Goal: Transaction & Acquisition: Subscribe to service/newsletter

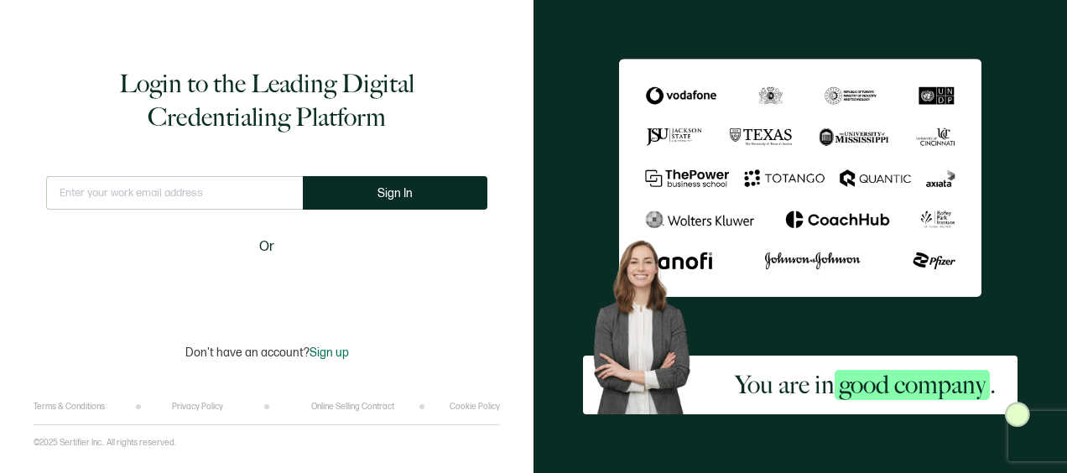
click at [209, 193] on input "text" at bounding box center [174, 193] width 257 height 34
type input "[EMAIL_ADDRESS][DOMAIN_NAME]"
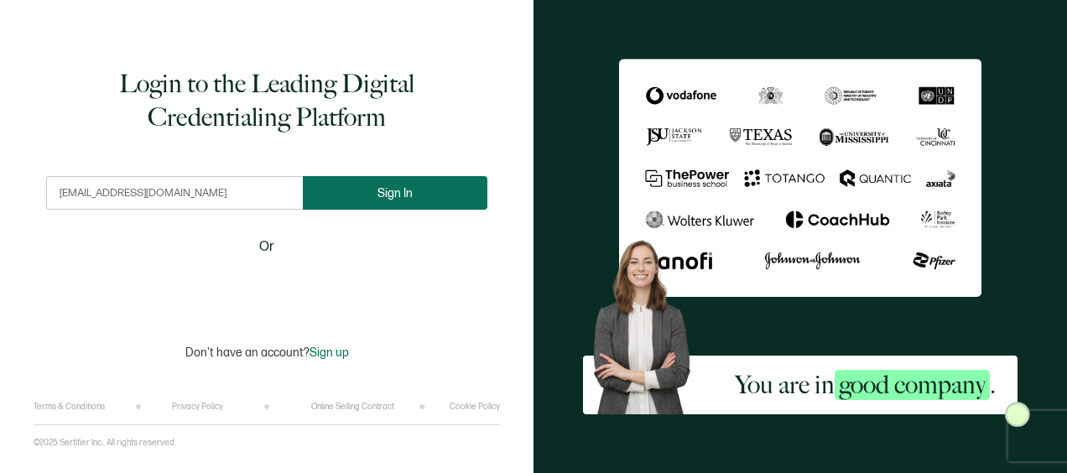
click at [345, 206] on button "Sign In" at bounding box center [395, 193] width 185 height 34
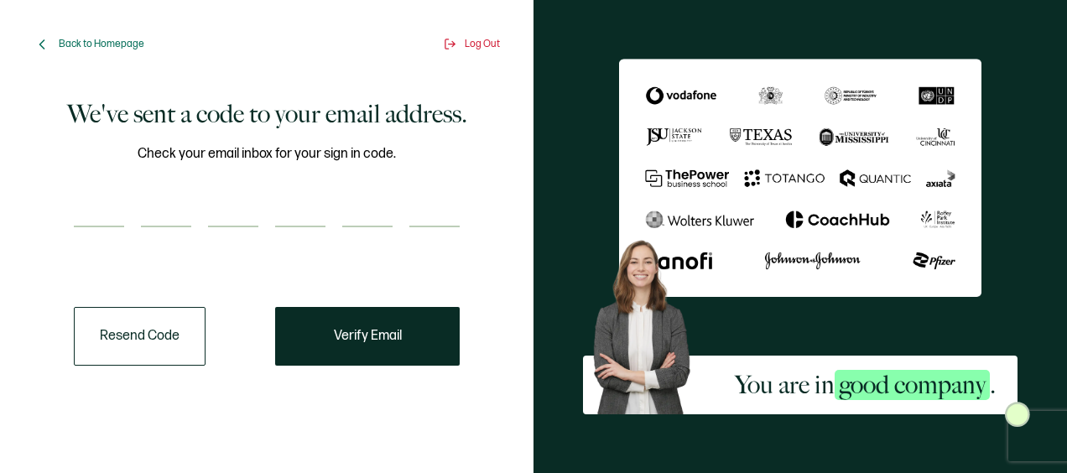
click at [112, 211] on input "number" at bounding box center [99, 211] width 50 height 34
paste input "6"
type input "6"
type input "8"
type input "4"
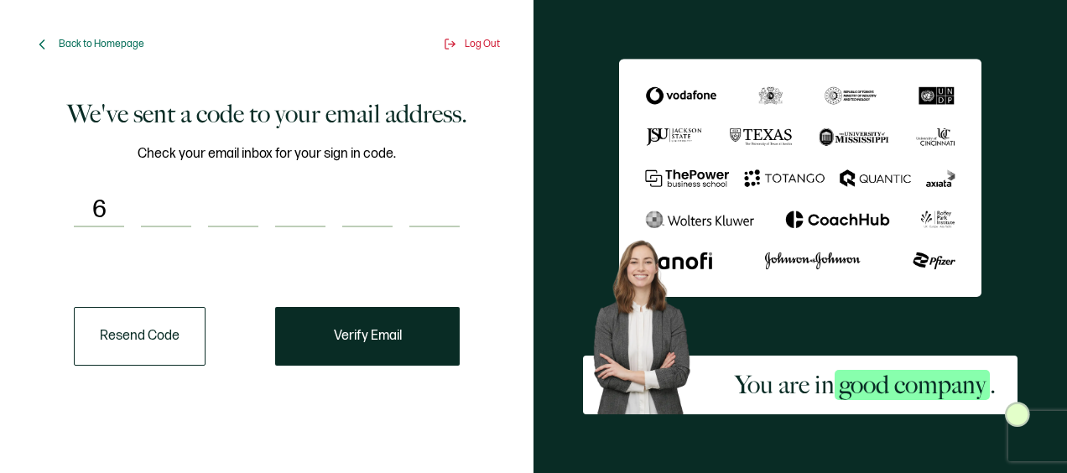
type input "0"
type input "3"
type input "5"
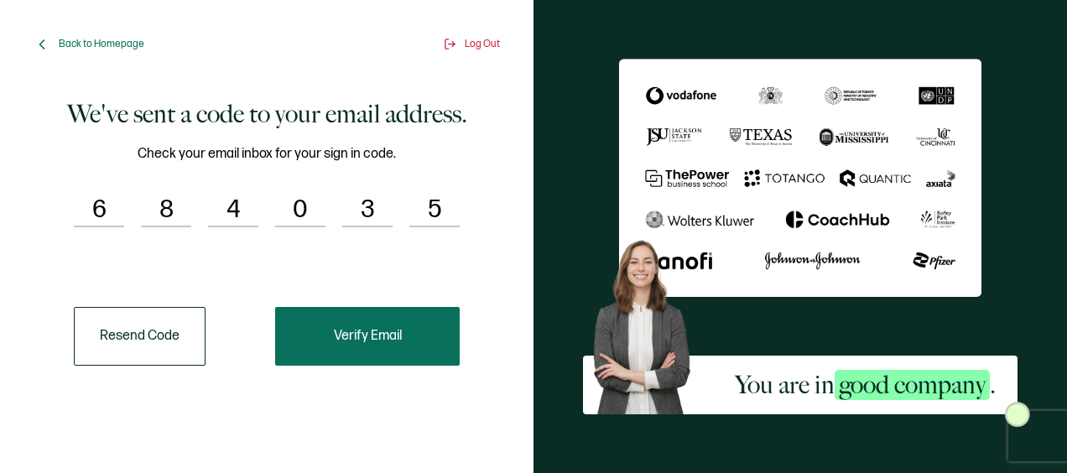
click at [368, 331] on span "Verify Email" at bounding box center [368, 336] width 68 height 13
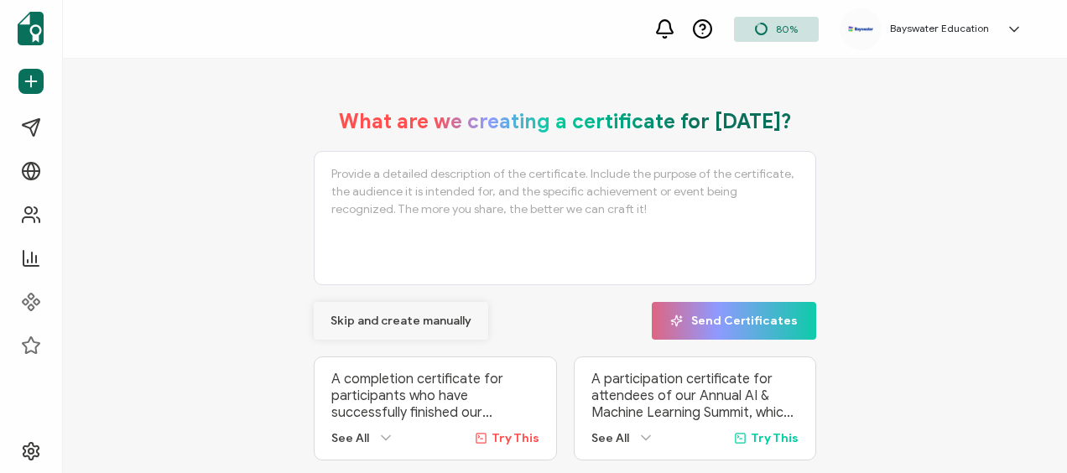
click at [388, 317] on span "Skip and create manually" at bounding box center [401, 322] width 141 height 12
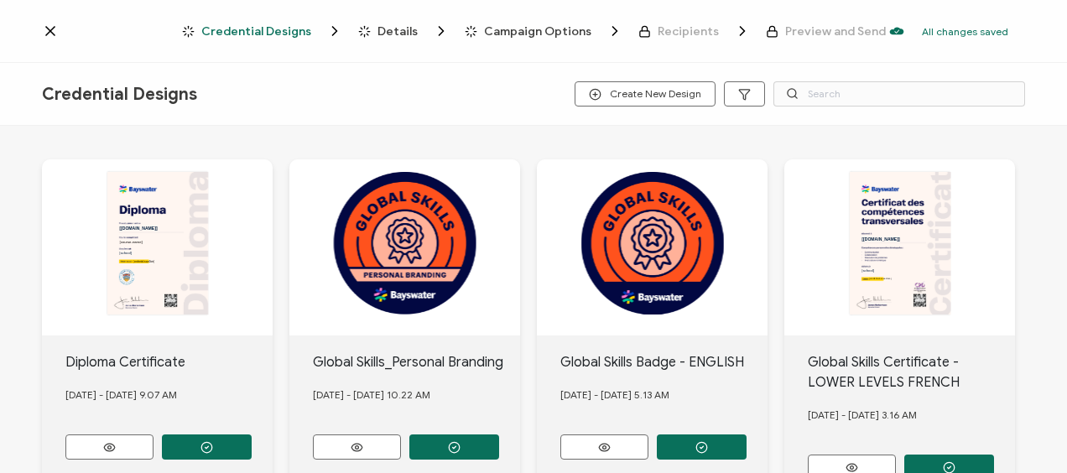
click at [49, 31] on icon at bounding box center [50, 31] width 17 height 17
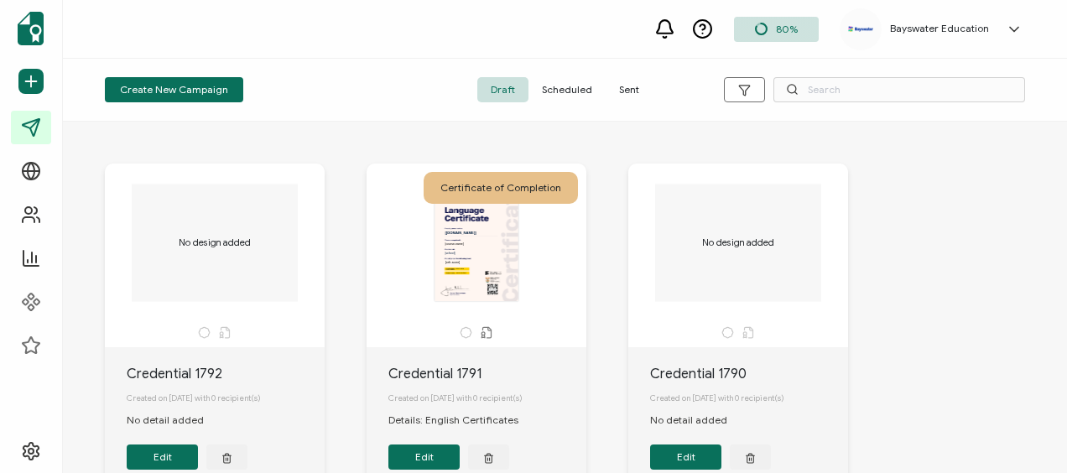
click at [618, 86] on span "Sent" at bounding box center [629, 89] width 47 height 25
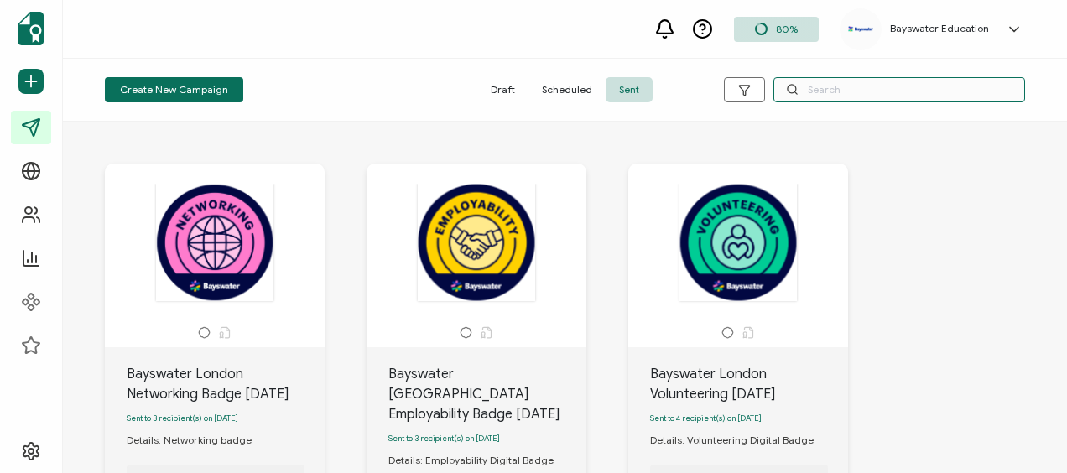
click at [844, 86] on input "text" at bounding box center [900, 89] width 252 height 25
type input "[GEOGRAPHIC_DATA]"
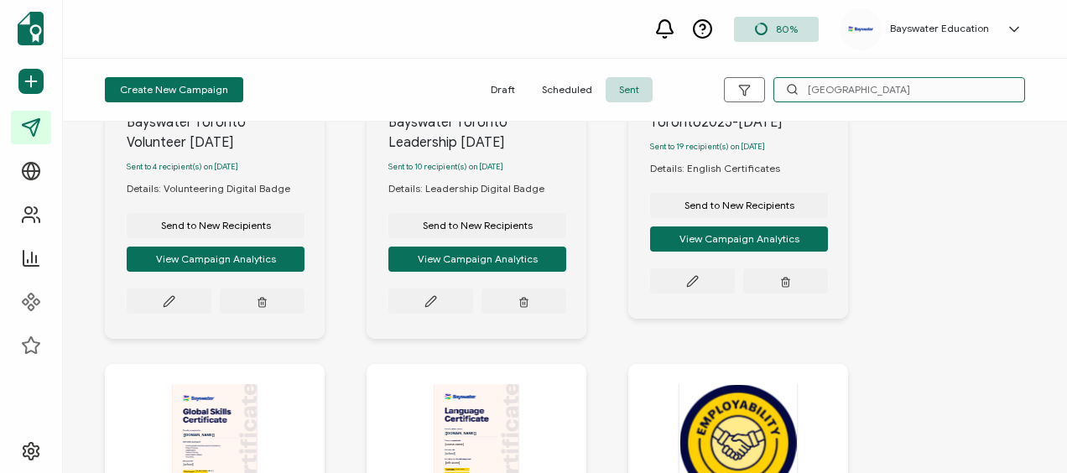
scroll to position [168, 0]
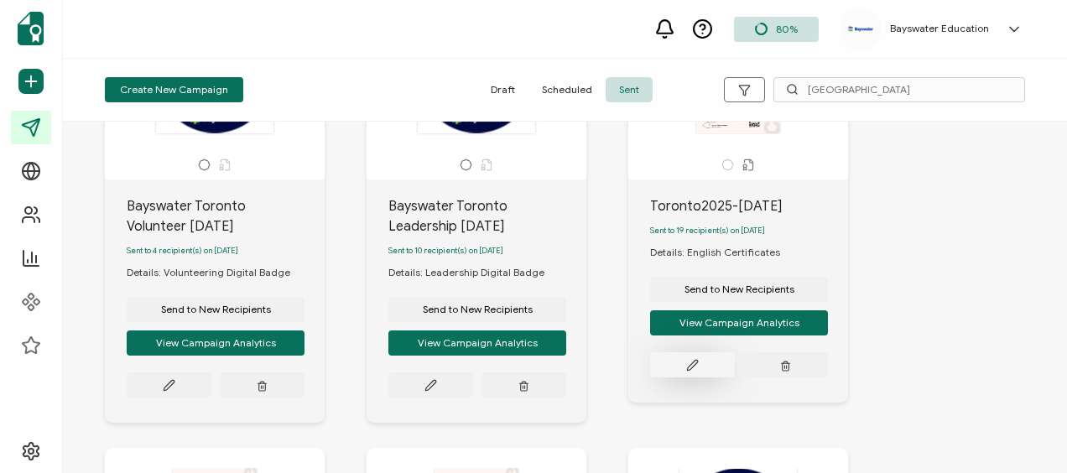
click at [707, 369] on button at bounding box center [692, 364] width 85 height 25
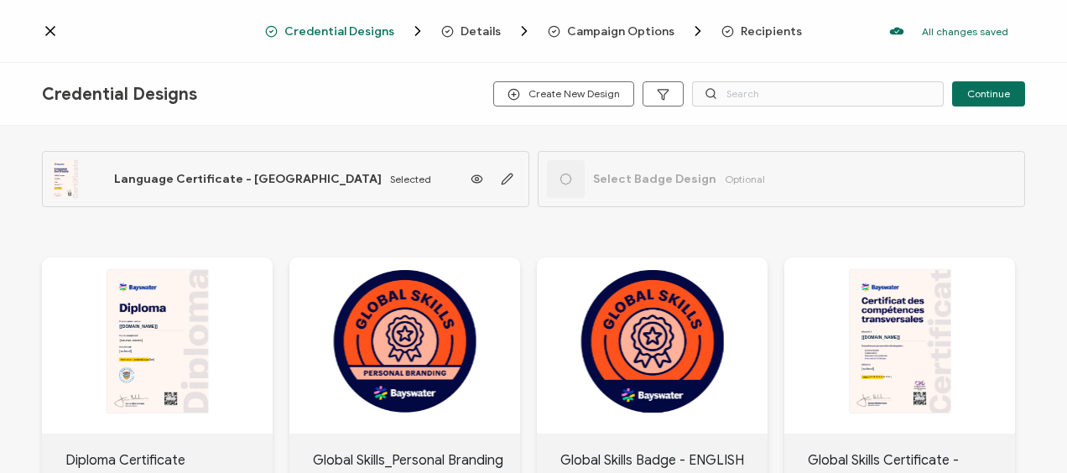
click at [753, 29] on span "Recipients" at bounding box center [771, 31] width 61 height 13
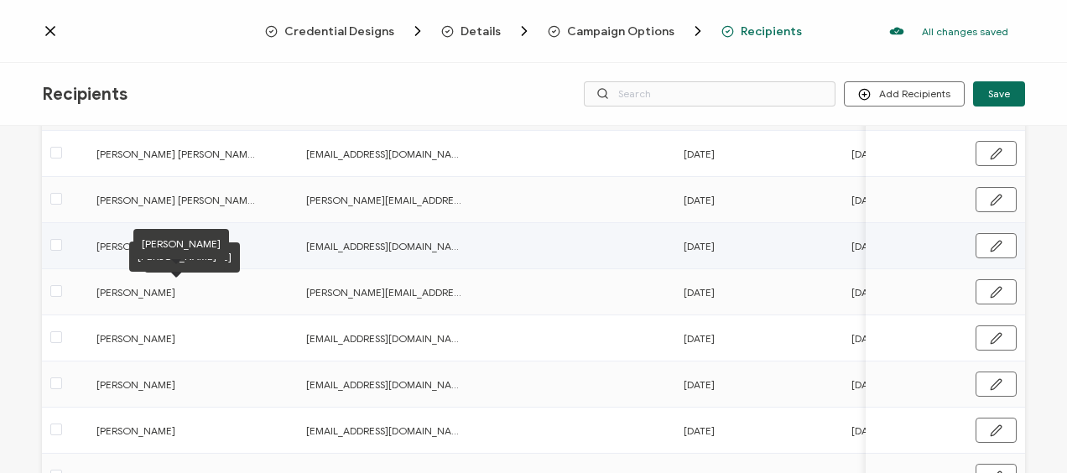
scroll to position [355, 0]
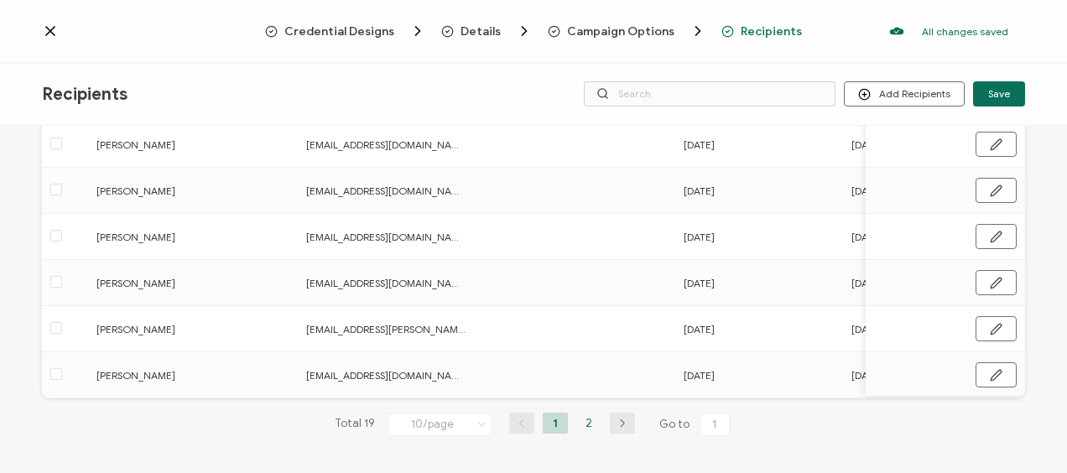
click at [589, 423] on li "2" at bounding box center [589, 423] width 25 height 21
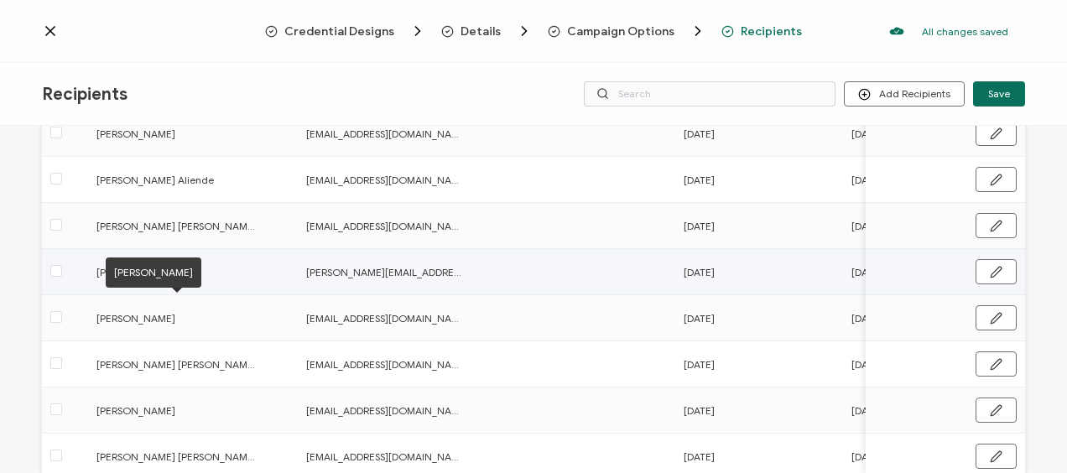
scroll to position [252, 0]
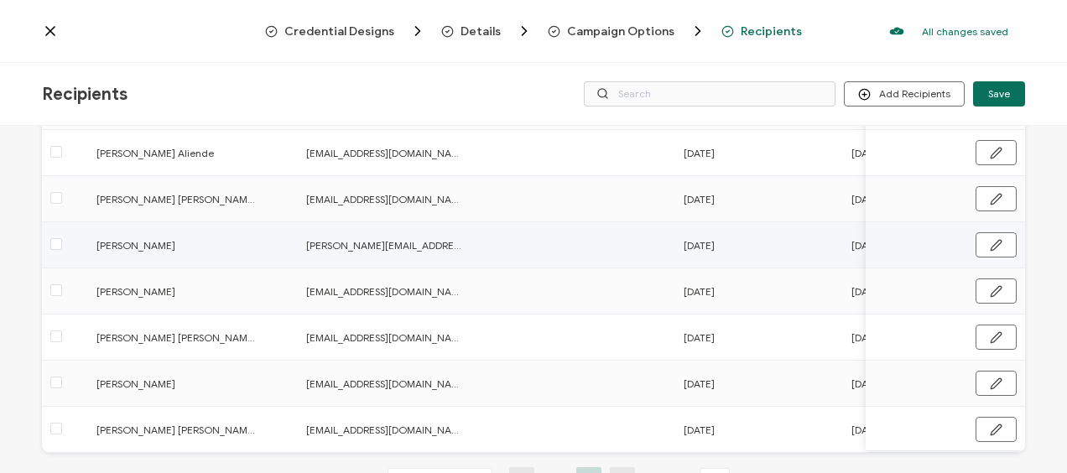
drag, startPoint x: 999, startPoint y: 246, endPoint x: 800, endPoint y: 297, distance: 205.4
click at [998, 246] on button "button" at bounding box center [996, 244] width 41 height 25
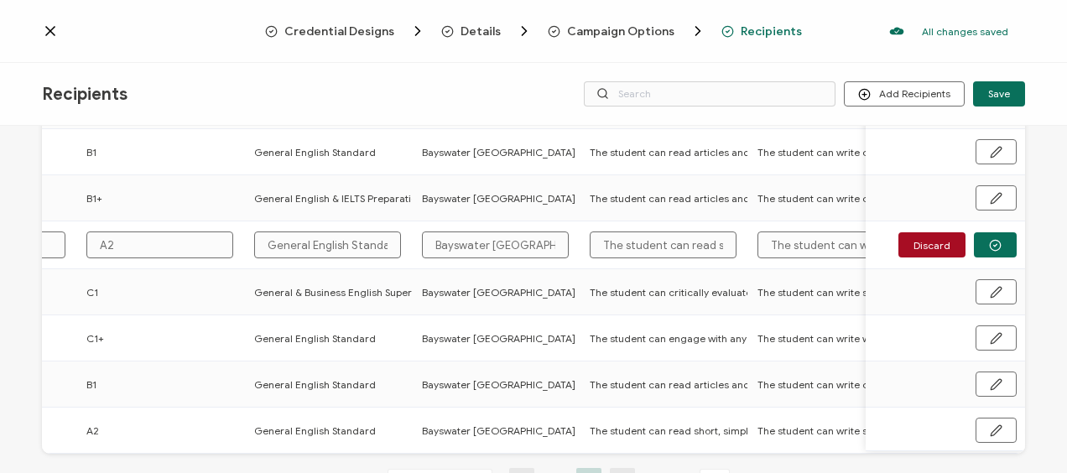
scroll to position [0, 0]
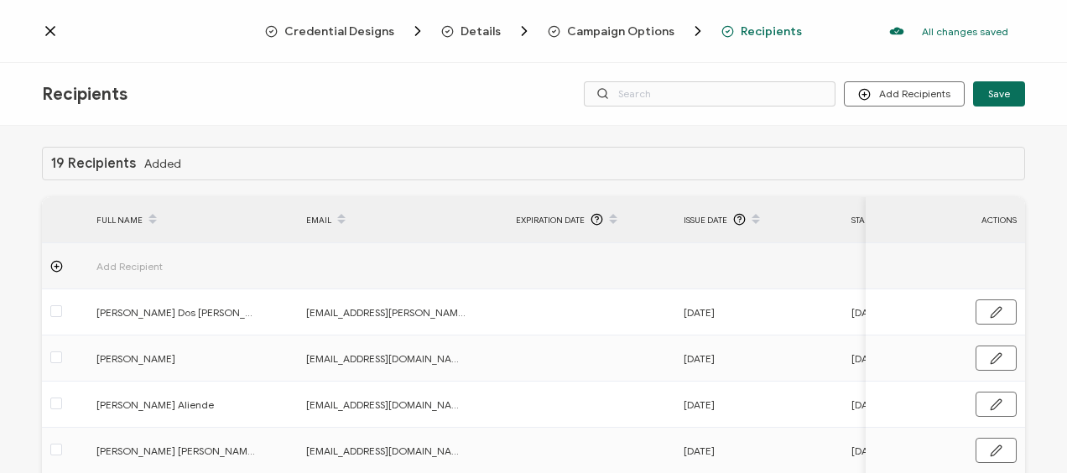
click at [50, 36] on icon at bounding box center [50, 31] width 17 height 17
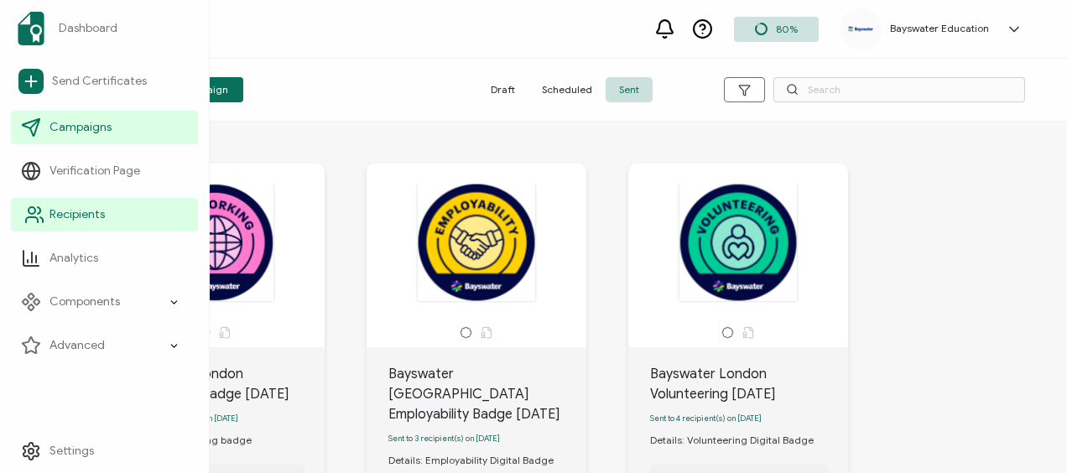
click at [52, 208] on span "Recipients" at bounding box center [77, 214] width 55 height 17
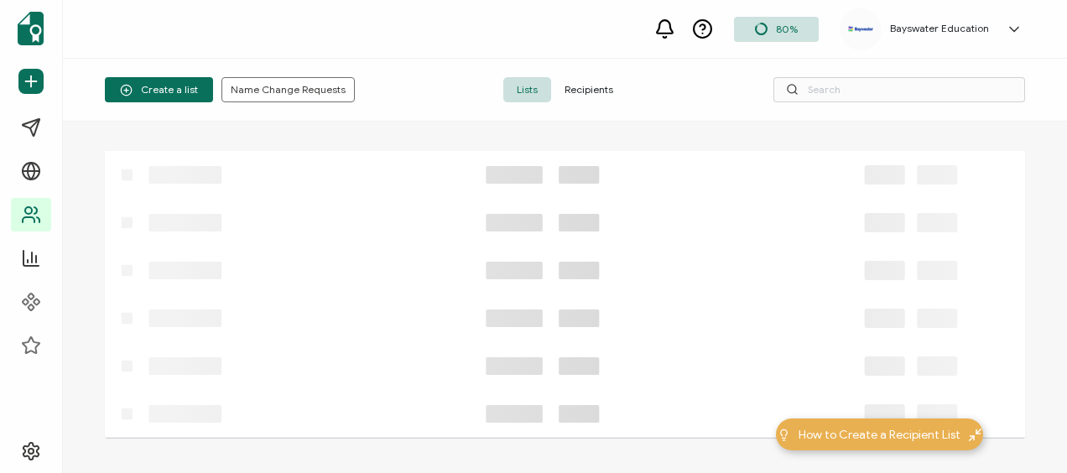
click at [589, 89] on span "Recipients" at bounding box center [589, 89] width 76 height 25
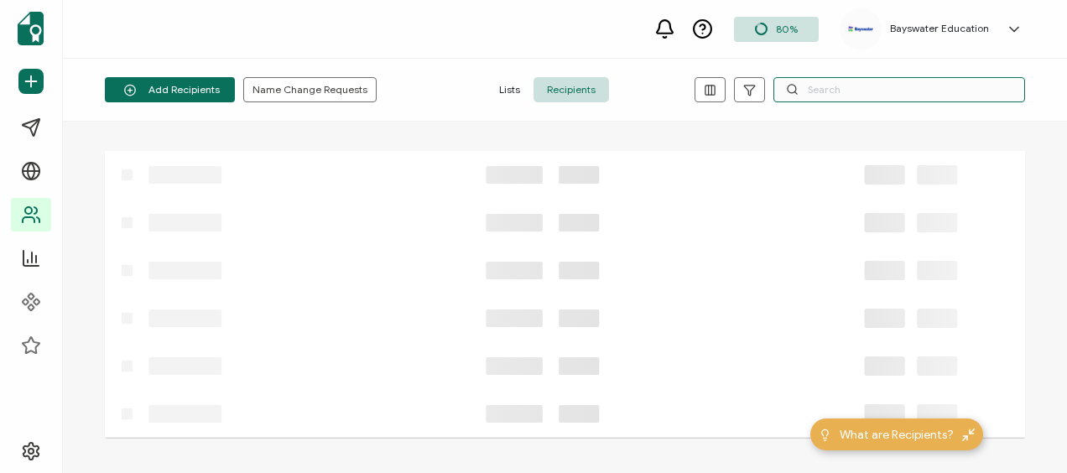
click at [869, 87] on input "text" at bounding box center [900, 89] width 252 height 25
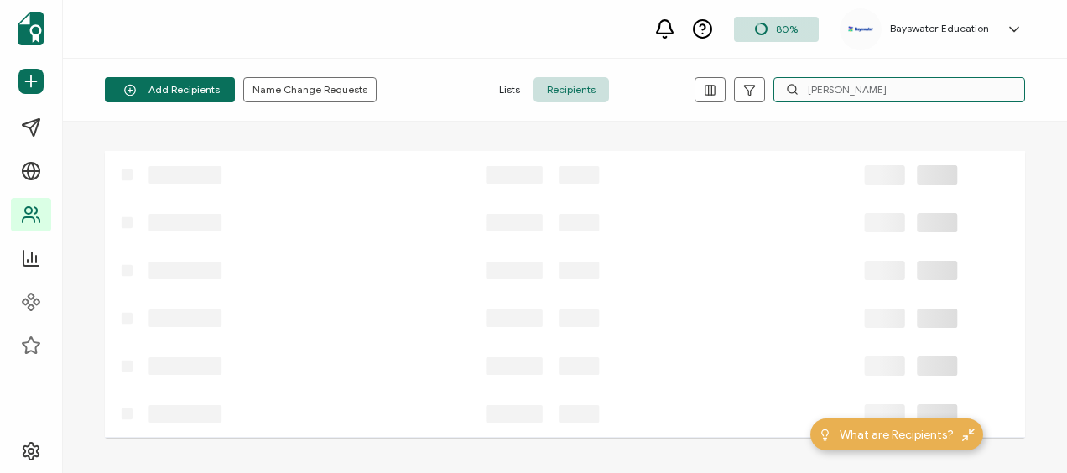
type input "alessandra"
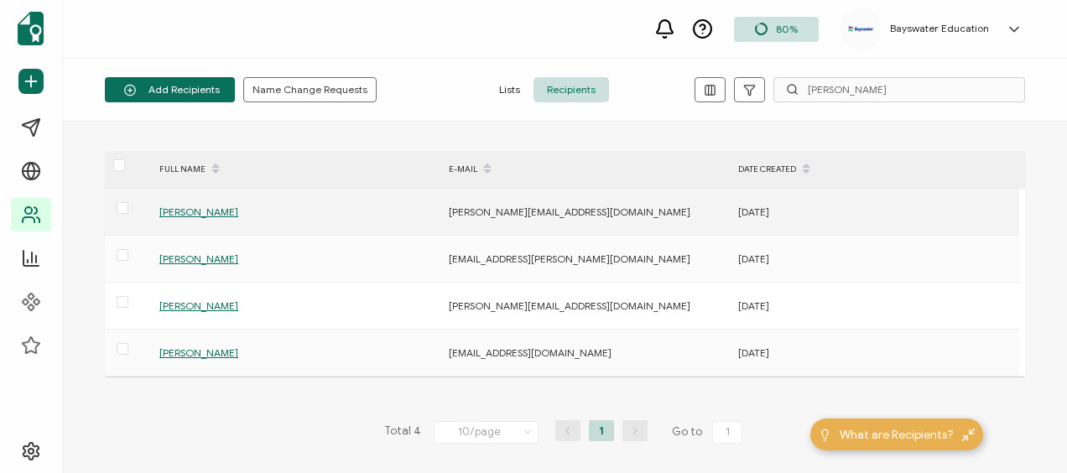
click at [238, 210] on span "[PERSON_NAME]" at bounding box center [198, 212] width 79 height 13
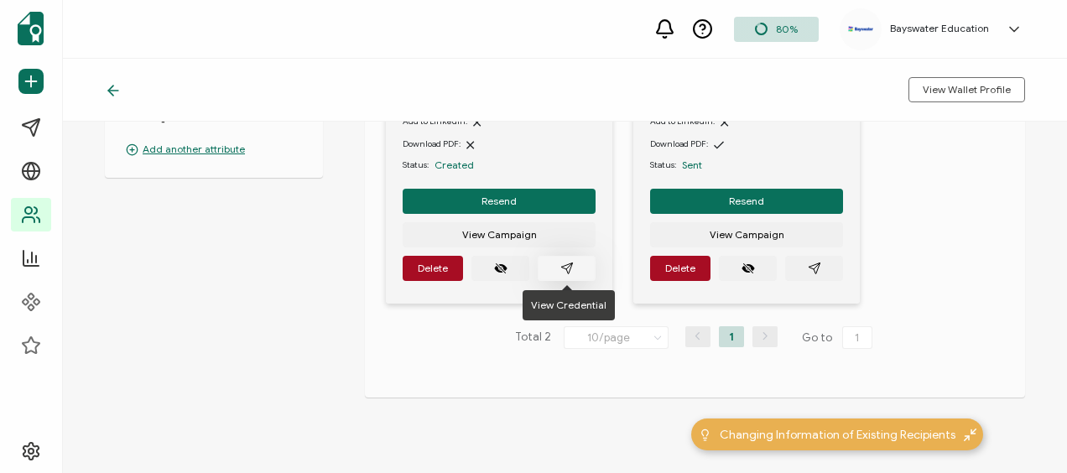
click at [562, 269] on icon "paper plane outline" at bounding box center [567, 268] width 13 height 13
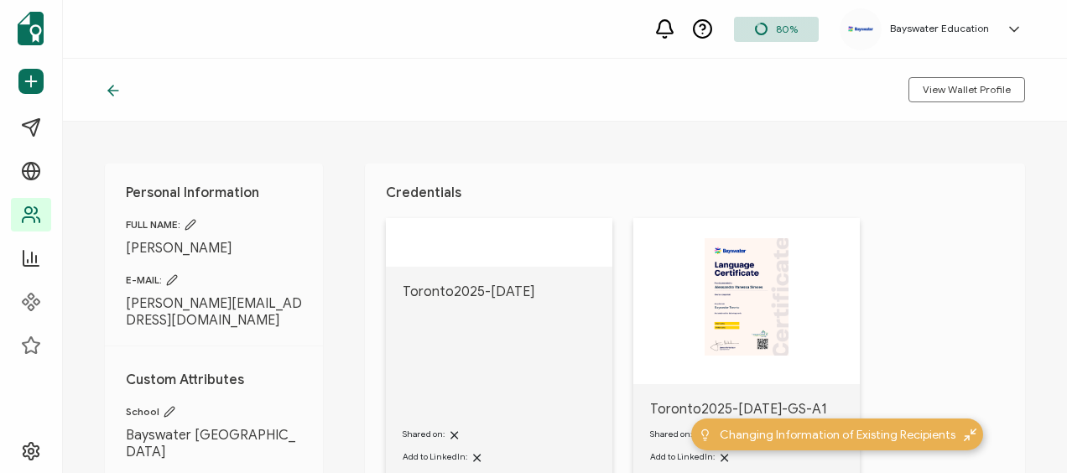
click at [114, 88] on icon at bounding box center [113, 90] width 17 height 17
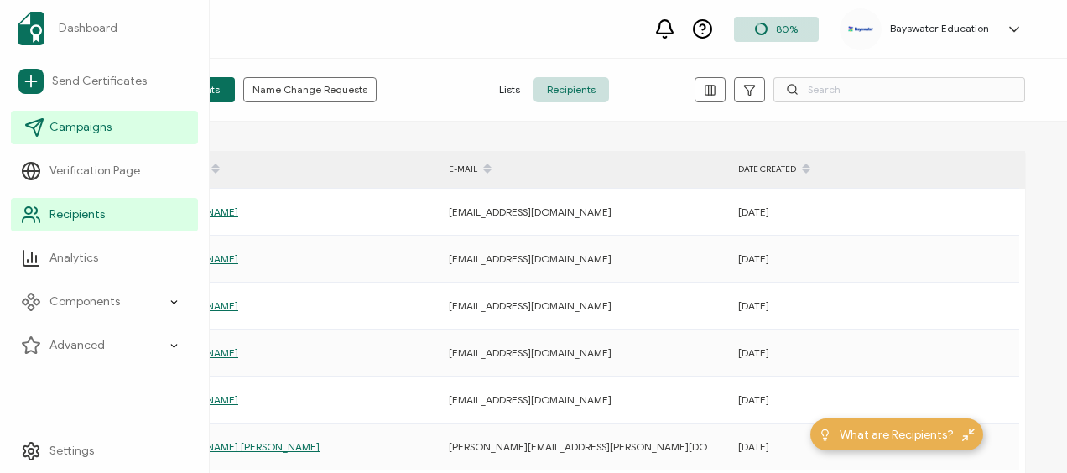
drag, startPoint x: 76, startPoint y: 129, endPoint x: 107, endPoint y: 128, distance: 31.9
click at [76, 129] on span "Campaigns" at bounding box center [81, 127] width 62 height 17
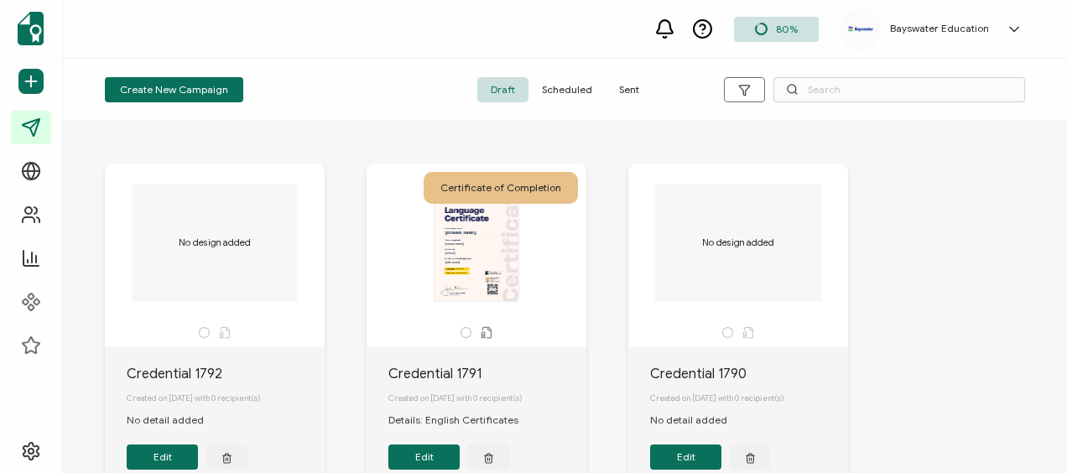
click at [628, 86] on span "Sent" at bounding box center [629, 89] width 47 height 25
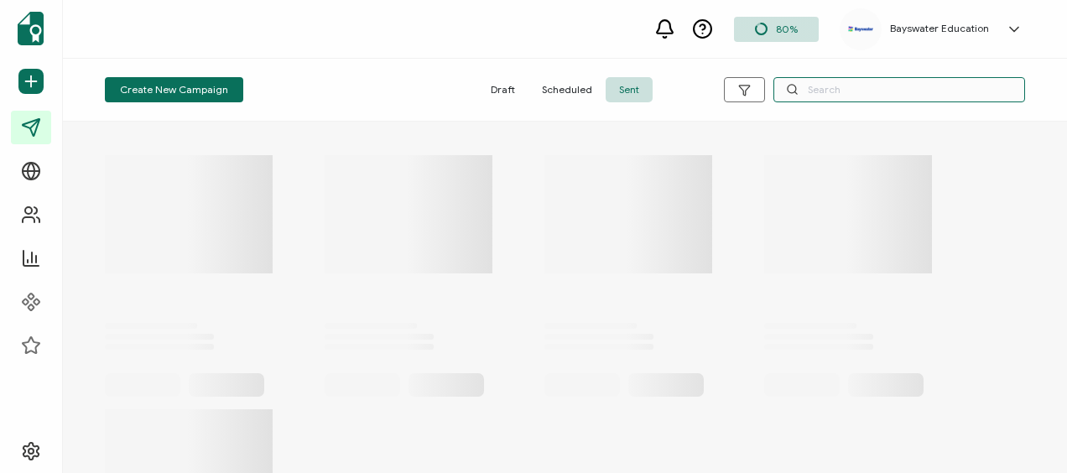
click at [848, 91] on input "text" at bounding box center [900, 89] width 252 height 25
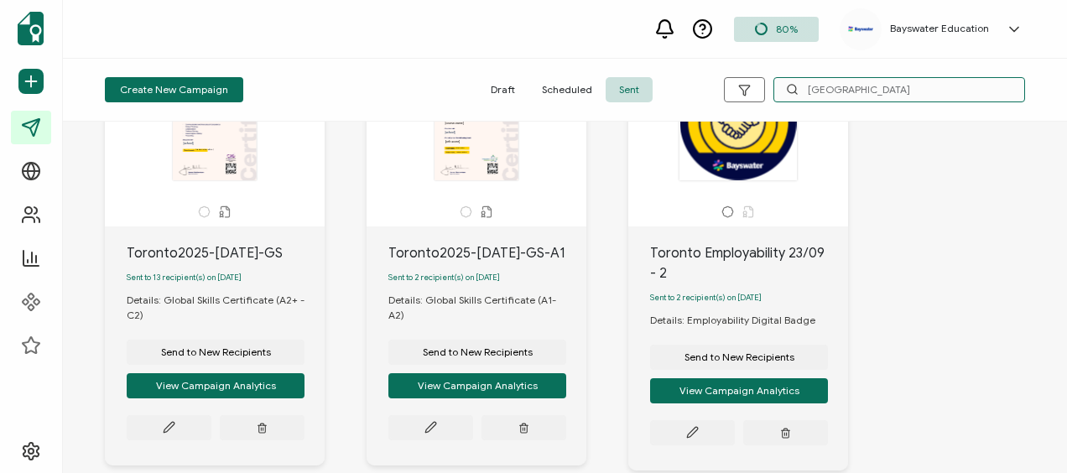
scroll to position [671, 0]
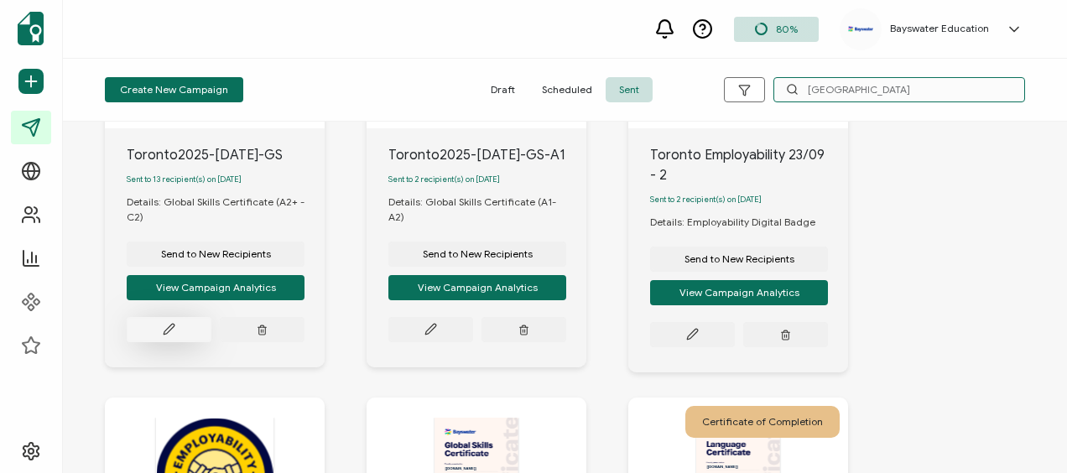
type input "[GEOGRAPHIC_DATA]"
click at [159, 333] on button at bounding box center [169, 329] width 85 height 25
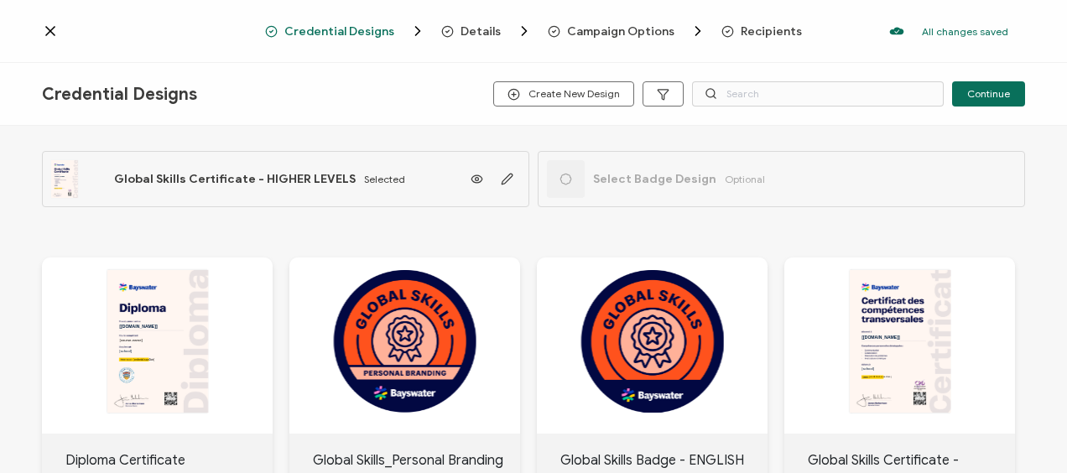
click at [472, 32] on span "Details" at bounding box center [481, 31] width 40 height 13
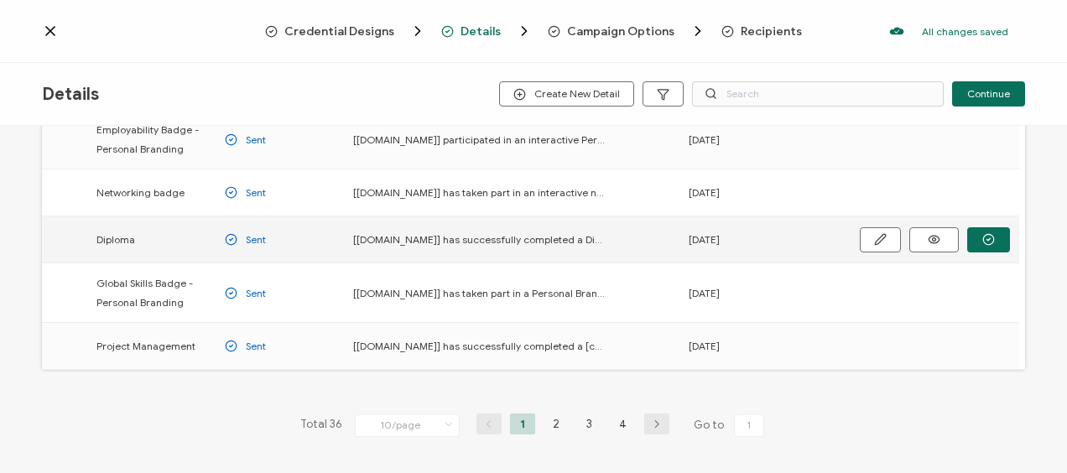
scroll to position [403, 0]
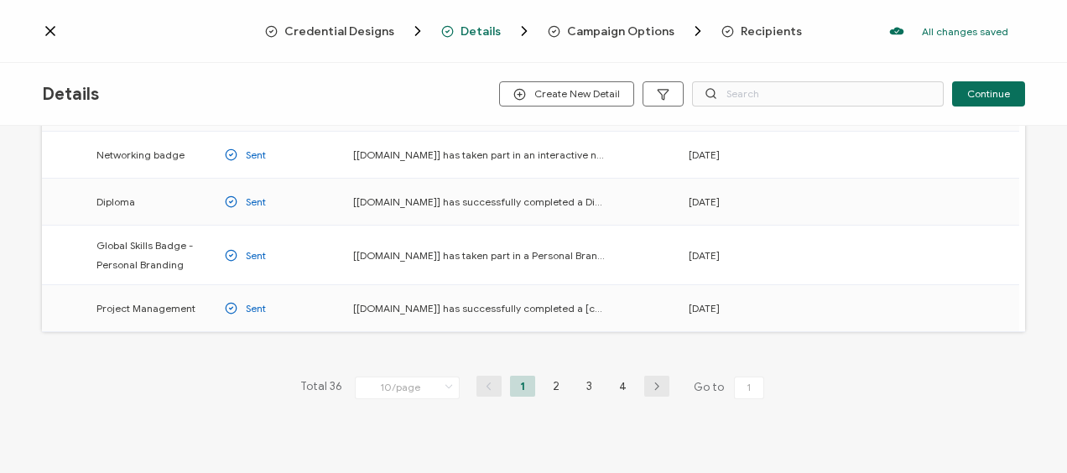
click at [644, 382] on icon "button" at bounding box center [656, 387] width 25 height 10
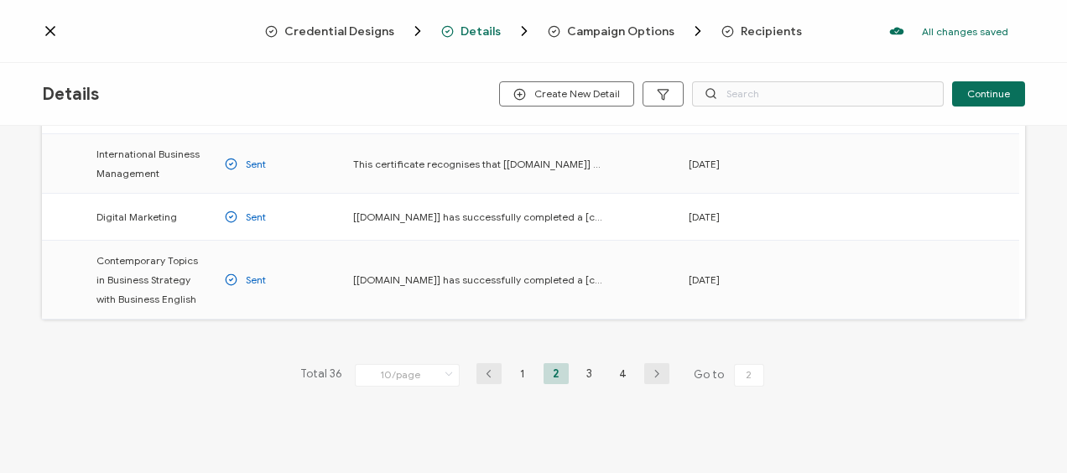
click at [644, 374] on icon "button" at bounding box center [656, 374] width 25 height 10
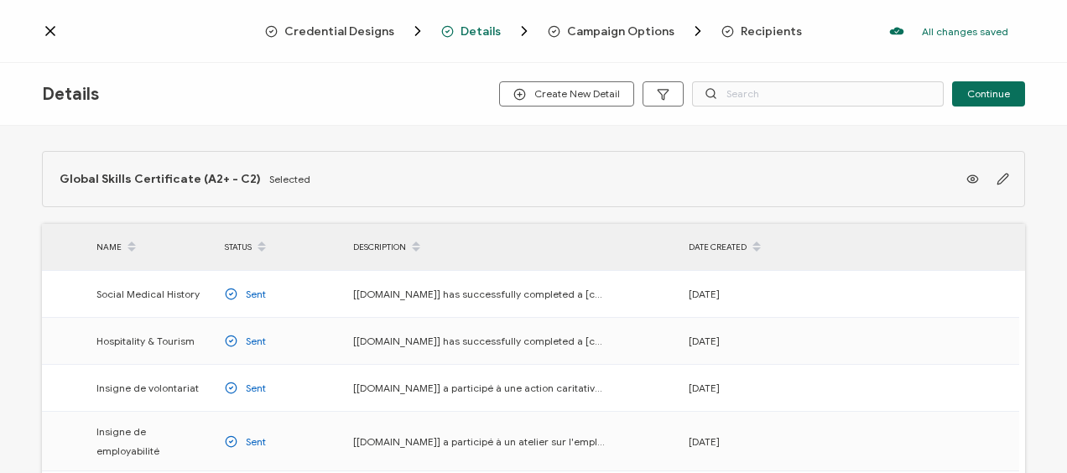
click at [614, 29] on span "Campaign Options" at bounding box center [620, 31] width 107 height 13
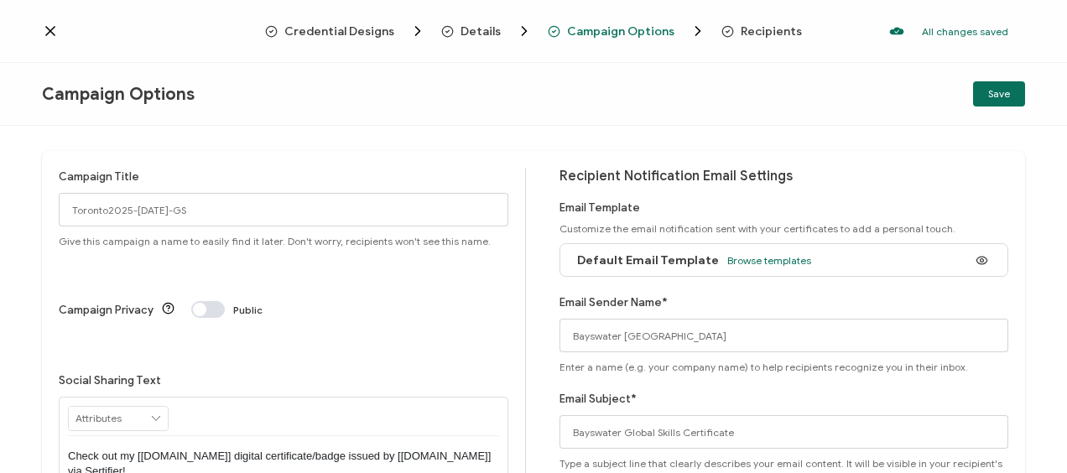
click at [757, 20] on div "Credential Designs Details Campaign Options Recipients All changes saved We sav…" at bounding box center [533, 31] width 1067 height 63
click at [754, 29] on span "Recipients" at bounding box center [771, 31] width 61 height 13
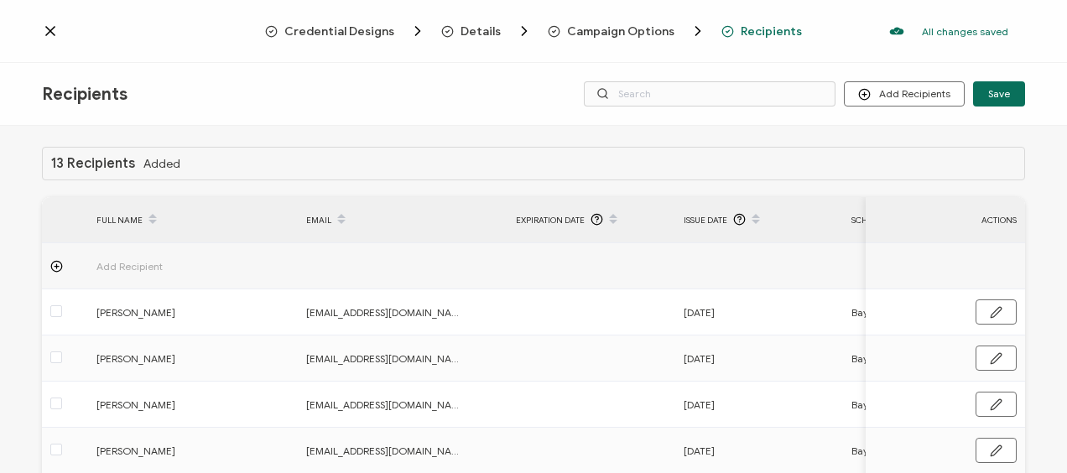
click at [347, 30] on span "Credential Designs" at bounding box center [339, 31] width 110 height 13
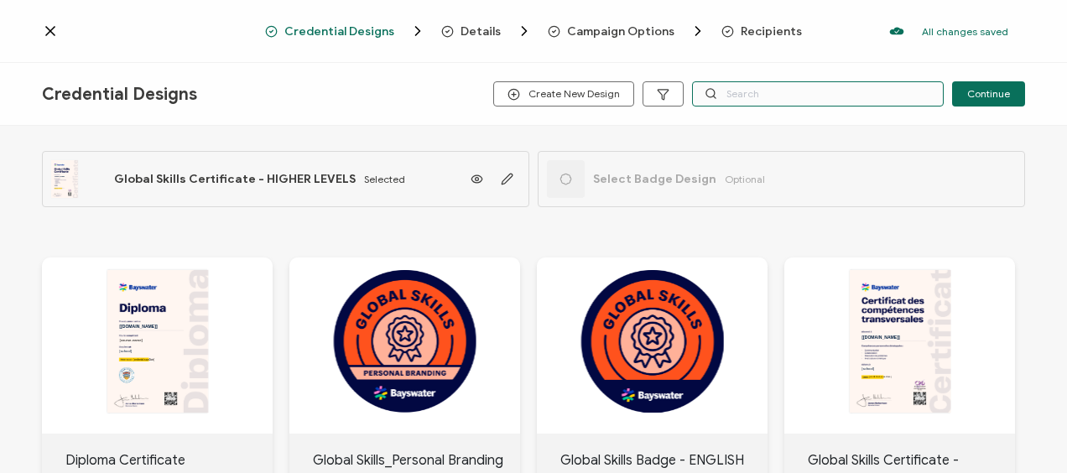
click at [794, 96] on input "text" at bounding box center [818, 93] width 252 height 25
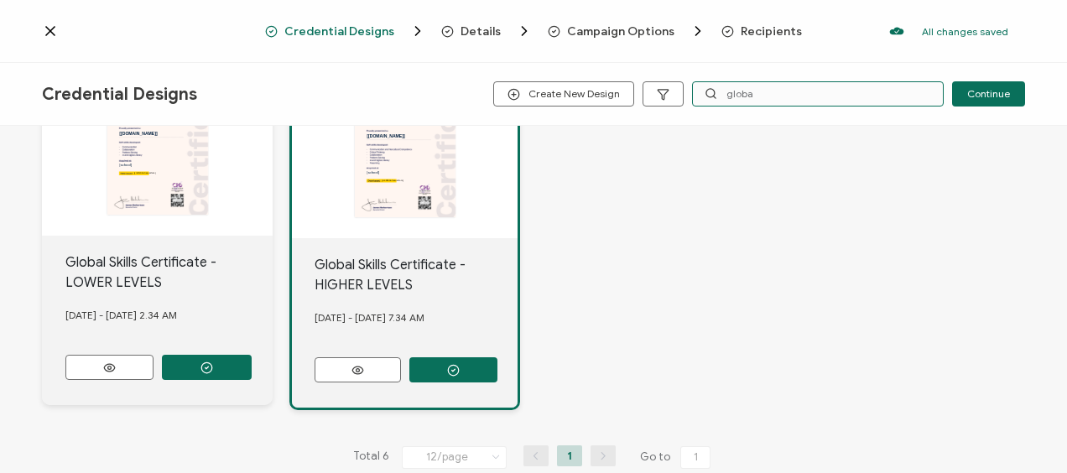
scroll to position [587, 0]
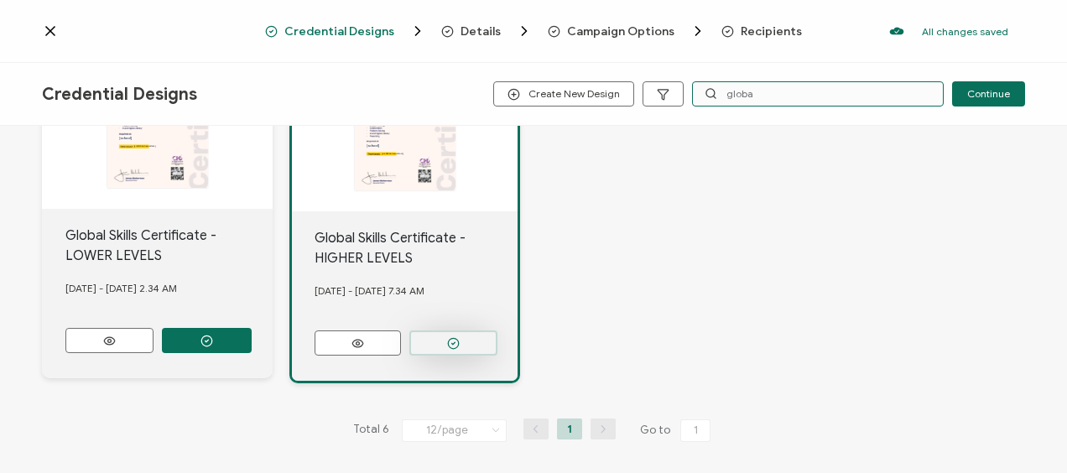
type input "globa"
click at [453, 341] on circle "button" at bounding box center [453, 343] width 11 height 11
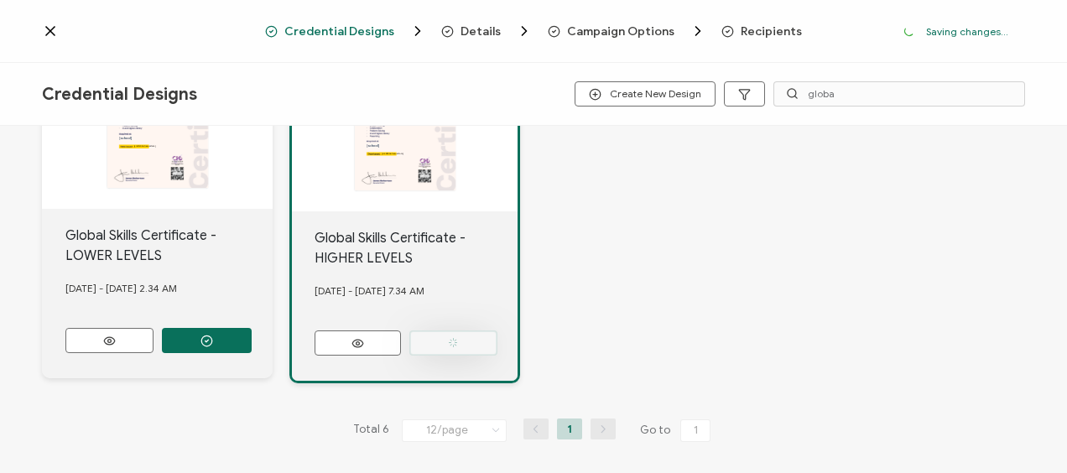
scroll to position [291, 0]
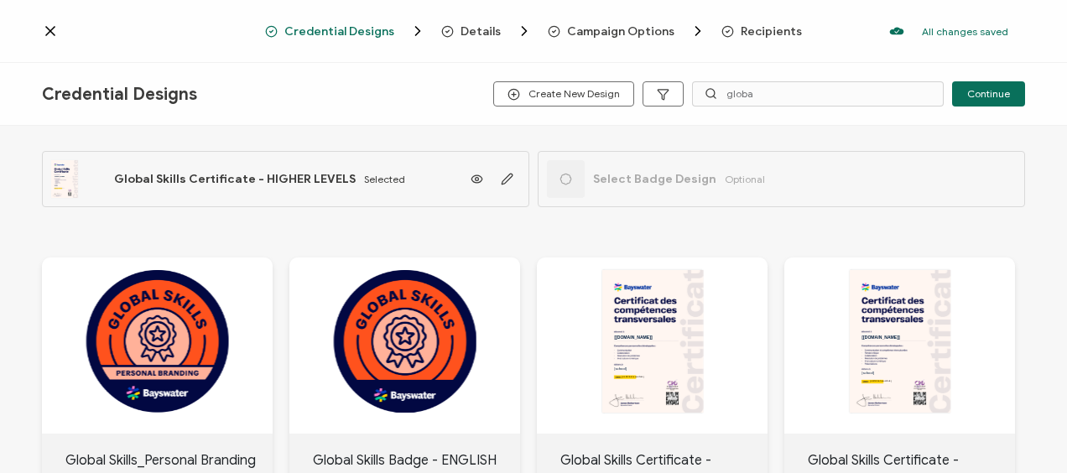
click at [54, 31] on icon at bounding box center [50, 31] width 17 height 17
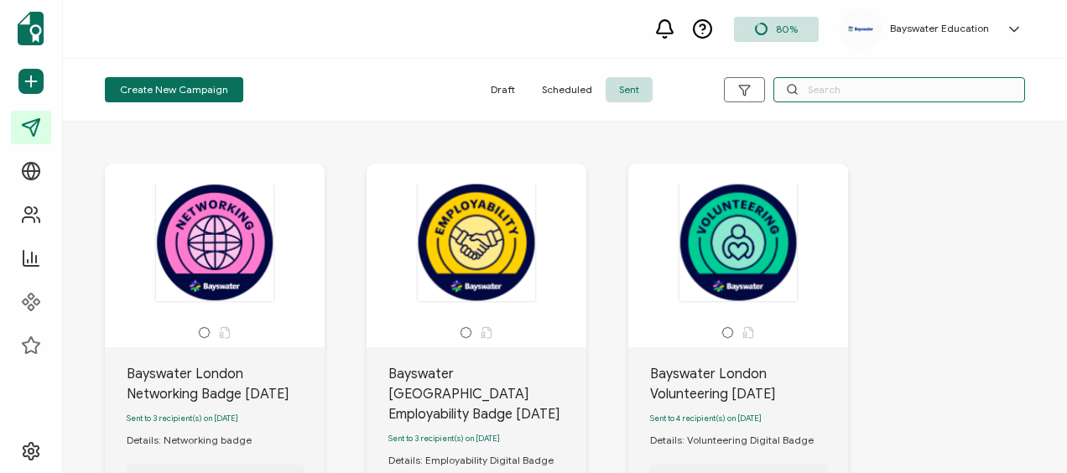
click at [827, 84] on input "text" at bounding box center [900, 89] width 252 height 25
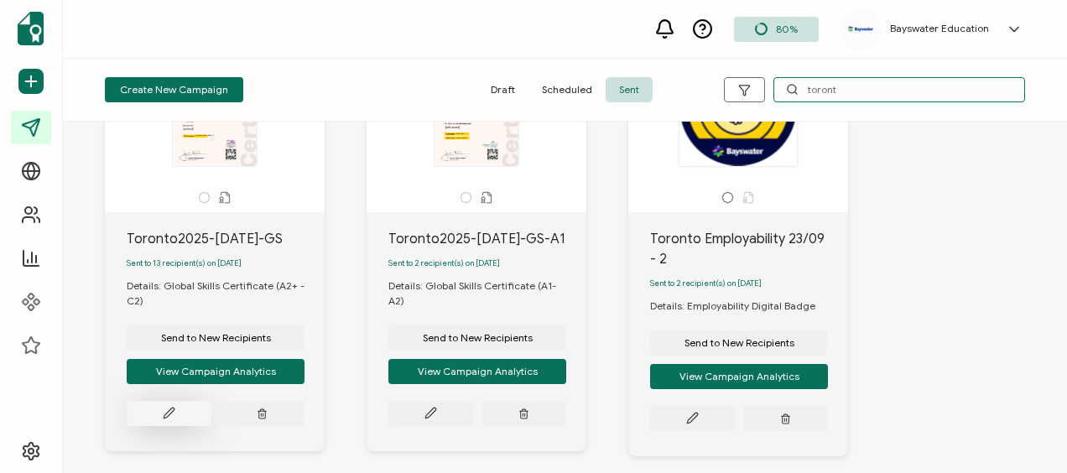
type input "toront"
click at [174, 419] on icon at bounding box center [169, 414] width 10 height 10
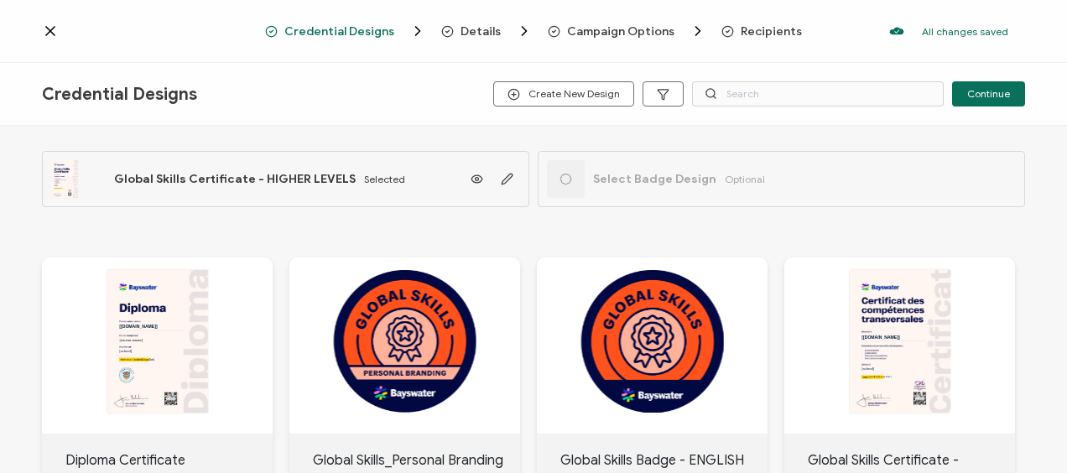
click at [775, 25] on span "Recipients" at bounding box center [771, 31] width 61 height 13
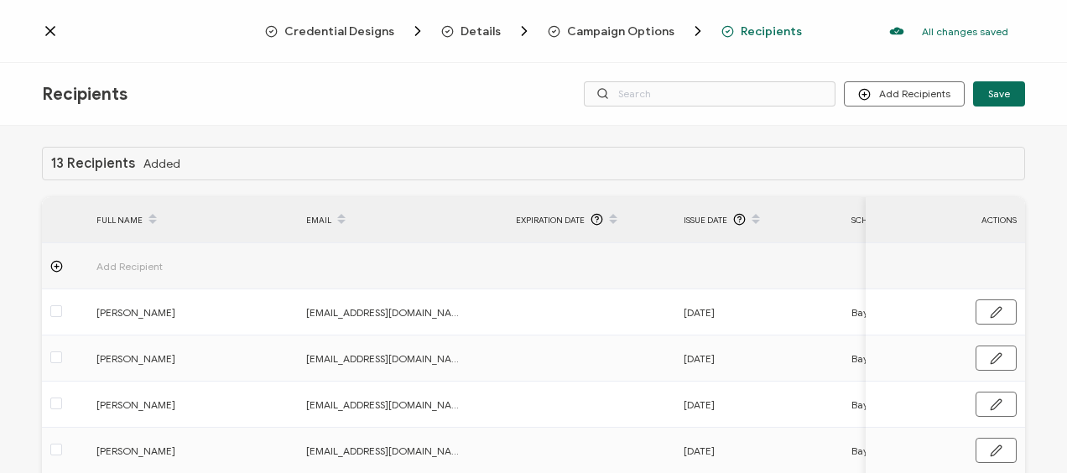
click at [50, 31] on icon at bounding box center [50, 31] width 8 height 8
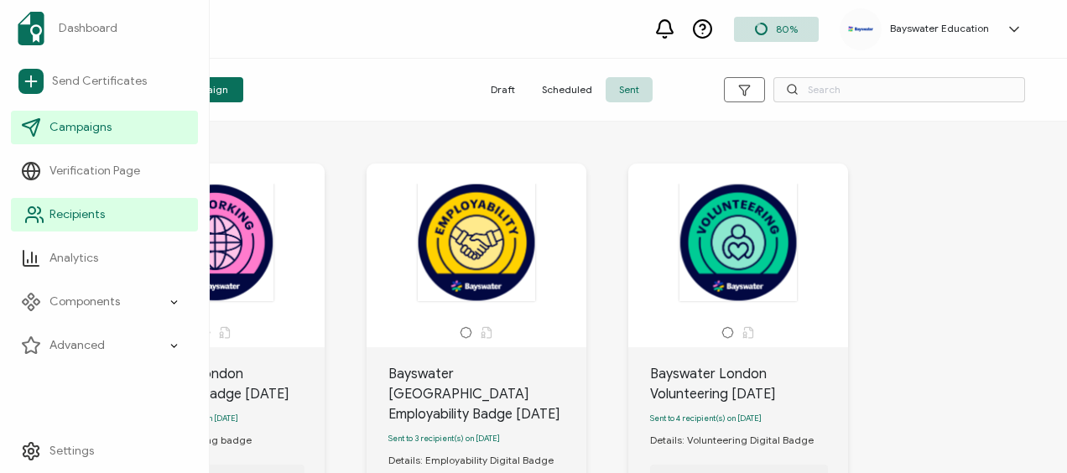
drag, startPoint x: 37, startPoint y: 215, endPoint x: 89, endPoint y: 201, distance: 53.7
click at [37, 215] on icon at bounding box center [34, 215] width 20 height 20
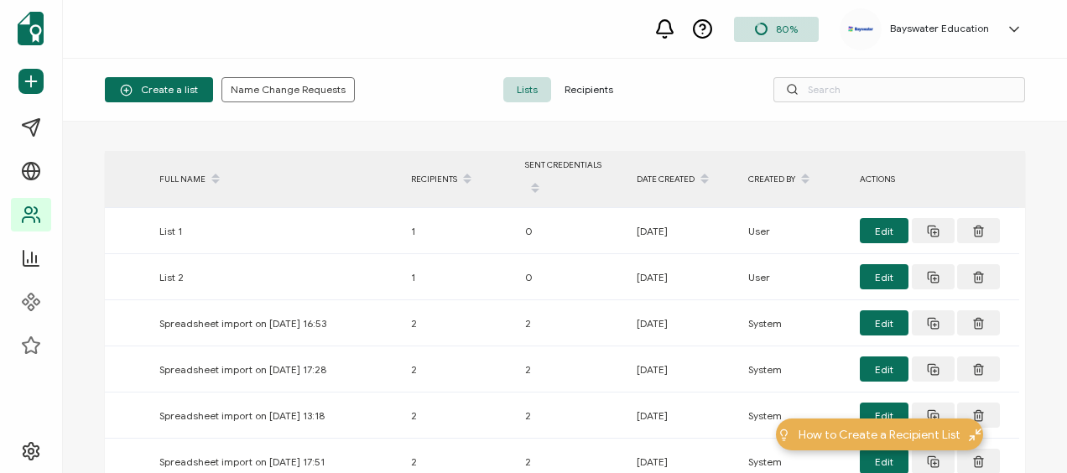
click at [597, 89] on span "Recipients" at bounding box center [589, 89] width 76 height 25
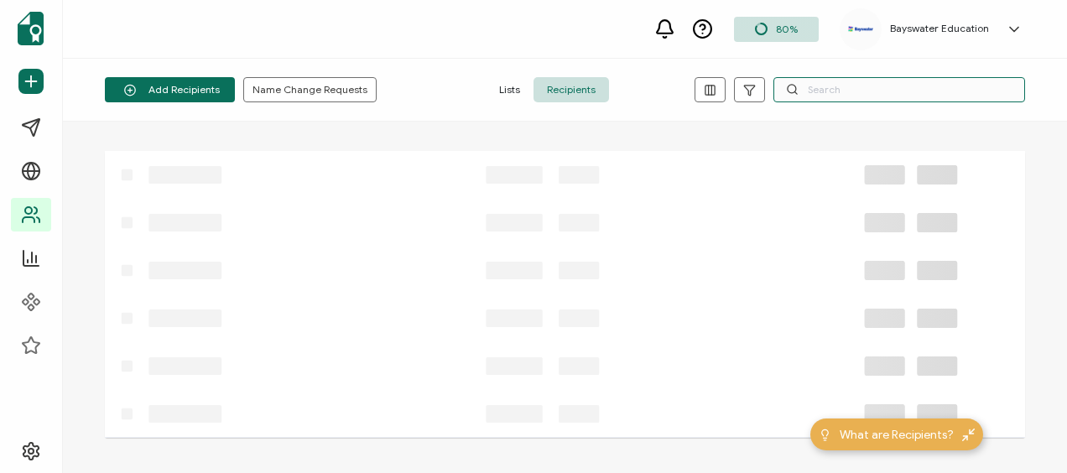
click at [802, 87] on input "text" at bounding box center [900, 89] width 252 height 25
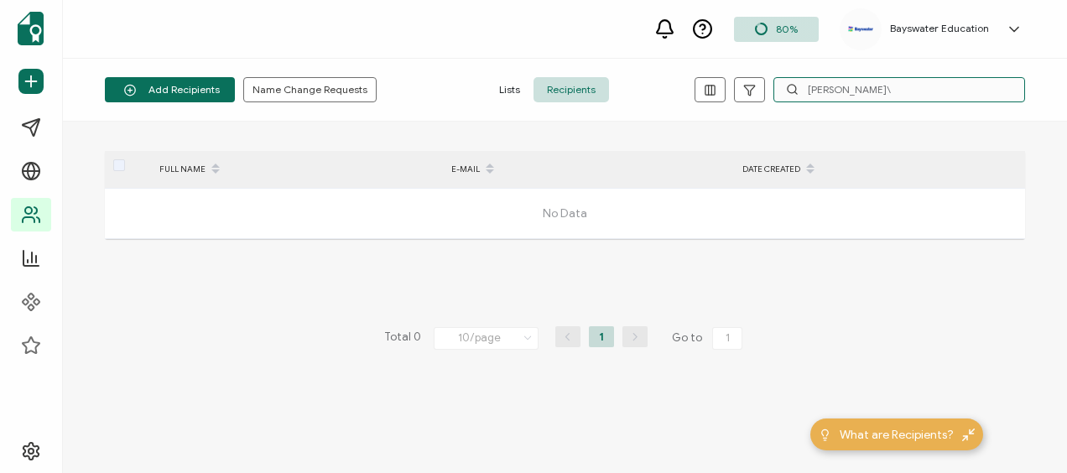
type input "alessandra"
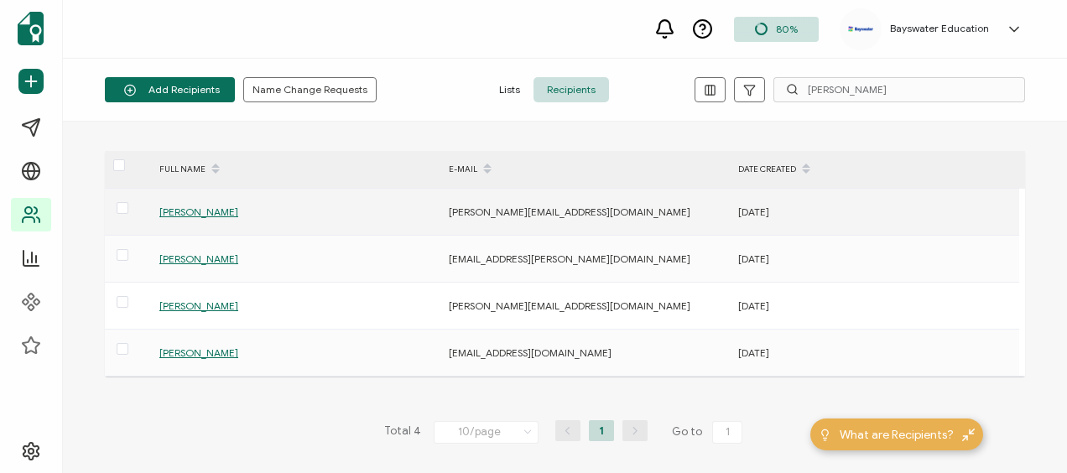
click at [222, 213] on span "[PERSON_NAME]" at bounding box center [198, 212] width 79 height 13
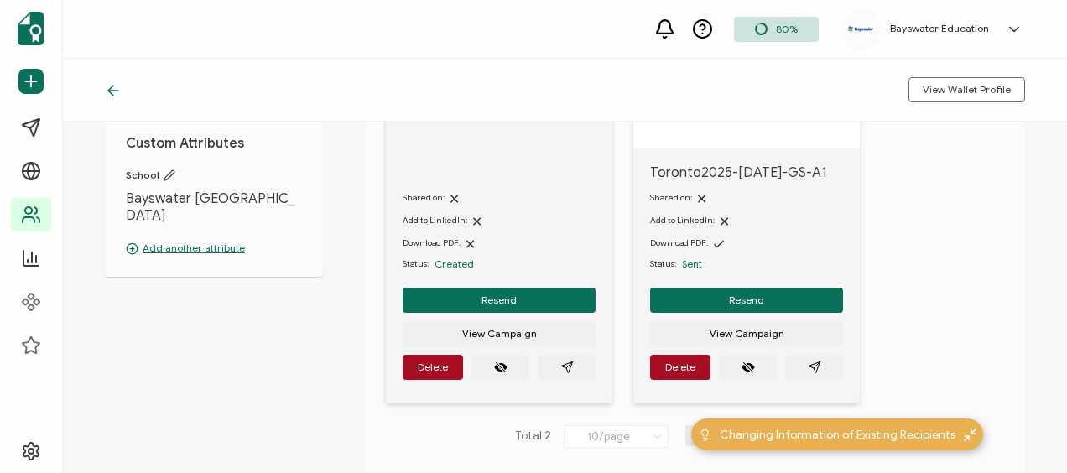
scroll to position [252, 0]
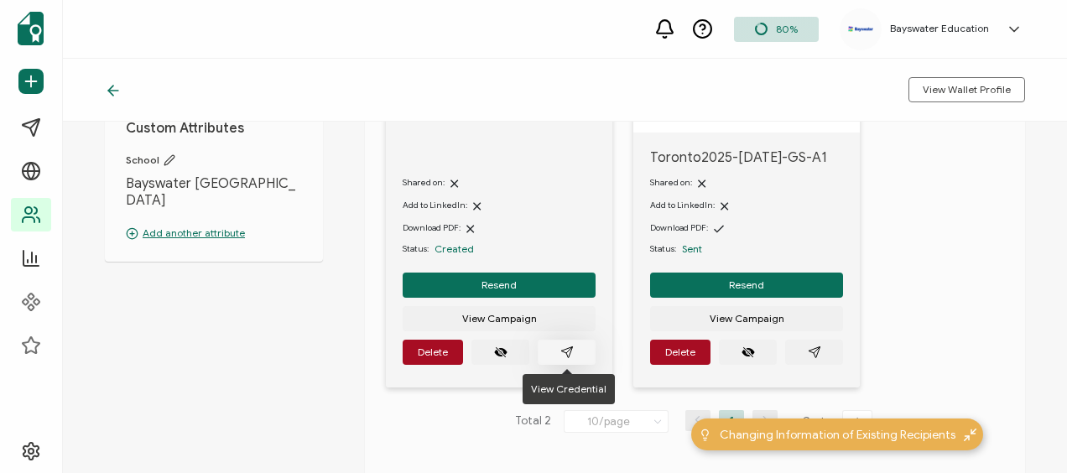
click at [566, 342] on button "button" at bounding box center [567, 352] width 58 height 25
click at [822, 351] on button "button" at bounding box center [814, 352] width 58 height 25
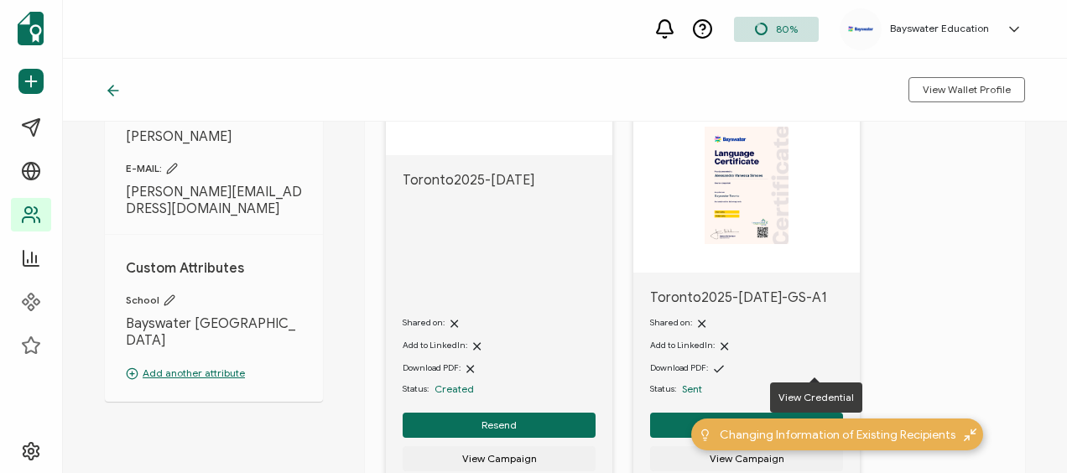
scroll to position [0, 0]
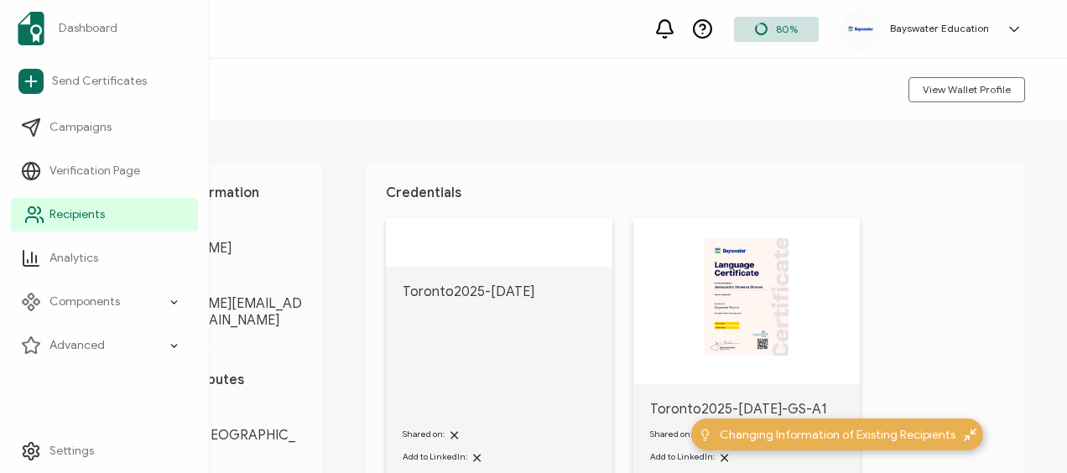
click at [74, 208] on span "Recipients" at bounding box center [77, 214] width 55 height 17
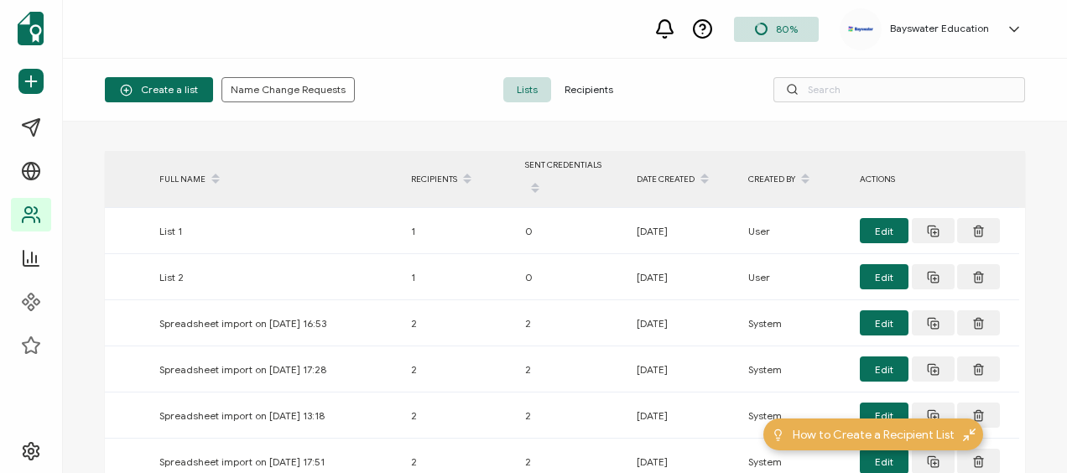
click at [584, 89] on span "Recipients" at bounding box center [589, 89] width 76 height 25
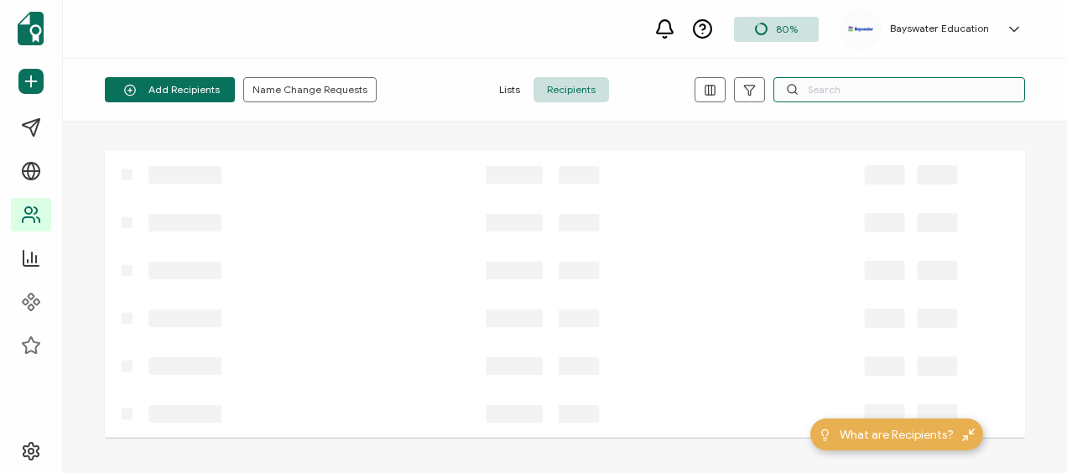
click at [839, 92] on input "text" at bounding box center [900, 89] width 252 height 25
type input "luiz"
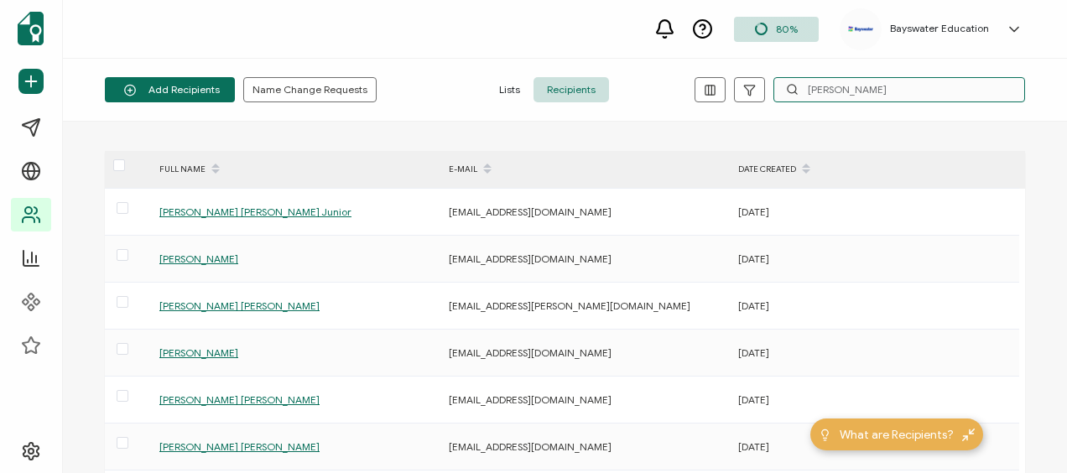
click at [839, 92] on input "luiz" at bounding box center [900, 89] width 252 height 25
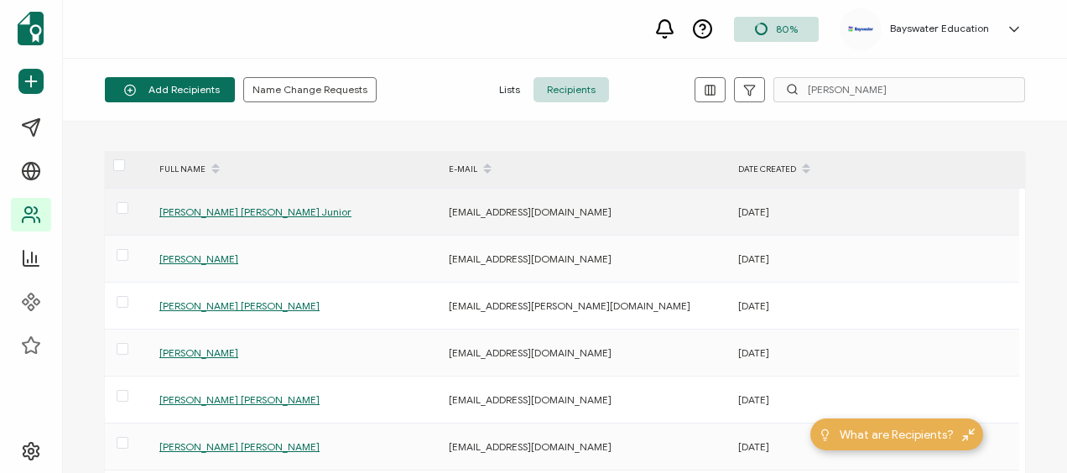
click at [244, 208] on span "[PERSON_NAME] [PERSON_NAME] Junior" at bounding box center [255, 212] width 192 height 13
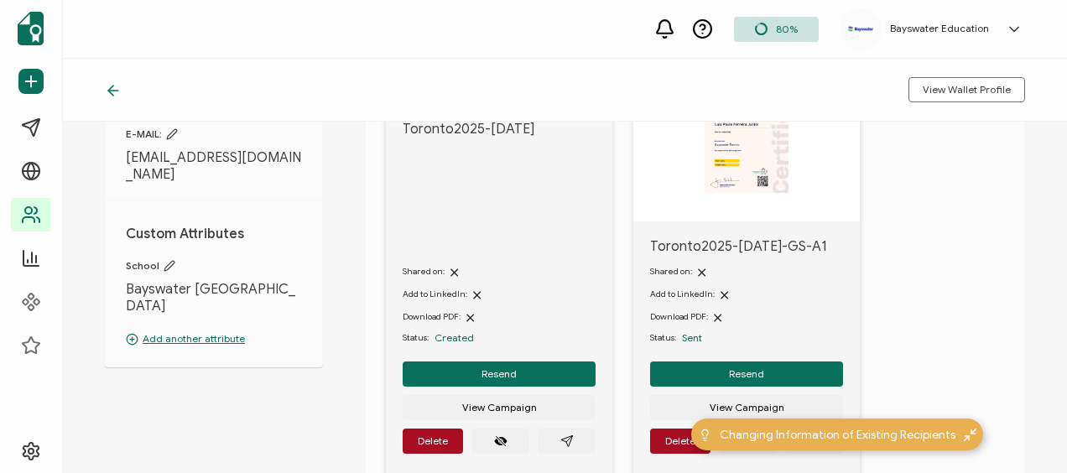
scroll to position [168, 0]
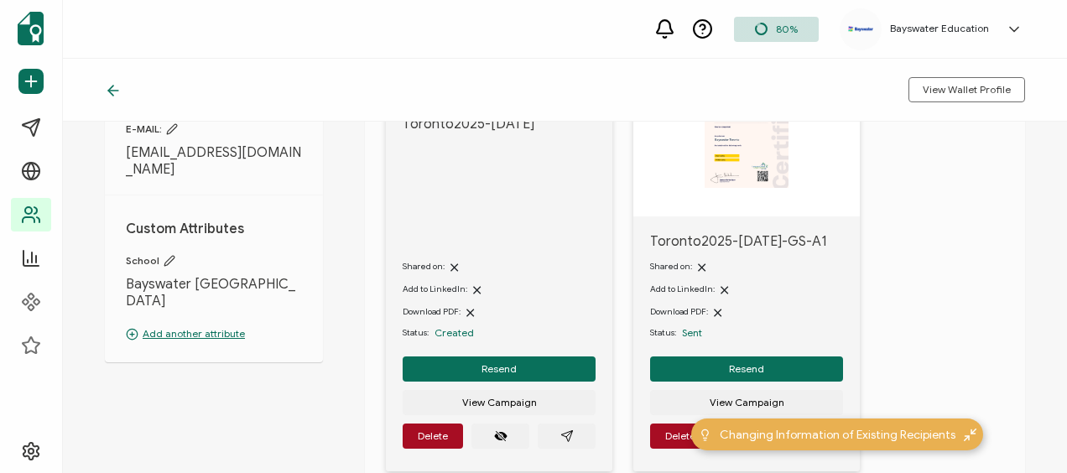
click at [523, 186] on span "Toronto2025-[DATE]" at bounding box center [499, 183] width 193 height 134
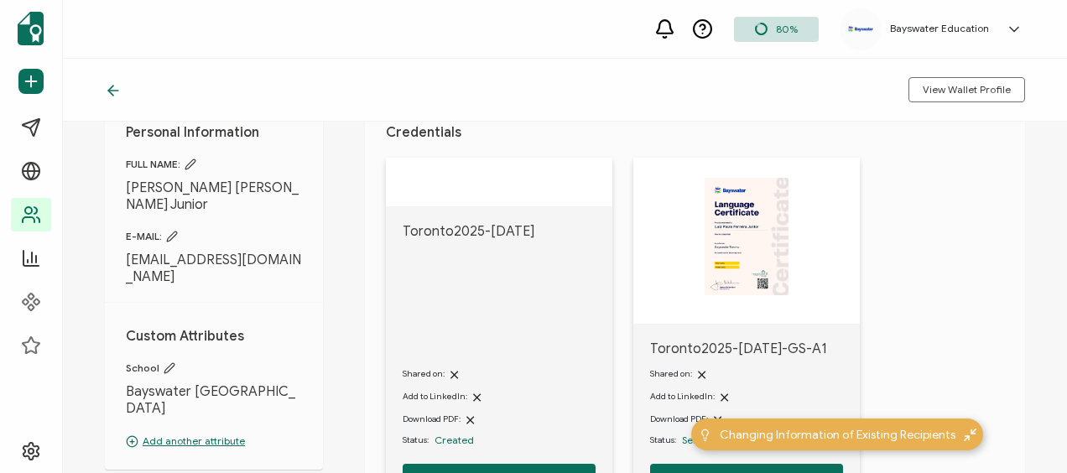
scroll to position [252, 0]
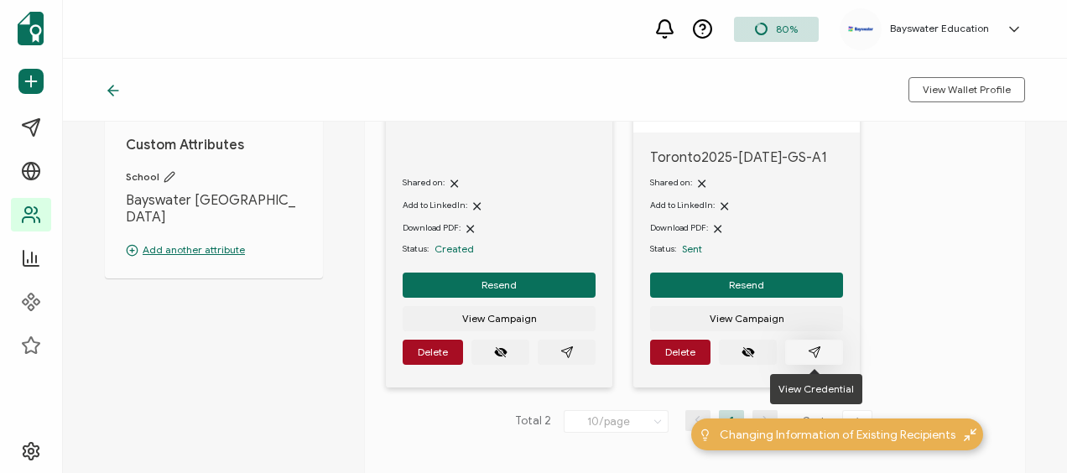
click at [822, 351] on button "button" at bounding box center [814, 352] width 58 height 25
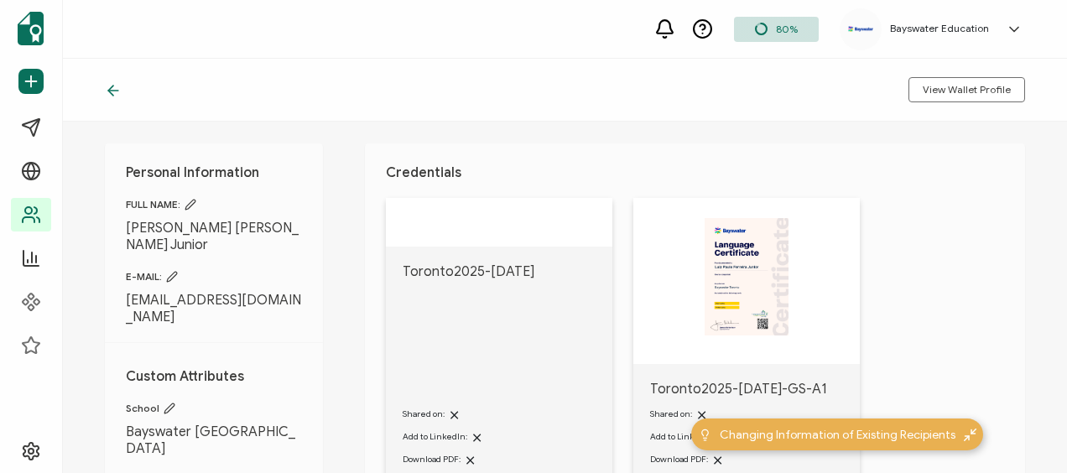
scroll to position [0, 0]
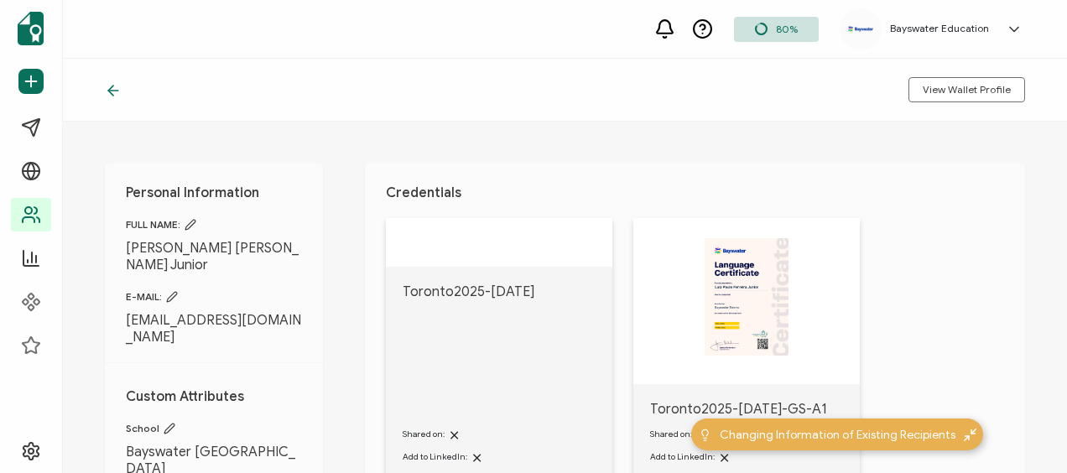
click at [101, 86] on div "View Wallet Profile" at bounding box center [565, 90] width 1004 height 63
click at [105, 87] on icon at bounding box center [113, 90] width 17 height 17
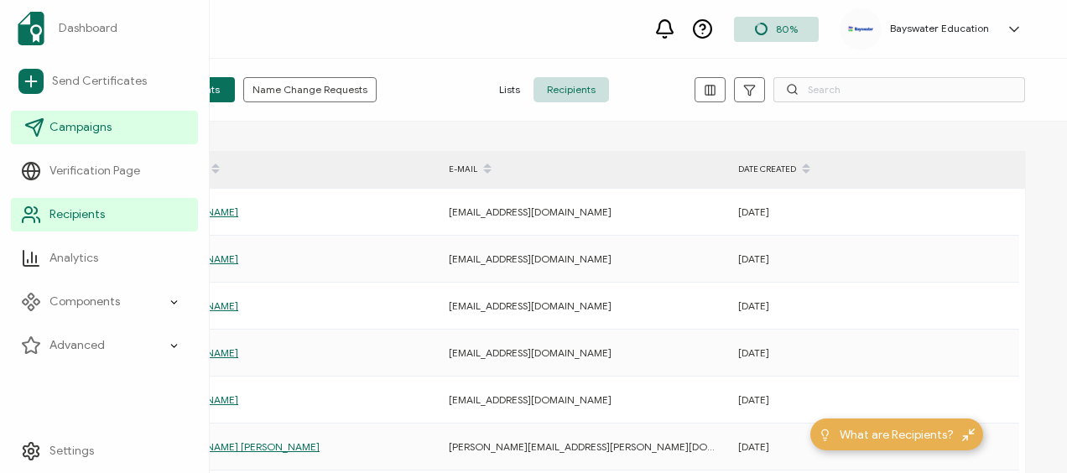
drag, startPoint x: 76, startPoint y: 121, endPoint x: 98, endPoint y: 119, distance: 22.7
click at [76, 121] on span "Campaigns" at bounding box center [81, 127] width 62 height 17
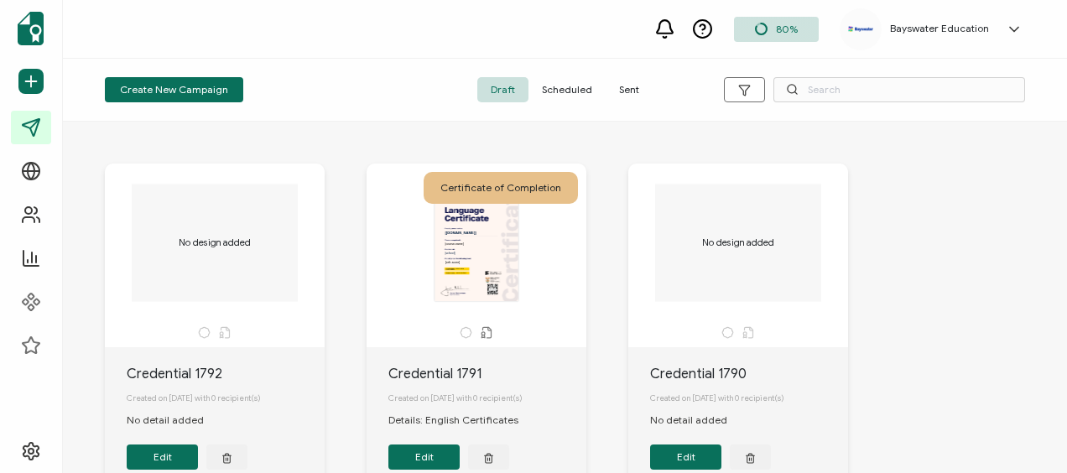
click at [629, 87] on span "Sent" at bounding box center [629, 89] width 47 height 25
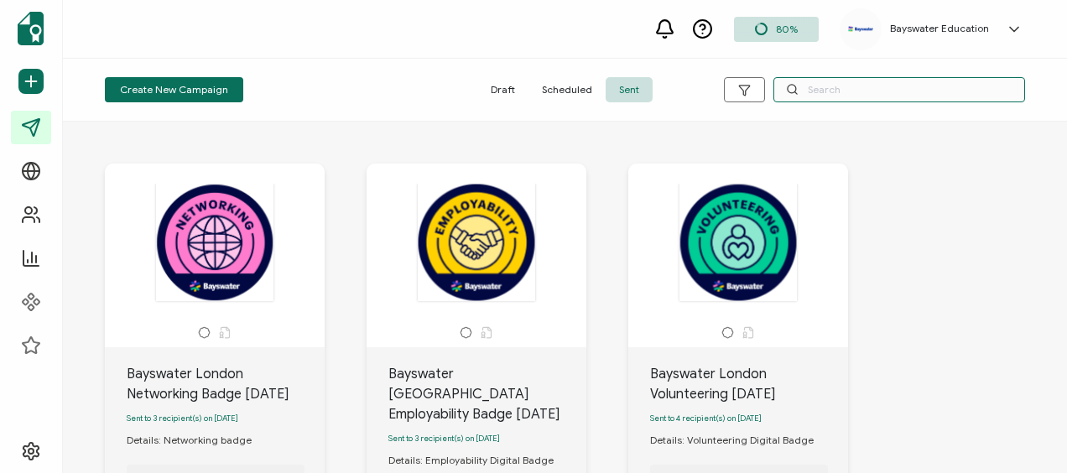
click at [832, 87] on input "text" at bounding box center [900, 89] width 252 height 25
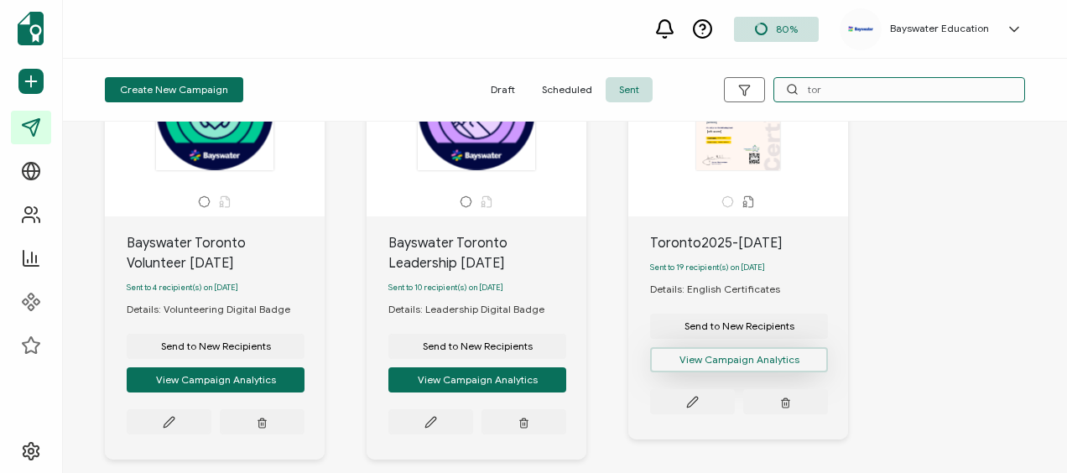
scroll to position [168, 0]
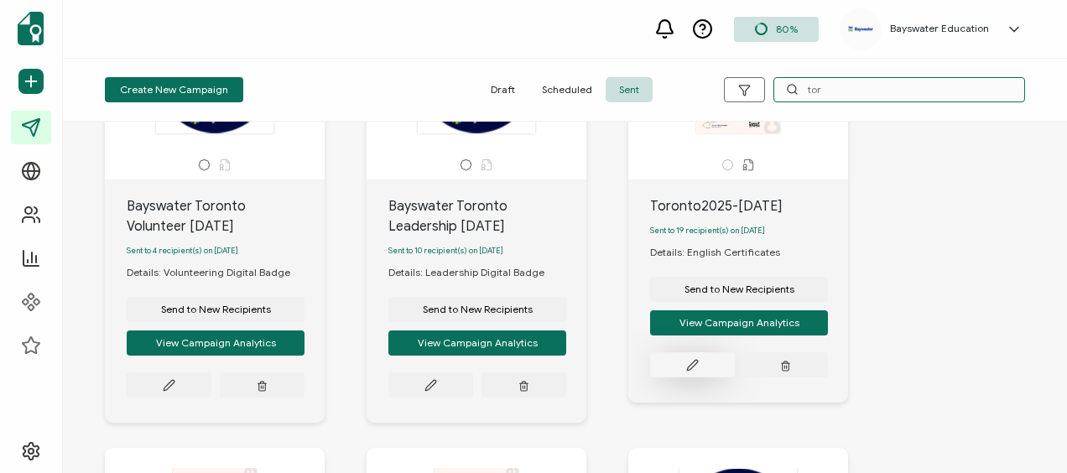
type input "tor"
click at [699, 364] on button at bounding box center [692, 364] width 85 height 25
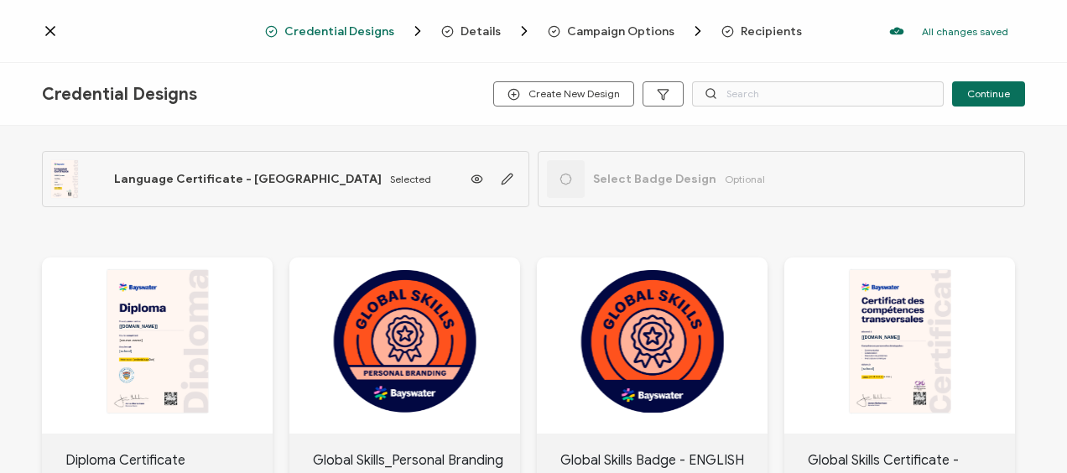
click at [743, 31] on span "Recipients" at bounding box center [771, 31] width 61 height 13
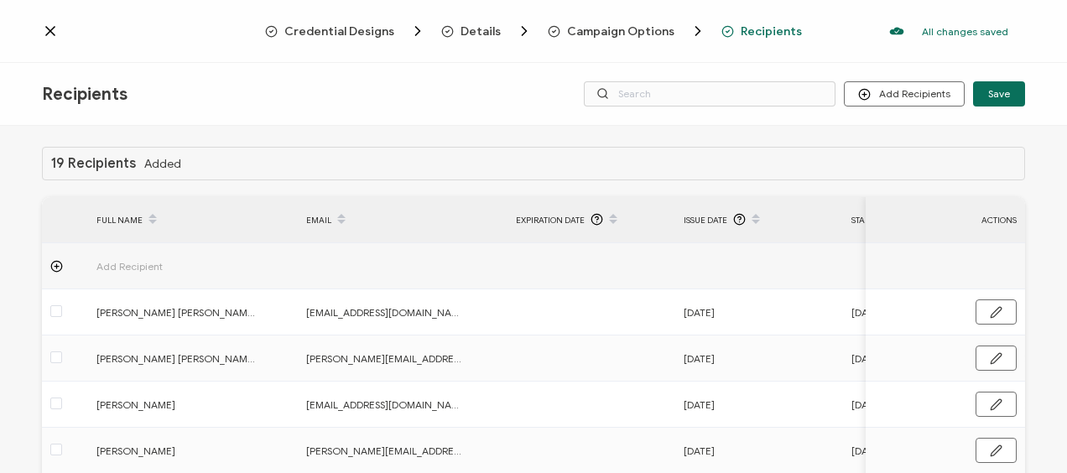
click at [314, 34] on span "Credential Designs" at bounding box center [339, 31] width 110 height 13
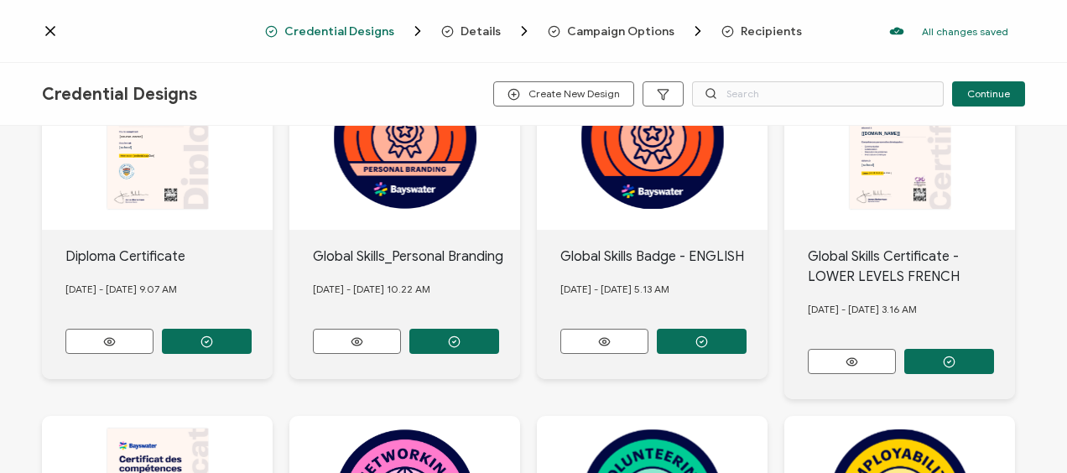
scroll to position [943, 0]
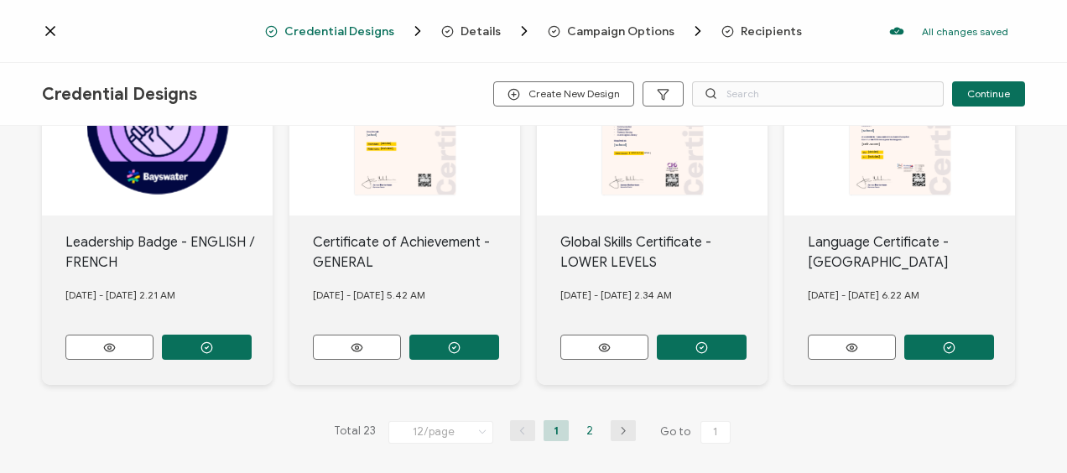
click at [587, 420] on li "2" at bounding box center [589, 430] width 25 height 21
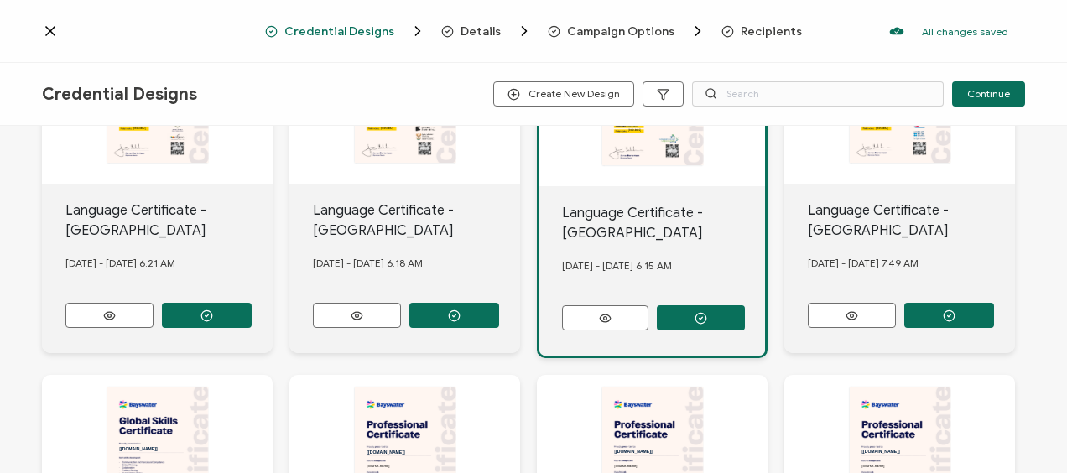
scroll to position [252, 0]
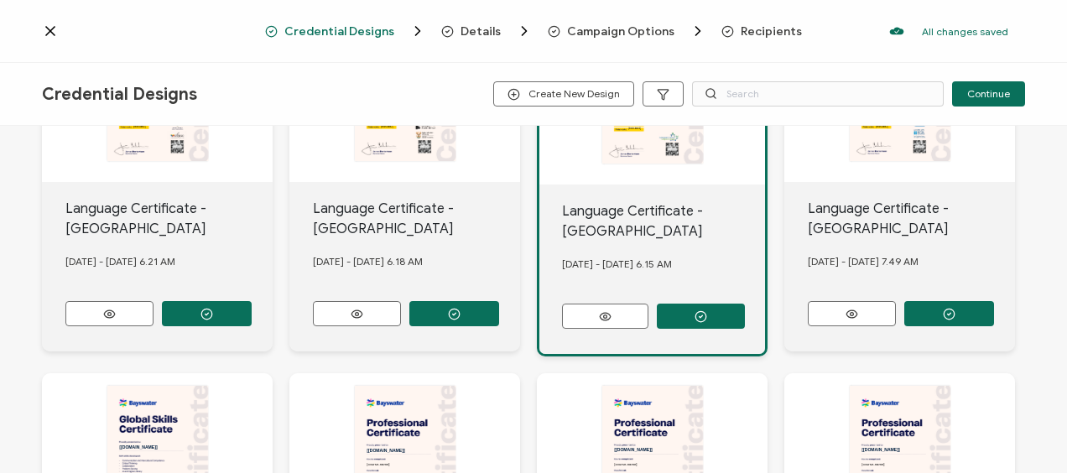
click at [750, 33] on span "Recipients" at bounding box center [771, 31] width 61 height 13
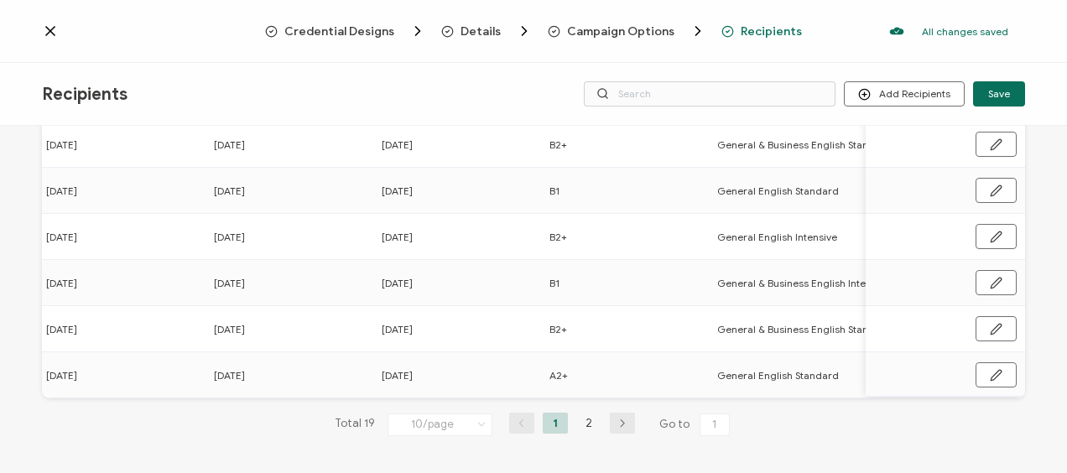
scroll to position [0, 671]
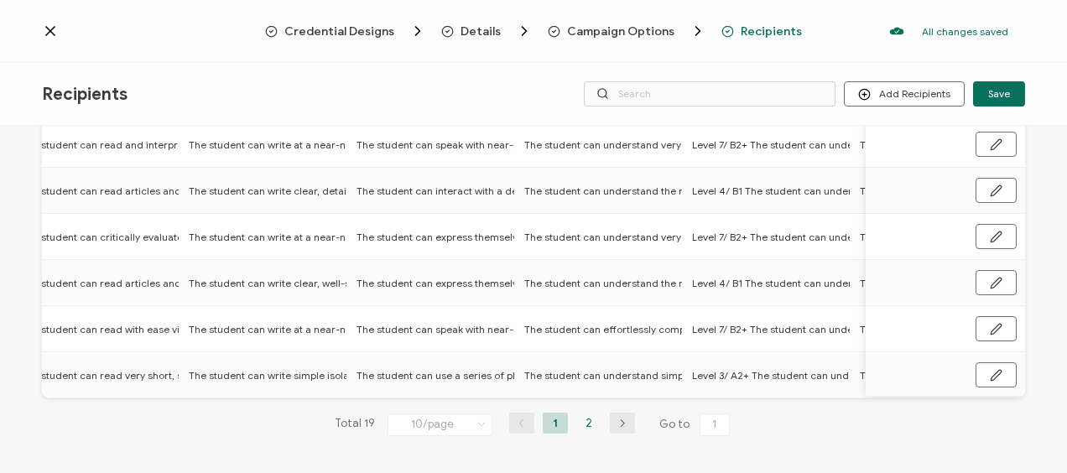
click at [582, 423] on li "2" at bounding box center [589, 423] width 25 height 21
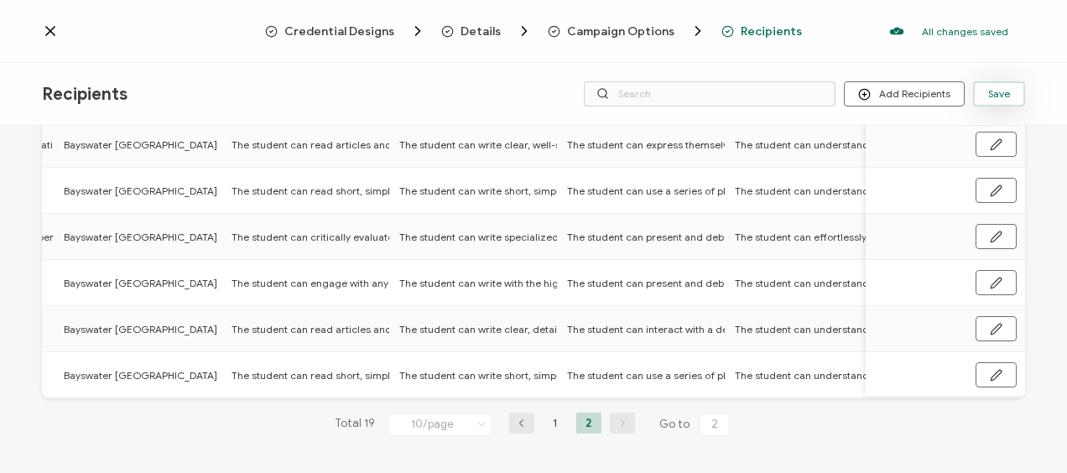
click at [995, 89] on span "Save" at bounding box center [1000, 94] width 22 height 10
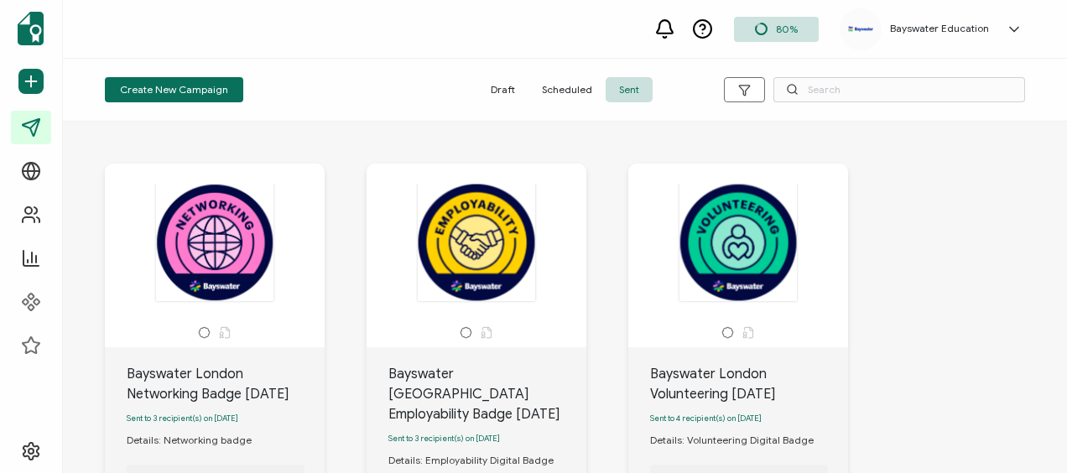
click at [618, 86] on span "Sent" at bounding box center [629, 89] width 47 height 25
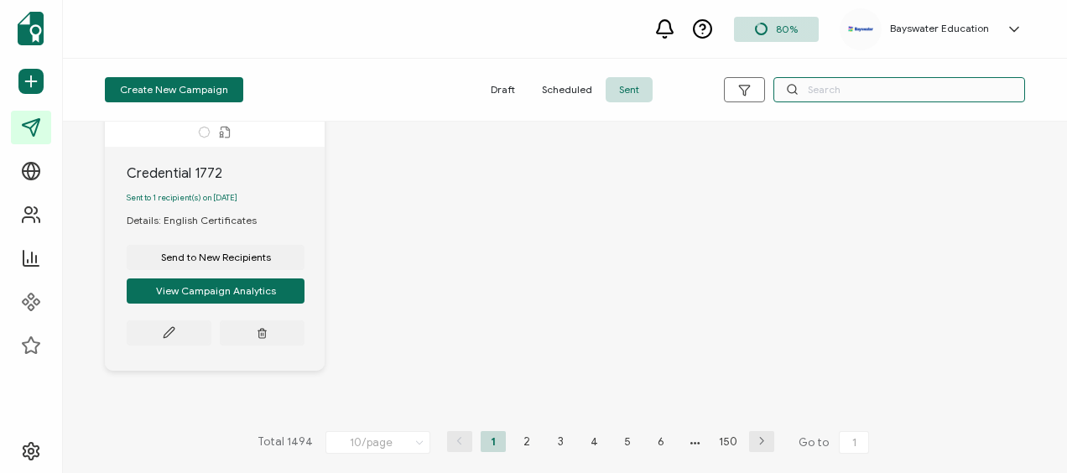
click at [888, 98] on input "text" at bounding box center [900, 89] width 252 height 25
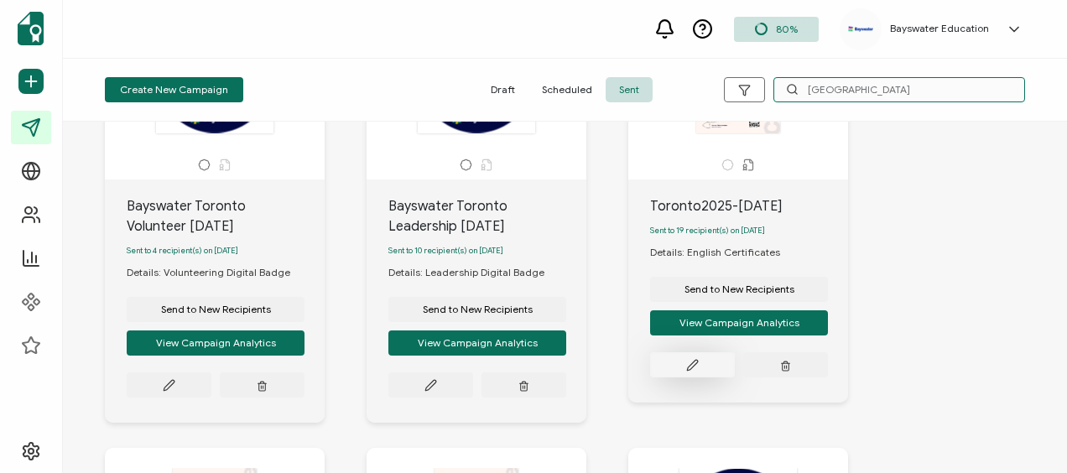
type input "[GEOGRAPHIC_DATA]"
click at [701, 363] on button at bounding box center [692, 364] width 85 height 25
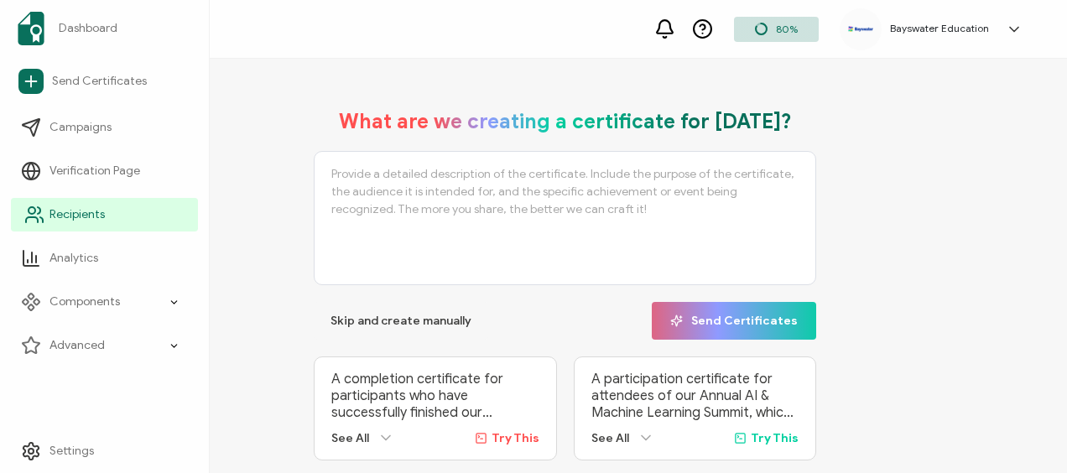
click at [48, 213] on link "Recipients" at bounding box center [104, 215] width 187 height 34
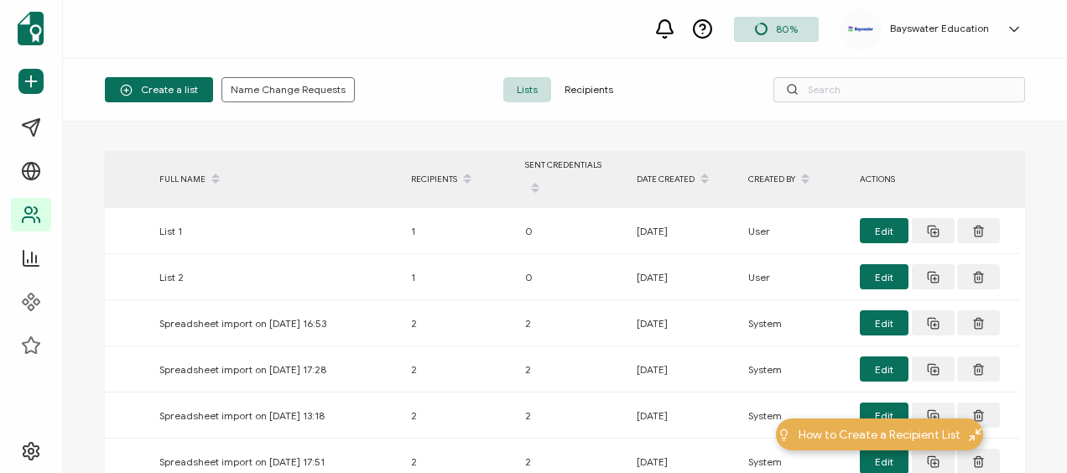
click at [587, 94] on span "Recipients" at bounding box center [589, 89] width 76 height 25
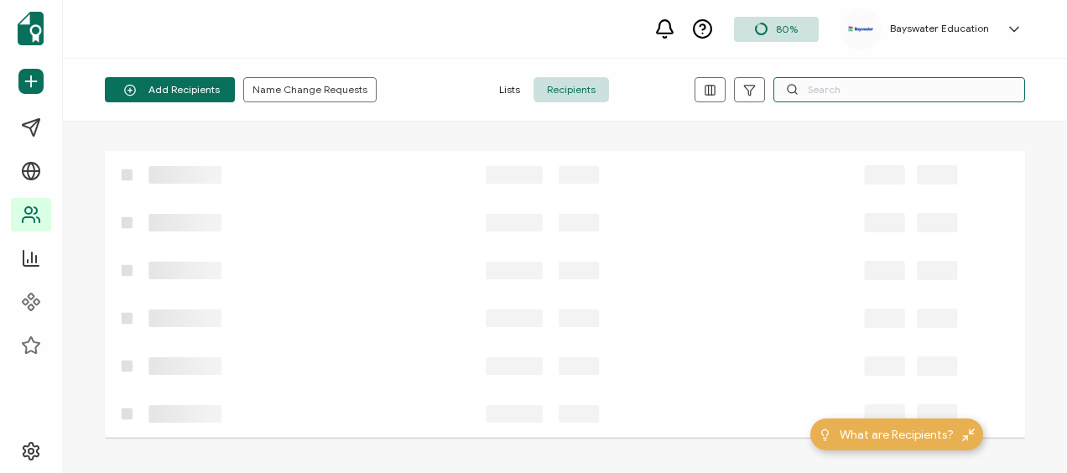
click at [829, 90] on input "text" at bounding box center [900, 89] width 252 height 25
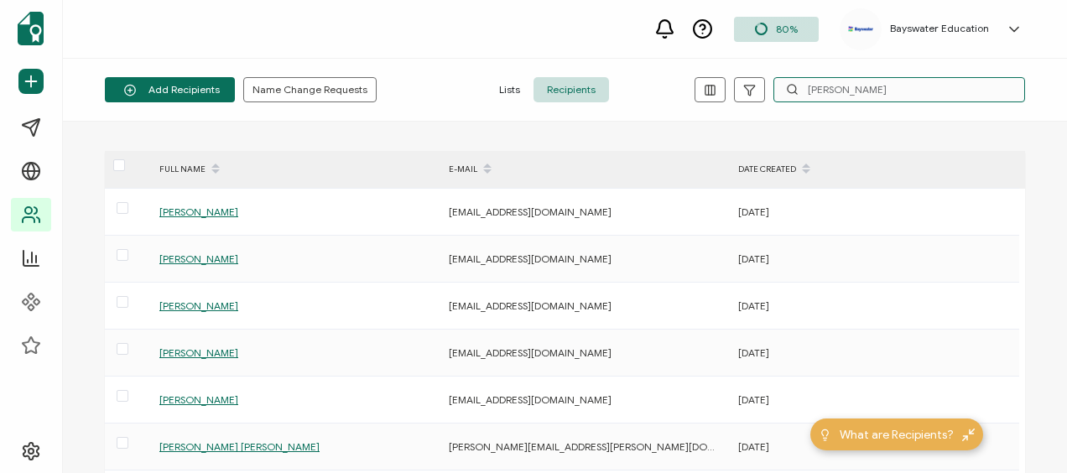
type input "erika"
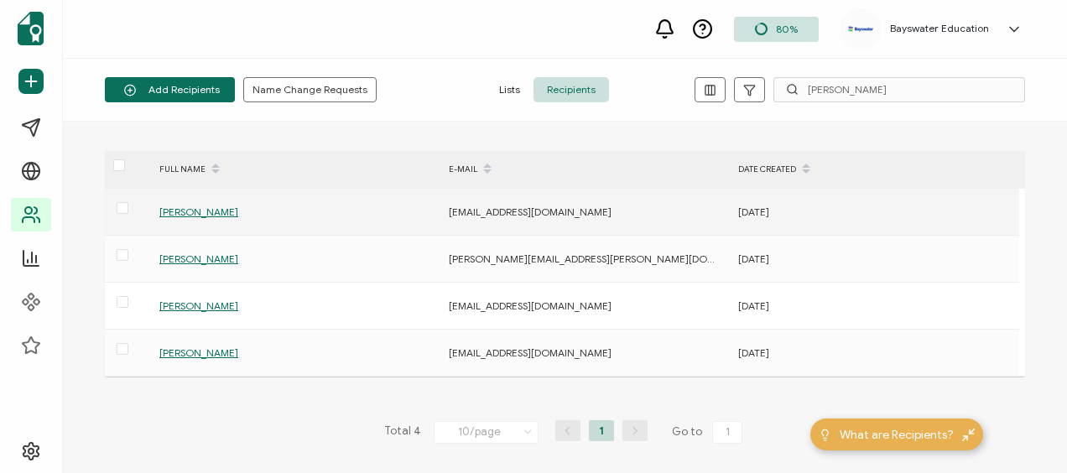
click at [193, 213] on span "[PERSON_NAME]" at bounding box center [198, 212] width 79 height 13
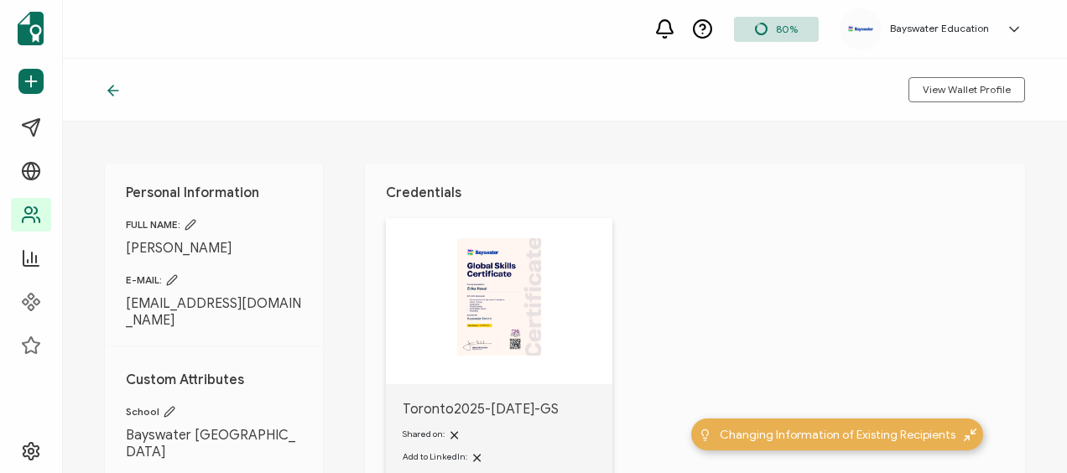
click at [111, 91] on icon at bounding box center [113, 90] width 17 height 17
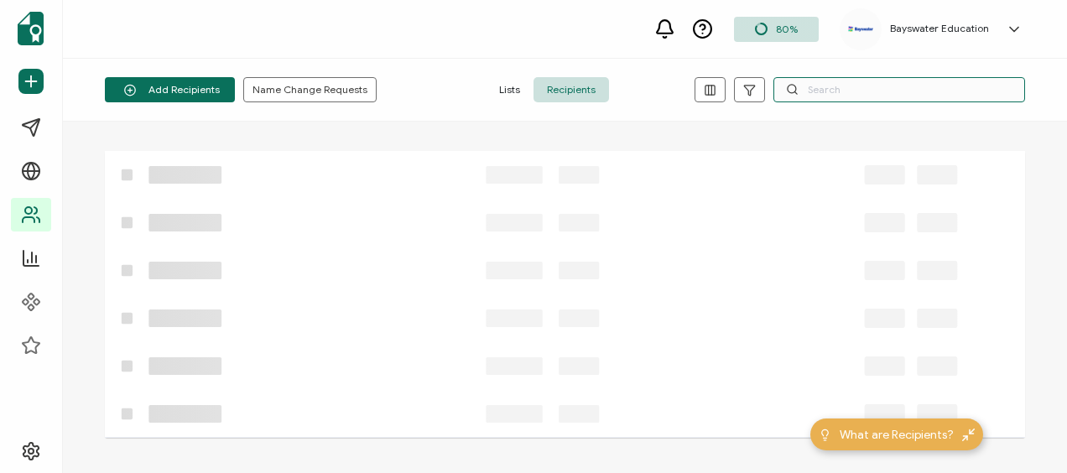
click at [821, 86] on input "text" at bounding box center [900, 89] width 252 height 25
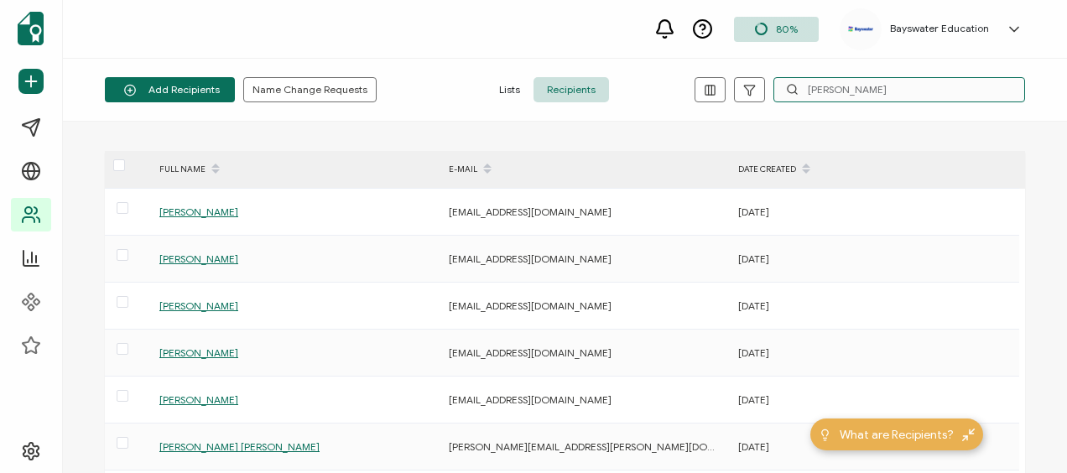
type input "josiane"
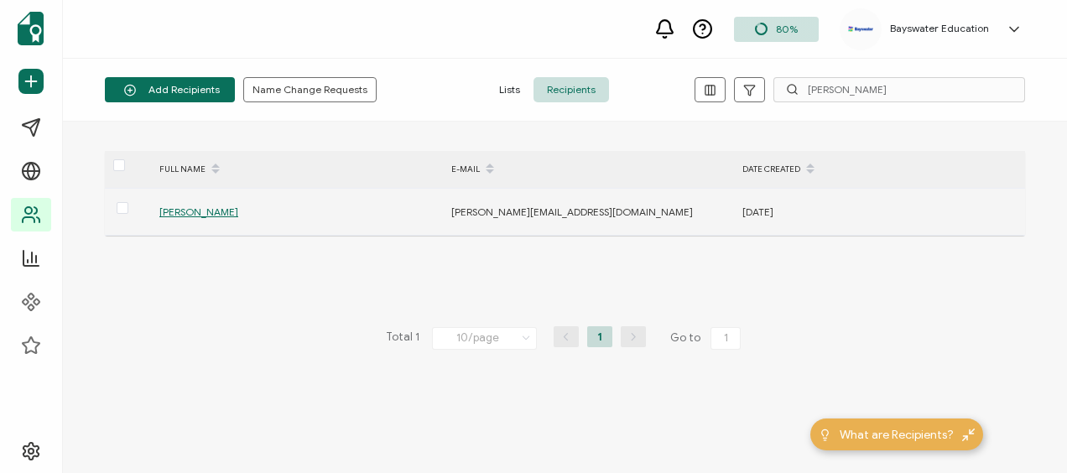
click at [211, 210] on span "[PERSON_NAME]" at bounding box center [198, 212] width 79 height 13
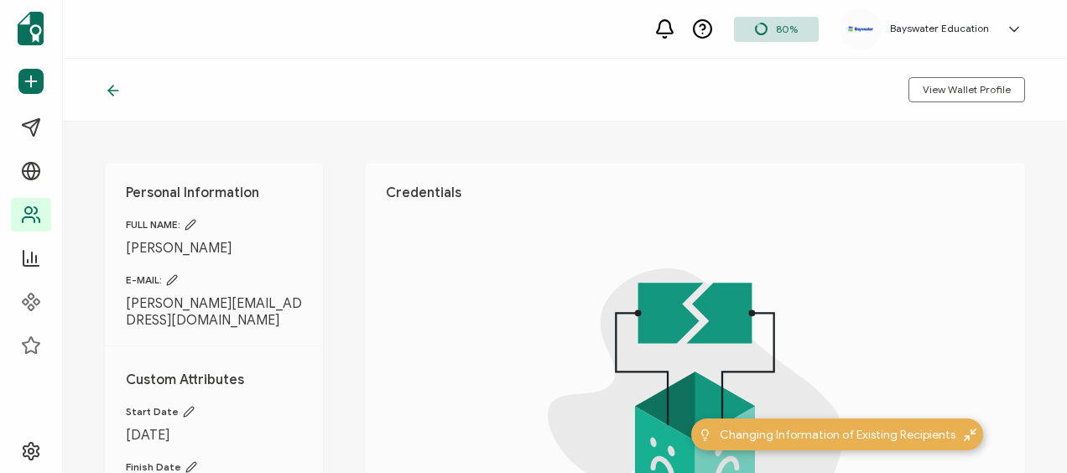
click at [545, 140] on div "Personal Information FULL NAME: Josiane Bersiliera E-MAIL: josiane.bersiliera@g…" at bounding box center [565, 298] width 1004 height 352
click at [111, 84] on icon at bounding box center [113, 90] width 17 height 17
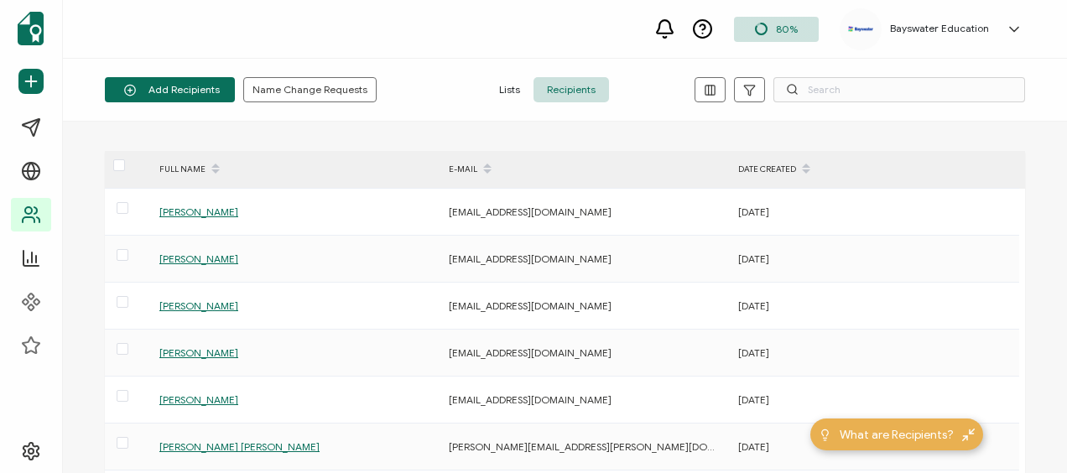
click at [342, 128] on div "FULL NAME E-MAIL DATE CREATED Eito Ayabe ayabest8@gmail.com 26/09/2025 Jeronimo…" at bounding box center [565, 298] width 1004 height 352
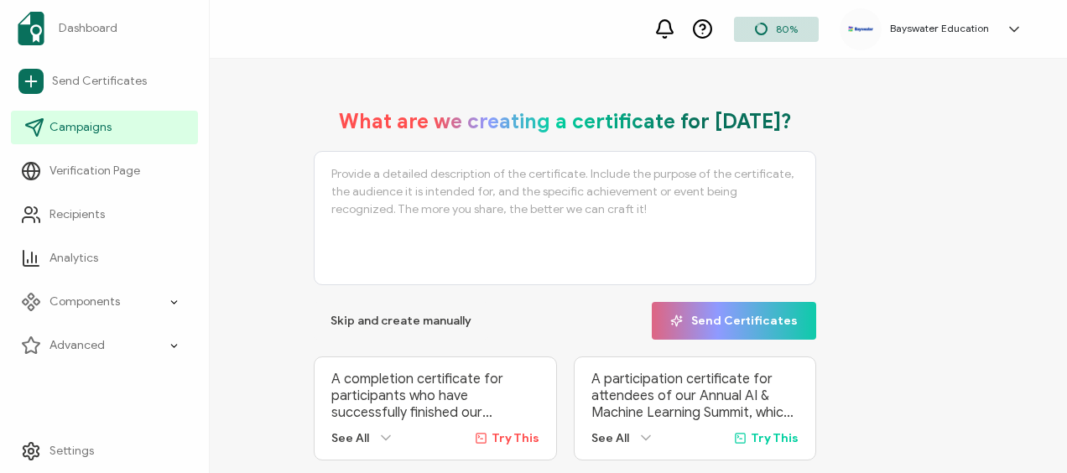
click at [83, 128] on span "Campaigns" at bounding box center [81, 127] width 62 height 17
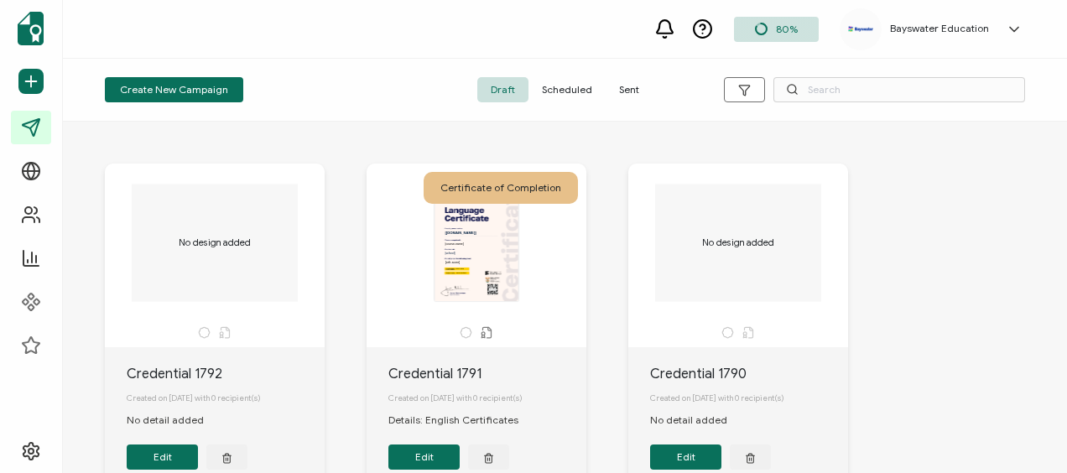
click at [623, 91] on span "Sent" at bounding box center [629, 89] width 47 height 25
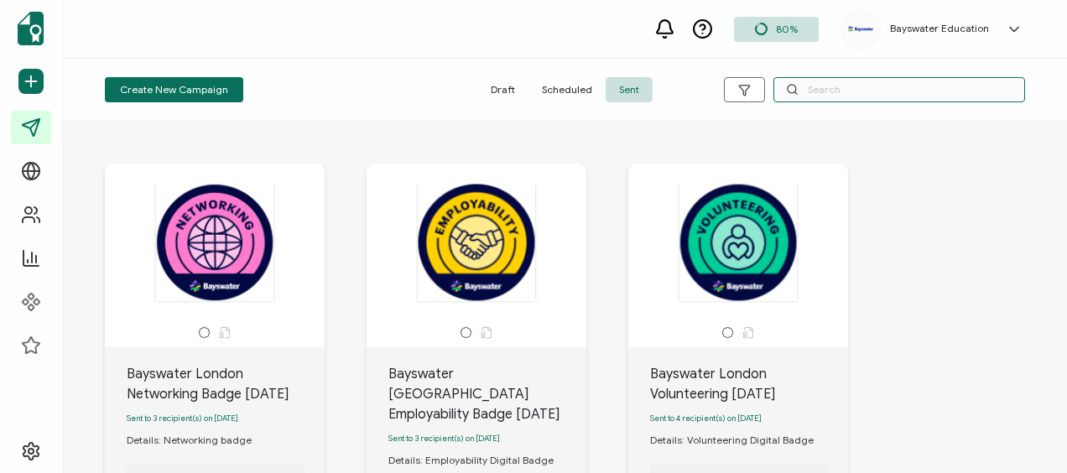
click at [854, 86] on input "text" at bounding box center [900, 89] width 252 height 25
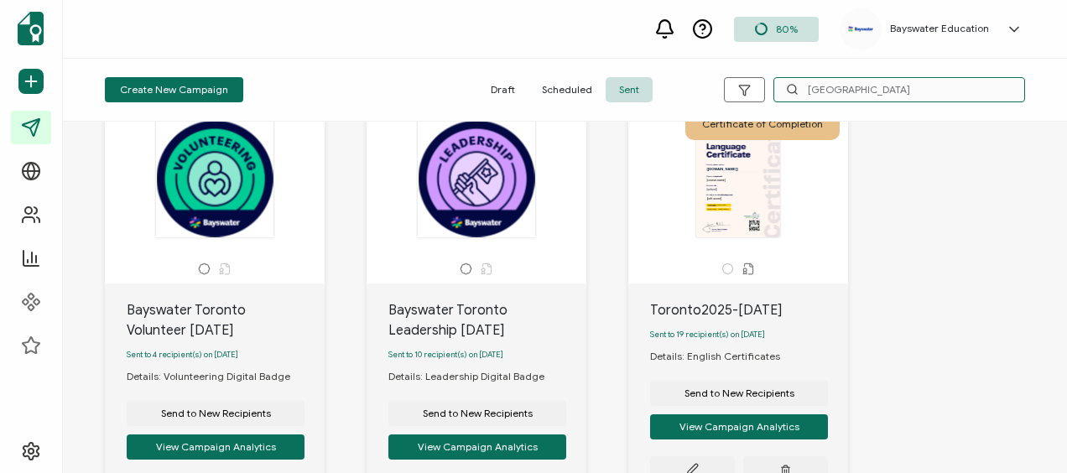
scroll to position [168, 0]
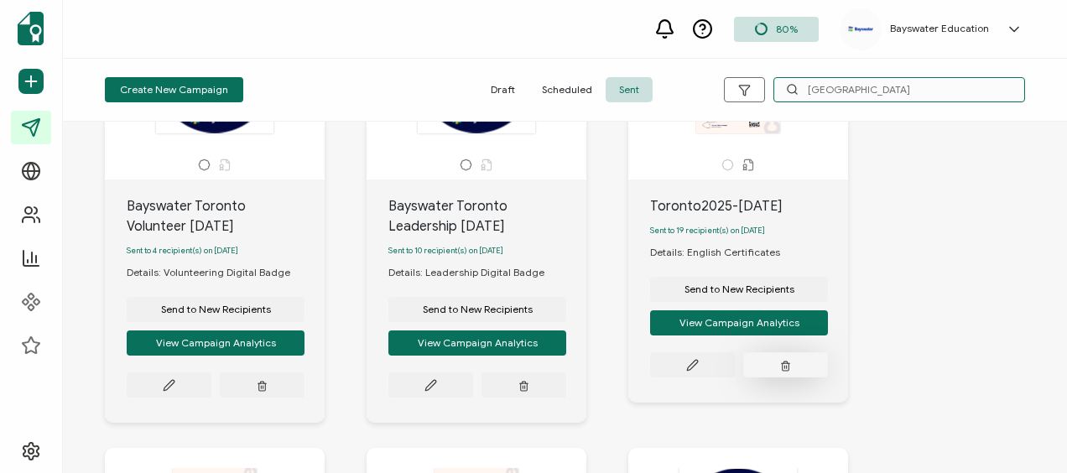
type input "[GEOGRAPHIC_DATA]"
click at [785, 368] on line "button" at bounding box center [785, 367] width 0 height 3
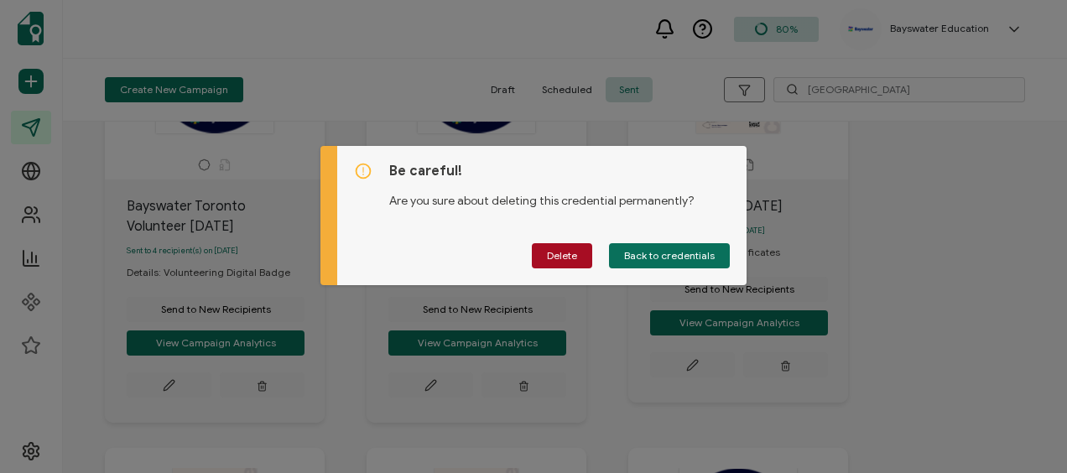
drag, startPoint x: 563, startPoint y: 254, endPoint x: 667, endPoint y: 217, distance: 110.7
click at [665, 227] on div "Be careful! Are you sure about deleting this credential permanently? Delete Bac…" at bounding box center [542, 215] width 410 height 139
drag, startPoint x: 675, startPoint y: 264, endPoint x: 752, endPoint y: 243, distance: 79.8
click at [673, 263] on button "Back to credentials" at bounding box center [669, 255] width 121 height 25
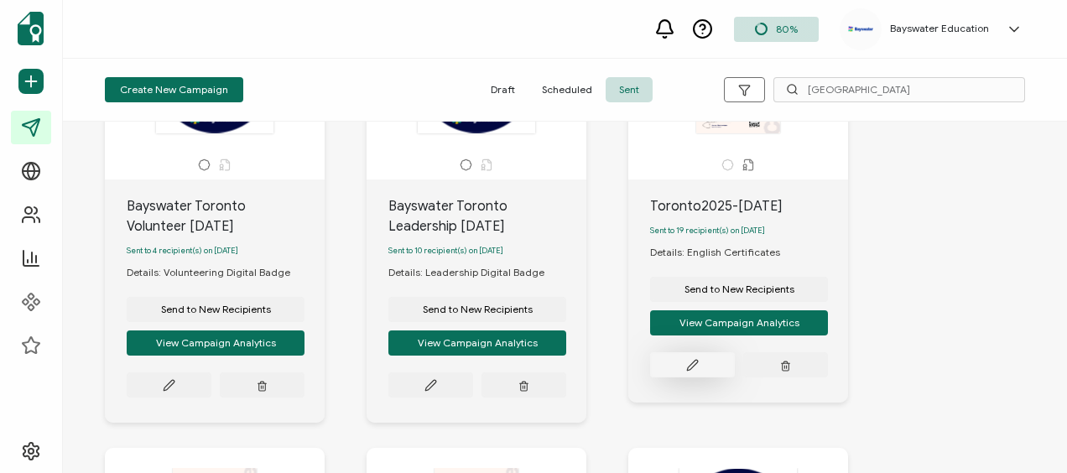
click at [688, 357] on button at bounding box center [692, 364] width 85 height 25
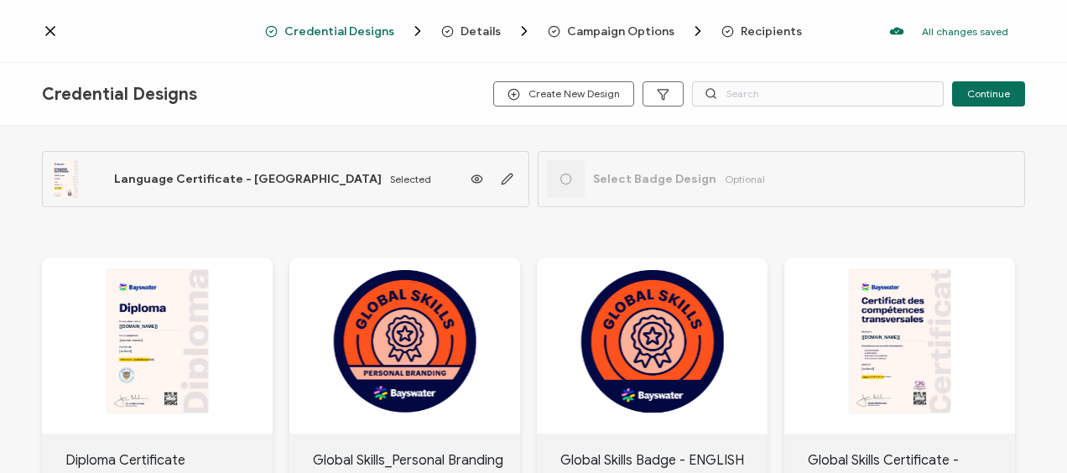
click at [769, 31] on span "Recipients" at bounding box center [771, 31] width 61 height 13
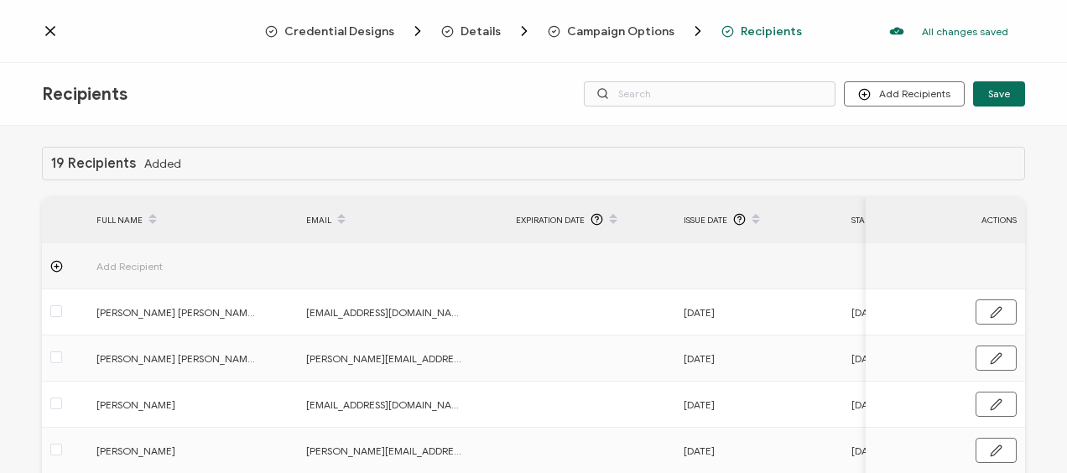
click at [43, 29] on icon at bounding box center [50, 31] width 17 height 17
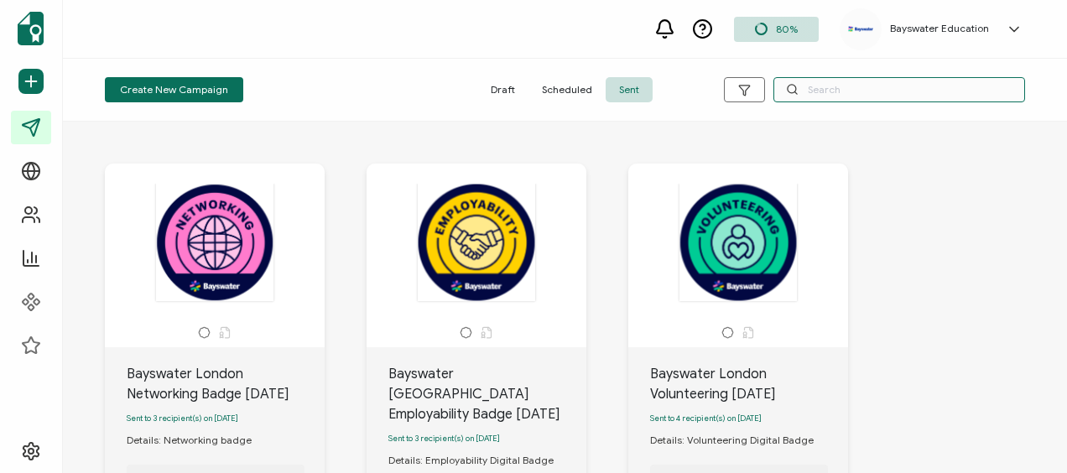
click at [816, 91] on input "text" at bounding box center [900, 89] width 252 height 25
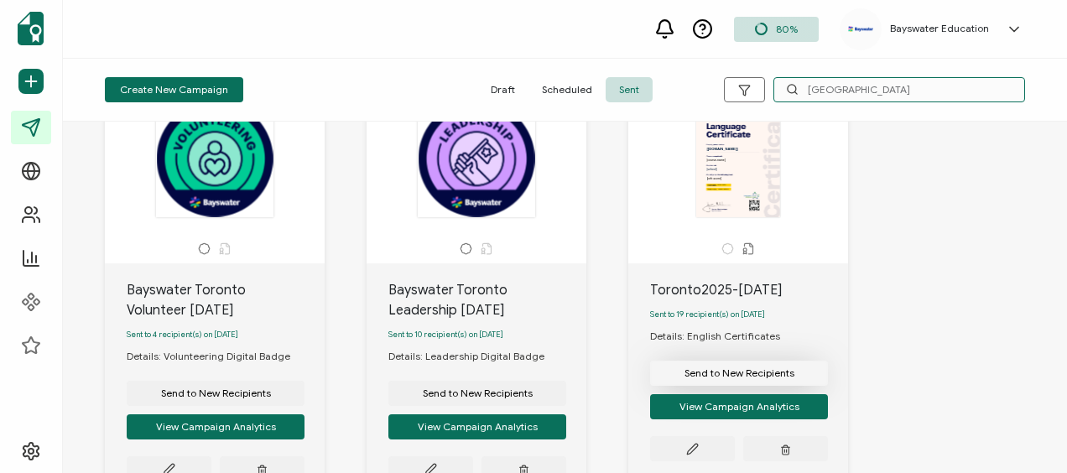
scroll to position [168, 0]
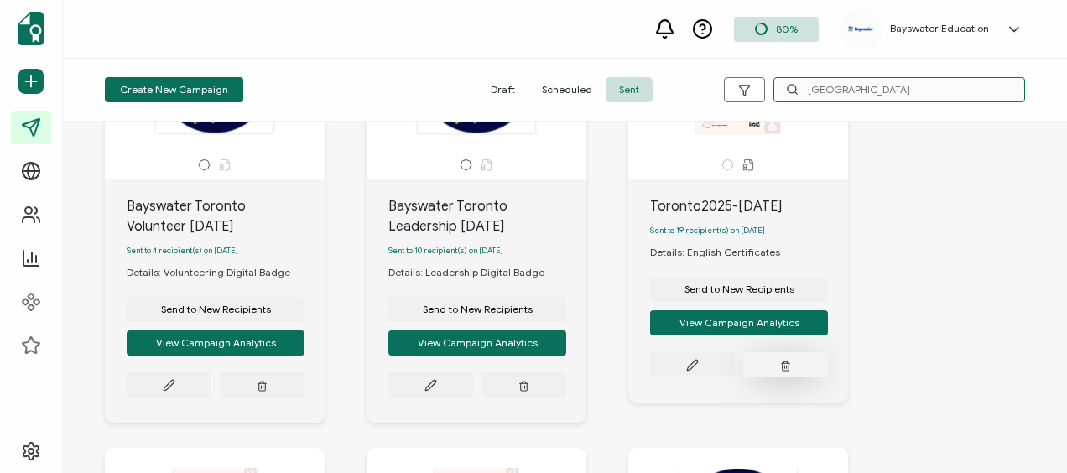
type input "[GEOGRAPHIC_DATA]"
click at [791, 372] on icon "button" at bounding box center [785, 365] width 11 height 13
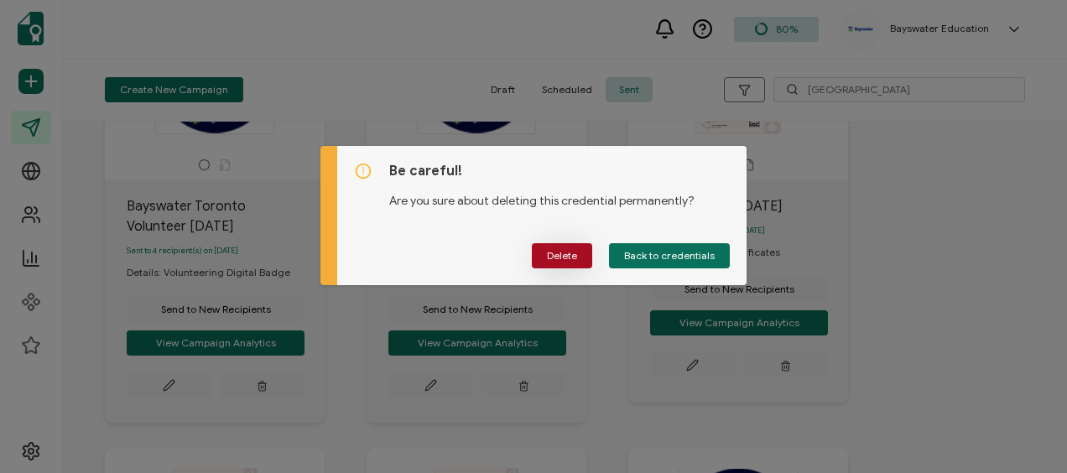
click at [559, 255] on span "Delete" at bounding box center [562, 256] width 30 height 10
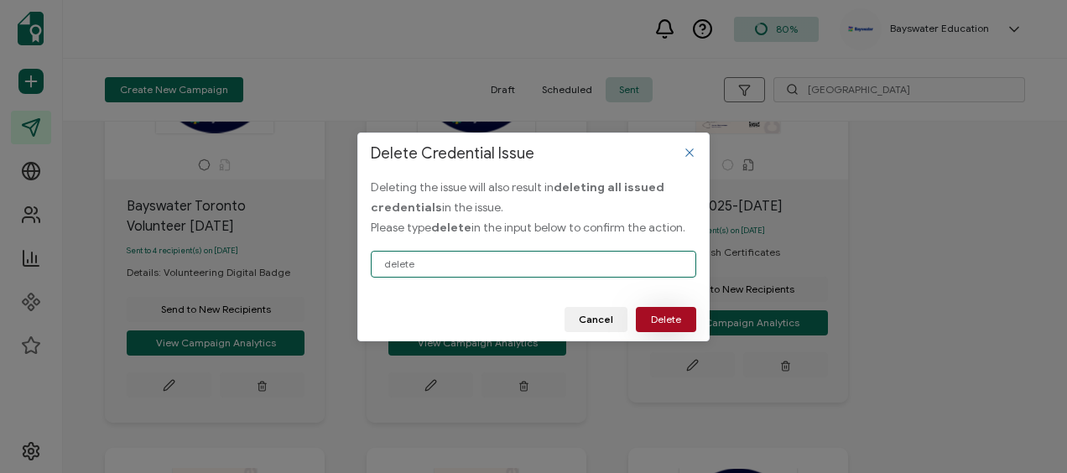
type input "delete"
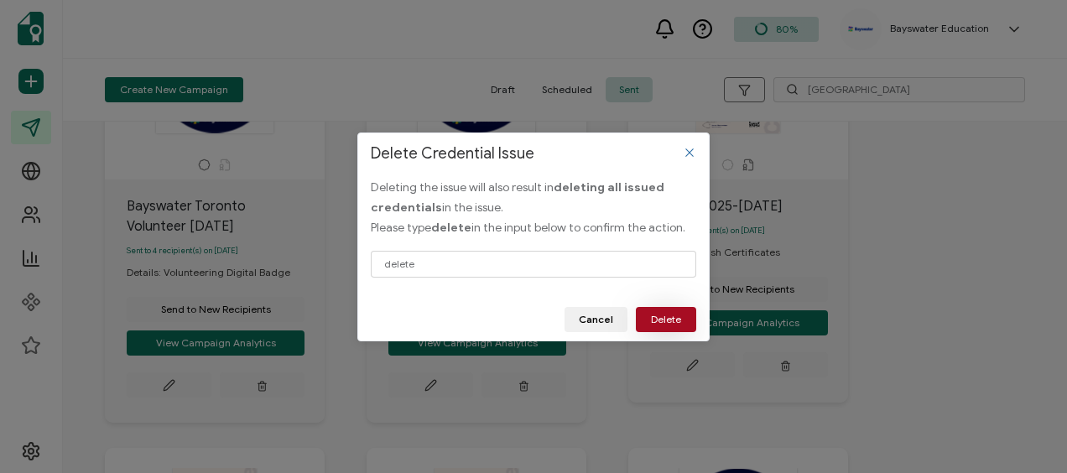
click at [664, 317] on span "Delete" at bounding box center [666, 320] width 30 height 10
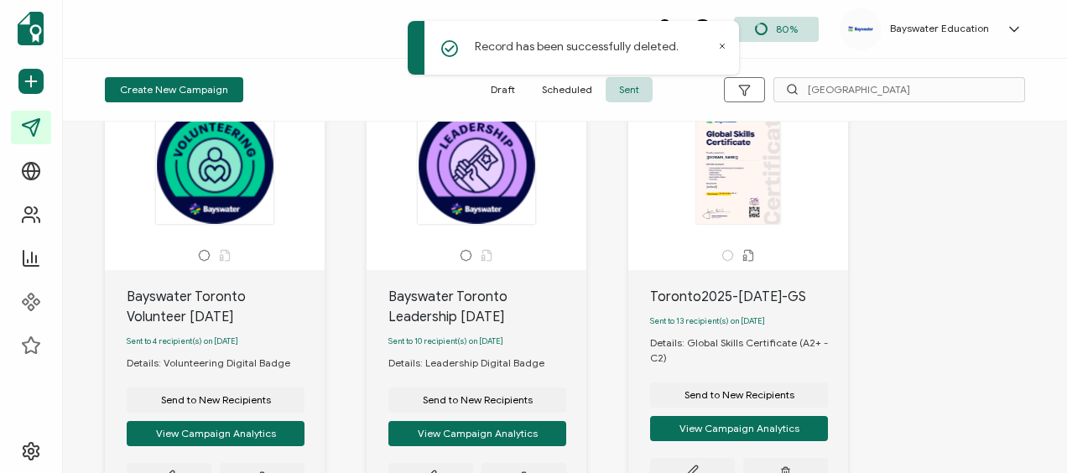
scroll to position [0, 0]
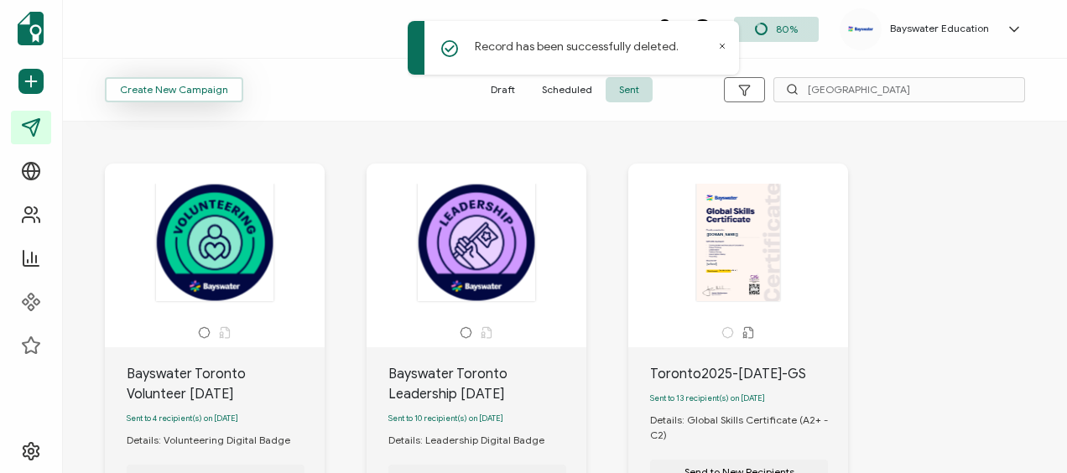
click at [162, 85] on span "Create New Campaign" at bounding box center [174, 90] width 108 height 10
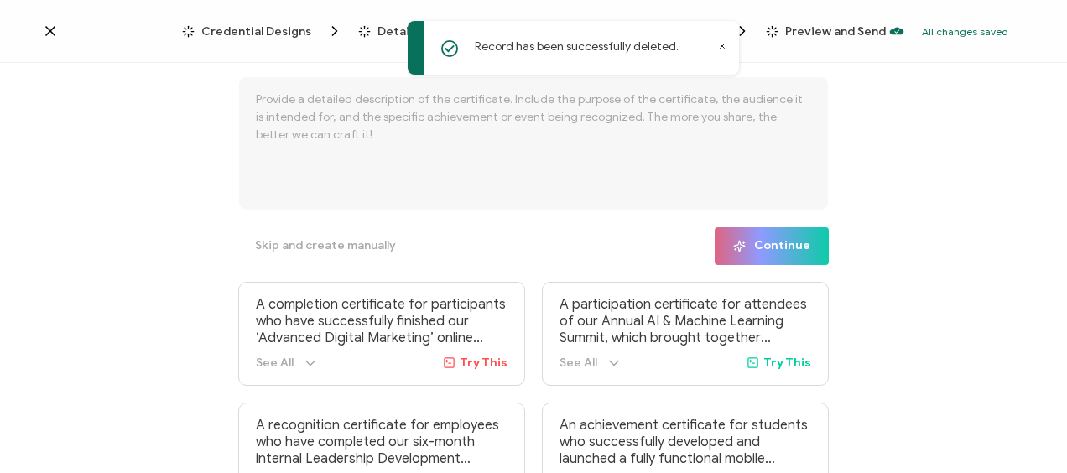
click at [722, 44] on icon at bounding box center [722, 46] width 8 height 8
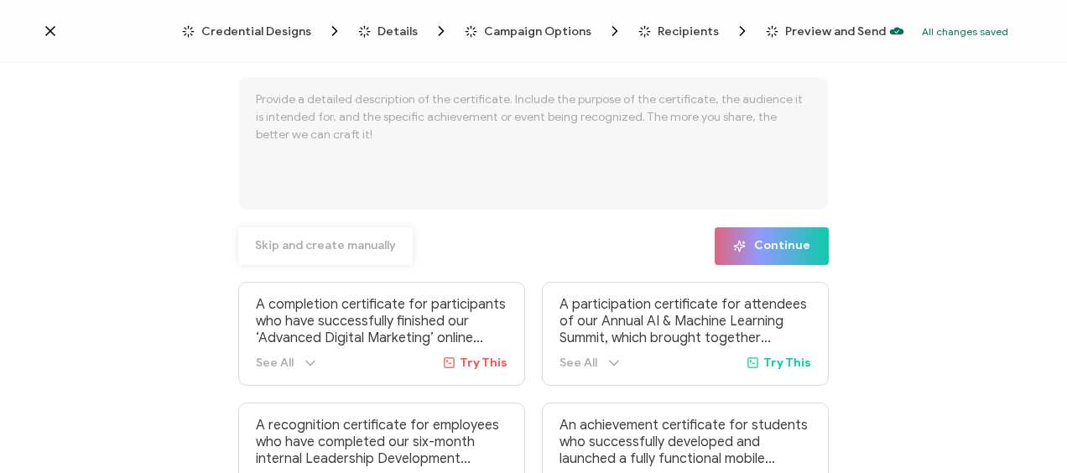
click at [320, 243] on span "Skip and create manually" at bounding box center [325, 246] width 141 height 12
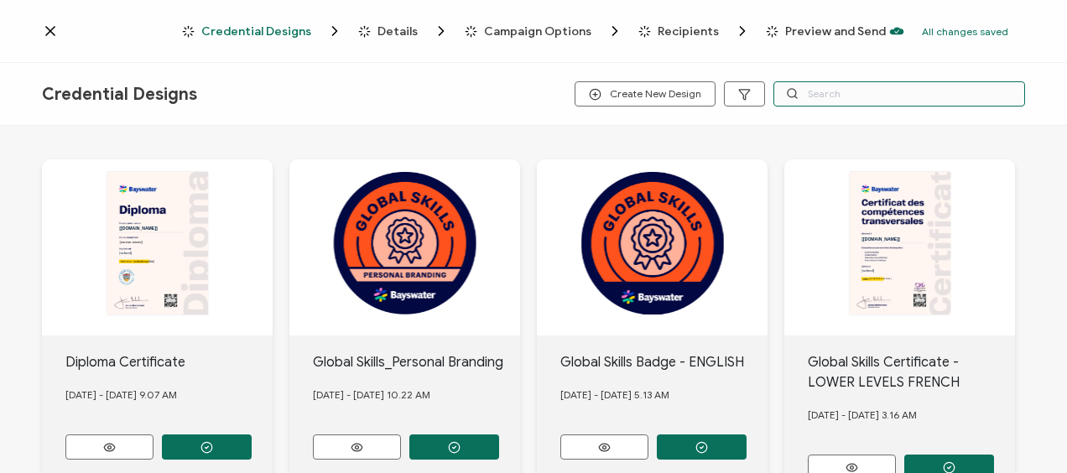
click at [829, 91] on input "text" at bounding box center [900, 93] width 252 height 25
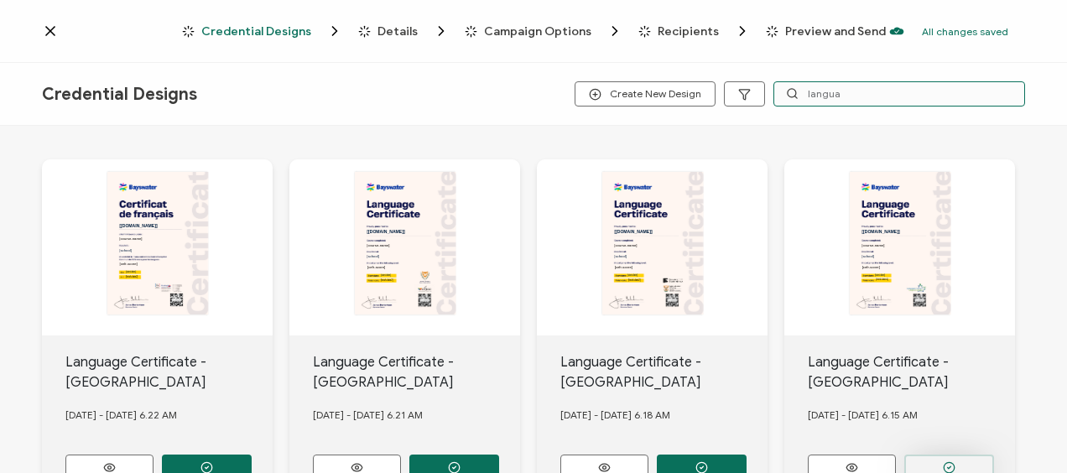
type input "langua"
click at [958, 461] on button "button" at bounding box center [950, 467] width 90 height 25
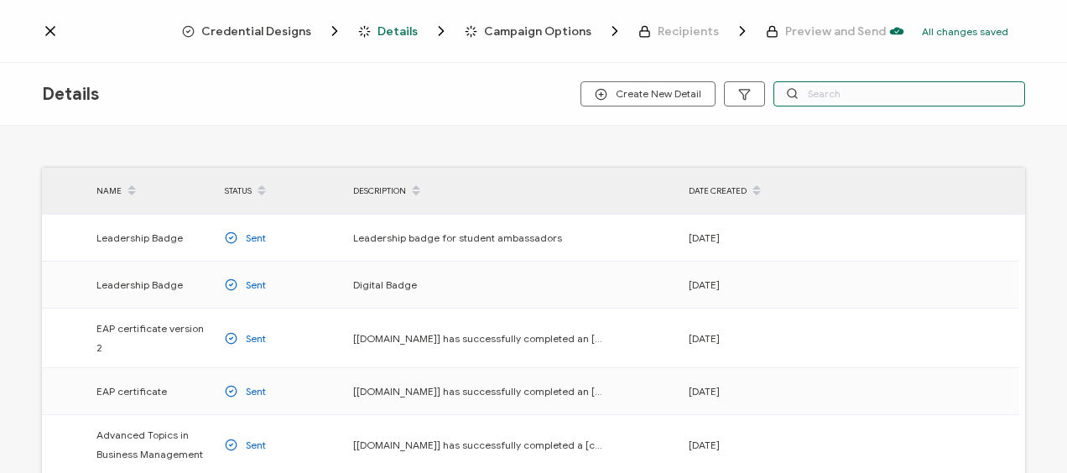
click at [851, 96] on input "text" at bounding box center [900, 93] width 252 height 25
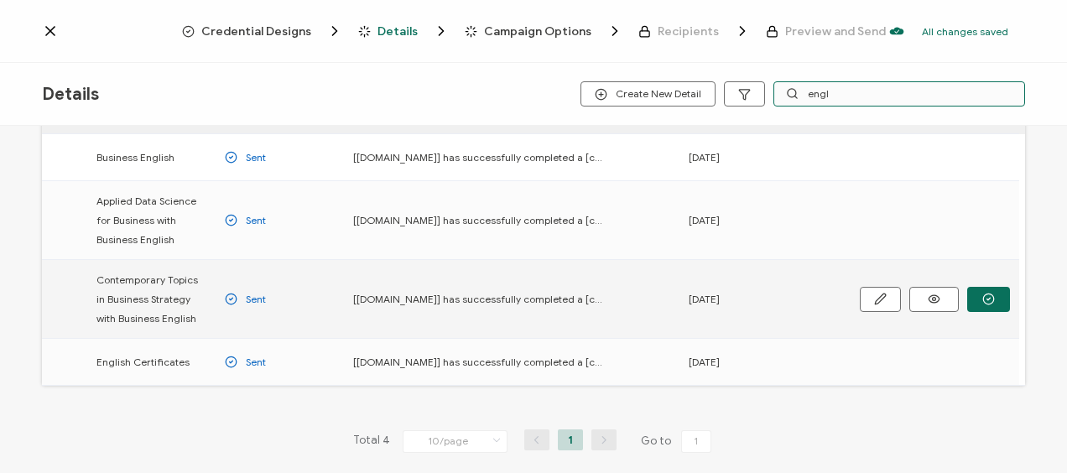
scroll to position [149, 0]
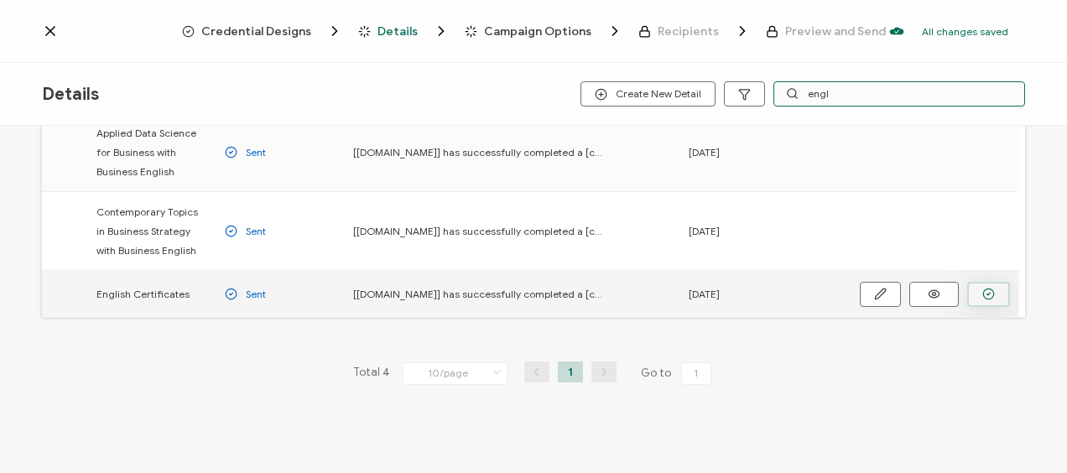
type input "engl"
click at [983, 289] on icon "button" at bounding box center [989, 294] width 13 height 13
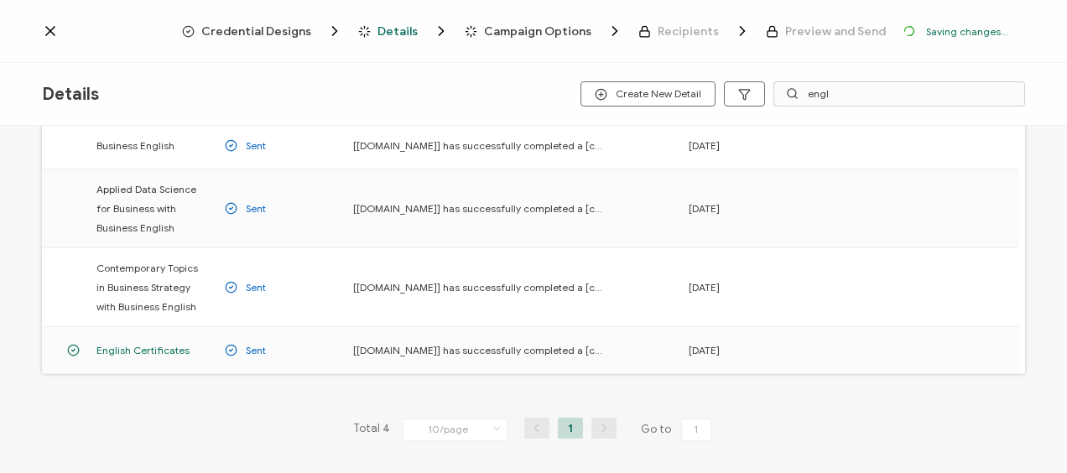
scroll to position [204, 0]
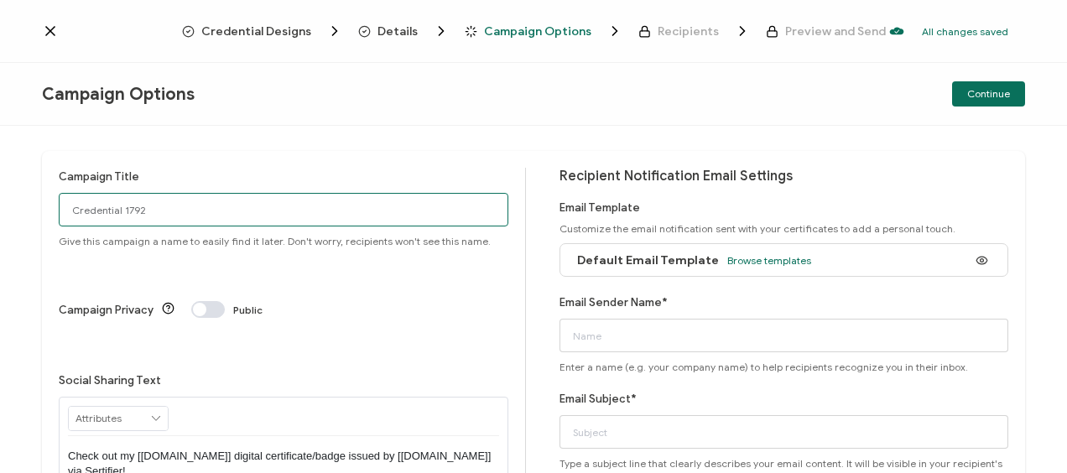
click at [219, 200] on input "Credential 1792" at bounding box center [284, 210] width 450 height 34
click at [218, 200] on input "Credential 1792" at bounding box center [284, 210] width 450 height 34
type input "Toronto2026-[DATE]"
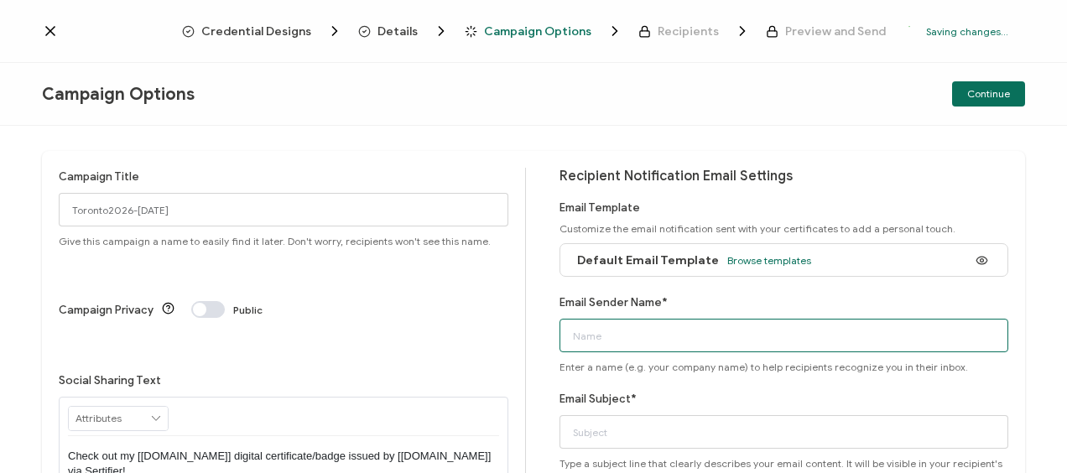
click at [607, 329] on input "Email Sender Name*" at bounding box center [785, 336] width 450 height 34
type input "Bayswater [GEOGRAPHIC_DATA]"
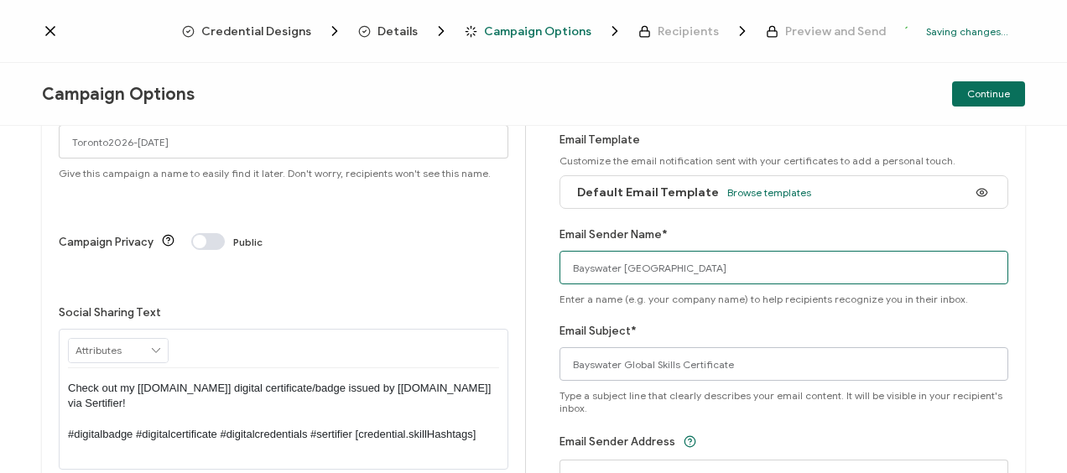
scroll to position [84, 0]
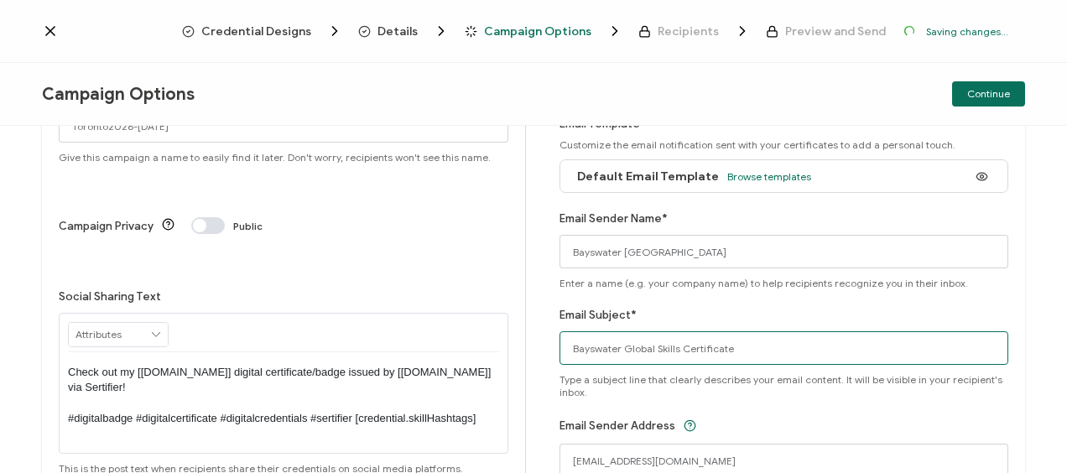
drag, startPoint x: 672, startPoint y: 346, endPoint x: 623, endPoint y: 350, distance: 49.7
click at [621, 349] on input "Bayswater Global Skills Certificate" at bounding box center [785, 348] width 450 height 34
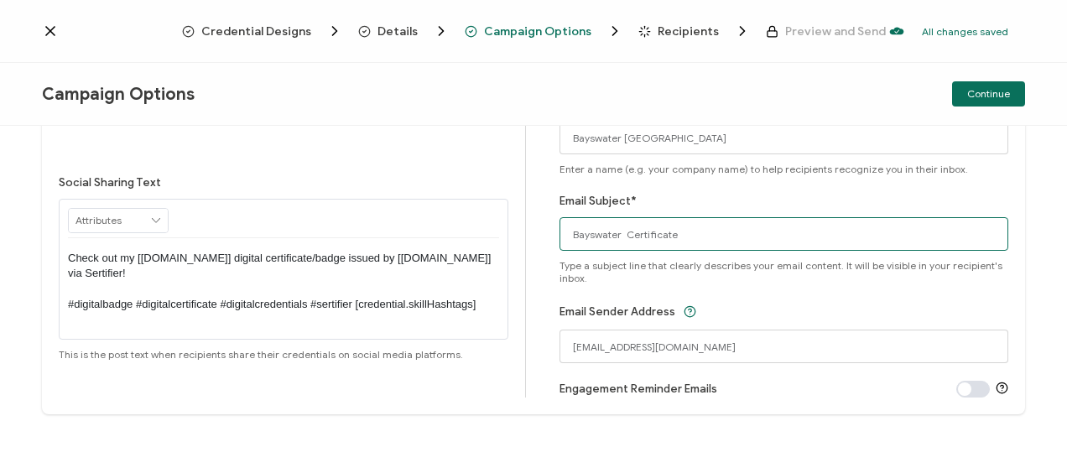
scroll to position [0, 0]
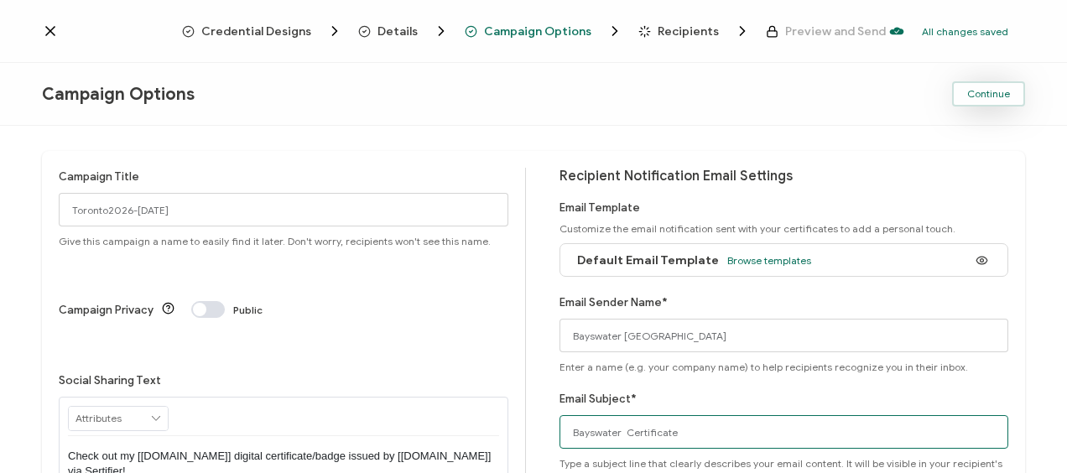
type input "Bayswater Certificate"
click at [996, 91] on span "Continue" at bounding box center [989, 94] width 43 height 10
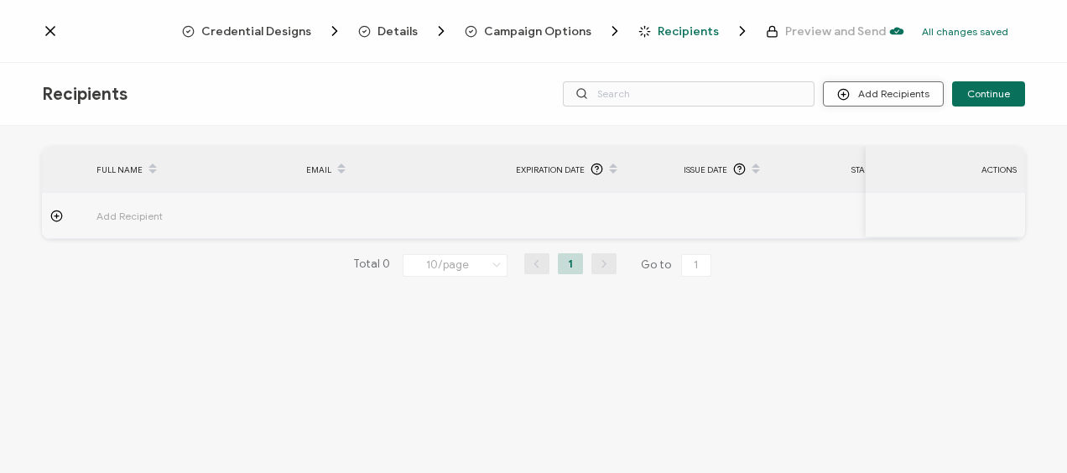
click at [883, 86] on button "Add Recipients" at bounding box center [883, 93] width 121 height 25
click at [886, 138] on span "Upload Recipients" at bounding box center [906, 139] width 85 height 13
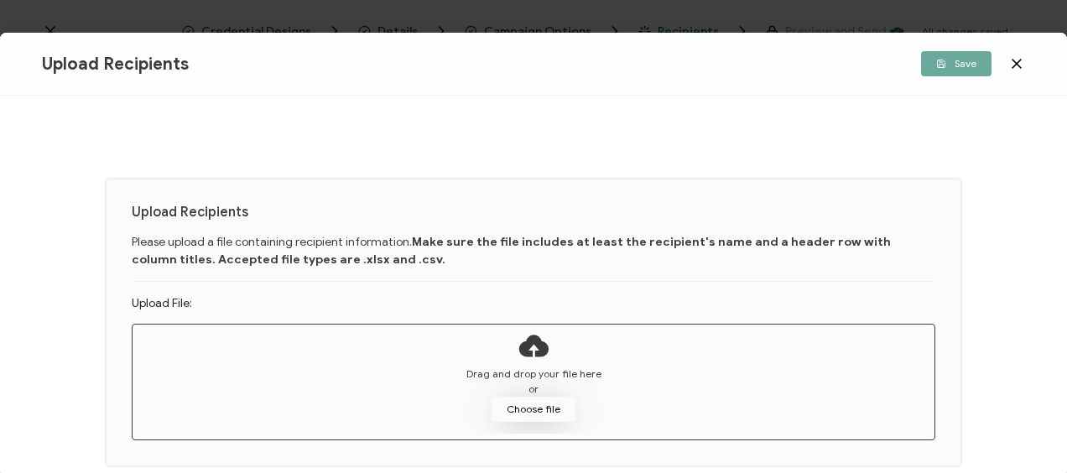
click at [519, 403] on button "Choose file" at bounding box center [534, 409] width 84 height 25
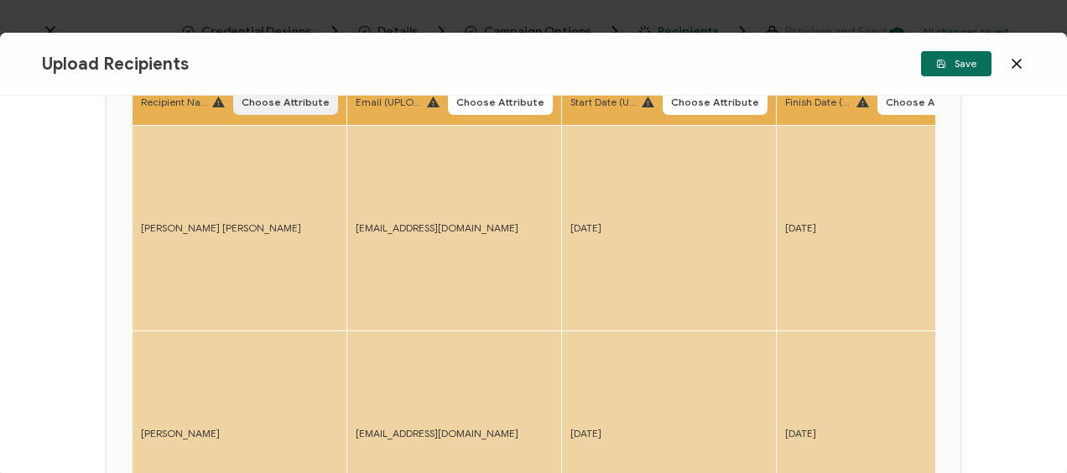
scroll to position [168, 0]
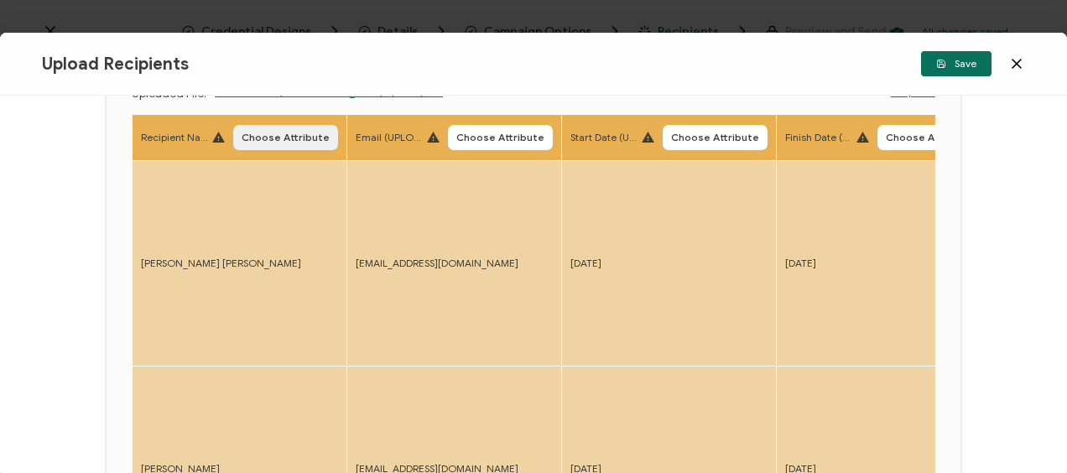
click at [274, 138] on span "Choose Attribute" at bounding box center [286, 138] width 88 height 10
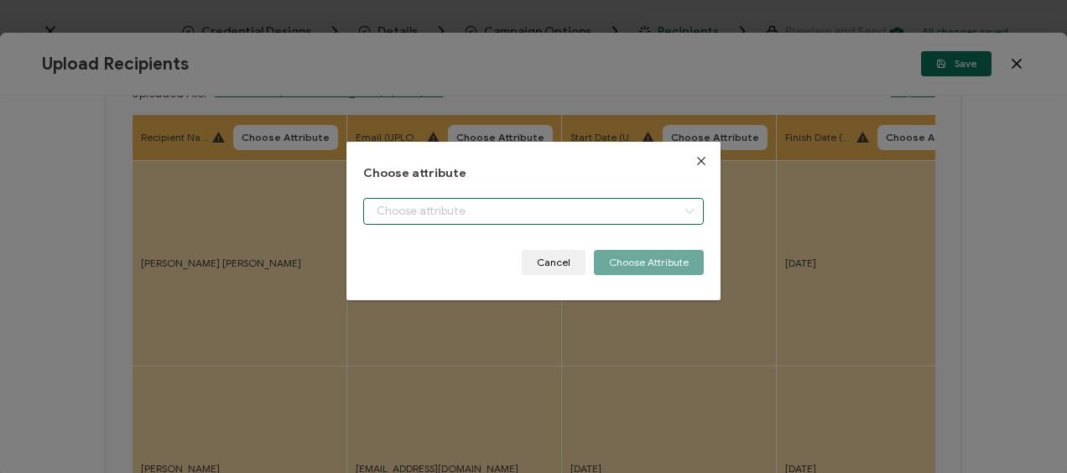
click at [472, 211] on input "dialog" at bounding box center [533, 211] width 340 height 27
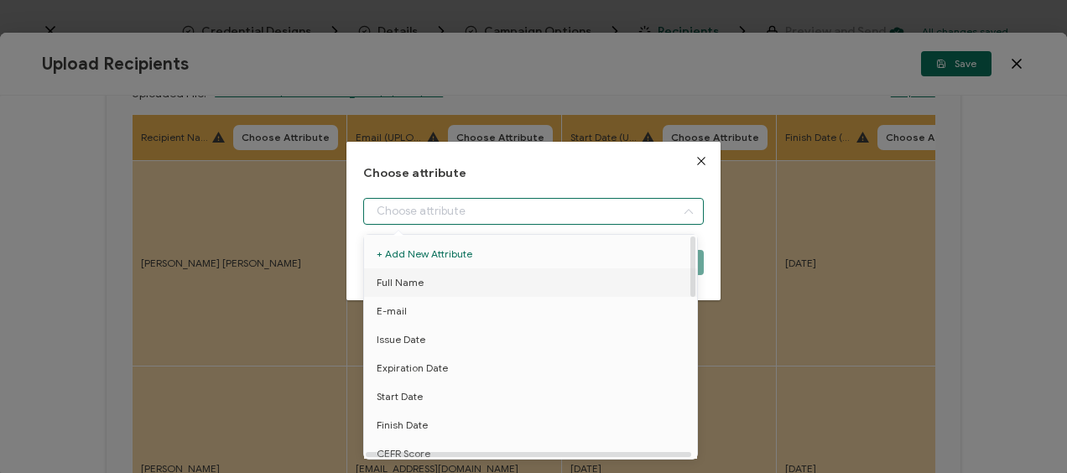
click at [415, 274] on span "Full Name" at bounding box center [400, 283] width 47 height 29
type input "Full Name"
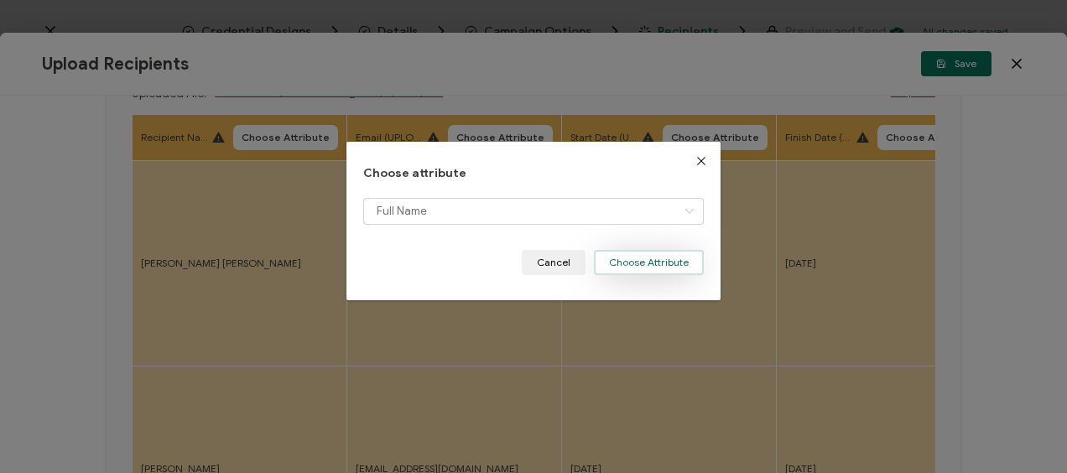
click at [638, 264] on button "Choose Attribute" at bounding box center [649, 262] width 110 height 25
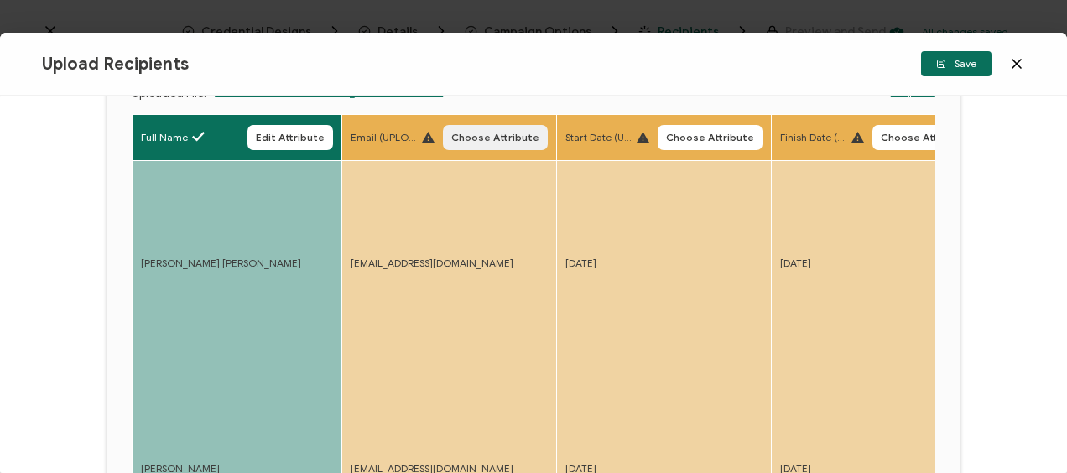
click at [484, 136] on span "Choose Attribute" at bounding box center [495, 138] width 88 height 10
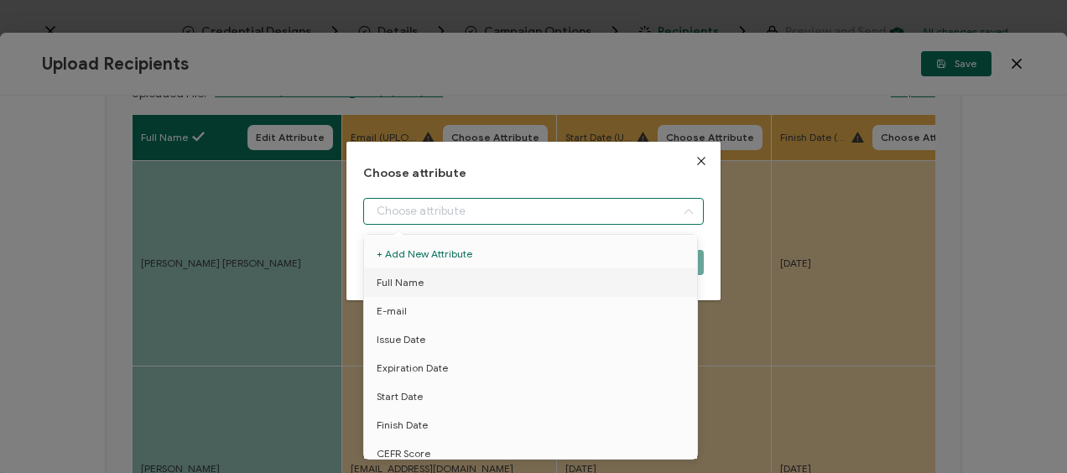
click at [468, 211] on input "dialog" at bounding box center [533, 211] width 340 height 27
click at [449, 301] on li "E-mail" at bounding box center [533, 311] width 347 height 29
type input "E-mail"
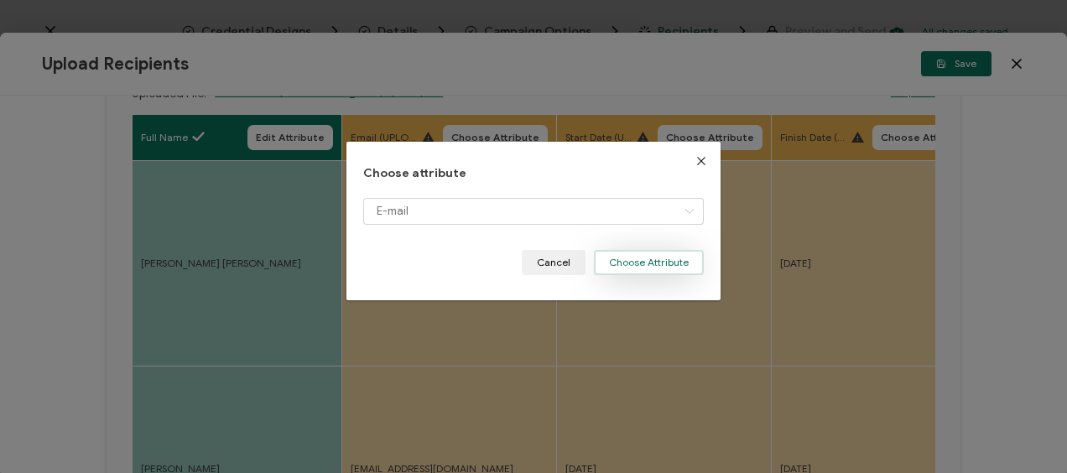
click at [615, 259] on button "Choose Attribute" at bounding box center [649, 262] width 110 height 25
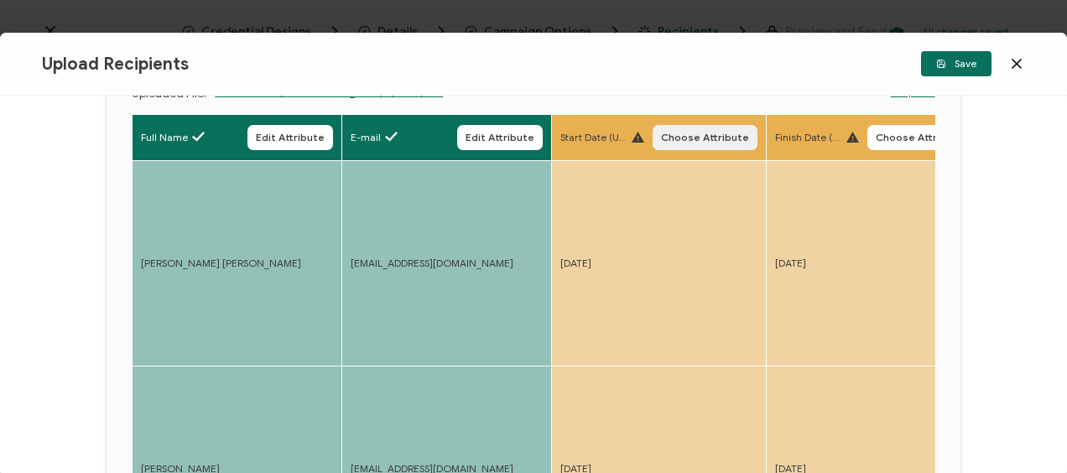
click at [694, 134] on span "Choose Attribute" at bounding box center [705, 138] width 88 height 10
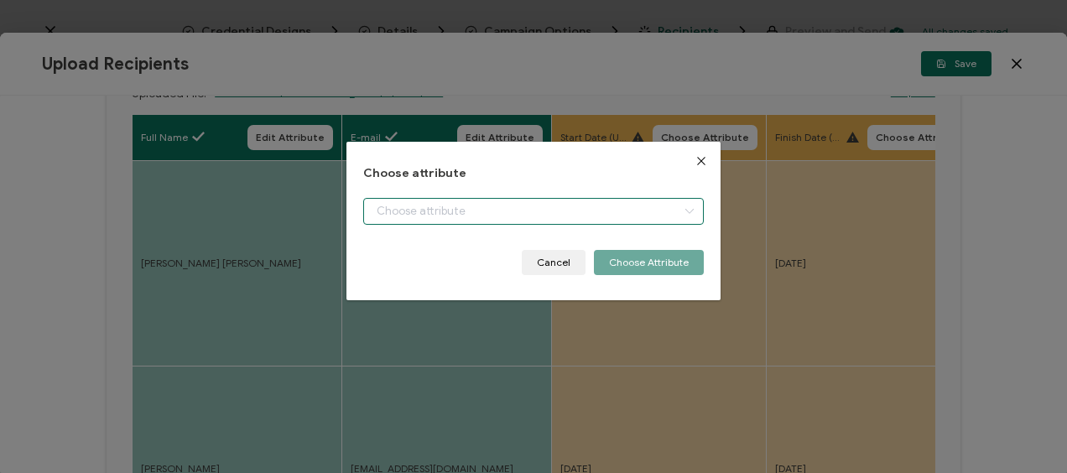
click at [420, 210] on input "dialog" at bounding box center [533, 211] width 340 height 27
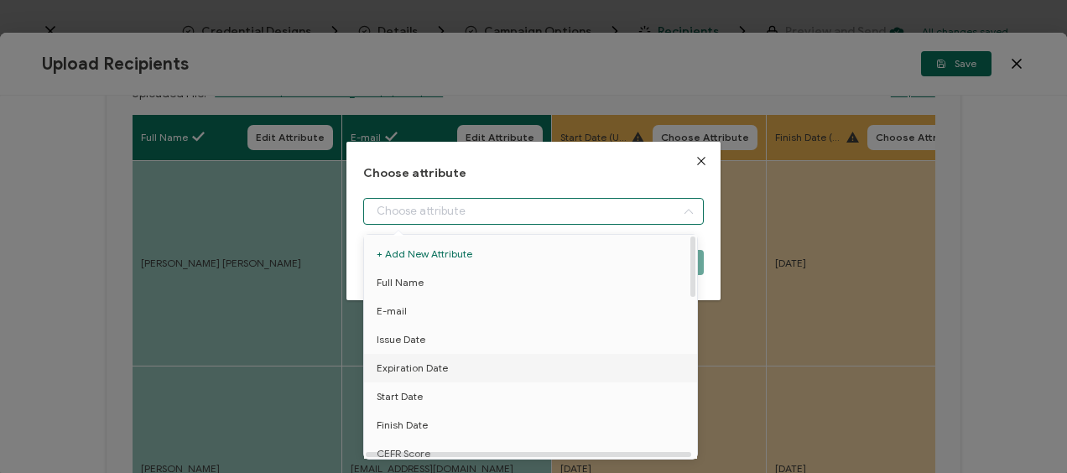
click at [412, 380] on span "Expiration Date" at bounding box center [412, 368] width 71 height 29
type input "Expiration Date"
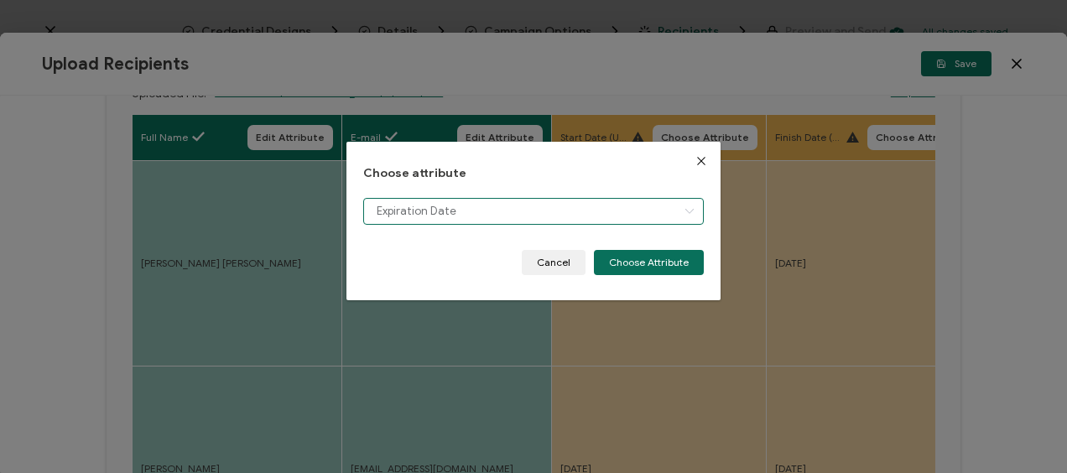
click at [442, 208] on input "Expiration Date" at bounding box center [533, 211] width 340 height 27
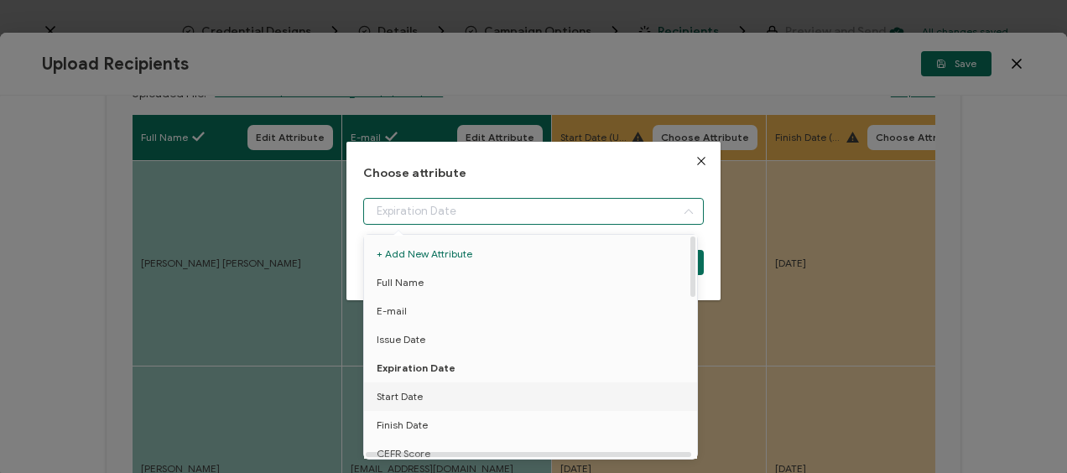
click at [413, 390] on span "Start Date" at bounding box center [400, 397] width 46 height 29
type input "Start Date"
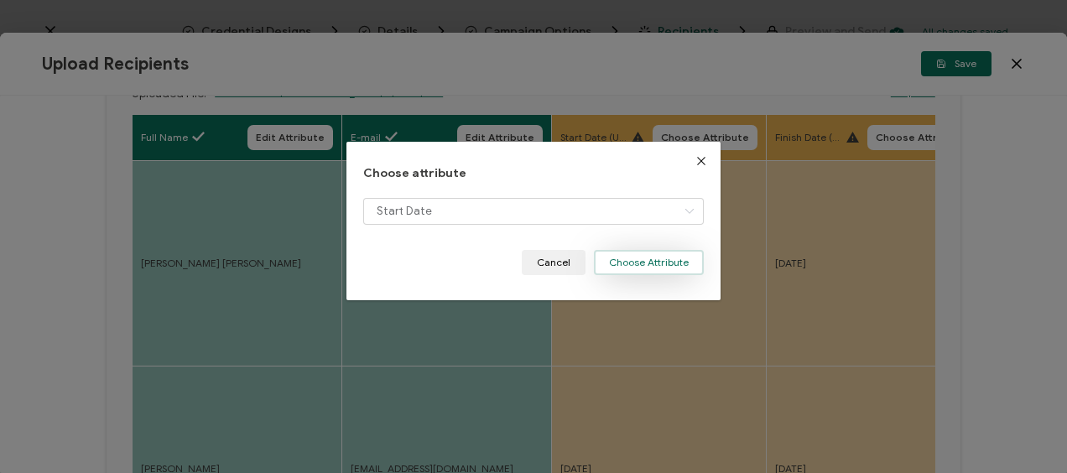
click at [634, 265] on button "Choose Attribute" at bounding box center [649, 262] width 110 height 25
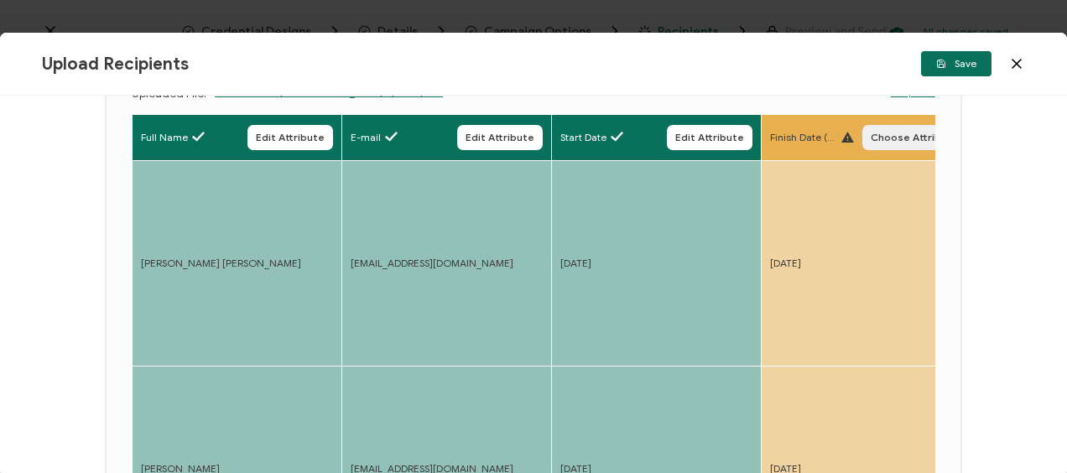
click at [881, 138] on span "Choose Attribute" at bounding box center [915, 138] width 88 height 10
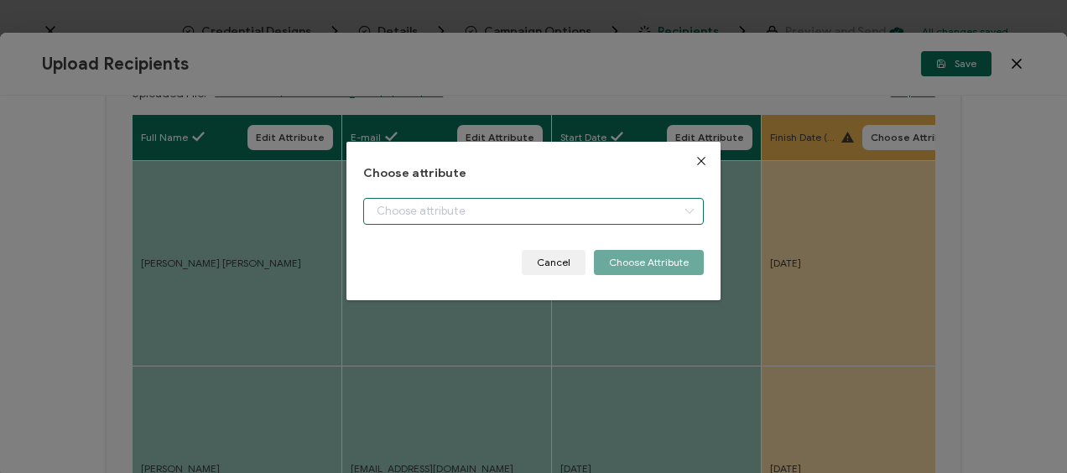
click at [403, 211] on input "dialog" at bounding box center [533, 211] width 340 height 27
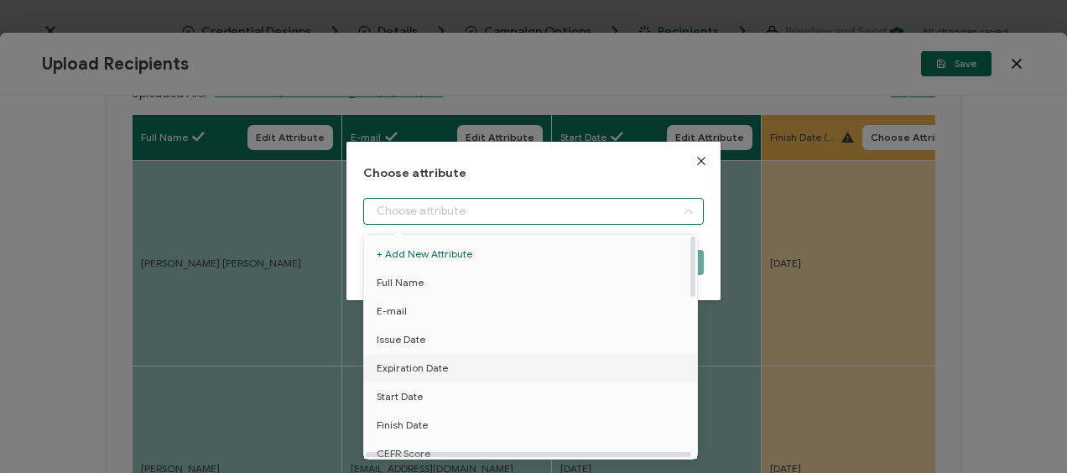
scroll to position [84, 0]
click at [410, 337] on span "Finish Date" at bounding box center [402, 341] width 51 height 29
type input "Finish Date"
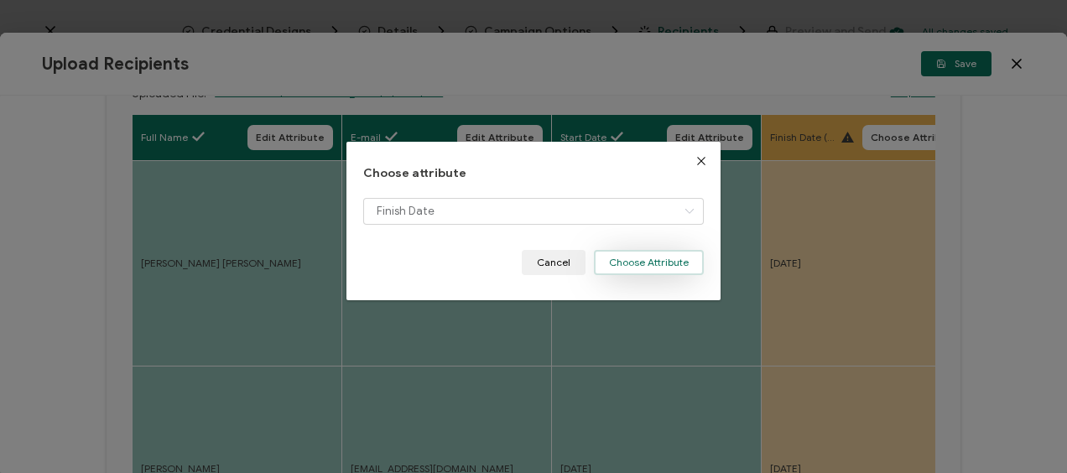
click at [655, 252] on button "Choose Attribute" at bounding box center [649, 262] width 110 height 25
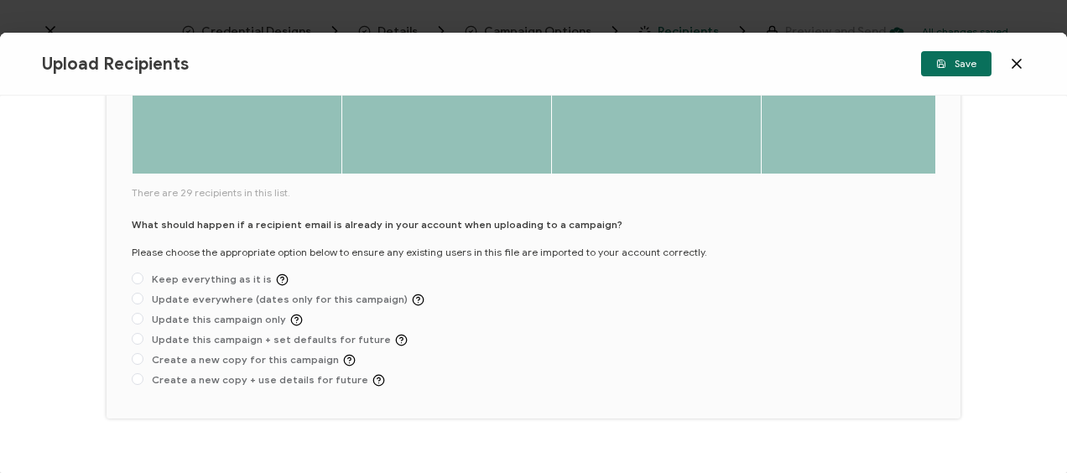
scroll to position [923, 0]
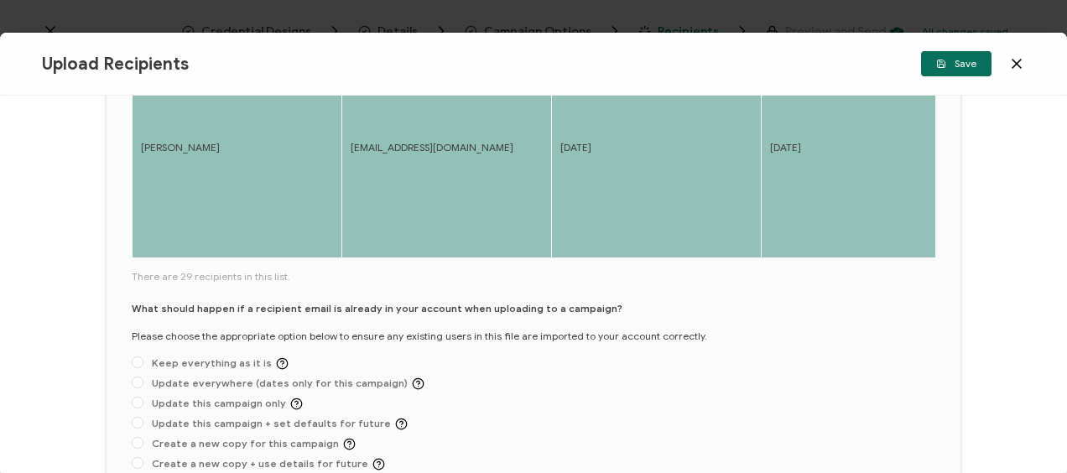
click at [74, 347] on div "Upload Recipients Please upload a file containing recipient information. Make s…" at bounding box center [533, 285] width 1067 height 378
click at [40, 250] on div "Upload Recipients Please upload a file containing recipient information. Make s…" at bounding box center [533, 285] width 1067 height 378
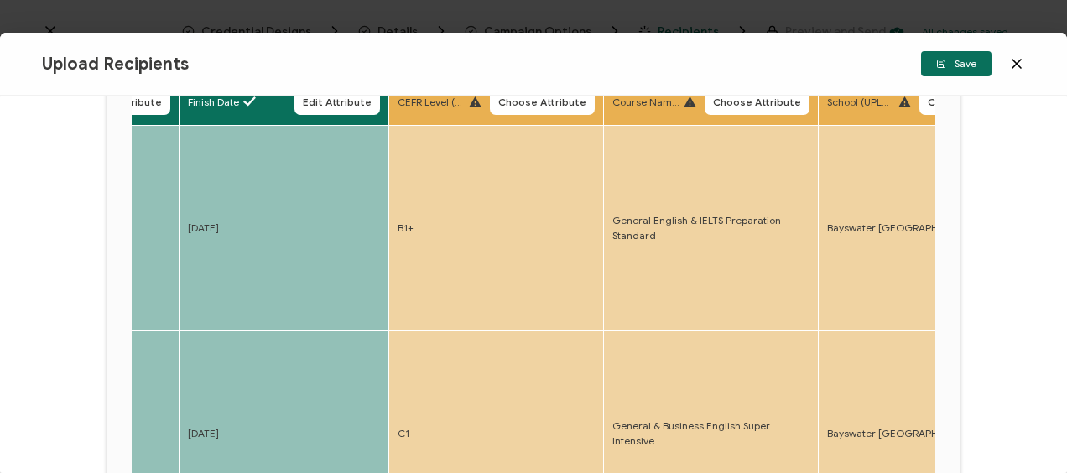
scroll to position [0, 0]
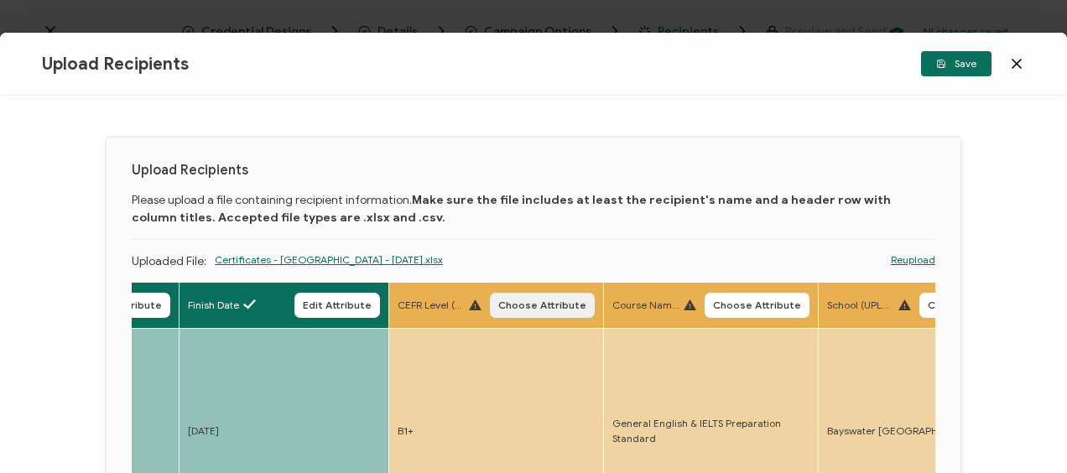
click at [535, 302] on span "Choose Attribute" at bounding box center [542, 305] width 88 height 10
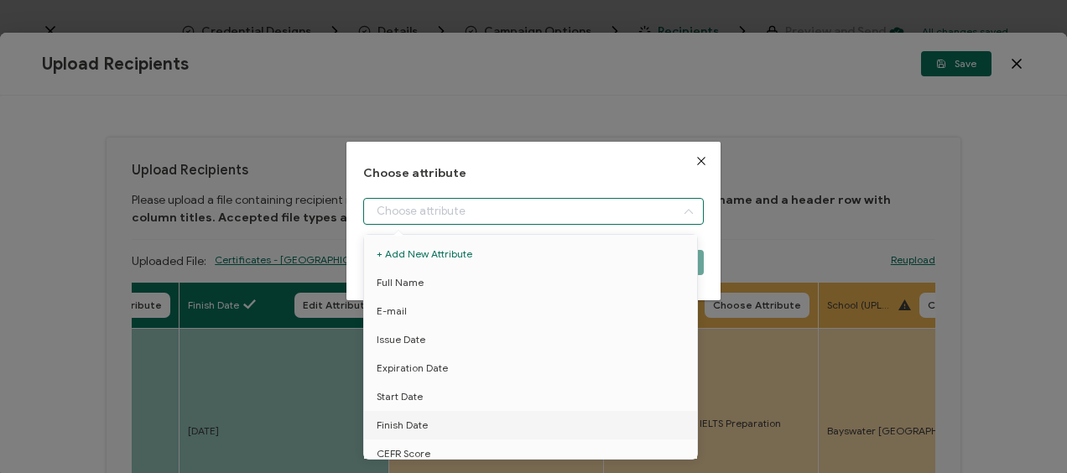
click at [456, 210] on input "dialog" at bounding box center [533, 211] width 340 height 27
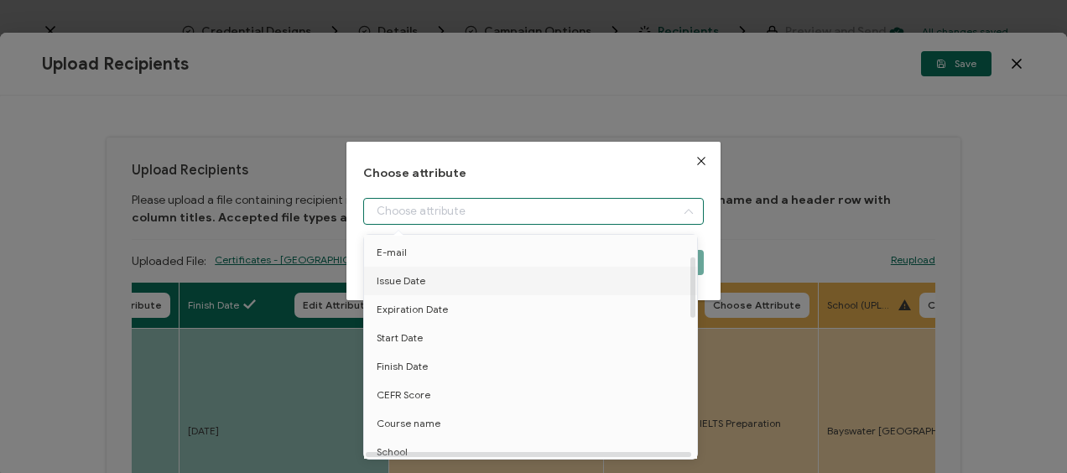
scroll to position [84, 0]
click at [422, 368] on span "CEFR Score" at bounding box center [404, 370] width 54 height 29
type input "CEFR Score"
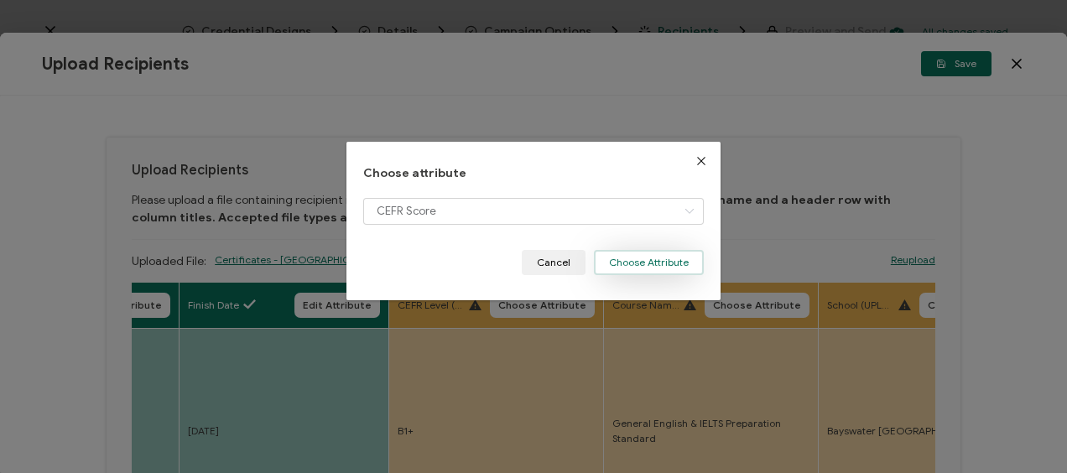
click at [638, 264] on button "Choose Attribute" at bounding box center [649, 262] width 110 height 25
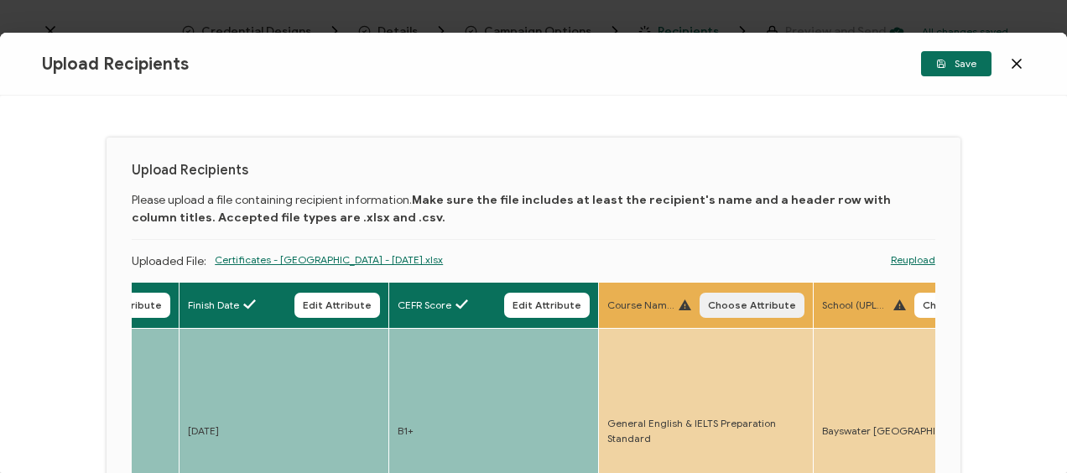
click at [736, 306] on span "Choose Attribute" at bounding box center [752, 305] width 88 height 10
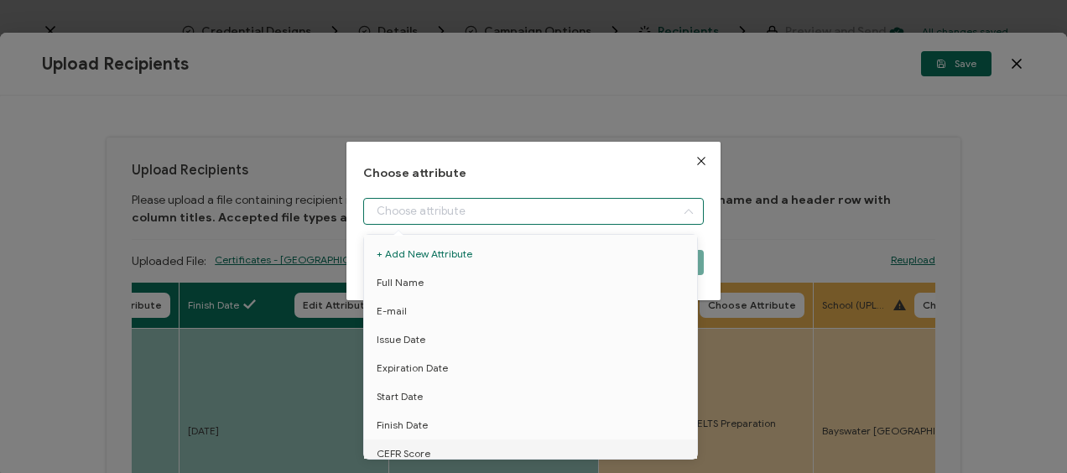
click at [487, 222] on input "dialog" at bounding box center [533, 211] width 340 height 27
click at [428, 396] on span "Course name" at bounding box center [409, 398] width 64 height 29
type input "Course name"
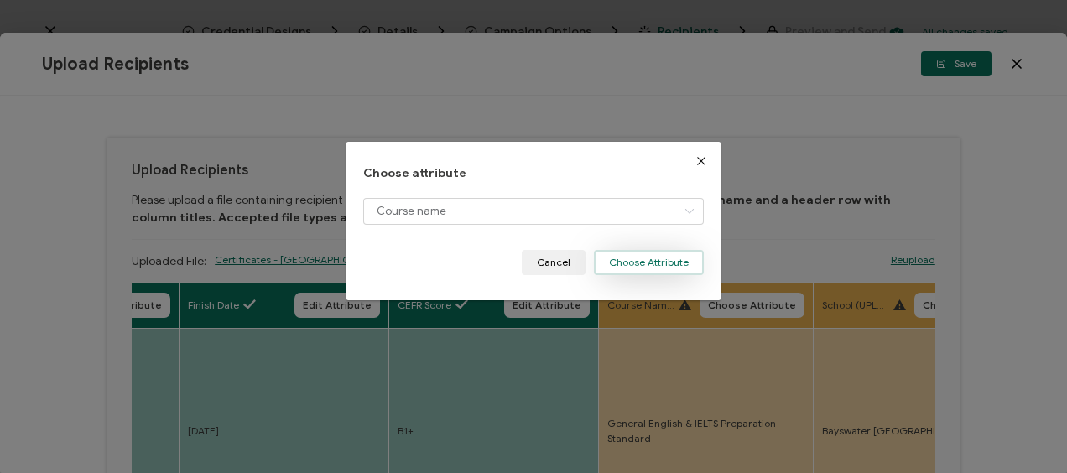
click at [632, 256] on button "Choose Attribute" at bounding box center [649, 262] width 110 height 25
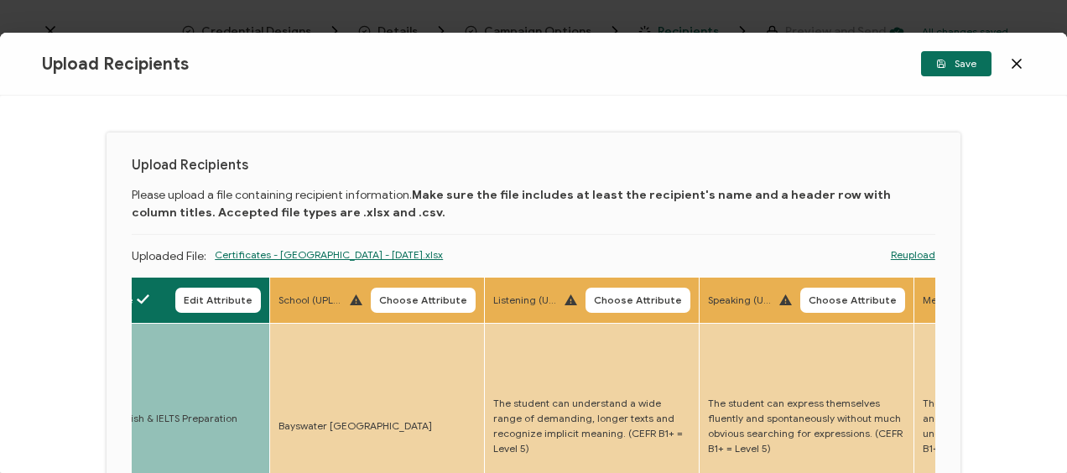
scroll to position [0, 0]
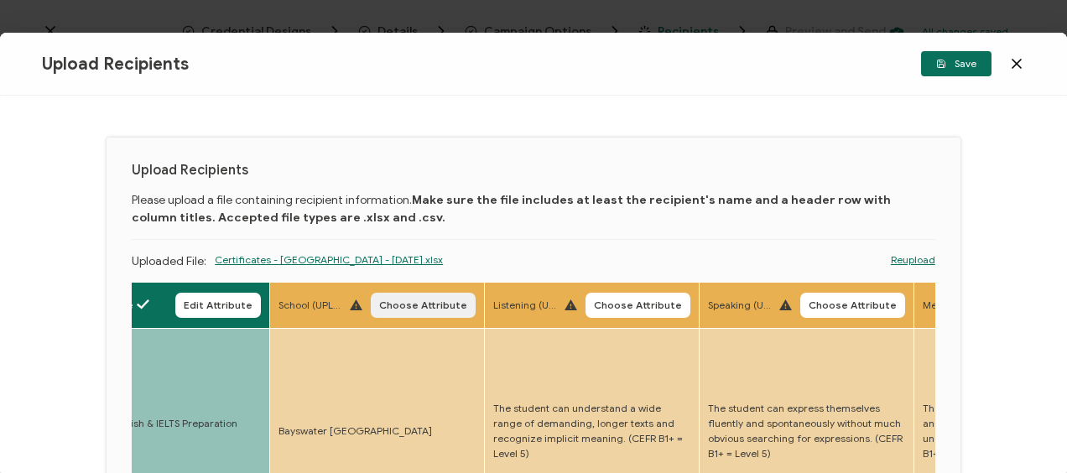
click at [410, 300] on span "Choose Attribute" at bounding box center [423, 305] width 88 height 10
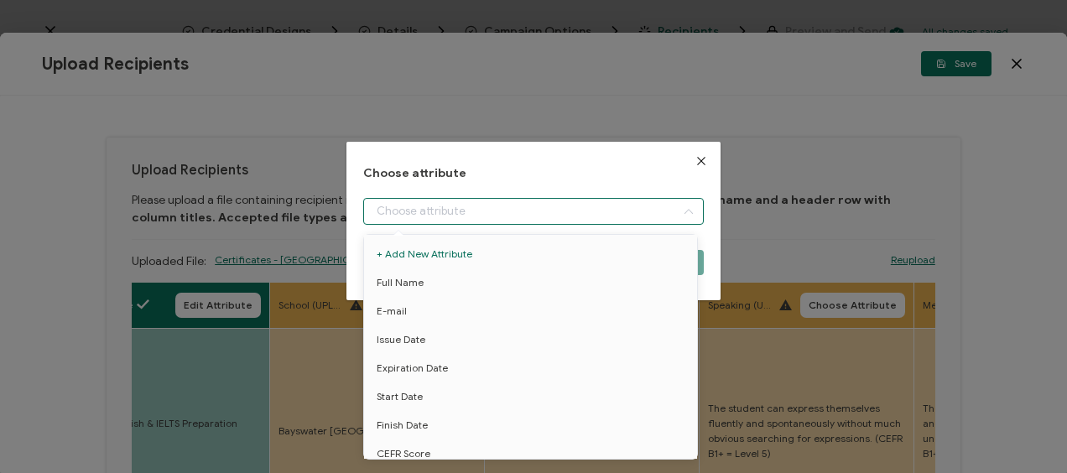
click at [451, 211] on input "dialog" at bounding box center [533, 211] width 340 height 27
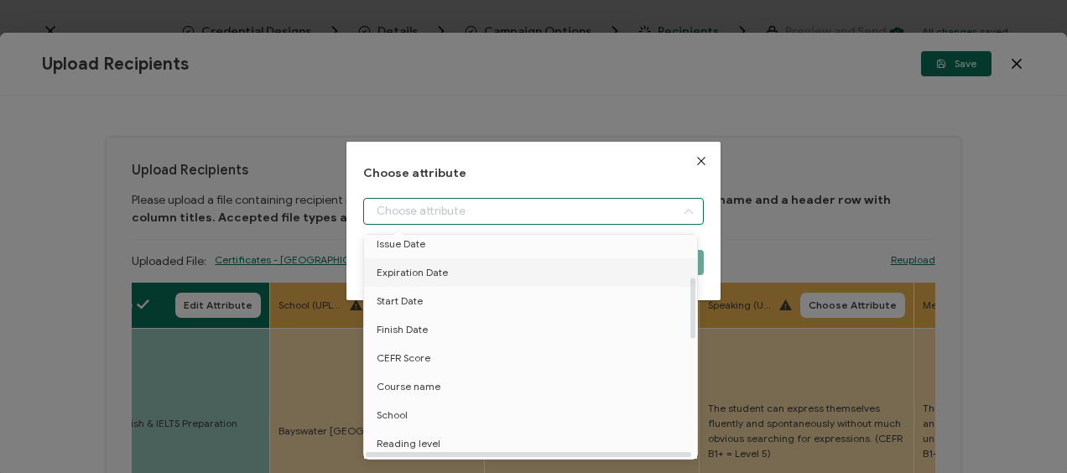
scroll to position [168, 0]
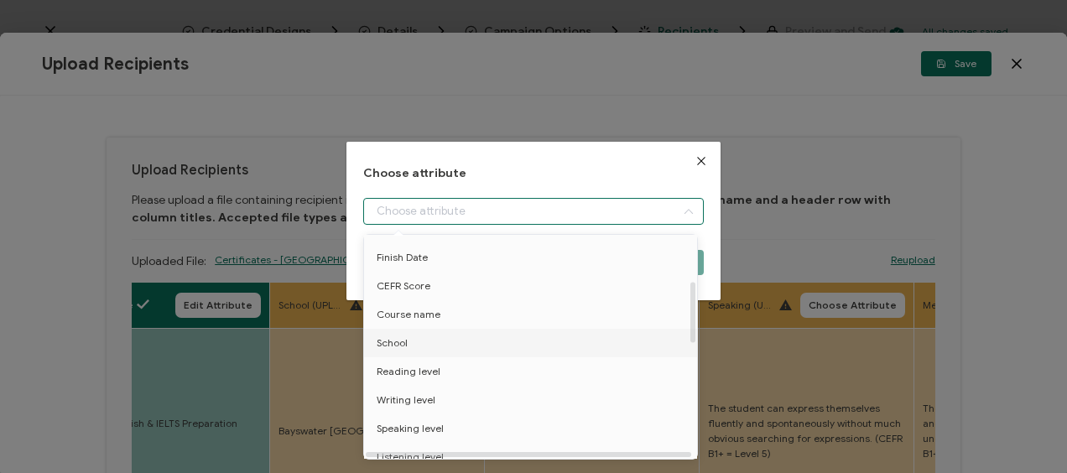
click at [434, 346] on li "School" at bounding box center [533, 343] width 347 height 29
type input "School"
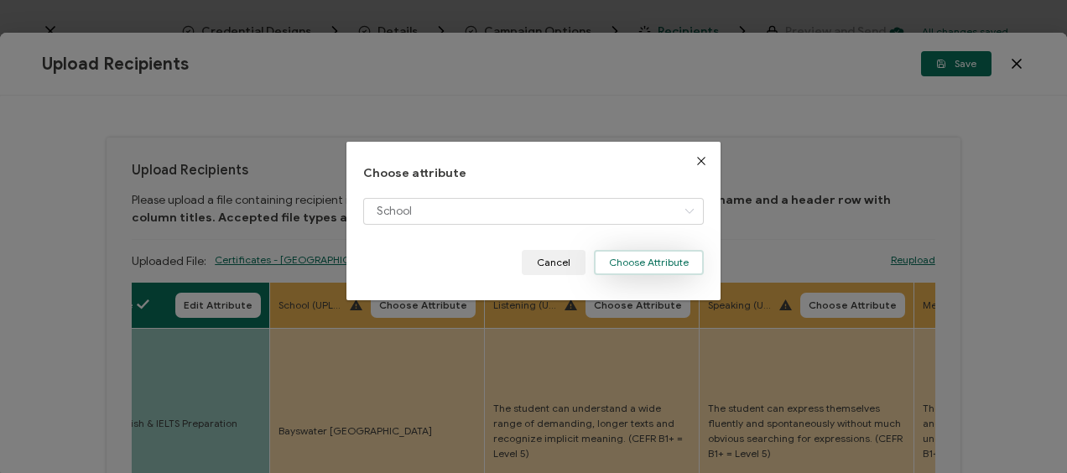
click at [629, 264] on button "Choose Attribute" at bounding box center [649, 262] width 110 height 25
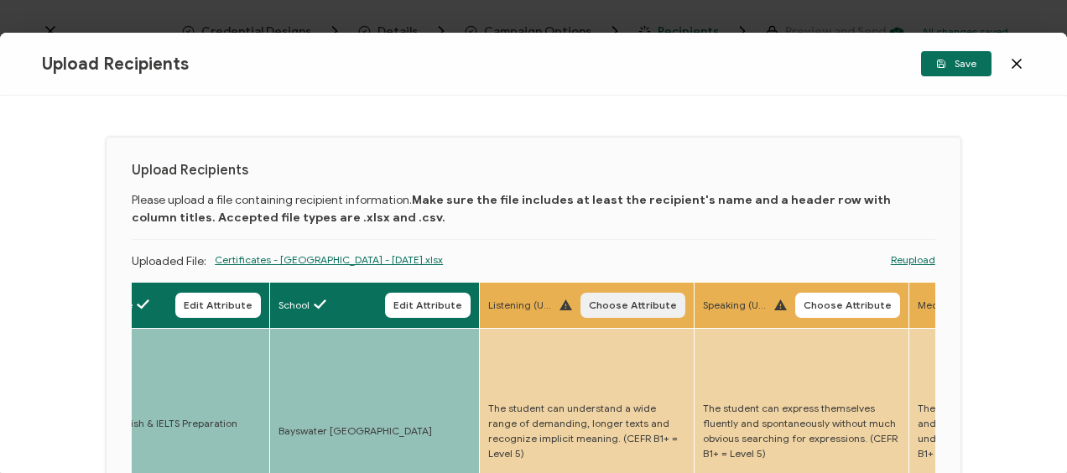
click at [621, 300] on span "Choose Attribute" at bounding box center [633, 305] width 88 height 10
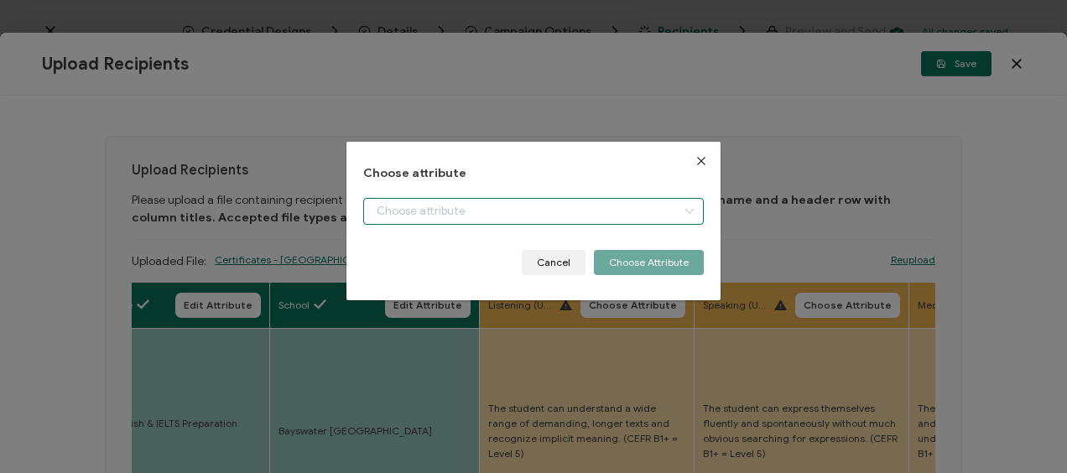
click at [502, 211] on input "dialog" at bounding box center [533, 211] width 340 height 27
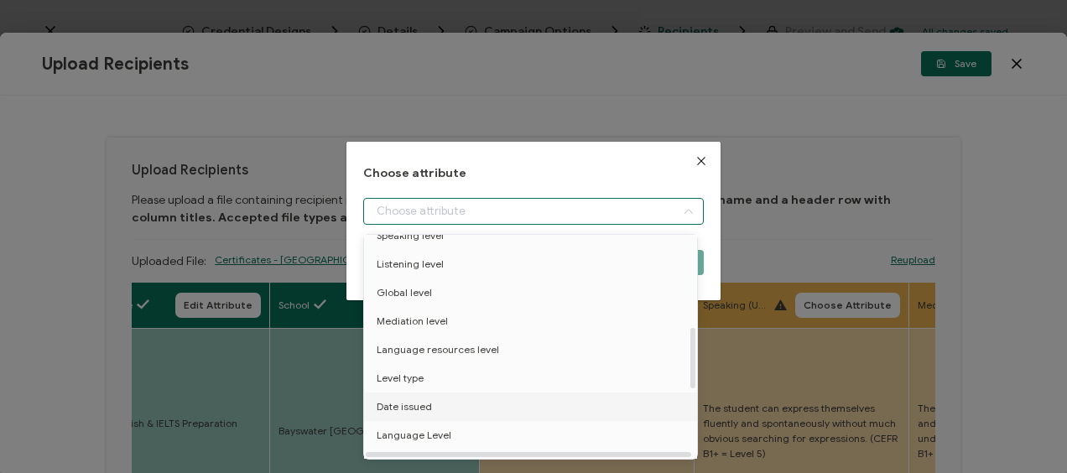
scroll to position [336, 0]
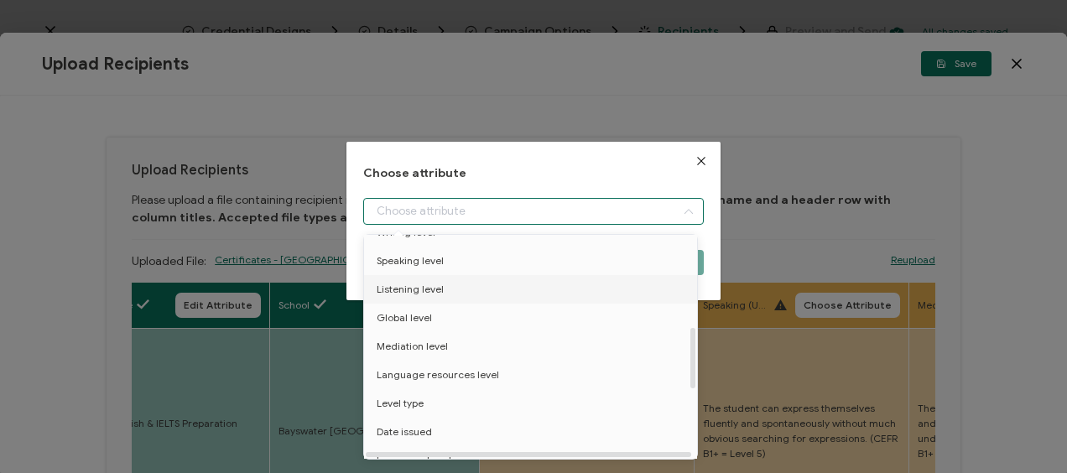
click at [421, 288] on span "Listening level" at bounding box center [410, 289] width 67 height 29
type input "Listening level"
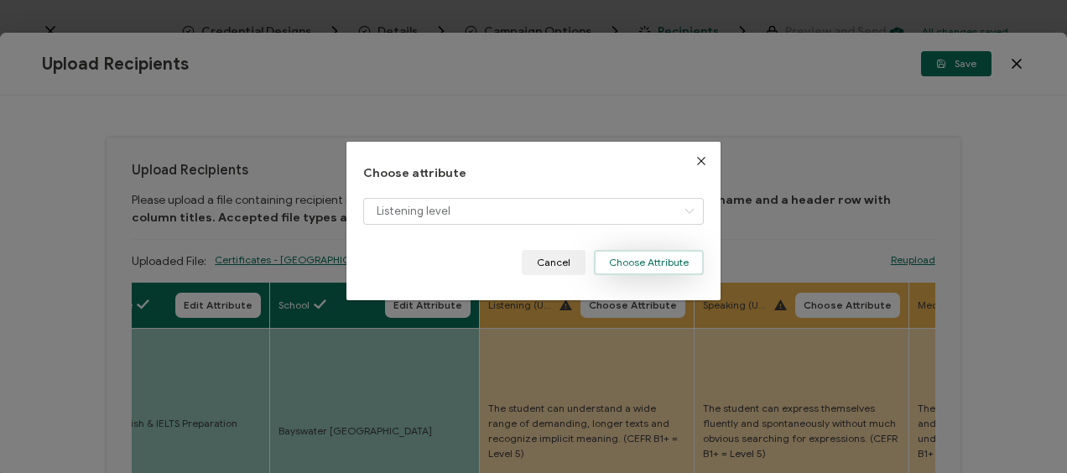
click at [646, 265] on button "Choose Attribute" at bounding box center [649, 262] width 110 height 25
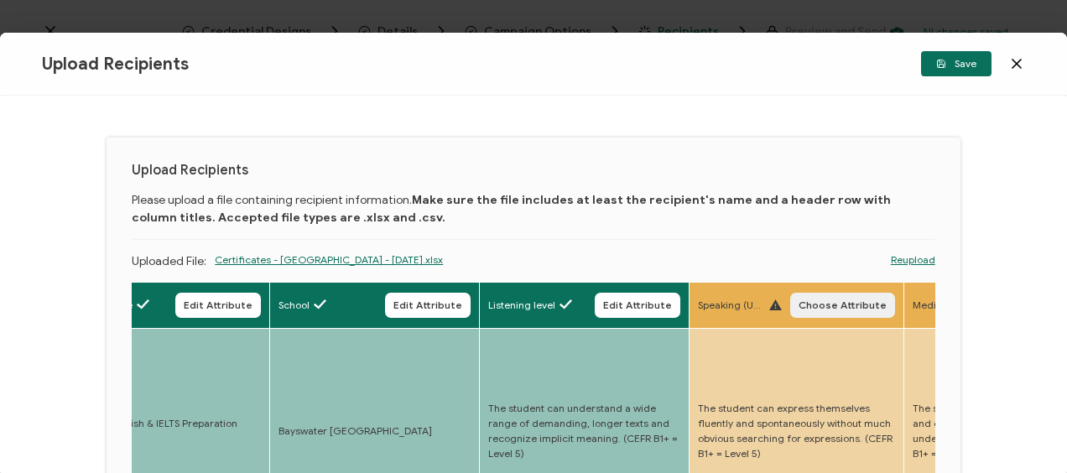
click at [855, 301] on span "Choose Attribute" at bounding box center [843, 305] width 88 height 10
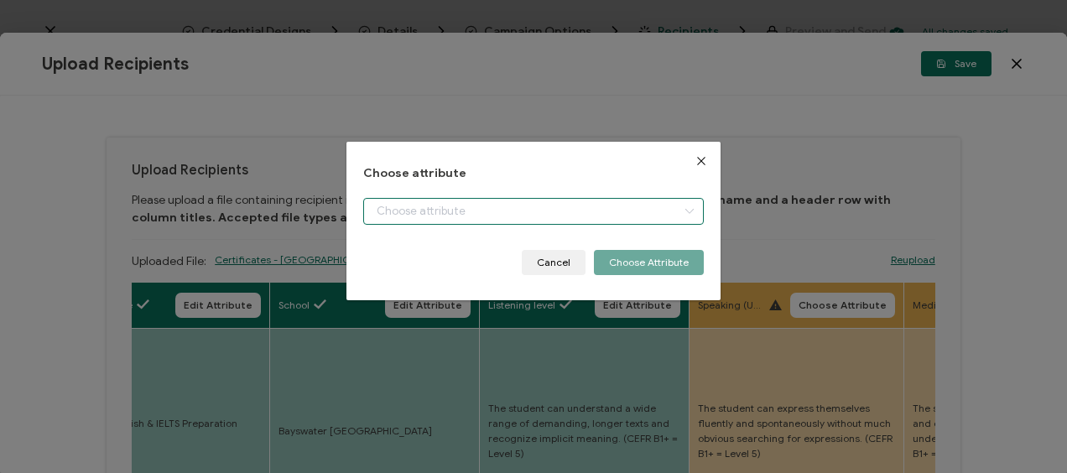
click at [430, 206] on input "dialog" at bounding box center [533, 211] width 340 height 27
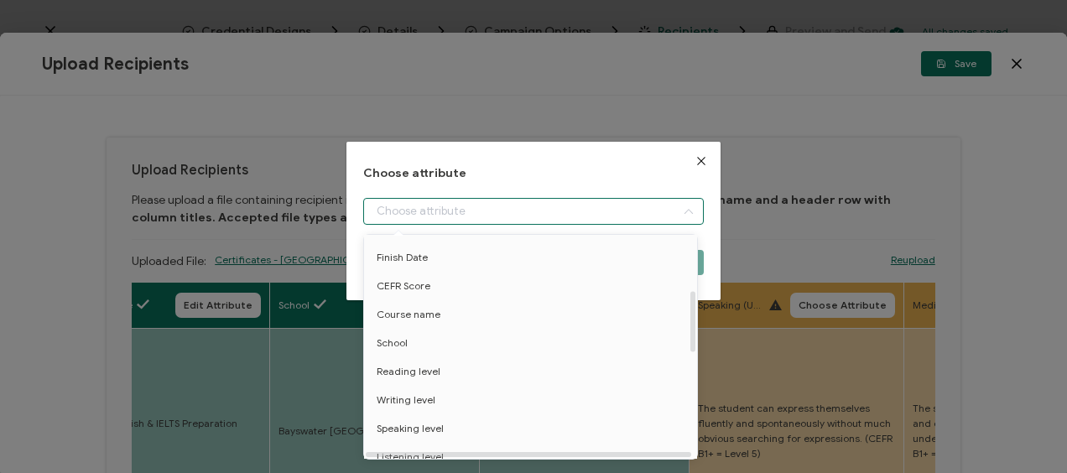
scroll to position [252, 0]
click at [423, 346] on span "Speaking level" at bounding box center [410, 345] width 67 height 29
type input "Speaking level"
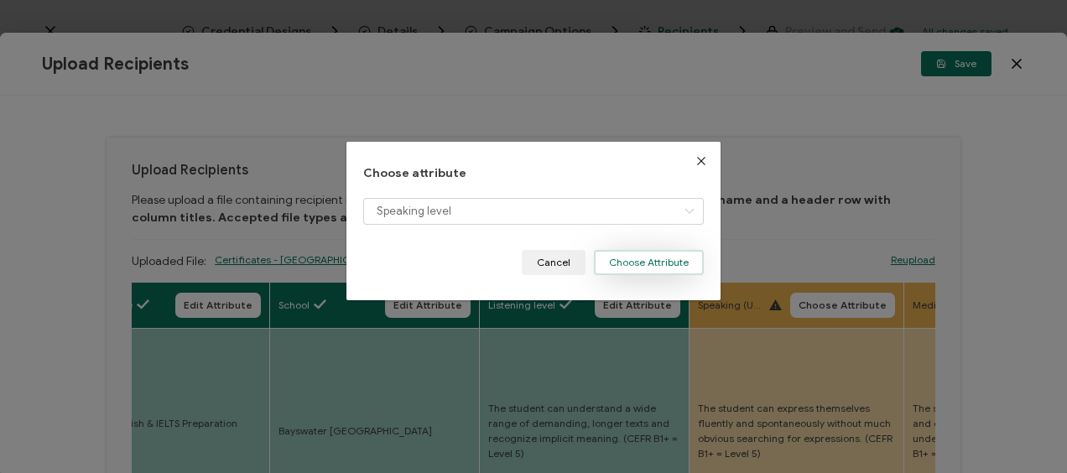
click at [650, 263] on button "Choose Attribute" at bounding box center [649, 262] width 110 height 25
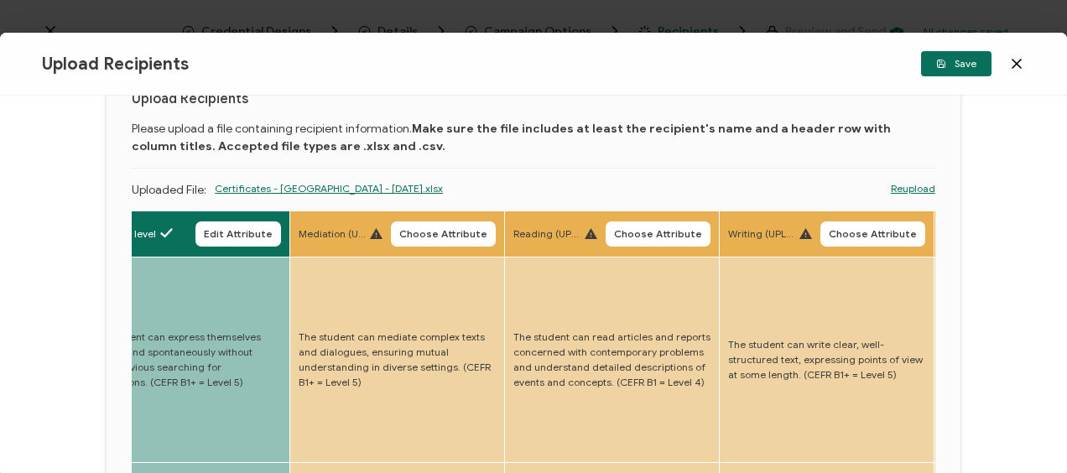
scroll to position [0, 0]
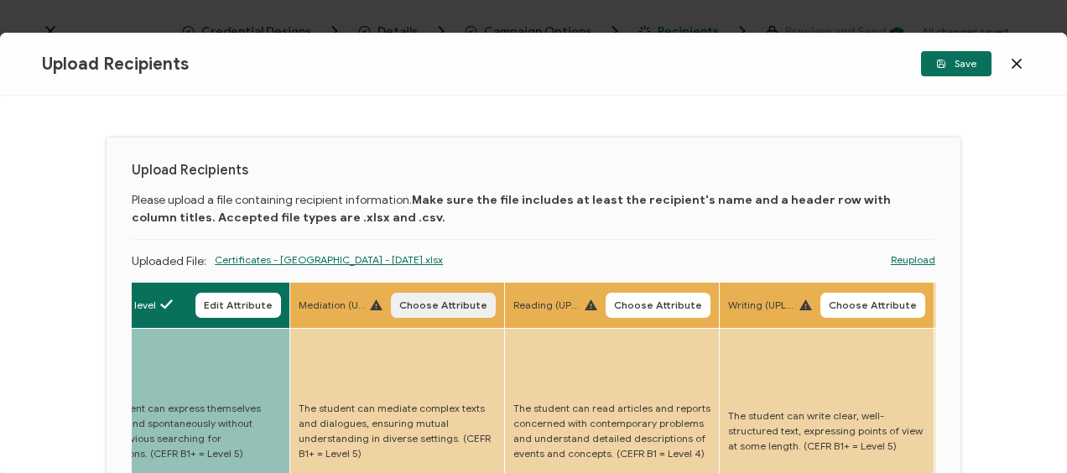
click at [440, 303] on span "Choose Attribute" at bounding box center [443, 305] width 88 height 10
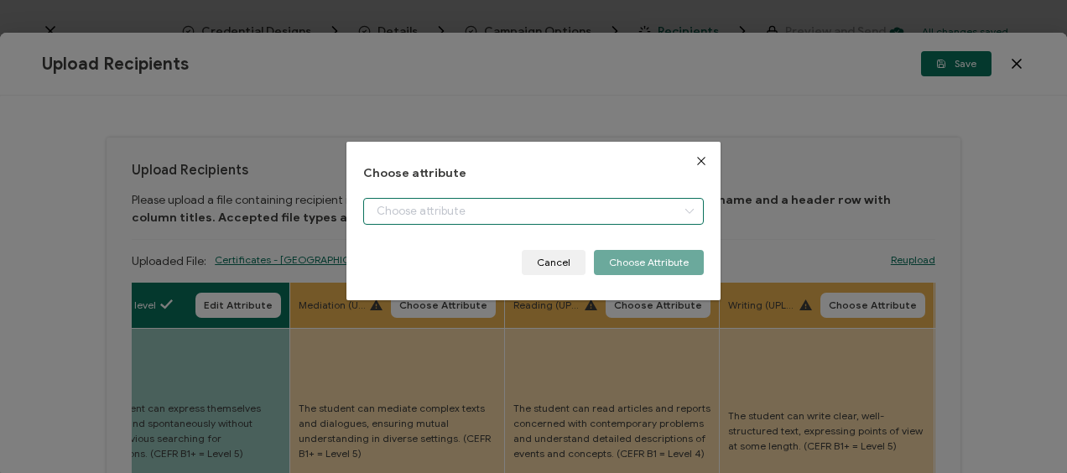
click at [428, 212] on input "dialog" at bounding box center [533, 211] width 340 height 27
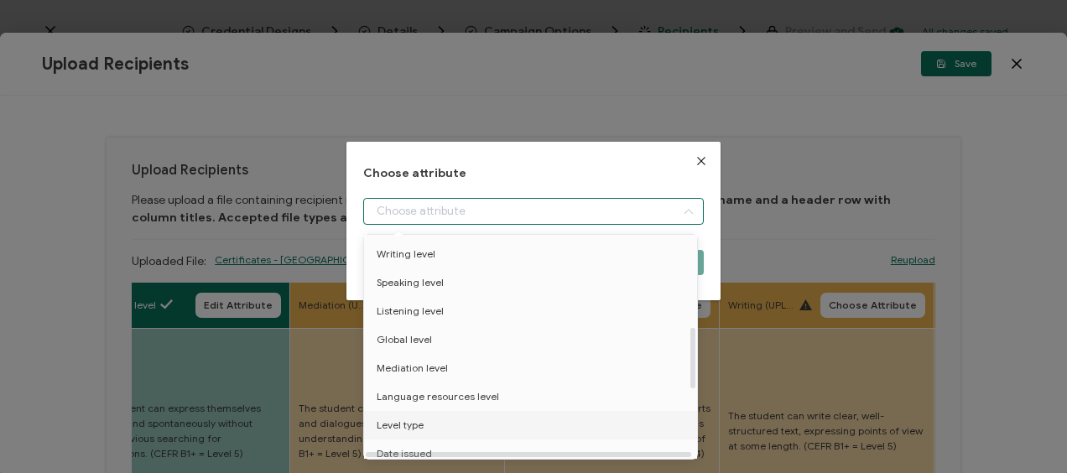
scroll to position [336, 0]
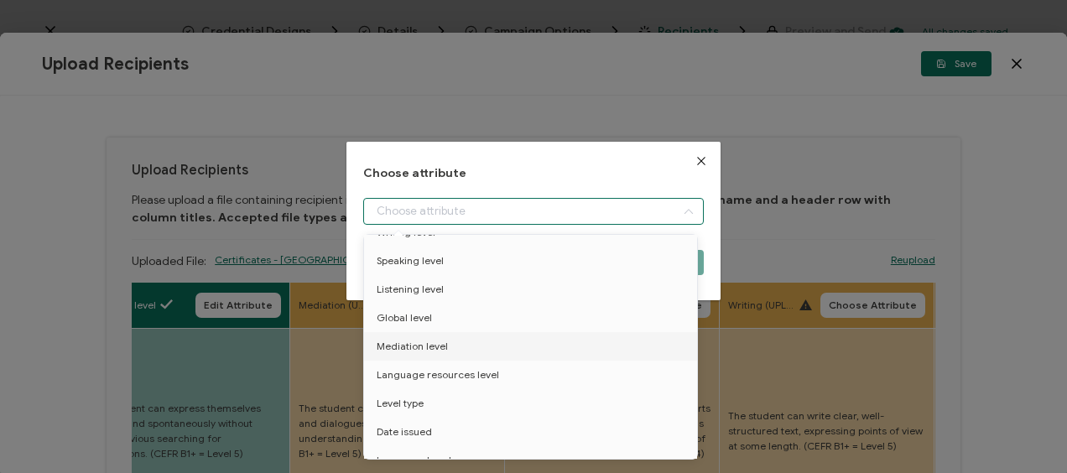
drag, startPoint x: 435, startPoint y: 349, endPoint x: 502, endPoint y: 309, distance: 78.3
click at [435, 349] on span "Mediation level" at bounding box center [412, 346] width 71 height 29
type input "Mediation level"
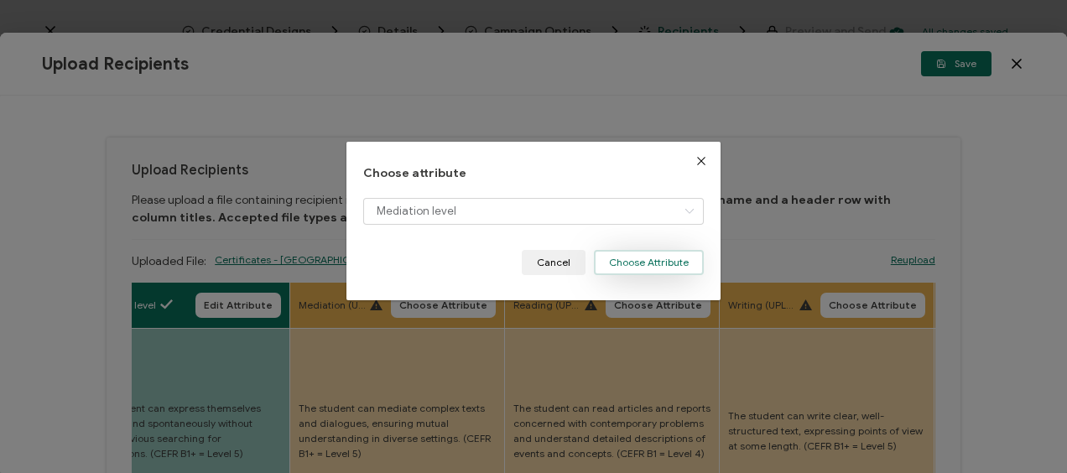
click at [634, 257] on button "Choose Attribute" at bounding box center [649, 262] width 110 height 25
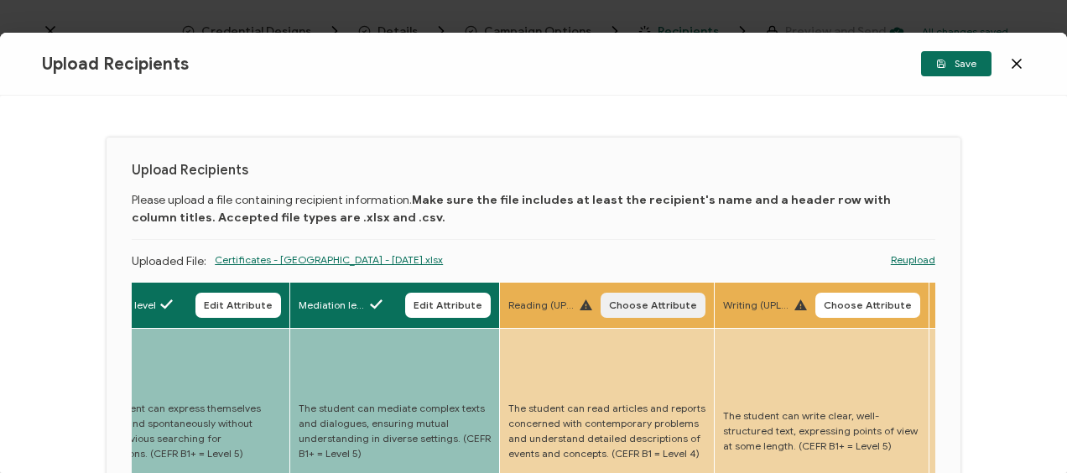
click at [636, 310] on span "Choose Attribute" at bounding box center [653, 305] width 88 height 10
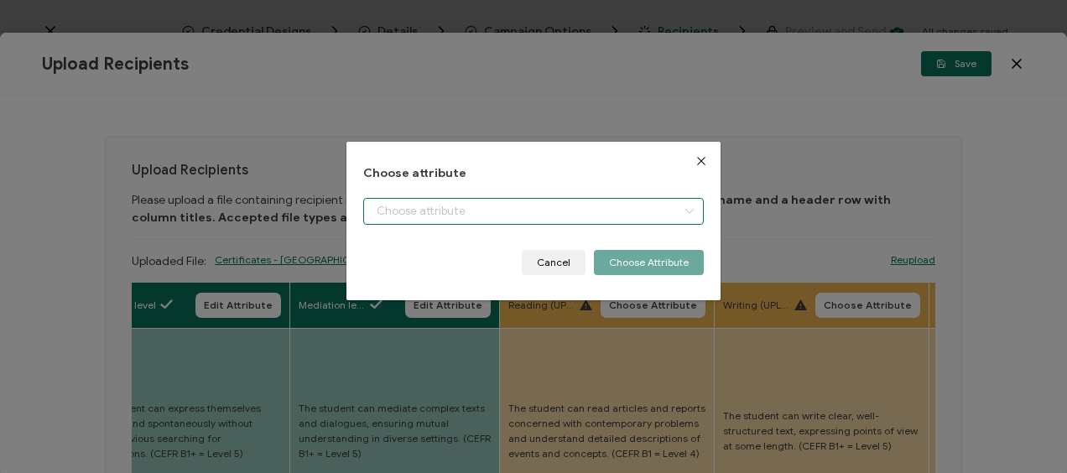
click at [428, 217] on input "dialog" at bounding box center [533, 211] width 340 height 27
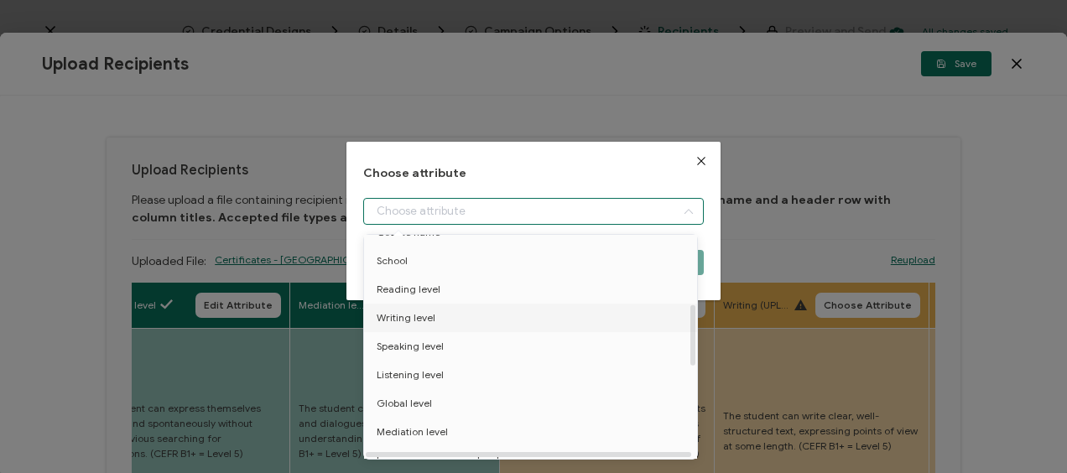
scroll to position [252, 0]
click at [419, 287] on span "Reading level" at bounding box center [409, 288] width 64 height 29
type input "Reading level"
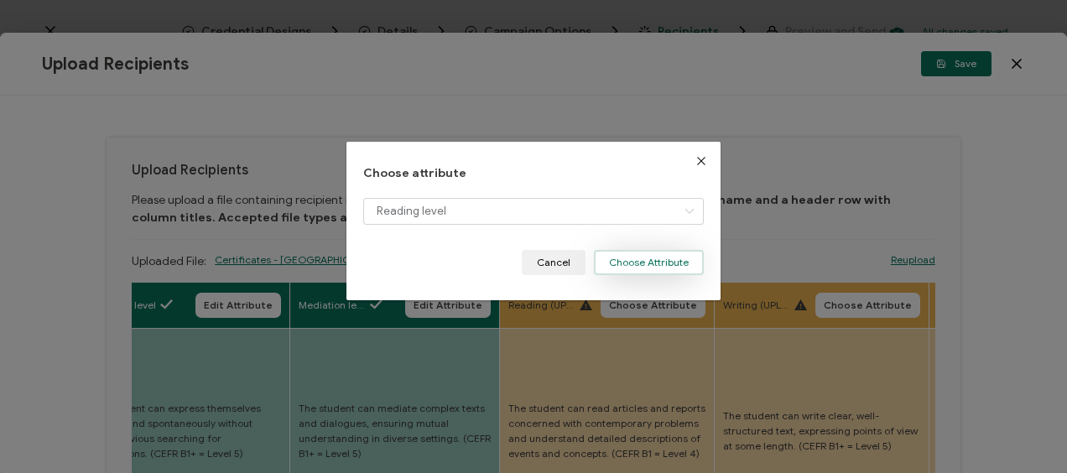
click at [622, 266] on button "Choose Attribute" at bounding box center [649, 262] width 110 height 25
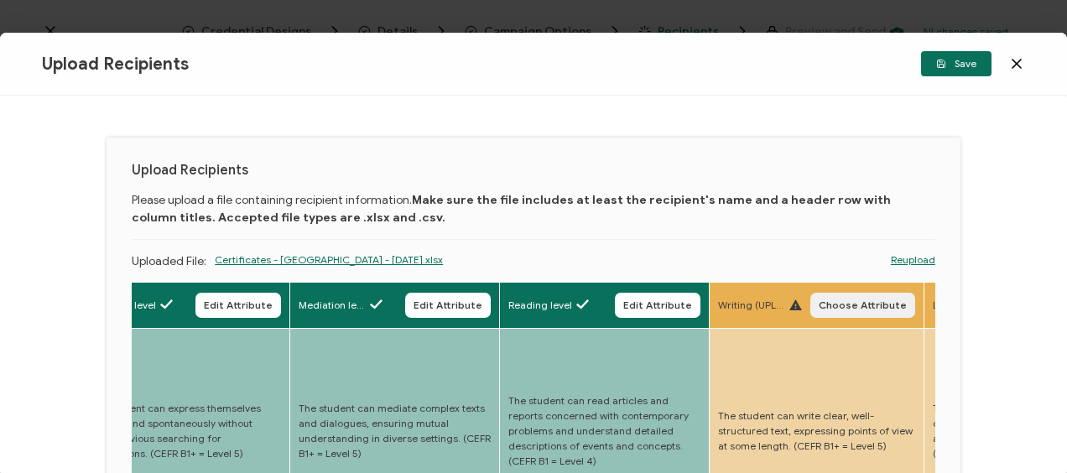
click at [862, 305] on span "Choose Attribute" at bounding box center [863, 305] width 88 height 10
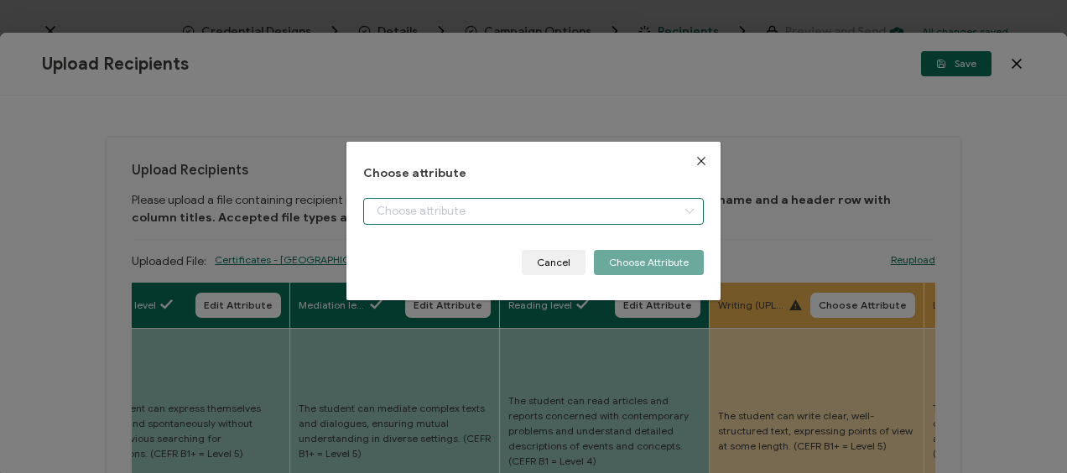
click at [482, 208] on input "dialog" at bounding box center [533, 211] width 340 height 27
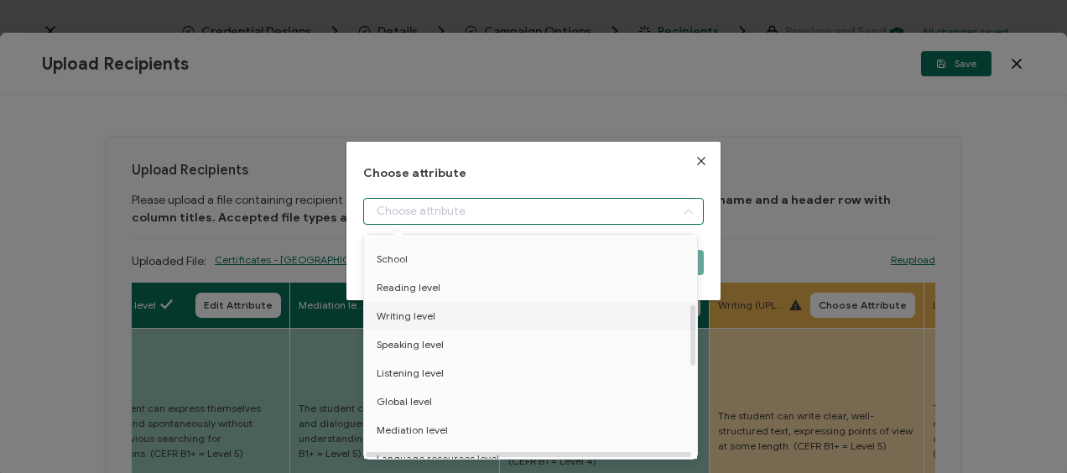
click at [415, 314] on span "Writing level" at bounding box center [406, 316] width 59 height 29
type input "Writing level"
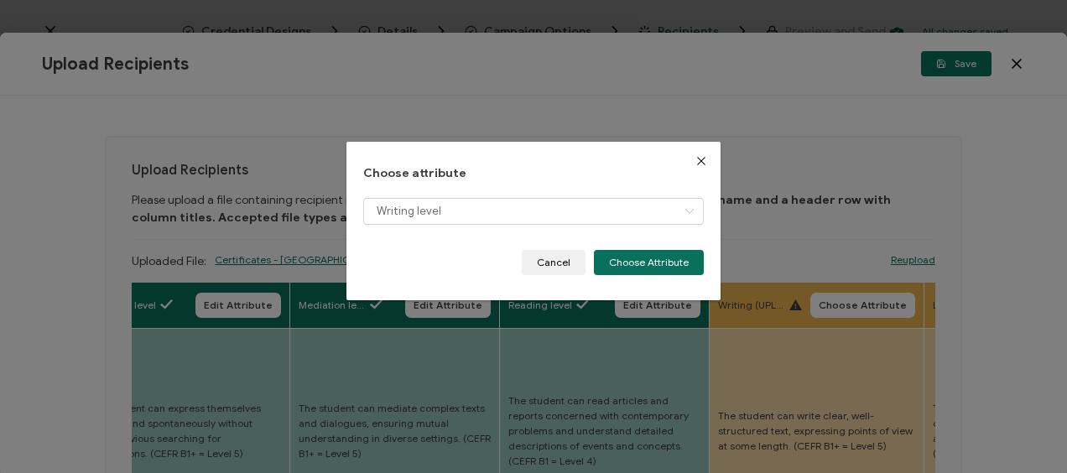
drag, startPoint x: 622, startPoint y: 262, endPoint x: 331, endPoint y: 279, distance: 291.7
click at [621, 262] on button "Choose Attribute" at bounding box center [649, 262] width 110 height 25
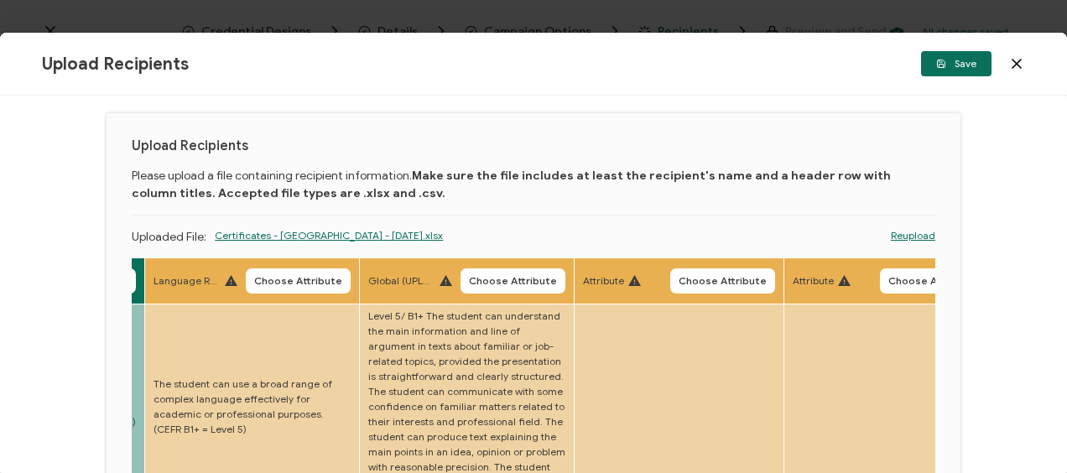
scroll to position [0, 0]
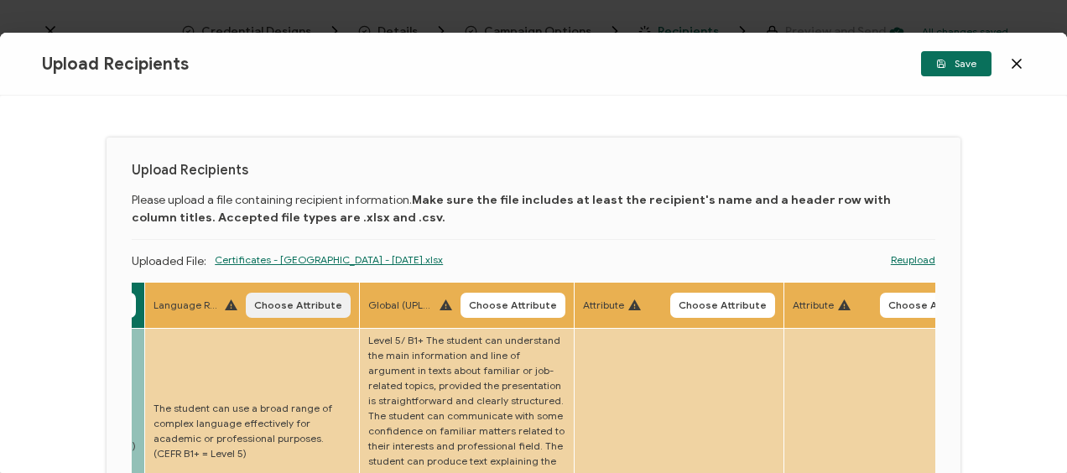
click at [296, 305] on span "Choose Attribute" at bounding box center [298, 305] width 88 height 10
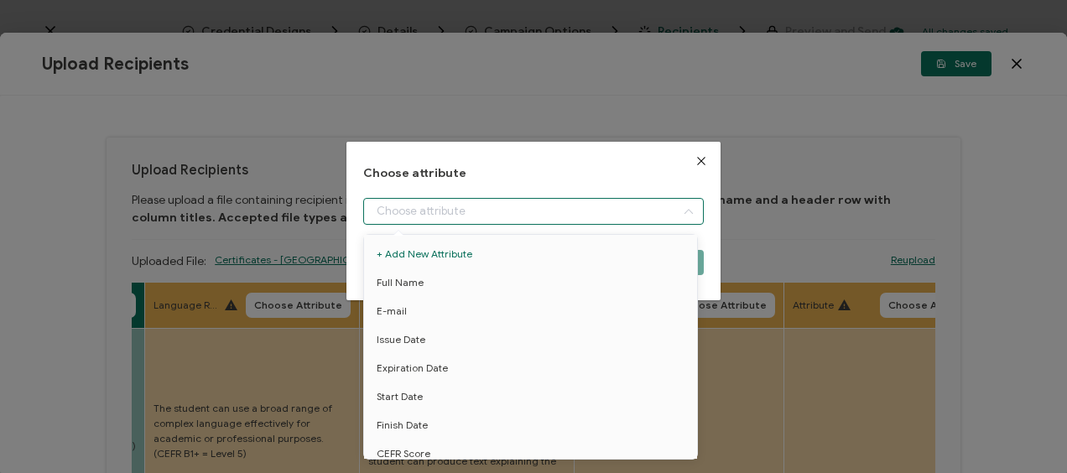
click at [440, 201] on input "dialog" at bounding box center [533, 211] width 340 height 27
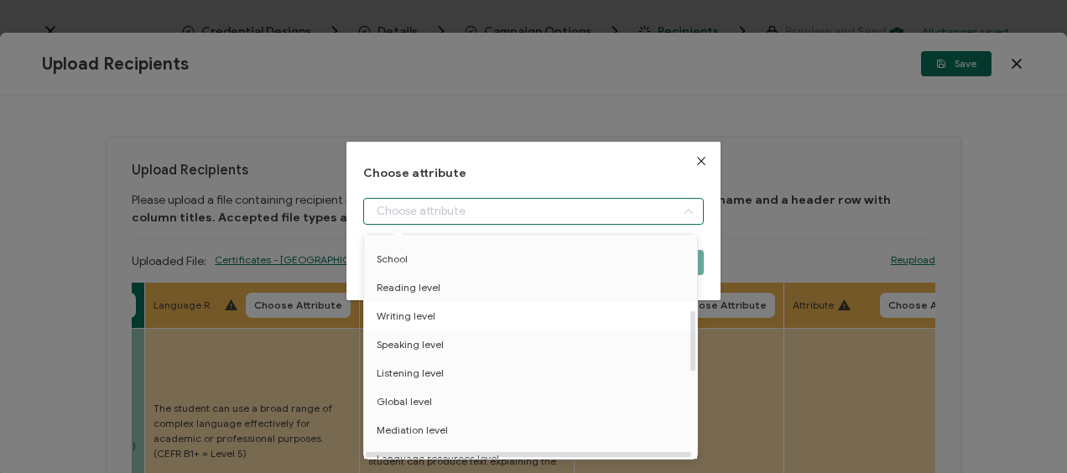
scroll to position [336, 0]
click at [433, 369] on span "Language resources level" at bounding box center [438, 375] width 123 height 29
type input "Language resources level"
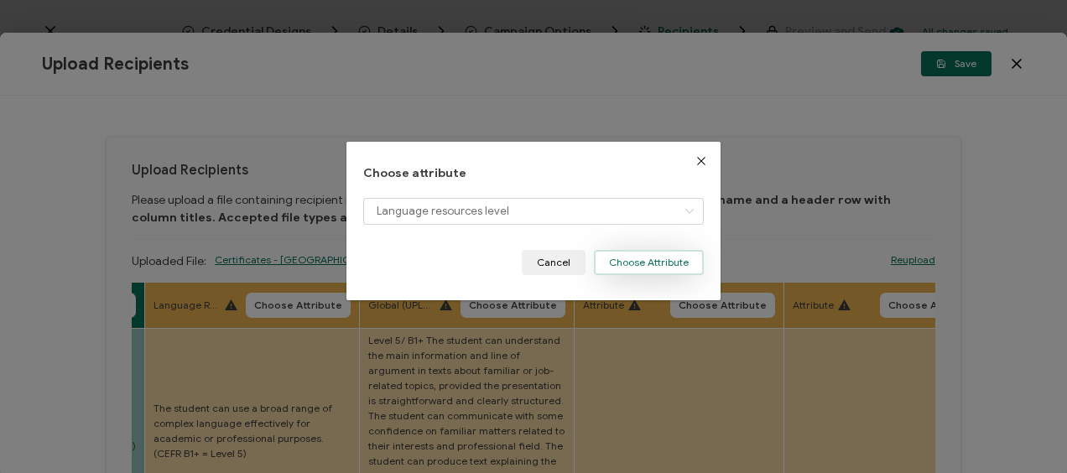
click at [641, 264] on button "Choose Attribute" at bounding box center [649, 262] width 110 height 25
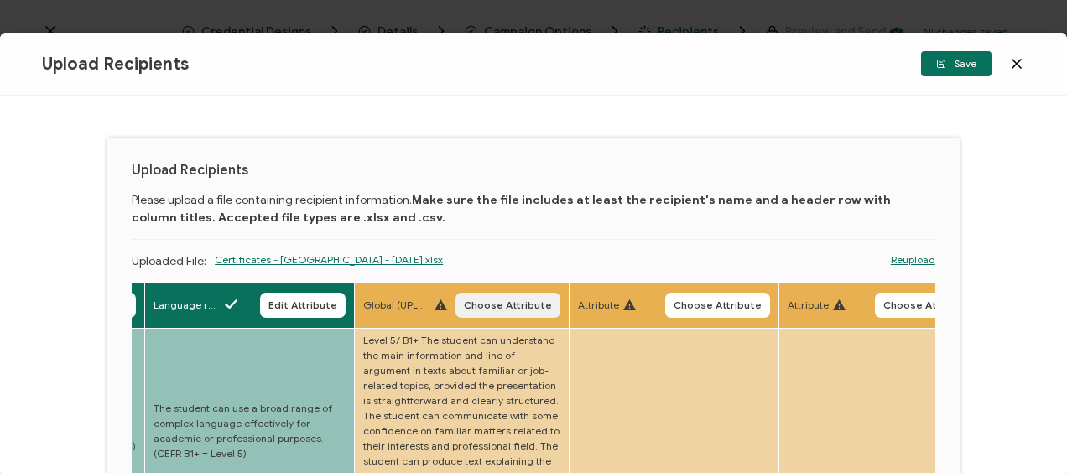
click at [505, 307] on span "Choose Attribute" at bounding box center [508, 305] width 88 height 10
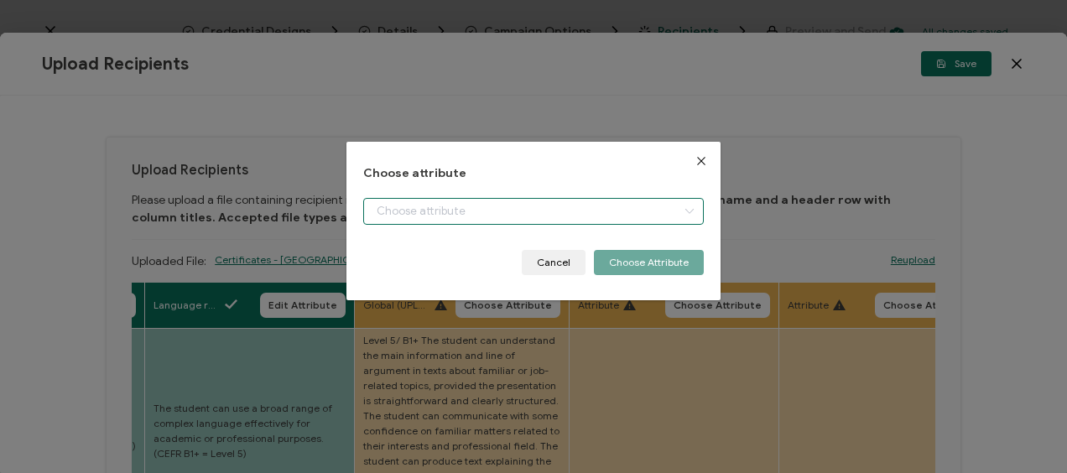
click at [465, 211] on input "dialog" at bounding box center [533, 211] width 340 height 27
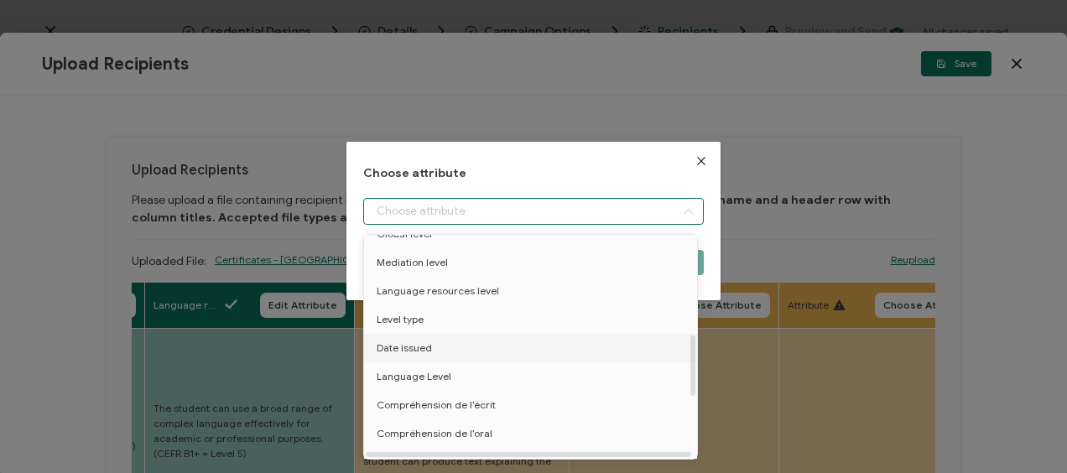
scroll to position [252, 0]
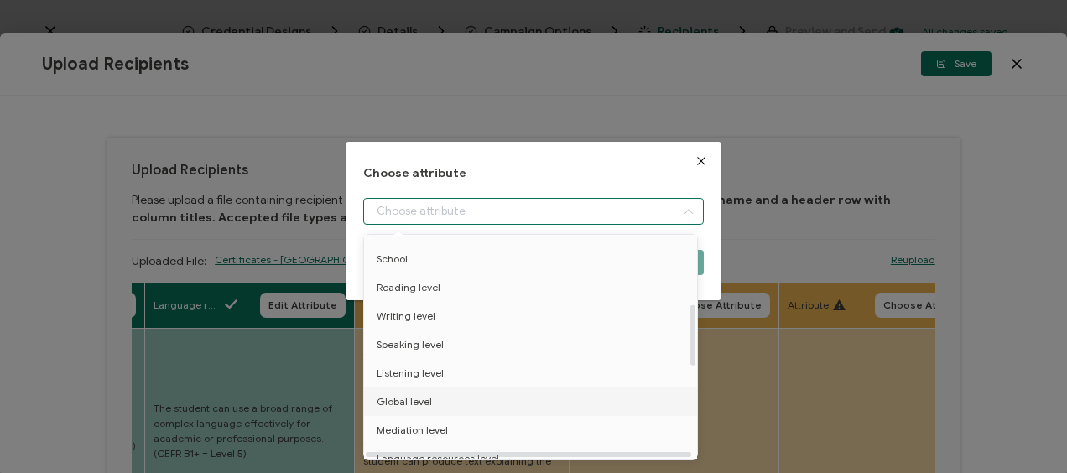
click at [415, 397] on span "Global level" at bounding box center [404, 402] width 55 height 29
type input "Global level"
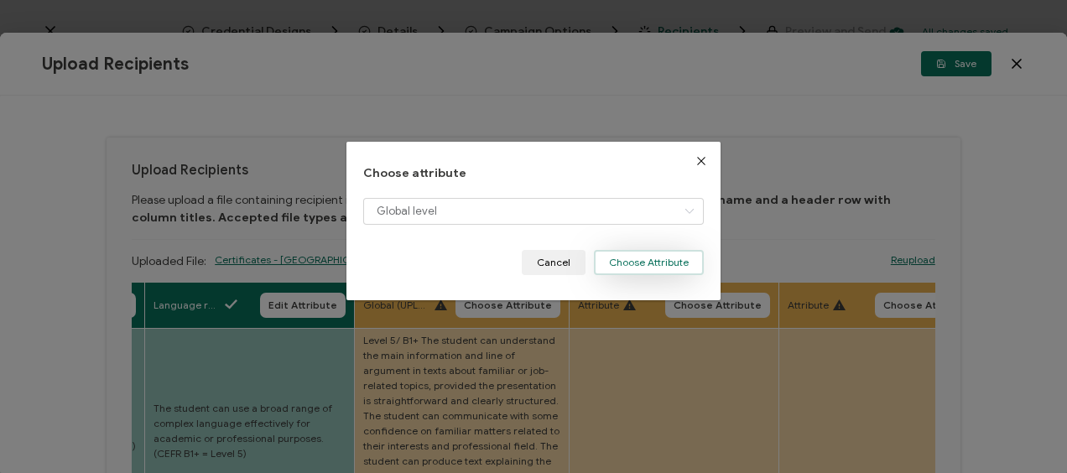
click at [620, 267] on button "Choose Attribute" at bounding box center [649, 262] width 110 height 25
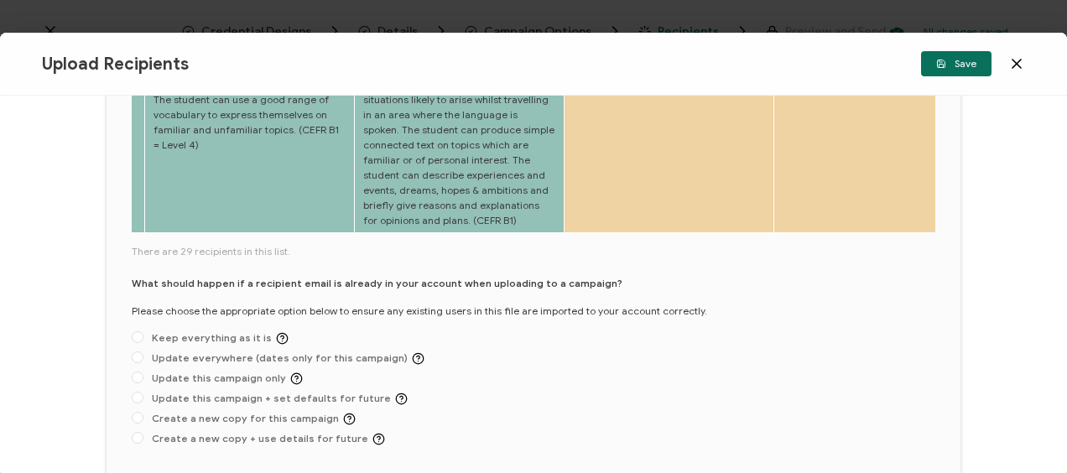
scroll to position [925, 0]
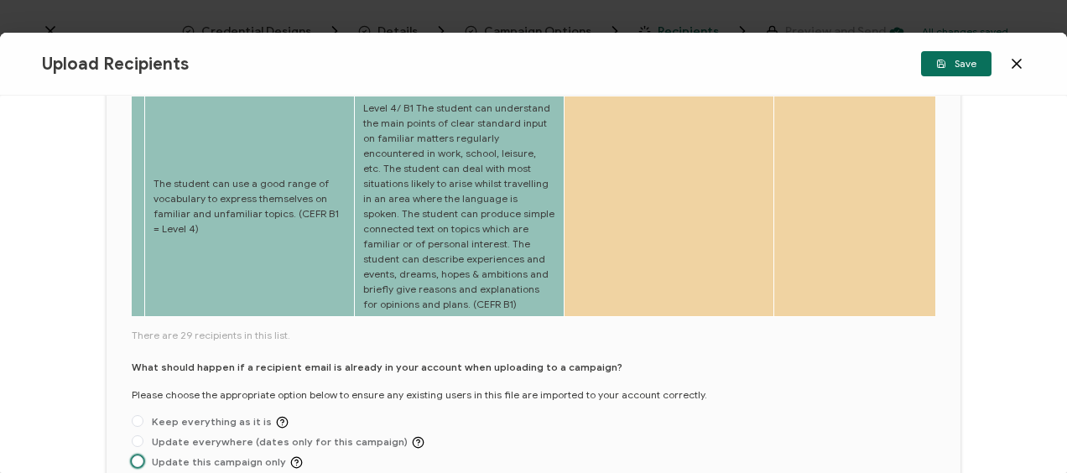
click at [197, 457] on span "Update this campaign only" at bounding box center [222, 463] width 159 height 13
click at [143, 456] on input "Update this campaign only" at bounding box center [138, 462] width 12 height 13
radio input "true"
click at [959, 61] on span "Save" at bounding box center [957, 64] width 40 height 10
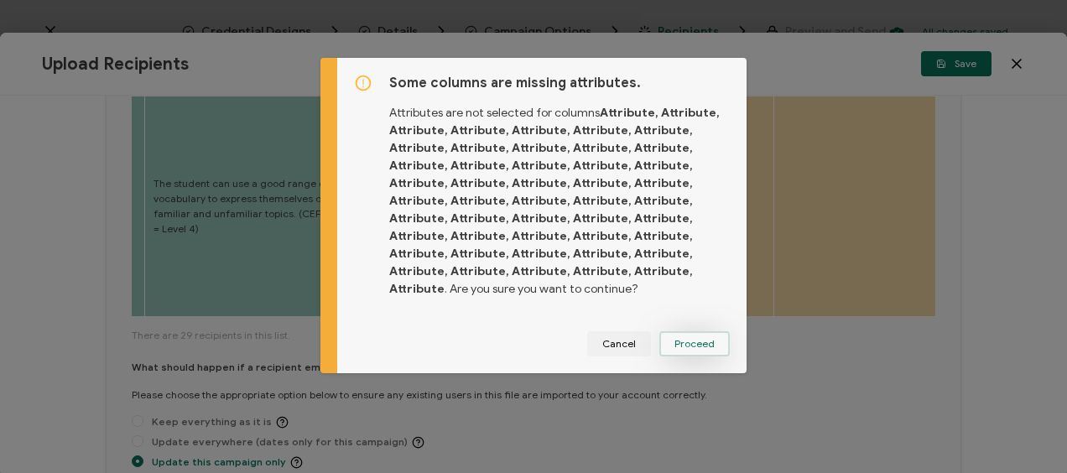
click at [686, 347] on span "Proceed" at bounding box center [695, 344] width 40 height 10
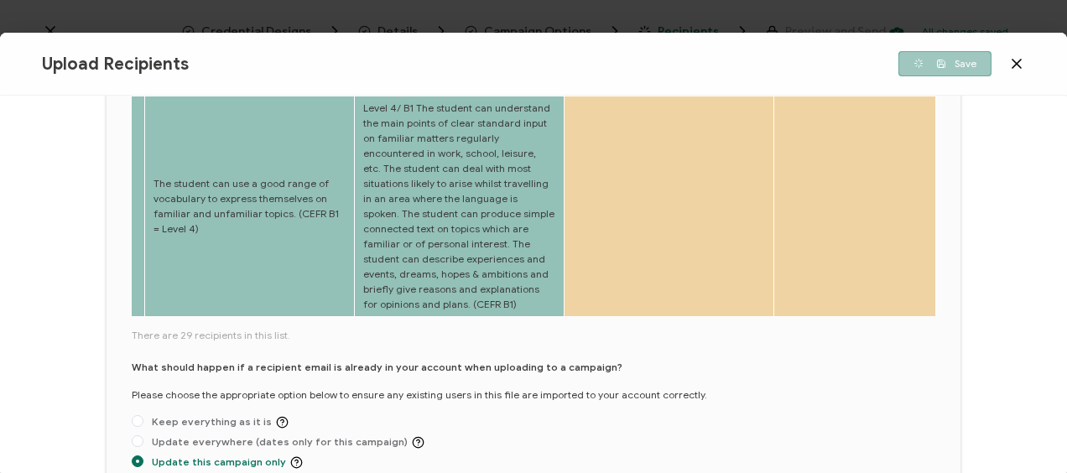
scroll to position [816, 0]
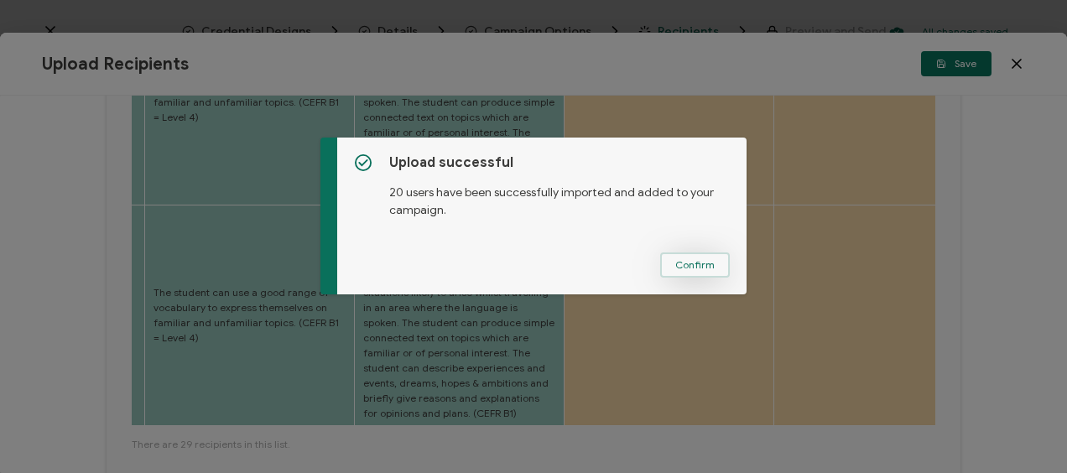
click at [687, 257] on button "Confirm" at bounding box center [695, 265] width 70 height 25
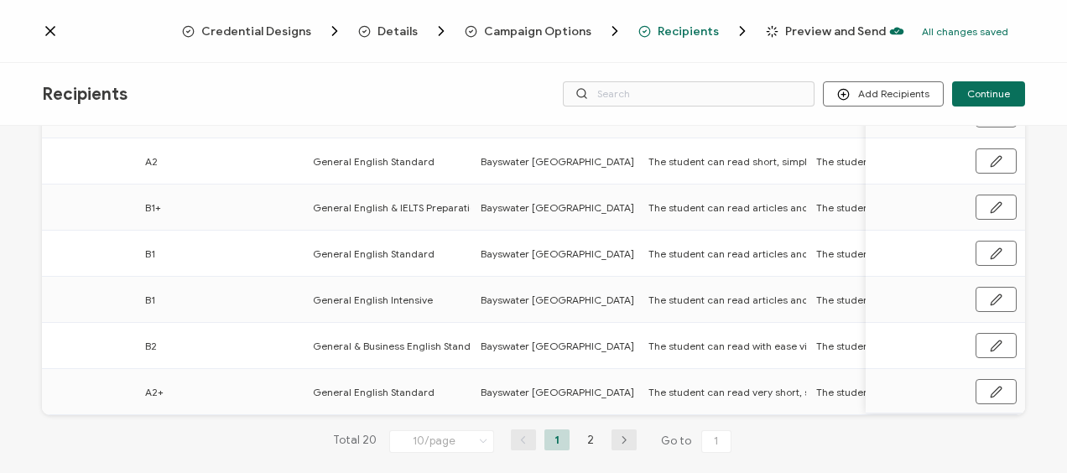
scroll to position [0, 0]
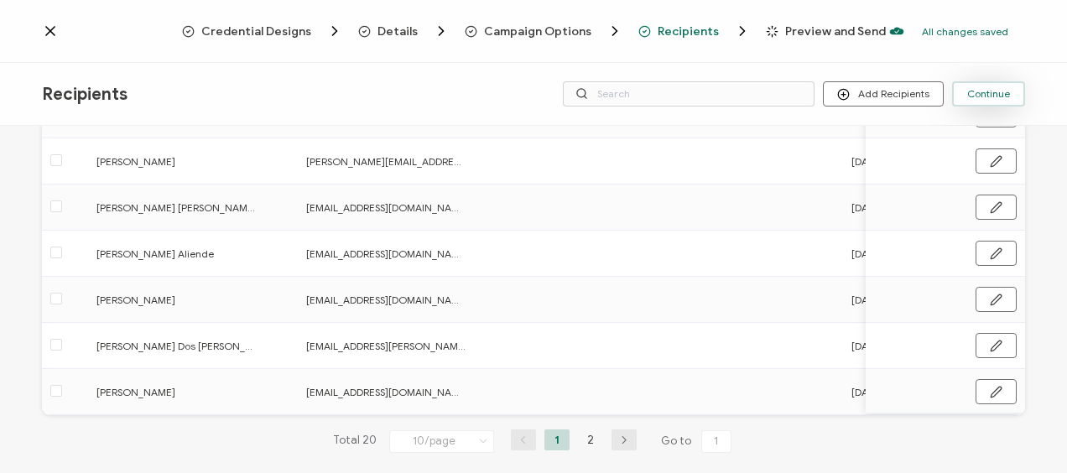
click at [965, 96] on button "Continue" at bounding box center [988, 93] width 73 height 25
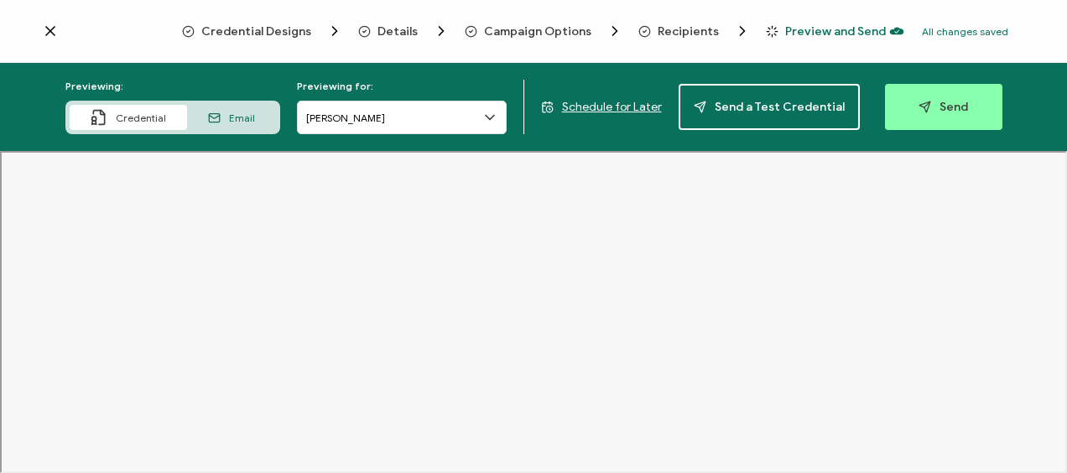
click at [520, 29] on span "Campaign Options" at bounding box center [537, 31] width 107 height 13
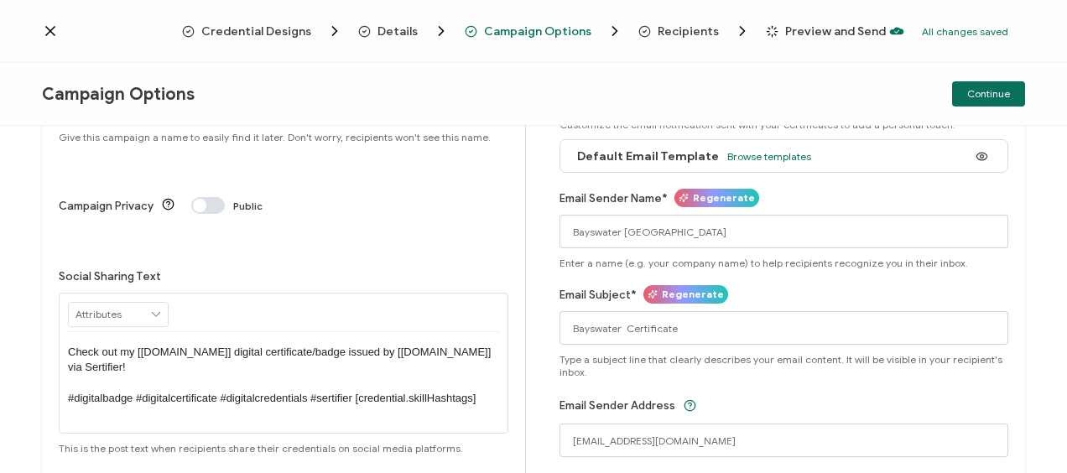
scroll to position [198, 0]
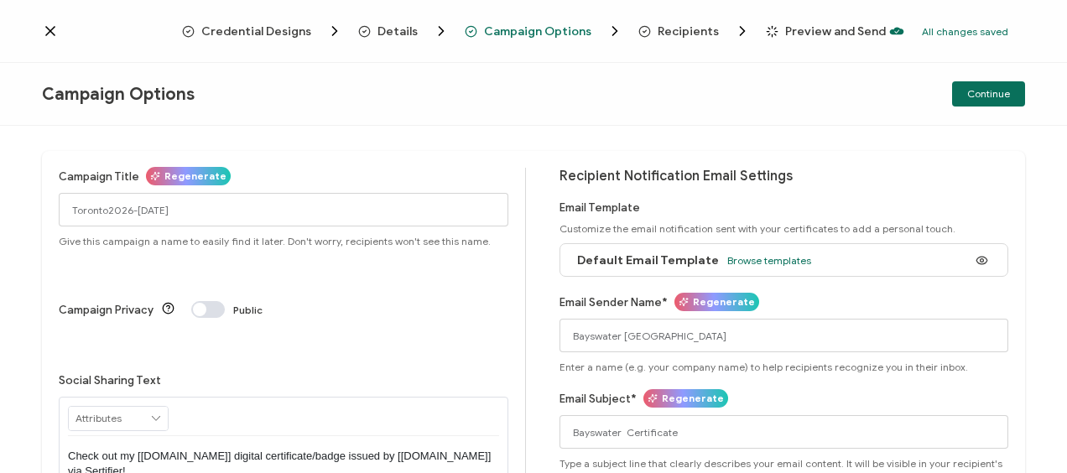
click at [676, 32] on span "Recipients" at bounding box center [688, 31] width 61 height 13
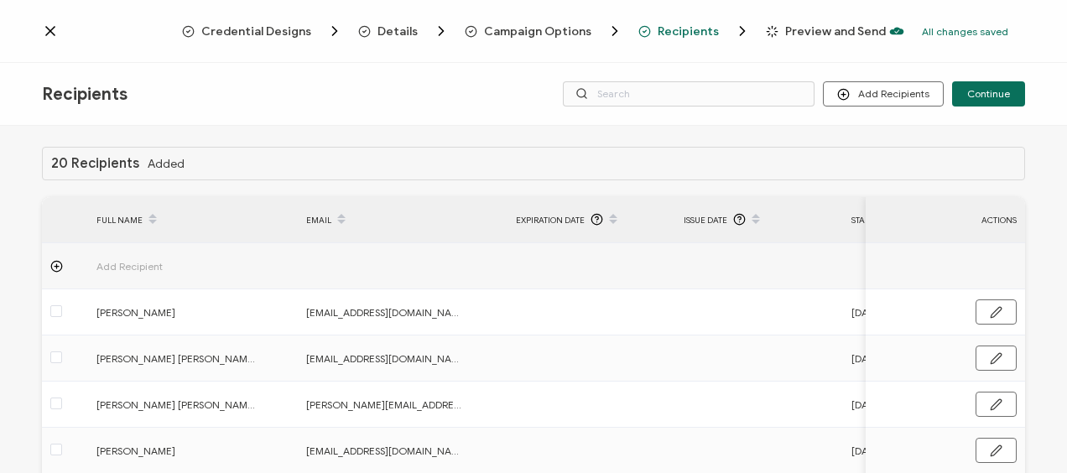
click at [807, 29] on span "Preview and Send" at bounding box center [835, 31] width 101 height 13
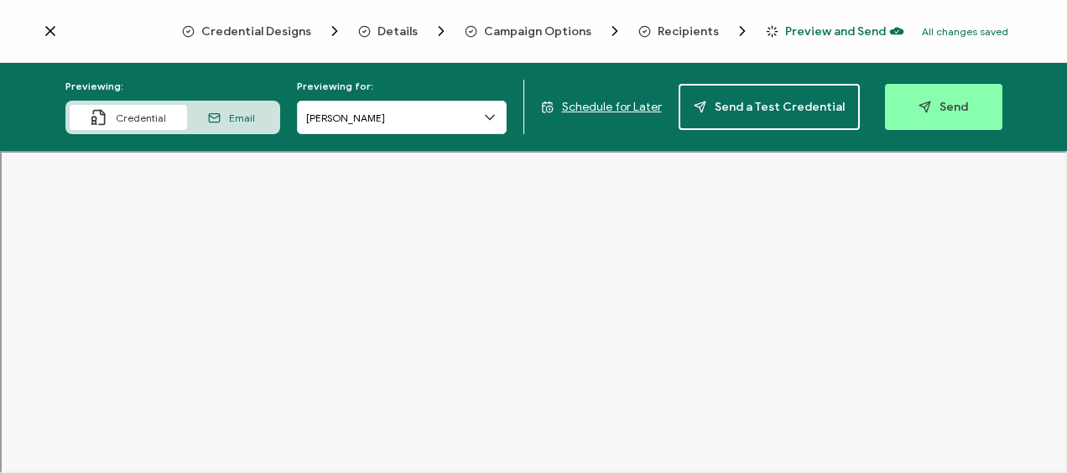
click at [693, 43] on div "Credential Designs Details Campaign Options Recipients Preview and Send All cha…" at bounding box center [533, 31] width 1067 height 63
click at [691, 32] on span "Recipients" at bounding box center [688, 31] width 61 height 13
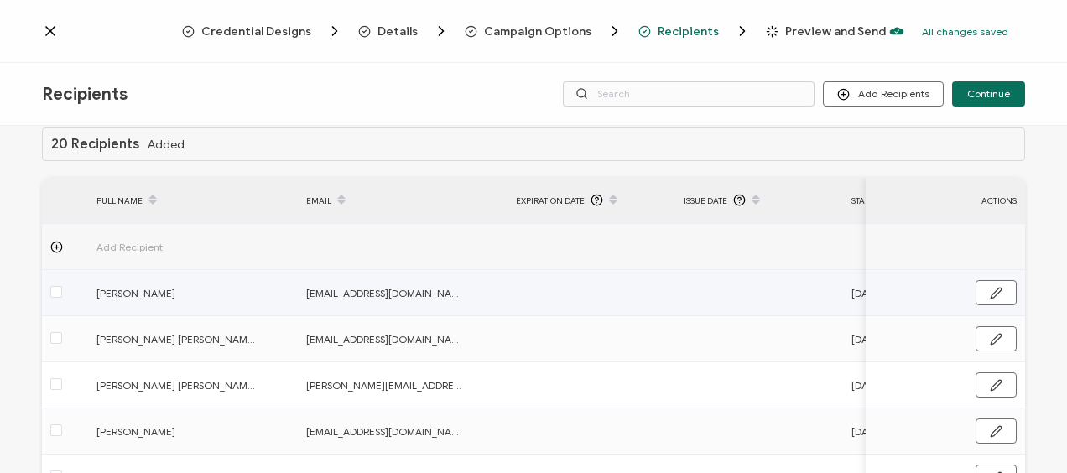
click at [722, 292] on td at bounding box center [760, 293] width 168 height 46
click at [985, 284] on button "button" at bounding box center [996, 292] width 41 height 25
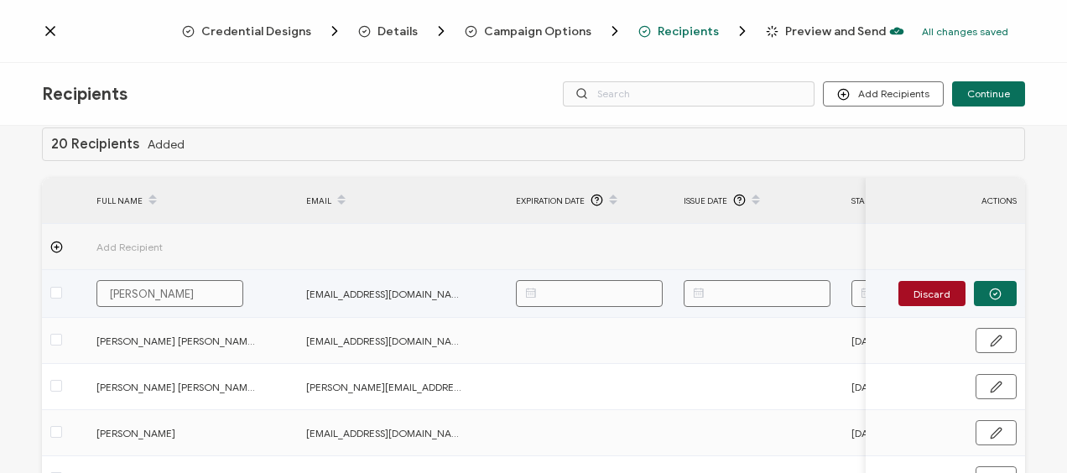
click at [744, 286] on body "Credential Designs Details Campaign Options Recipients Preview and Send All cha…" at bounding box center [533, 236] width 1067 height 473
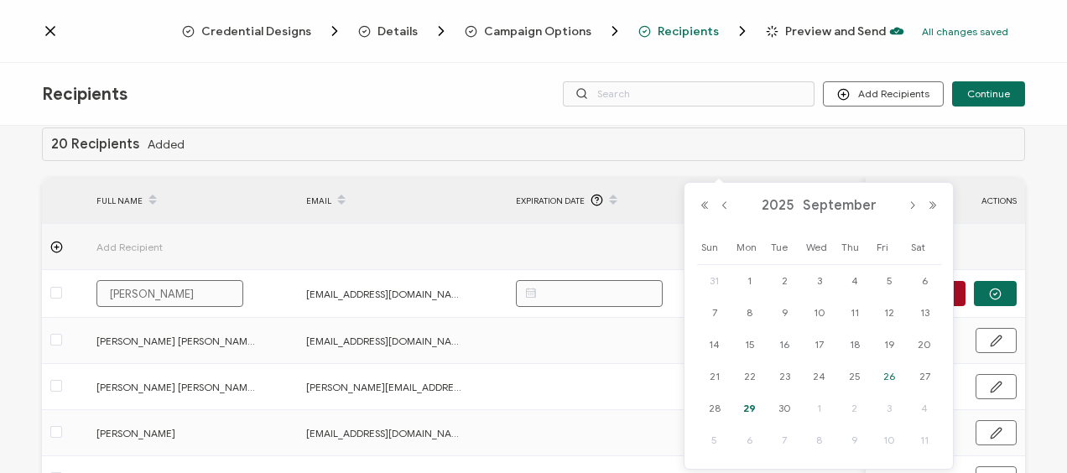
click at [891, 374] on span "26" at bounding box center [889, 377] width 20 height 20
type input "[DATE]"
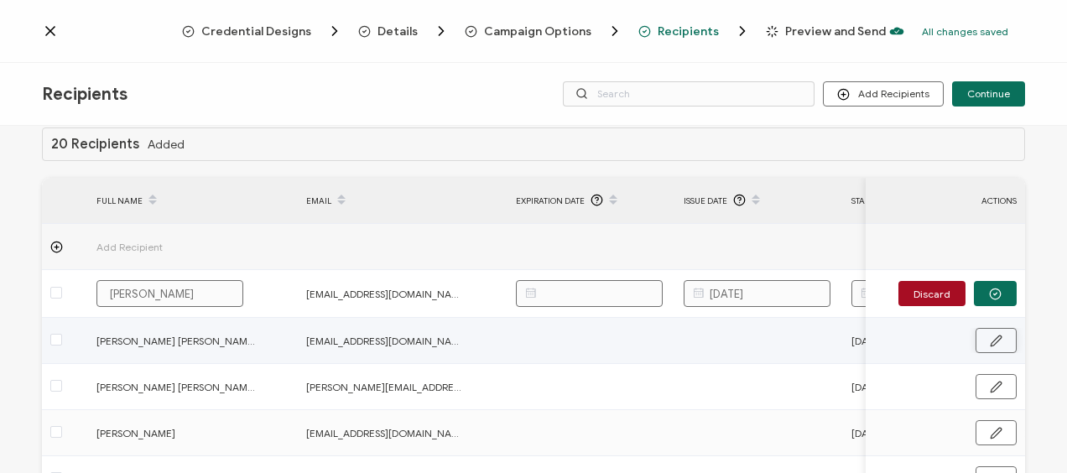
click at [990, 342] on icon "button" at bounding box center [996, 341] width 13 height 13
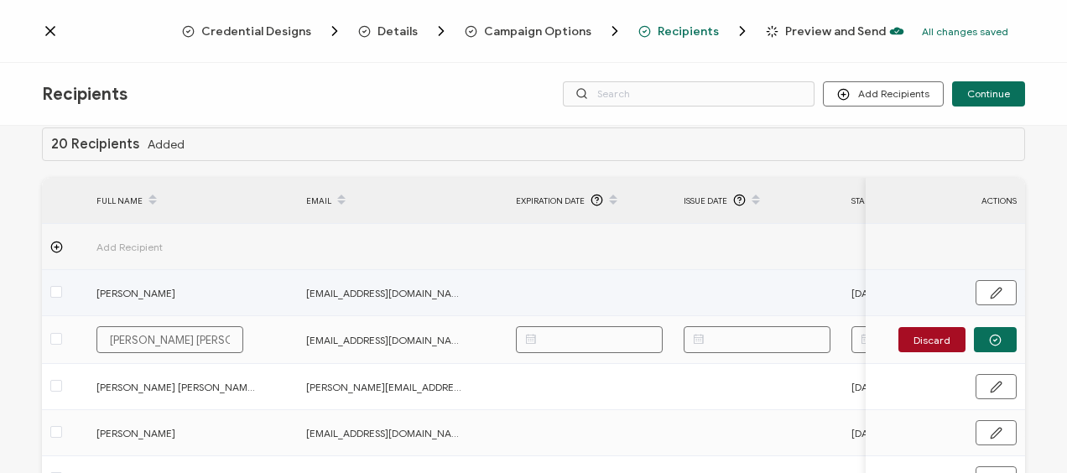
click at [777, 303] on td at bounding box center [760, 293] width 168 height 46
click at [762, 292] on td at bounding box center [760, 293] width 168 height 46
click at [1001, 288] on button "button" at bounding box center [996, 292] width 41 height 25
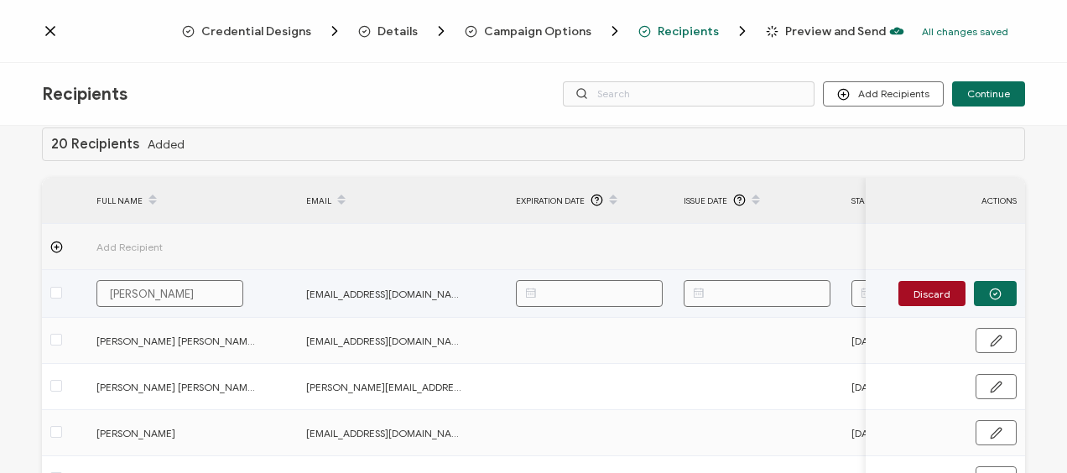
click at [764, 294] on body "Credential Designs Details Campaign Options Recipients Preview and Send All cha…" at bounding box center [533, 236] width 1067 height 473
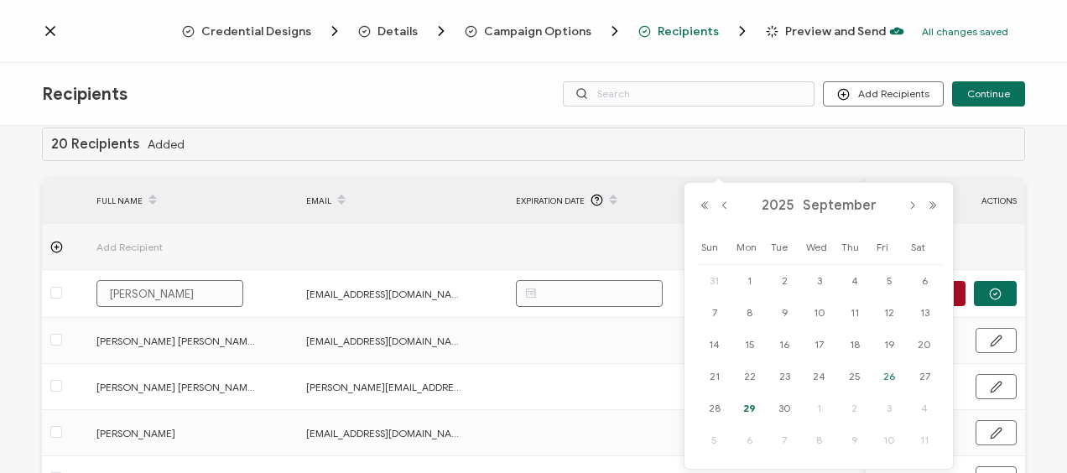
click at [888, 372] on span "26" at bounding box center [889, 377] width 20 height 20
type input "[DATE]"
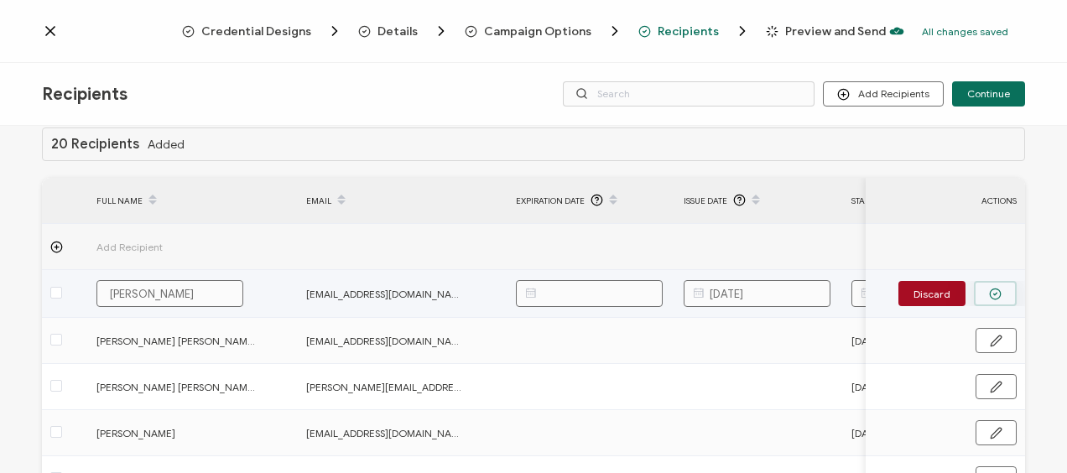
click at [989, 289] on icon "button" at bounding box center [995, 294] width 13 height 13
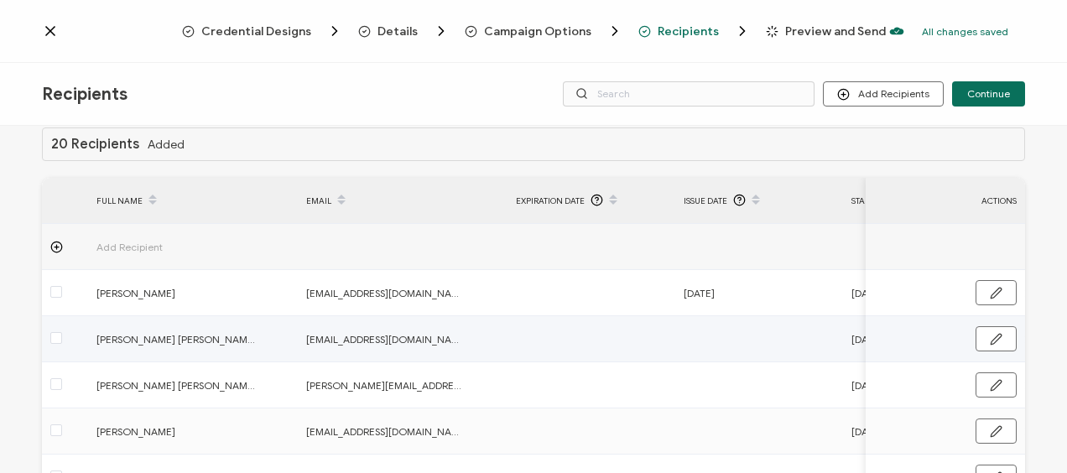
click at [733, 336] on td at bounding box center [760, 339] width 168 height 46
click at [721, 337] on td at bounding box center [760, 339] width 168 height 46
click at [704, 337] on td at bounding box center [760, 339] width 168 height 46
click at [990, 336] on icon "button" at bounding box center [996, 339] width 13 height 13
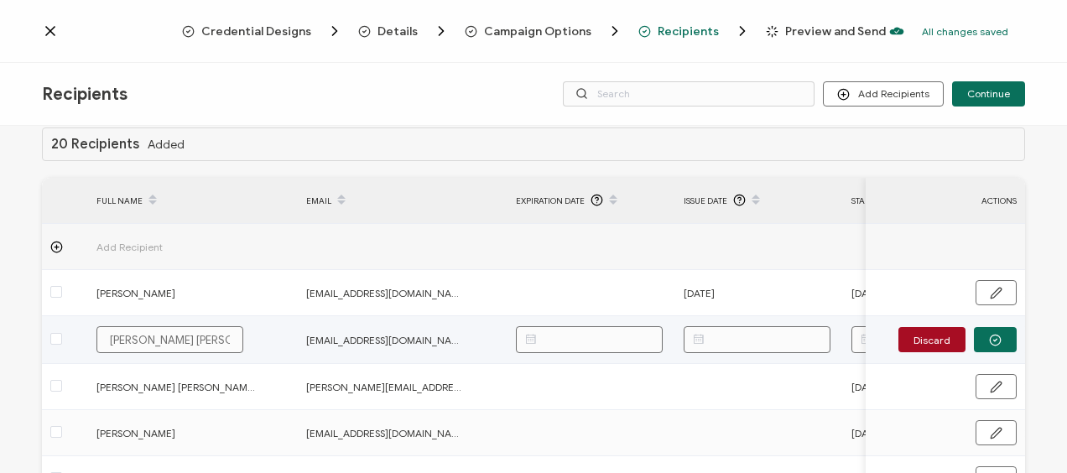
click at [723, 338] on input "text" at bounding box center [757, 339] width 147 height 27
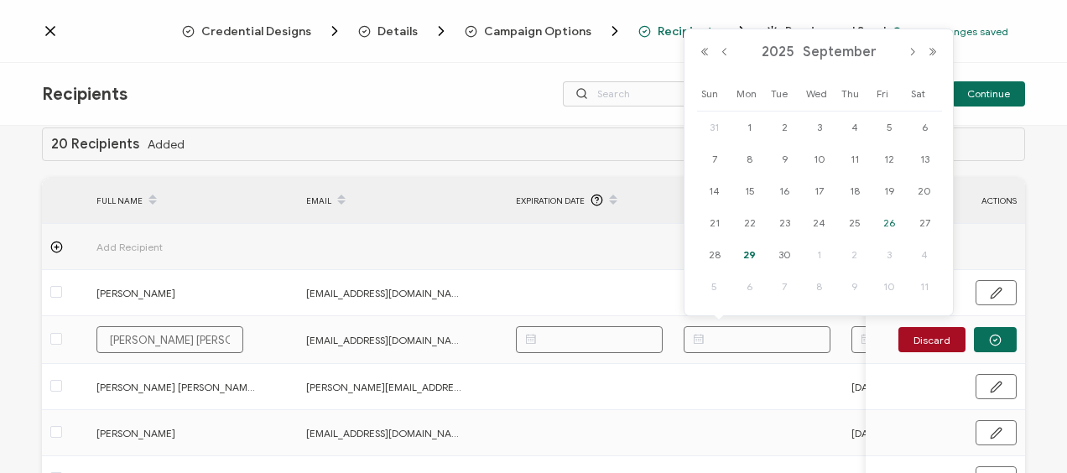
click at [890, 222] on span "26" at bounding box center [889, 223] width 20 height 20
type input "[DATE]"
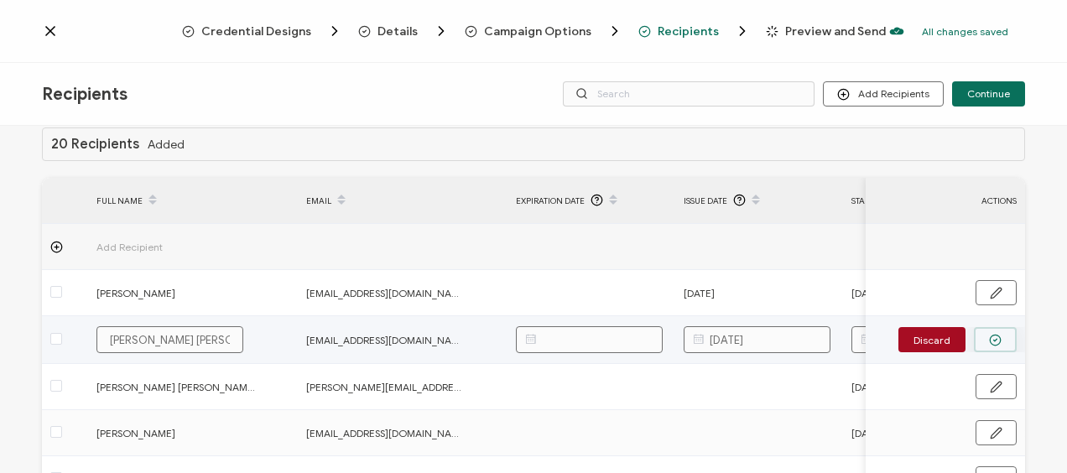
click at [994, 334] on icon "button" at bounding box center [995, 340] width 13 height 13
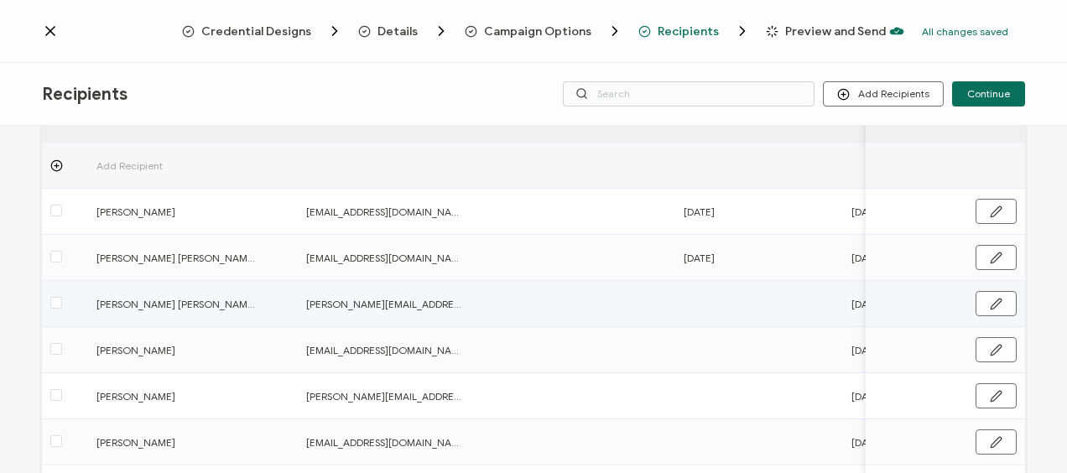
scroll to position [103, 0]
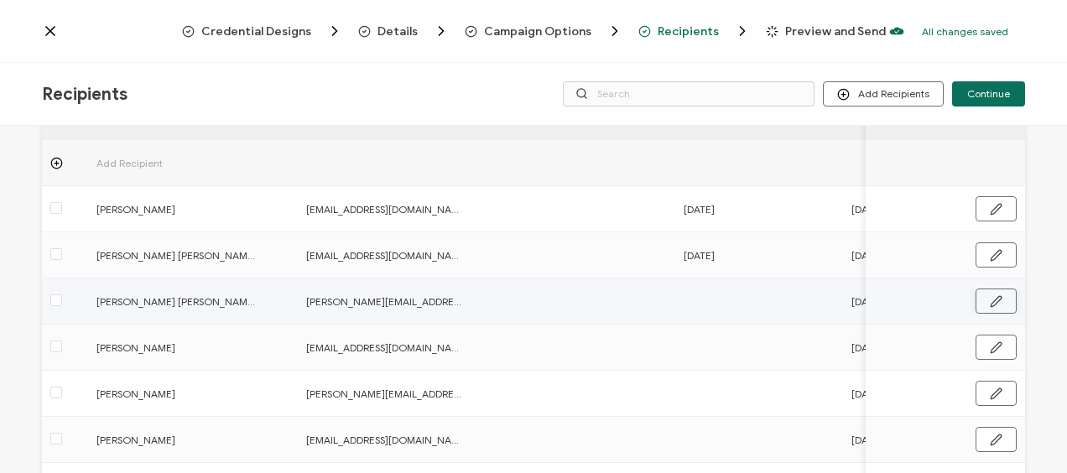
click at [979, 302] on button "button" at bounding box center [996, 301] width 41 height 25
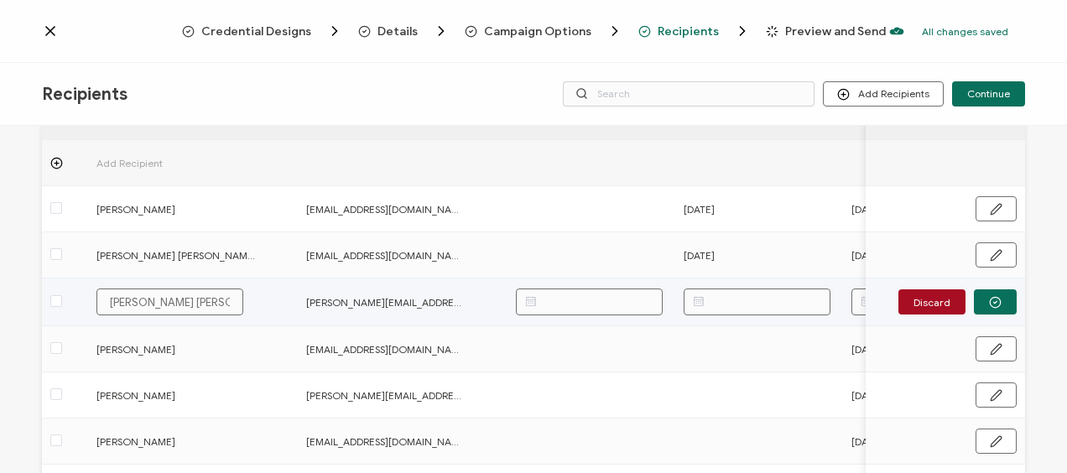
click at [729, 307] on input "text" at bounding box center [757, 302] width 147 height 27
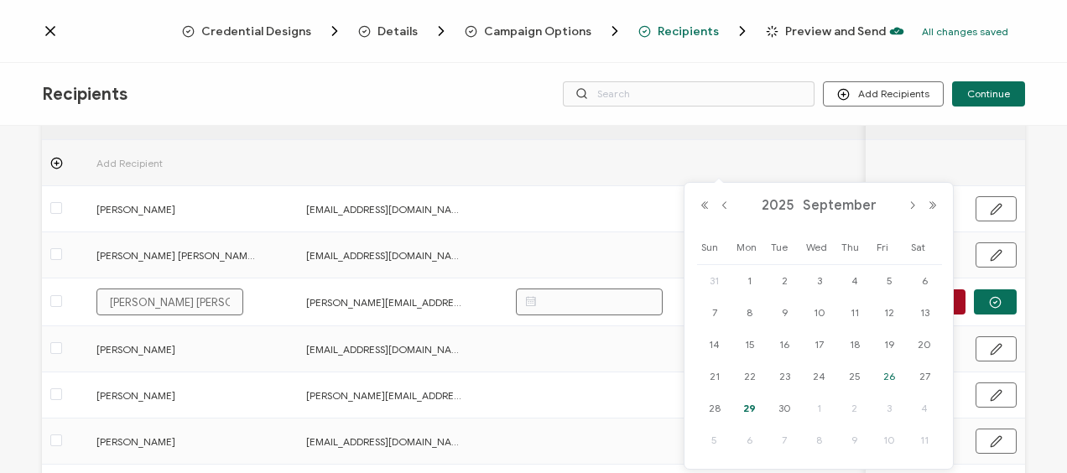
click at [887, 377] on span "26" at bounding box center [889, 377] width 20 height 20
type input "[DATE]"
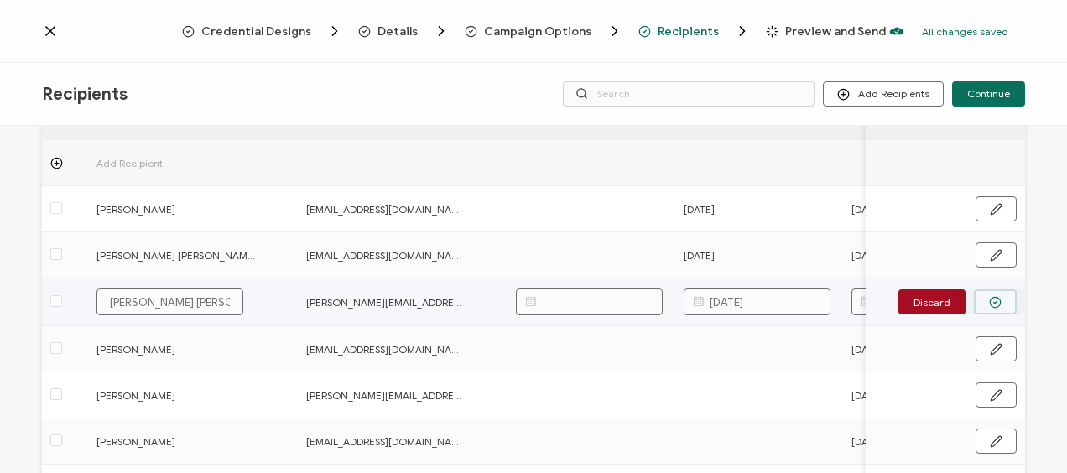
click at [985, 294] on button "button" at bounding box center [995, 302] width 43 height 25
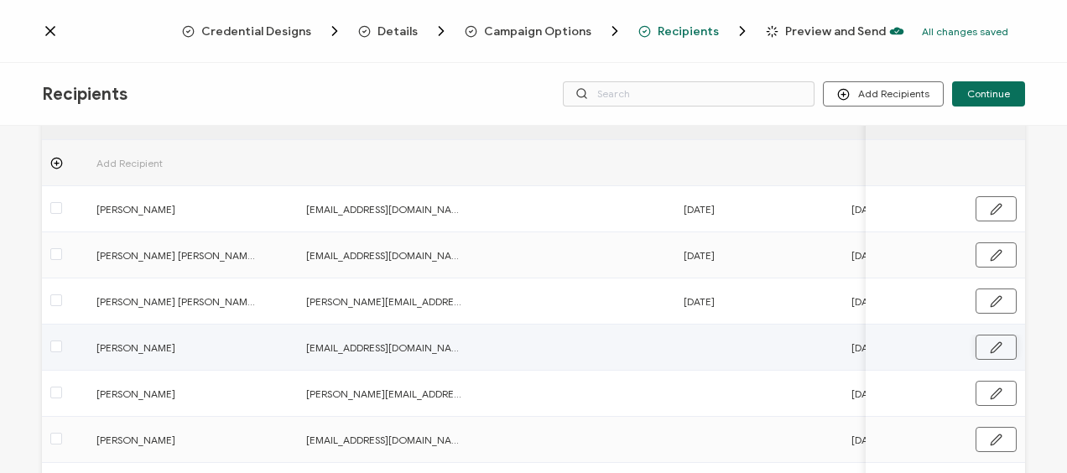
click at [999, 347] on button "button" at bounding box center [996, 347] width 41 height 25
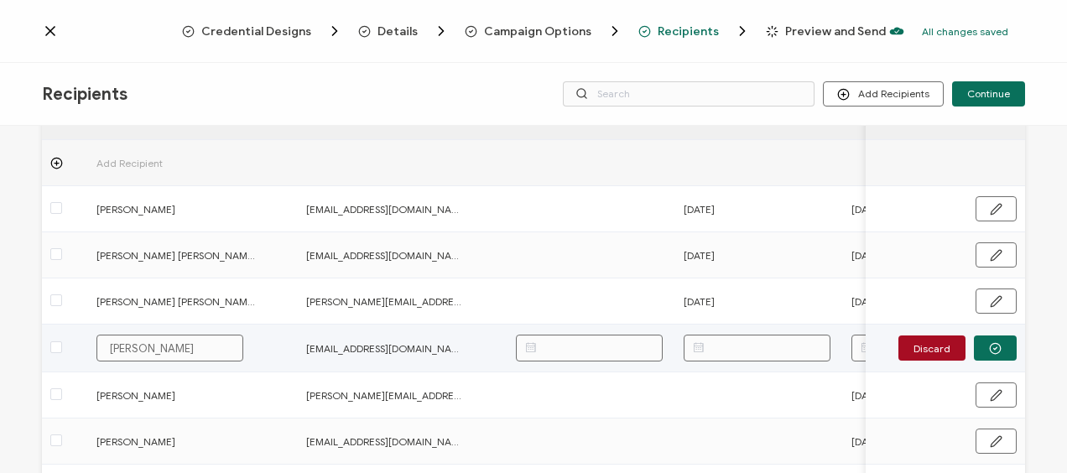
click at [738, 347] on input "text" at bounding box center [757, 348] width 147 height 27
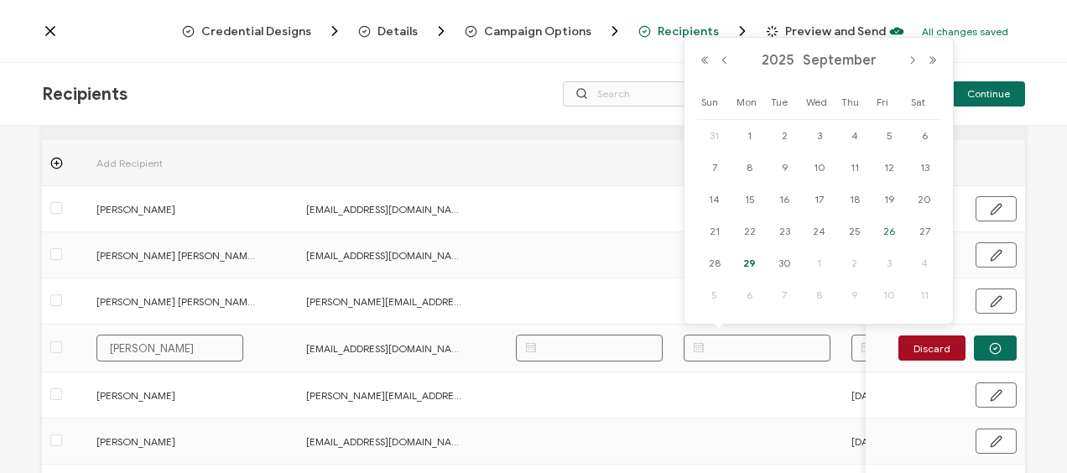
click at [891, 228] on span "26" at bounding box center [889, 232] width 20 height 20
type input "[DATE]"
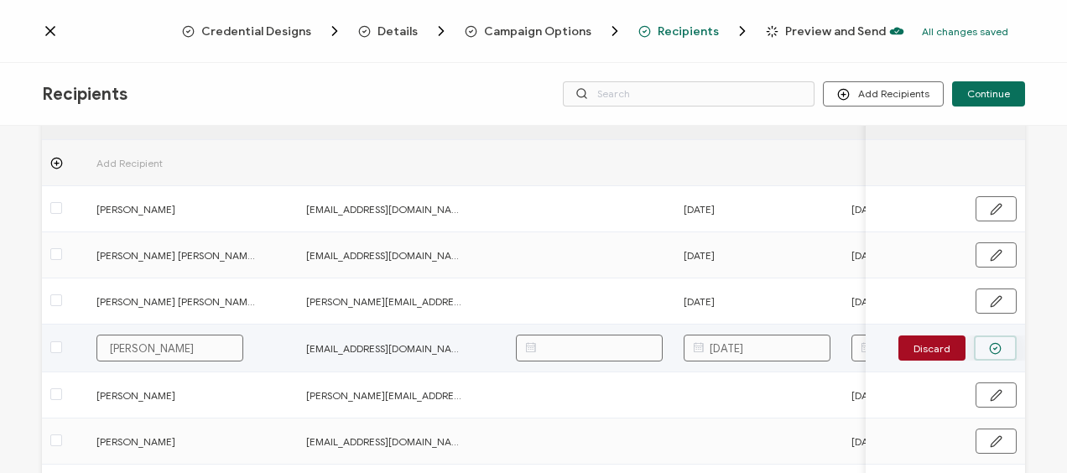
click at [989, 342] on icon "button" at bounding box center [995, 348] width 13 height 13
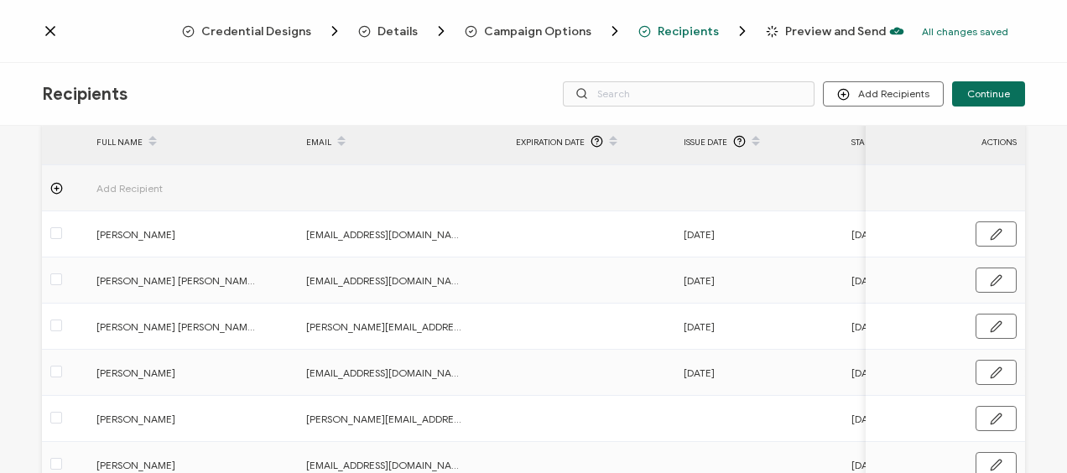
scroll to position [187, 0]
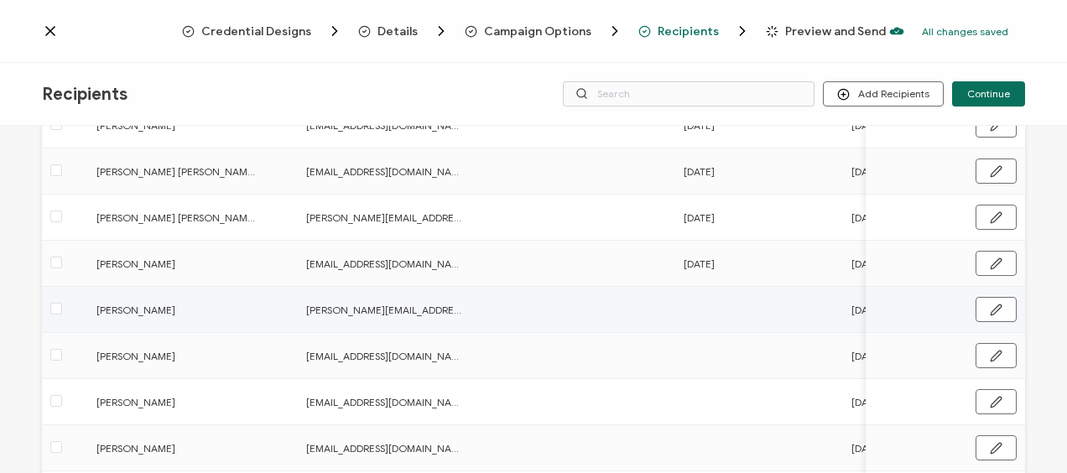
click at [703, 299] on td at bounding box center [760, 310] width 168 height 46
click at [991, 312] on icon "button" at bounding box center [996, 310] width 10 height 10
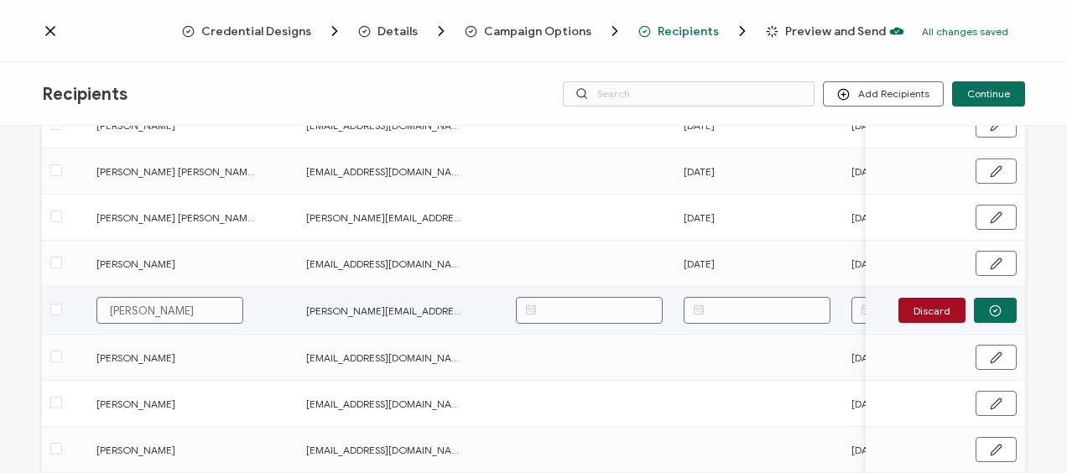
click at [712, 310] on input "text" at bounding box center [757, 310] width 147 height 27
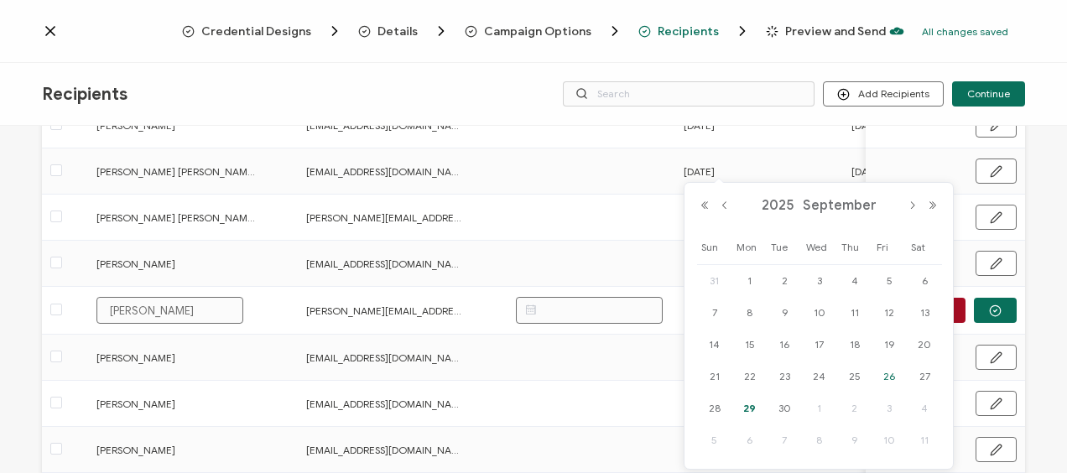
click at [884, 374] on span "26" at bounding box center [889, 377] width 20 height 20
type input "[DATE]"
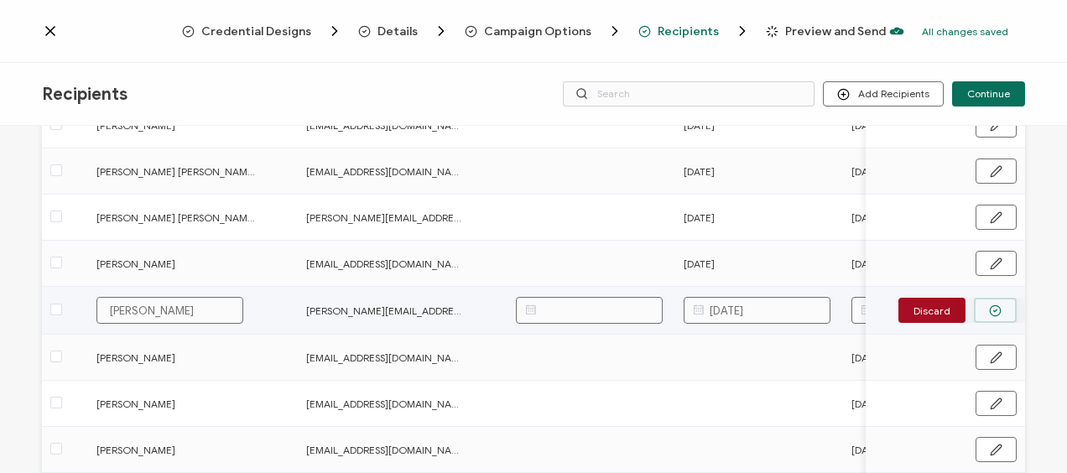
click at [989, 309] on icon "button" at bounding box center [995, 311] width 13 height 13
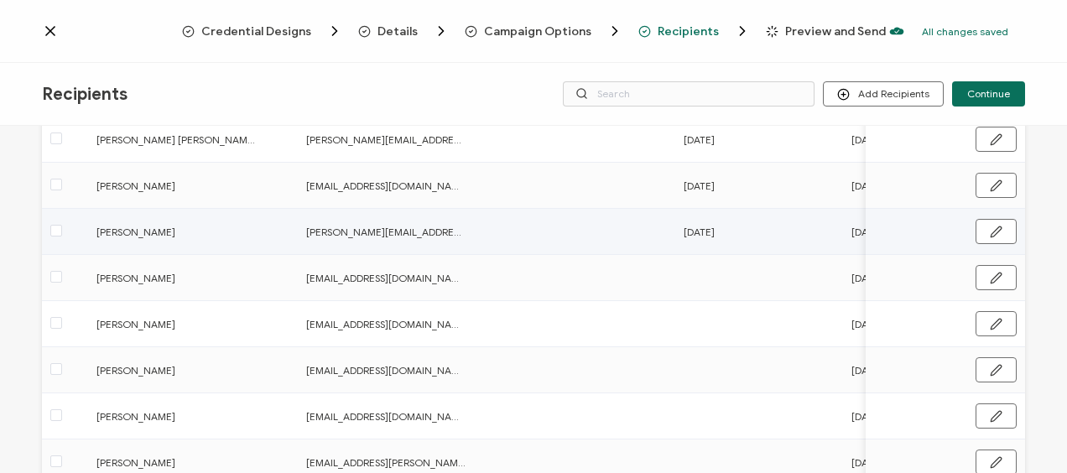
scroll to position [271, 0]
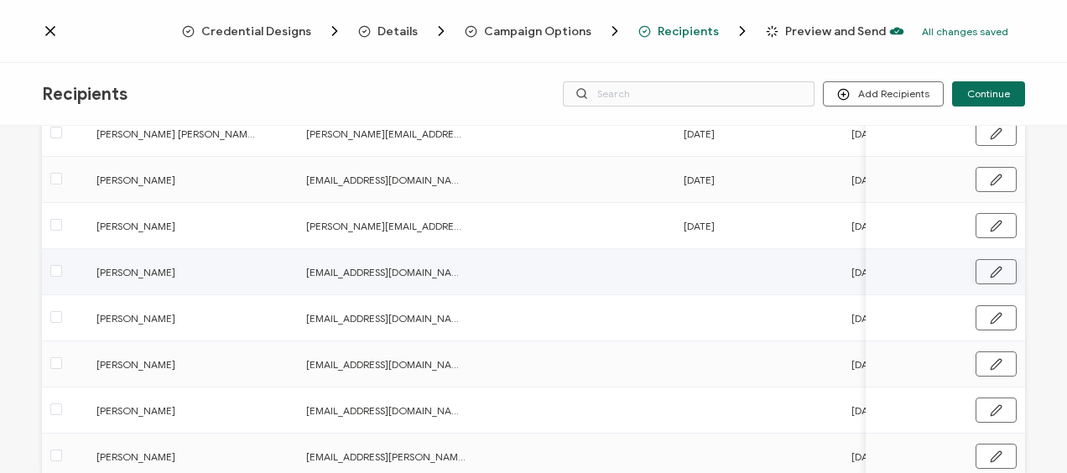
click at [976, 267] on button "button" at bounding box center [996, 271] width 41 height 25
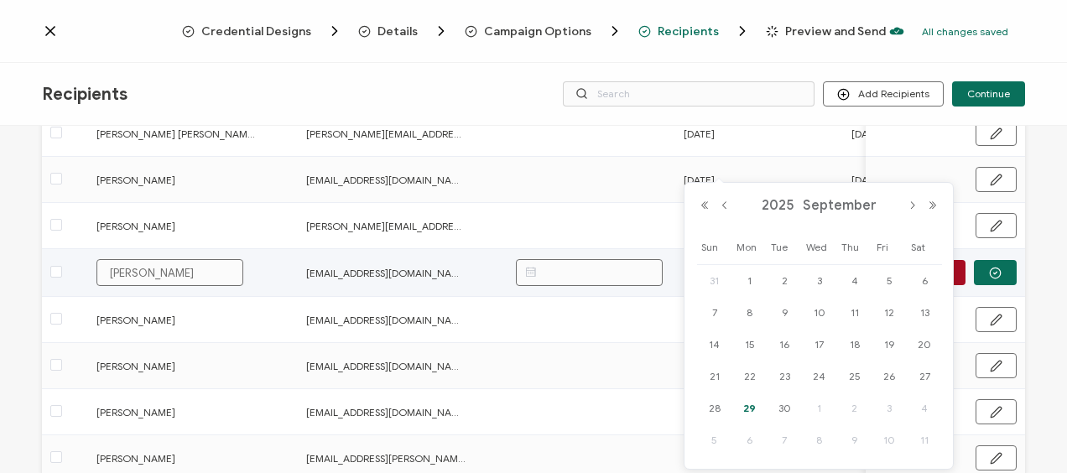
click at [788, 277] on body "Credential Designs Details Campaign Options Recipients Preview and Send All cha…" at bounding box center [533, 236] width 1067 height 473
click at [890, 368] on span "26" at bounding box center [889, 377] width 20 height 20
type input "[DATE]"
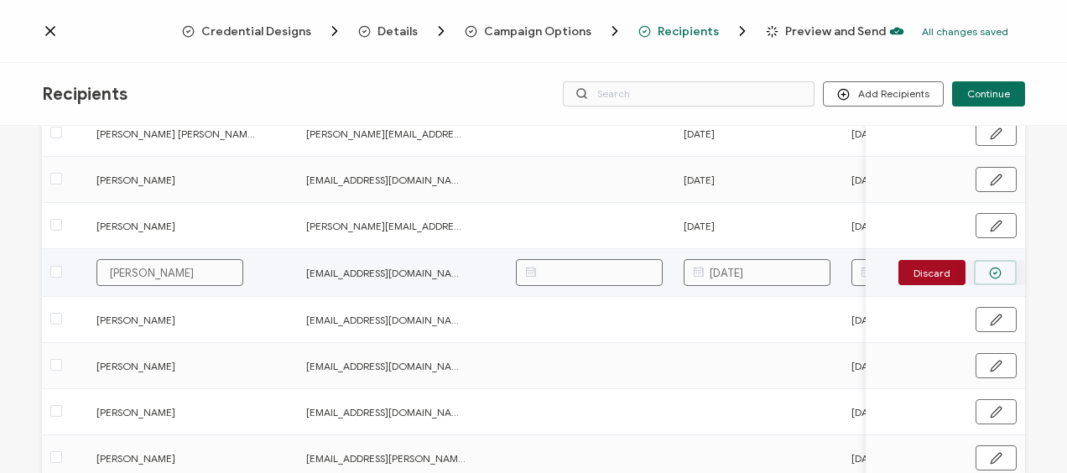
click at [989, 275] on icon "button" at bounding box center [995, 273] width 13 height 13
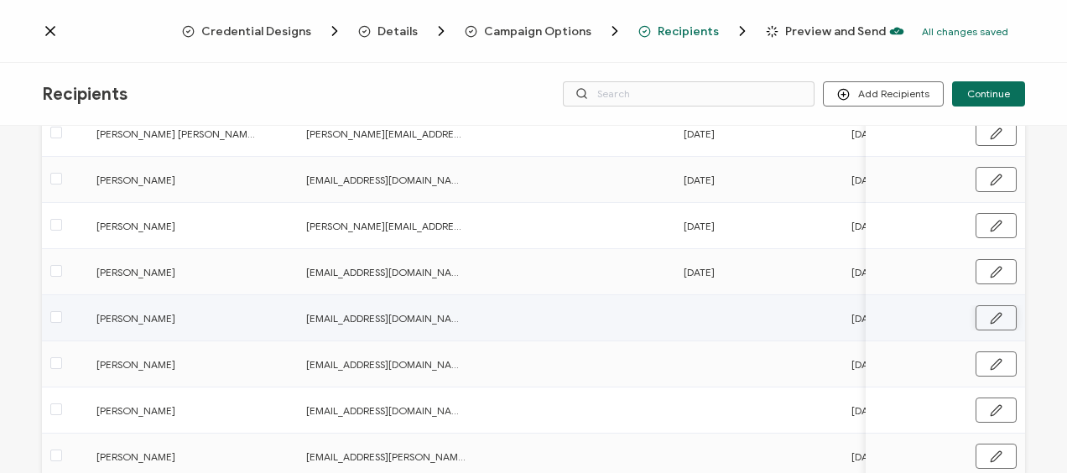
click at [992, 315] on icon "button" at bounding box center [996, 318] width 10 height 10
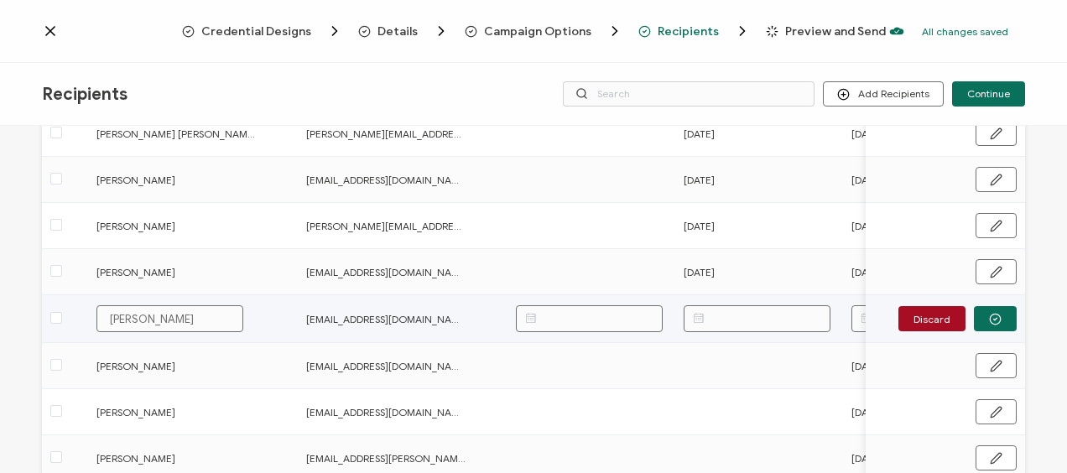
click at [775, 319] on input "text" at bounding box center [757, 318] width 147 height 27
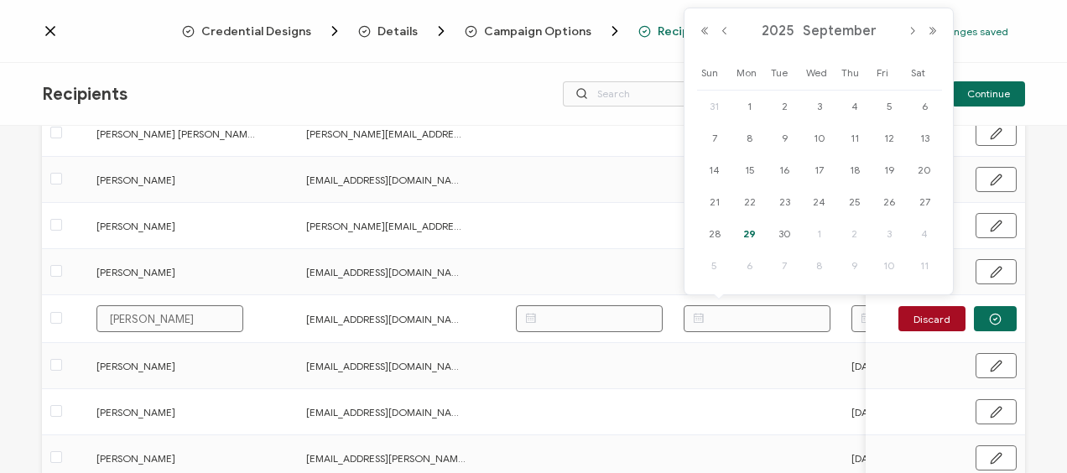
drag, startPoint x: 885, startPoint y: 196, endPoint x: 973, endPoint y: 303, distance: 137.8
click at [886, 196] on span "26" at bounding box center [889, 202] width 20 height 20
type input "[DATE]"
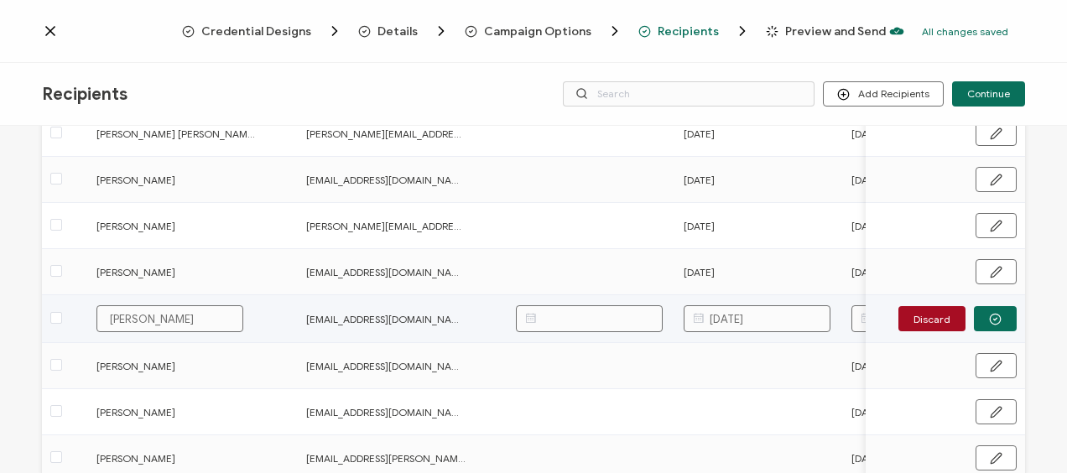
drag, startPoint x: 994, startPoint y: 319, endPoint x: 972, endPoint y: 321, distance: 22.8
click at [992, 317] on icon "button" at bounding box center [995, 319] width 13 height 13
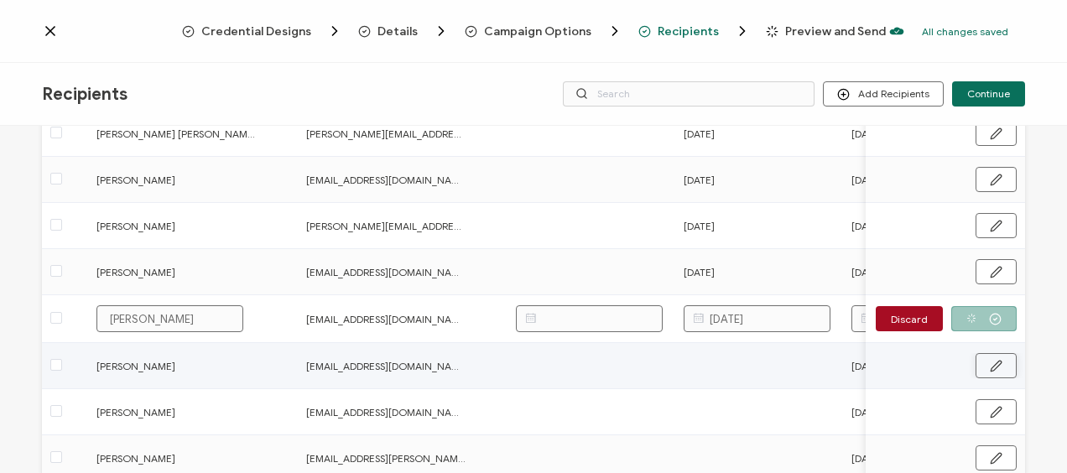
click at [997, 373] on button "button" at bounding box center [996, 365] width 41 height 25
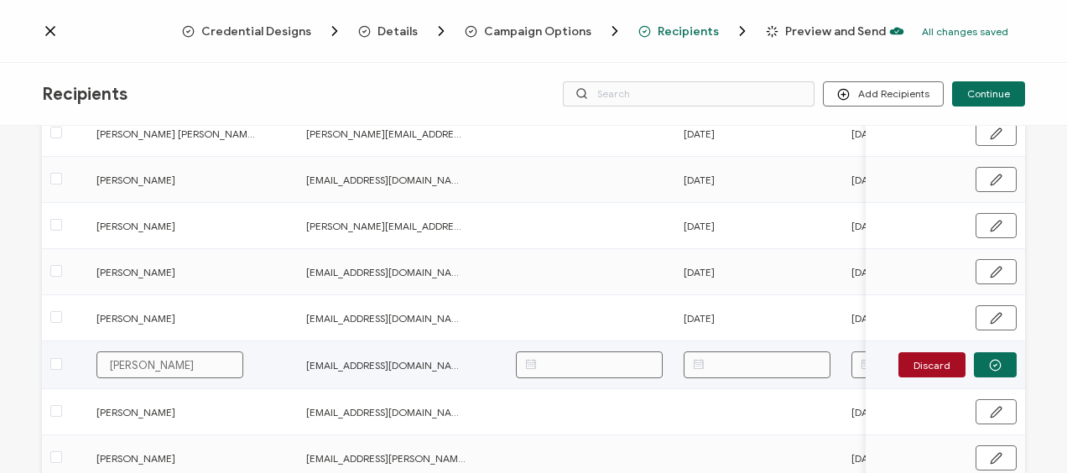
click at [800, 364] on input "text" at bounding box center [757, 365] width 147 height 27
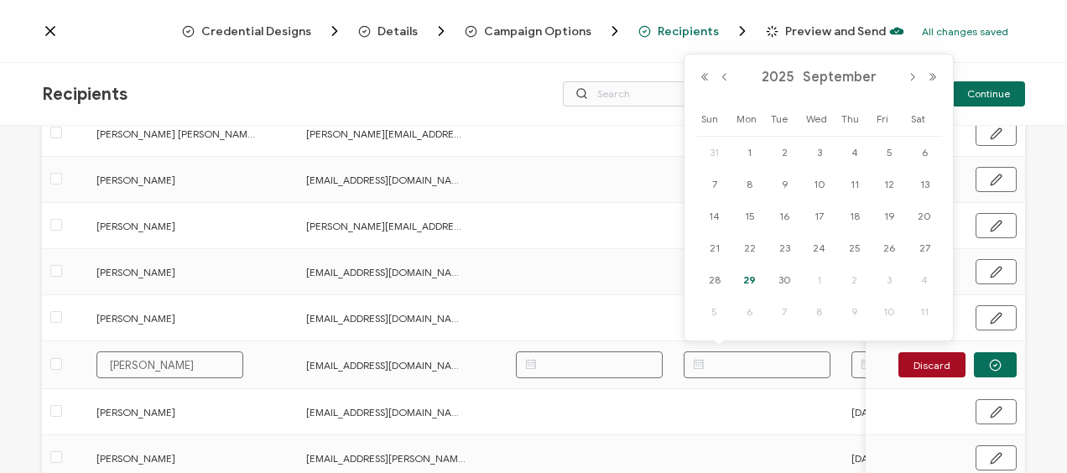
click at [889, 238] on div "26" at bounding box center [890, 248] width 35 height 25
type input "[DATE]"
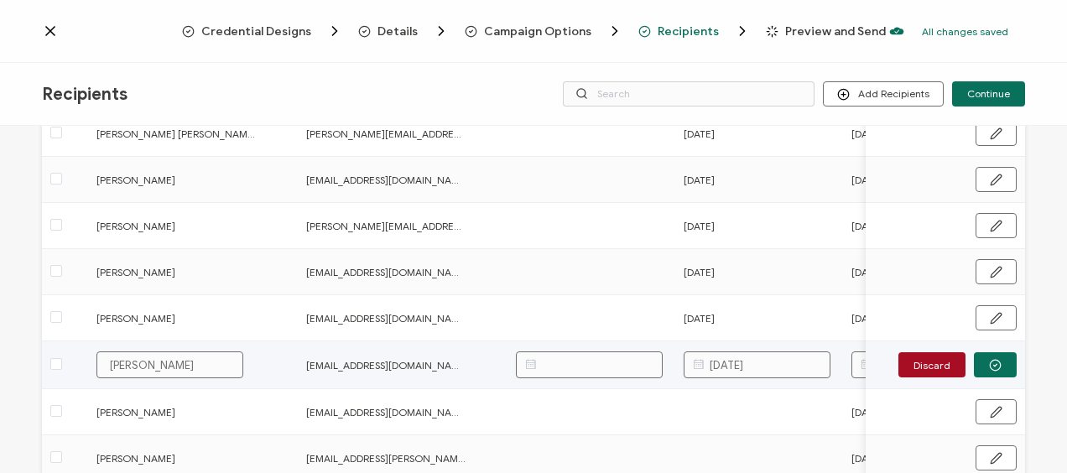
drag, startPoint x: 987, startPoint y: 363, endPoint x: 853, endPoint y: 309, distance: 144.6
click at [989, 363] on icon "button" at bounding box center [995, 365] width 13 height 13
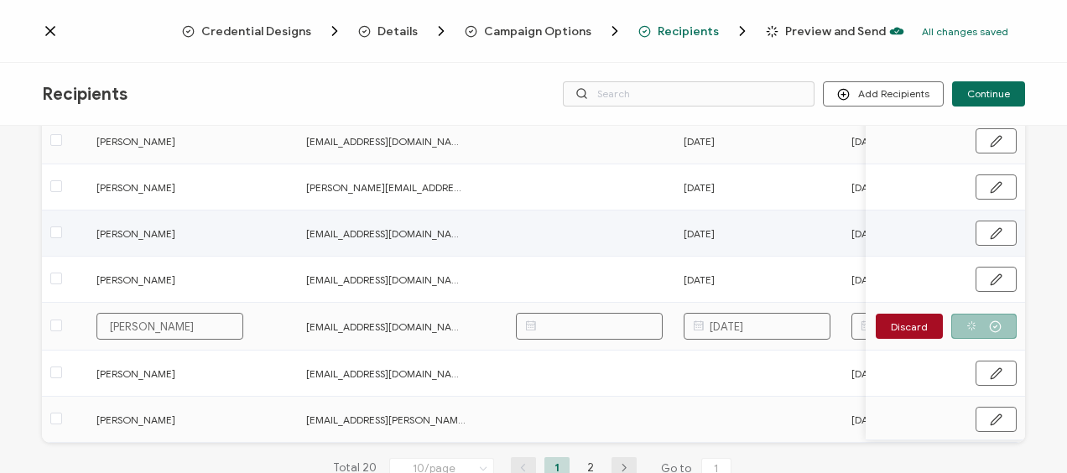
scroll to position [355, 0]
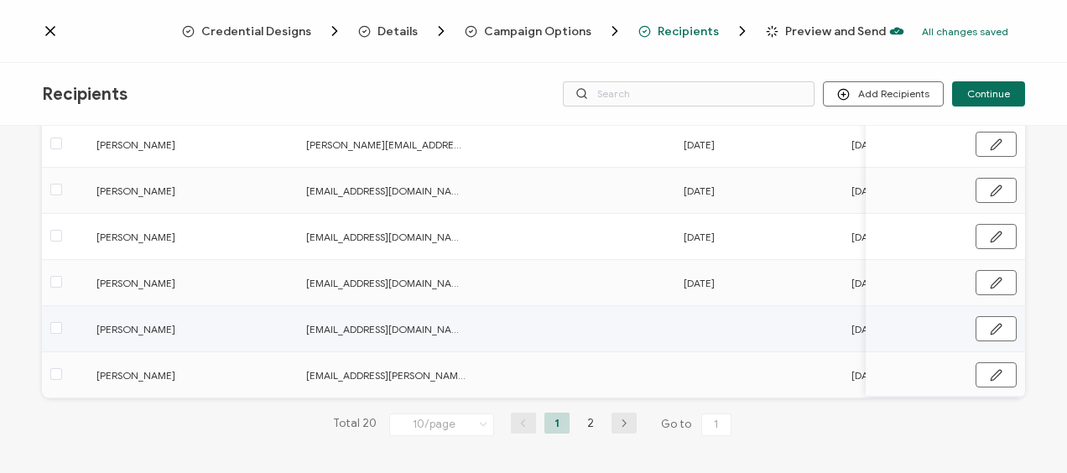
click at [744, 324] on td at bounding box center [760, 329] width 168 height 46
click at [724, 326] on td at bounding box center [760, 329] width 168 height 46
click at [984, 322] on button "button" at bounding box center [996, 328] width 41 height 25
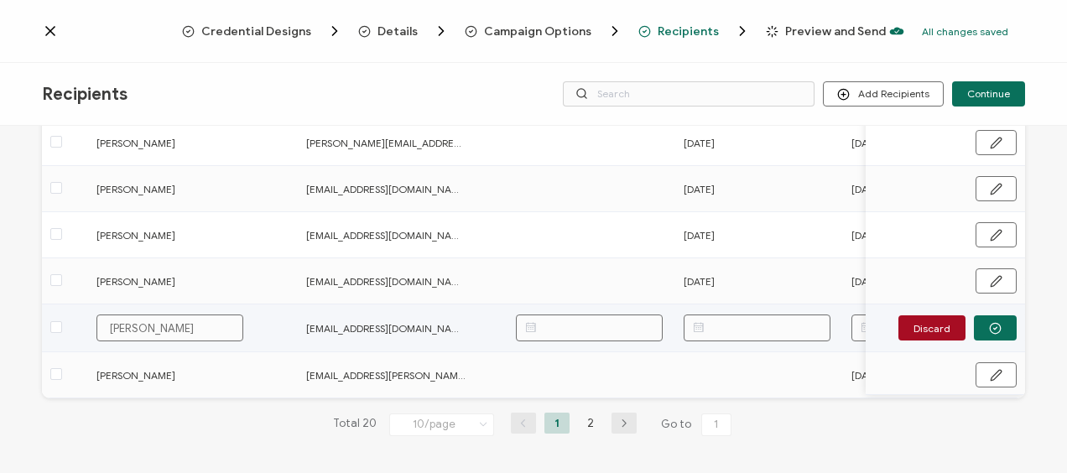
scroll to position [357, 0]
click at [777, 322] on input "text" at bounding box center [757, 328] width 147 height 27
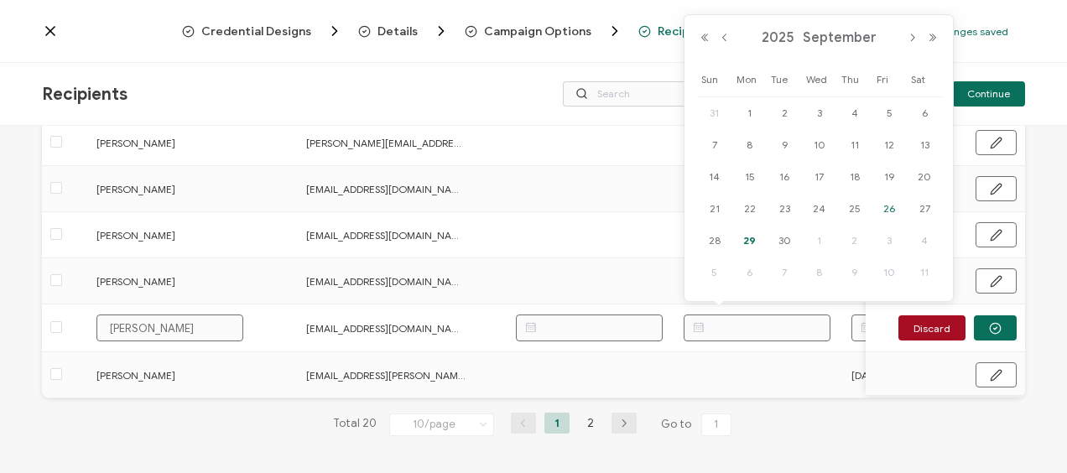
click at [887, 205] on span "26" at bounding box center [889, 209] width 20 height 20
type input "[DATE]"
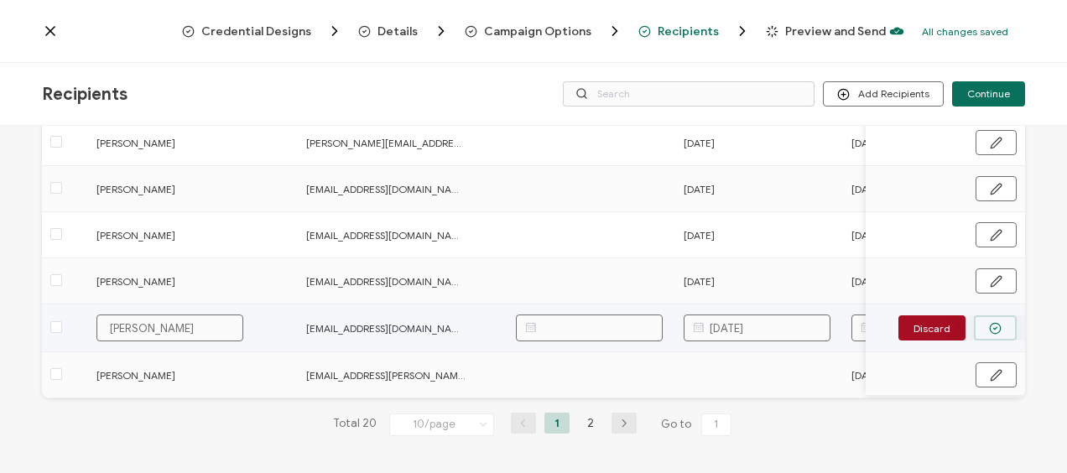
click at [989, 327] on icon "button" at bounding box center [995, 328] width 13 height 13
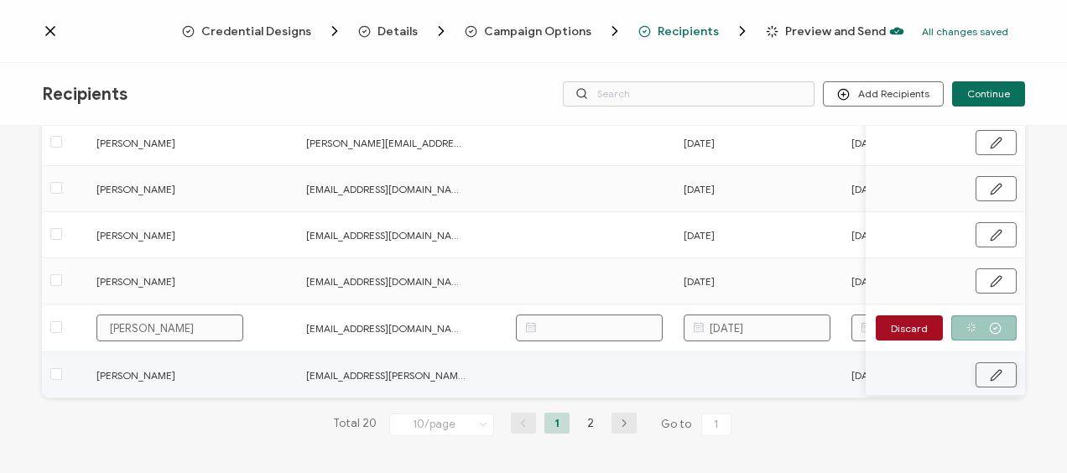
click at [991, 374] on icon "button" at bounding box center [996, 375] width 13 height 13
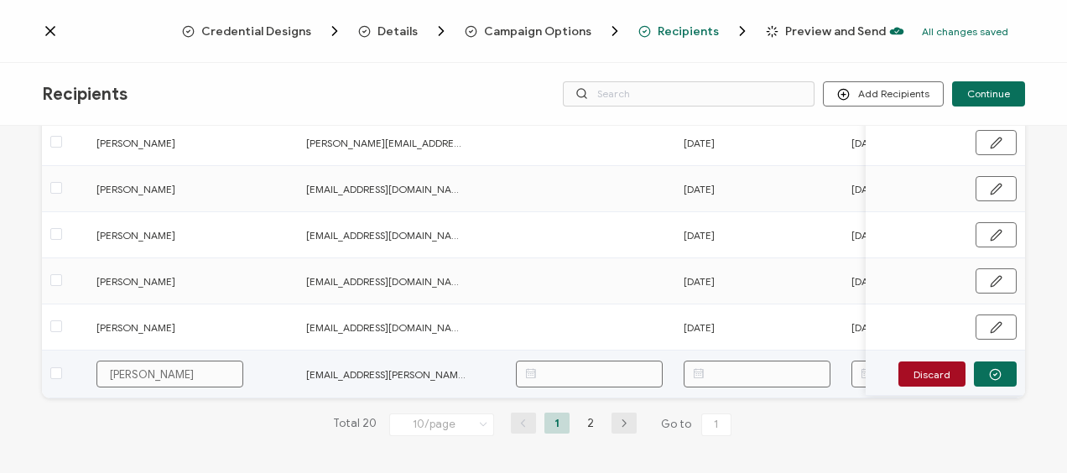
click at [757, 374] on input "text" at bounding box center [757, 374] width 147 height 27
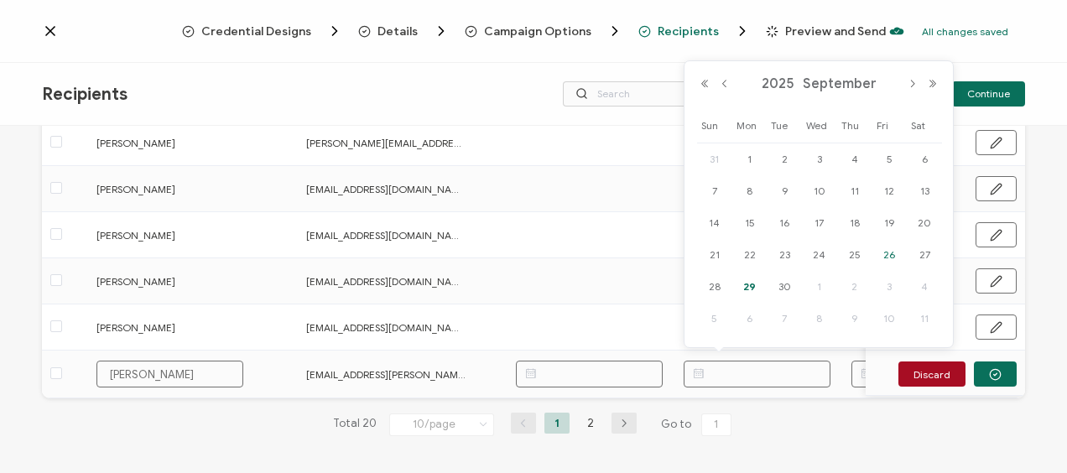
click at [895, 249] on span "26" at bounding box center [889, 255] width 20 height 20
type input "[DATE]"
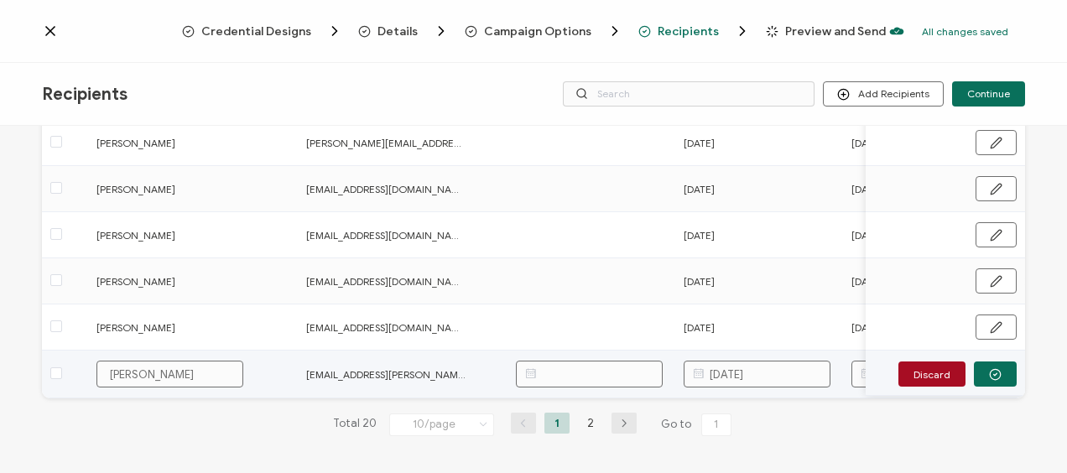
drag, startPoint x: 989, startPoint y: 364, endPoint x: 871, endPoint y: 356, distance: 117.8
click at [989, 368] on icon "button" at bounding box center [995, 374] width 13 height 13
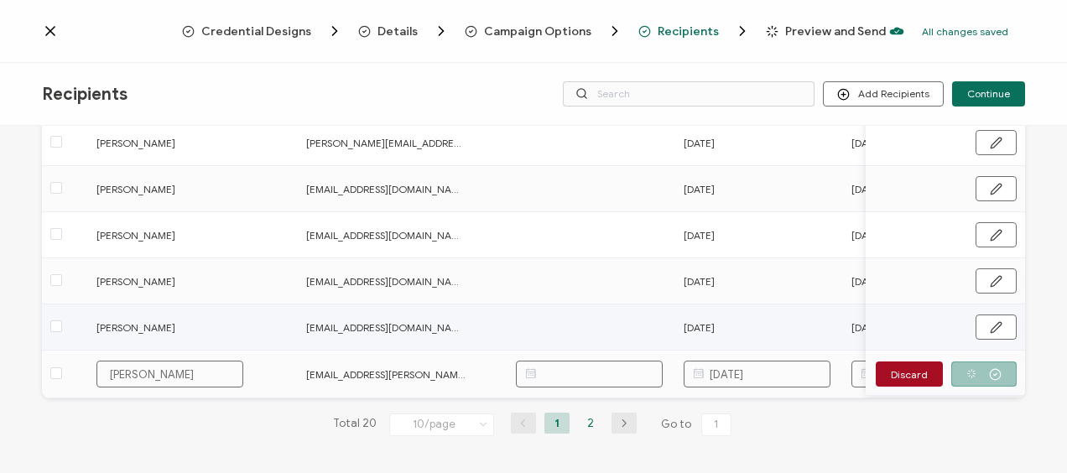
scroll to position [355, 0]
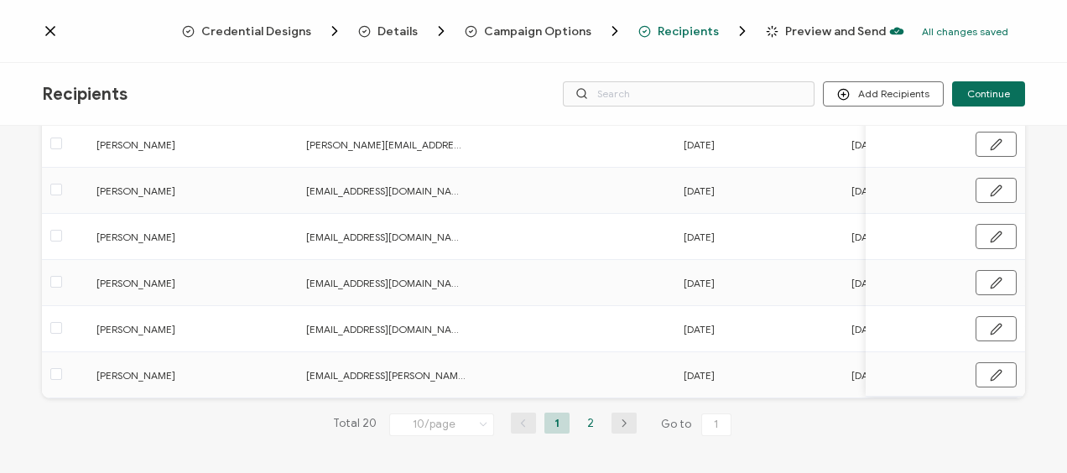
click at [578, 423] on li "2" at bounding box center [590, 423] width 25 height 21
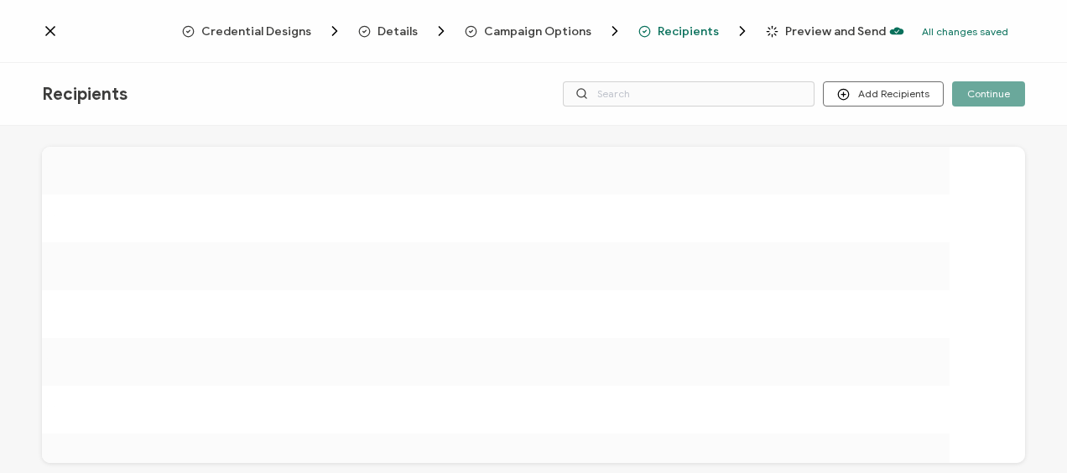
scroll to position [0, 0]
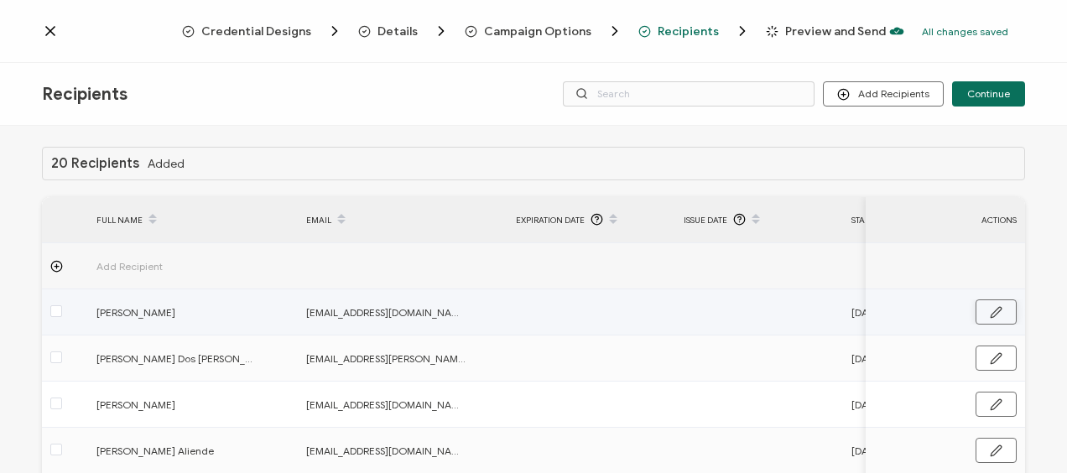
click at [990, 314] on icon "button" at bounding box center [996, 312] width 13 height 13
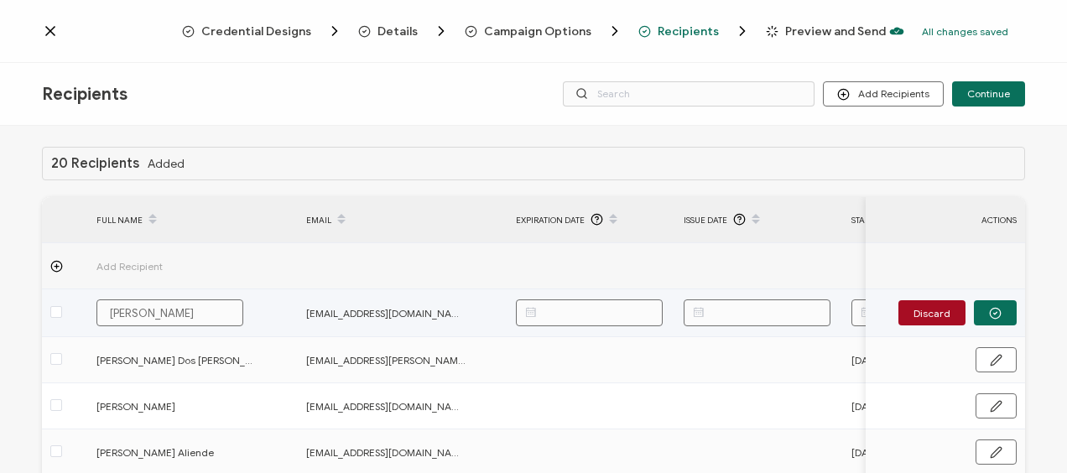
click at [767, 309] on body "Credential Designs Details Campaign Options Recipients Preview and Send All cha…" at bounding box center [533, 236] width 1067 height 473
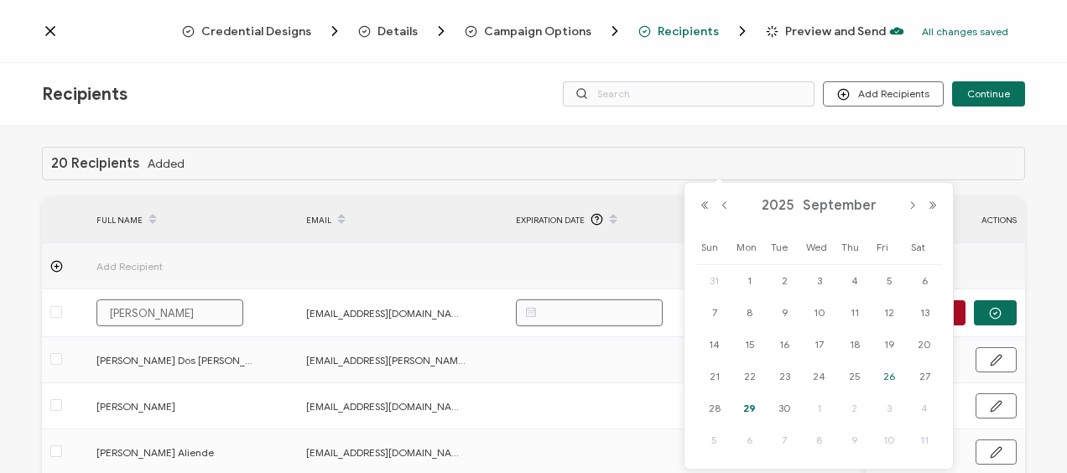
click at [884, 376] on span "26" at bounding box center [889, 377] width 20 height 20
type input "[DATE]"
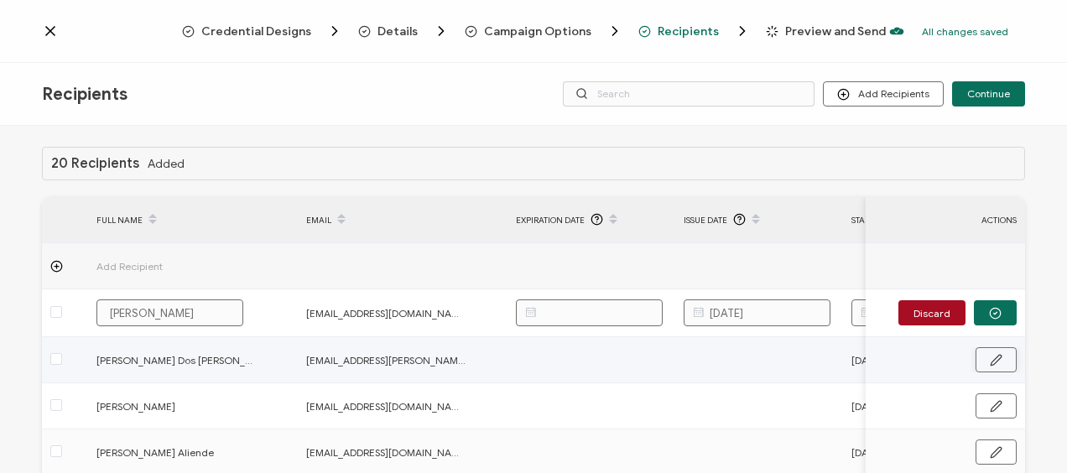
click at [990, 357] on icon "button" at bounding box center [996, 360] width 13 height 13
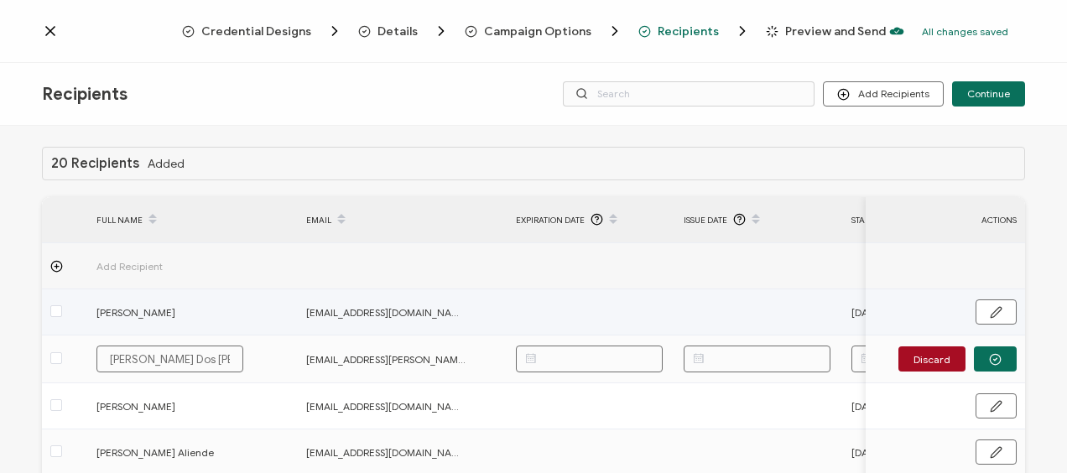
drag, startPoint x: 801, startPoint y: 317, endPoint x: 883, endPoint y: 307, distance: 82.0
click at [802, 316] on td at bounding box center [760, 313] width 168 height 46
click at [979, 305] on button "button" at bounding box center [996, 312] width 41 height 25
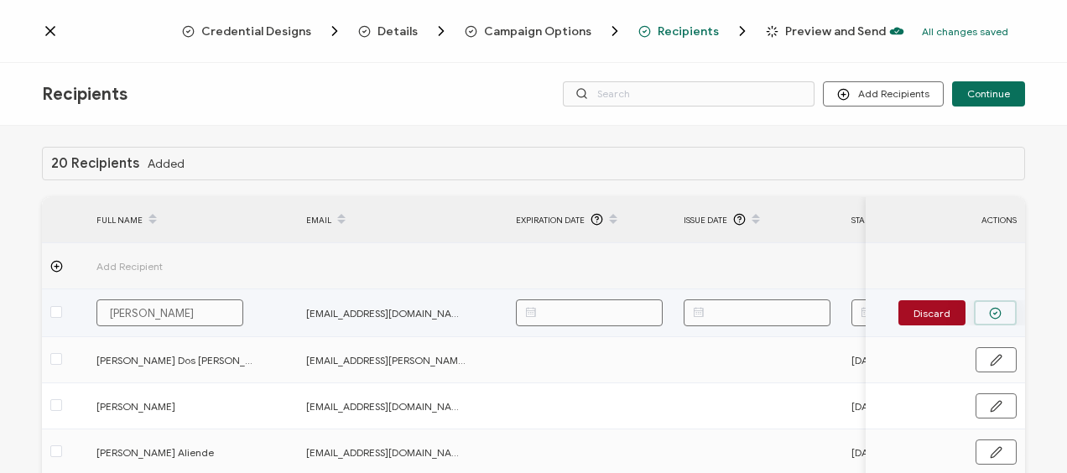
click at [974, 304] on button "button" at bounding box center [995, 312] width 43 height 25
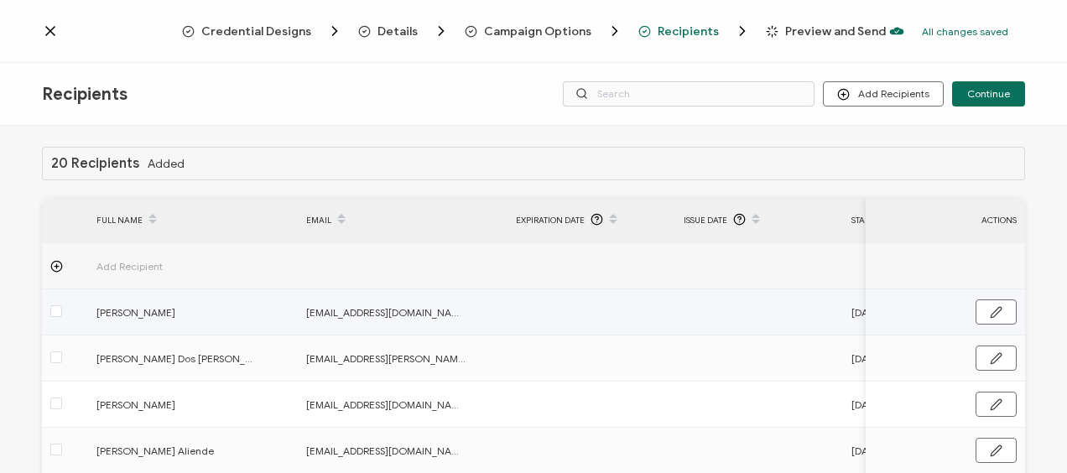
click at [984, 309] on button "button" at bounding box center [996, 312] width 41 height 25
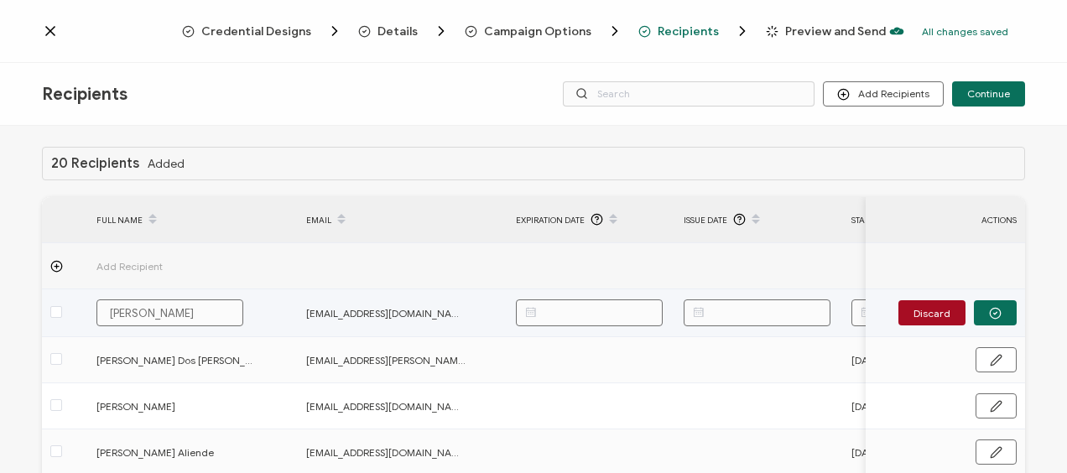
click at [784, 308] on input "text" at bounding box center [757, 313] width 147 height 27
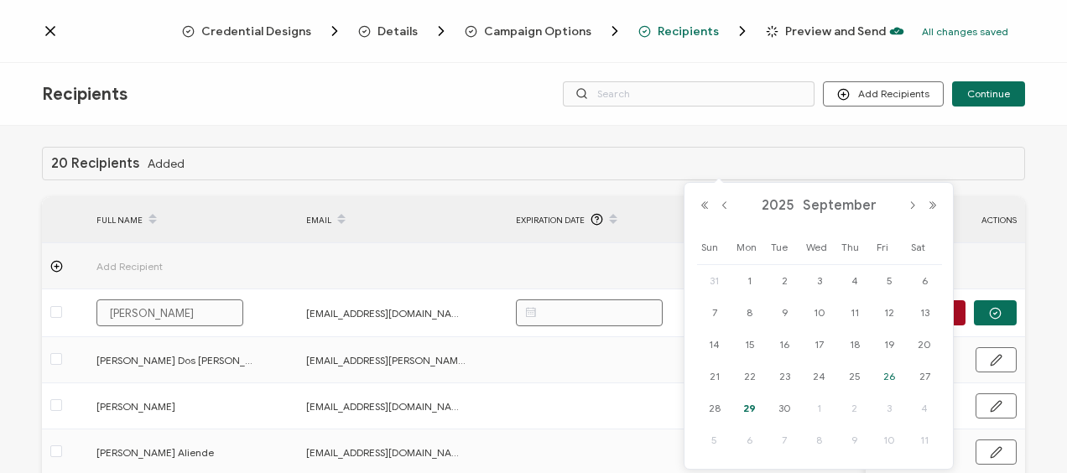
click at [893, 372] on span "26" at bounding box center [889, 377] width 20 height 20
type input "[DATE]"
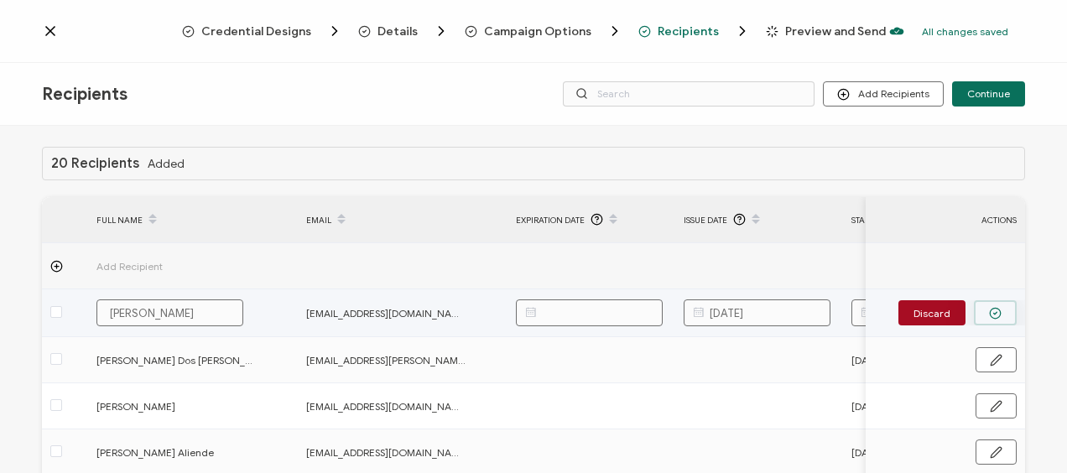
click at [990, 308] on circle "button" at bounding box center [995, 313] width 11 height 11
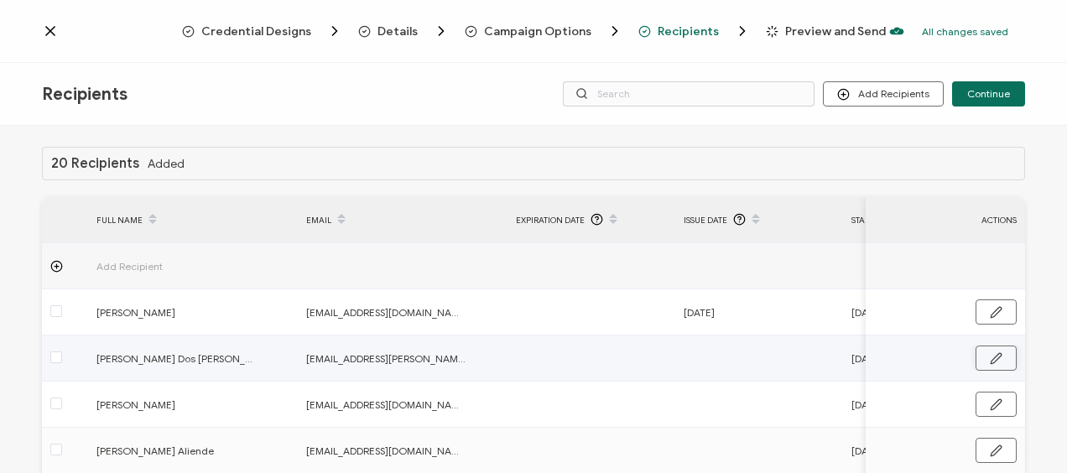
click at [990, 359] on icon "button" at bounding box center [996, 358] width 13 height 13
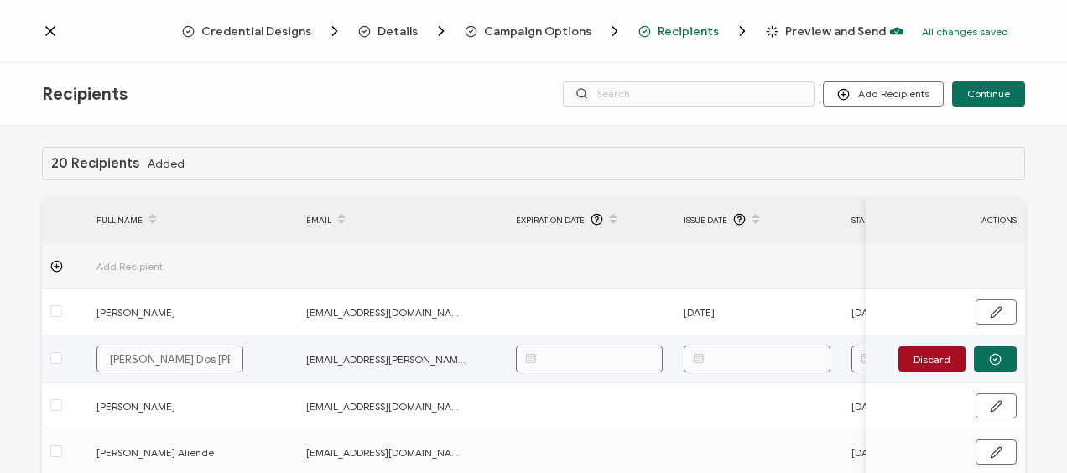
click at [780, 360] on input "text" at bounding box center [757, 359] width 147 height 27
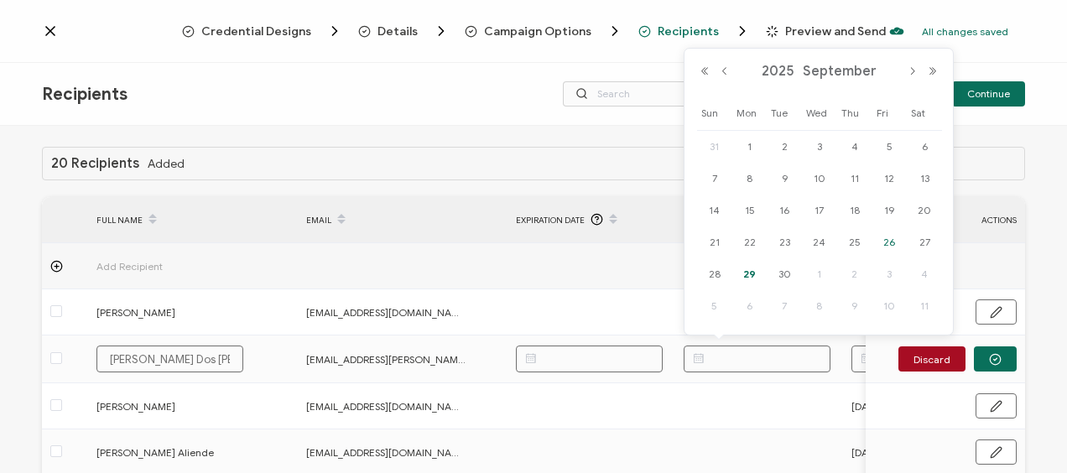
click at [888, 248] on span "26" at bounding box center [889, 242] width 20 height 20
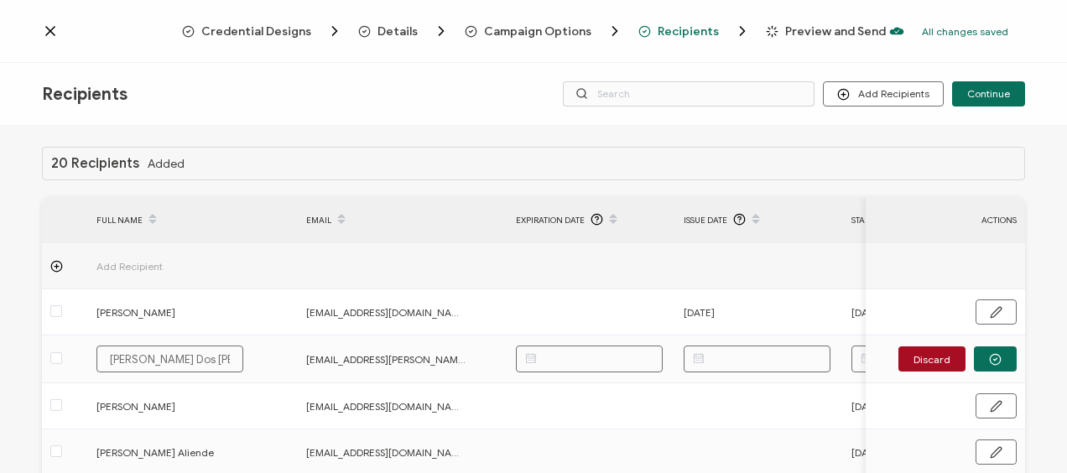
type input "[DATE]"
drag, startPoint x: 992, startPoint y: 355, endPoint x: 808, endPoint y: 321, distance: 187.0
click at [989, 354] on icon "button" at bounding box center [995, 359] width 13 height 13
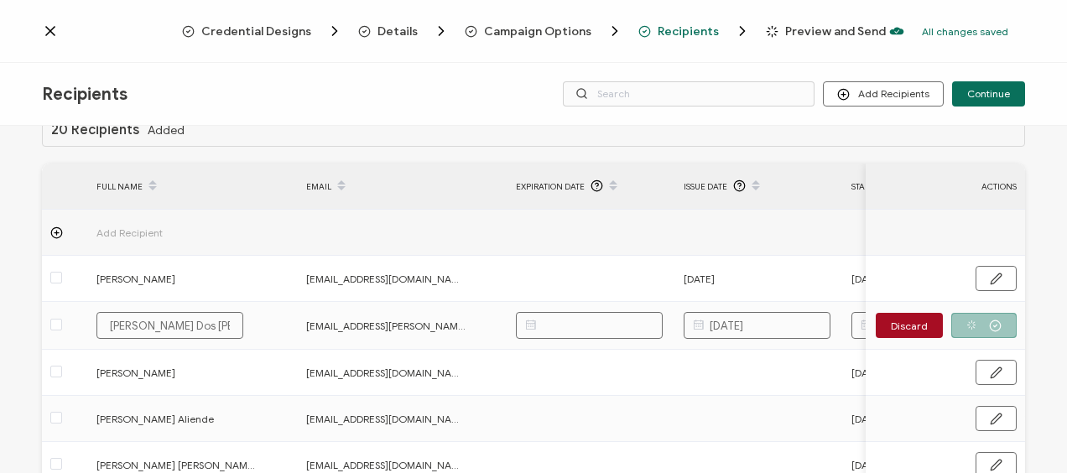
scroll to position [84, 0]
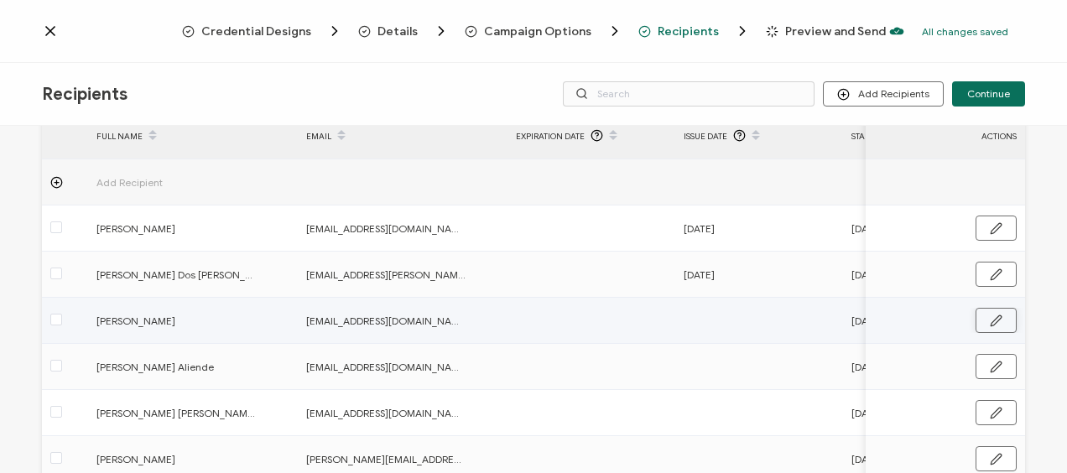
click at [976, 319] on button "button" at bounding box center [996, 320] width 41 height 25
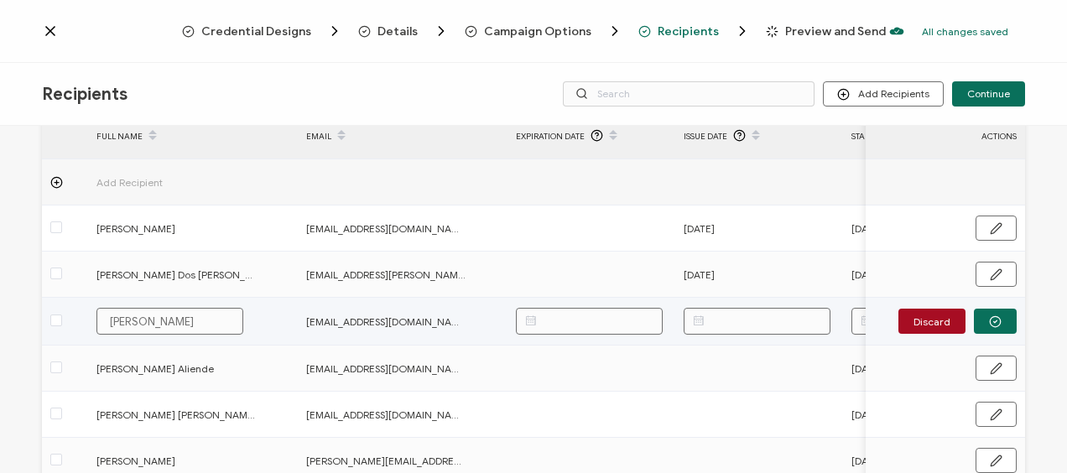
click at [778, 319] on input "text" at bounding box center [757, 321] width 147 height 27
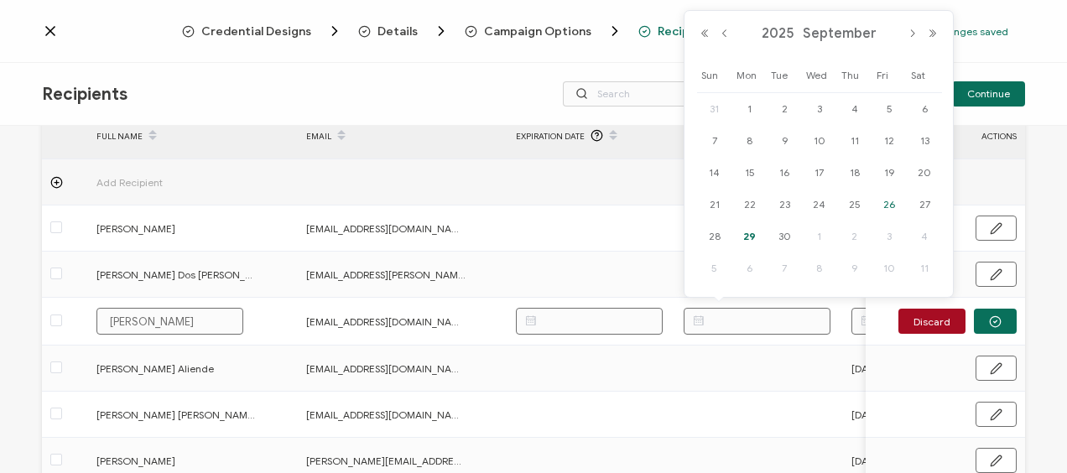
click at [882, 202] on span "26" at bounding box center [889, 205] width 20 height 20
type input "[DATE]"
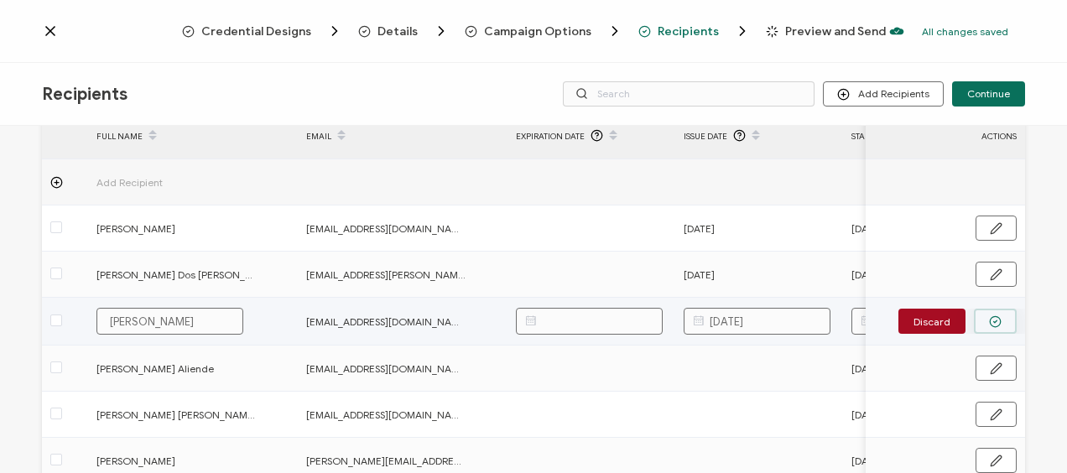
click at [995, 322] on circle "button" at bounding box center [995, 321] width 11 height 11
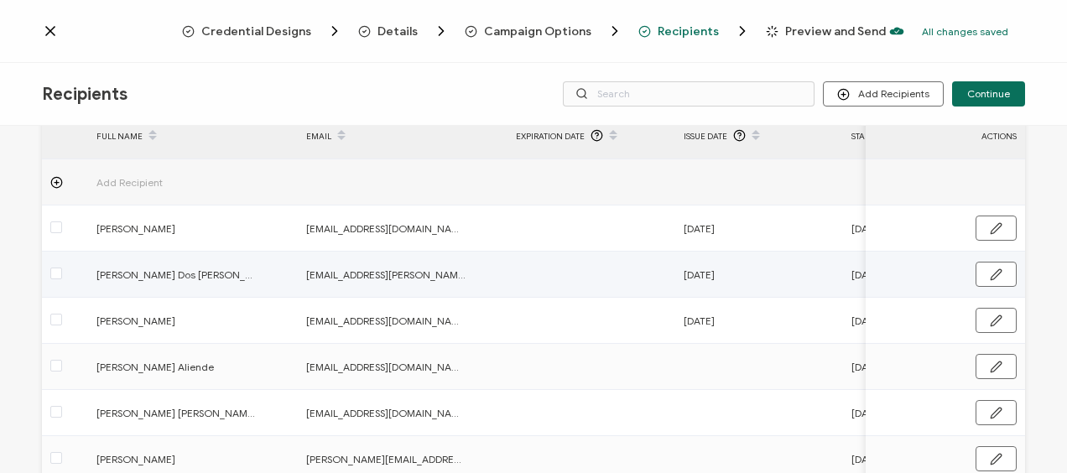
scroll to position [252, 0]
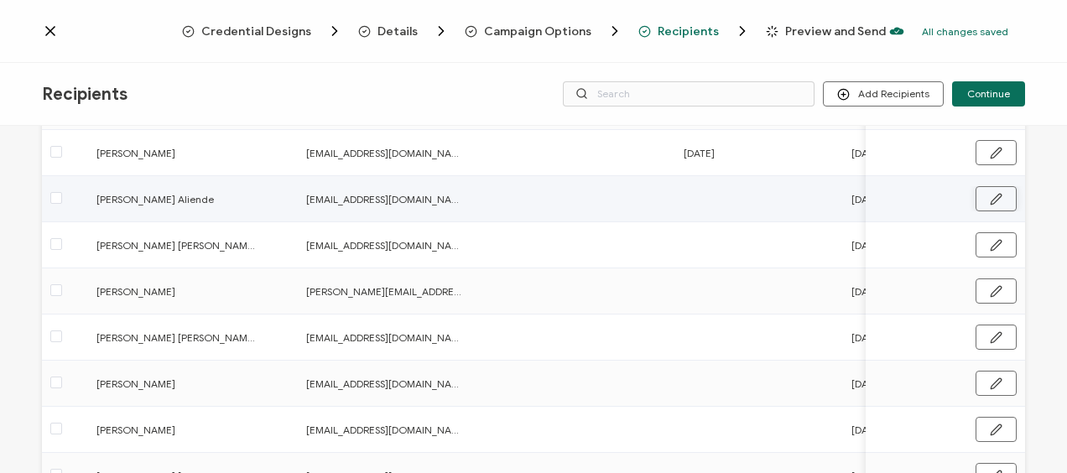
click at [1000, 203] on button "button" at bounding box center [996, 198] width 41 height 25
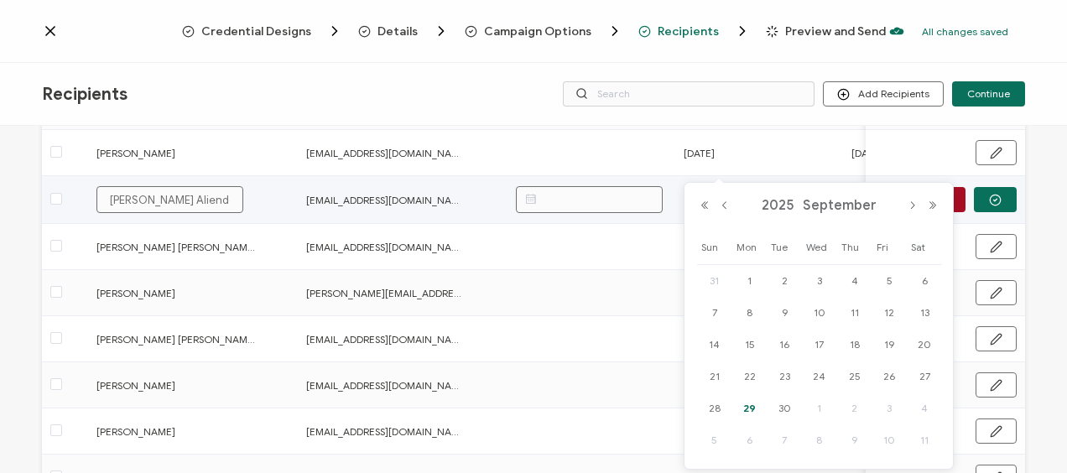
click at [807, 196] on body "Credential Designs Details Campaign Options Recipients Preview and Send All cha…" at bounding box center [533, 236] width 1067 height 473
click at [891, 378] on span "26" at bounding box center [889, 377] width 20 height 20
type input "[DATE]"
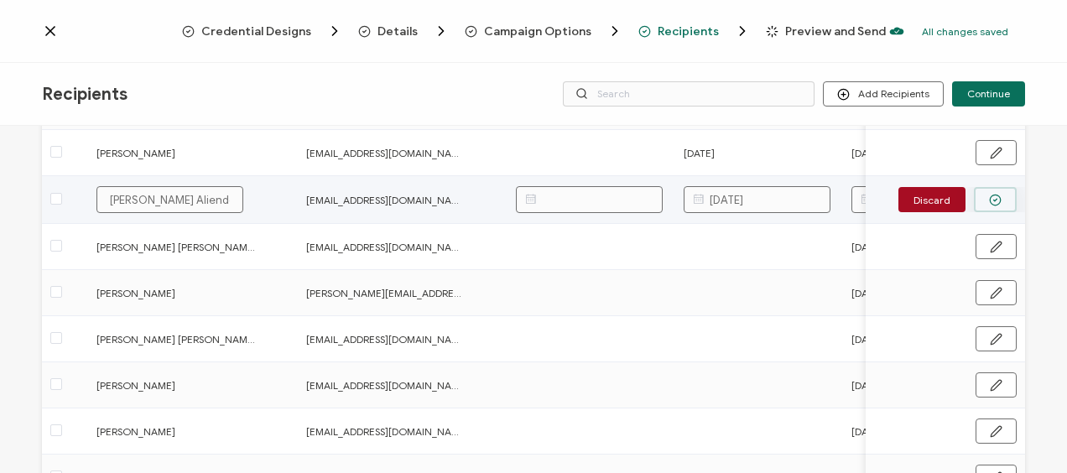
click at [990, 195] on circle "button" at bounding box center [995, 200] width 11 height 11
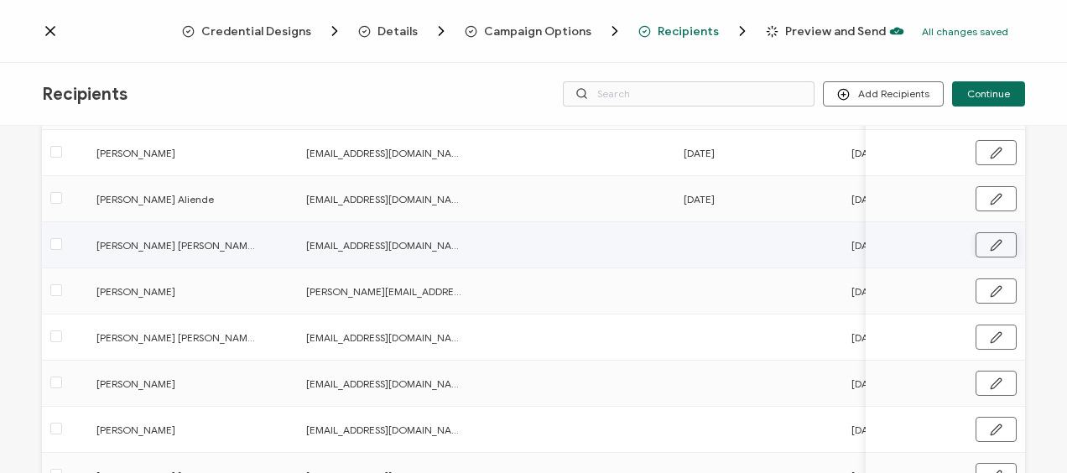
click at [990, 245] on icon "button" at bounding box center [996, 245] width 13 height 13
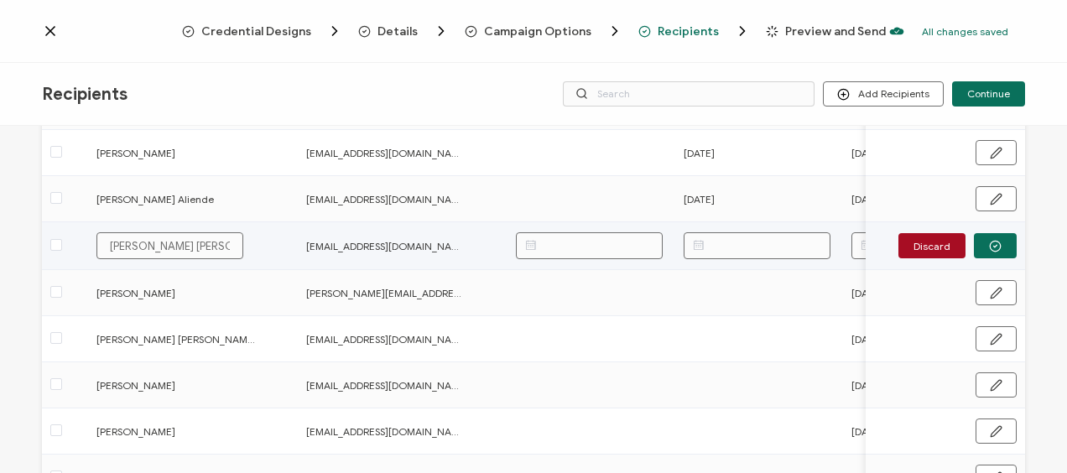
click at [770, 245] on body "Credential Designs Details Campaign Options Recipients Preview and Send All cha…" at bounding box center [533, 236] width 1067 height 473
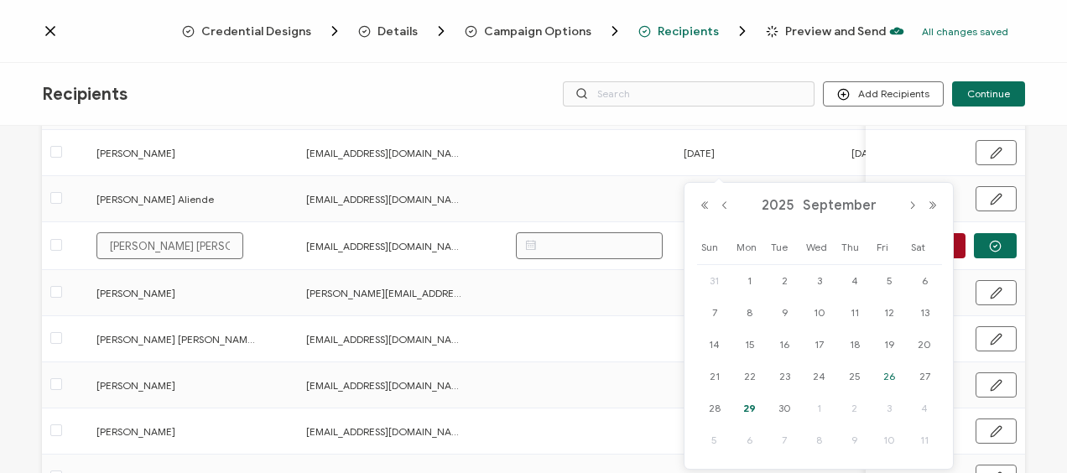
click at [893, 374] on span "26" at bounding box center [889, 377] width 20 height 20
type input "[DATE]"
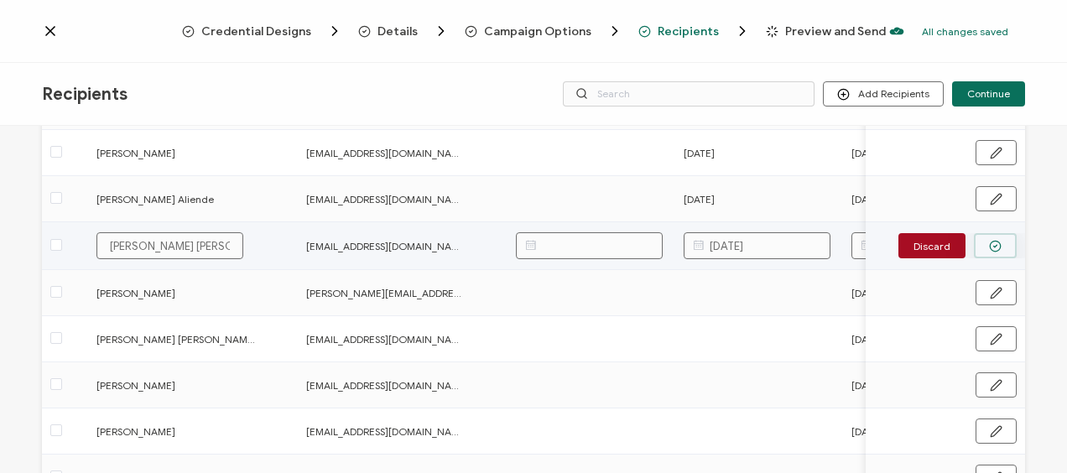
click at [981, 245] on button "button" at bounding box center [995, 245] width 43 height 25
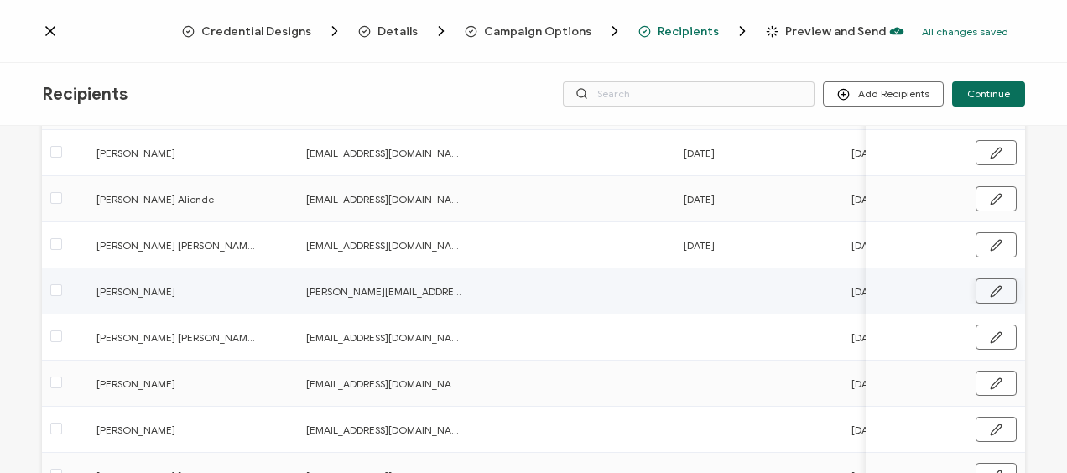
click at [991, 293] on icon "button" at bounding box center [996, 291] width 10 height 10
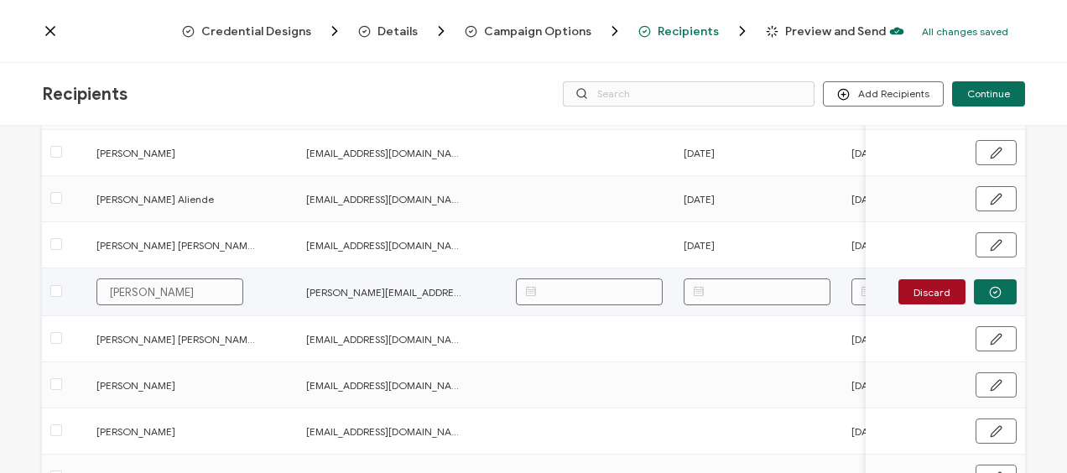
click at [765, 293] on input "text" at bounding box center [757, 292] width 147 height 27
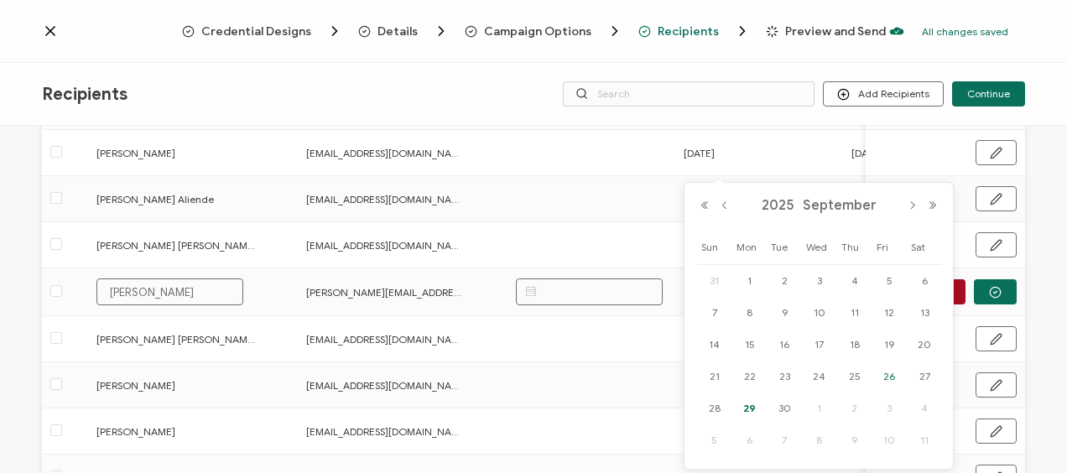
click at [890, 375] on span "26" at bounding box center [889, 377] width 20 height 20
type input "[DATE]"
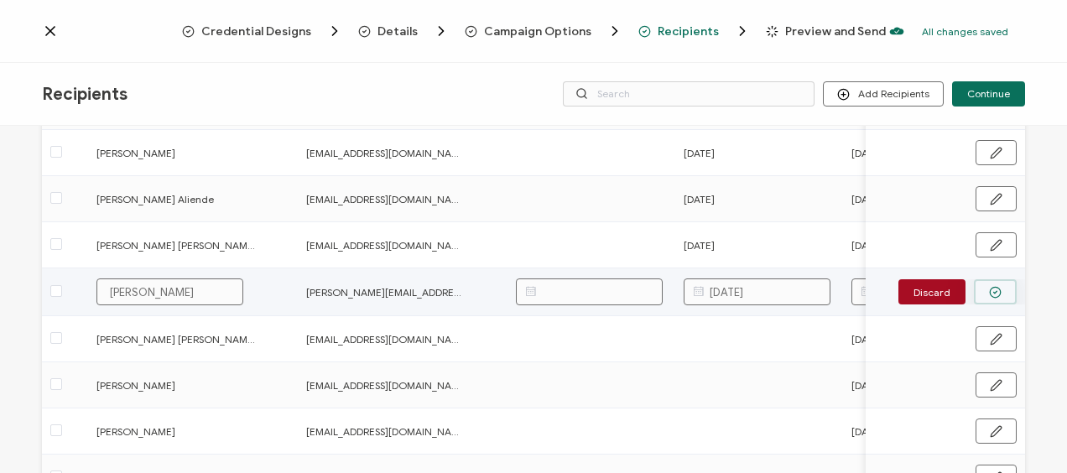
click at [989, 290] on icon "button" at bounding box center [995, 292] width 13 height 13
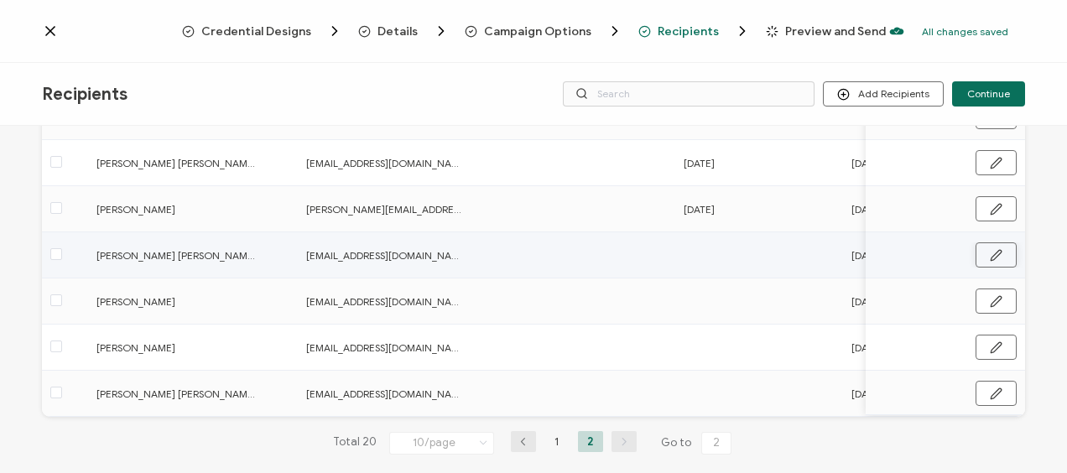
click at [990, 253] on icon "button" at bounding box center [996, 255] width 13 height 13
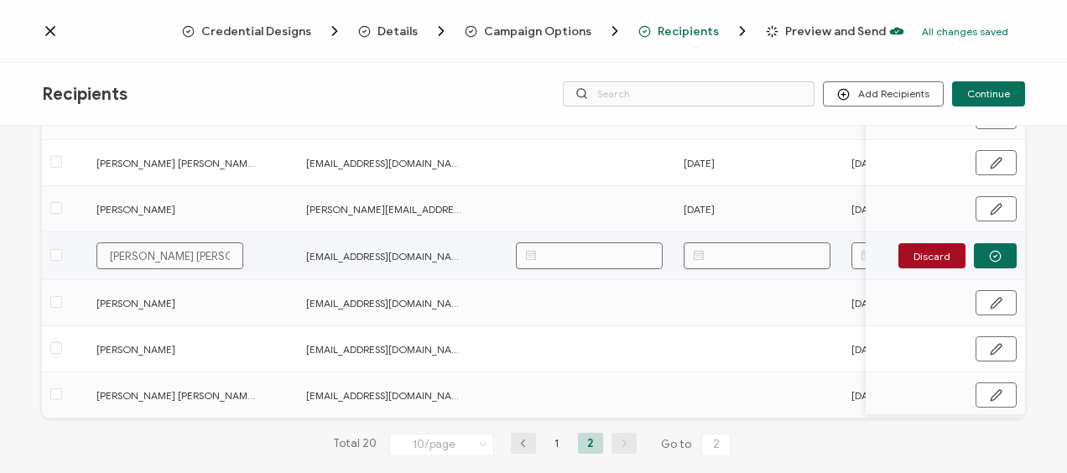
scroll to position [336, 0]
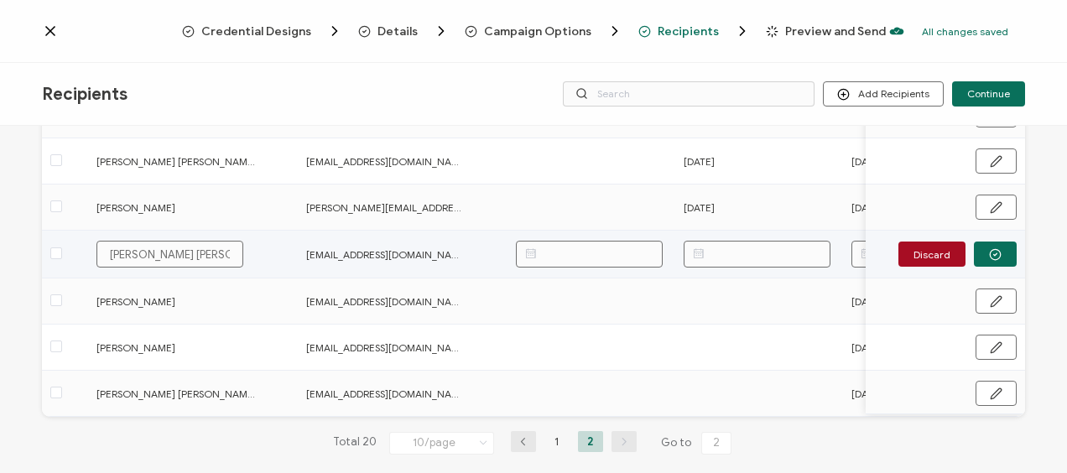
click at [767, 253] on body "Credential Designs Details Campaign Options Recipients Preview and Send All cha…" at bounding box center [533, 236] width 1067 height 473
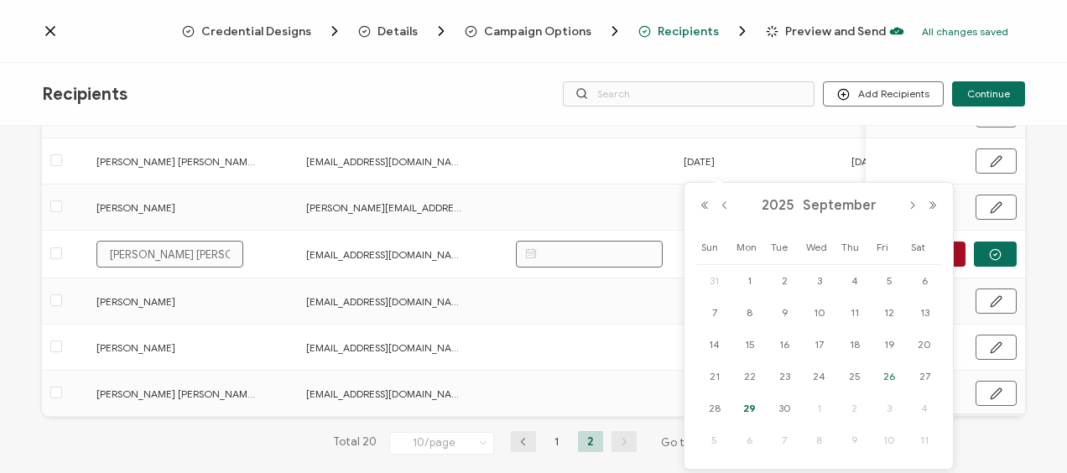
click at [886, 373] on span "26" at bounding box center [889, 377] width 20 height 20
type input "[DATE]"
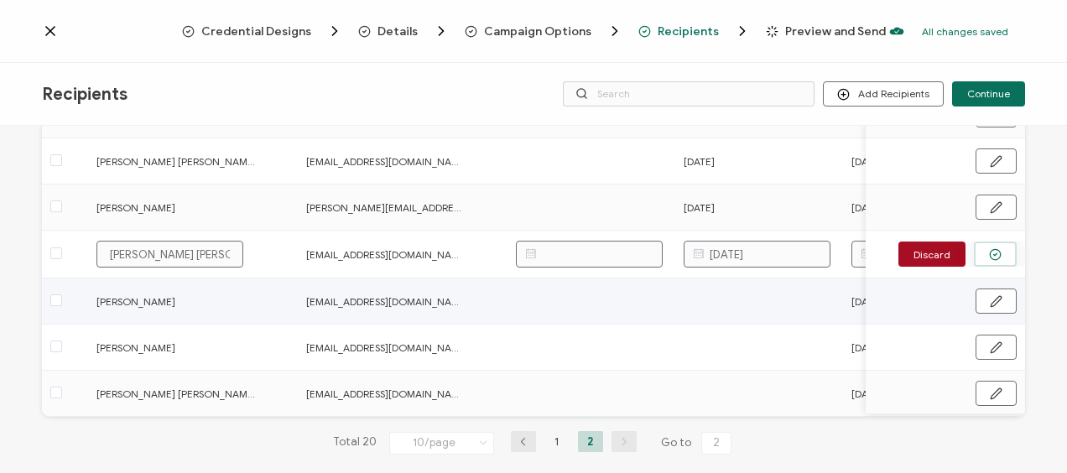
click at [989, 258] on icon "button" at bounding box center [995, 254] width 13 height 13
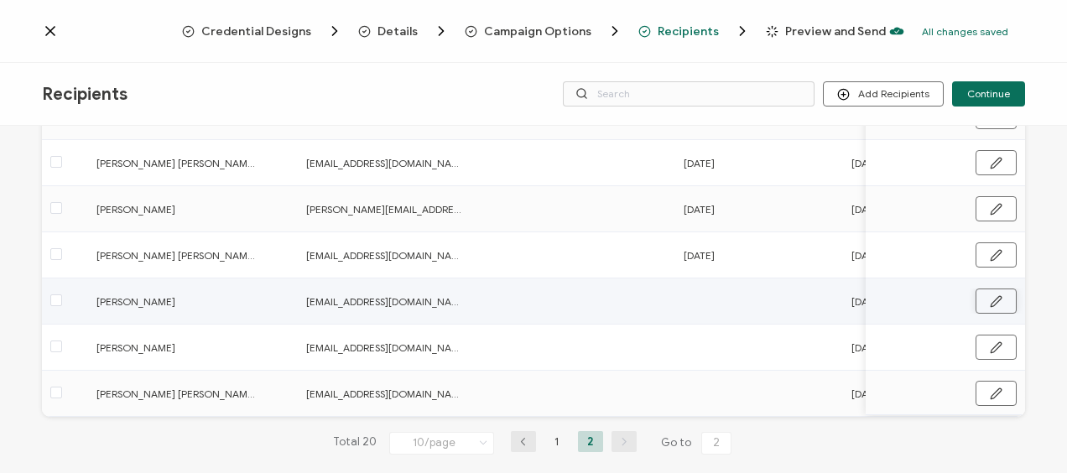
click at [996, 300] on icon "button" at bounding box center [996, 301] width 13 height 13
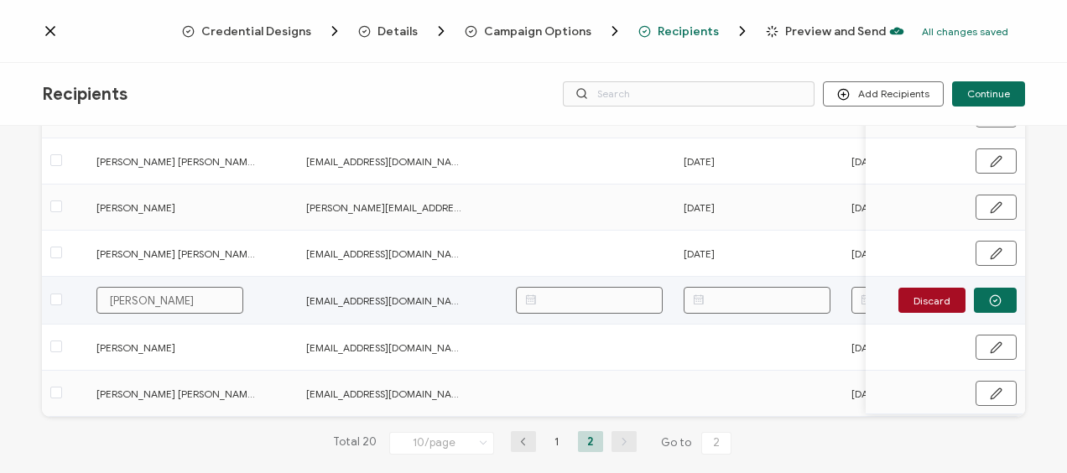
click at [764, 295] on body "Credential Designs Details Campaign Options Recipients Preview and Send All cha…" at bounding box center [533, 236] width 1067 height 473
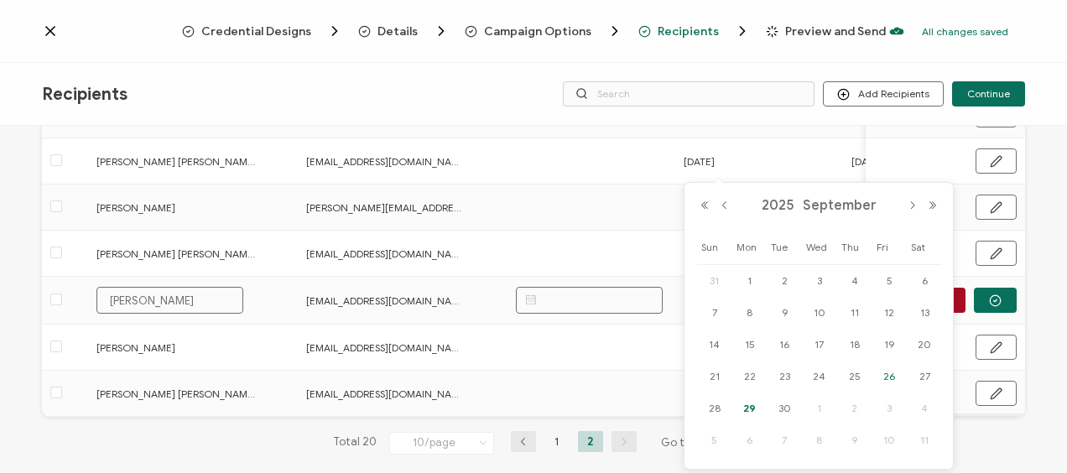
click at [890, 375] on span "26" at bounding box center [889, 377] width 20 height 20
type input "[DATE]"
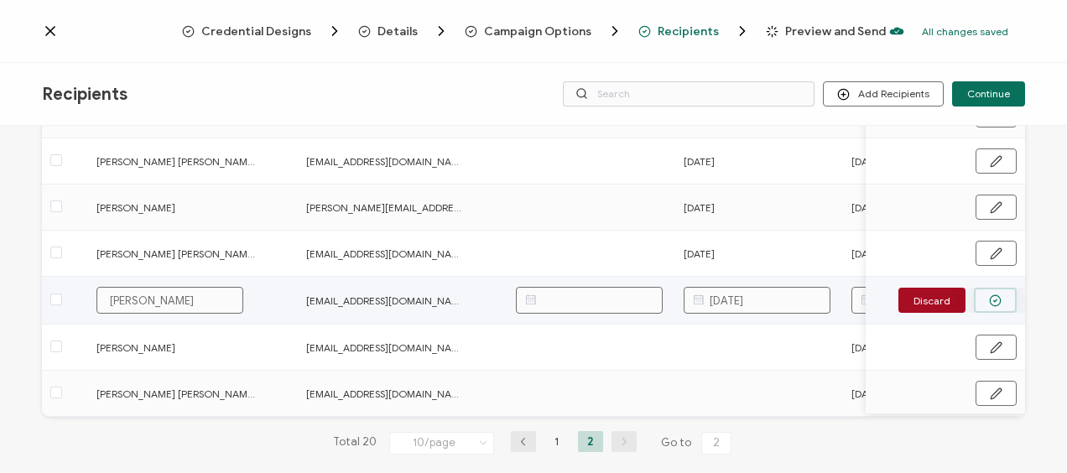
click at [981, 297] on button "button" at bounding box center [995, 300] width 43 height 25
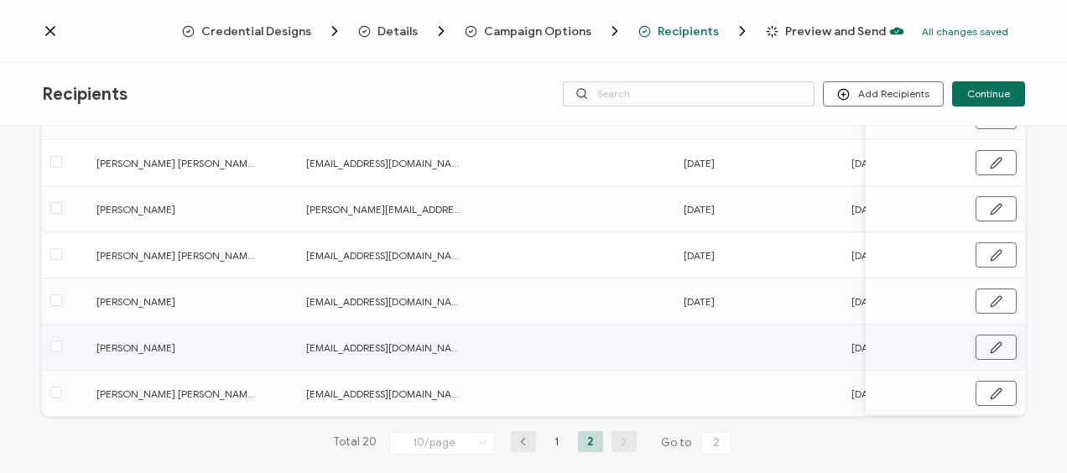
click at [990, 346] on icon "button" at bounding box center [996, 348] width 13 height 13
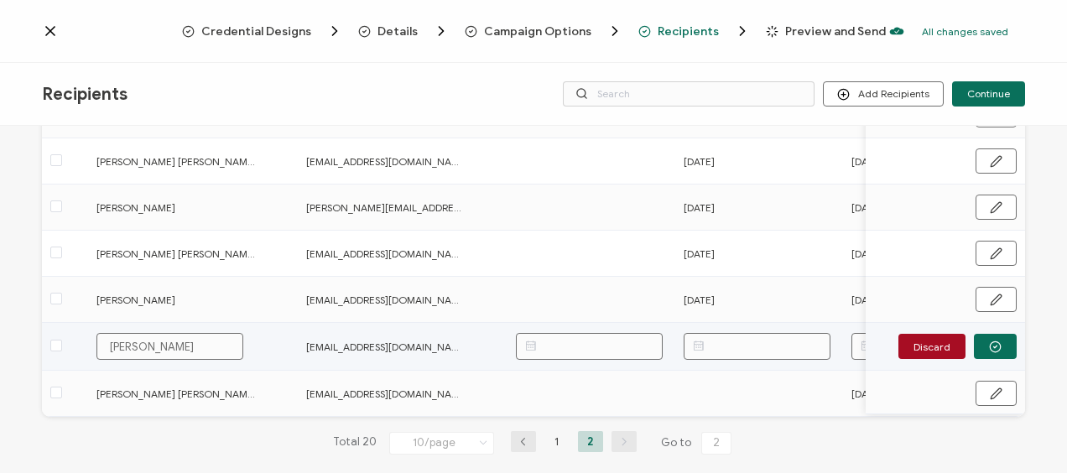
click at [786, 337] on input "text" at bounding box center [757, 346] width 147 height 27
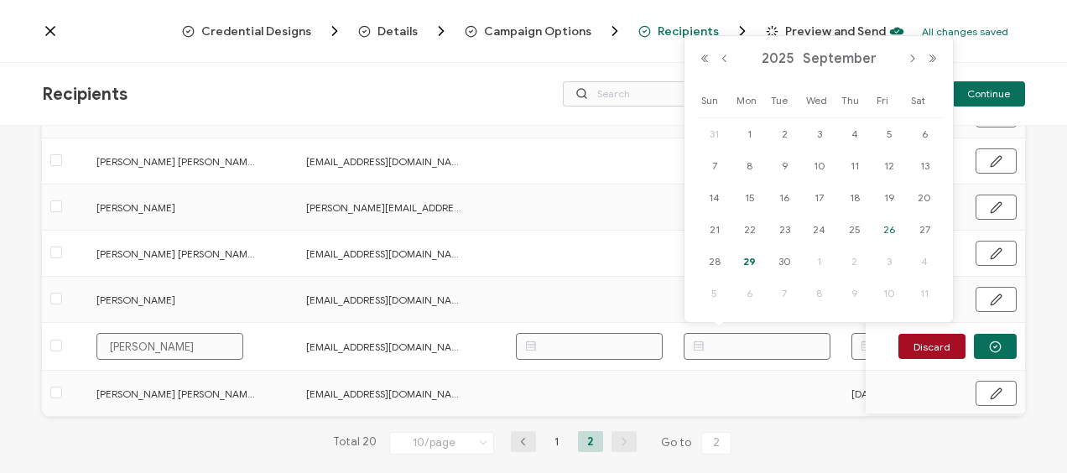
click at [888, 217] on div "26" at bounding box center [890, 229] width 35 height 25
type input "[DATE]"
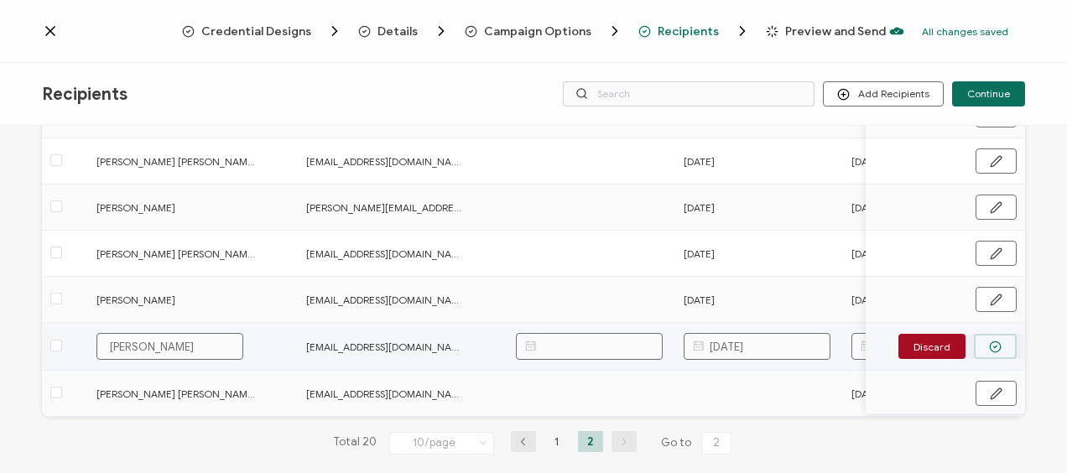
click at [994, 345] on icon "button" at bounding box center [995, 347] width 13 height 13
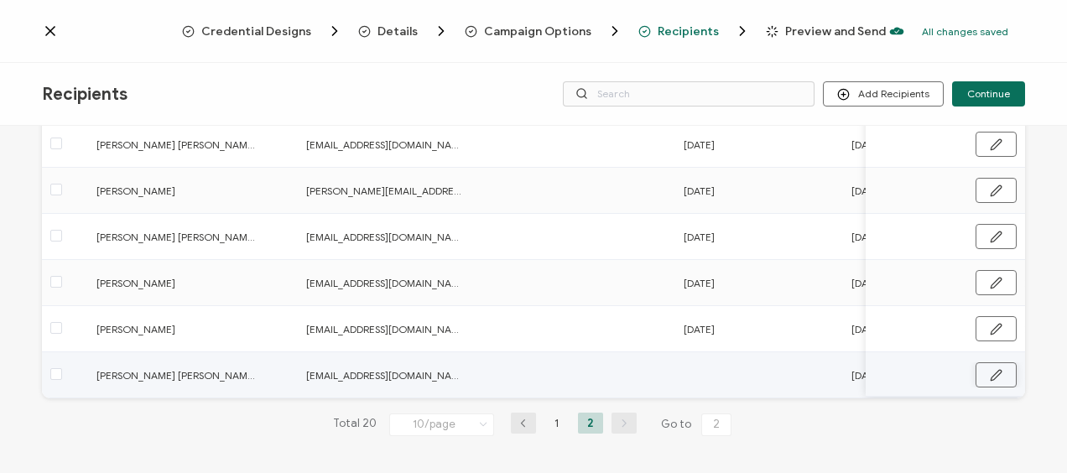
click at [994, 369] on icon "button" at bounding box center [996, 375] width 13 height 13
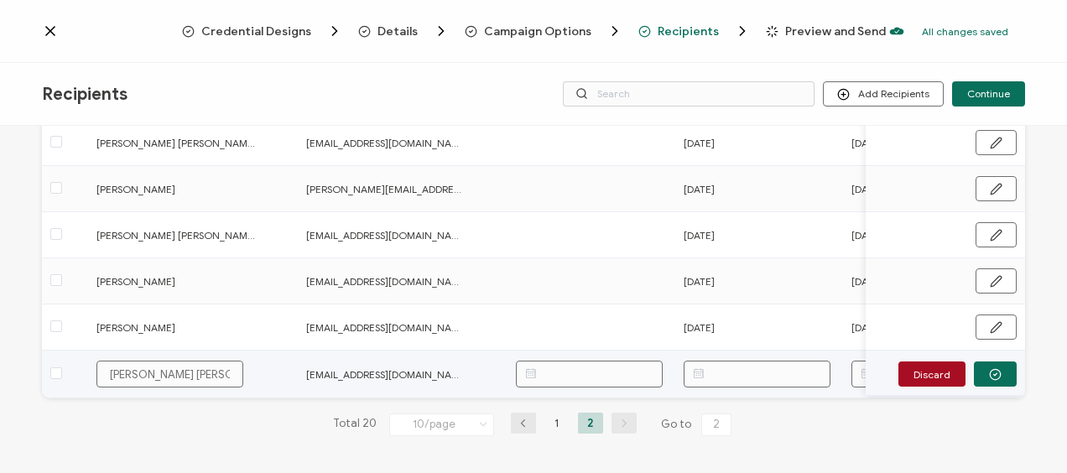
click at [785, 371] on input "text" at bounding box center [757, 374] width 147 height 27
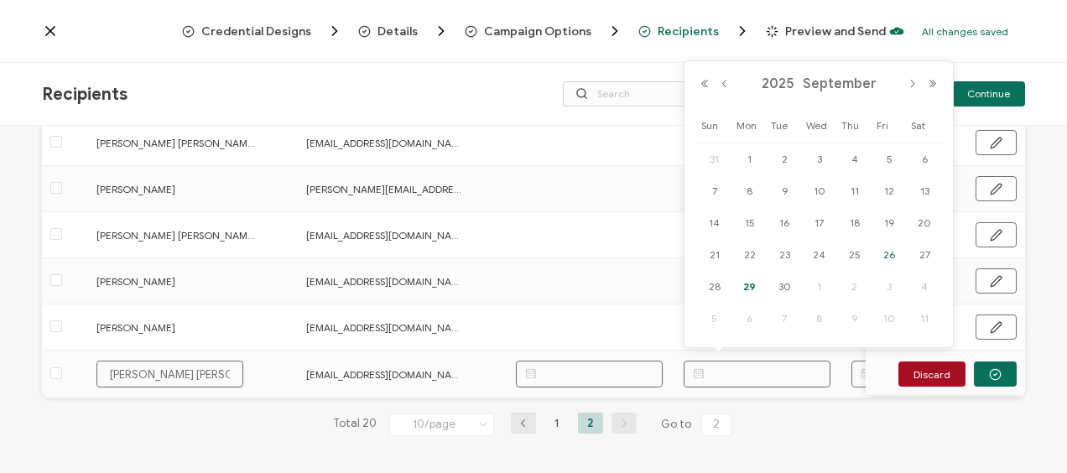
click at [891, 251] on span "26" at bounding box center [889, 255] width 20 height 20
type input "[DATE]"
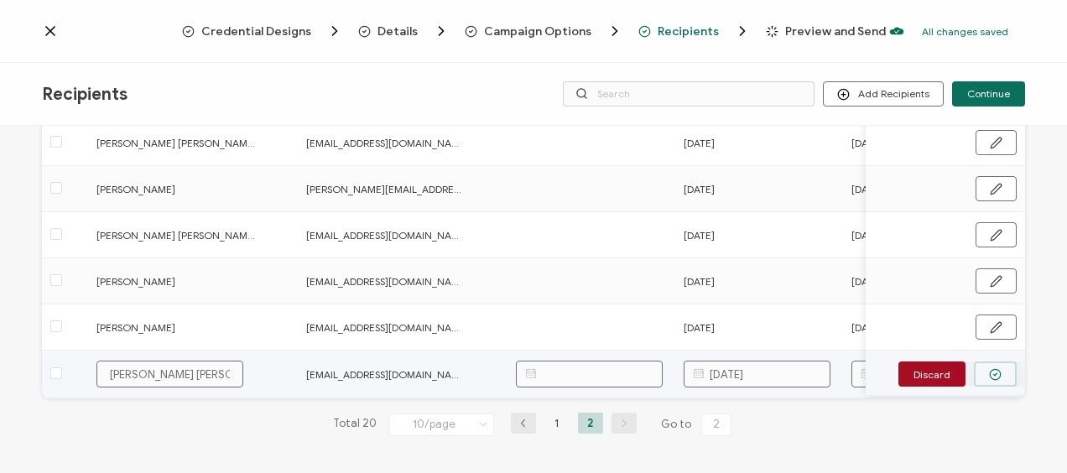
click at [998, 373] on button "button" at bounding box center [995, 374] width 43 height 25
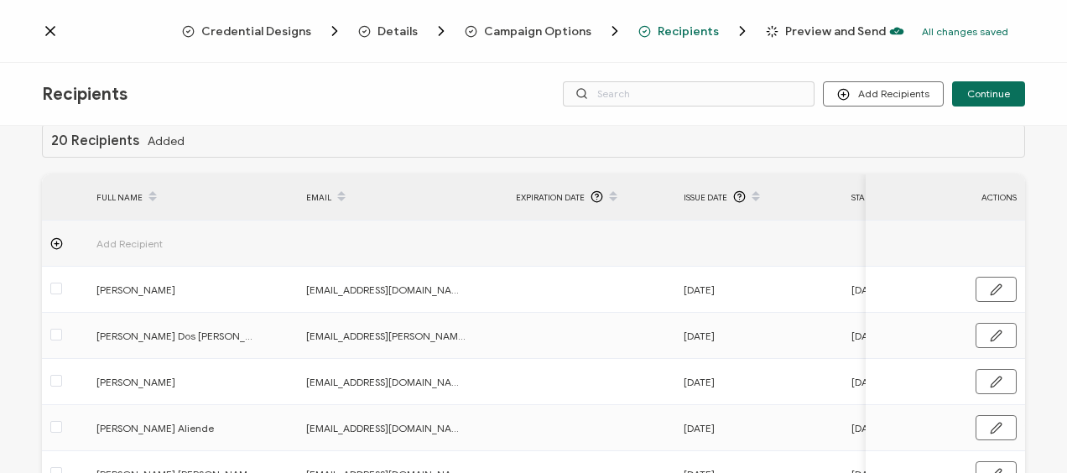
scroll to position [0, 0]
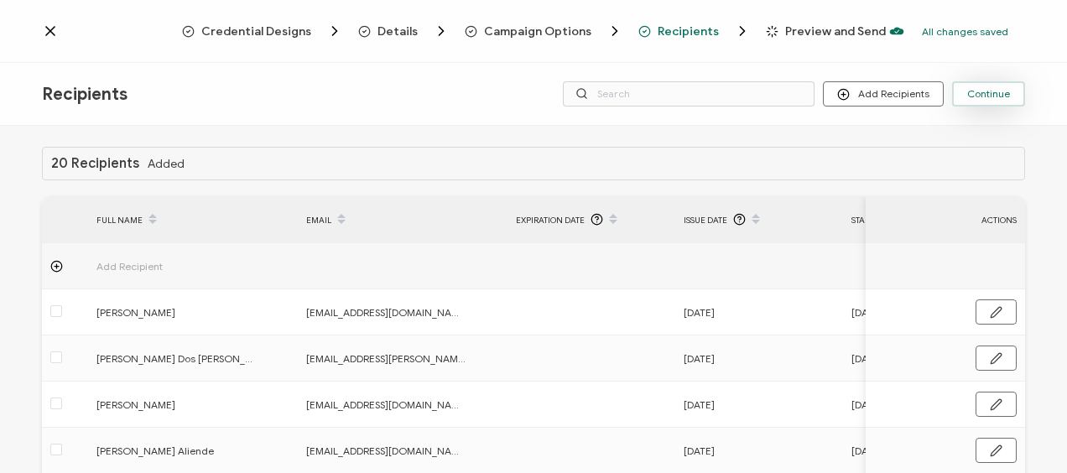
click at [984, 100] on button "Continue" at bounding box center [988, 93] width 73 height 25
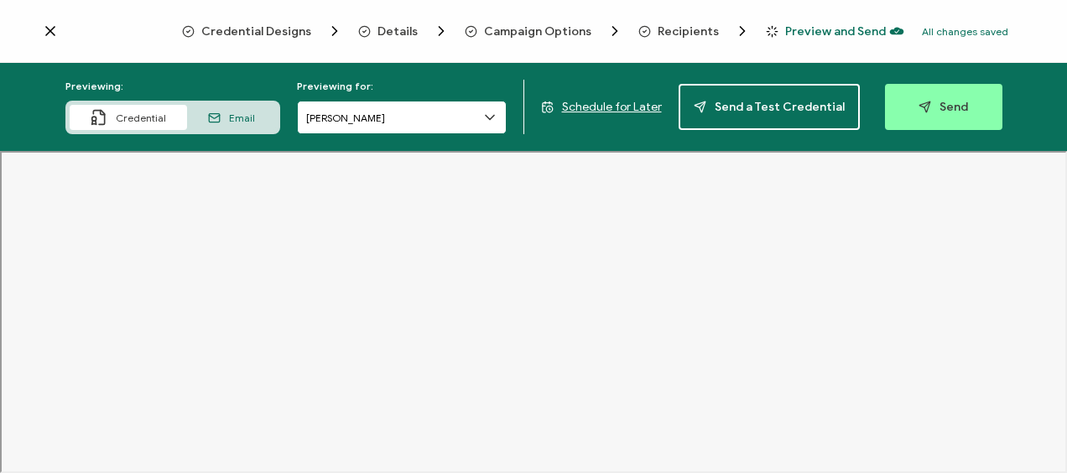
click at [483, 124] on input "[PERSON_NAME]" at bounding box center [402, 118] width 210 height 34
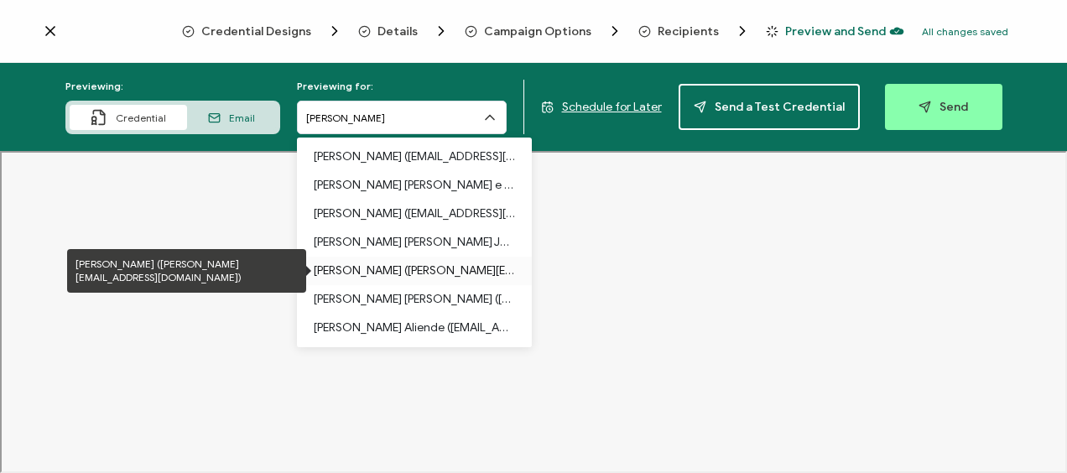
click at [416, 272] on p "[PERSON_NAME] ([PERSON_NAME][EMAIL_ADDRESS][DOMAIN_NAME])" at bounding box center [414, 271] width 201 height 29
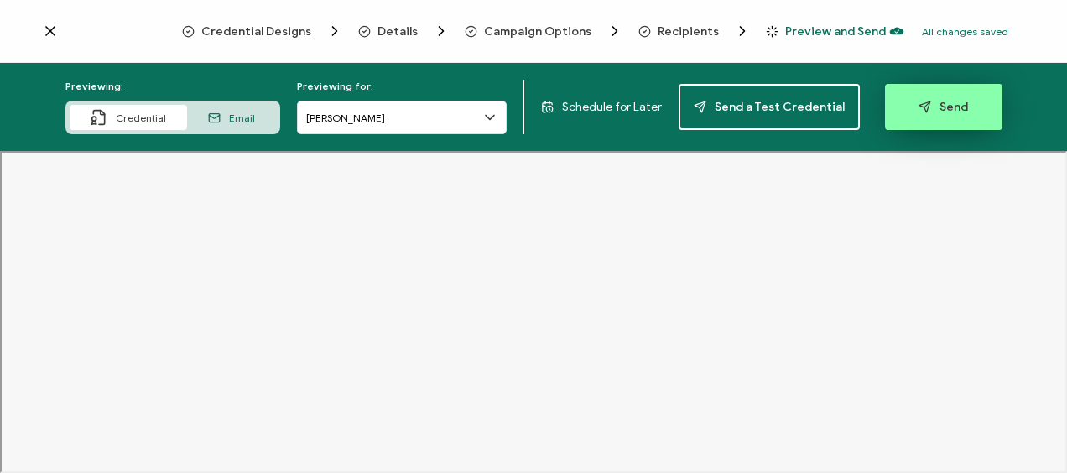
click at [915, 114] on button "Send" at bounding box center [943, 107] width 117 height 46
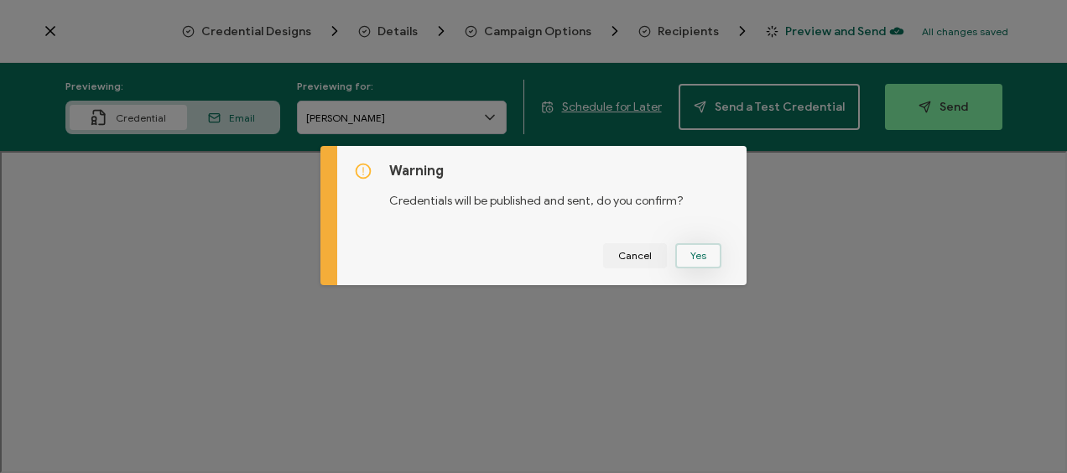
click at [692, 248] on button "Yes" at bounding box center [699, 255] width 46 height 25
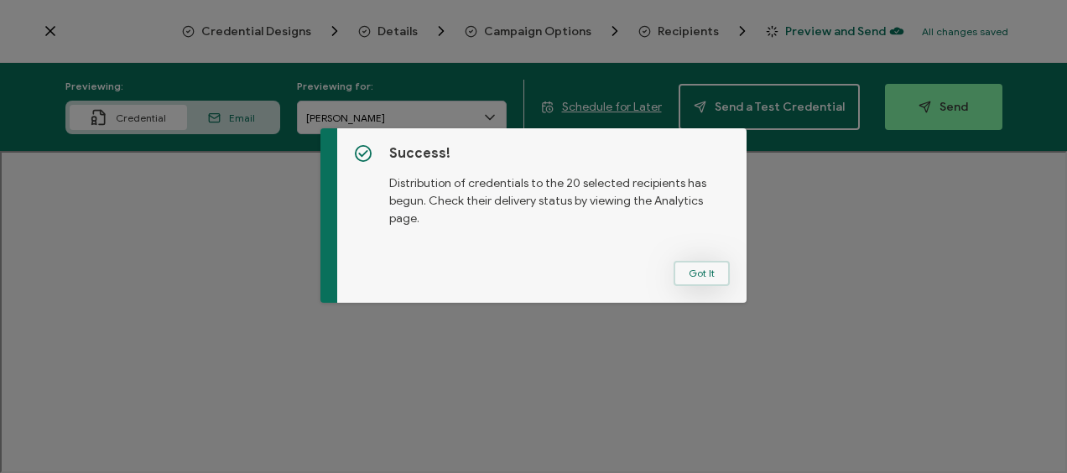
click at [691, 272] on button "Got It" at bounding box center [702, 273] width 56 height 25
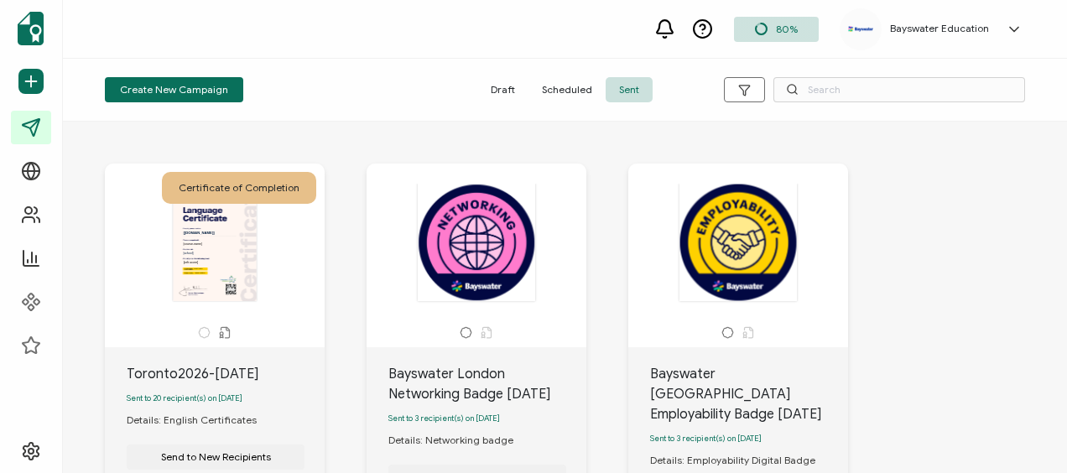
click at [639, 83] on span "Sent" at bounding box center [629, 89] width 47 height 25
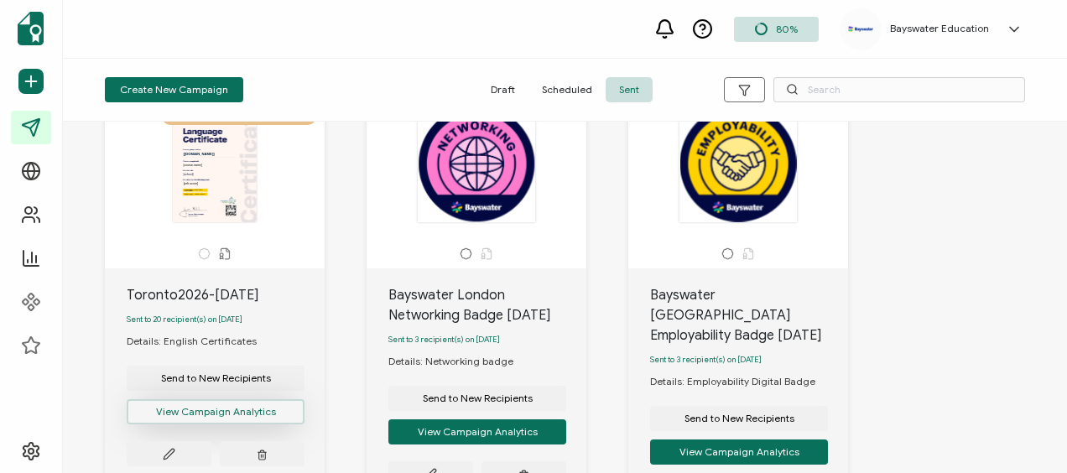
scroll to position [168, 0]
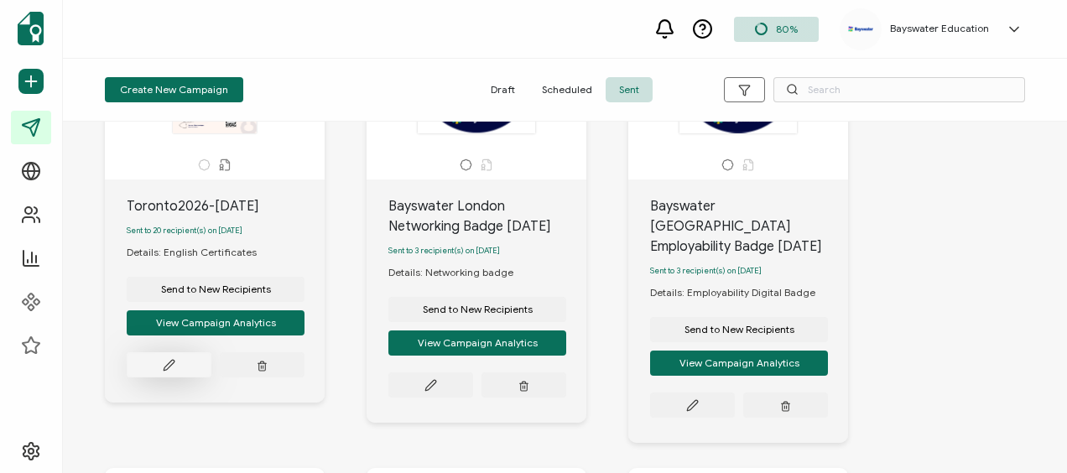
click at [182, 364] on button at bounding box center [169, 364] width 85 height 25
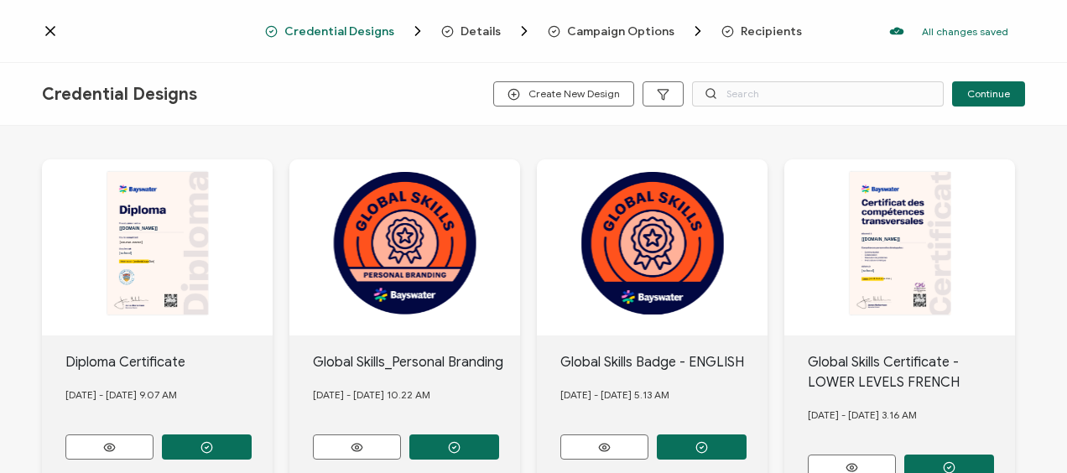
click at [744, 32] on span "Recipients" at bounding box center [771, 31] width 61 height 13
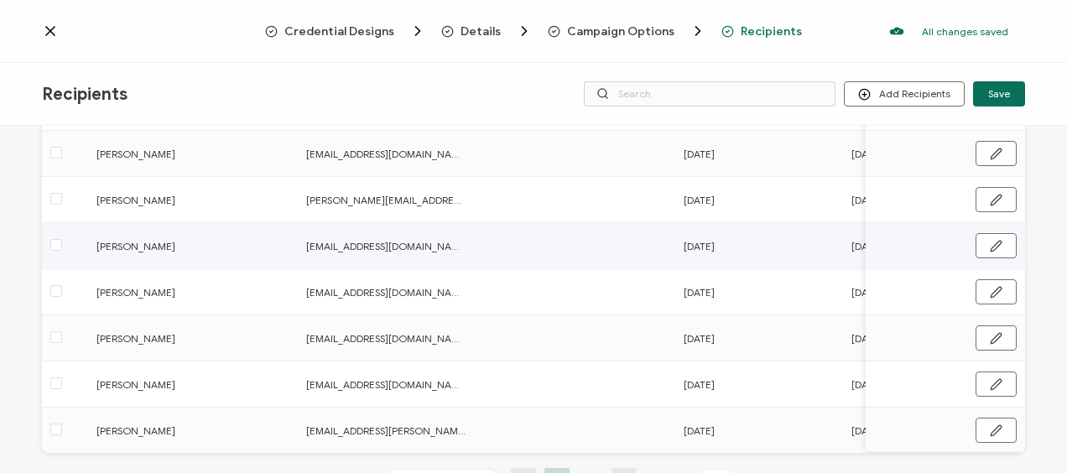
scroll to position [355, 0]
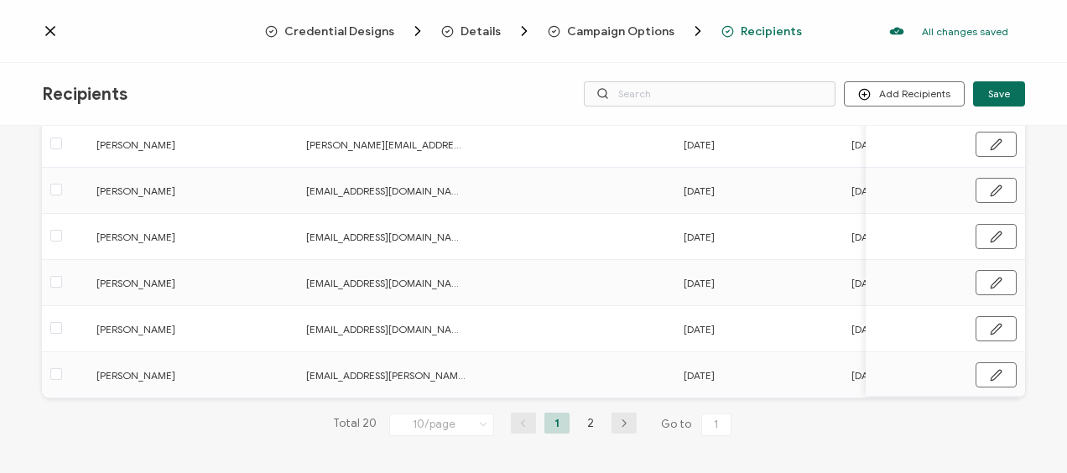
click at [616, 420] on icon "button" at bounding box center [624, 424] width 25 height 10
click at [515, 422] on icon "button" at bounding box center [523, 424] width 25 height 10
click at [592, 420] on li "2" at bounding box center [590, 423] width 25 height 21
click at [515, 419] on icon "button" at bounding box center [523, 424] width 25 height 10
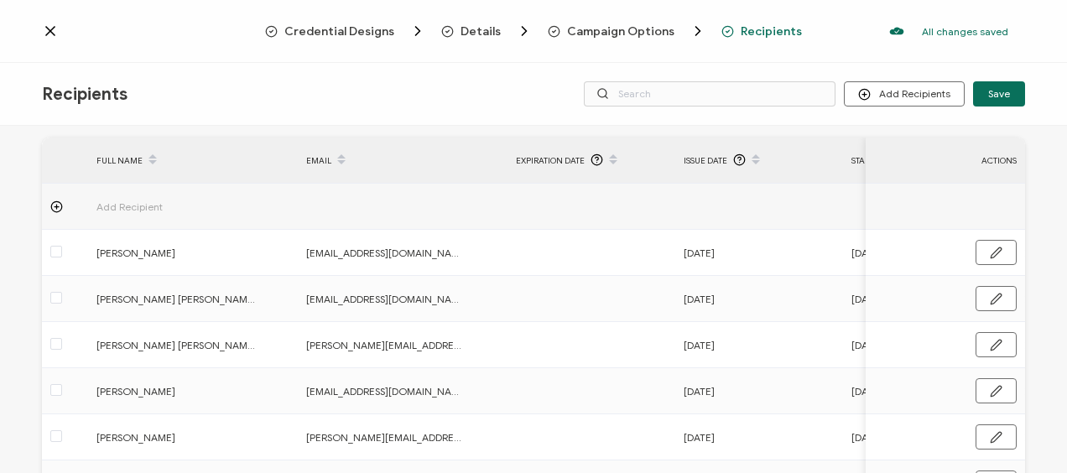
scroll to position [84, 0]
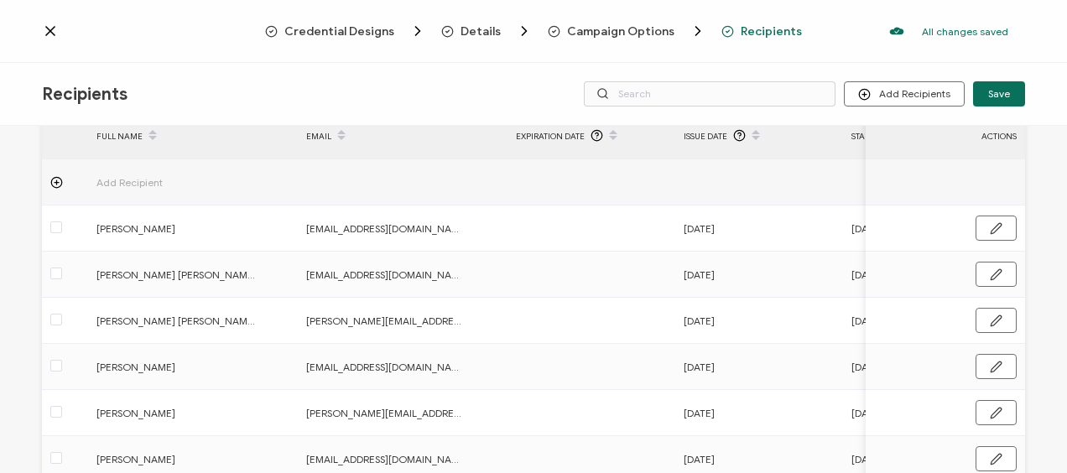
click at [749, 31] on span "Recipients" at bounding box center [771, 31] width 61 height 13
click at [902, 96] on button "Add Recipients" at bounding box center [904, 93] width 121 height 25
click at [905, 138] on span "Upload Recipients" at bounding box center [926, 139] width 85 height 13
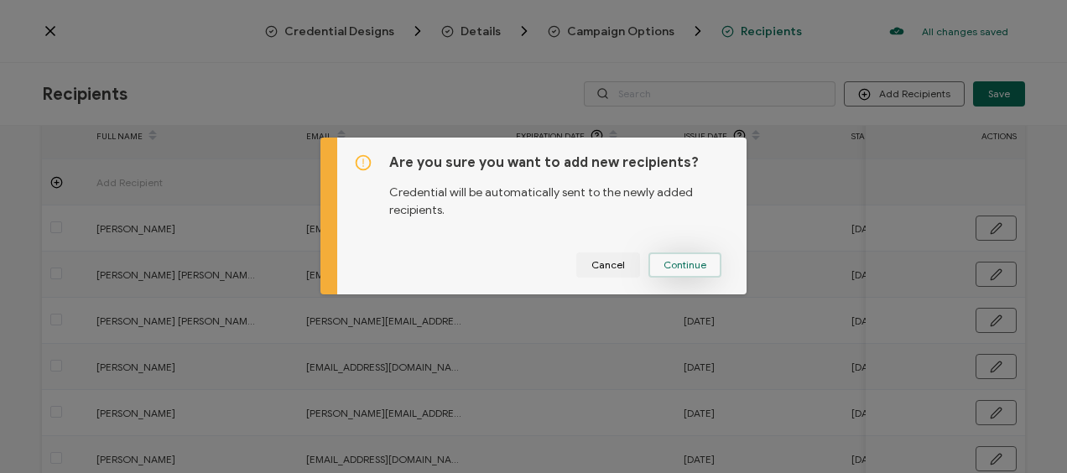
click at [688, 257] on button "Continue" at bounding box center [685, 265] width 73 height 25
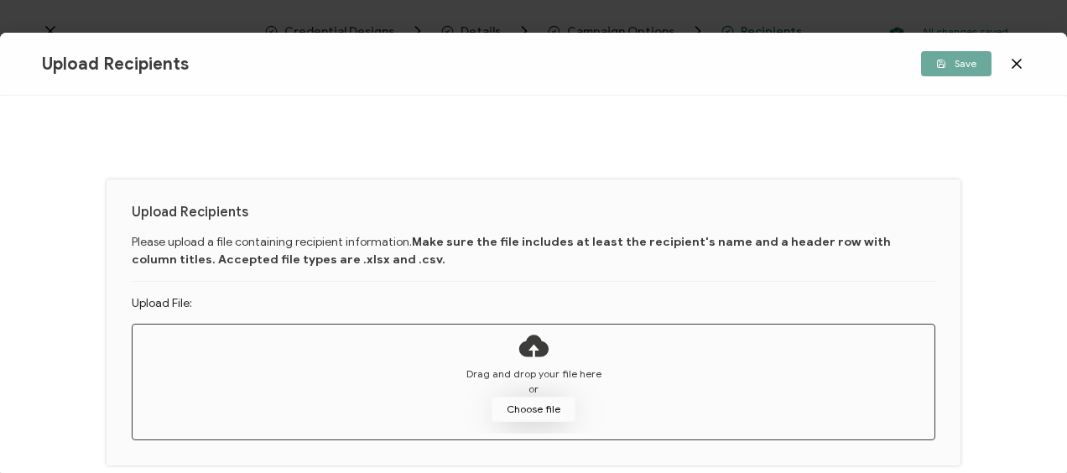
click at [514, 399] on button "Choose file" at bounding box center [534, 409] width 84 height 25
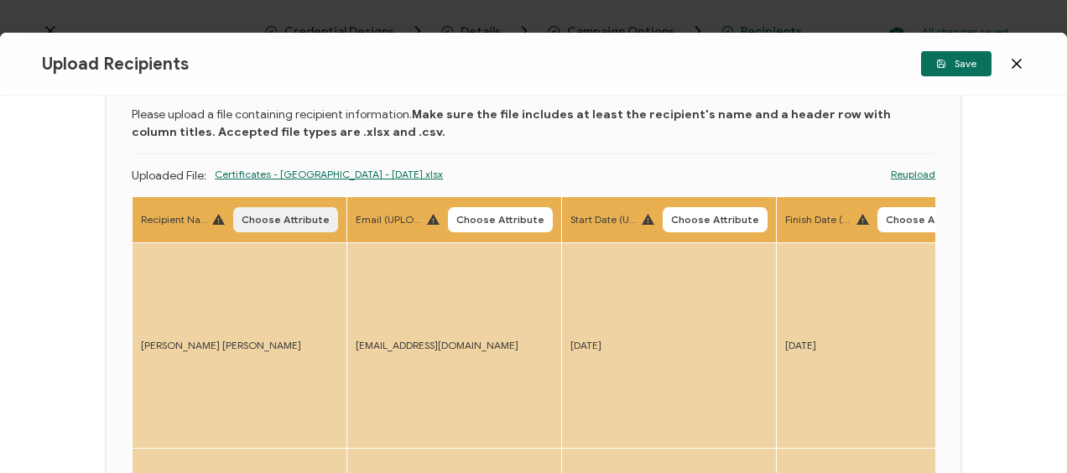
scroll to position [86, 0]
click at [264, 222] on span "Choose Attribute" at bounding box center [286, 220] width 88 height 10
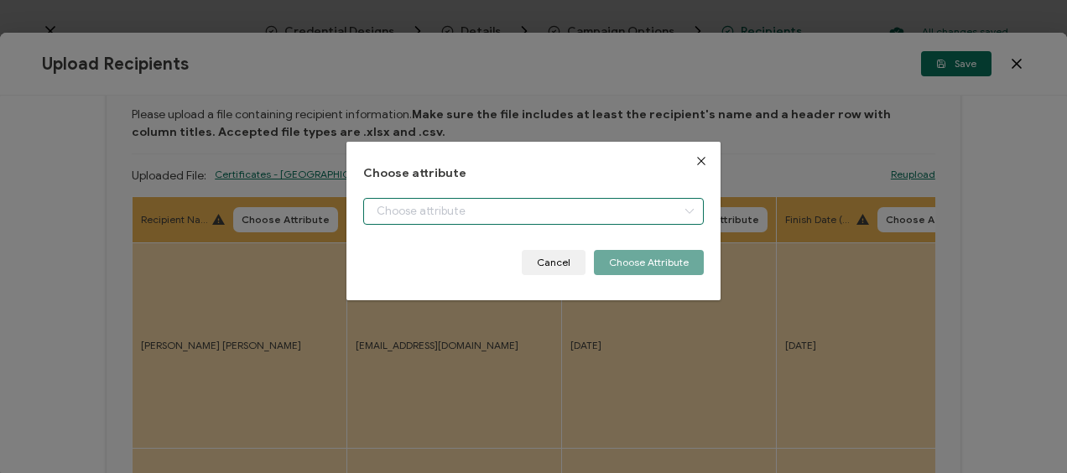
click at [451, 211] on input "dialog" at bounding box center [533, 211] width 340 height 27
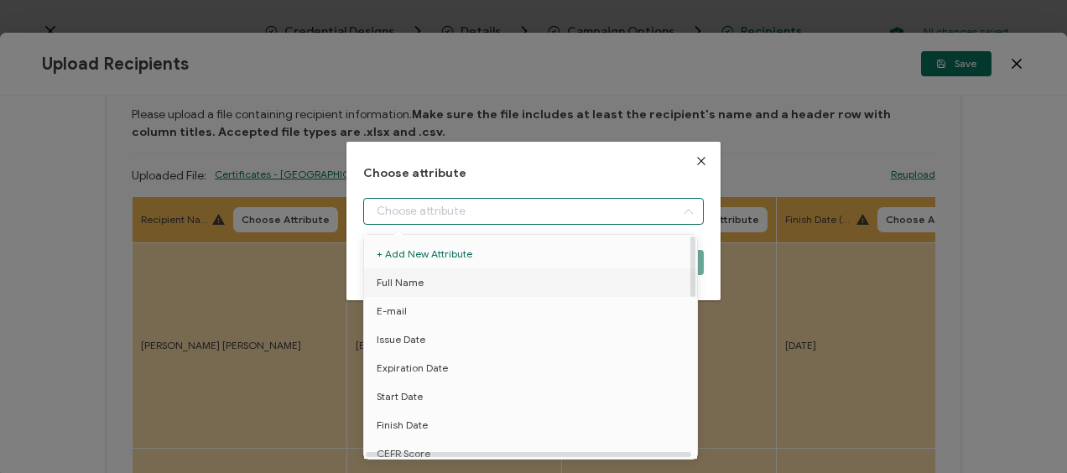
click at [421, 277] on li "Full Name" at bounding box center [533, 283] width 347 height 29
type input "Full Name"
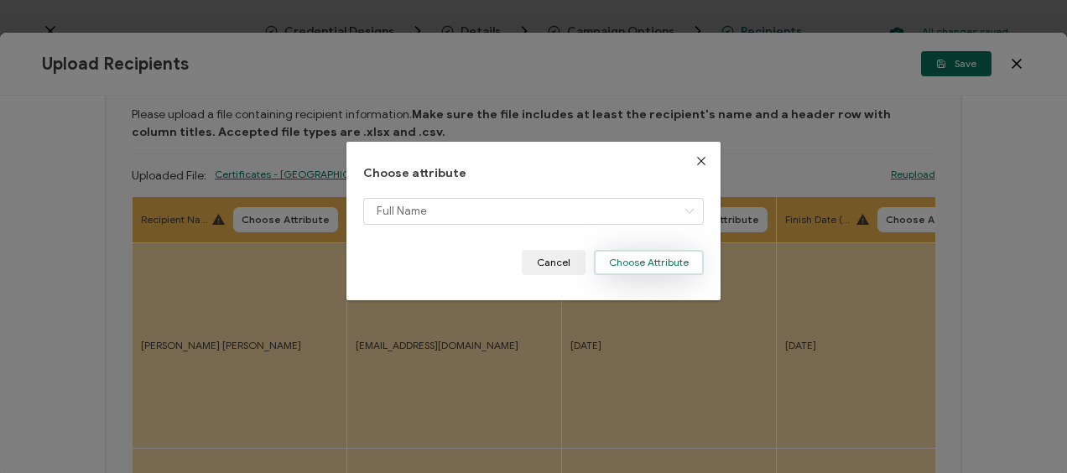
click at [651, 258] on button "Choose Attribute" at bounding box center [649, 262] width 110 height 25
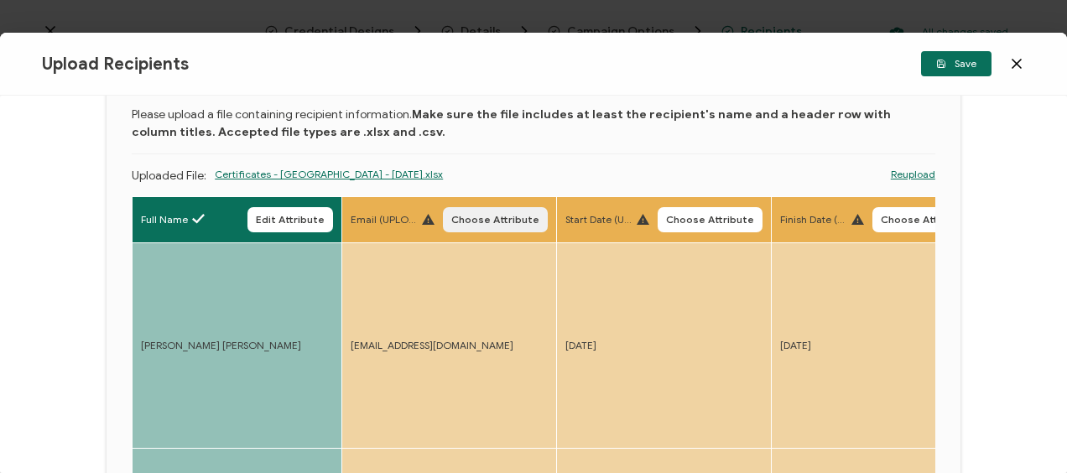
click at [482, 217] on span "Choose Attribute" at bounding box center [495, 220] width 88 height 10
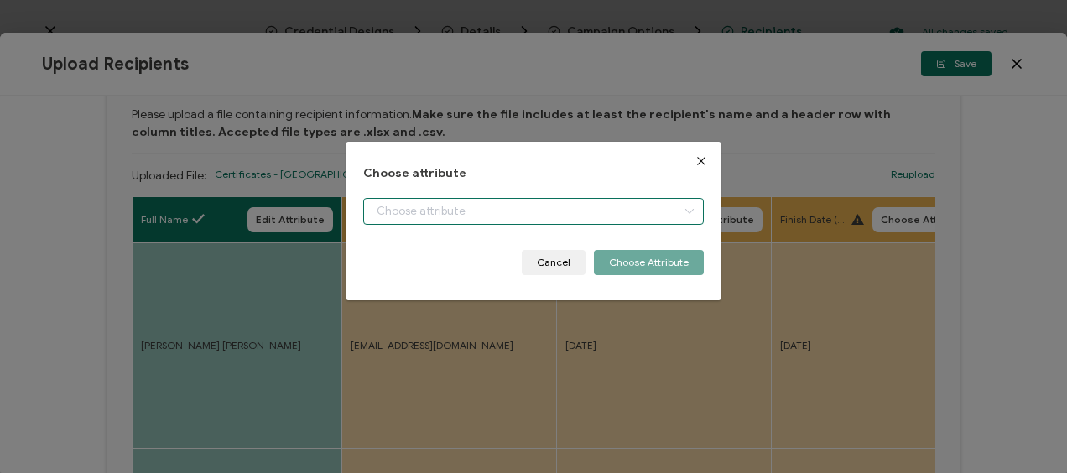
click at [425, 206] on input "dialog" at bounding box center [533, 211] width 340 height 27
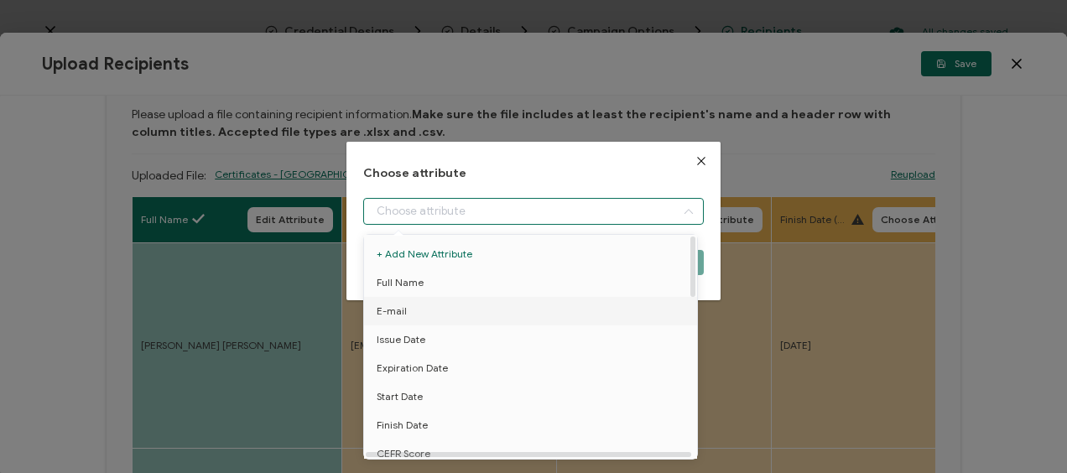
click at [405, 313] on li "E-mail" at bounding box center [533, 311] width 347 height 29
type input "E-mail"
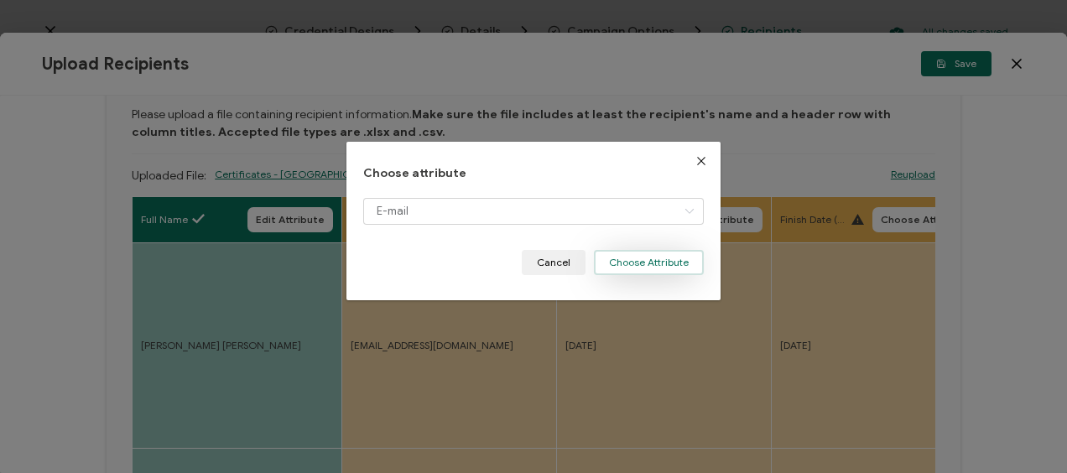
click at [642, 256] on button "Choose Attribute" at bounding box center [649, 262] width 110 height 25
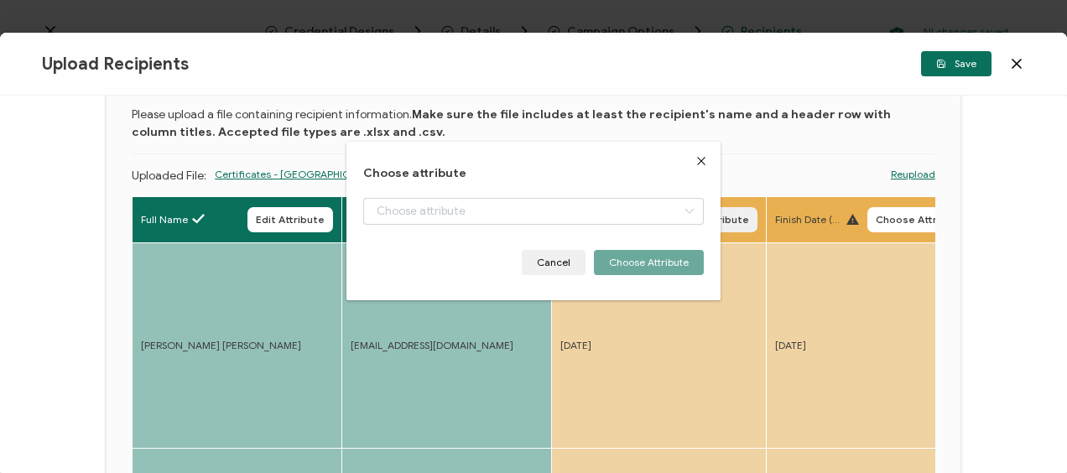
click at [668, 220] on span "Choose Attribute" at bounding box center [705, 220] width 88 height 10
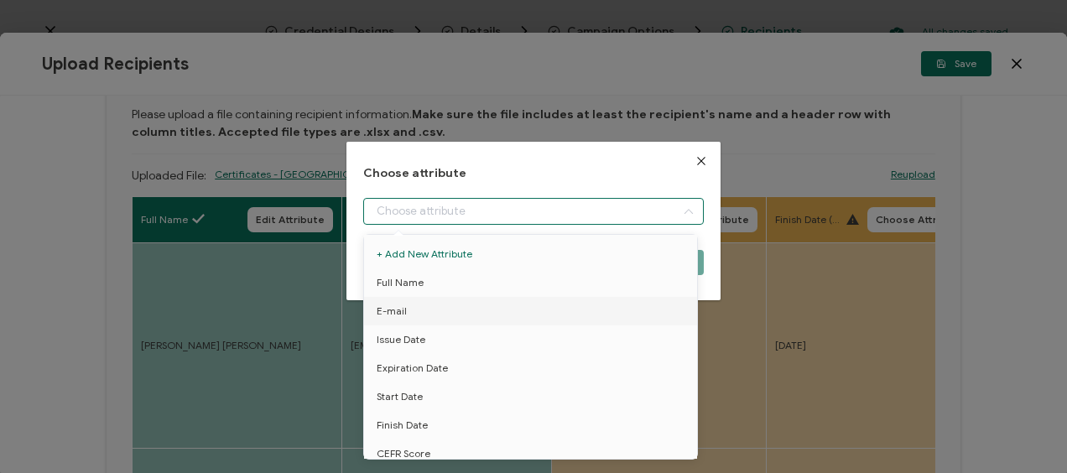
click at [472, 212] on input "dialog" at bounding box center [533, 211] width 340 height 27
click at [403, 389] on span "Start Date" at bounding box center [400, 397] width 46 height 29
type input "Start Date"
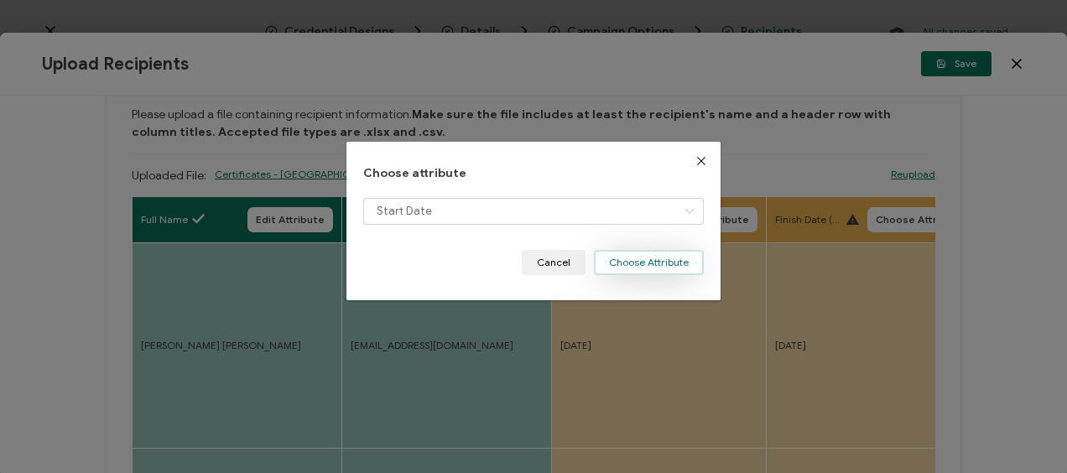
click at [628, 264] on button "Choose Attribute" at bounding box center [649, 262] width 110 height 25
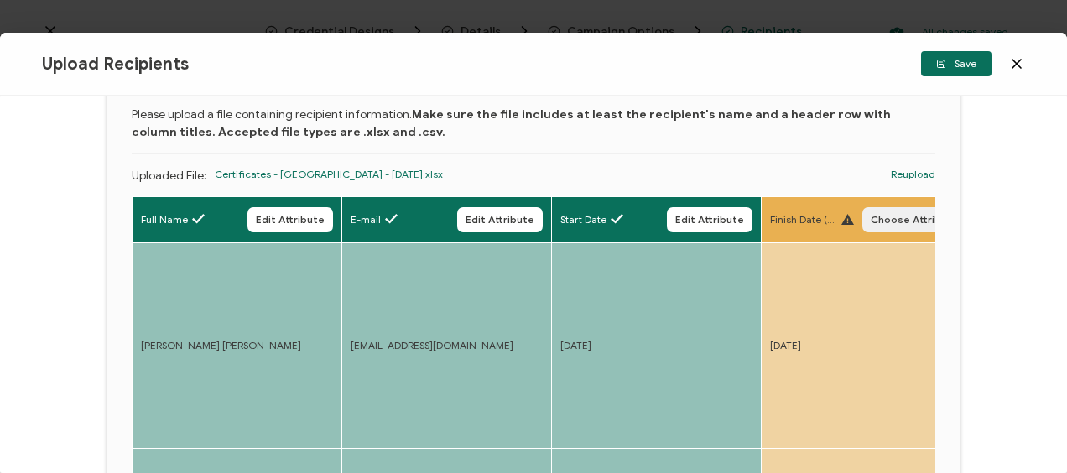
click at [884, 212] on button "Choose Attribute" at bounding box center [915, 219] width 105 height 25
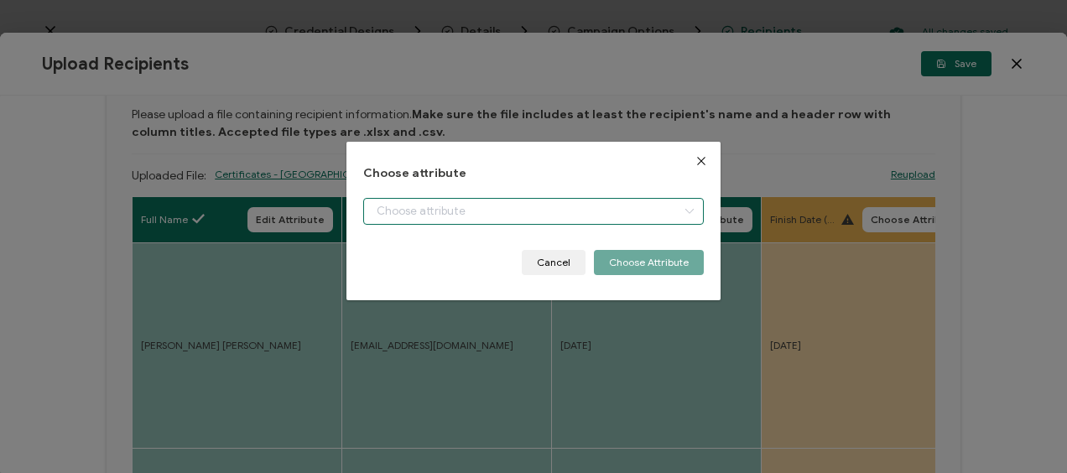
click at [463, 217] on input "dialog" at bounding box center [533, 211] width 340 height 27
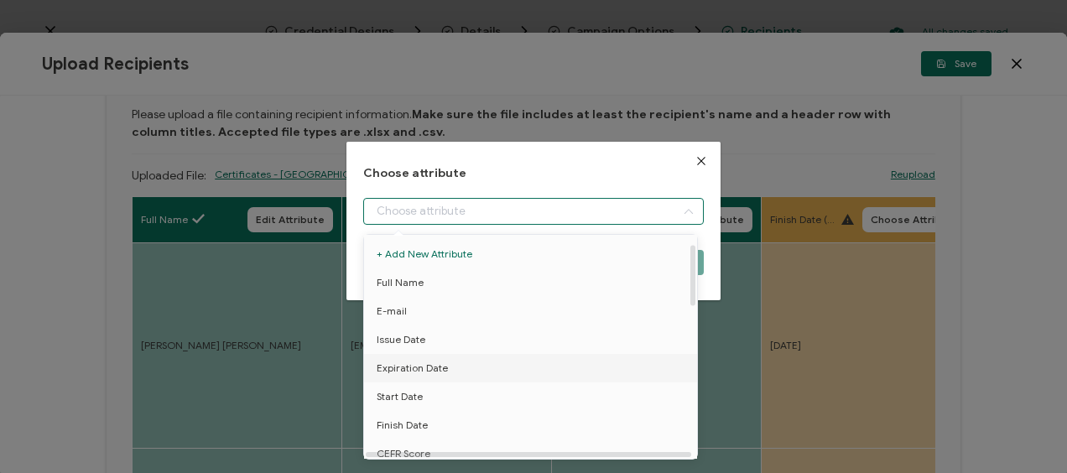
scroll to position [84, 0]
click at [425, 342] on span "Finish Date" at bounding box center [402, 341] width 51 height 29
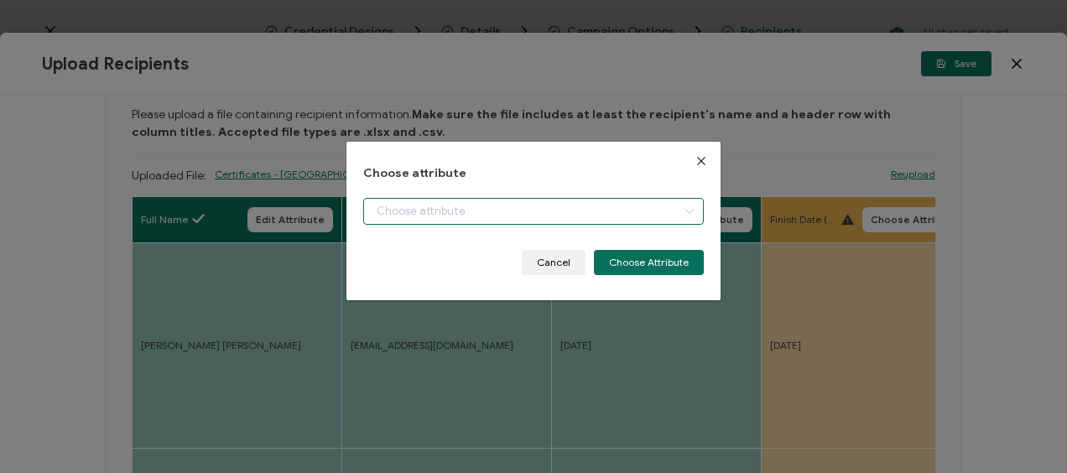
type input "Finish Date"
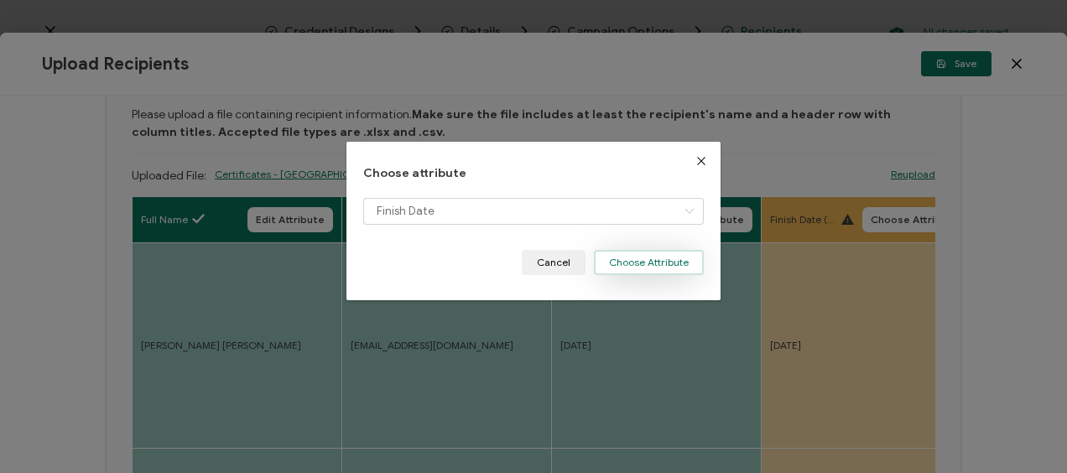
click at [645, 257] on button "Choose Attribute" at bounding box center [649, 262] width 110 height 25
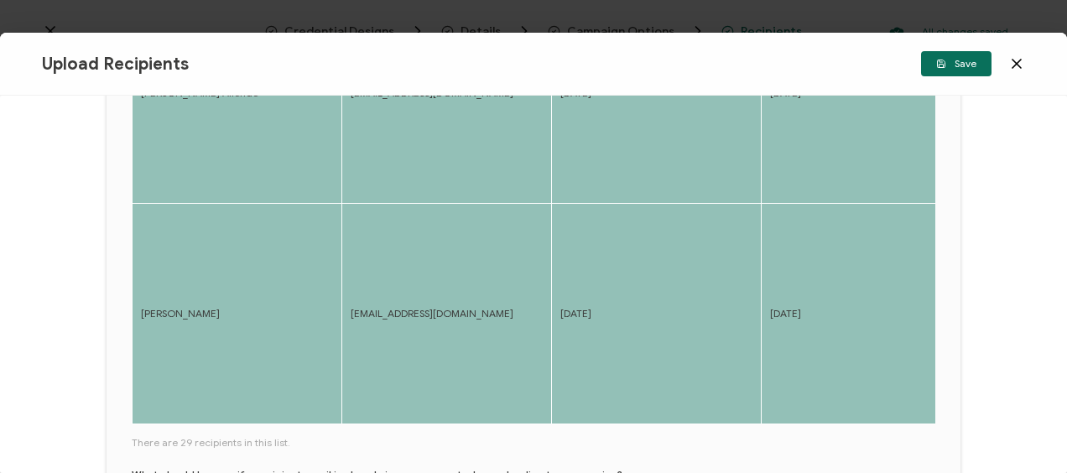
scroll to position [841, 0]
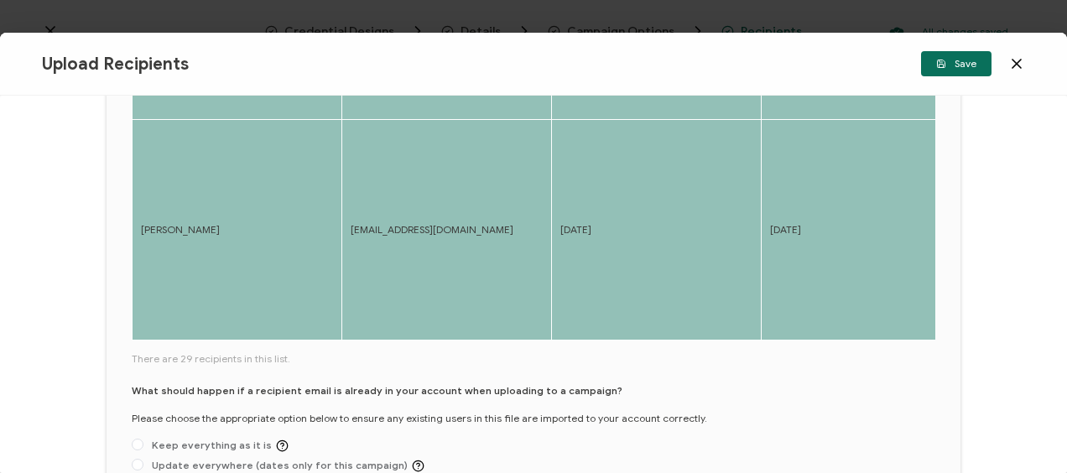
drag, startPoint x: 159, startPoint y: 310, endPoint x: 201, endPoint y: 310, distance: 41.1
drag, startPoint x: 168, startPoint y: 310, endPoint x: 190, endPoint y: 313, distance: 22.0
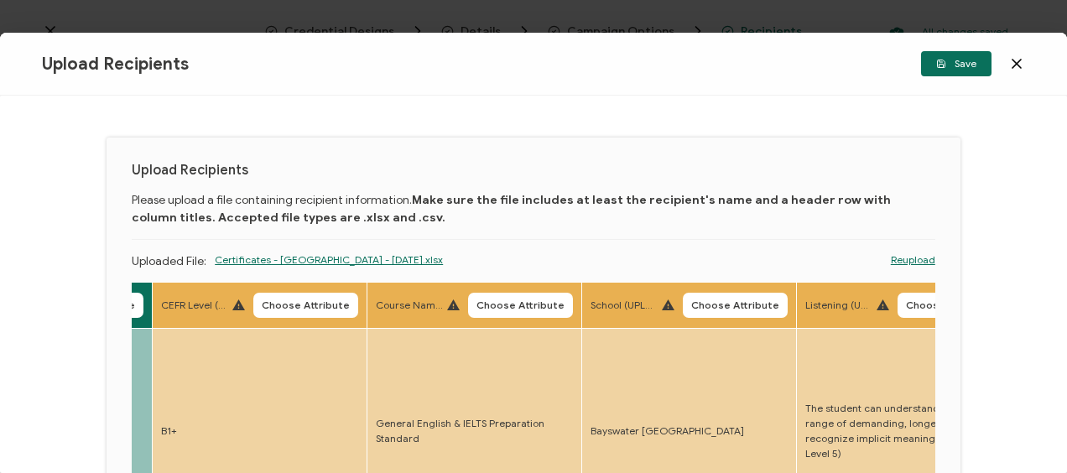
scroll to position [84, 0]
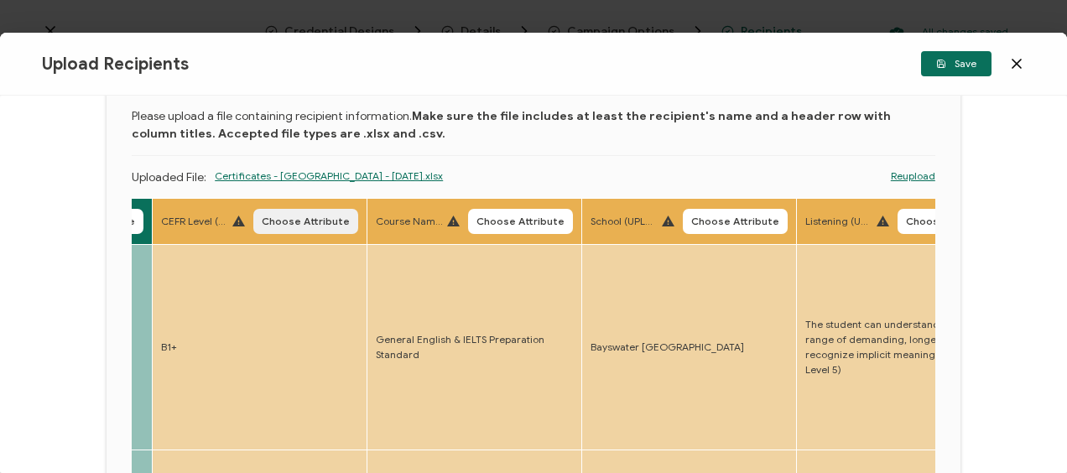
click at [300, 222] on span "Choose Attribute" at bounding box center [306, 222] width 88 height 10
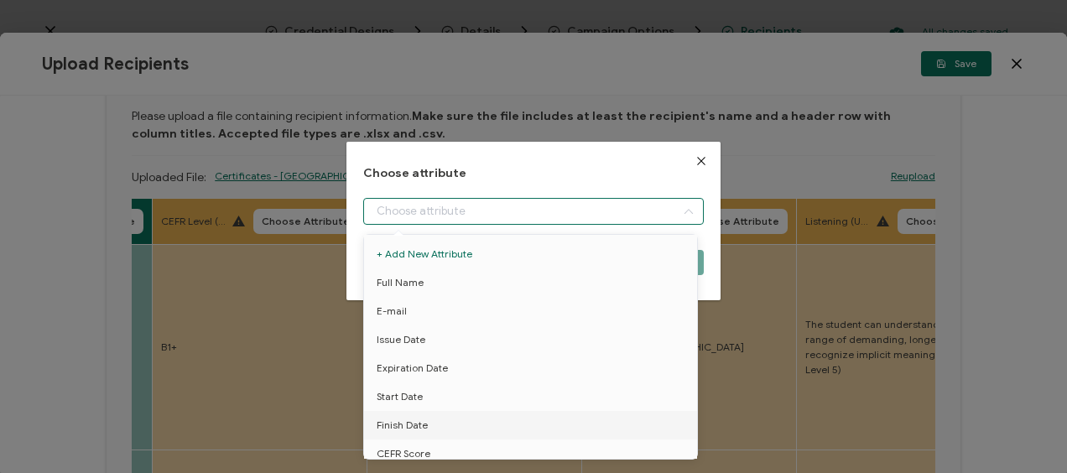
click at [488, 206] on input "dialog" at bounding box center [533, 211] width 340 height 27
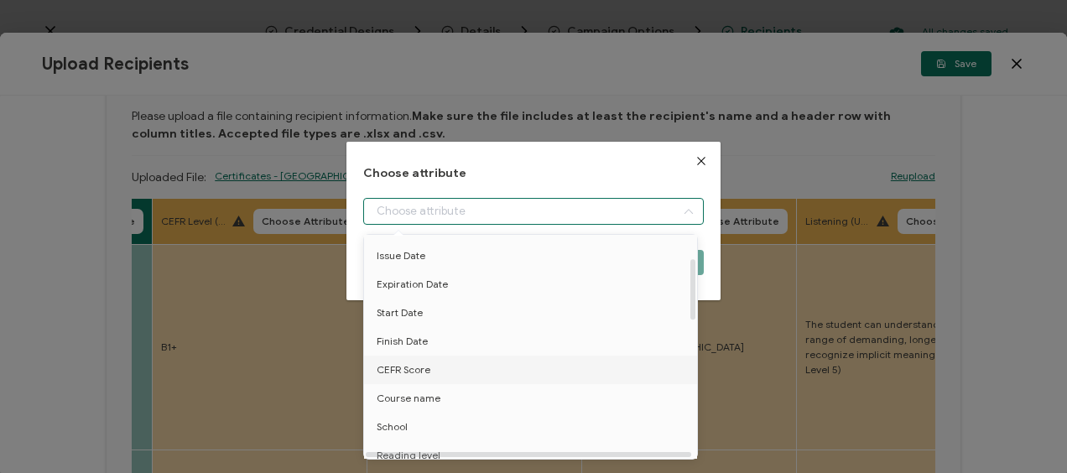
click at [427, 369] on span "CEFR Score" at bounding box center [404, 370] width 54 height 29
type input "CEFR Score"
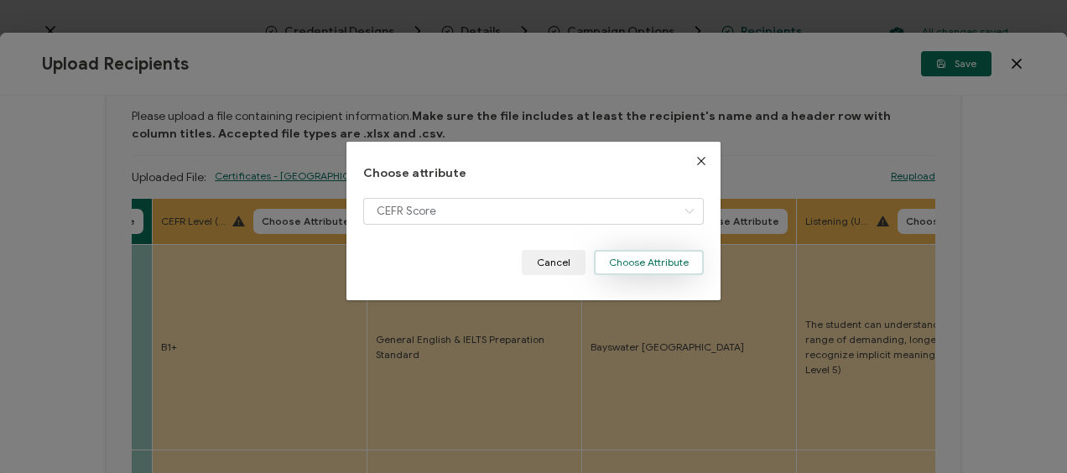
click at [629, 257] on button "Choose Attribute" at bounding box center [649, 262] width 110 height 25
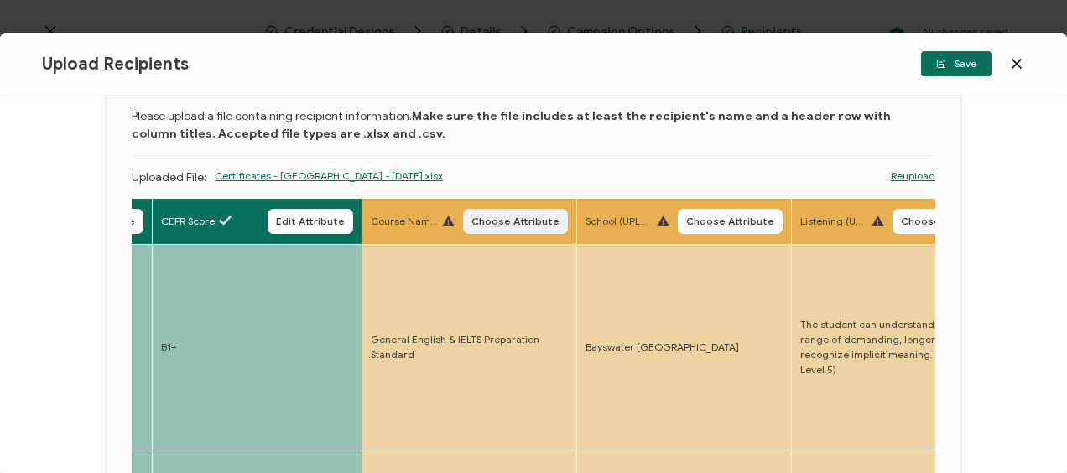
click at [529, 230] on button "Choose Attribute" at bounding box center [515, 221] width 105 height 25
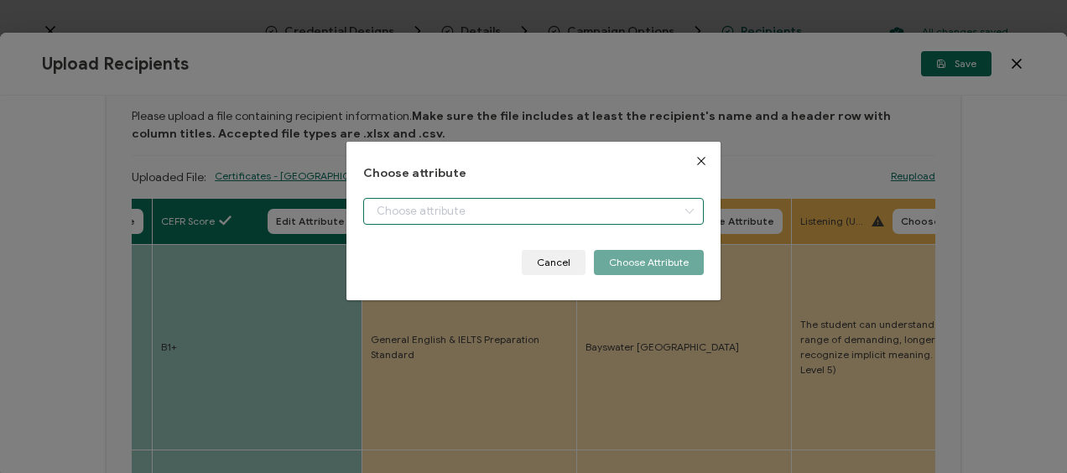
click at [408, 213] on input "dialog" at bounding box center [533, 211] width 340 height 27
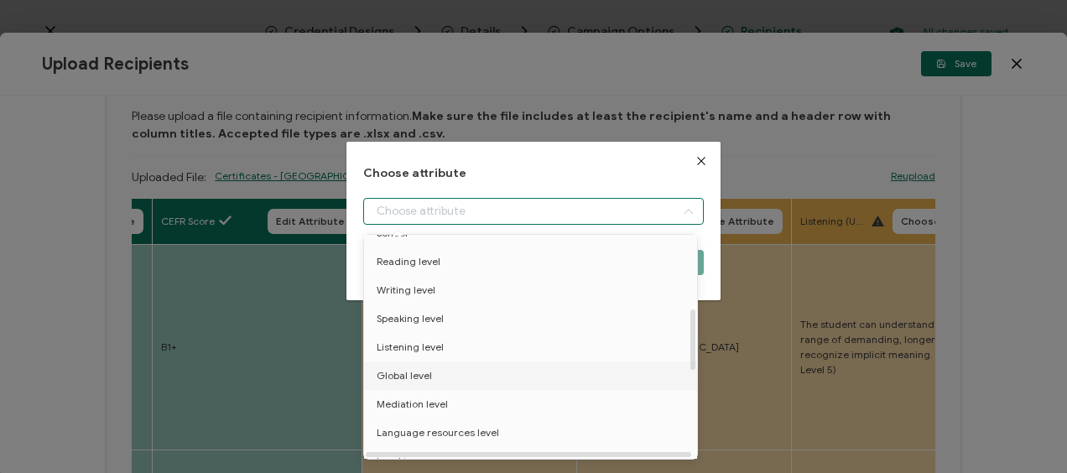
scroll to position [252, 0]
click at [695, 159] on icon "Close" at bounding box center [701, 160] width 13 height 13
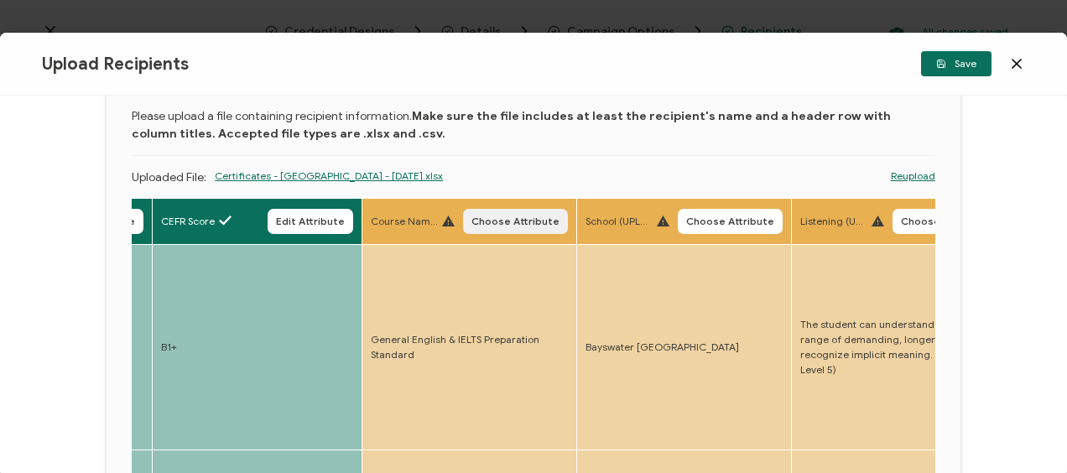
click at [511, 222] on span "Choose Attribute" at bounding box center [516, 222] width 88 height 10
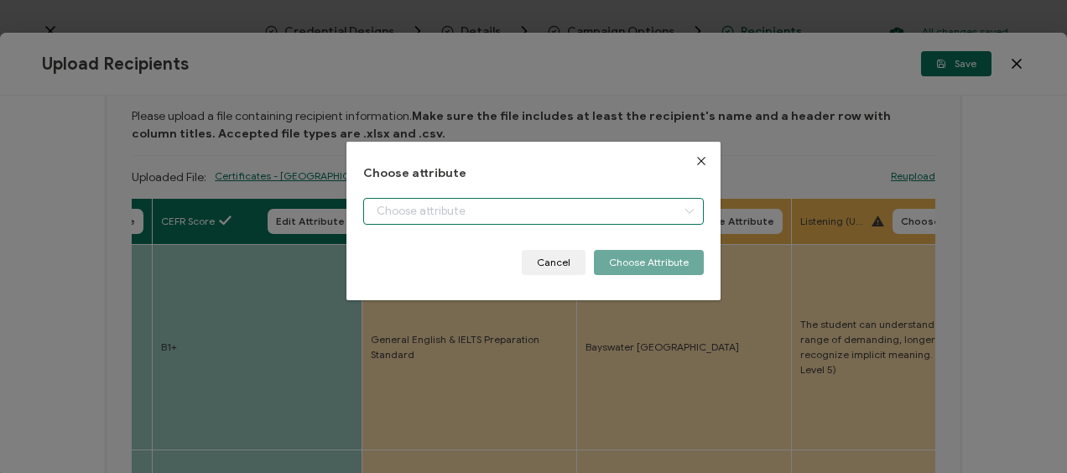
click at [426, 207] on input "dialog" at bounding box center [533, 211] width 340 height 27
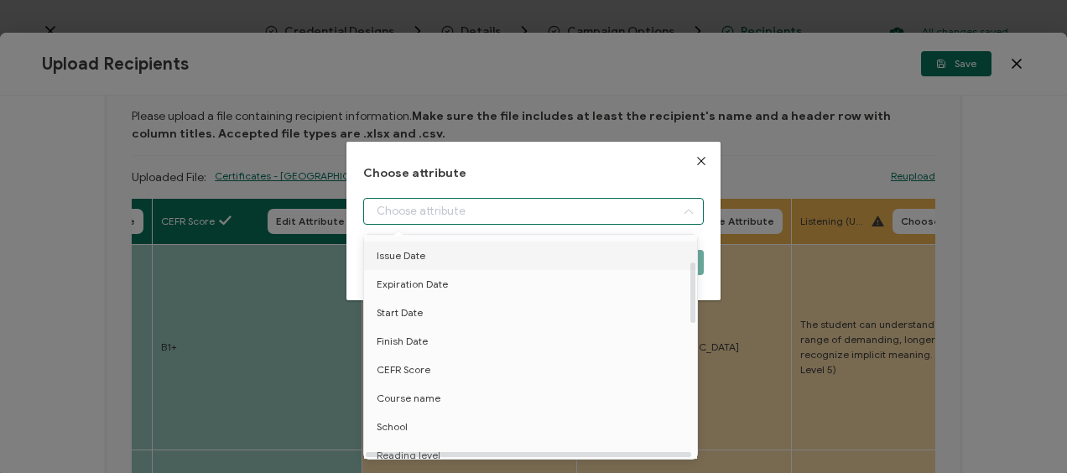
scroll to position [168, 0]
click at [441, 319] on li "Course name" at bounding box center [533, 314] width 347 height 29
type input "Course name"
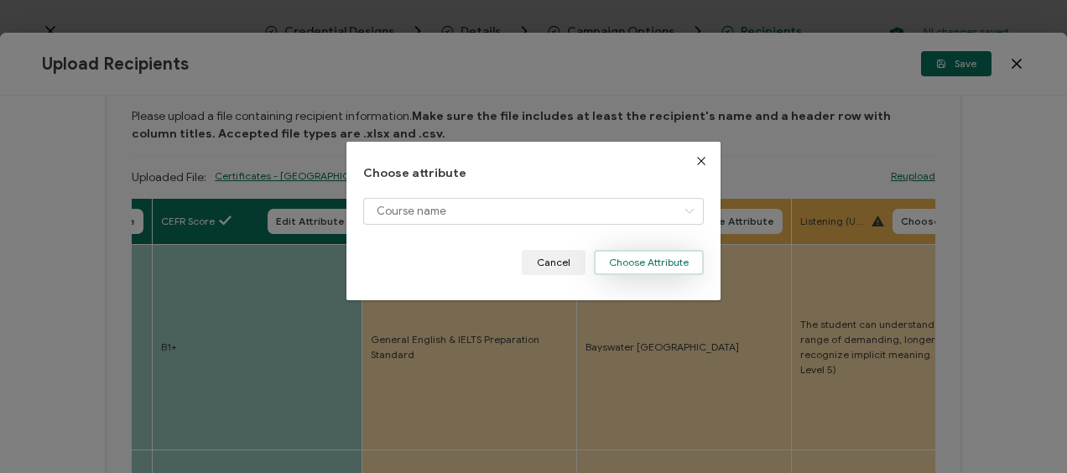
click at [644, 259] on button "Choose Attribute" at bounding box center [649, 262] width 110 height 25
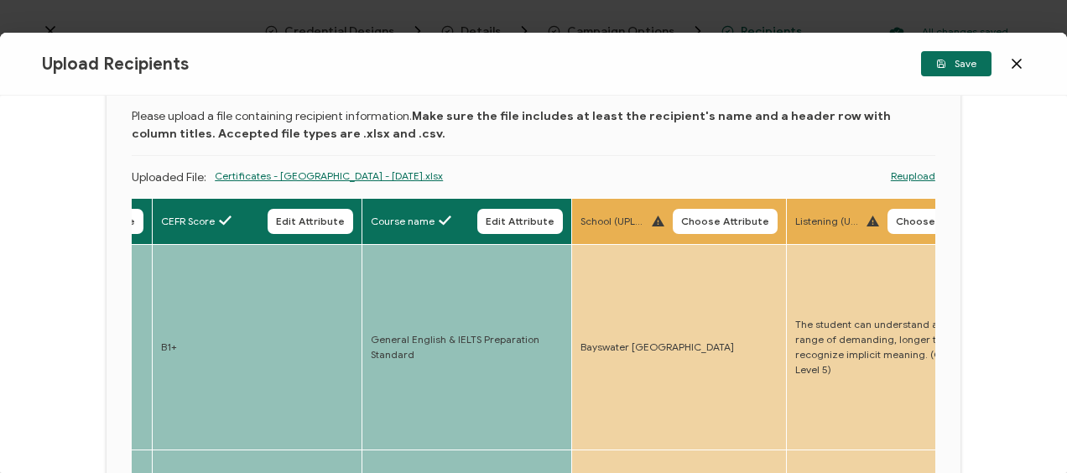
drag, startPoint x: 710, startPoint y: 218, endPoint x: 685, endPoint y: 218, distance: 25.2
click at [710, 218] on span "Choose Attribute" at bounding box center [725, 222] width 88 height 10
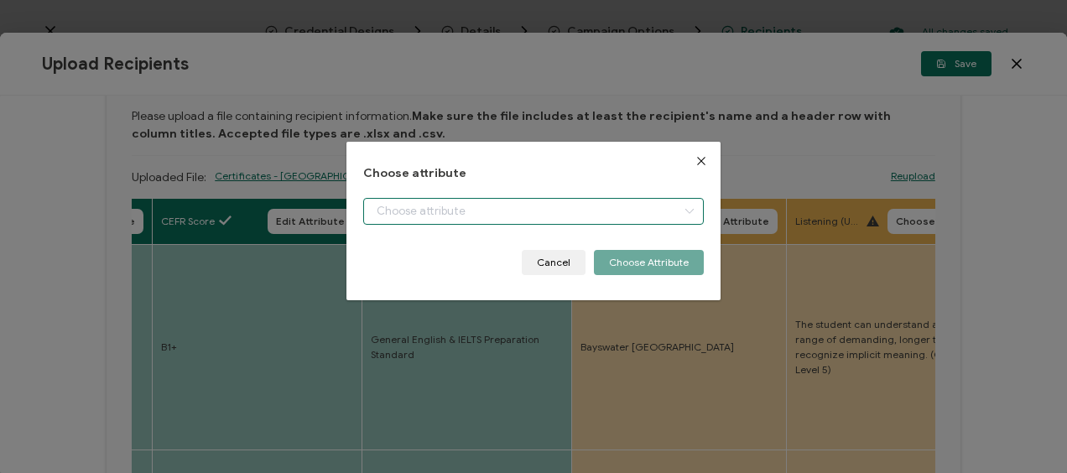
click at [493, 200] on input "dialog" at bounding box center [533, 211] width 340 height 27
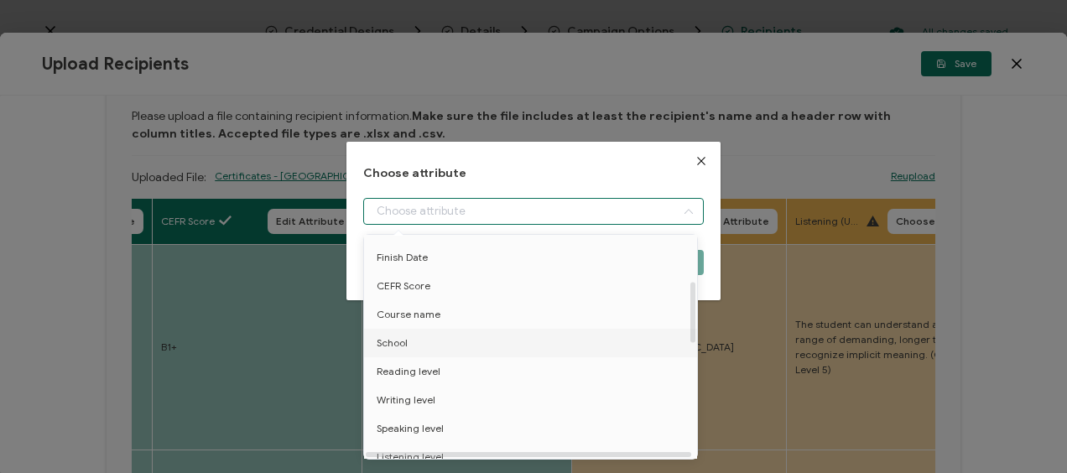
click at [433, 337] on li "School" at bounding box center [533, 343] width 347 height 29
type input "School"
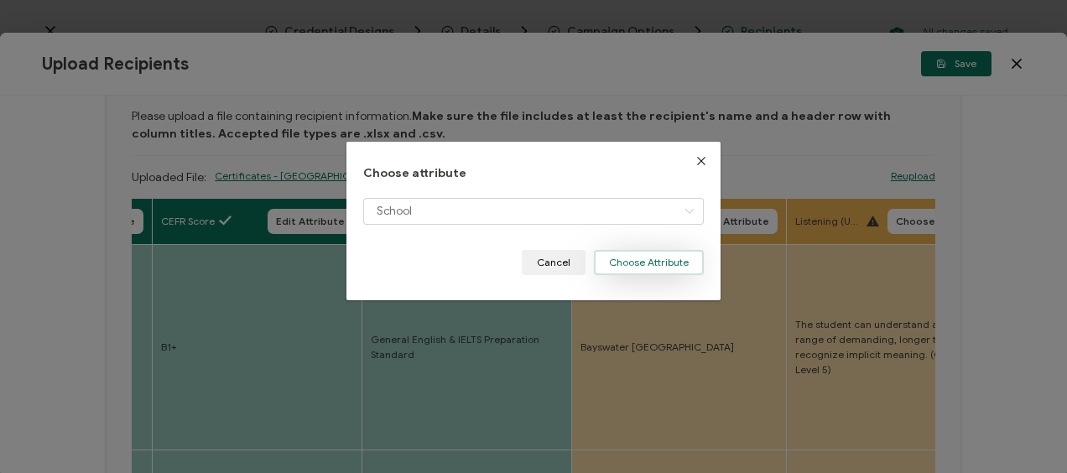
click at [626, 257] on button "Choose Attribute" at bounding box center [649, 262] width 110 height 25
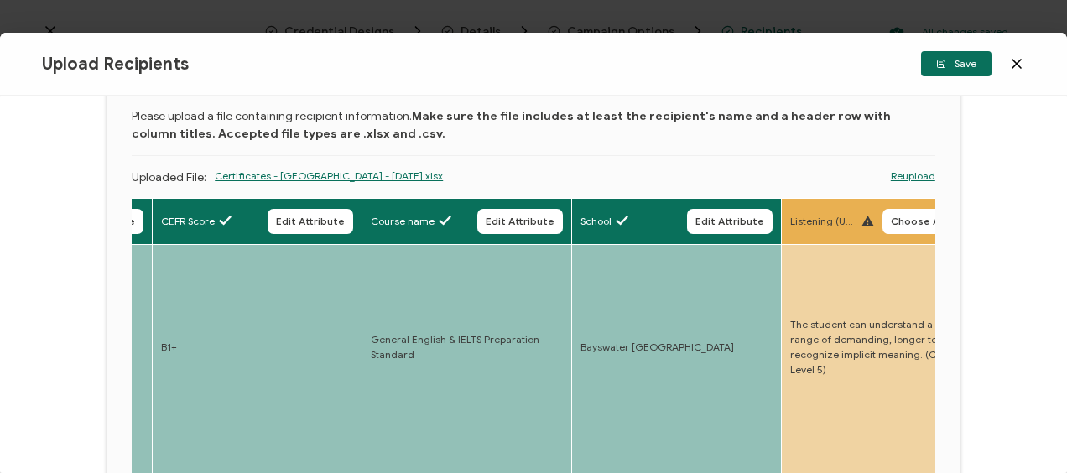
click at [905, 224] on span "Choose Attribute" at bounding box center [935, 222] width 88 height 10
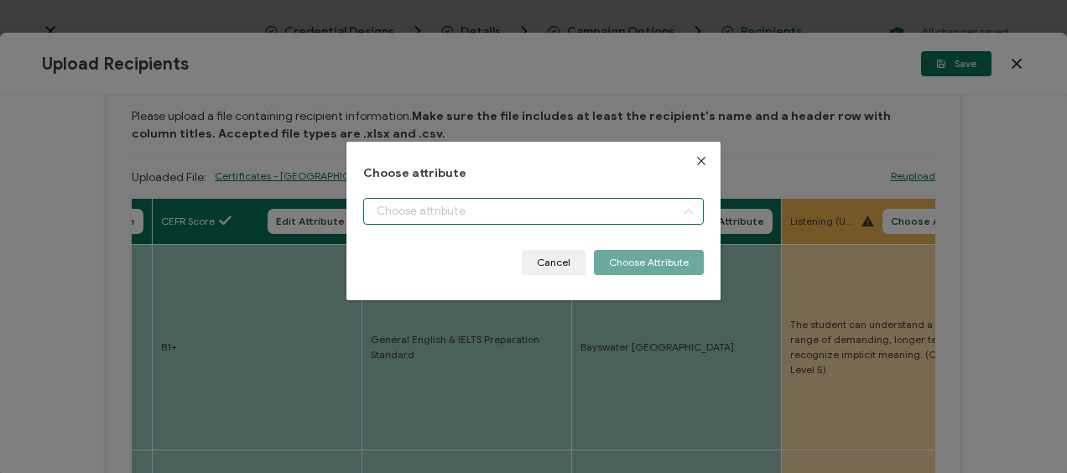
click at [408, 199] on input "dialog" at bounding box center [533, 211] width 340 height 27
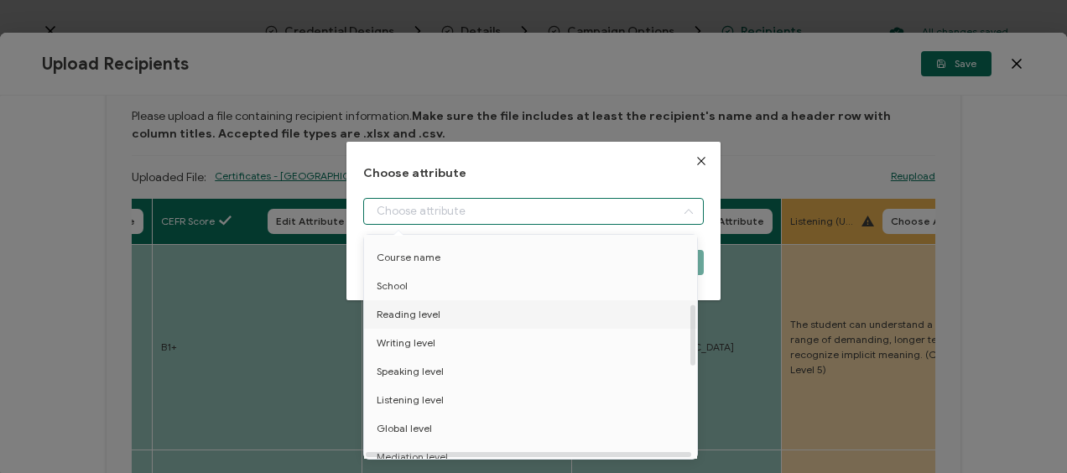
scroll to position [252, 0]
click at [420, 364] on span "Listening level" at bounding box center [410, 373] width 67 height 29
type input "Listening level"
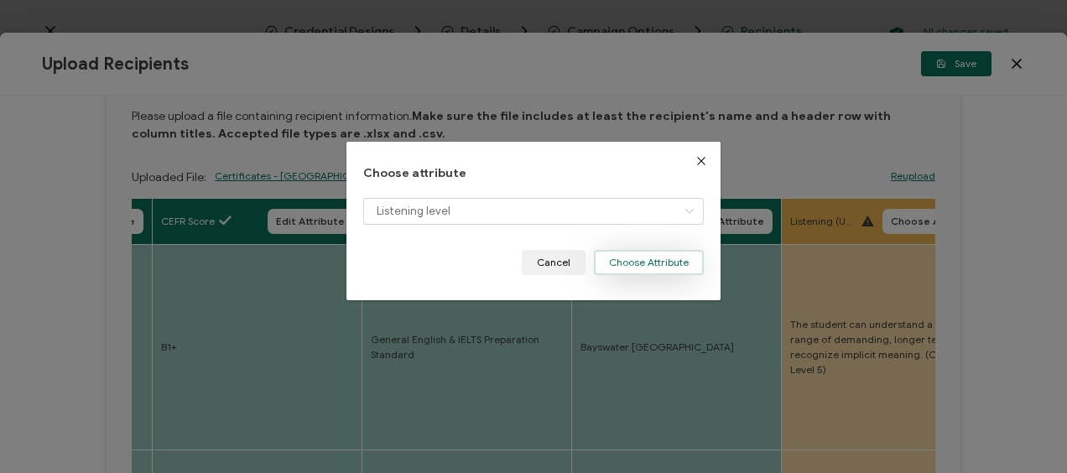
click at [629, 255] on button "Choose Attribute" at bounding box center [649, 262] width 110 height 25
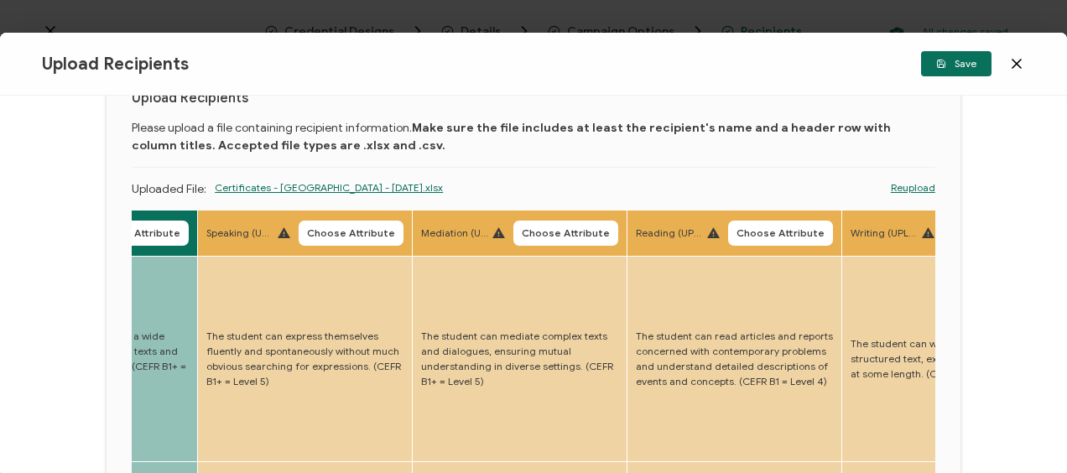
scroll to position [0, 0]
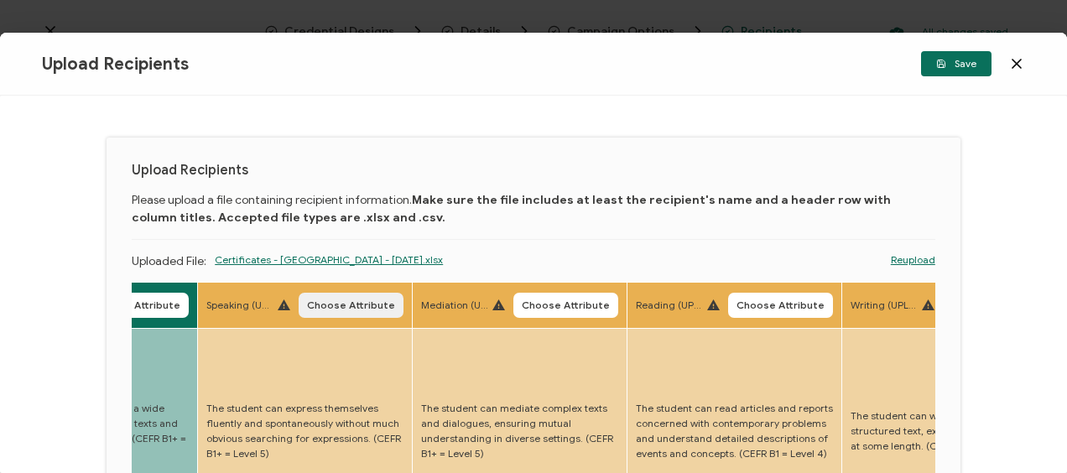
click at [338, 298] on button "Choose Attribute" at bounding box center [351, 305] width 105 height 25
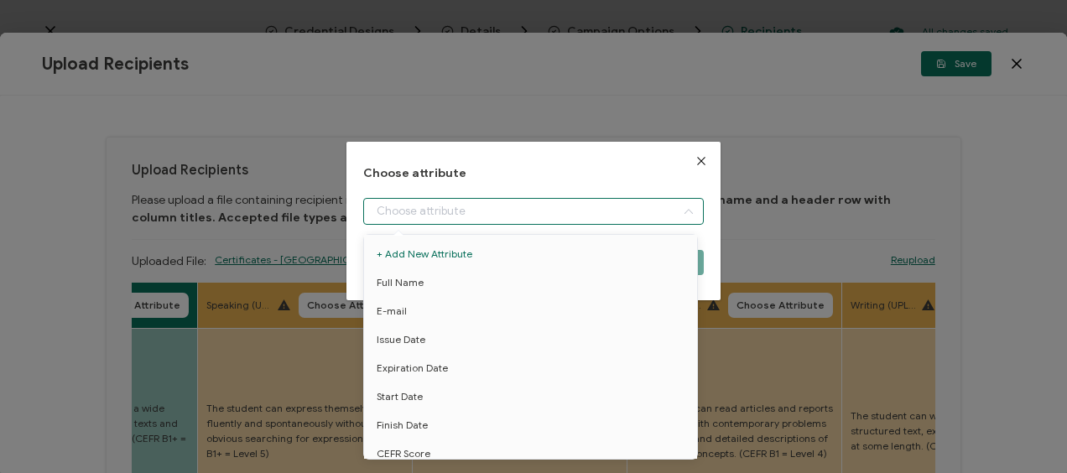
click at [430, 218] on input "dialog" at bounding box center [533, 211] width 340 height 27
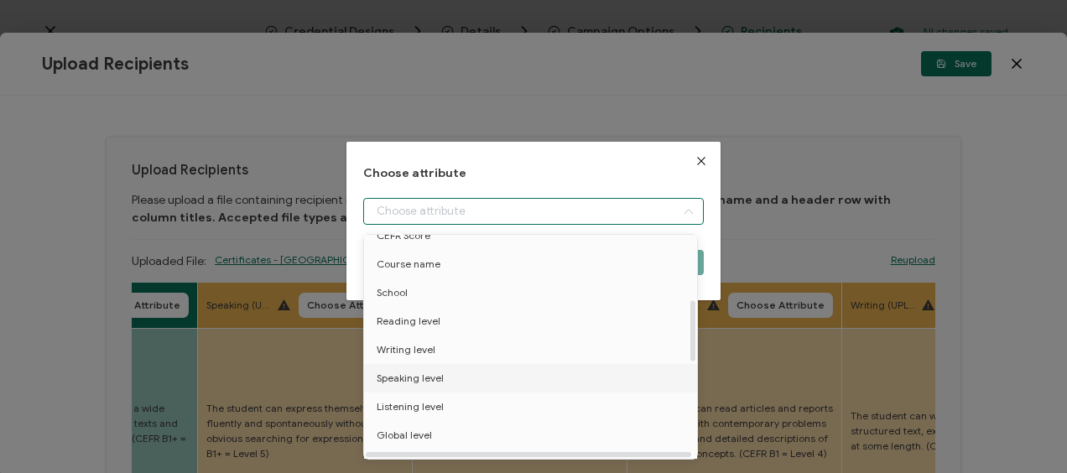
scroll to position [252, 0]
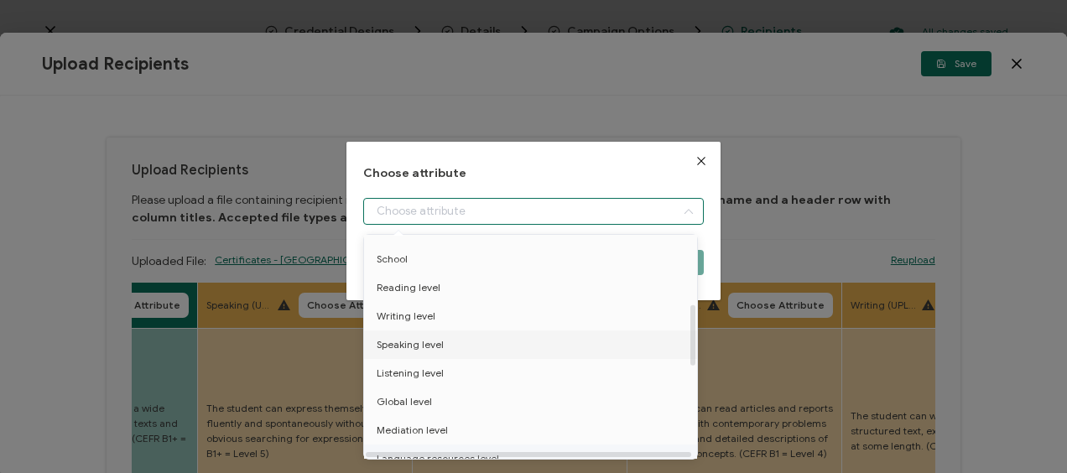
drag, startPoint x: 446, startPoint y: 347, endPoint x: 495, endPoint y: 318, distance: 57.1
click at [446, 346] on li "Speaking level" at bounding box center [533, 345] width 347 height 29
type input "Speaking level"
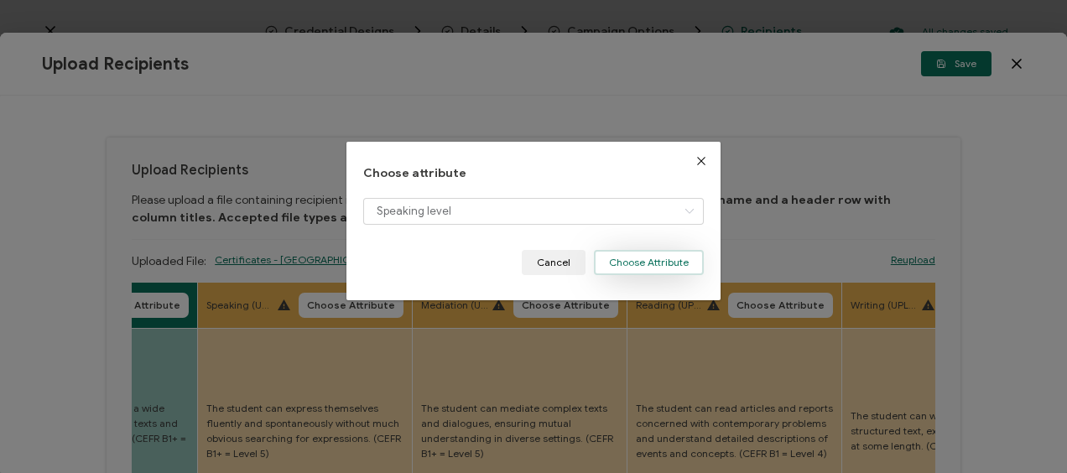
click at [639, 265] on button "Choose Attribute" at bounding box center [649, 262] width 110 height 25
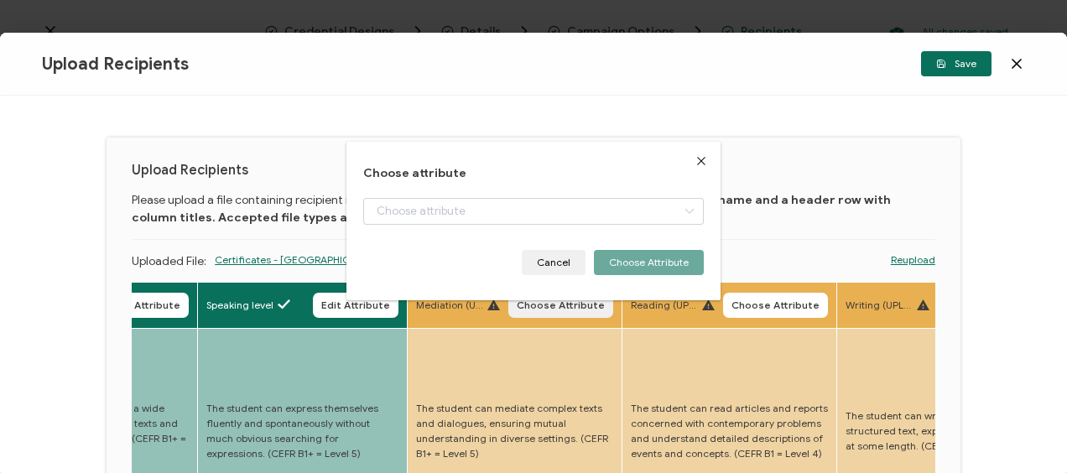
click at [547, 306] on span "Choose Attribute" at bounding box center [561, 305] width 88 height 10
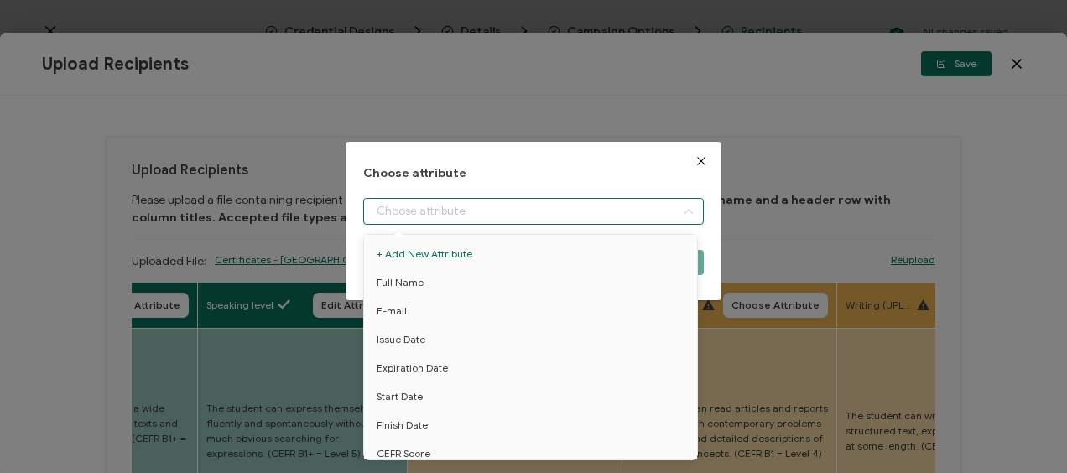
click at [512, 220] on input "dialog" at bounding box center [533, 211] width 340 height 27
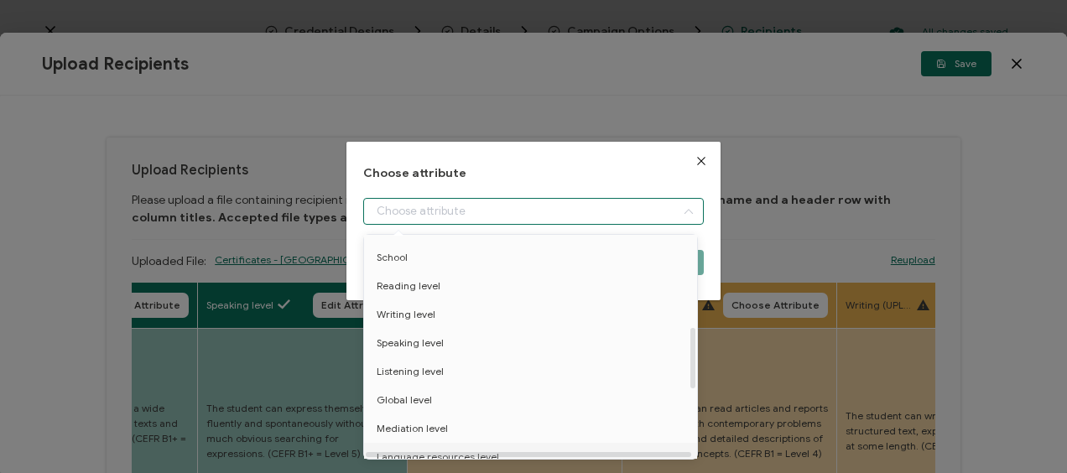
scroll to position [336, 0]
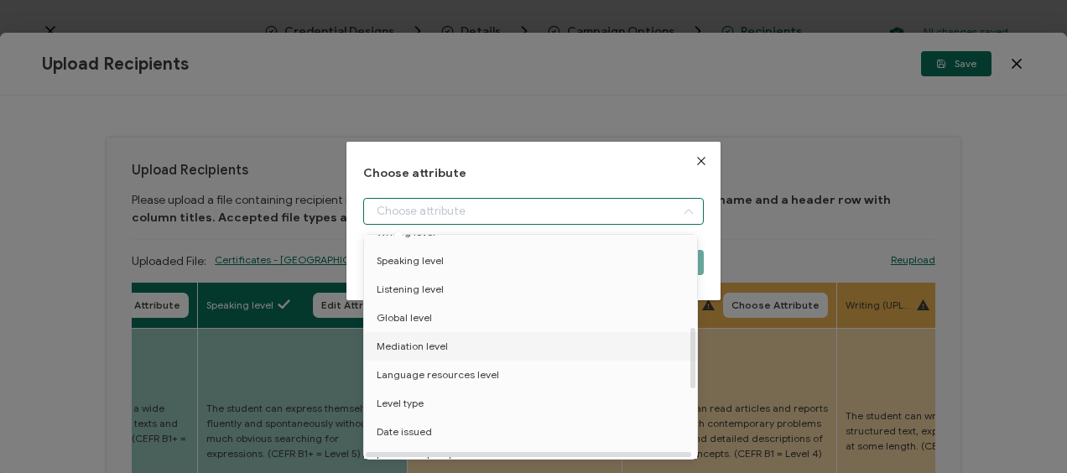
click at [439, 349] on span "Mediation level" at bounding box center [412, 346] width 71 height 29
type input "Mediation level"
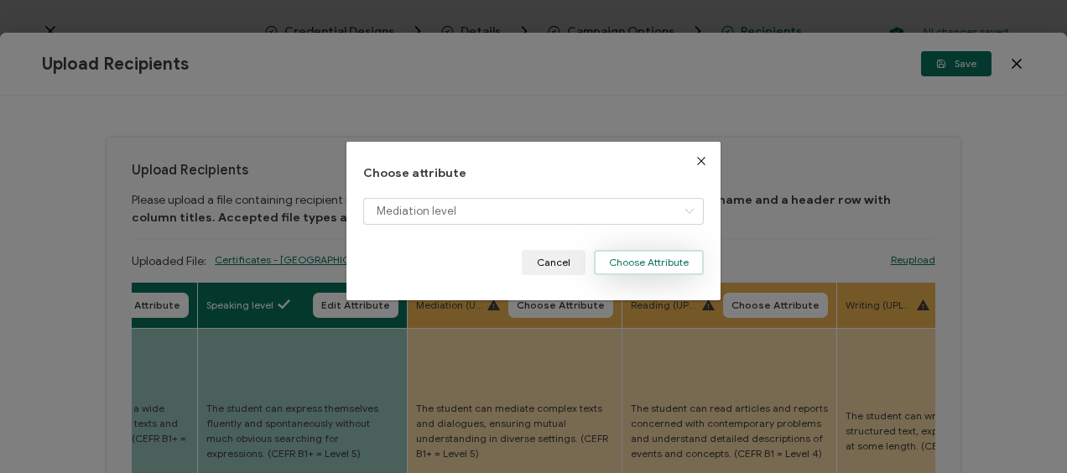
click at [639, 264] on button "Choose Attribute" at bounding box center [649, 262] width 110 height 25
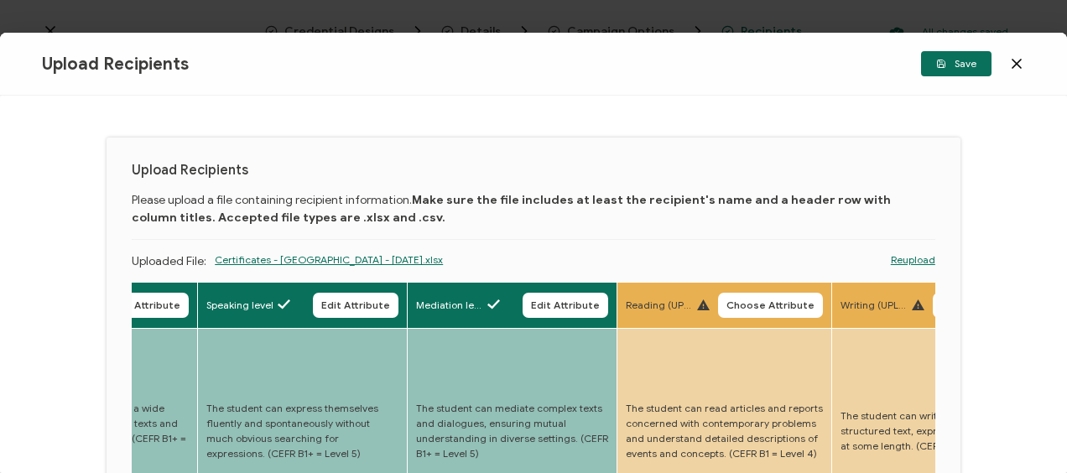
click at [771, 300] on span "Choose Attribute" at bounding box center [771, 305] width 88 height 10
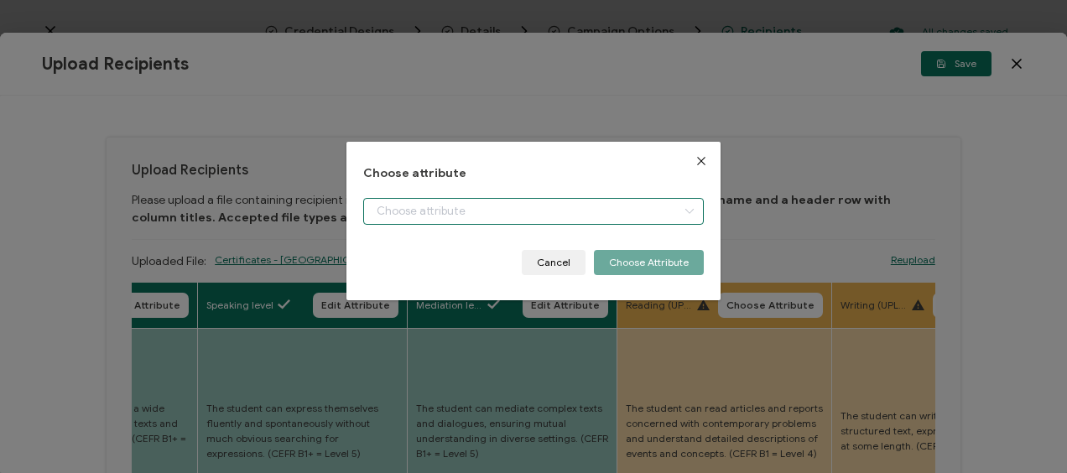
click at [428, 217] on input "dialog" at bounding box center [533, 211] width 340 height 27
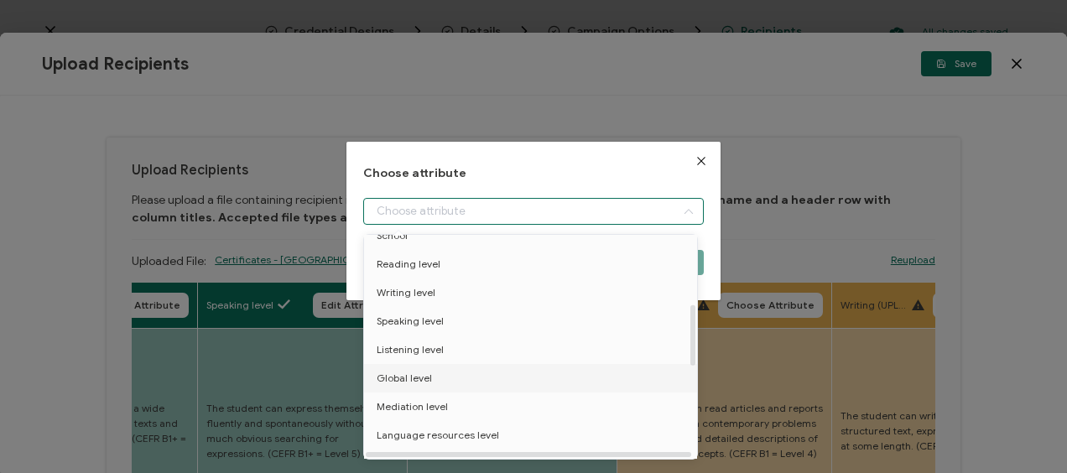
scroll to position [252, 0]
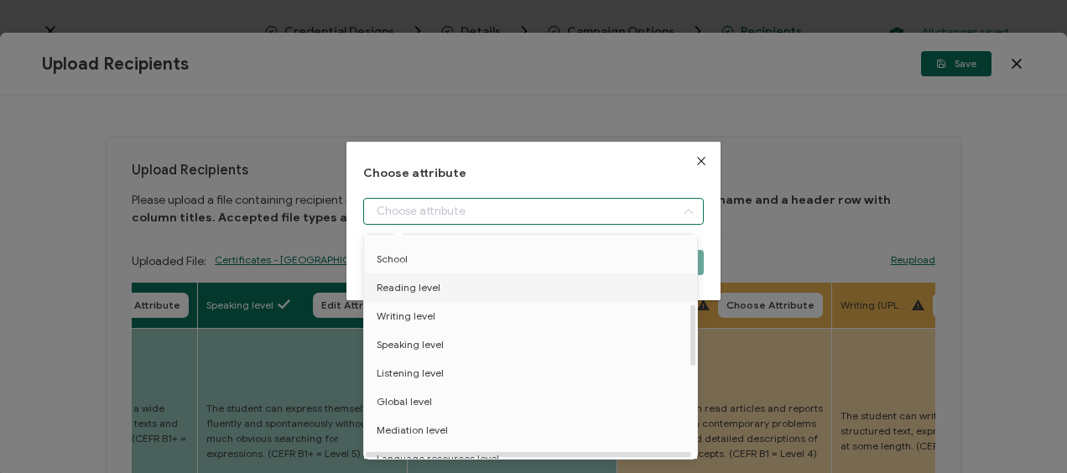
click at [426, 290] on span "Reading level" at bounding box center [409, 288] width 64 height 29
type input "Reading level"
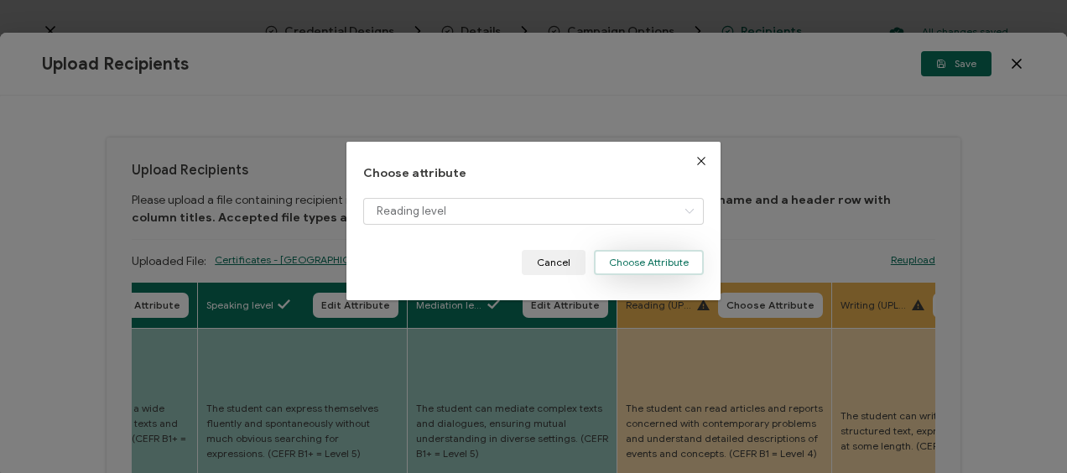
click at [629, 267] on button "Choose Attribute" at bounding box center [649, 262] width 110 height 25
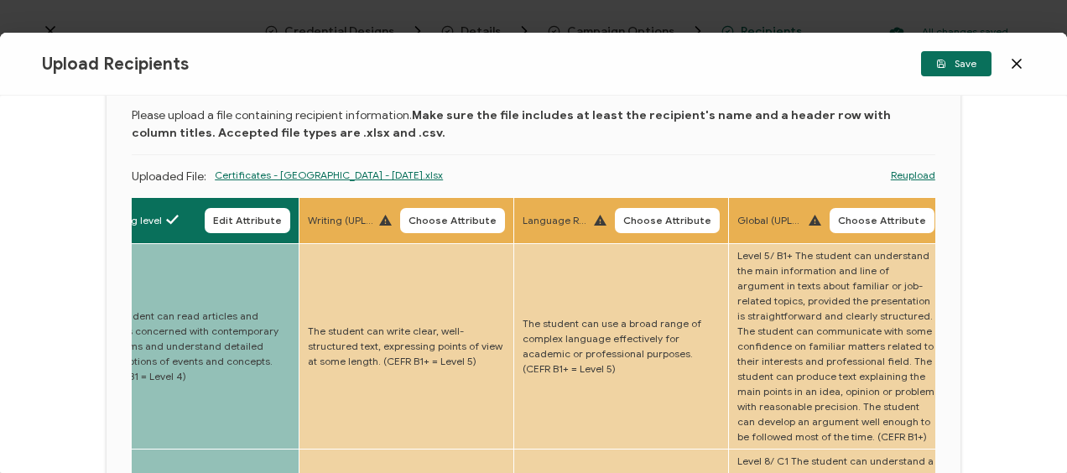
scroll to position [84, 0]
click at [430, 220] on span "Choose Attribute" at bounding box center [453, 222] width 88 height 10
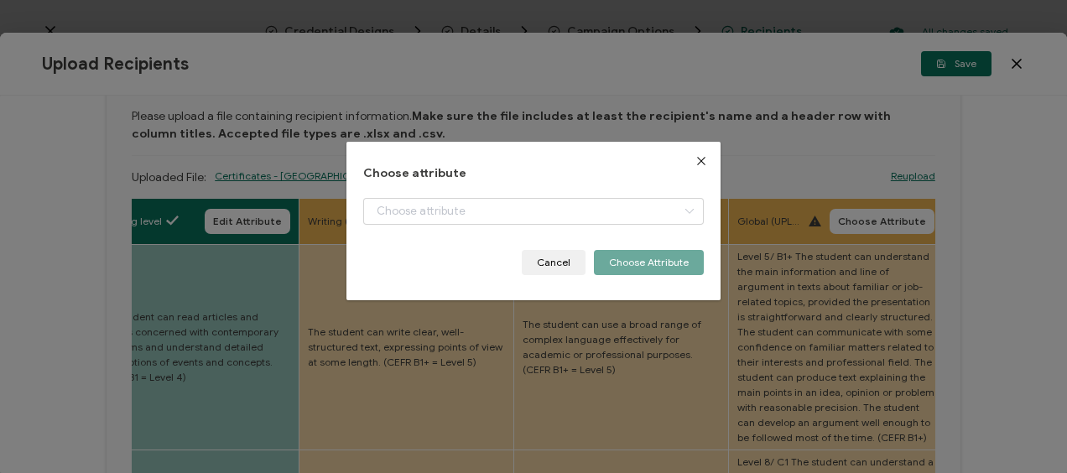
click at [460, 192] on div "Choose attribute Cancel Choose Attribute" at bounding box center [533, 221] width 340 height 108
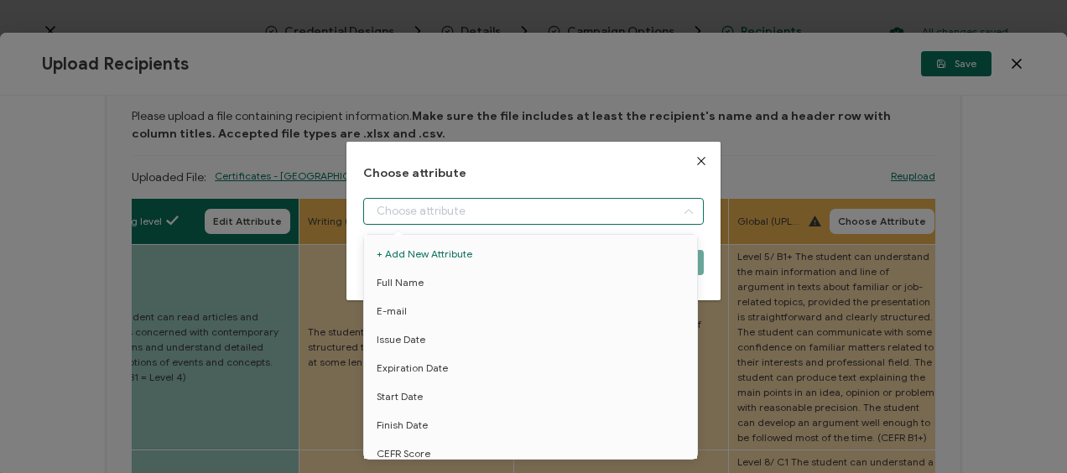
click at [457, 211] on input "dialog" at bounding box center [533, 211] width 340 height 27
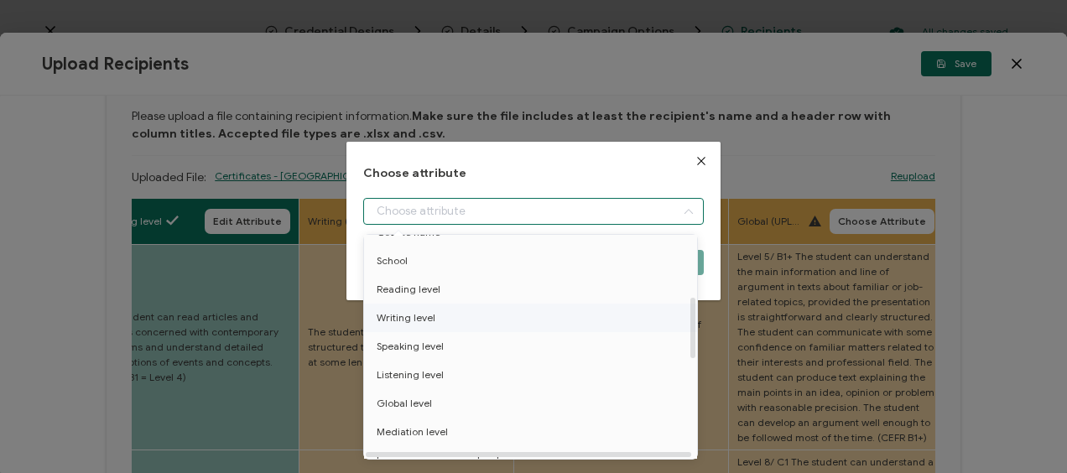
scroll to position [252, 0]
click at [419, 313] on span "Writing level" at bounding box center [406, 316] width 59 height 29
type input "Writing level"
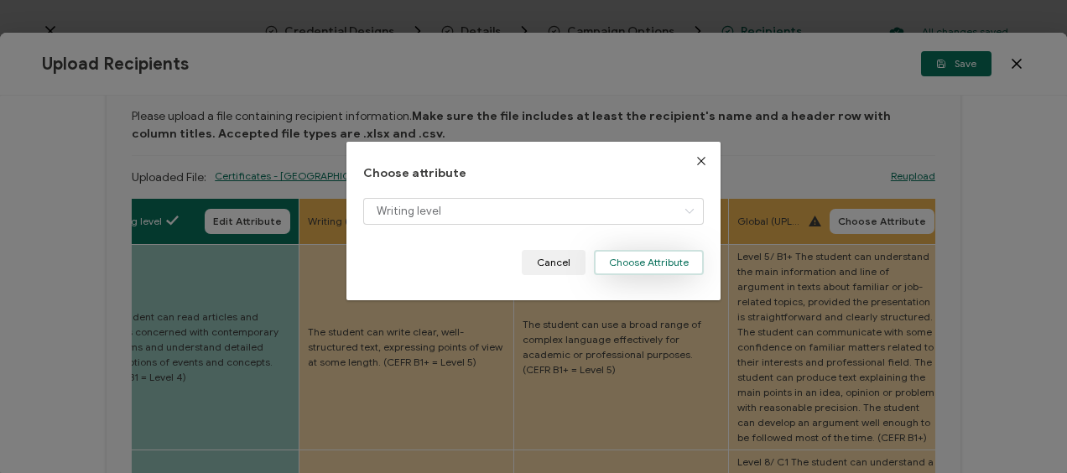
click at [641, 255] on button "Choose Attribute" at bounding box center [649, 262] width 110 height 25
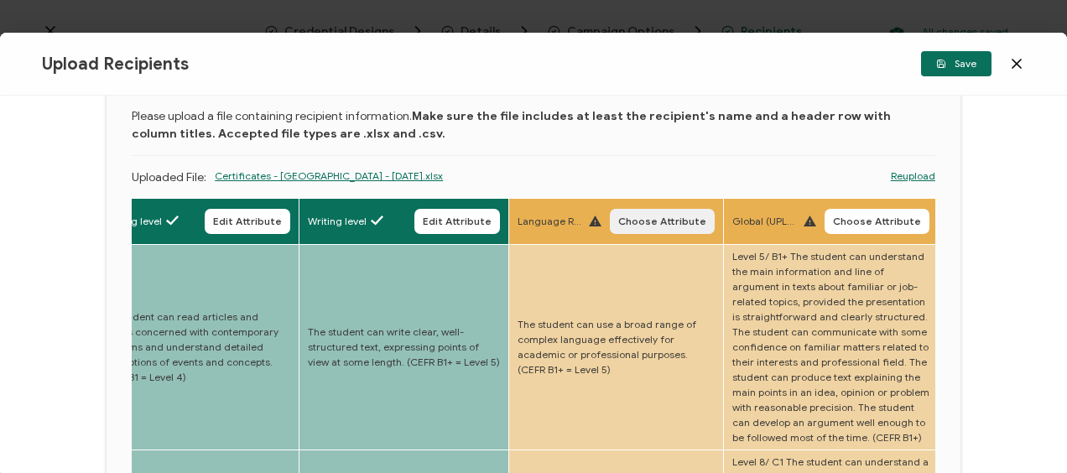
click at [650, 220] on span "Choose Attribute" at bounding box center [662, 222] width 88 height 10
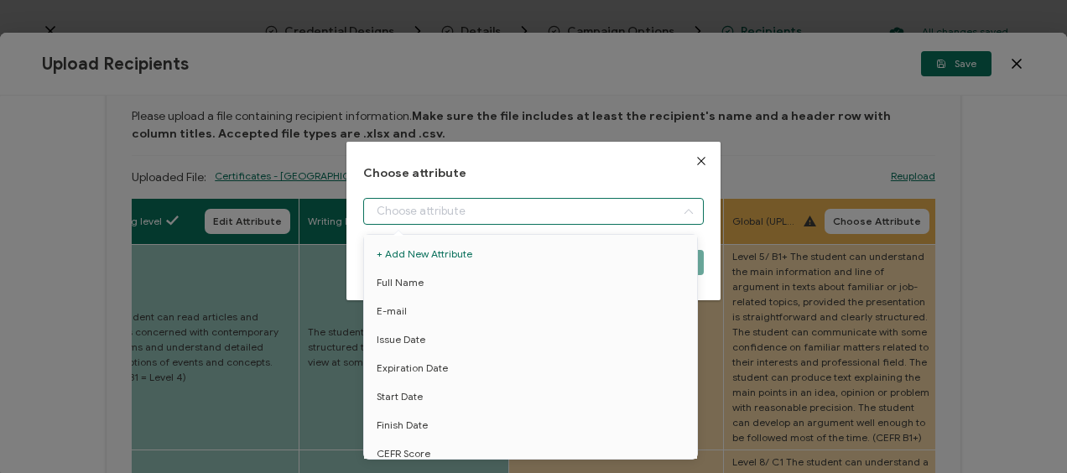
drag, startPoint x: 463, startPoint y: 211, endPoint x: 438, endPoint y: 277, distance: 70.9
click at [462, 211] on input "dialog" at bounding box center [533, 211] width 340 height 27
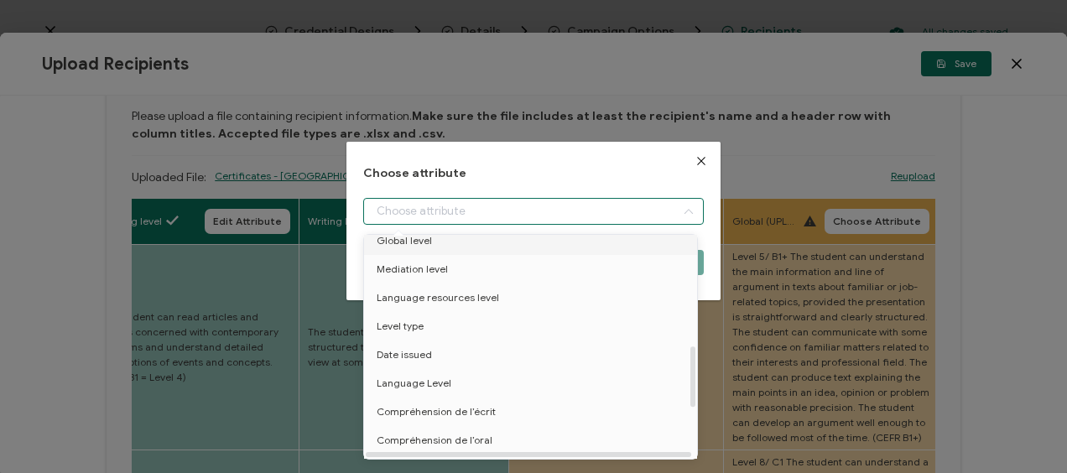
scroll to position [420, 0]
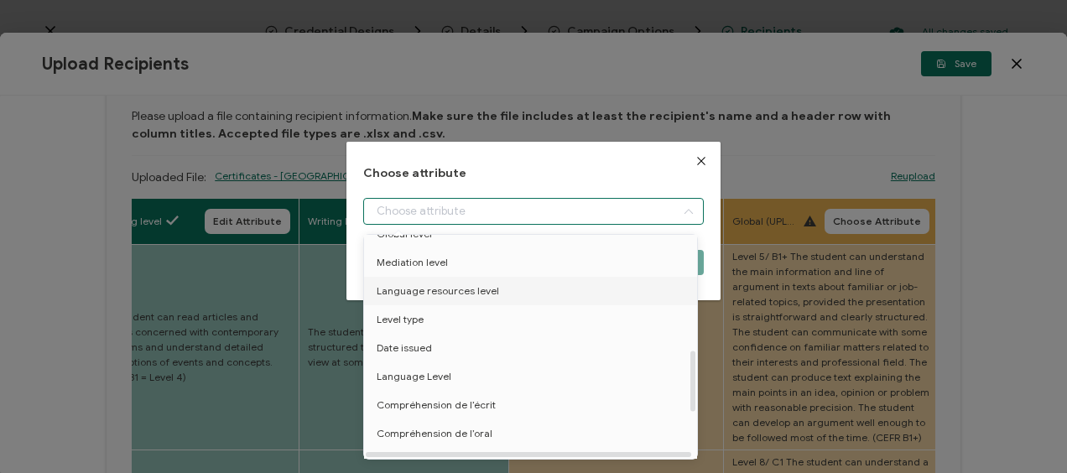
click at [435, 293] on span "Language resources level" at bounding box center [438, 291] width 123 height 29
type input "Language resources level"
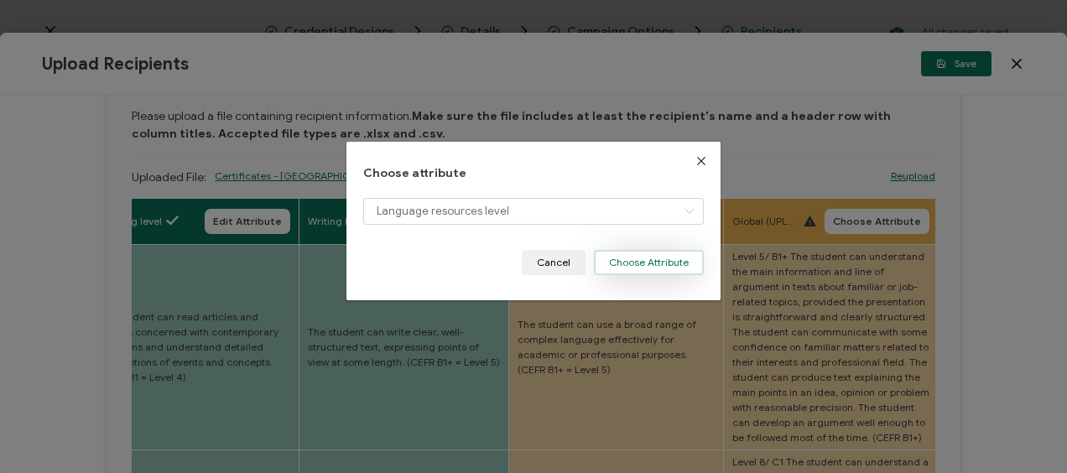
click at [641, 253] on button "Choose Attribute" at bounding box center [649, 262] width 110 height 25
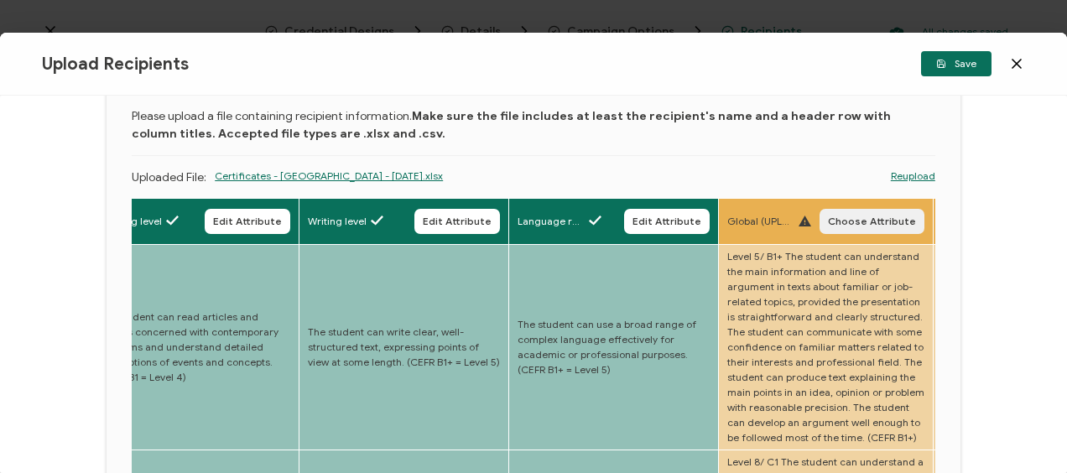
click at [864, 212] on button "Choose Attribute" at bounding box center [872, 221] width 105 height 25
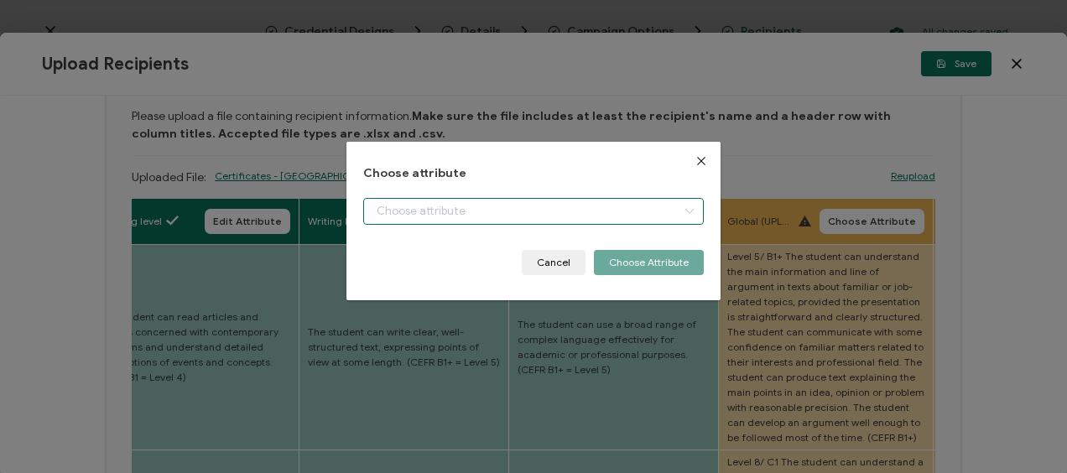
click at [480, 220] on input "dialog" at bounding box center [533, 211] width 340 height 27
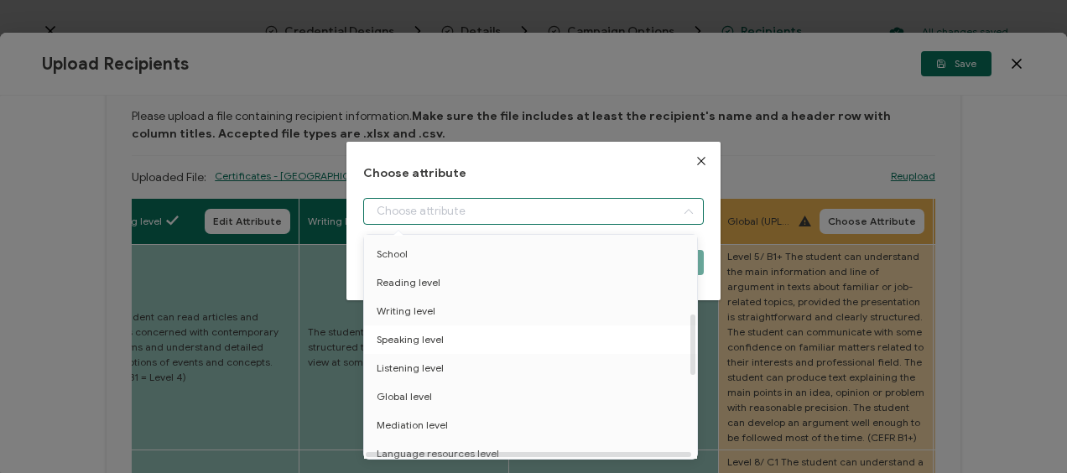
scroll to position [336, 0]
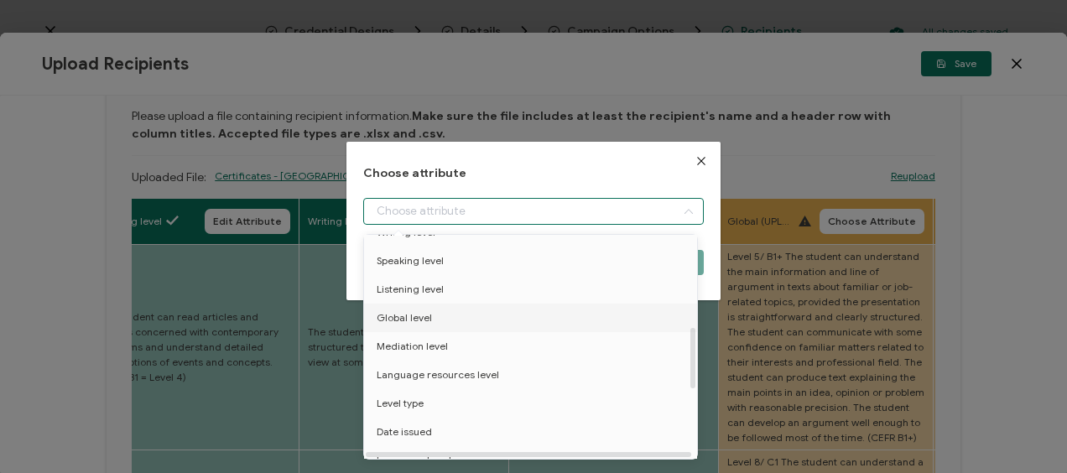
click at [415, 321] on span "Global level" at bounding box center [404, 318] width 55 height 29
type input "Global level"
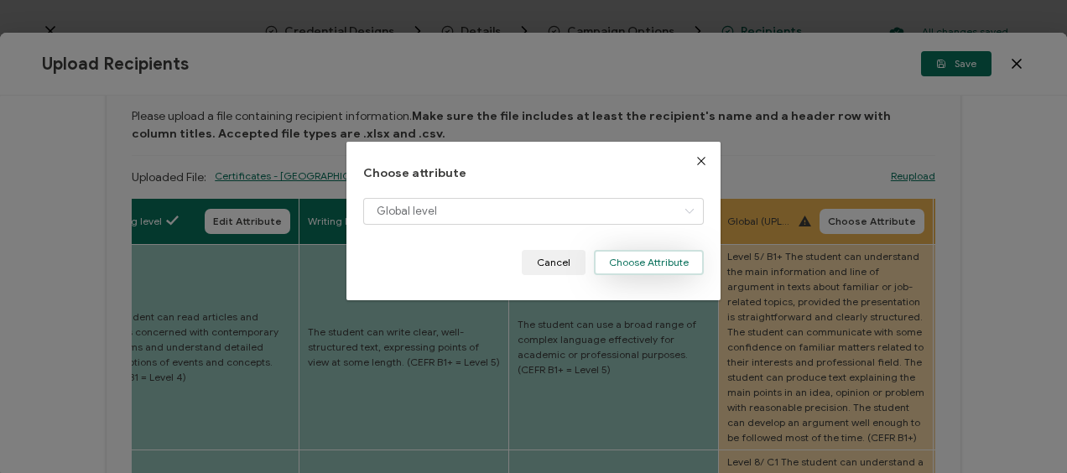
click at [628, 258] on button "Choose Attribute" at bounding box center [649, 262] width 110 height 25
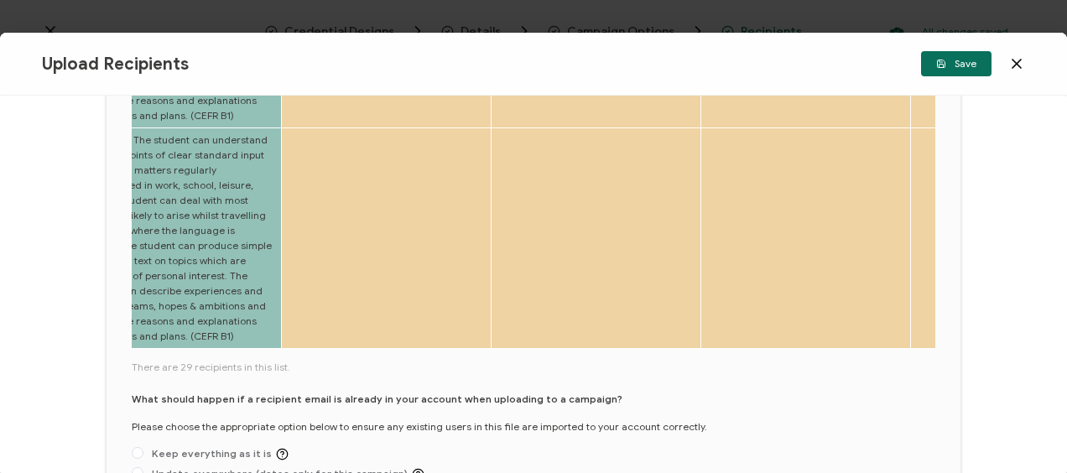
scroll to position [1009, 0]
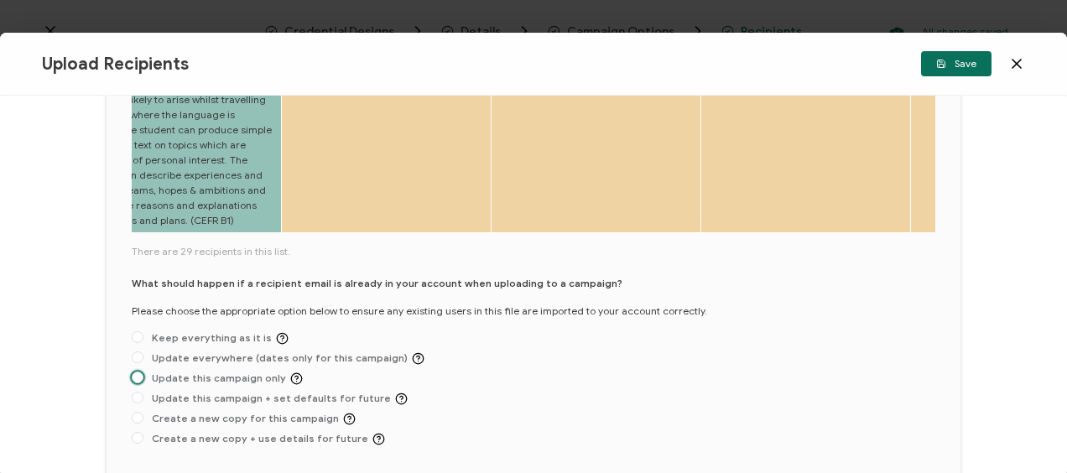
click at [204, 373] on span "Update this campaign only" at bounding box center [222, 379] width 159 height 13
click at [143, 372] on input "Update this campaign only" at bounding box center [138, 378] width 12 height 13
radio input "true"
click at [963, 64] on span "Save" at bounding box center [957, 64] width 40 height 10
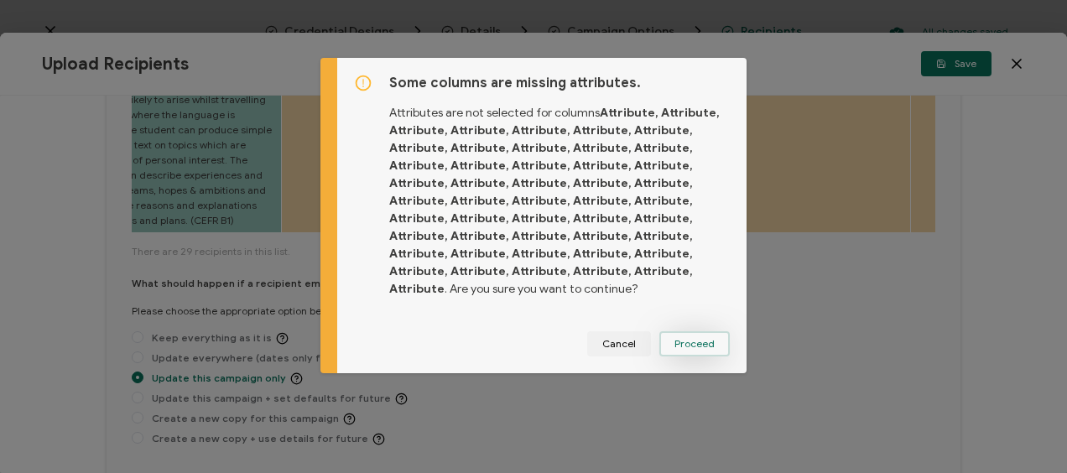
click at [692, 341] on span "Proceed" at bounding box center [695, 344] width 40 height 10
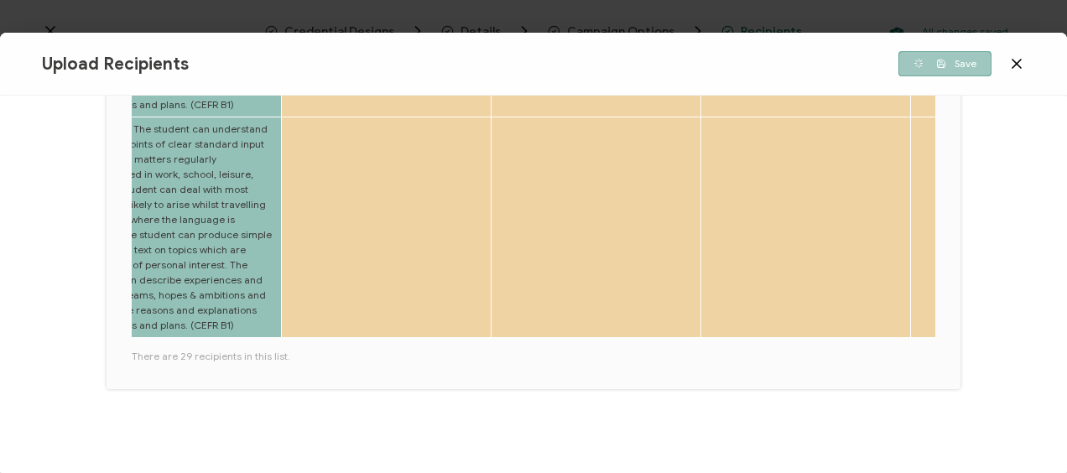
scroll to position [816, 0]
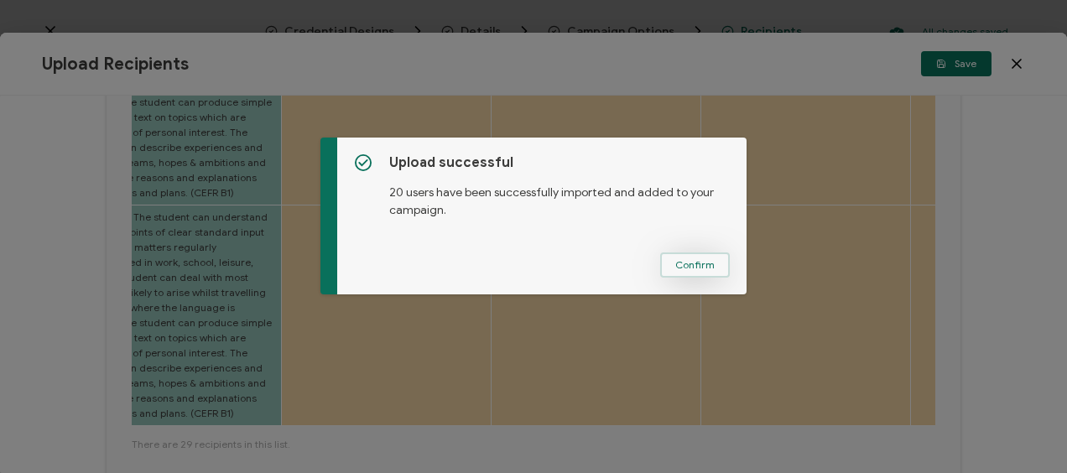
click at [704, 260] on span "Confirm" at bounding box center [695, 265] width 39 height 10
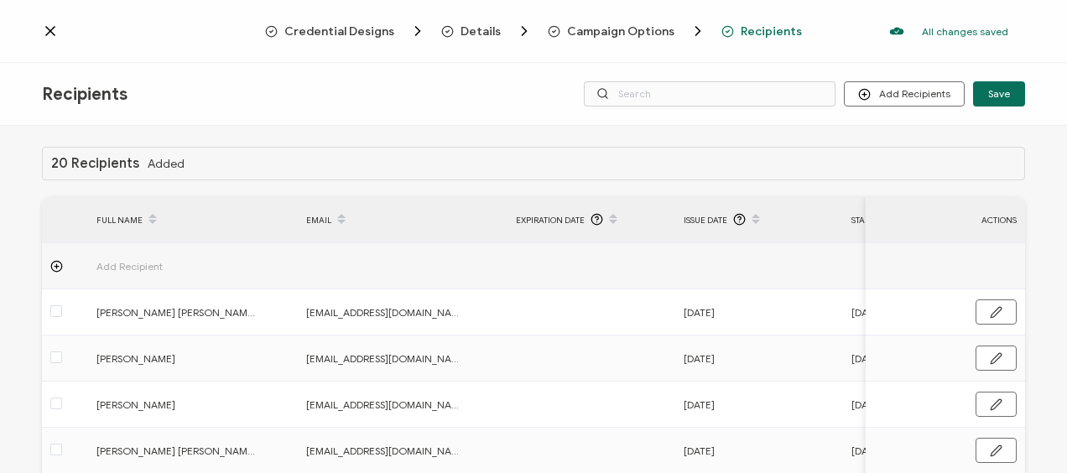
click at [723, 42] on div "Credential Designs Details Campaign Options Recipients All changes saved We sav…" at bounding box center [533, 31] width 1067 height 63
click at [741, 28] on span "Recipients" at bounding box center [771, 31] width 61 height 13
click at [764, 30] on span "Recipients" at bounding box center [771, 31] width 61 height 13
click at [879, 98] on button "Add Recipients" at bounding box center [904, 93] width 121 height 25
click at [895, 134] on span "Upload Recipients" at bounding box center [926, 139] width 85 height 13
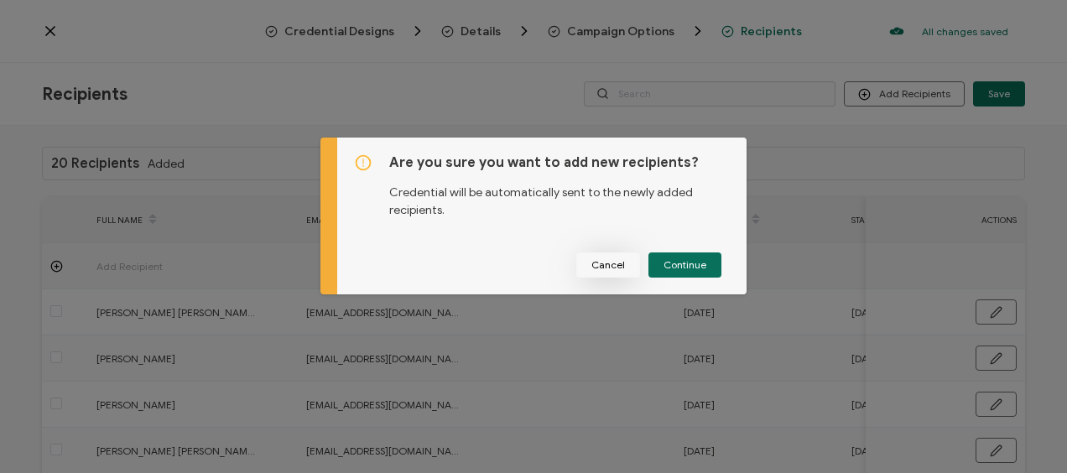
click at [609, 264] on span "Cancel" at bounding box center [609, 265] width 34 height 10
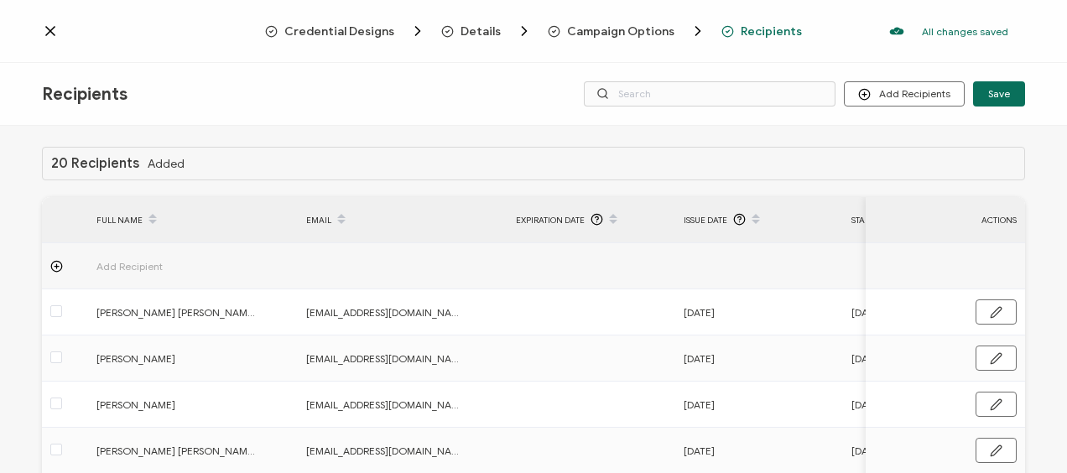
click at [782, 33] on span "Recipients" at bounding box center [771, 31] width 61 height 13
click at [876, 86] on button "Add Recipients" at bounding box center [904, 93] width 121 height 25
click at [906, 133] on span "Upload Recipients" at bounding box center [926, 139] width 85 height 13
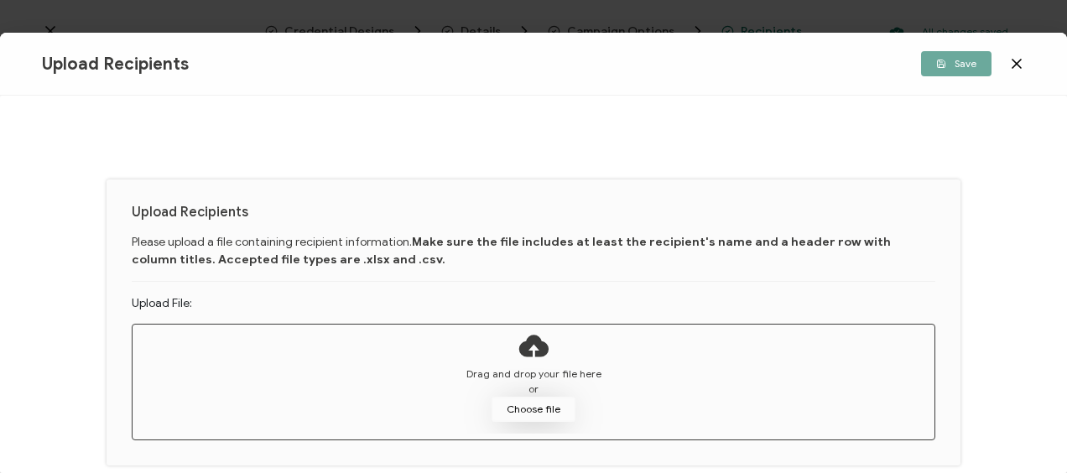
click at [519, 415] on button "Choose file" at bounding box center [534, 409] width 84 height 25
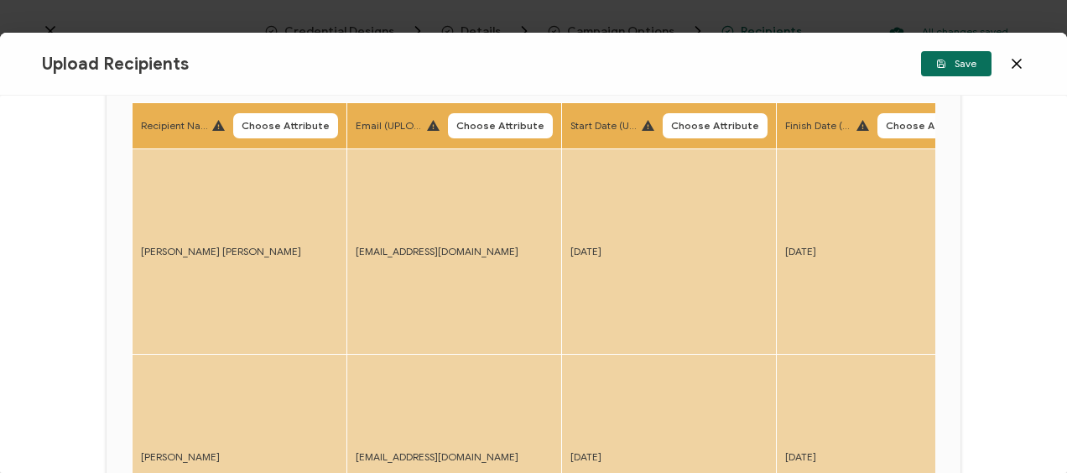
scroll to position [2, 0]
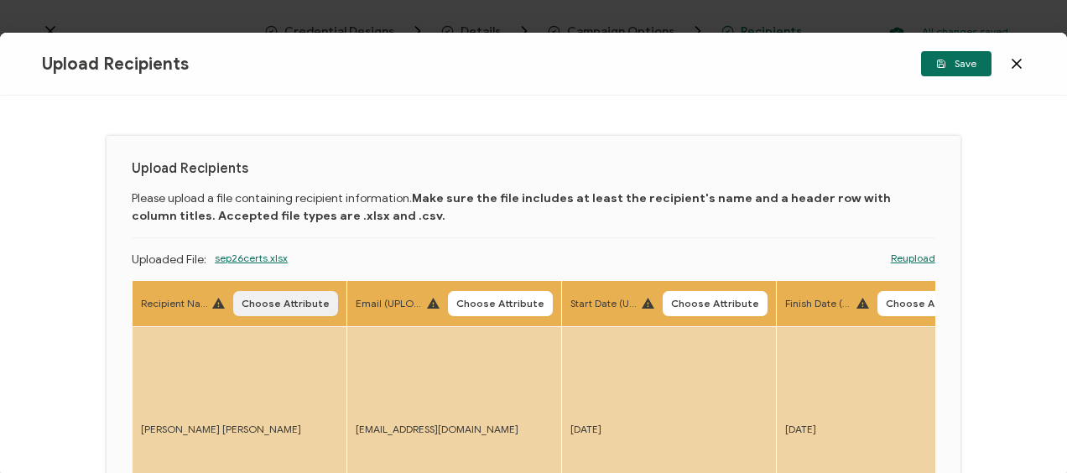
click at [283, 301] on span "Choose Attribute" at bounding box center [286, 304] width 88 height 10
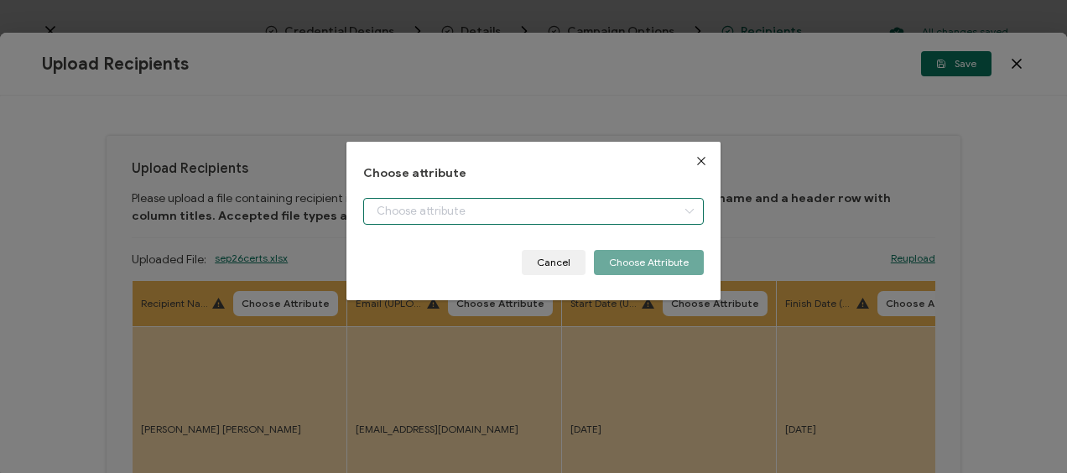
click at [428, 218] on input "dialog" at bounding box center [533, 211] width 340 height 27
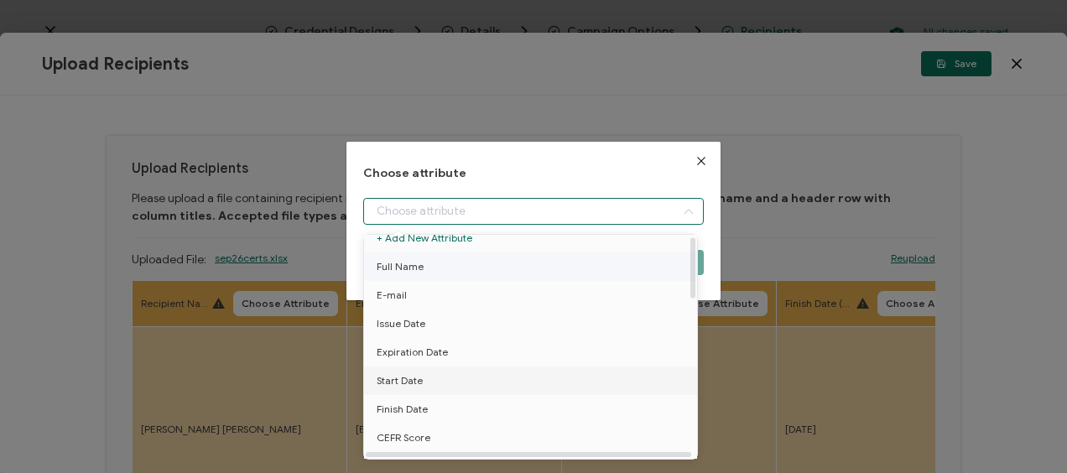
scroll to position [0, 0]
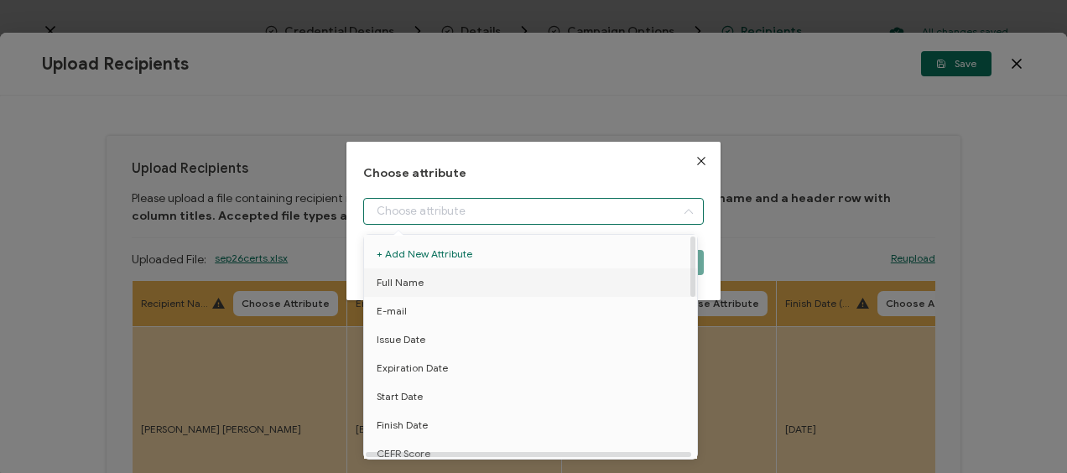
click at [443, 285] on li "Full Name" at bounding box center [533, 283] width 347 height 29
type input "Full Name"
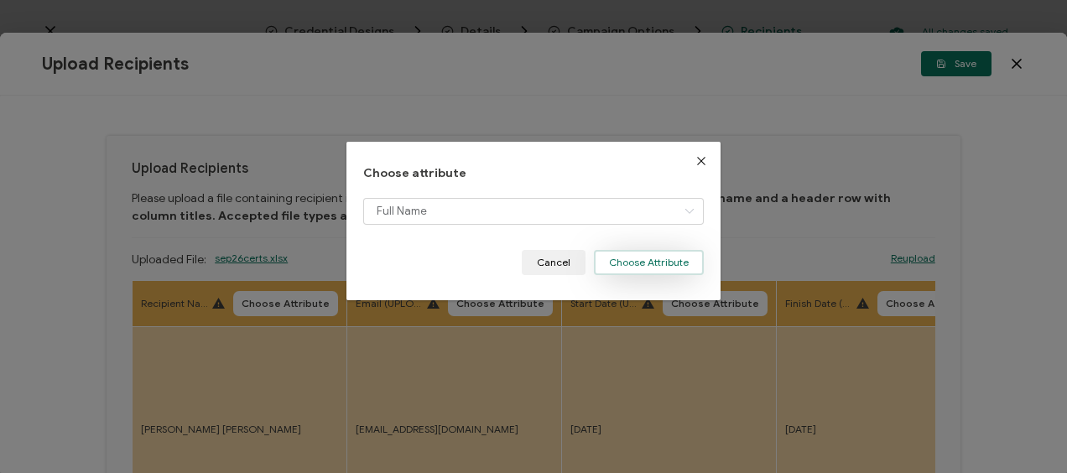
click at [631, 261] on button "Choose Attribute" at bounding box center [649, 262] width 110 height 25
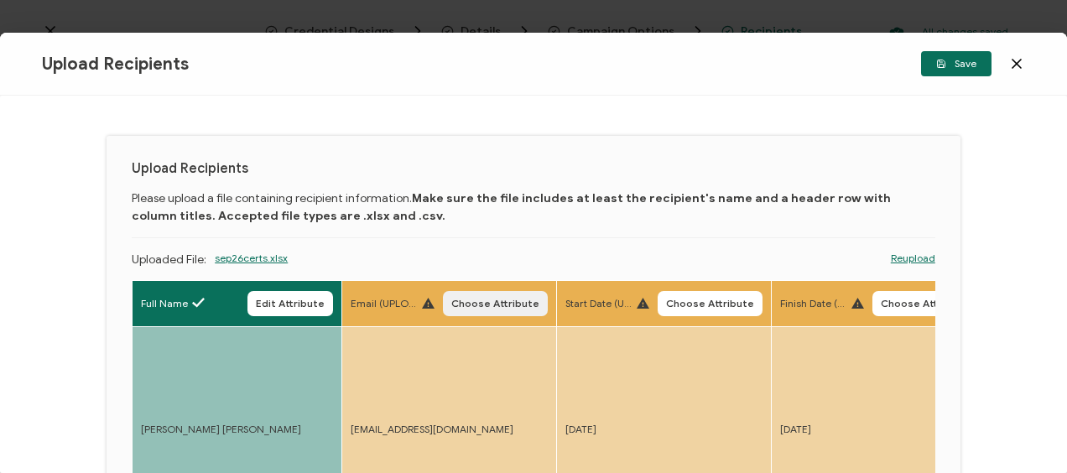
click at [488, 306] on span "Choose Attribute" at bounding box center [495, 304] width 88 height 10
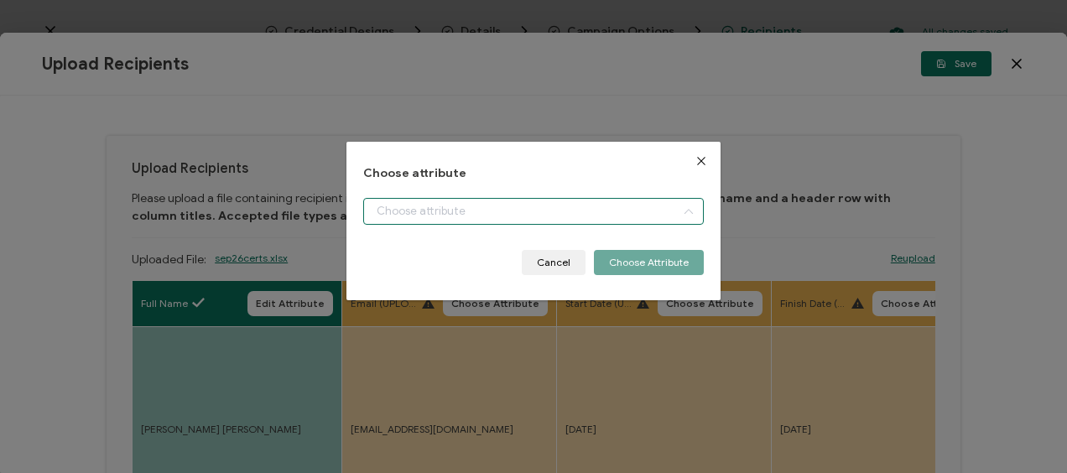
click at [488, 213] on input "dialog" at bounding box center [533, 211] width 340 height 27
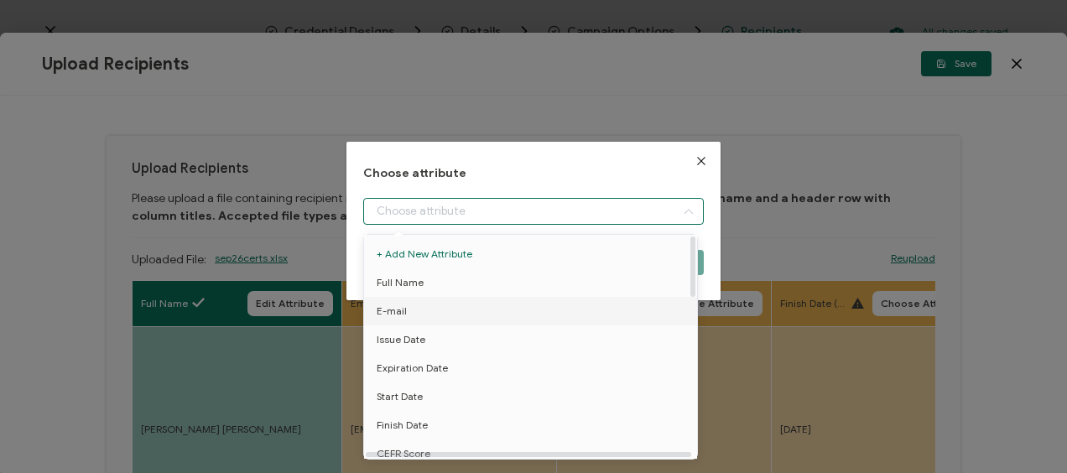
click at [428, 310] on li "E-mail" at bounding box center [533, 311] width 347 height 29
type input "E-mail"
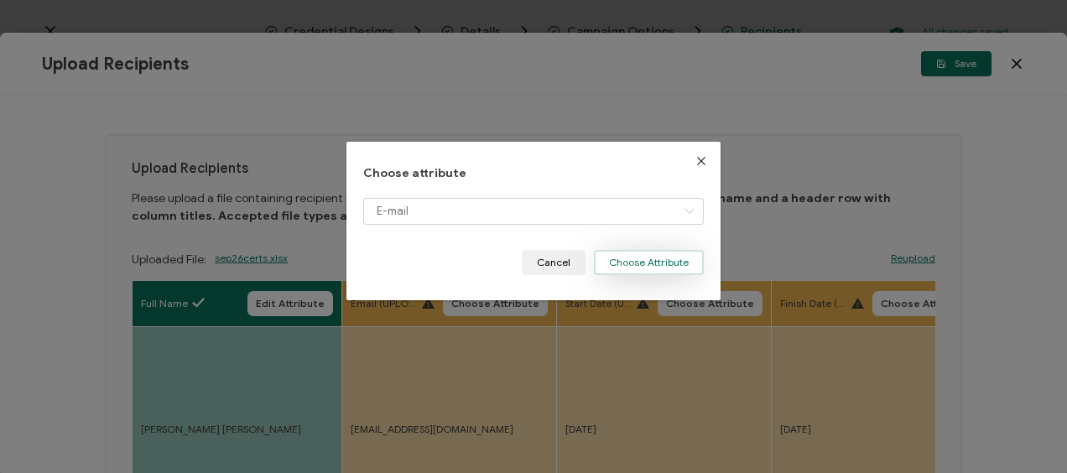
click at [604, 251] on button "Choose Attribute" at bounding box center [649, 262] width 110 height 25
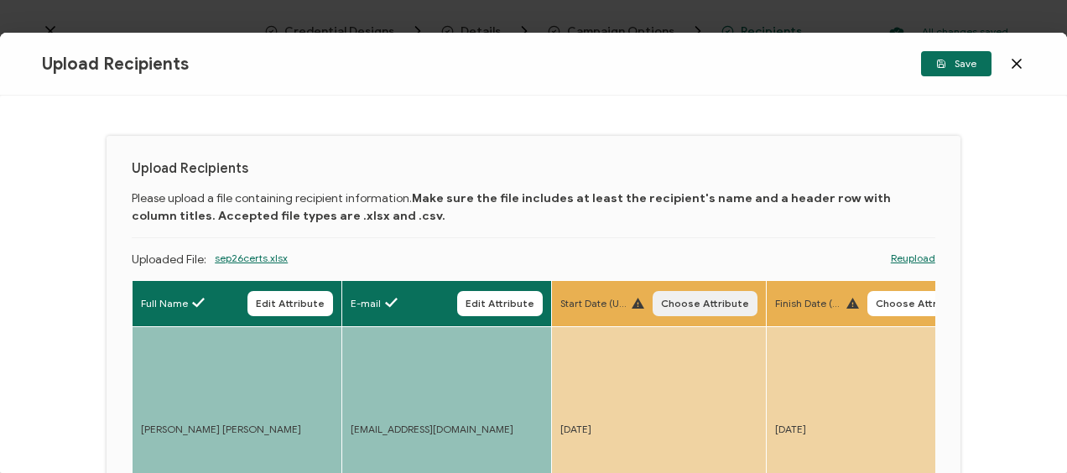
click at [683, 292] on button "Choose Attribute" at bounding box center [705, 303] width 105 height 25
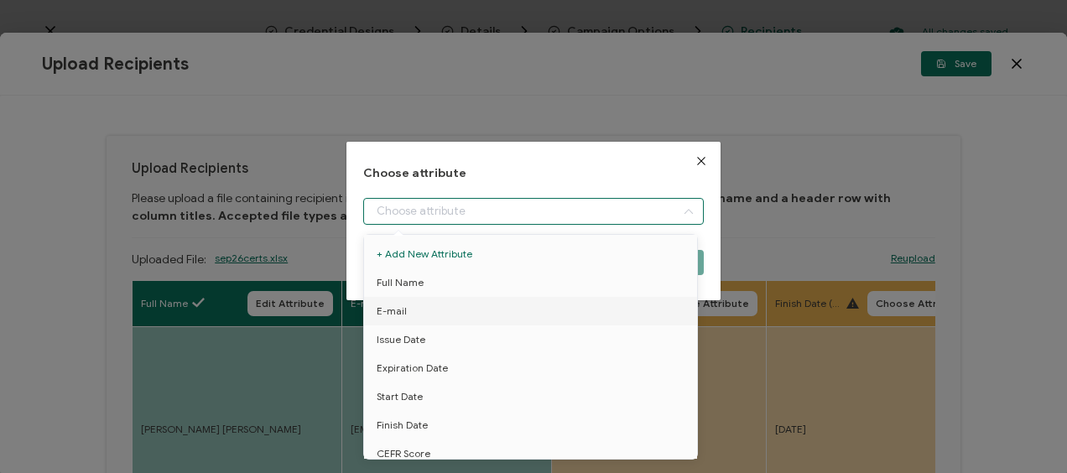
click at [537, 218] on input "dialog" at bounding box center [533, 211] width 340 height 27
click at [415, 391] on span "Start Date" at bounding box center [400, 397] width 46 height 29
type input "Start Date"
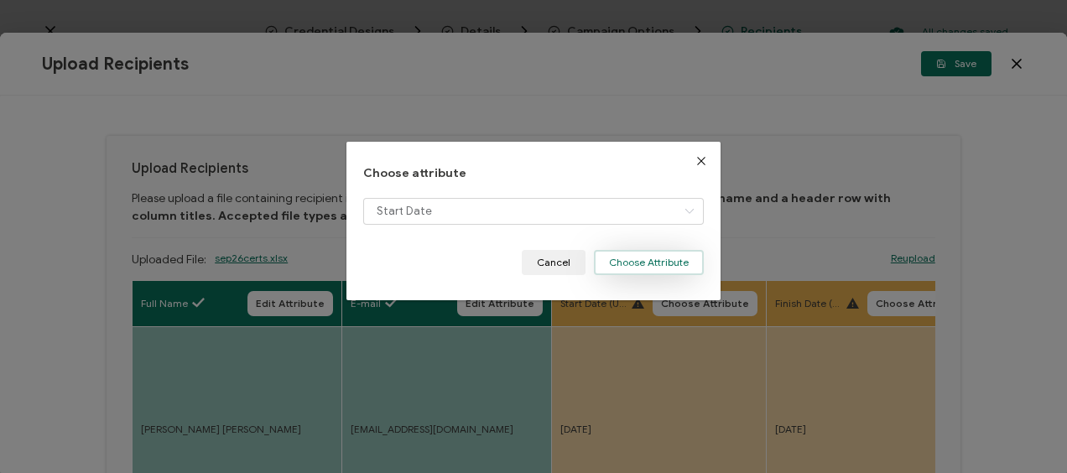
click at [652, 267] on button "Choose Attribute" at bounding box center [649, 262] width 110 height 25
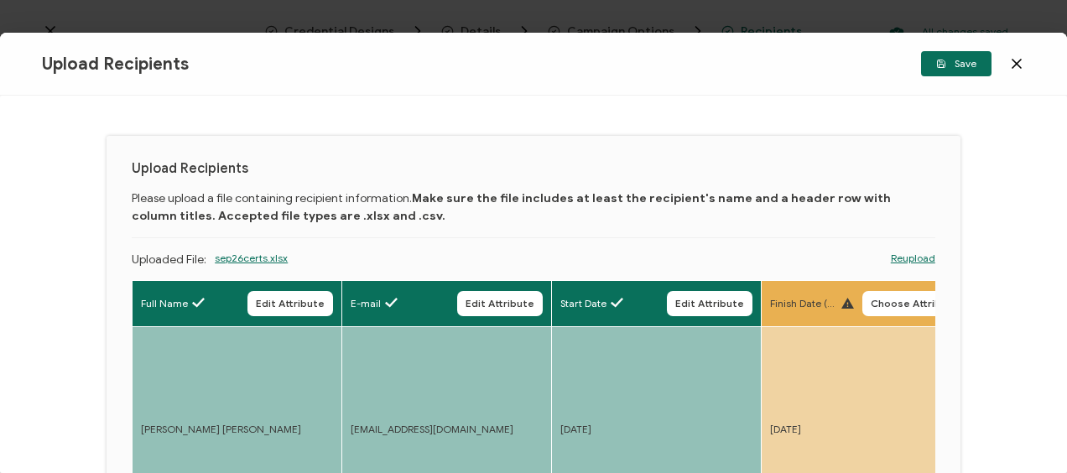
scroll to position [170, 0]
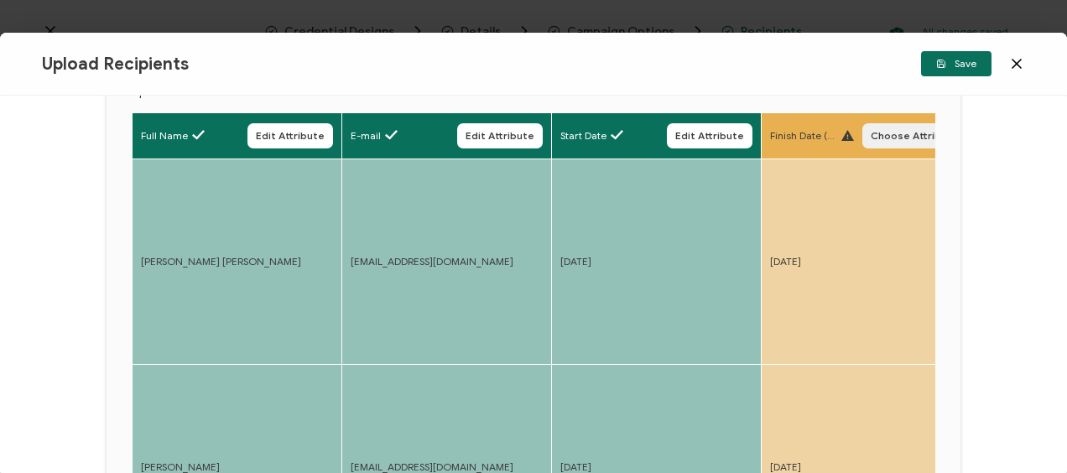
click at [893, 127] on button "Choose Attribute" at bounding box center [915, 135] width 105 height 25
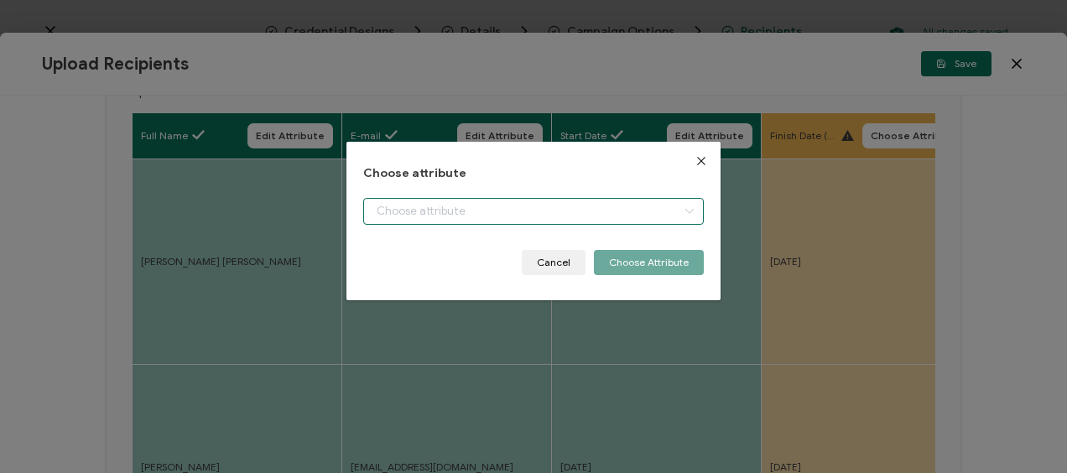
click at [460, 211] on input "dialog" at bounding box center [533, 211] width 340 height 27
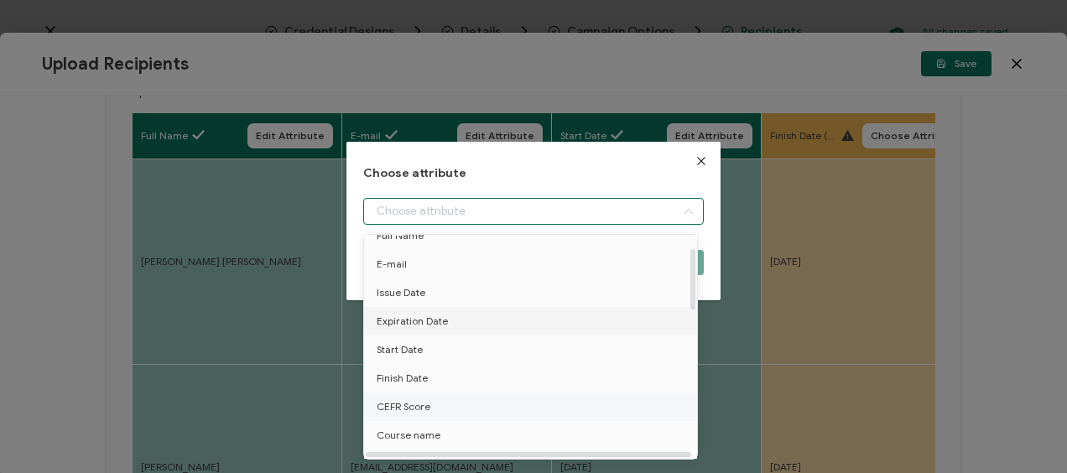
scroll to position [84, 0]
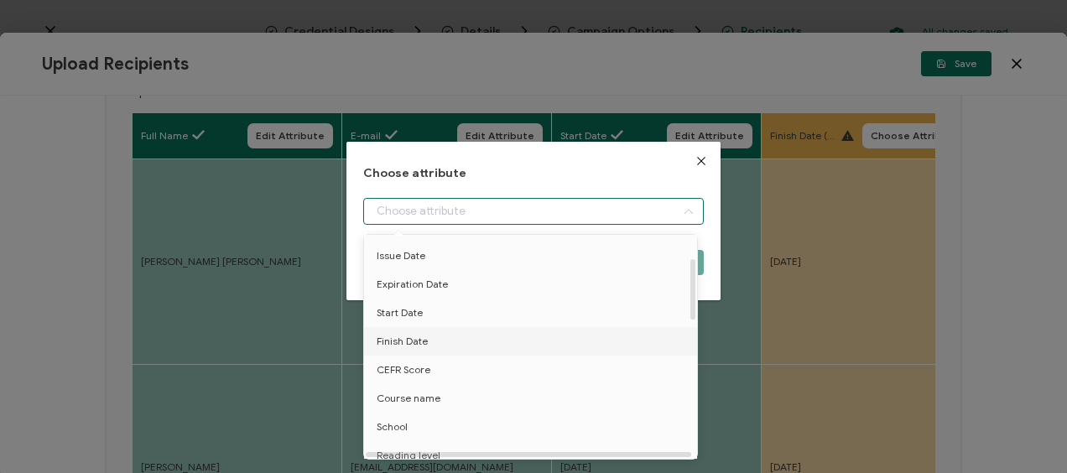
click at [427, 342] on li "Finish Date" at bounding box center [533, 341] width 347 height 29
type input "Finish Date"
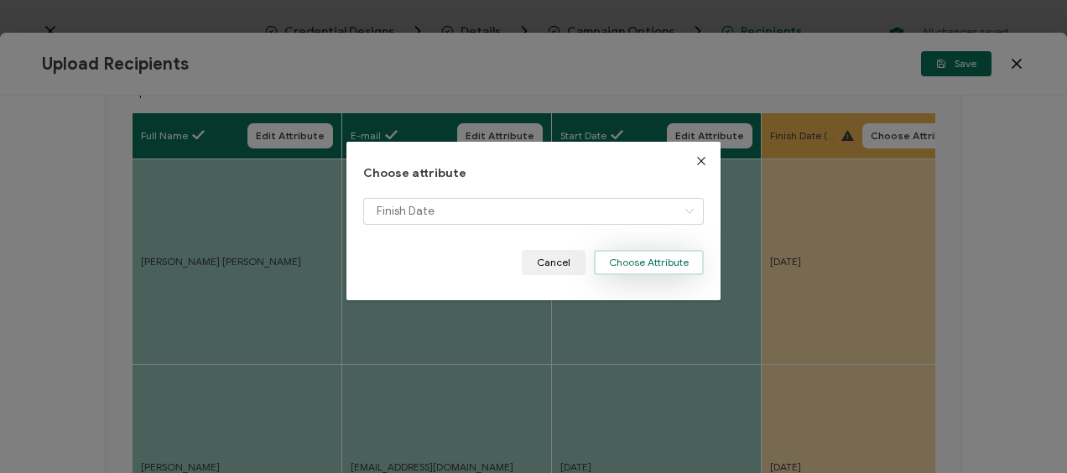
click at [632, 258] on button "Choose Attribute" at bounding box center [649, 262] width 110 height 25
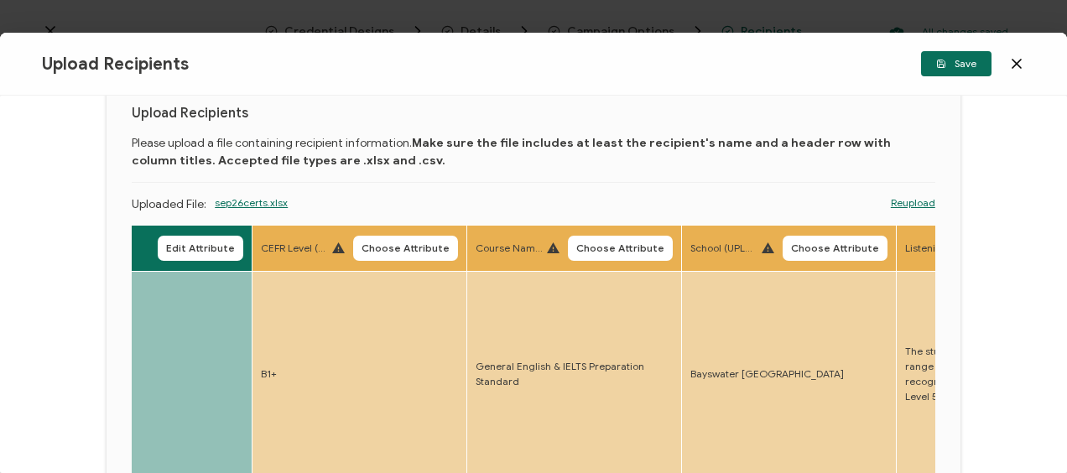
scroll to position [168, 0]
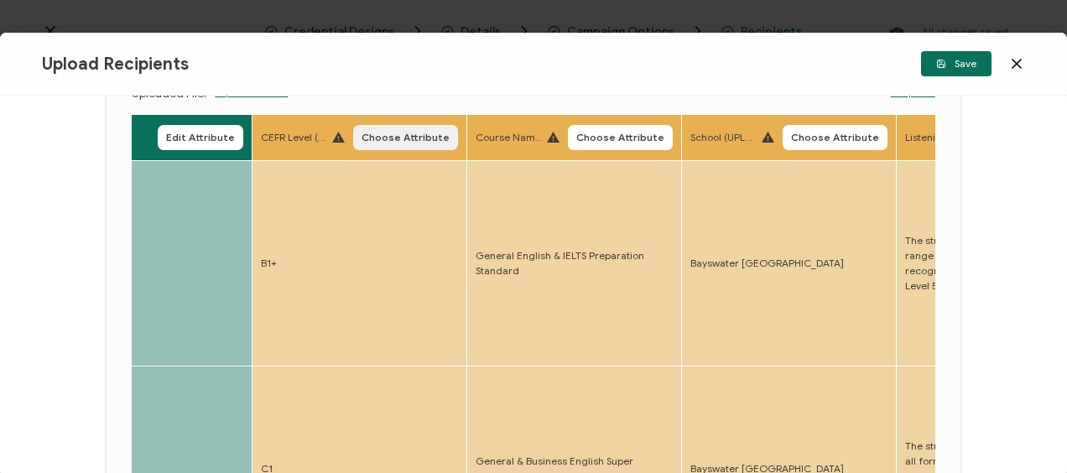
click at [396, 146] on button "Choose Attribute" at bounding box center [405, 137] width 105 height 25
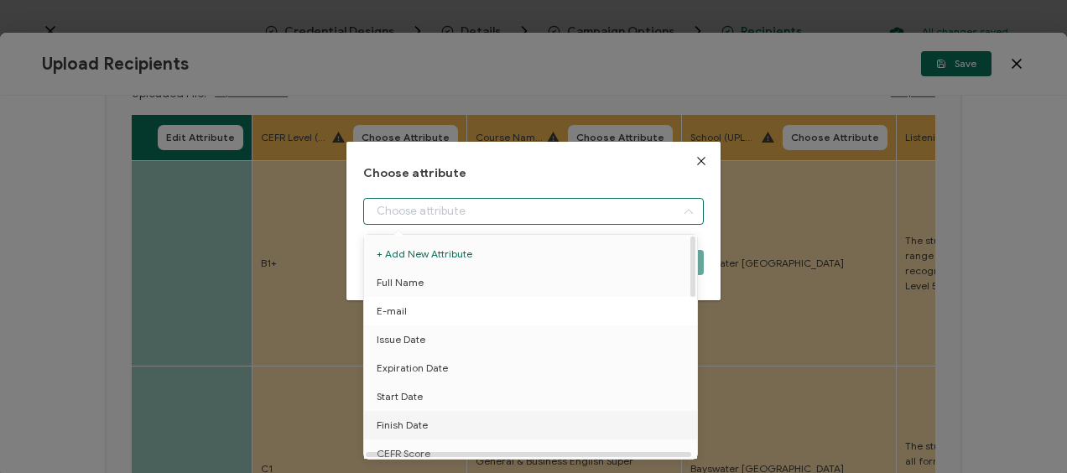
drag, startPoint x: 420, startPoint y: 206, endPoint x: 448, endPoint y: 296, distance: 94.0
click at [420, 209] on input "dialog" at bounding box center [533, 211] width 340 height 27
click at [440, 287] on li "CEFR Score" at bounding box center [533, 286] width 347 height 29
type input "CEFR Score"
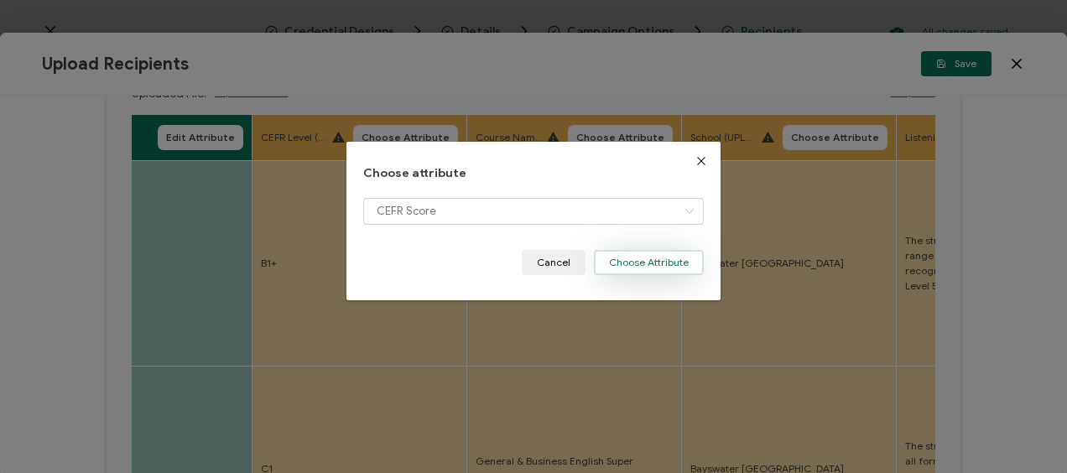
click at [655, 264] on button "Choose Attribute" at bounding box center [649, 262] width 110 height 25
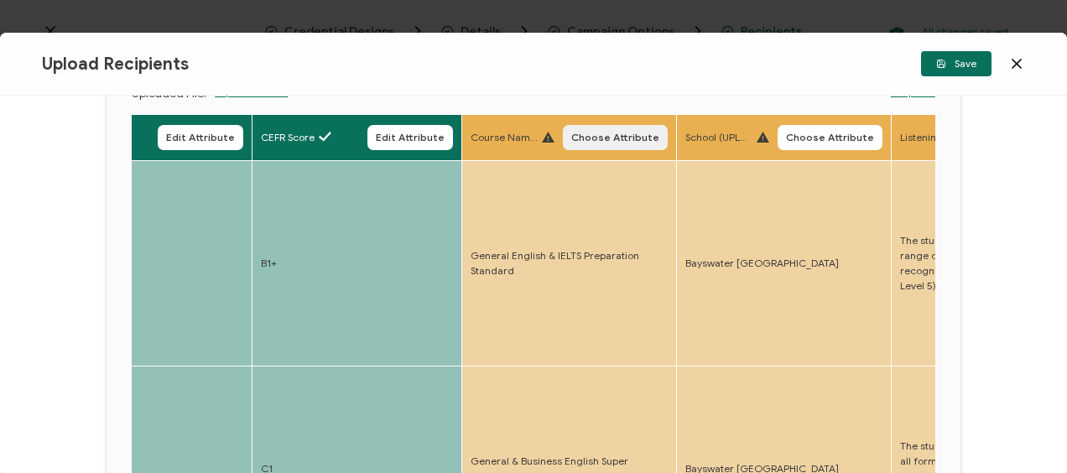
click at [610, 138] on span "Choose Attribute" at bounding box center [615, 138] width 88 height 10
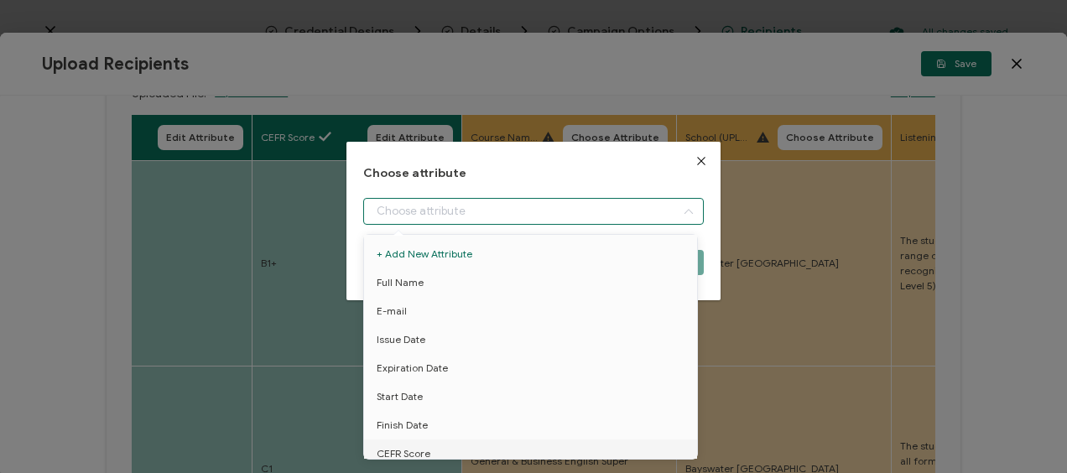
click at [401, 208] on input "dialog" at bounding box center [533, 211] width 340 height 27
click at [445, 312] on li "Course name" at bounding box center [533, 314] width 347 height 29
type input "Course name"
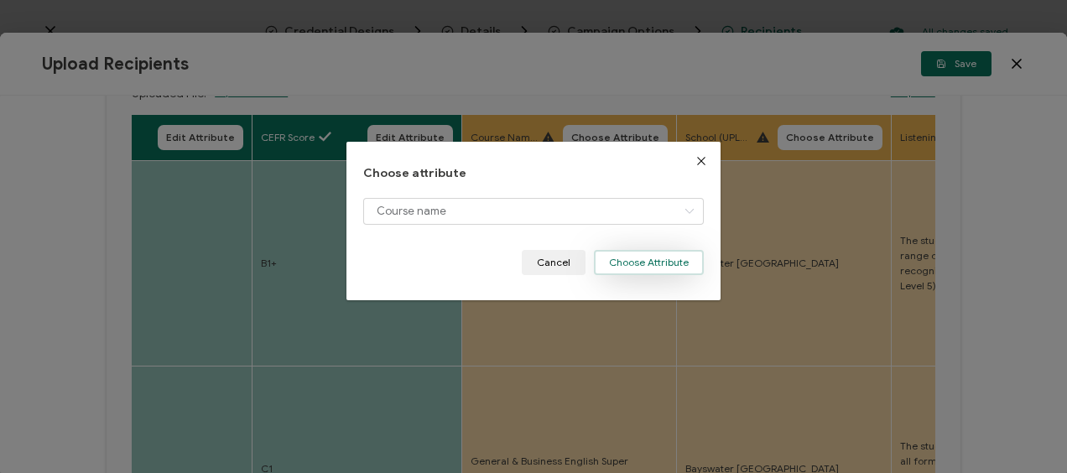
click at [639, 258] on button "Choose Attribute" at bounding box center [649, 262] width 110 height 25
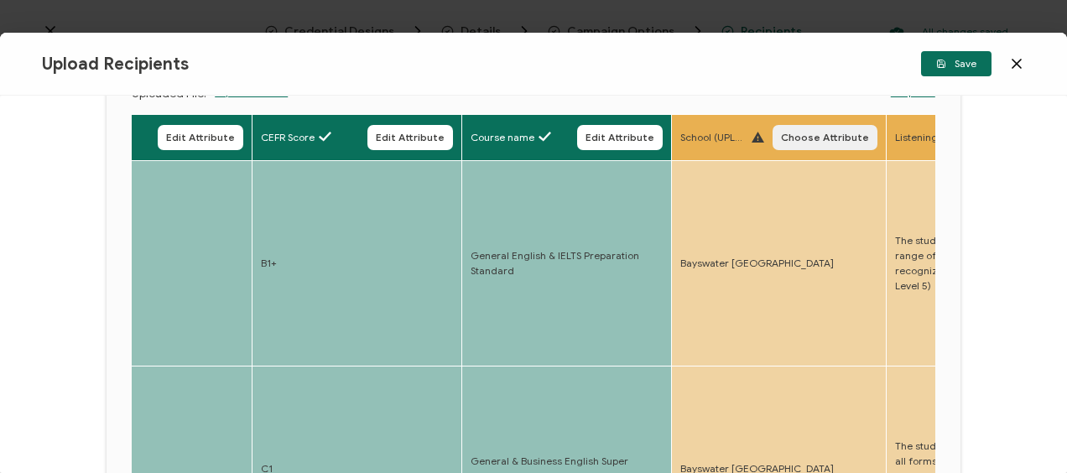
click at [801, 136] on span "Choose Attribute" at bounding box center [825, 138] width 88 height 10
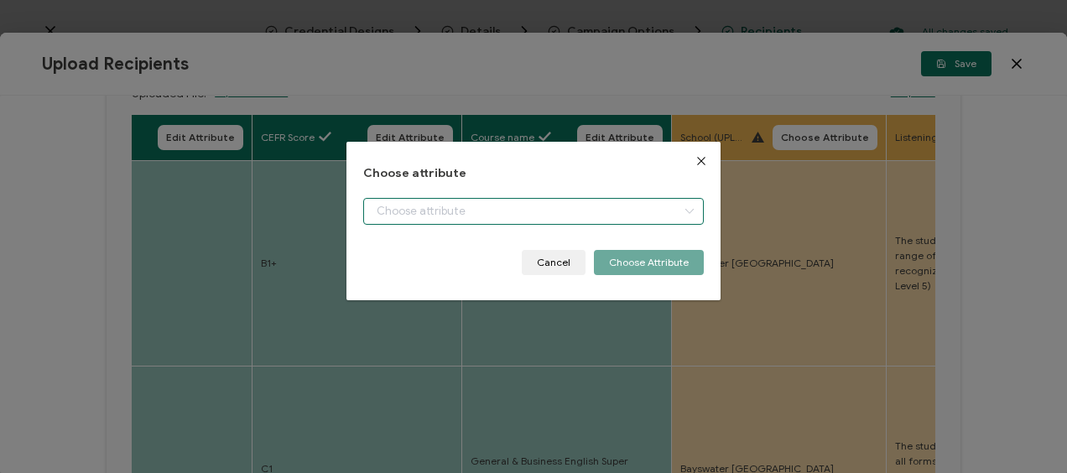
click at [515, 208] on input "dialog" at bounding box center [533, 211] width 340 height 27
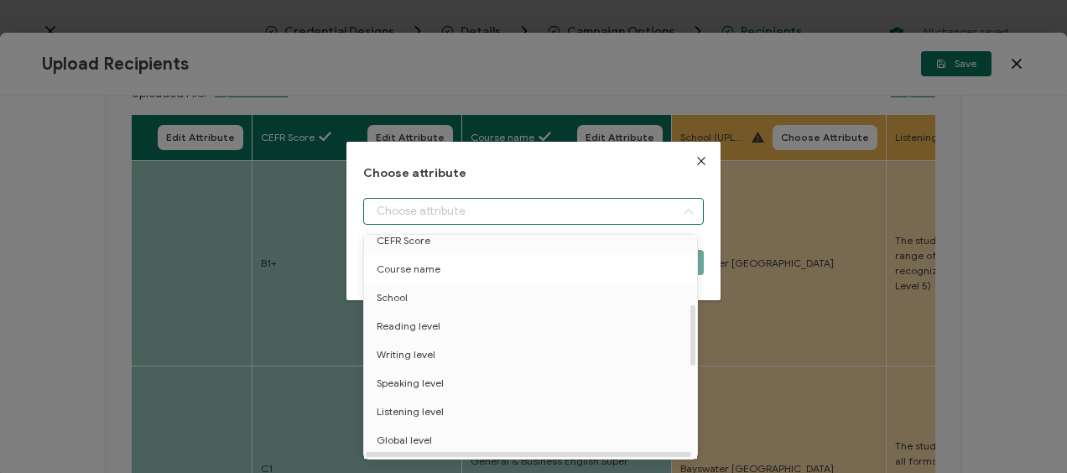
scroll to position [252, 0]
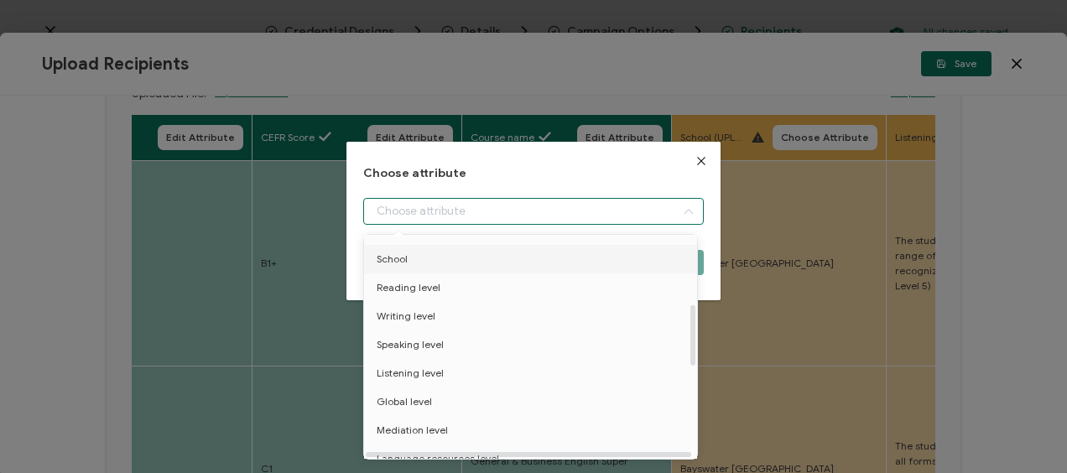
click at [431, 262] on li "School" at bounding box center [533, 259] width 347 height 29
type input "School"
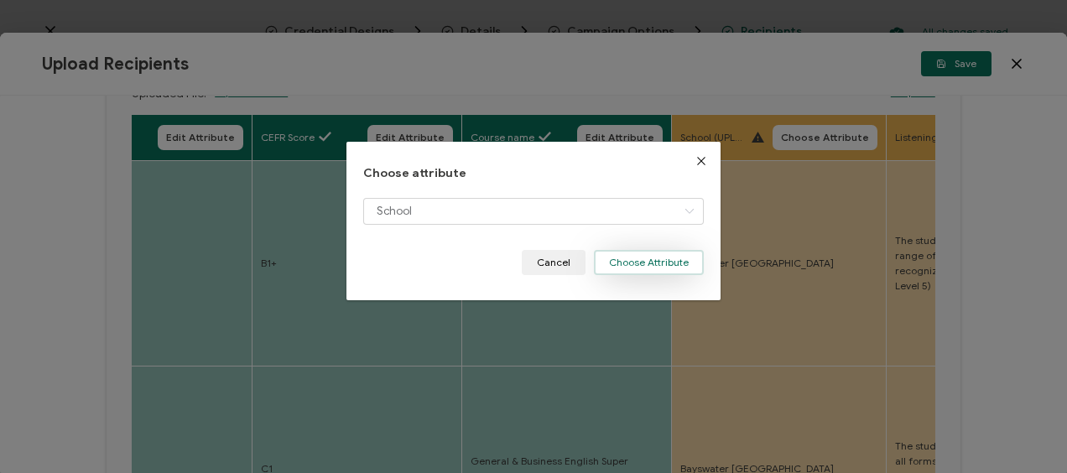
click at [634, 257] on button "Choose Attribute" at bounding box center [649, 262] width 110 height 25
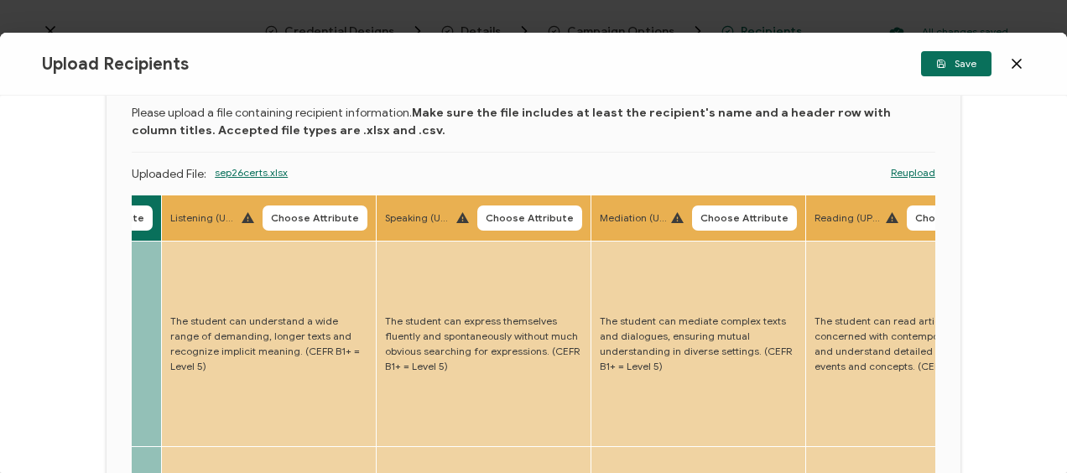
scroll to position [2, 0]
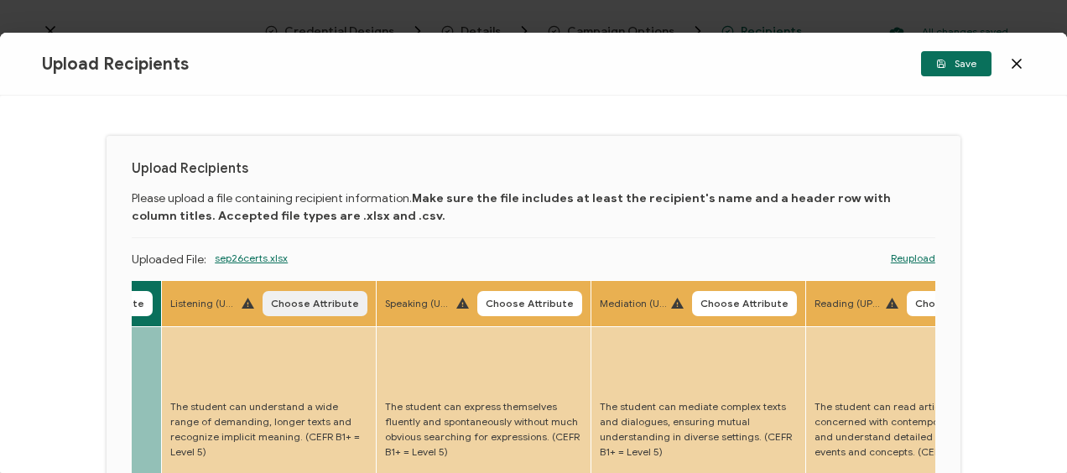
click at [292, 300] on span "Choose Attribute" at bounding box center [315, 304] width 88 height 10
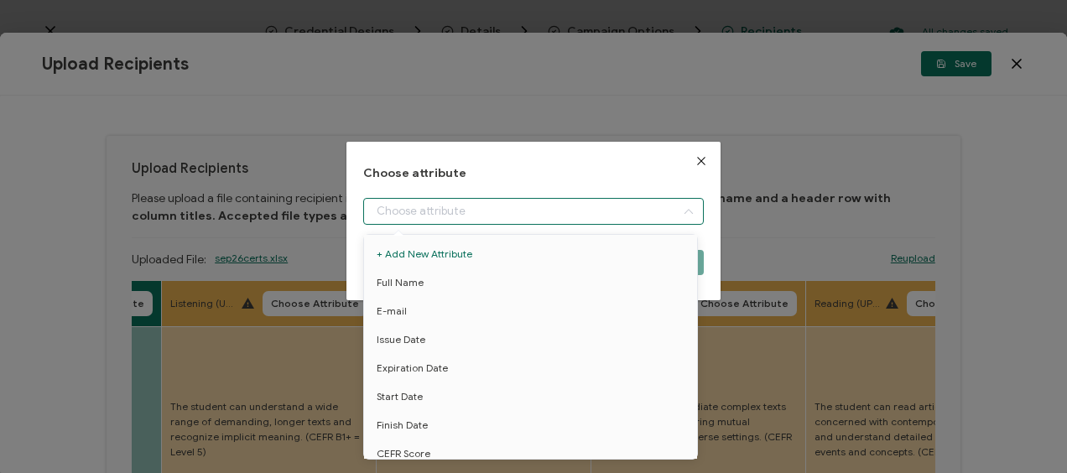
click at [425, 215] on input "dialog" at bounding box center [533, 211] width 340 height 27
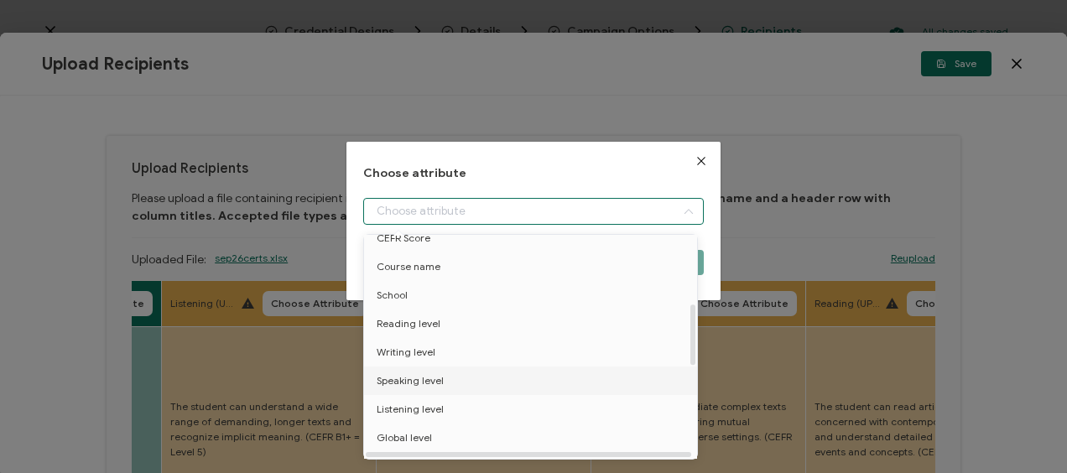
scroll to position [252, 0]
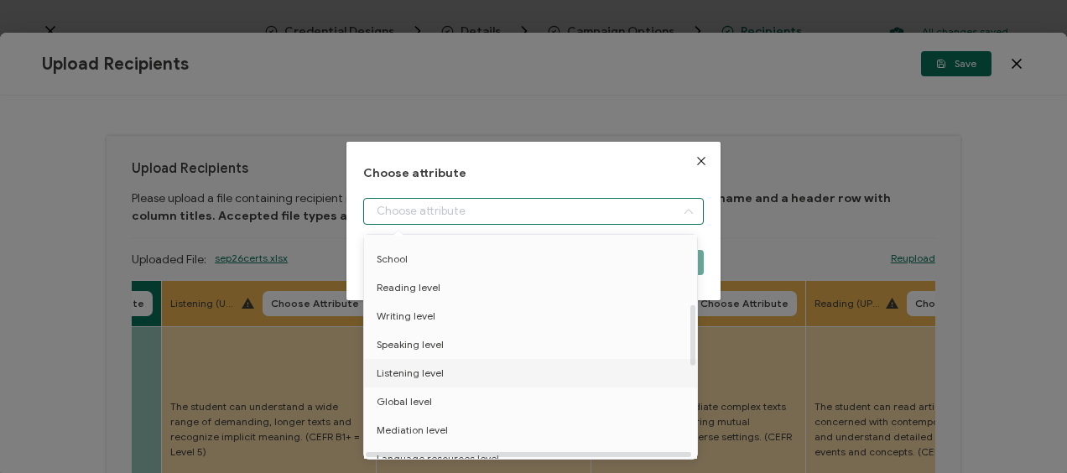
click at [433, 373] on span "Listening level" at bounding box center [410, 373] width 67 height 29
type input "Listening level"
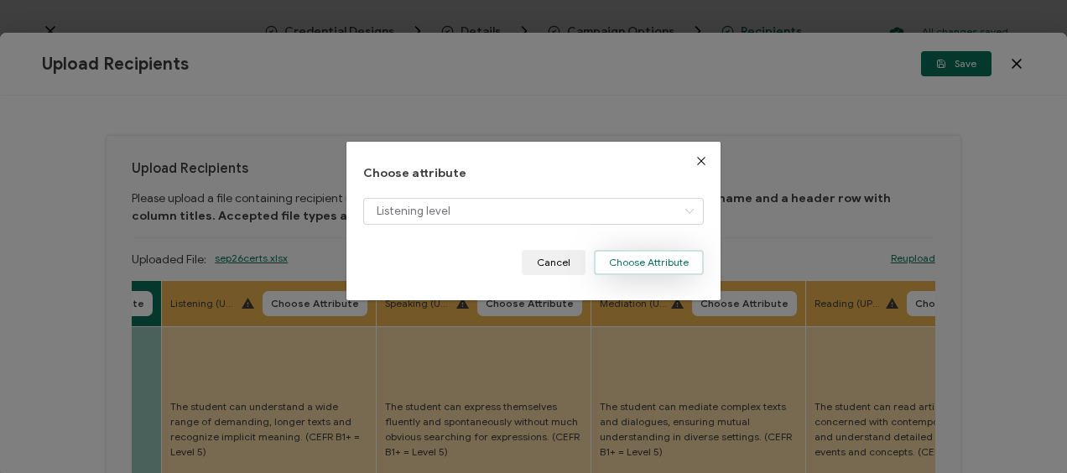
click at [617, 264] on button "Choose Attribute" at bounding box center [649, 262] width 110 height 25
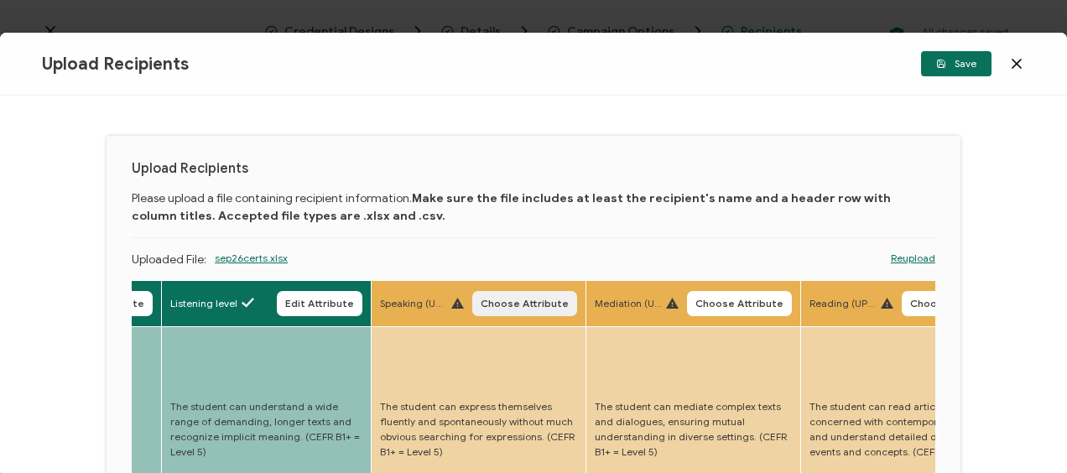
click at [510, 305] on span "Choose Attribute" at bounding box center [525, 304] width 88 height 10
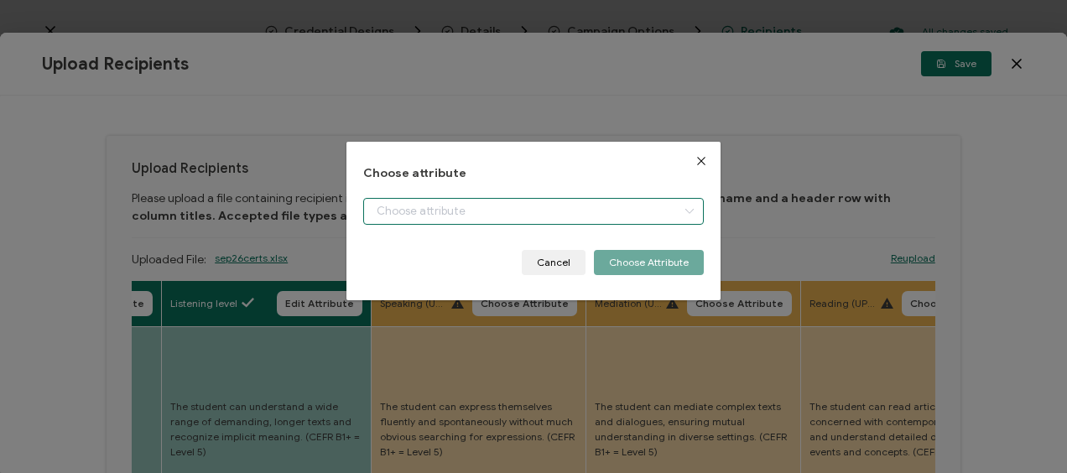
click at [493, 223] on input "dialog" at bounding box center [533, 211] width 340 height 27
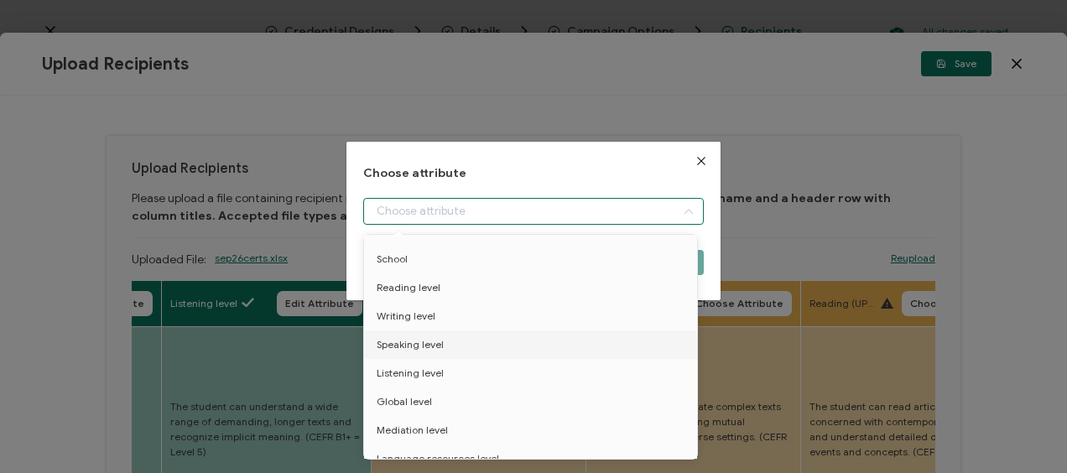
drag, startPoint x: 426, startPoint y: 337, endPoint x: 478, endPoint y: 320, distance: 54.9
click at [426, 337] on span "Speaking level" at bounding box center [410, 345] width 67 height 29
type input "Speaking level"
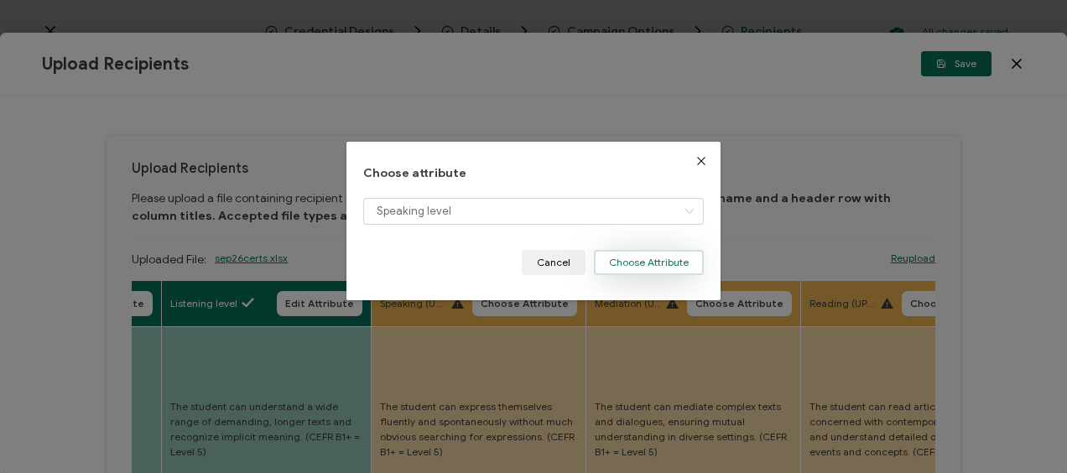
click at [656, 267] on button "Choose Attribute" at bounding box center [649, 262] width 110 height 25
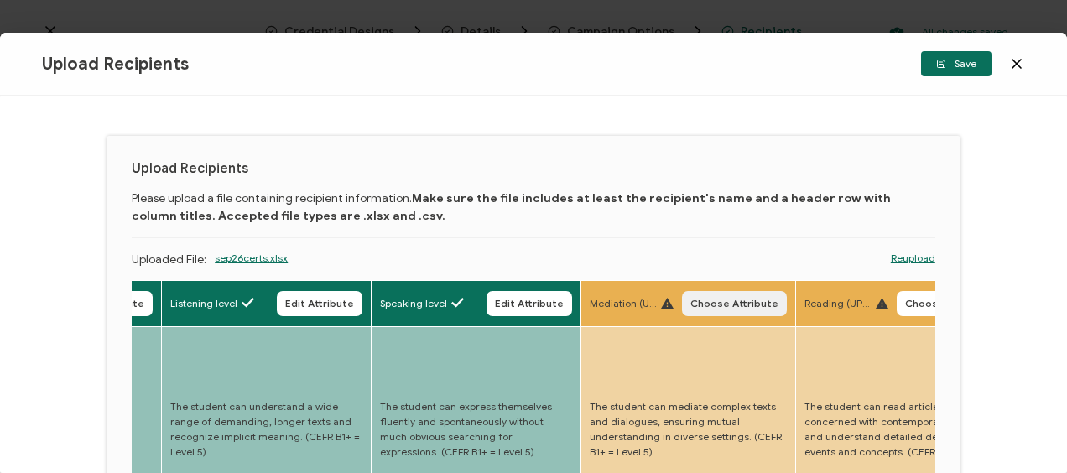
click at [703, 304] on span "Choose Attribute" at bounding box center [735, 304] width 88 height 10
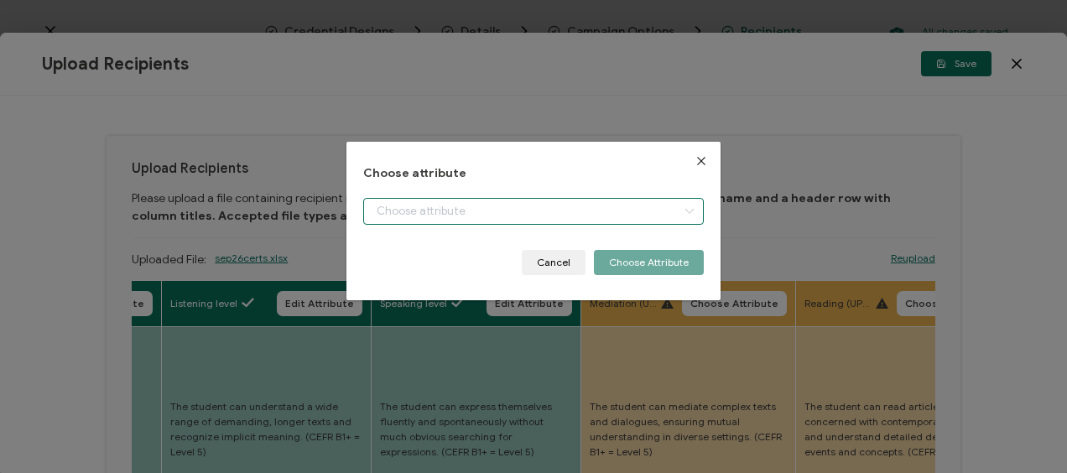
click at [438, 211] on input "dialog" at bounding box center [533, 211] width 340 height 27
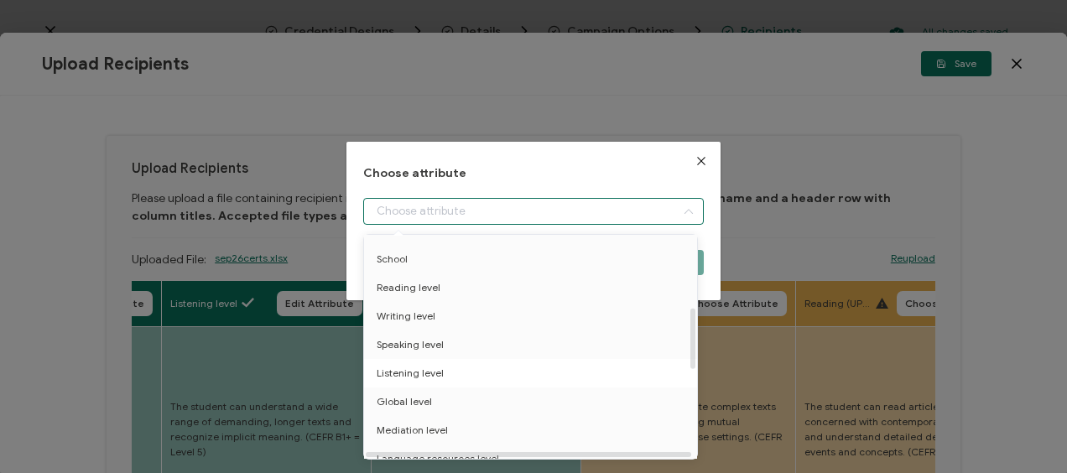
scroll to position [336, 0]
drag, startPoint x: 420, startPoint y: 347, endPoint x: 462, endPoint y: 341, distance: 42.4
click at [420, 346] on span "Mediation level" at bounding box center [412, 346] width 71 height 29
type input "Mediation level"
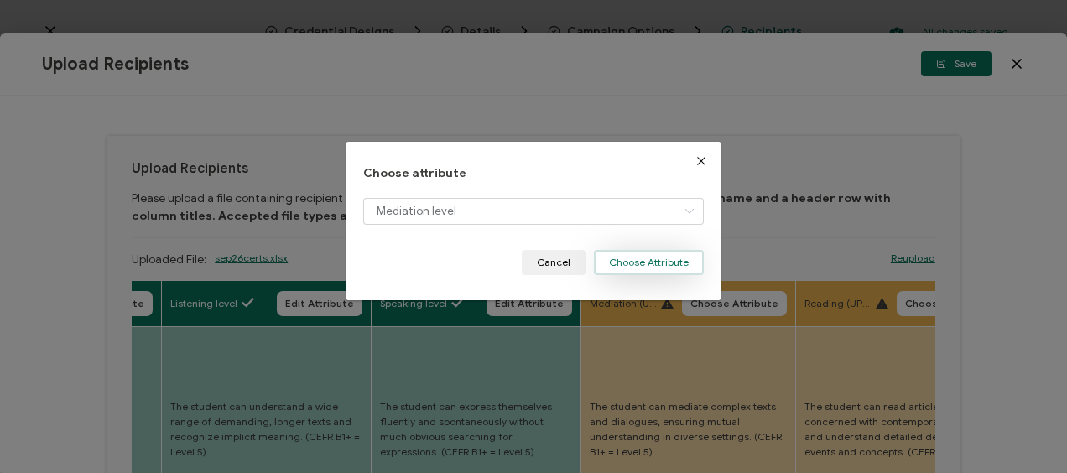
click at [650, 257] on button "Choose Attribute" at bounding box center [649, 262] width 110 height 25
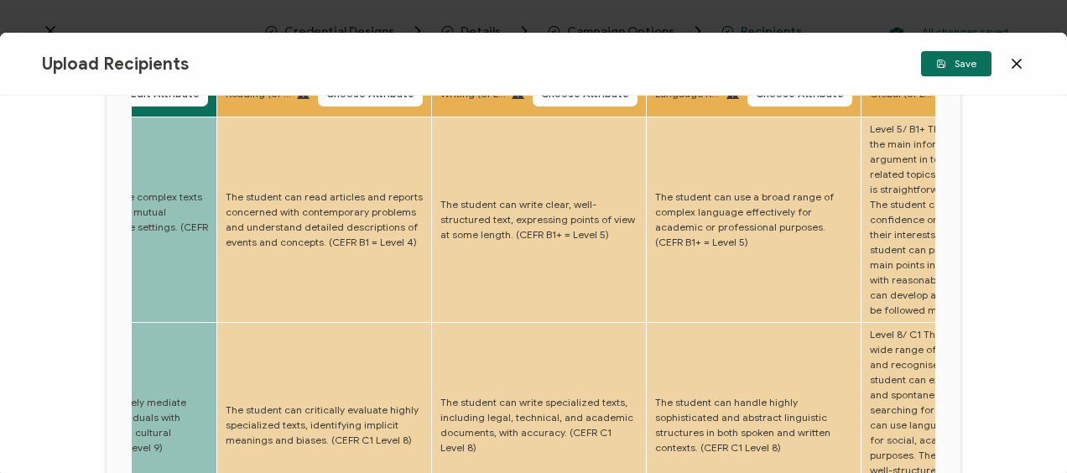
scroll to position [0, 0]
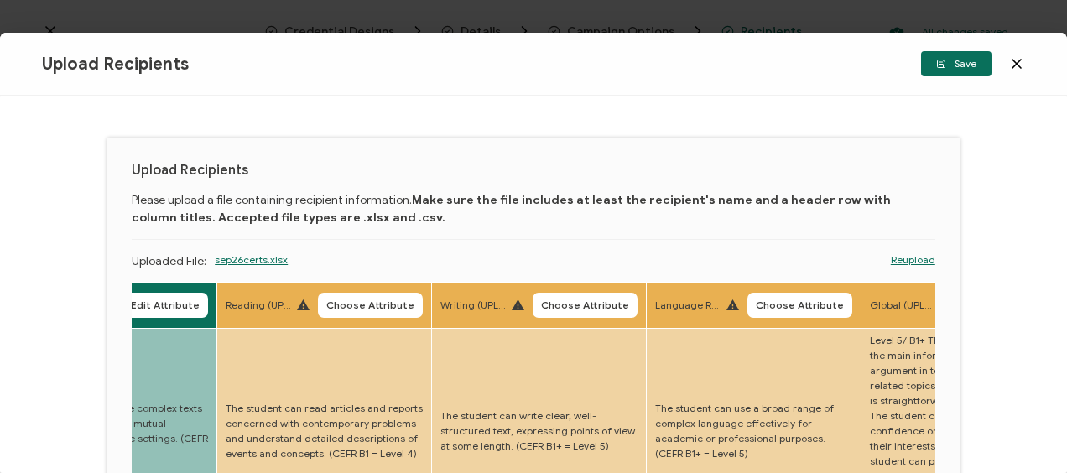
click at [352, 300] on span "Choose Attribute" at bounding box center [370, 305] width 88 height 10
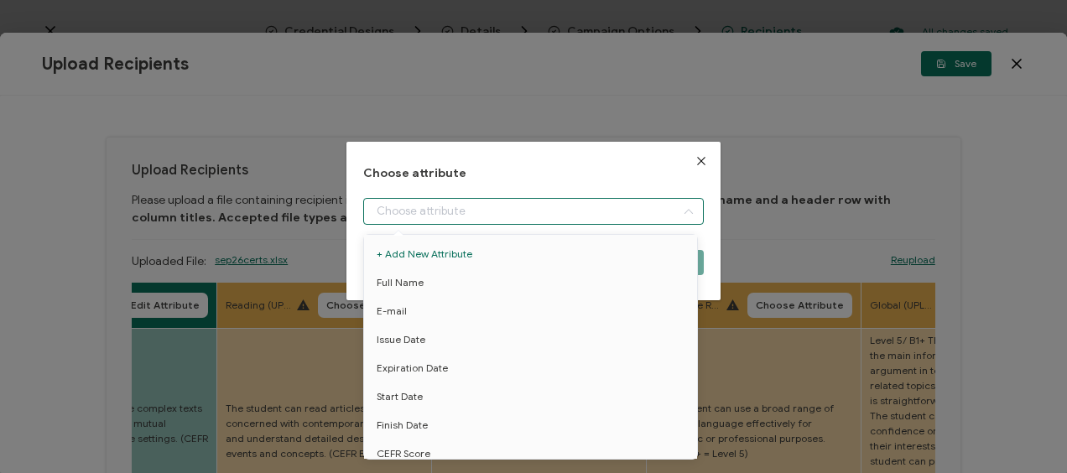
click at [439, 200] on input "dialog" at bounding box center [533, 211] width 340 height 27
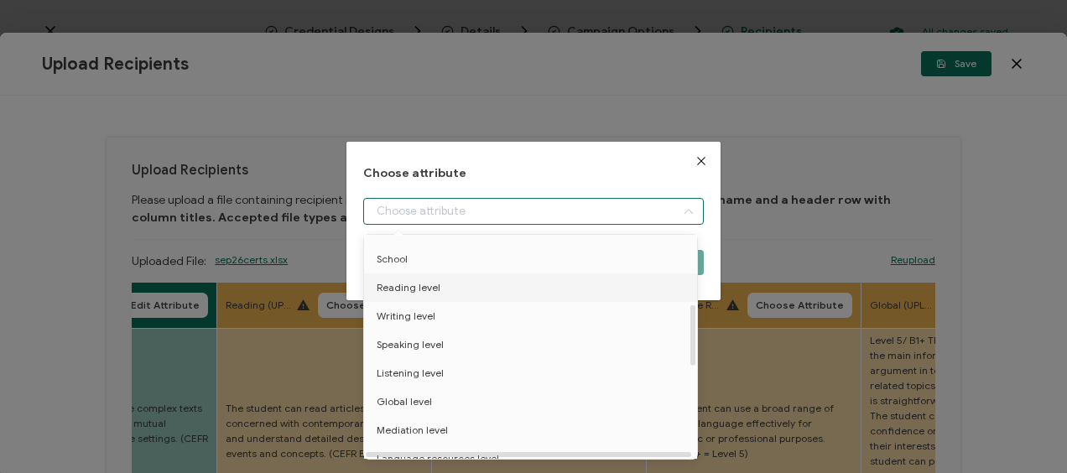
click at [445, 290] on li "Reading level" at bounding box center [533, 288] width 347 height 29
type input "Reading level"
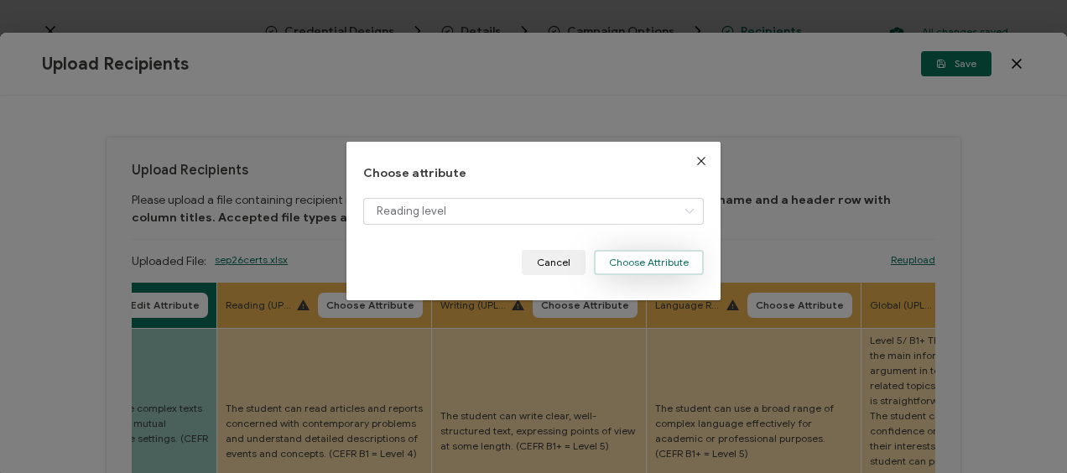
click at [639, 269] on button "Choose Attribute" at bounding box center [649, 262] width 110 height 25
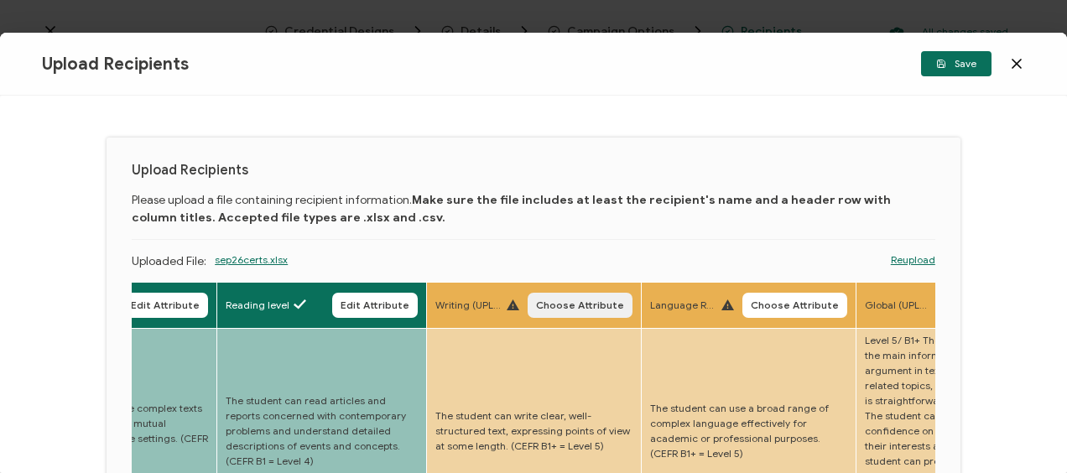
click at [566, 302] on span "Choose Attribute" at bounding box center [580, 305] width 88 height 10
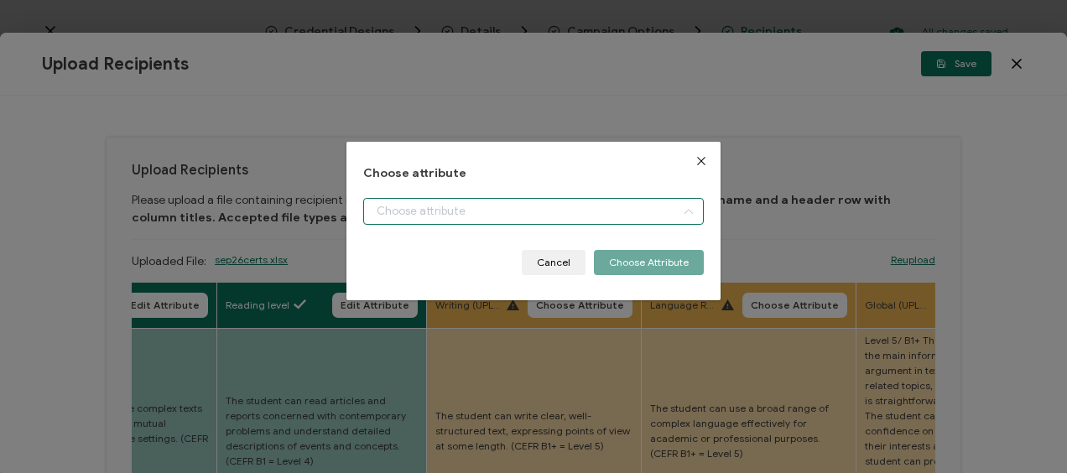
click at [445, 208] on input "dialog" at bounding box center [533, 211] width 340 height 27
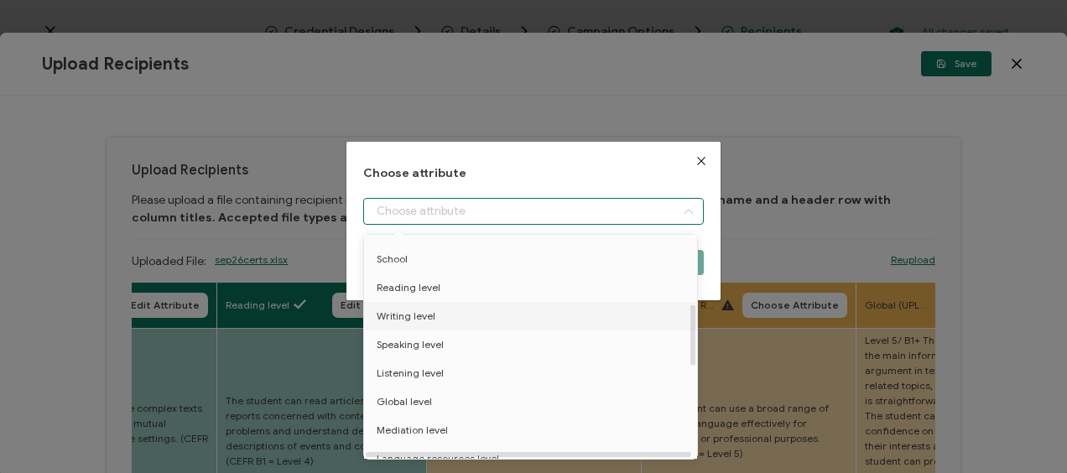
click at [435, 310] on li "Writing level" at bounding box center [533, 316] width 347 height 29
type input "Writing level"
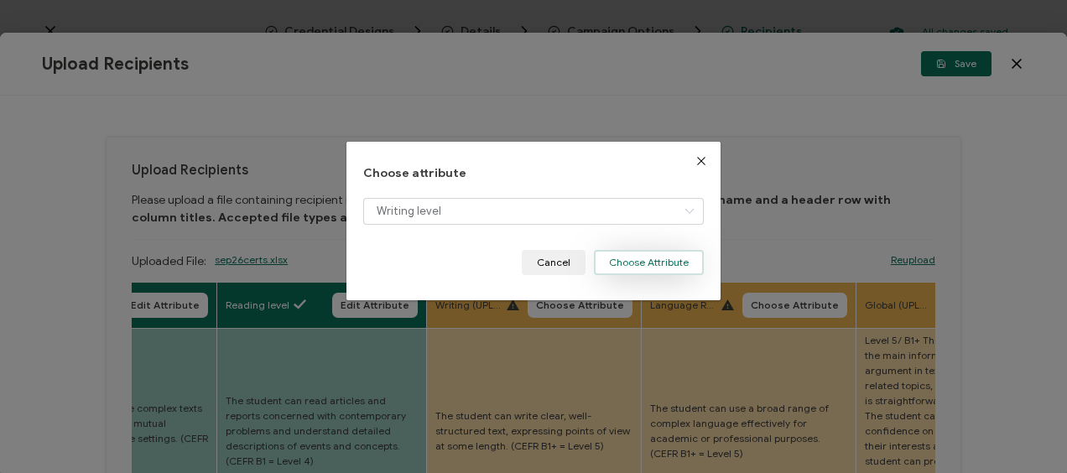
click at [628, 264] on button "Choose Attribute" at bounding box center [649, 262] width 110 height 25
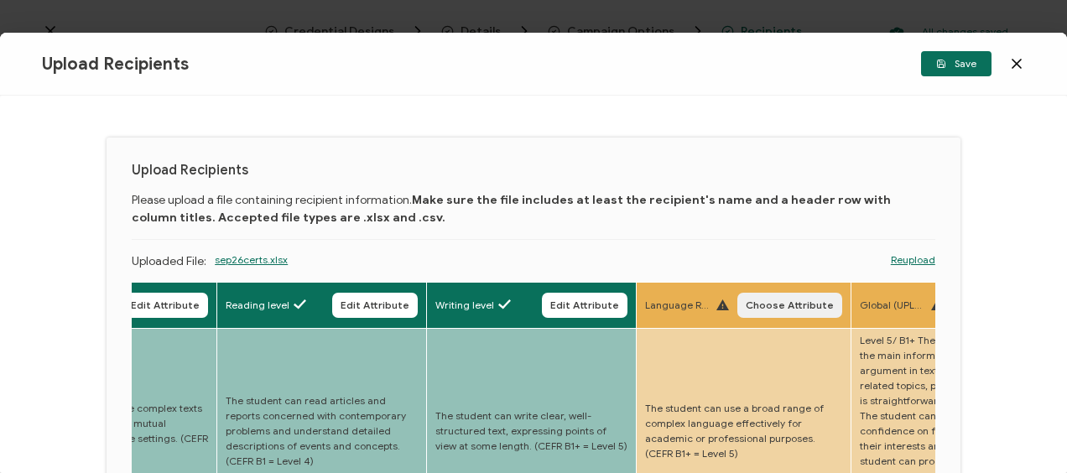
click at [782, 295] on button "Choose Attribute" at bounding box center [790, 305] width 105 height 25
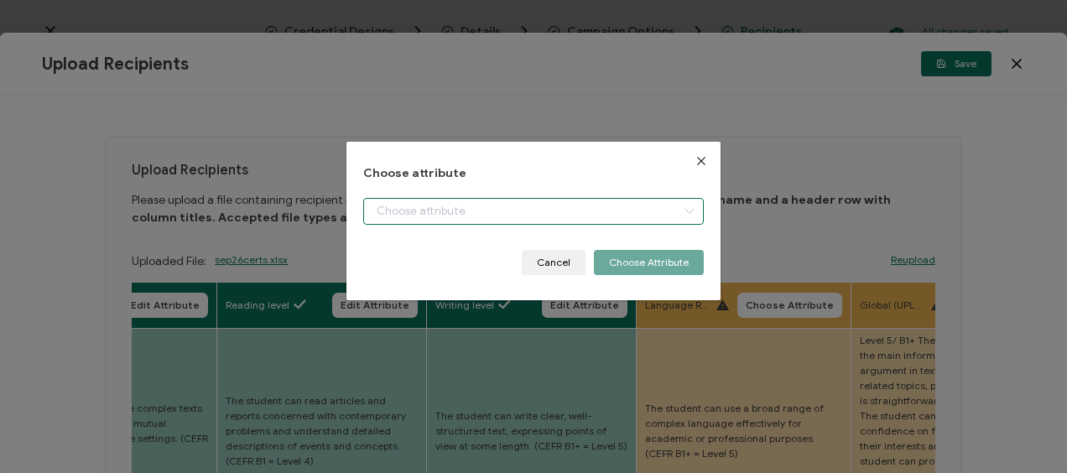
click at [398, 199] on input "dialog" at bounding box center [533, 211] width 340 height 27
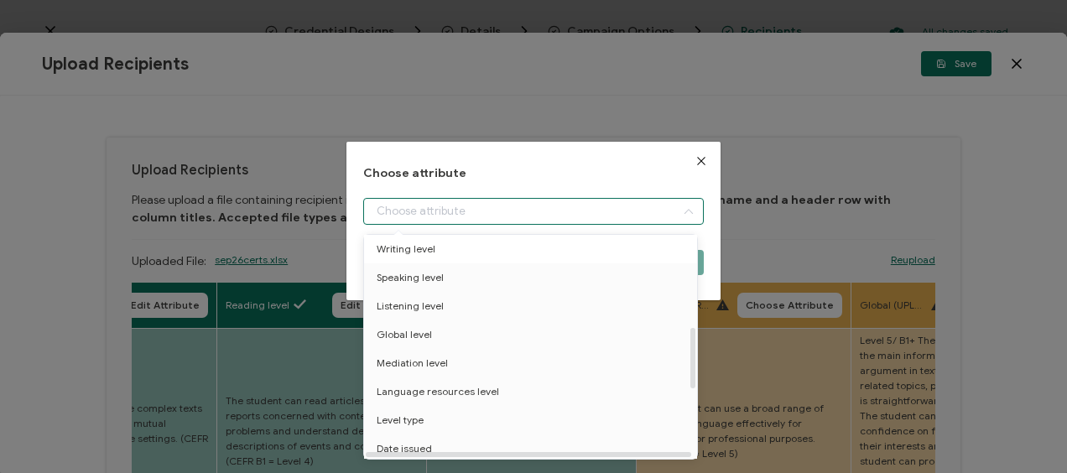
scroll to position [336, 0]
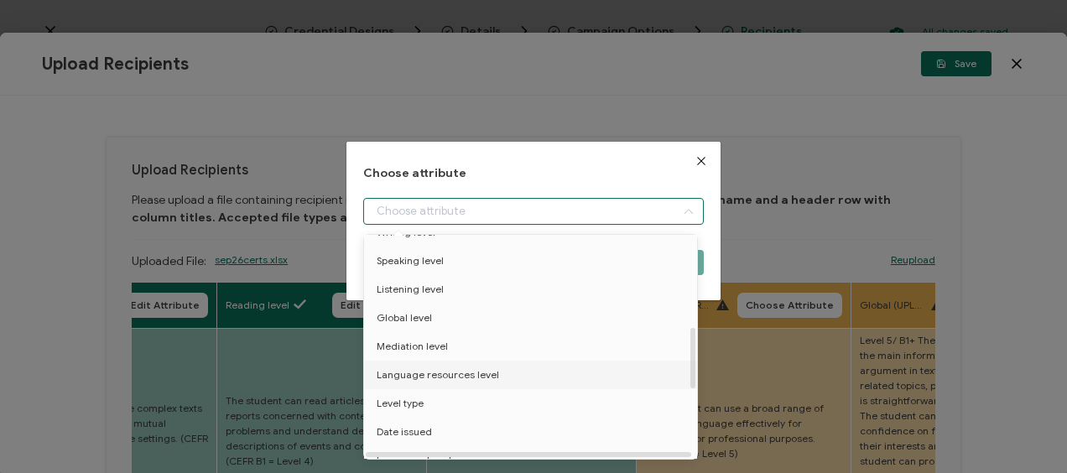
click at [425, 374] on span "Language resources level" at bounding box center [438, 375] width 123 height 29
type input "Language resources level"
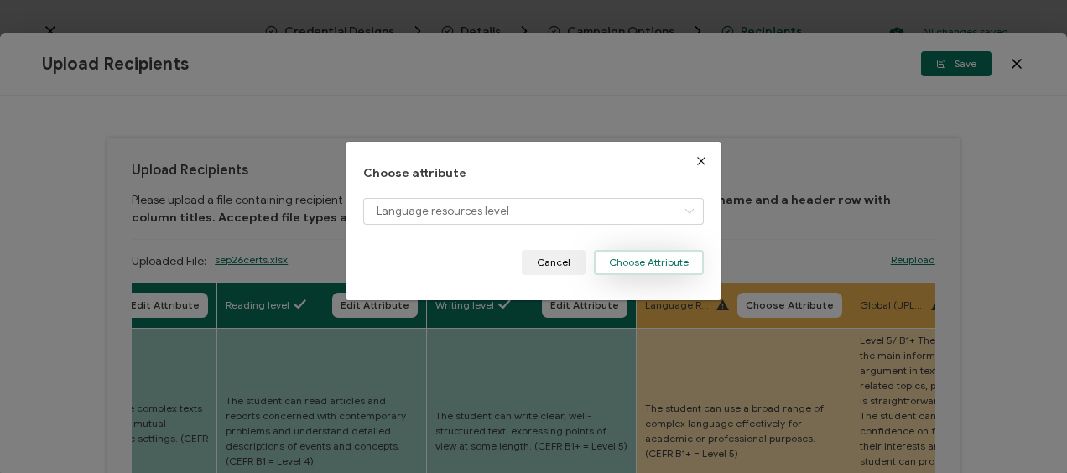
click at [633, 264] on button "Choose Attribute" at bounding box center [649, 262] width 110 height 25
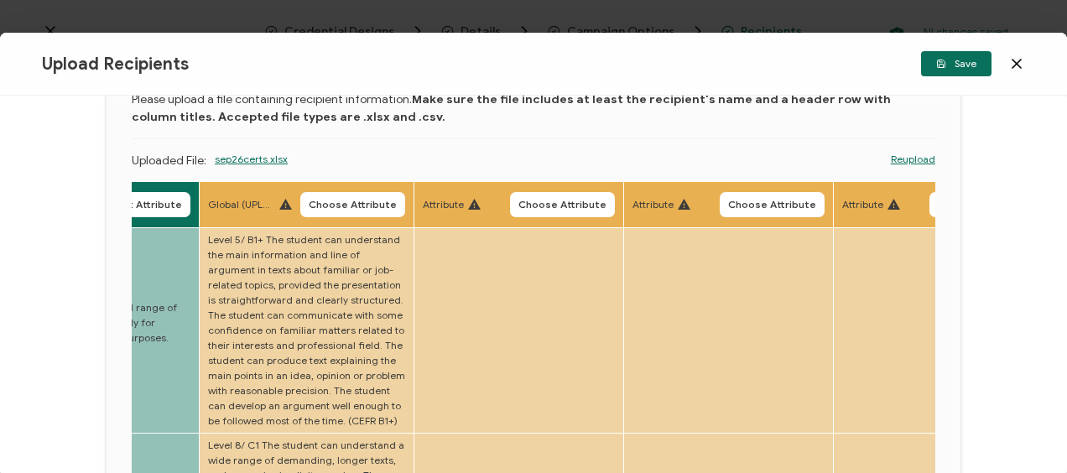
scroll to position [0, 0]
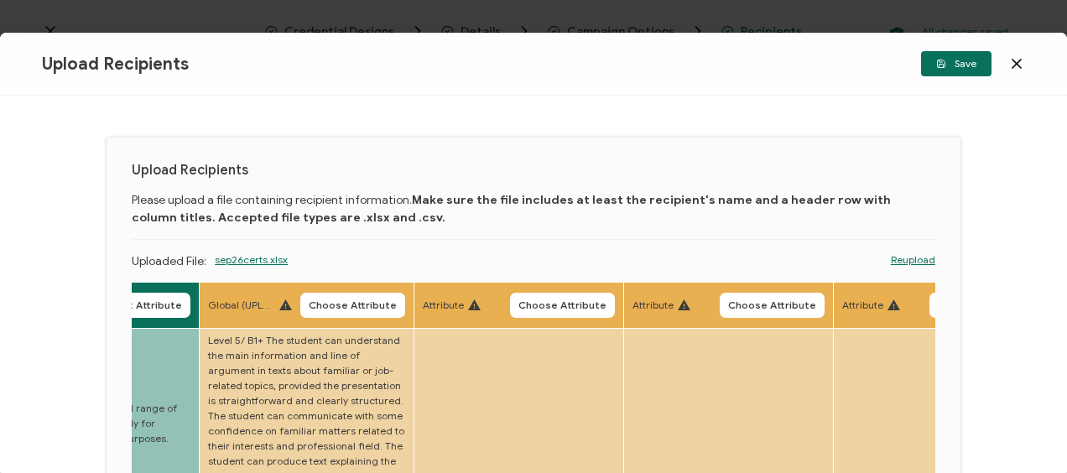
click at [348, 300] on span "Choose Attribute" at bounding box center [353, 305] width 88 height 10
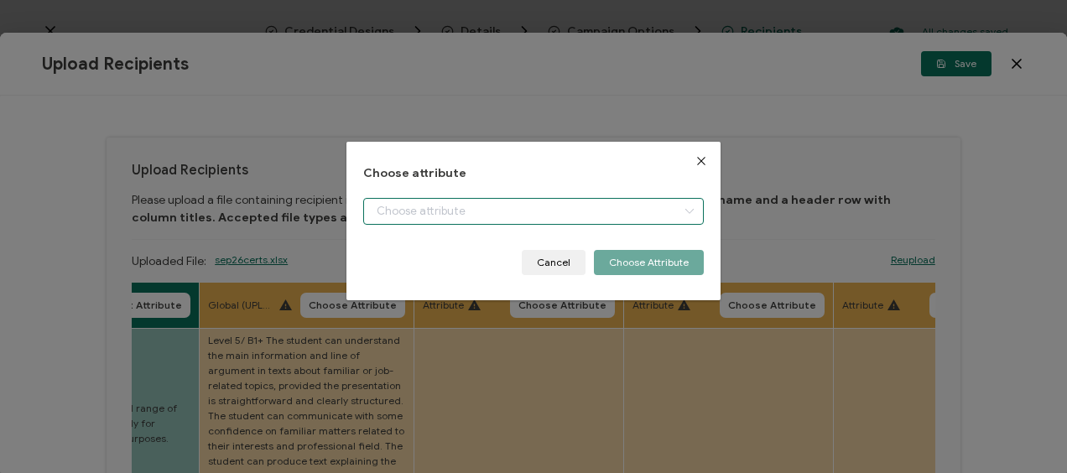
click at [451, 207] on input "dialog" at bounding box center [533, 211] width 340 height 27
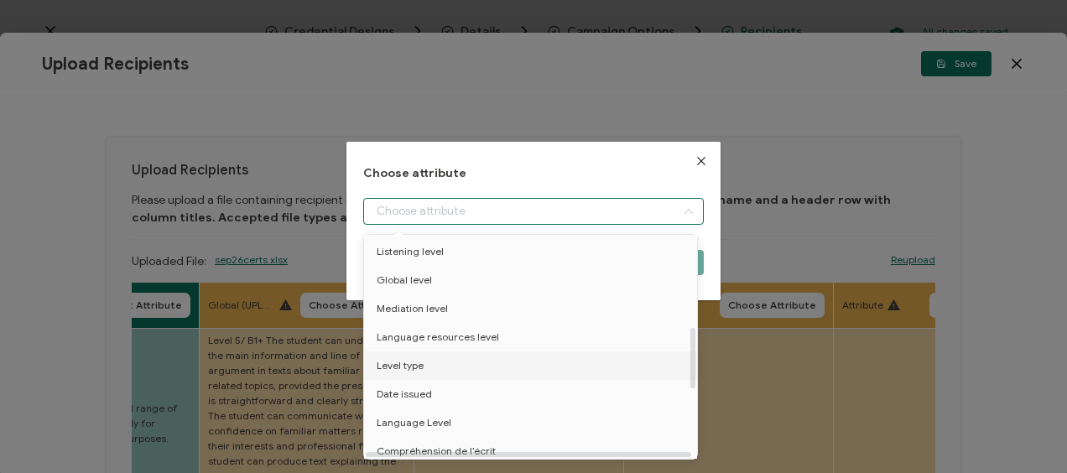
scroll to position [336, 0]
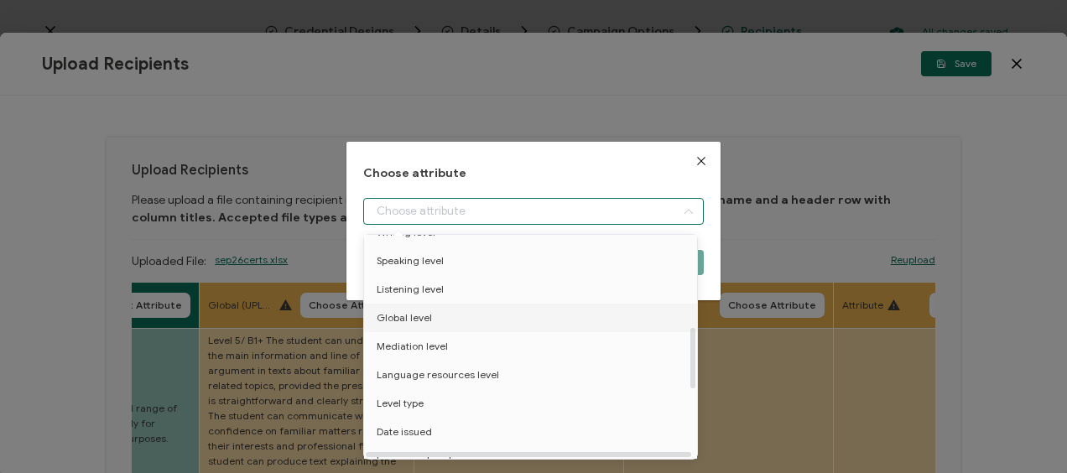
click at [484, 316] on li "Global level" at bounding box center [533, 318] width 347 height 29
type input "Global level"
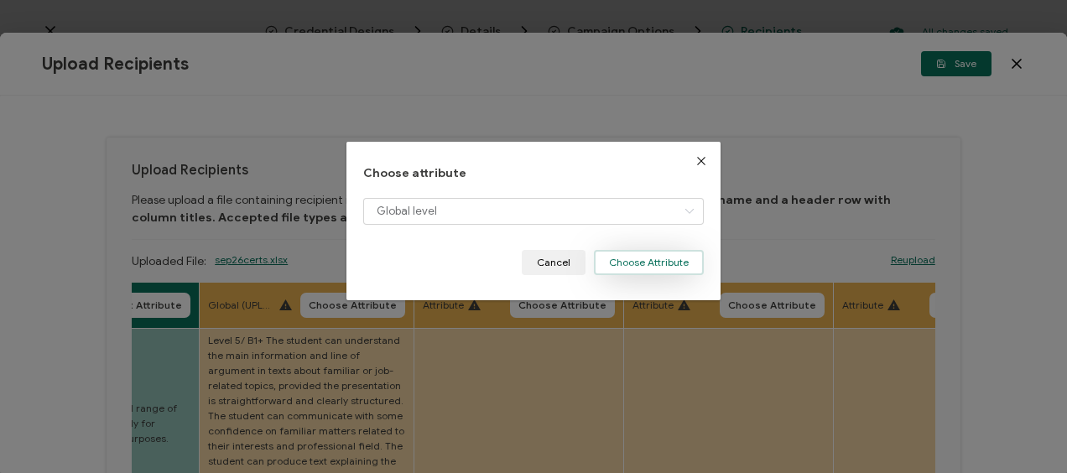
click at [656, 258] on button "Choose Attribute" at bounding box center [649, 262] width 110 height 25
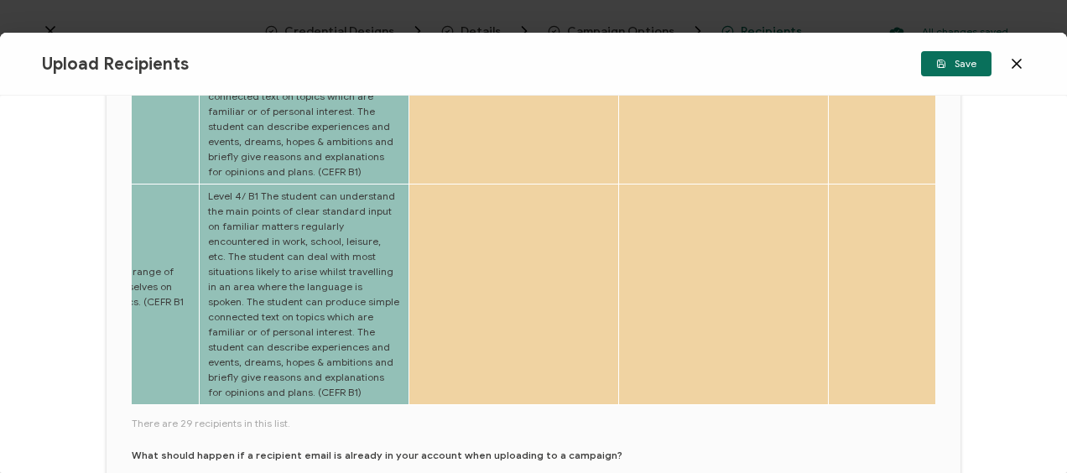
scroll to position [1009, 0]
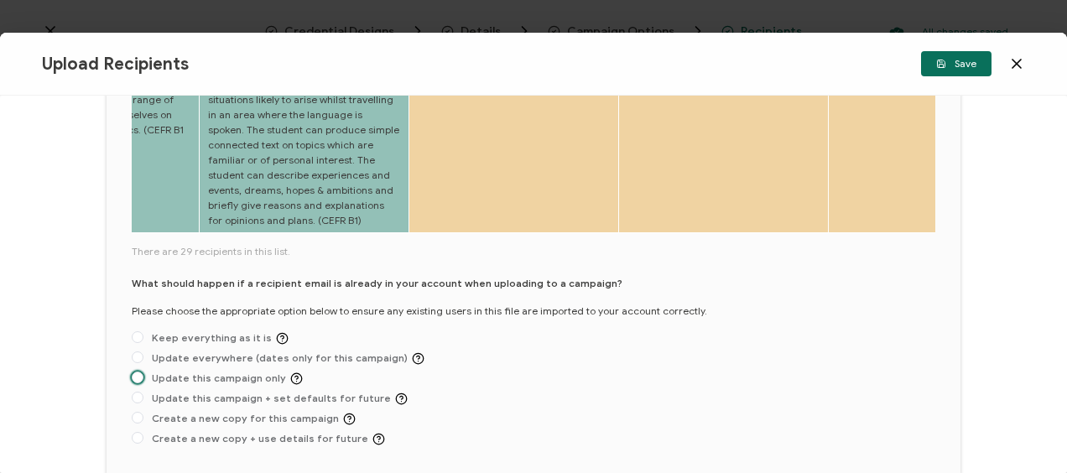
click at [175, 373] on span "Update this campaign only" at bounding box center [222, 379] width 159 height 13
click at [143, 372] on input "Update this campaign only" at bounding box center [138, 378] width 12 height 13
radio input "true"
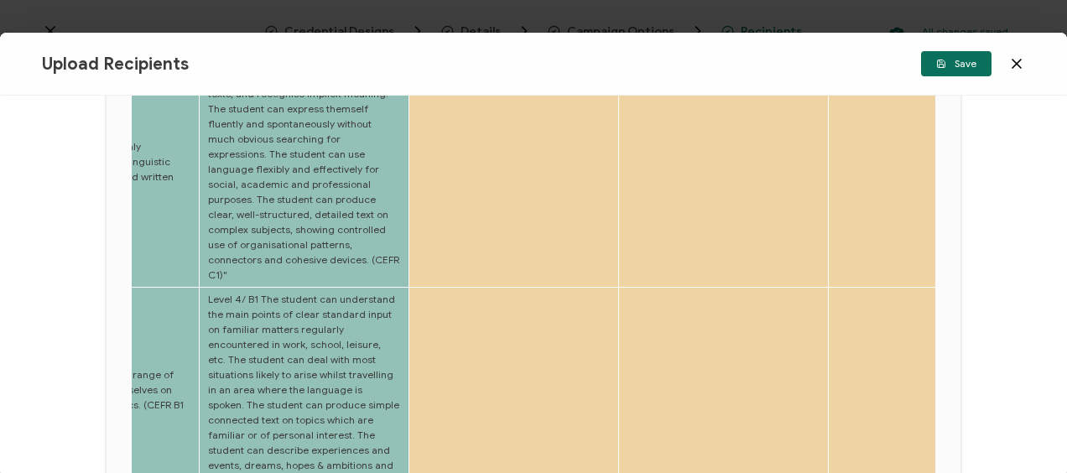
scroll to position [505, 0]
click at [930, 65] on button "Save" at bounding box center [956, 63] width 70 height 25
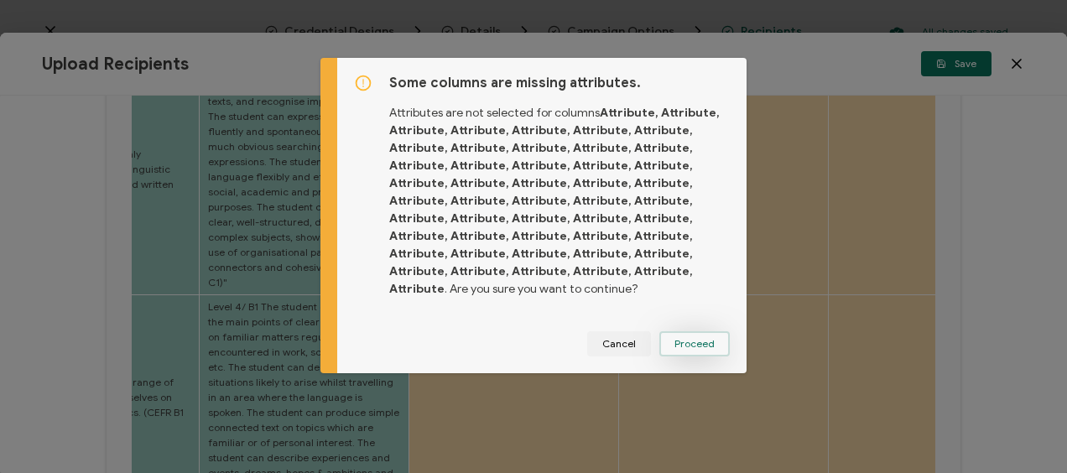
click at [683, 341] on span "Proceed" at bounding box center [695, 344] width 40 height 10
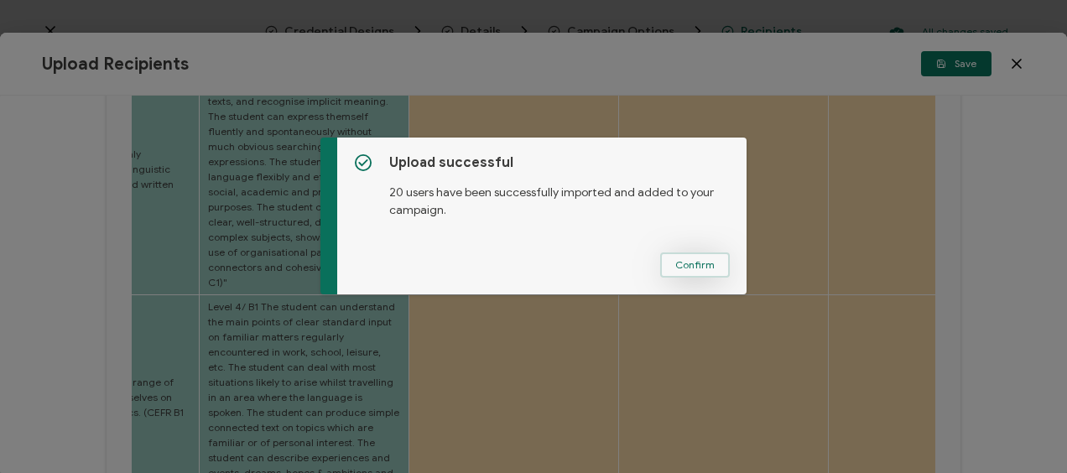
click at [691, 253] on button "Confirm" at bounding box center [695, 265] width 70 height 25
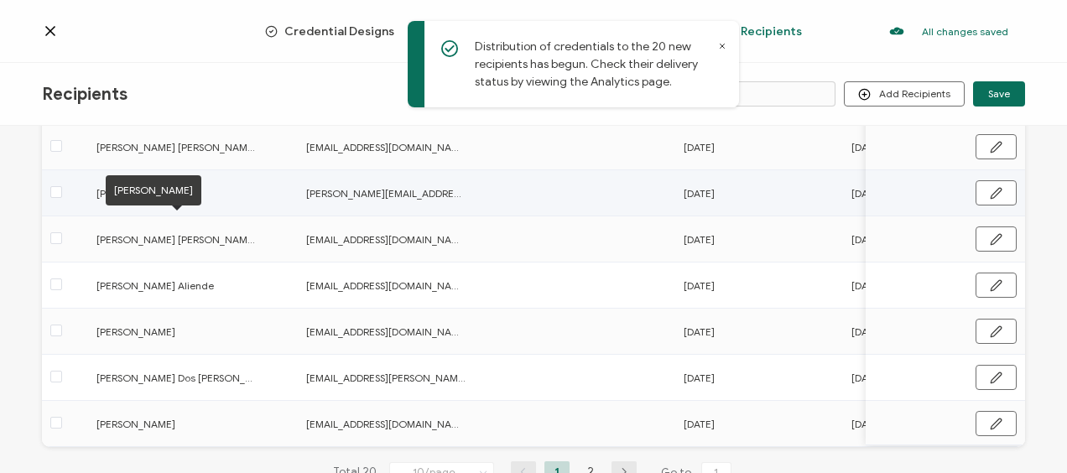
scroll to position [355, 0]
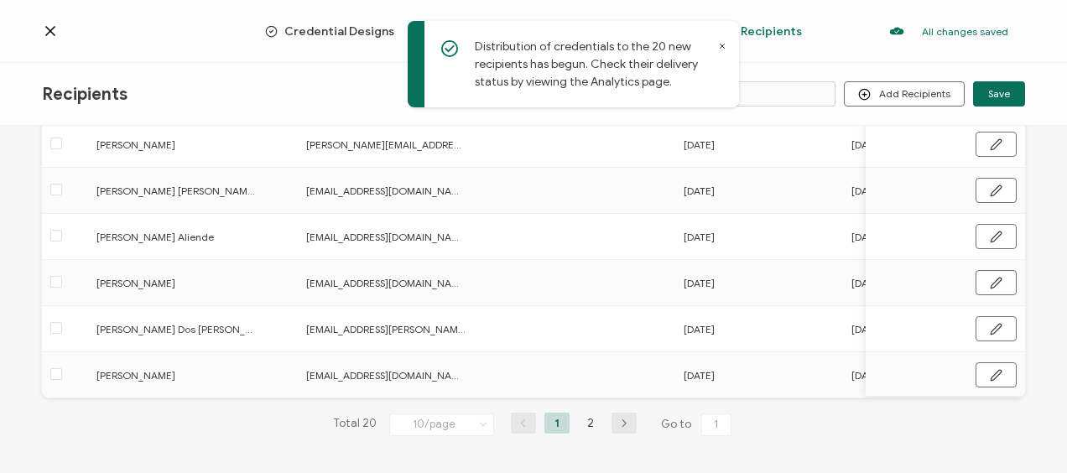
click at [614, 422] on icon "button" at bounding box center [624, 424] width 25 height 10
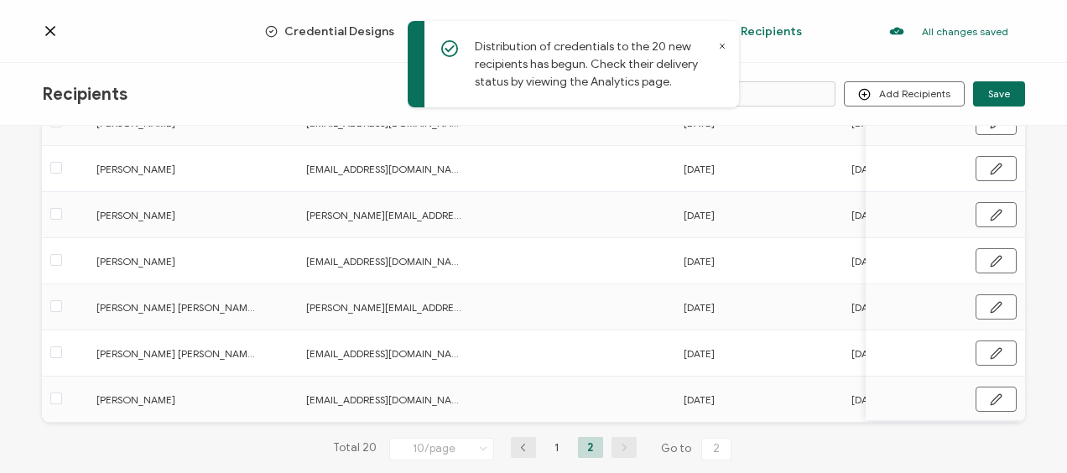
scroll to position [336, 0]
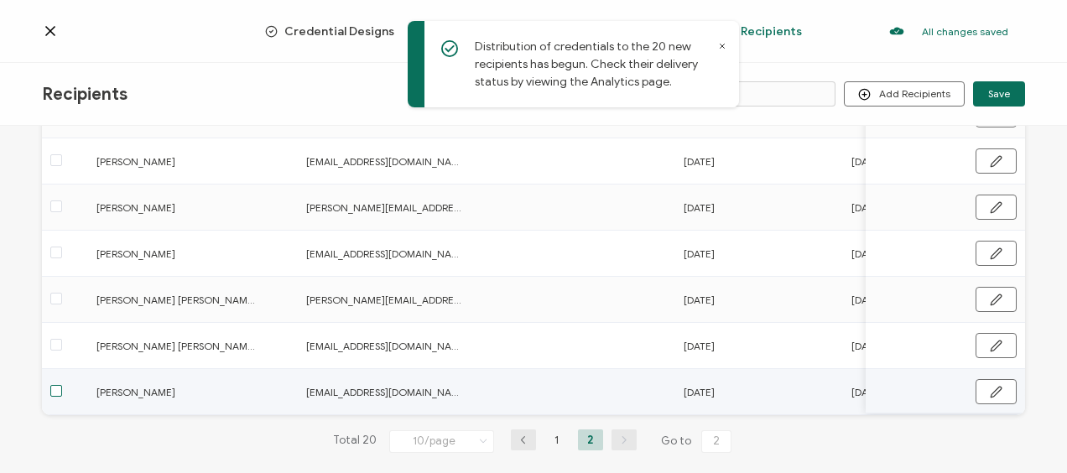
click at [60, 390] on span at bounding box center [56, 391] width 12 height 12
click at [62, 385] on input "checkbox" at bounding box center [62, 385] width 0 height 0
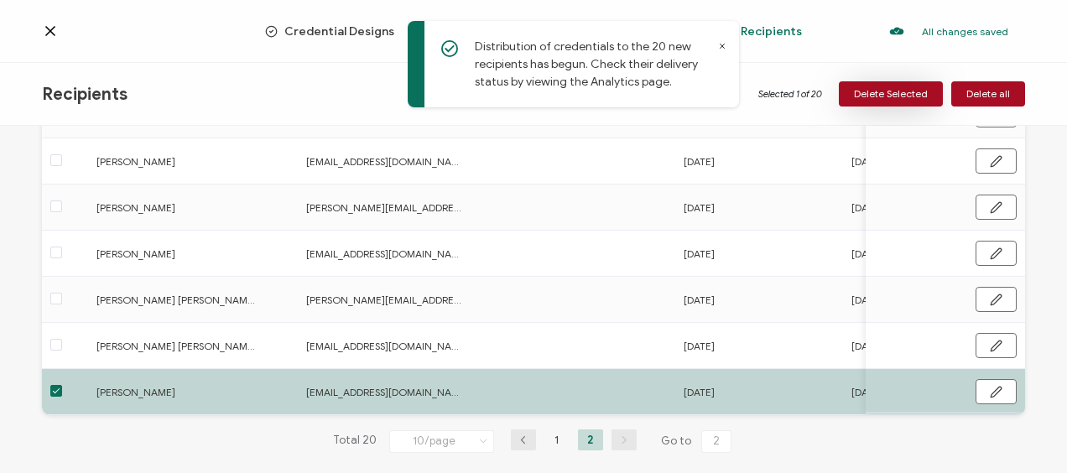
click at [909, 91] on span "Delete Selected" at bounding box center [891, 94] width 74 height 10
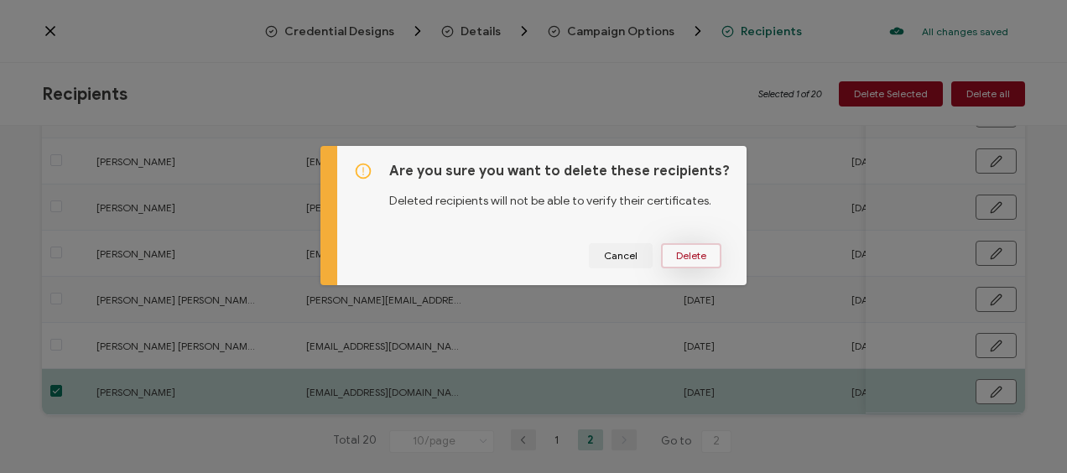
click at [687, 254] on span "Delete" at bounding box center [691, 256] width 30 height 10
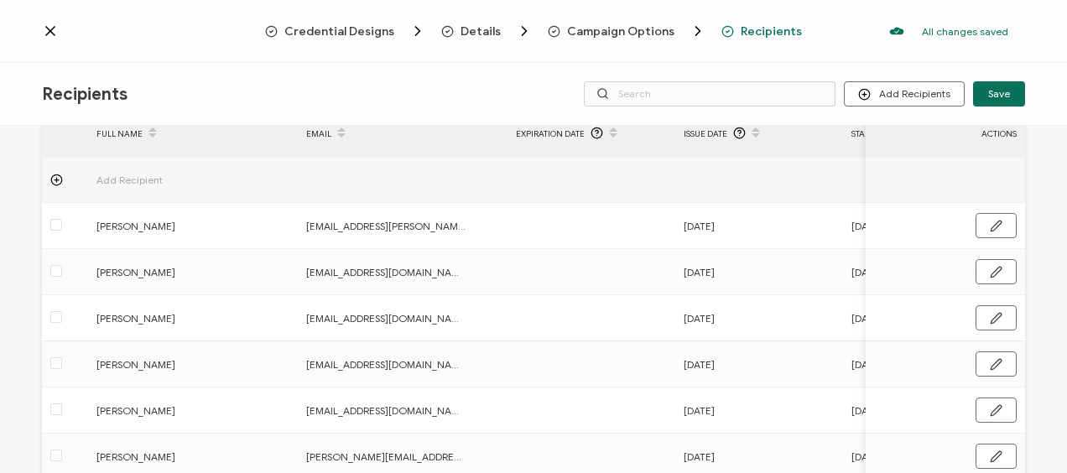
scroll to position [0, 0]
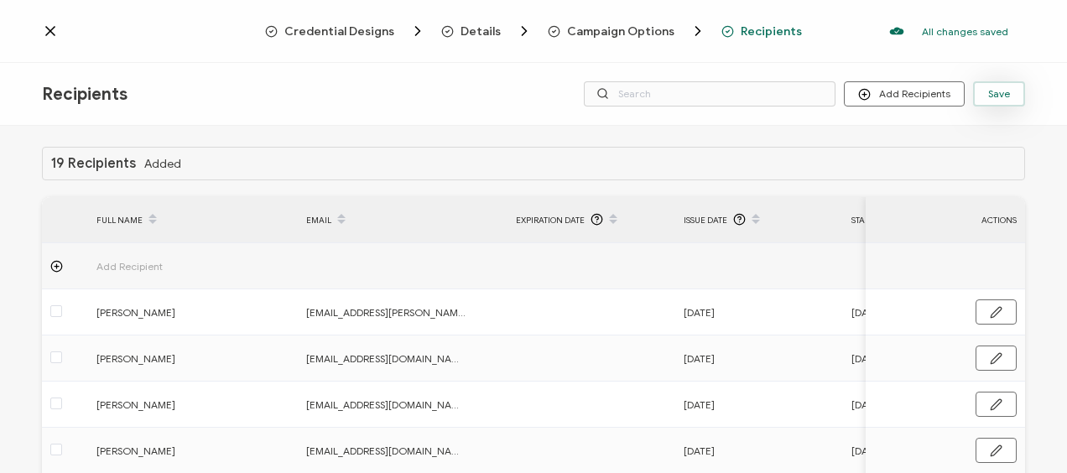
click at [989, 93] on span "Save" at bounding box center [1000, 94] width 22 height 10
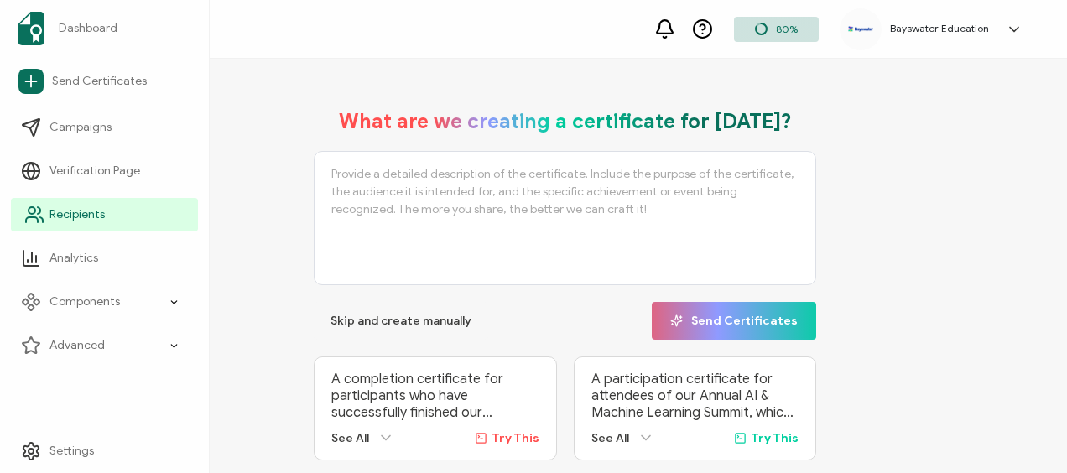
click at [42, 211] on icon at bounding box center [34, 215] width 20 height 20
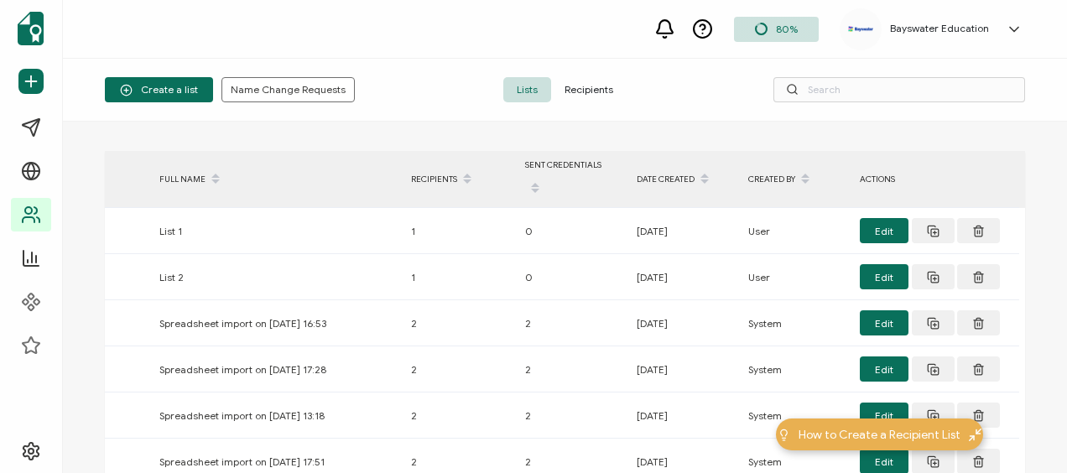
click at [587, 81] on span "Recipients" at bounding box center [589, 89] width 76 height 25
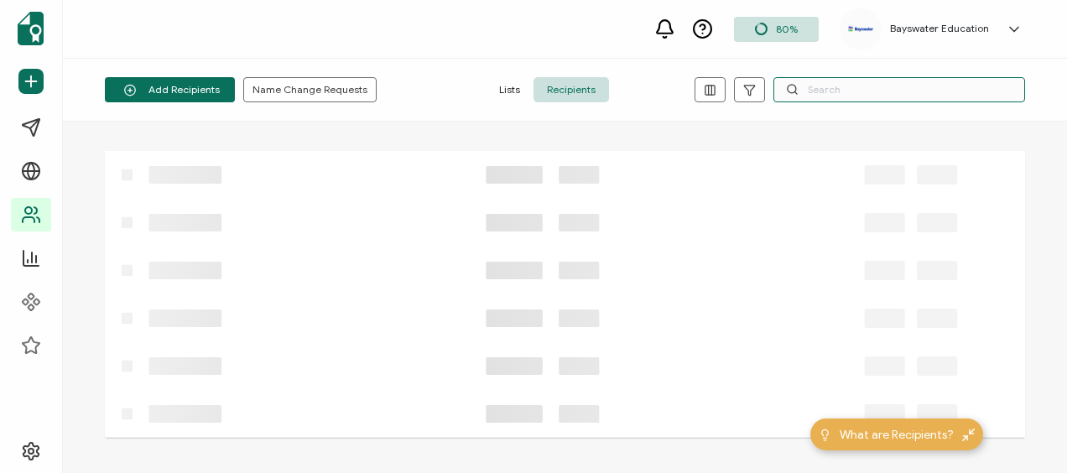
click at [837, 85] on input "text" at bounding box center [900, 89] width 252 height 25
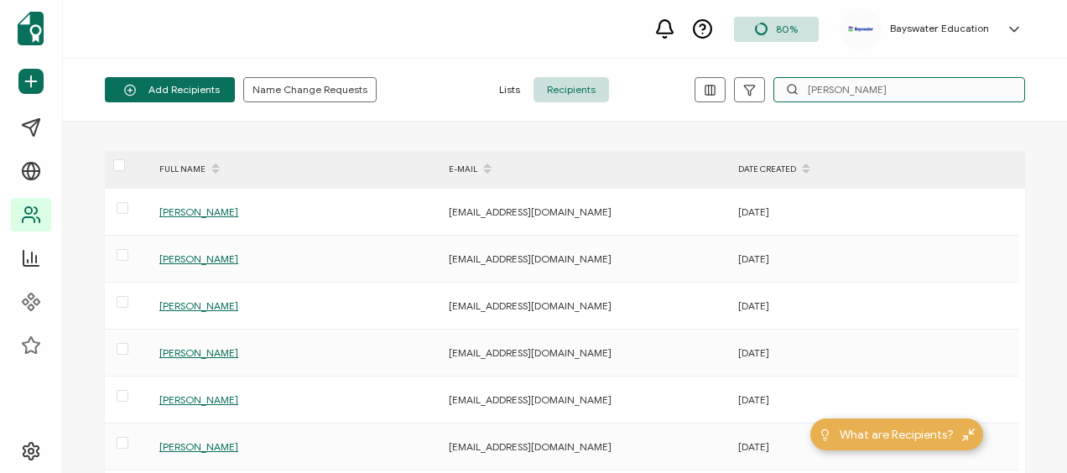
type input "alessandra"
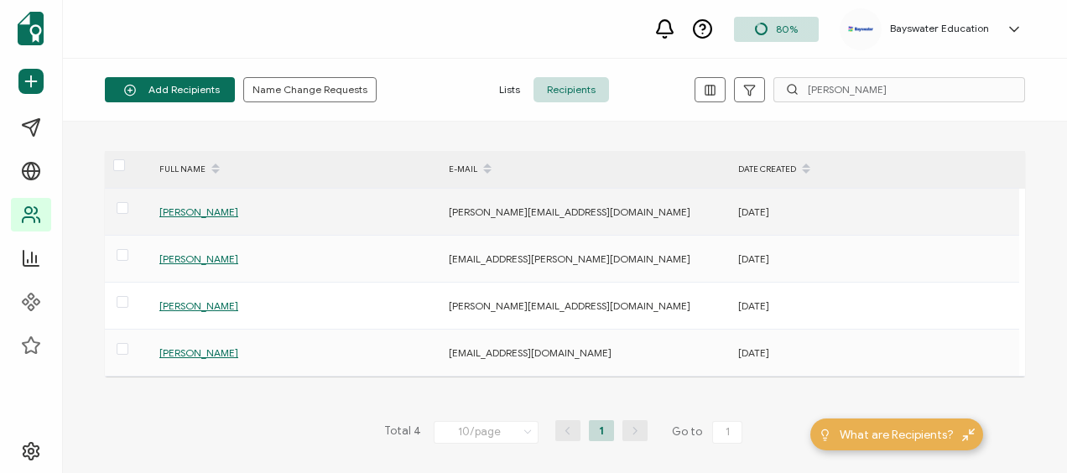
click at [238, 210] on span "Alessandra Vanessa Simoes" at bounding box center [198, 212] width 79 height 13
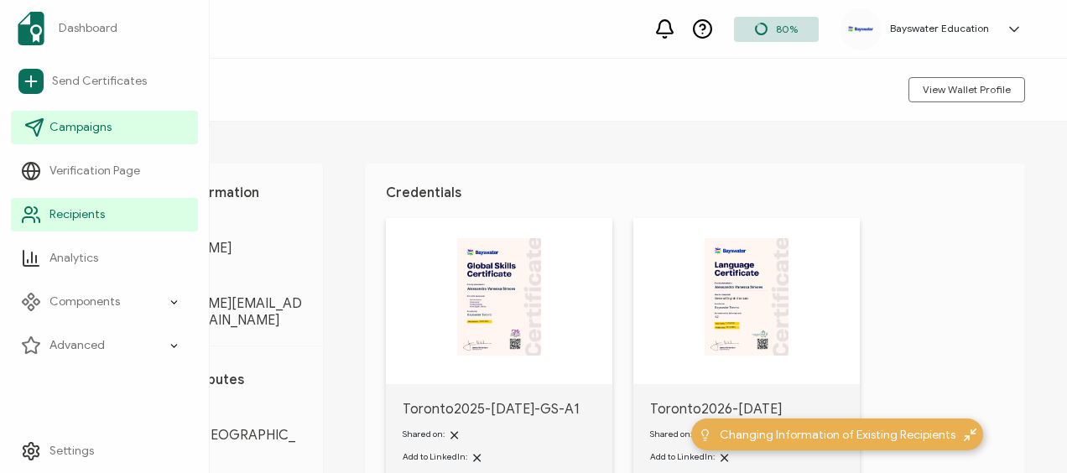
click at [82, 124] on span "Campaigns" at bounding box center [81, 127] width 62 height 17
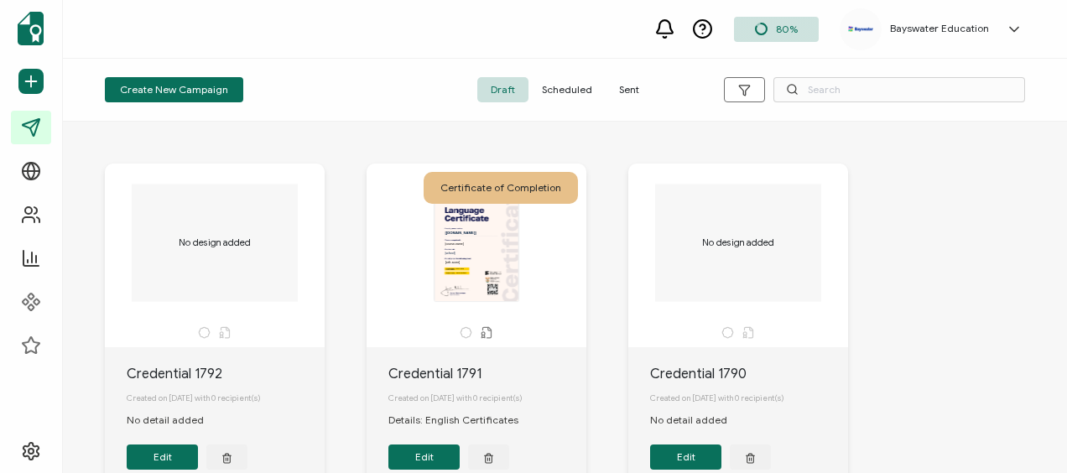
click at [619, 88] on span "Sent" at bounding box center [629, 89] width 47 height 25
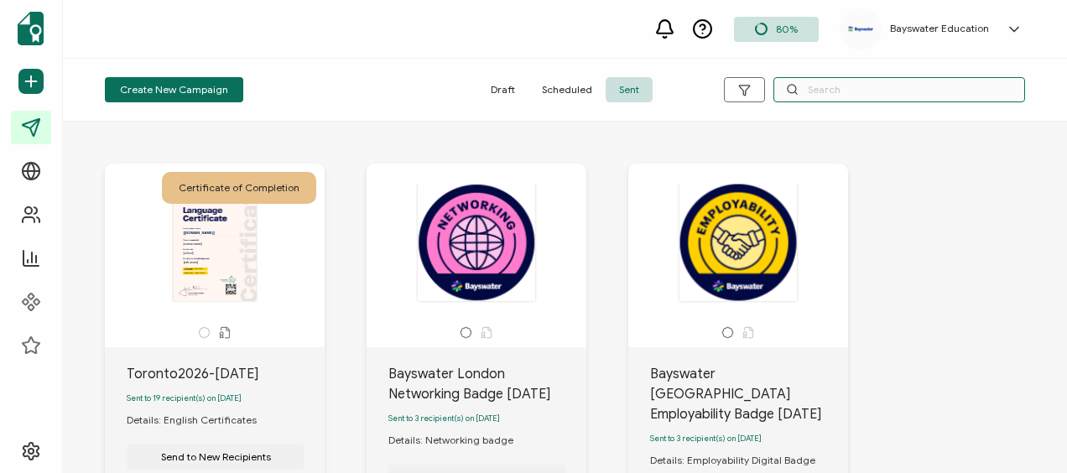
click at [837, 86] on input "text" at bounding box center [900, 89] width 252 height 25
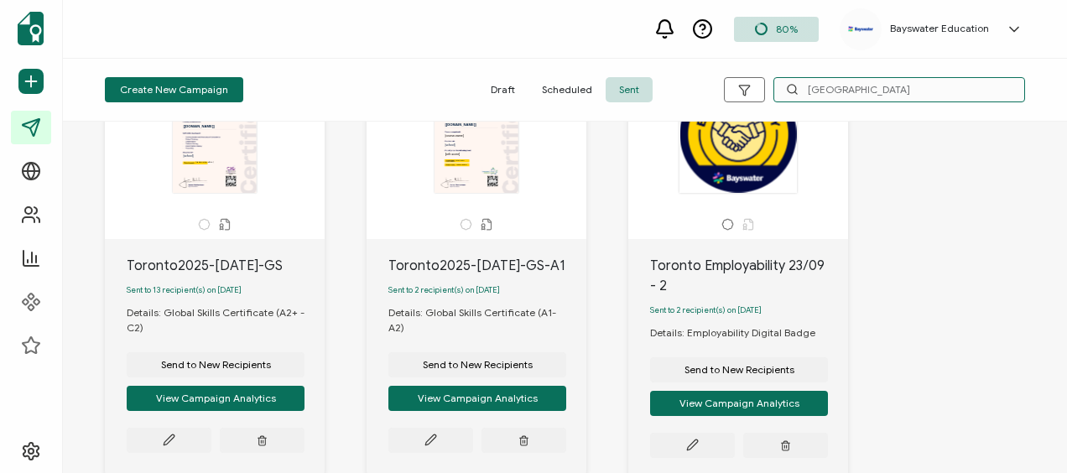
scroll to position [587, 0]
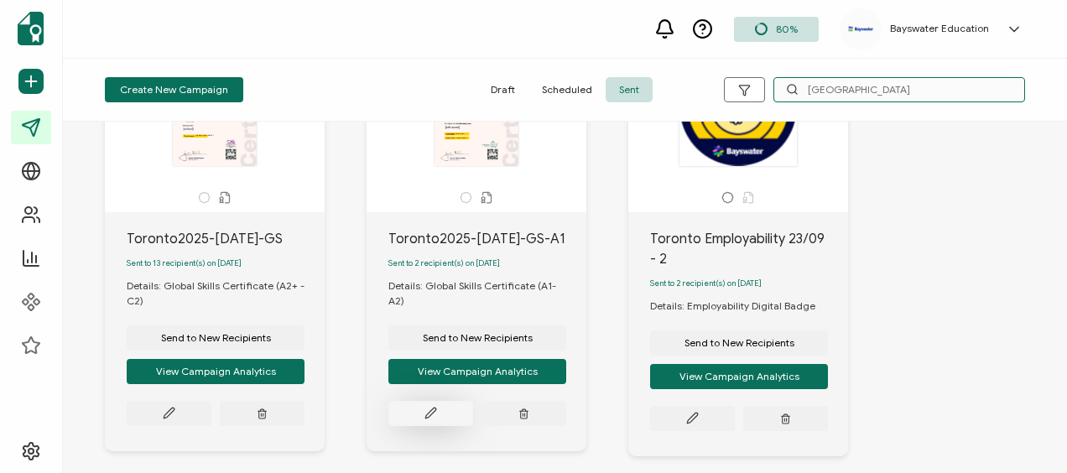
type input "[GEOGRAPHIC_DATA]"
click at [431, 410] on icon at bounding box center [430, 414] width 10 height 10
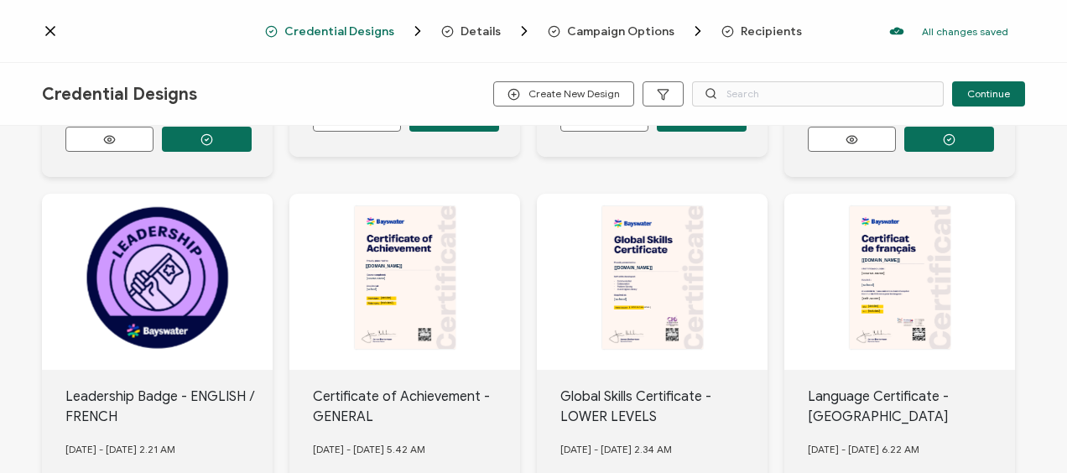
scroll to position [943, 0]
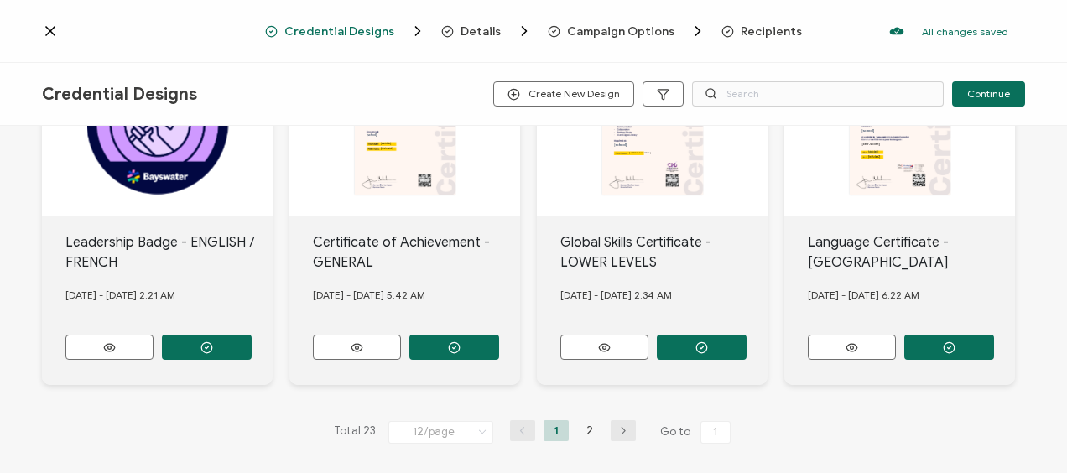
click at [618, 426] on icon "button" at bounding box center [623, 431] width 25 height 10
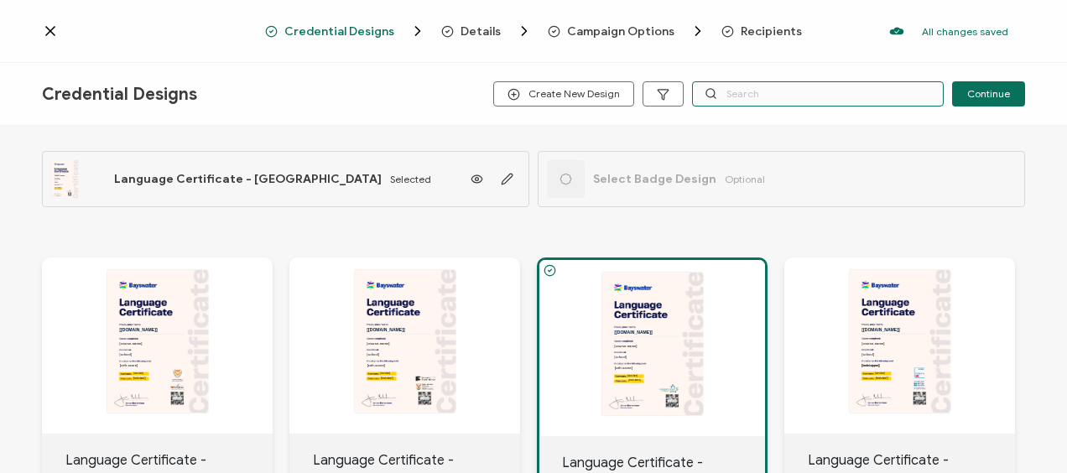
click at [737, 96] on input "text" at bounding box center [818, 93] width 252 height 25
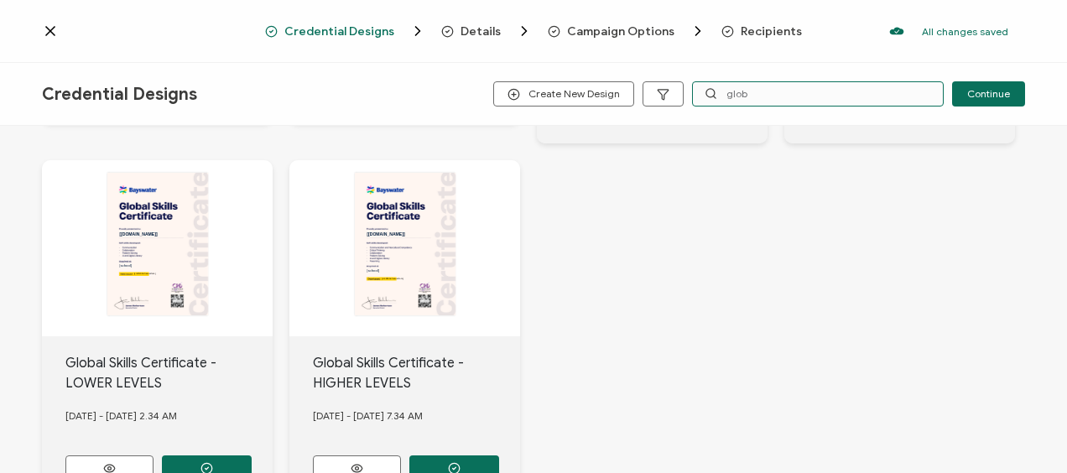
scroll to position [504, 0]
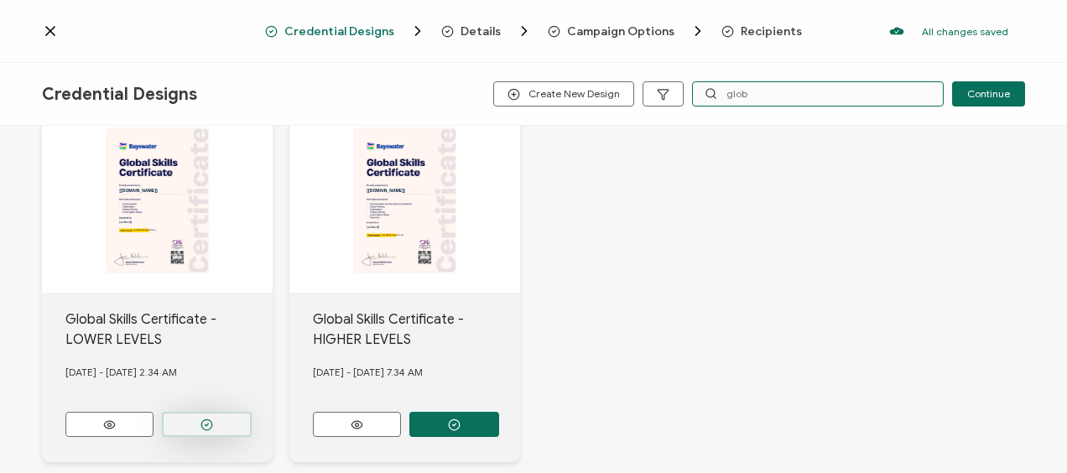
type input "glob"
click at [208, 419] on icon "button" at bounding box center [207, 425] width 13 height 13
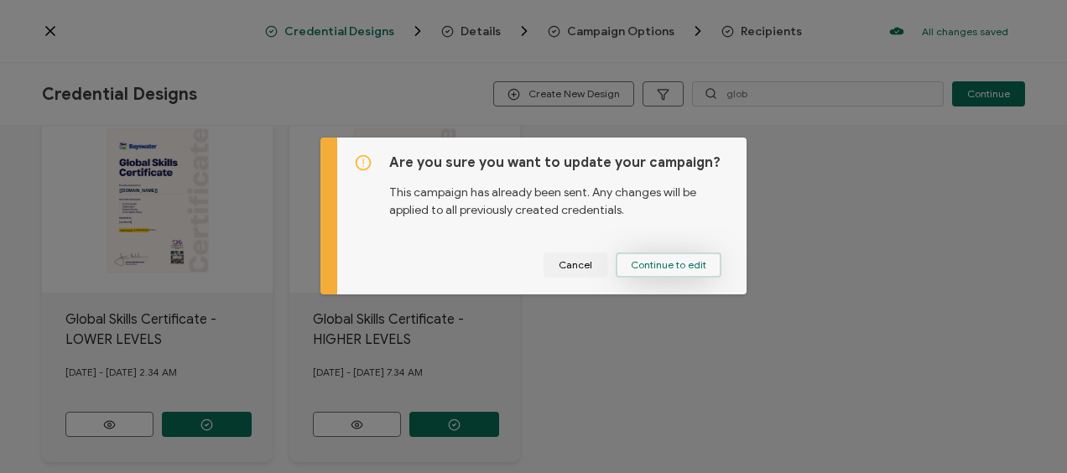
click at [656, 257] on button "Continue to edit" at bounding box center [669, 265] width 106 height 25
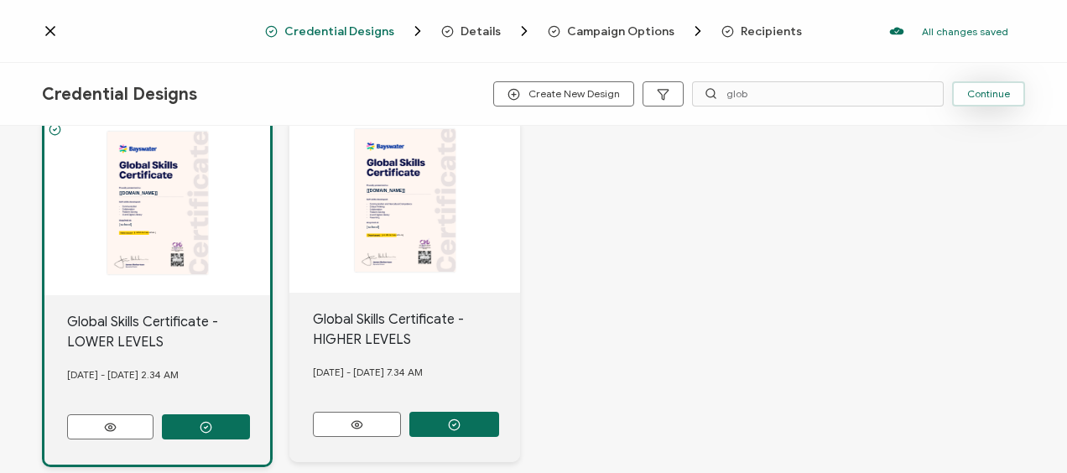
click at [984, 93] on span "Continue" at bounding box center [989, 94] width 43 height 10
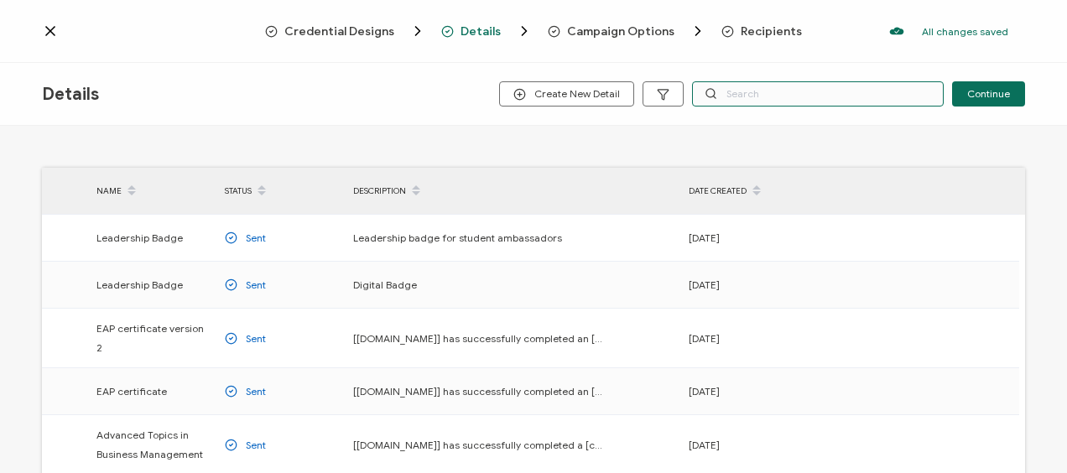
click at [777, 96] on input "text" at bounding box center [818, 93] width 252 height 25
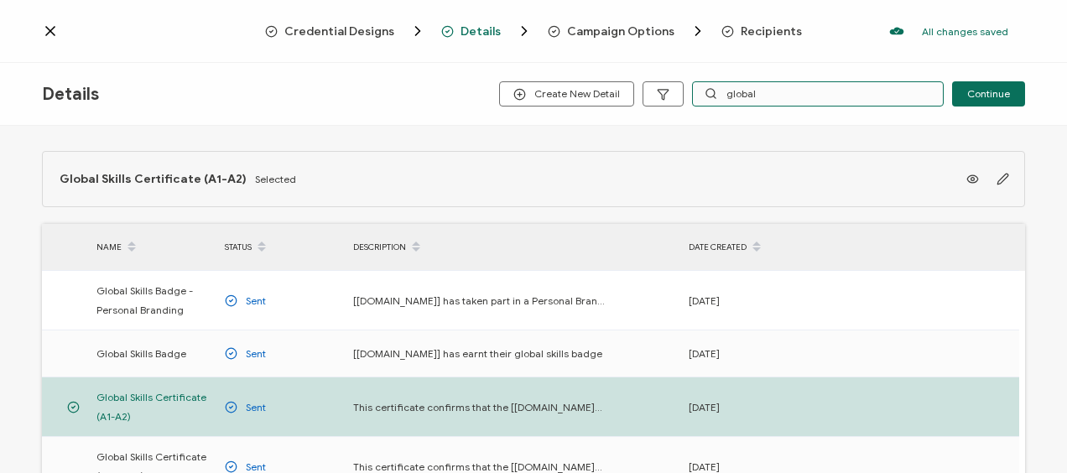
scroll to position [84, 0]
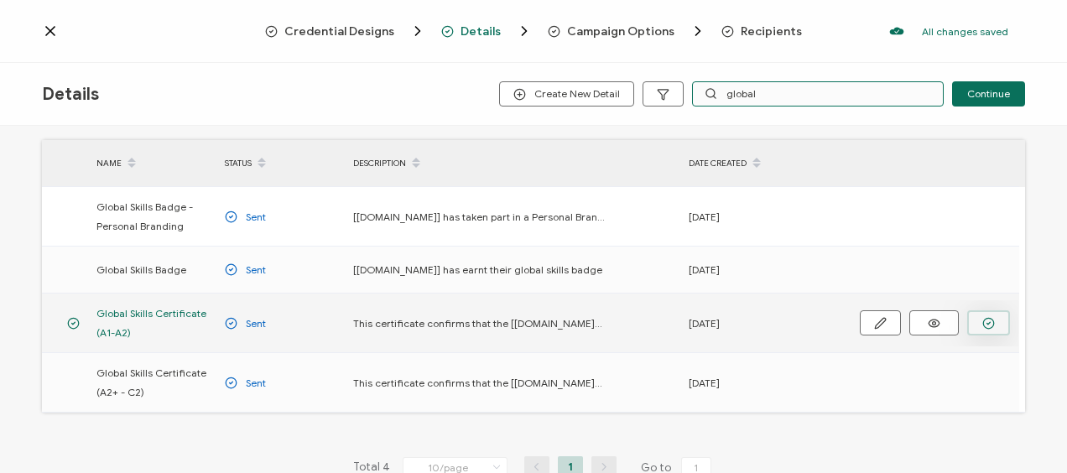
type input "global"
click at [989, 317] on icon "button" at bounding box center [989, 323] width 13 height 13
click at [758, 29] on span "Recipients" at bounding box center [771, 31] width 61 height 13
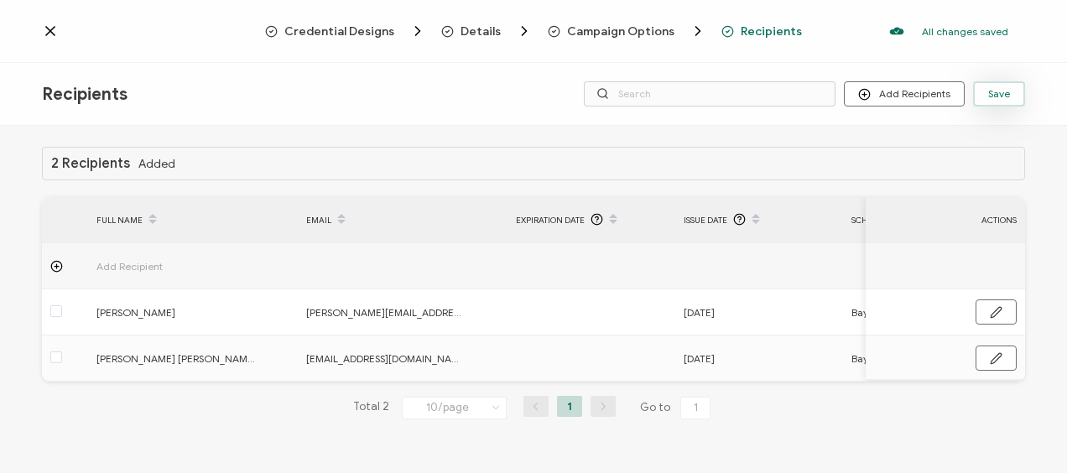
click at [1007, 95] on span "Save" at bounding box center [1000, 94] width 22 height 10
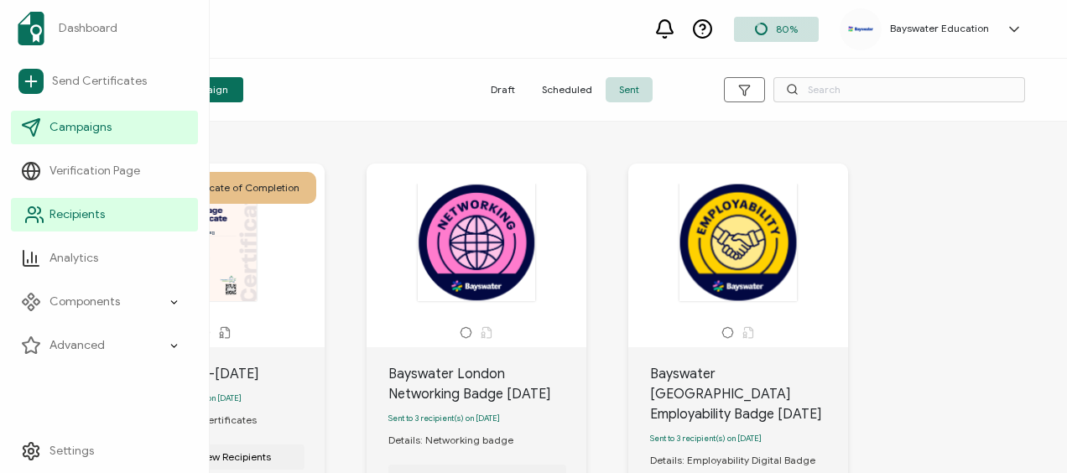
drag, startPoint x: 32, startPoint y: 221, endPoint x: 69, endPoint y: 204, distance: 40.6
click at [32, 220] on icon at bounding box center [34, 215] width 20 height 20
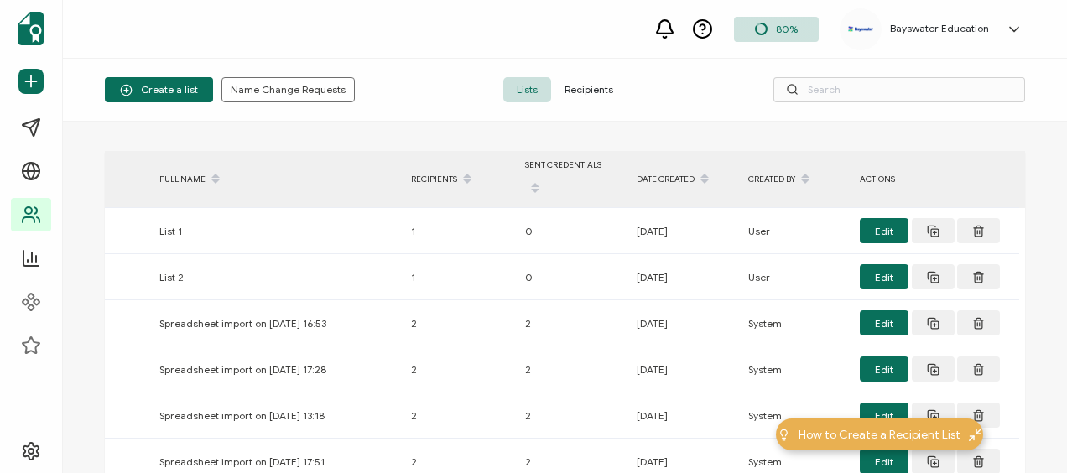
click at [587, 90] on span "Recipients" at bounding box center [589, 89] width 76 height 25
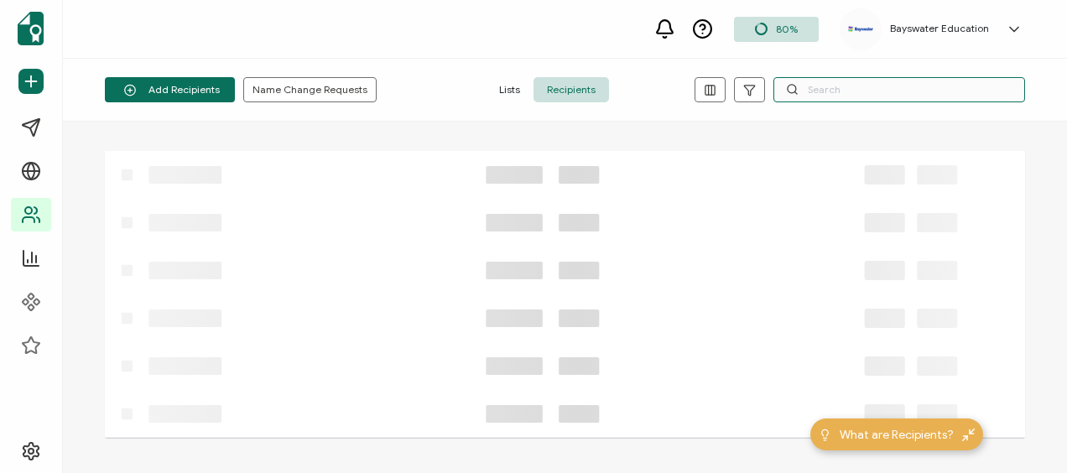
click at [836, 91] on input "text" at bounding box center [900, 89] width 252 height 25
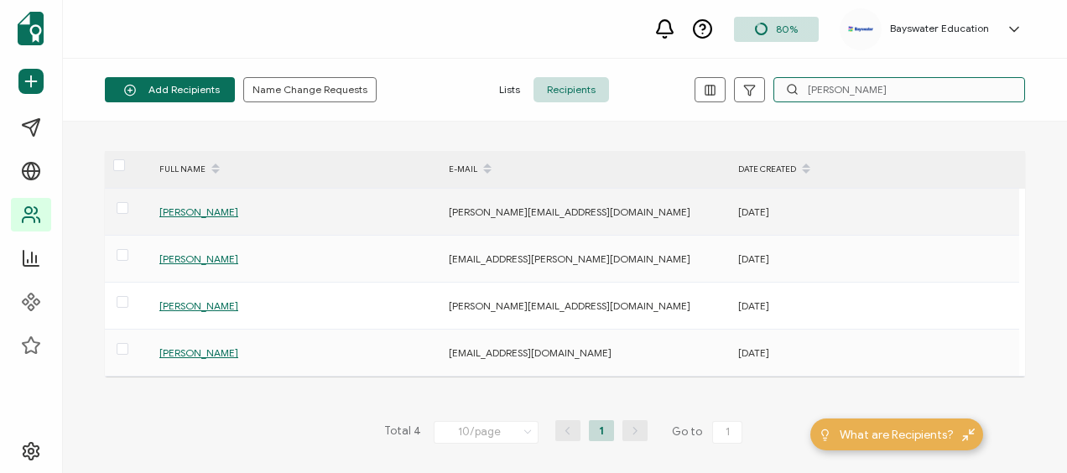
type input "alessandra"
click at [238, 208] on span "[PERSON_NAME]" at bounding box center [198, 212] width 79 height 13
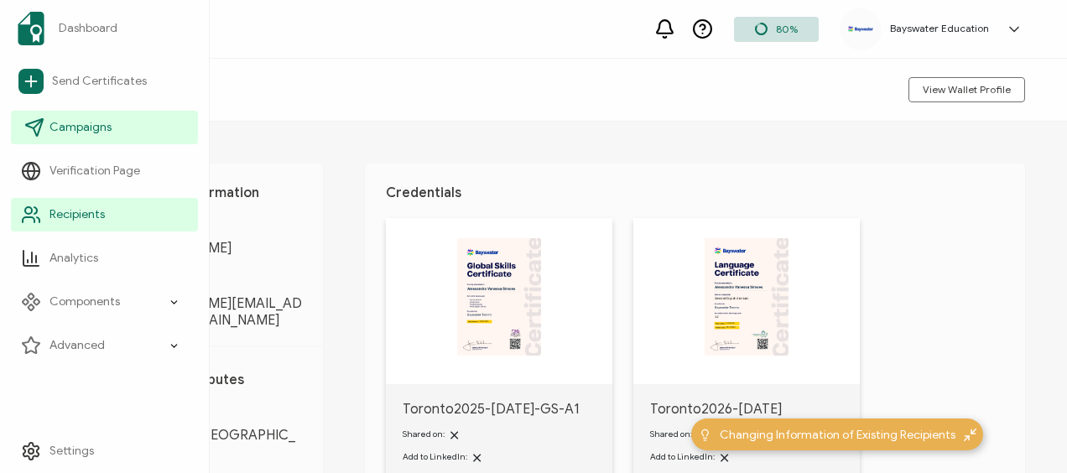
drag, startPoint x: 67, startPoint y: 120, endPoint x: 103, endPoint y: 122, distance: 36.1
click at [67, 120] on span "Campaigns" at bounding box center [81, 127] width 62 height 17
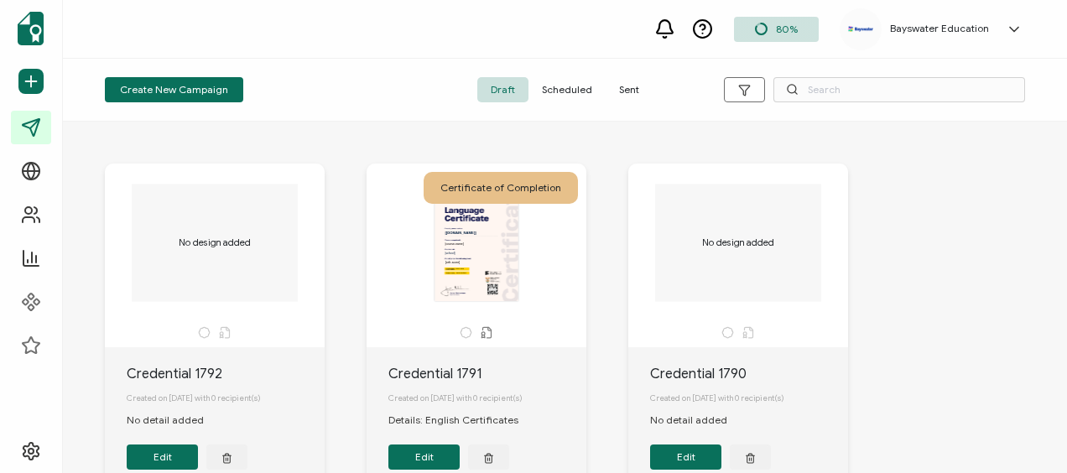
click at [644, 82] on span "Sent" at bounding box center [629, 89] width 47 height 25
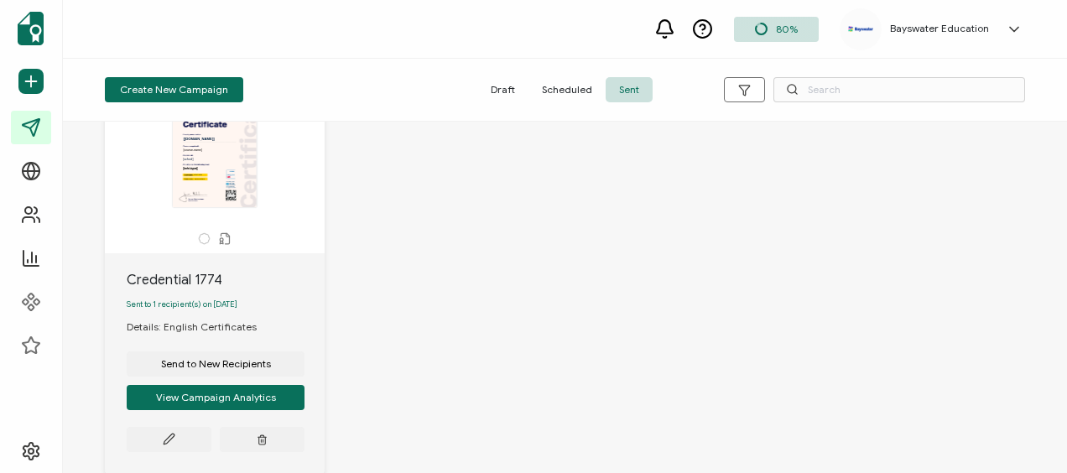
scroll to position [1511, 0]
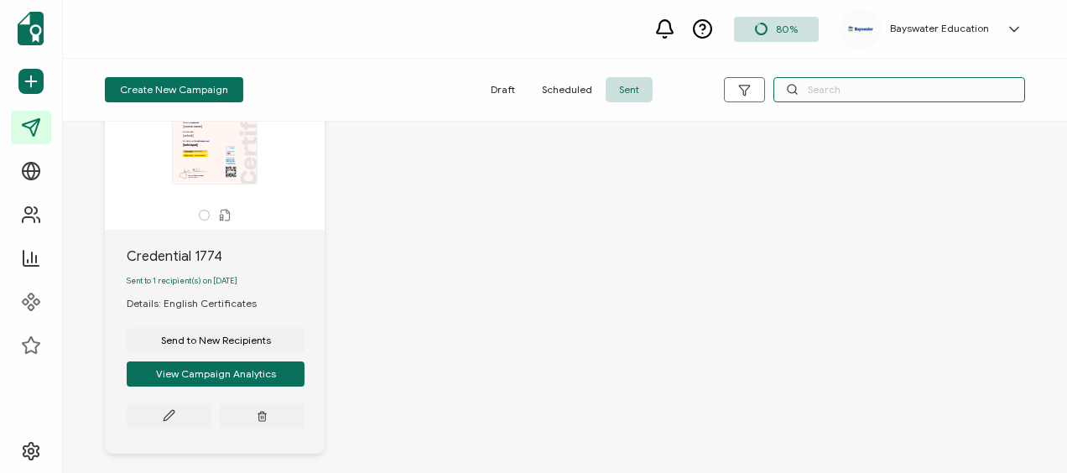
click at [823, 86] on input "text" at bounding box center [900, 89] width 252 height 25
type input "[GEOGRAPHIC_DATA]"
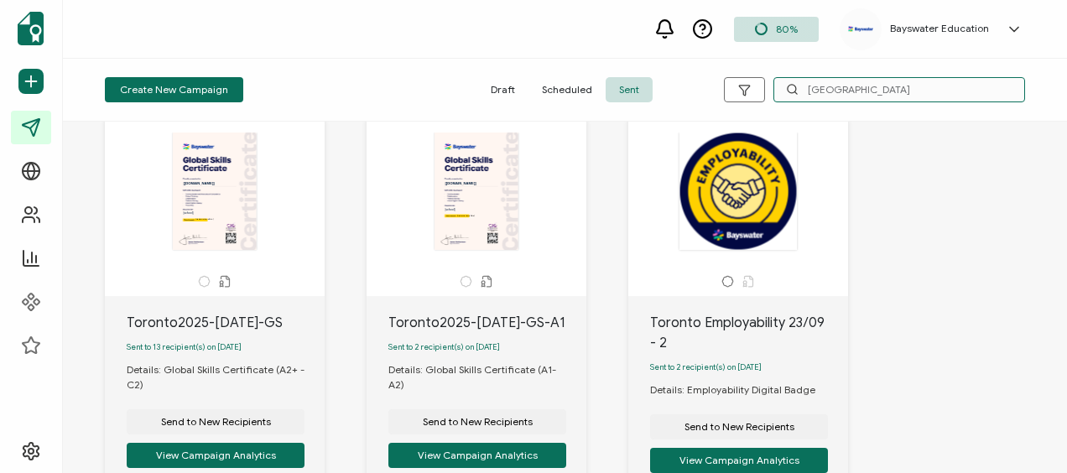
scroll to position [587, 0]
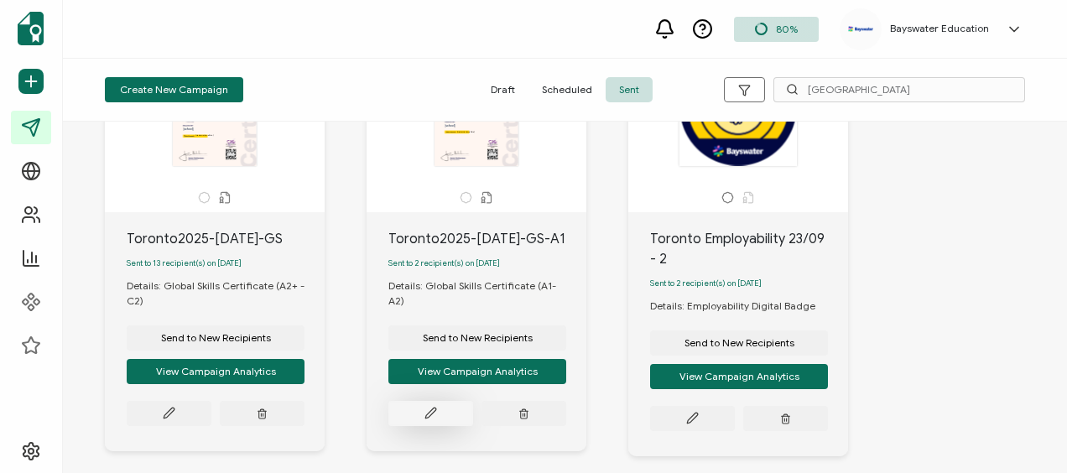
click at [440, 406] on button at bounding box center [431, 413] width 85 height 25
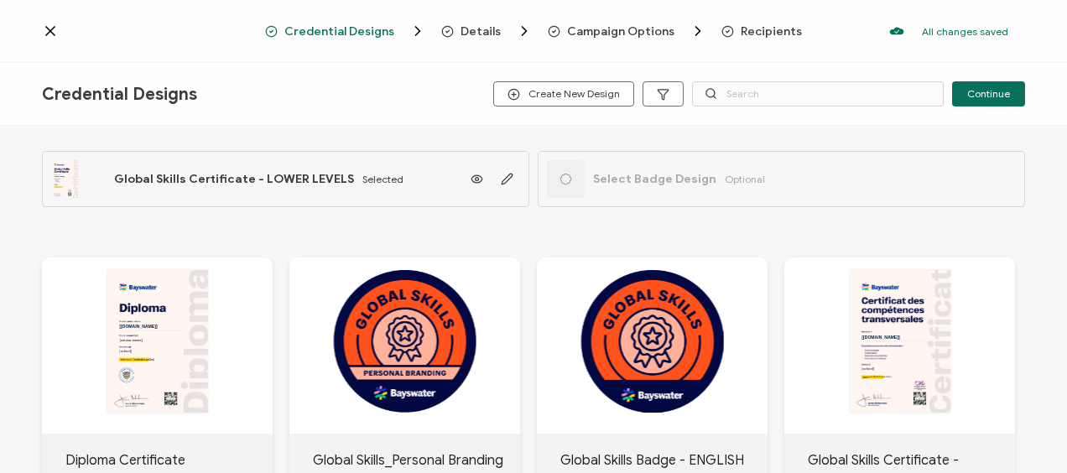
drag, startPoint x: 755, startPoint y: 24, endPoint x: 700, endPoint y: 66, distance: 69.5
click at [754, 23] on span "Recipients" at bounding box center [762, 31] width 81 height 17
click at [751, 28] on span "Recipients" at bounding box center [771, 31] width 61 height 13
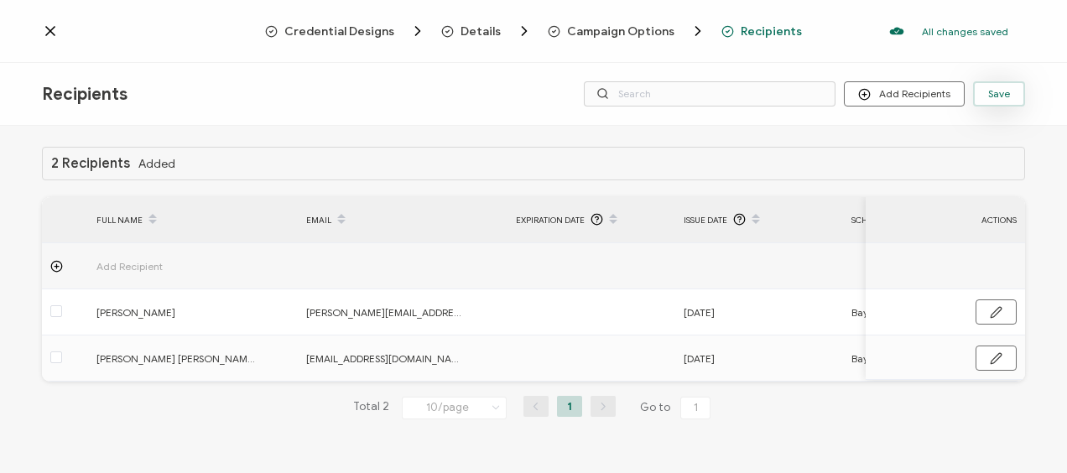
click at [1005, 89] on span "Save" at bounding box center [1000, 94] width 22 height 10
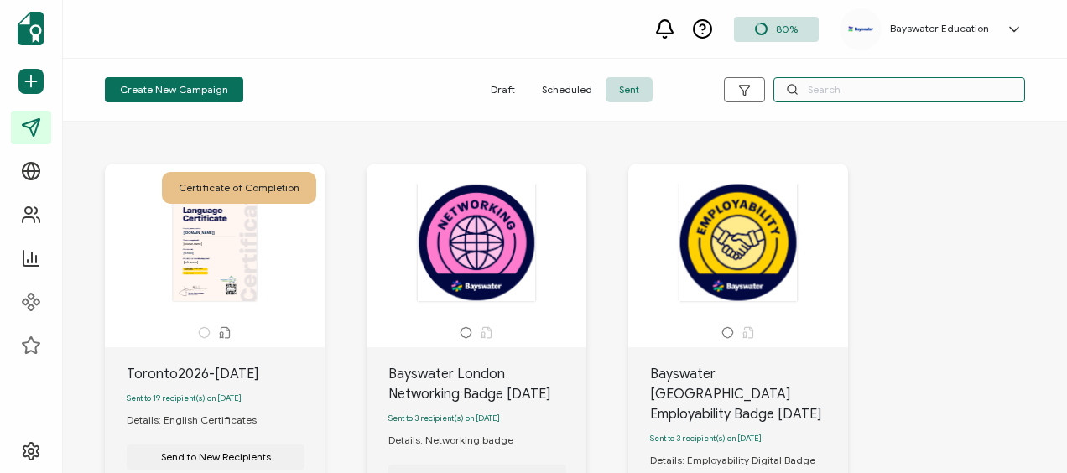
click at [832, 78] on input "text" at bounding box center [900, 89] width 252 height 25
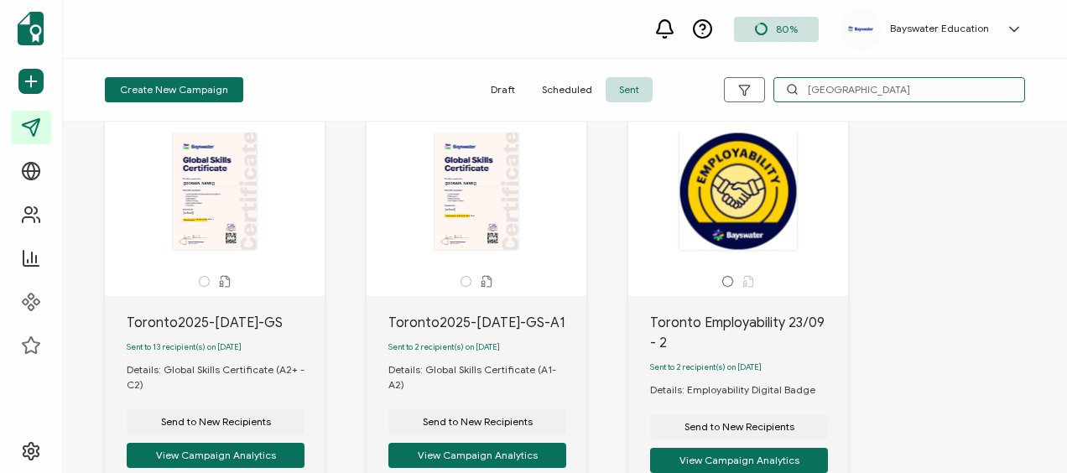
scroll to position [671, 0]
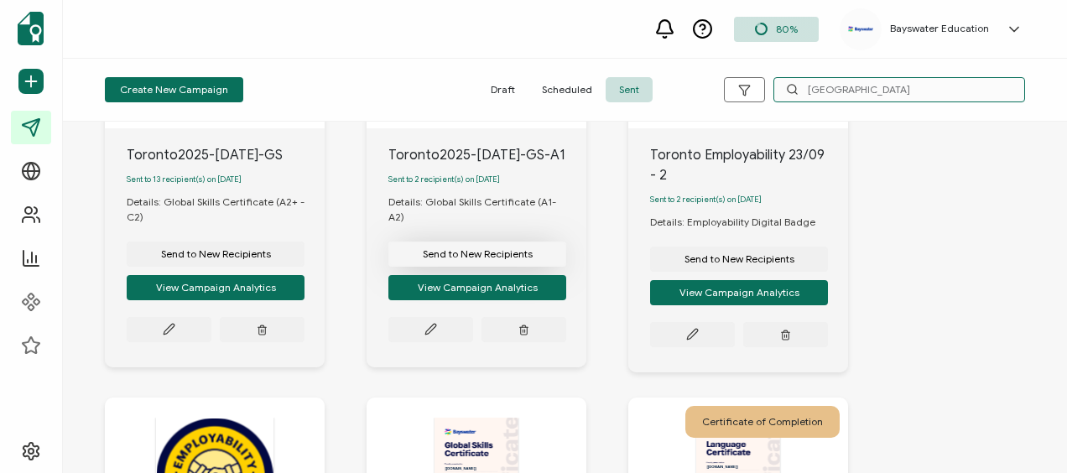
type input "[GEOGRAPHIC_DATA]"
click at [453, 249] on span "Send to New Recipients" at bounding box center [478, 254] width 110 height 10
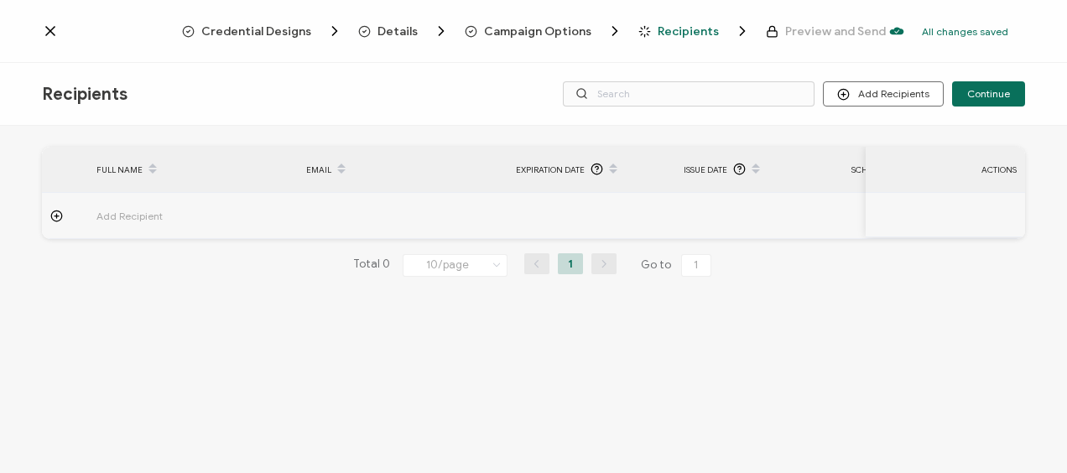
click at [363, 217] on td at bounding box center [403, 216] width 210 height 46
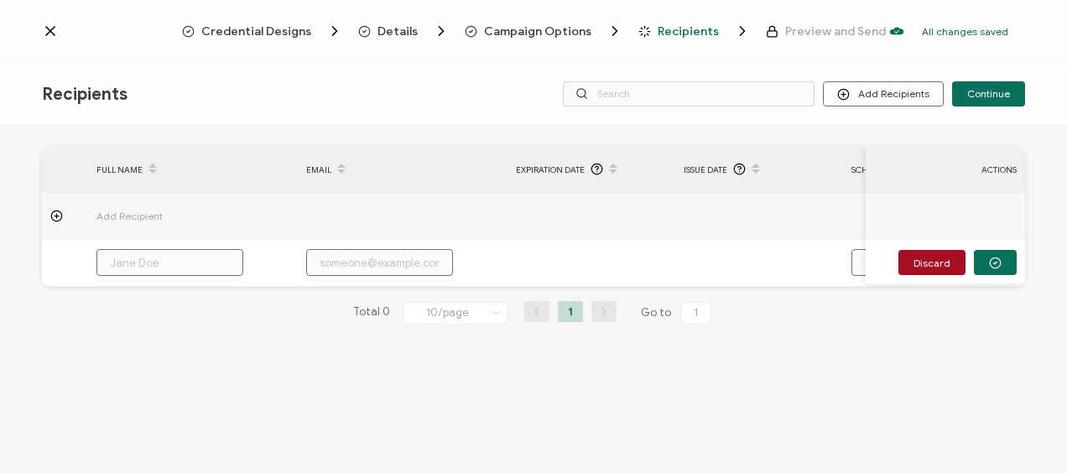
click at [329, 216] on td at bounding box center [403, 216] width 210 height 46
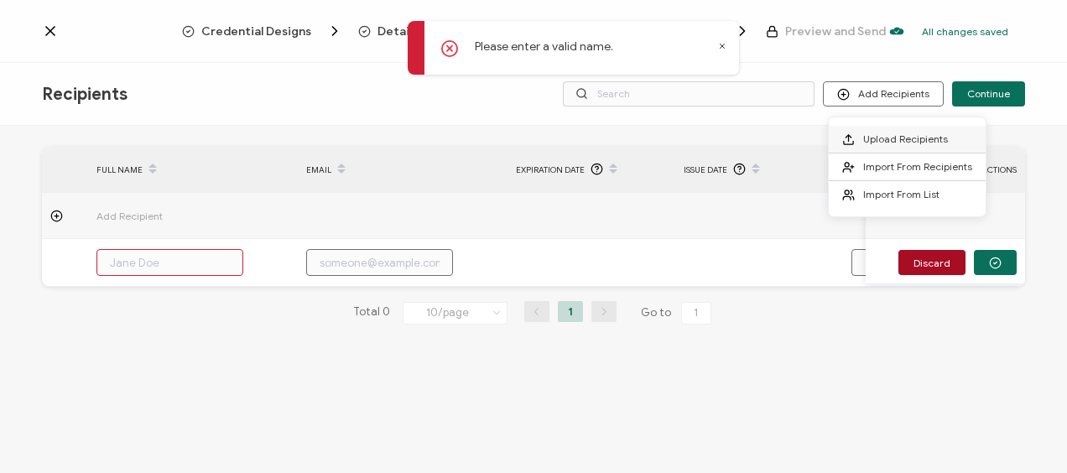
click at [893, 143] on span "Upload Recipients" at bounding box center [906, 139] width 85 height 13
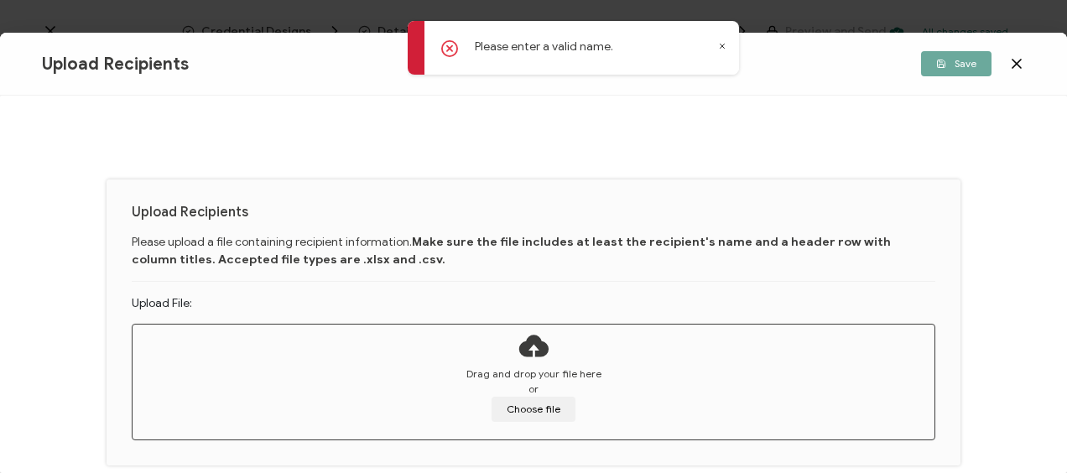
click at [516, 375] on span "Drag and drop your file here" at bounding box center [534, 374] width 135 height 15
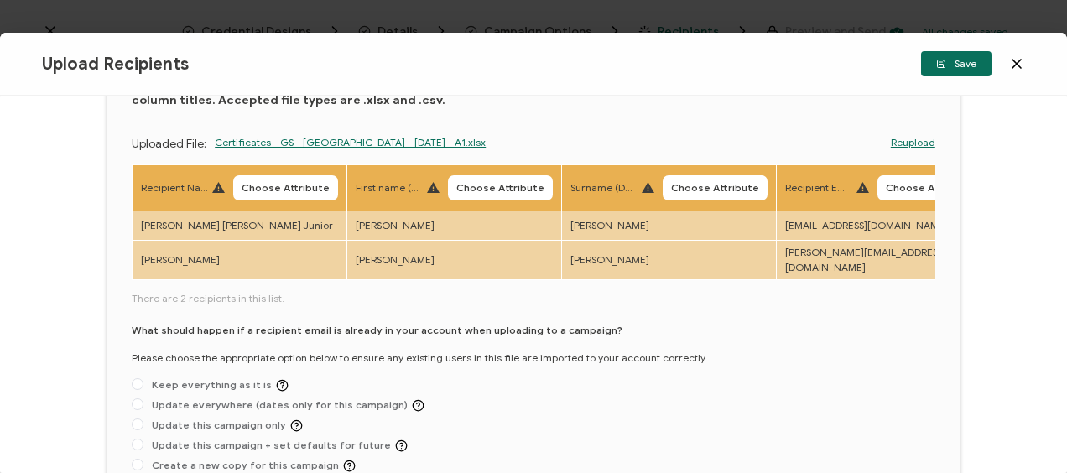
scroll to position [168, 0]
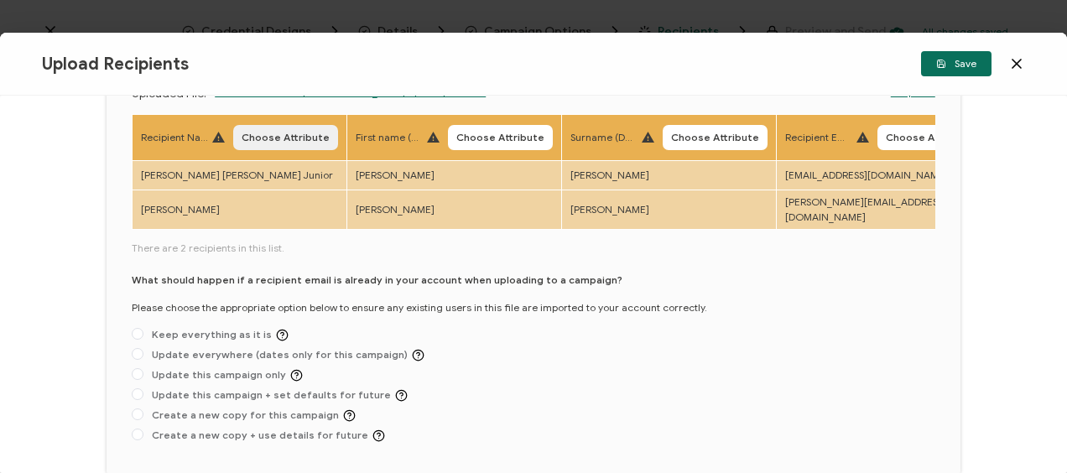
click at [272, 137] on span "Choose Attribute" at bounding box center [286, 138] width 88 height 10
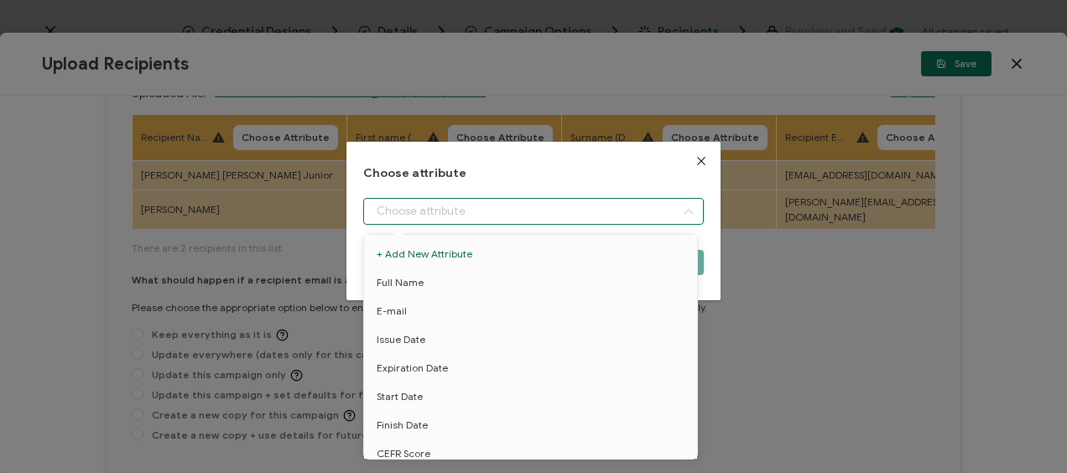
click at [444, 204] on input "dialog" at bounding box center [533, 211] width 340 height 27
click at [421, 284] on li "Full Name" at bounding box center [533, 283] width 347 height 29
type input "Full Name"
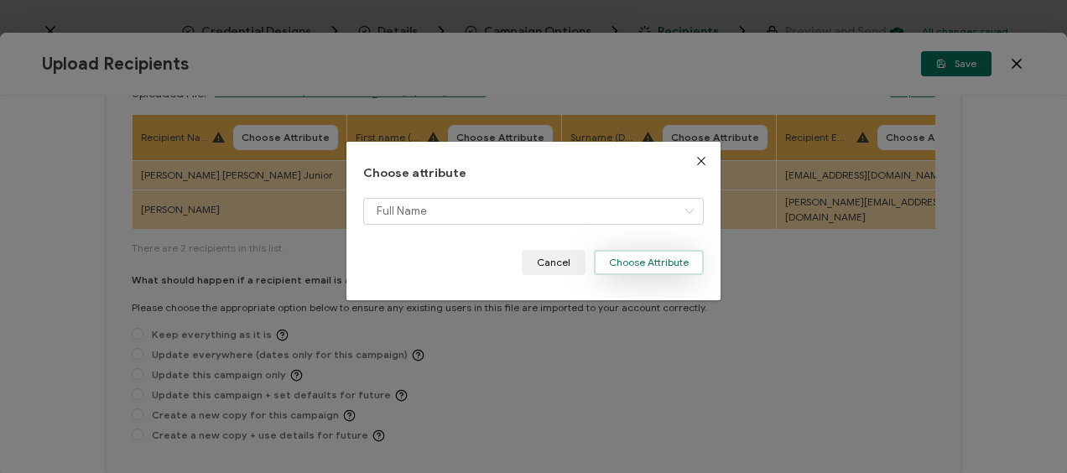
click at [649, 258] on button "Choose Attribute" at bounding box center [649, 262] width 110 height 25
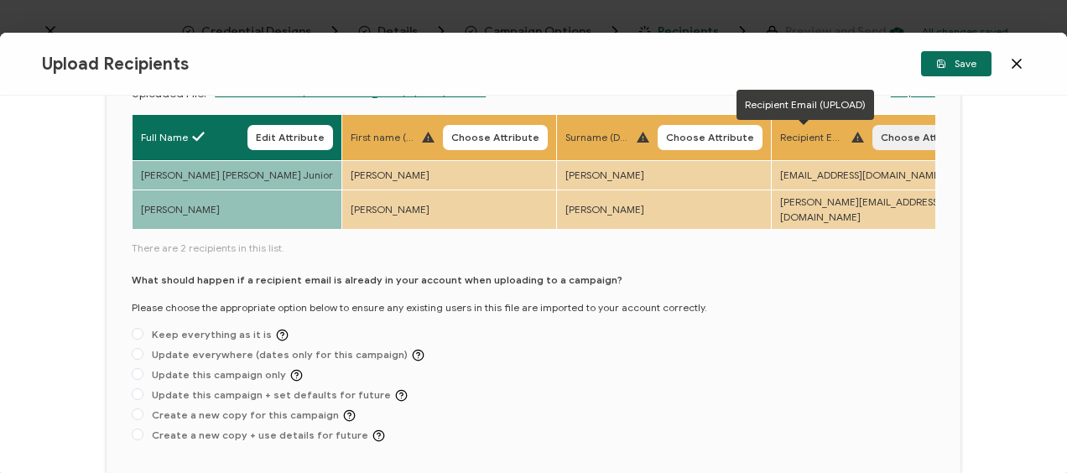
click at [887, 135] on span "Choose Attribute" at bounding box center [925, 138] width 88 height 10
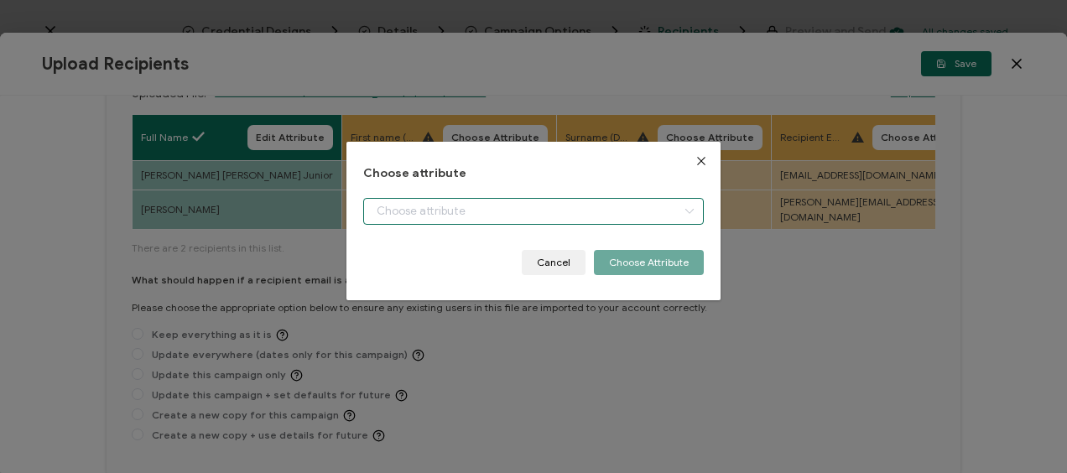
click at [401, 208] on input "dialog" at bounding box center [533, 211] width 340 height 27
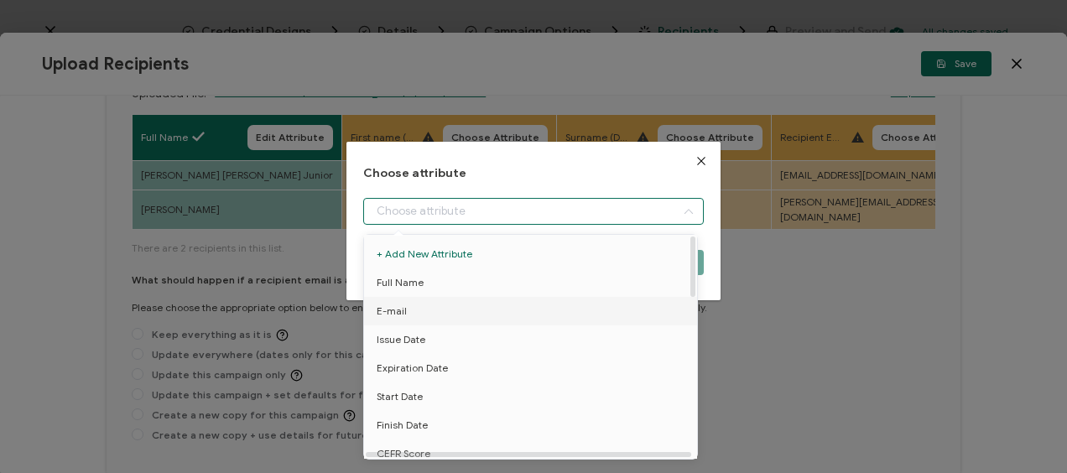
click at [441, 310] on li "E-mail" at bounding box center [533, 311] width 347 height 29
type input "E-mail"
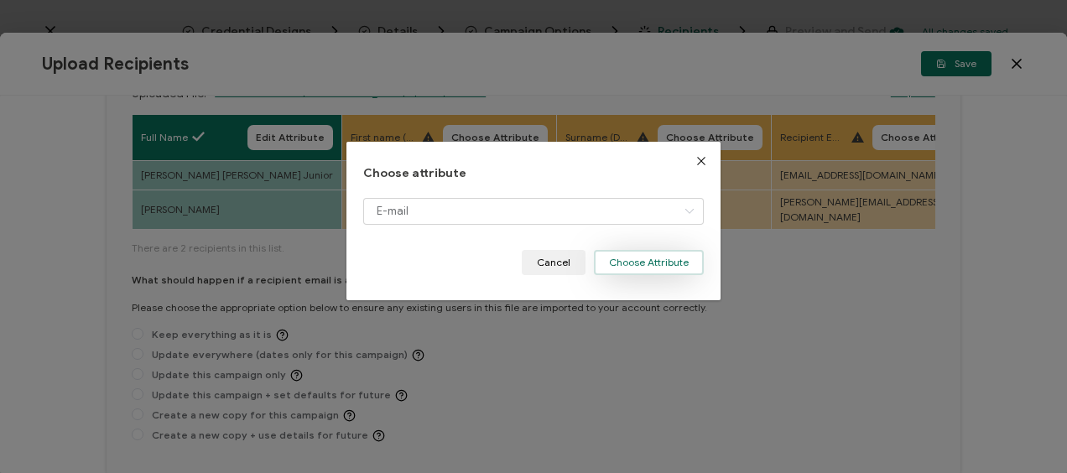
click at [647, 264] on button "Choose Attribute" at bounding box center [649, 262] width 110 height 25
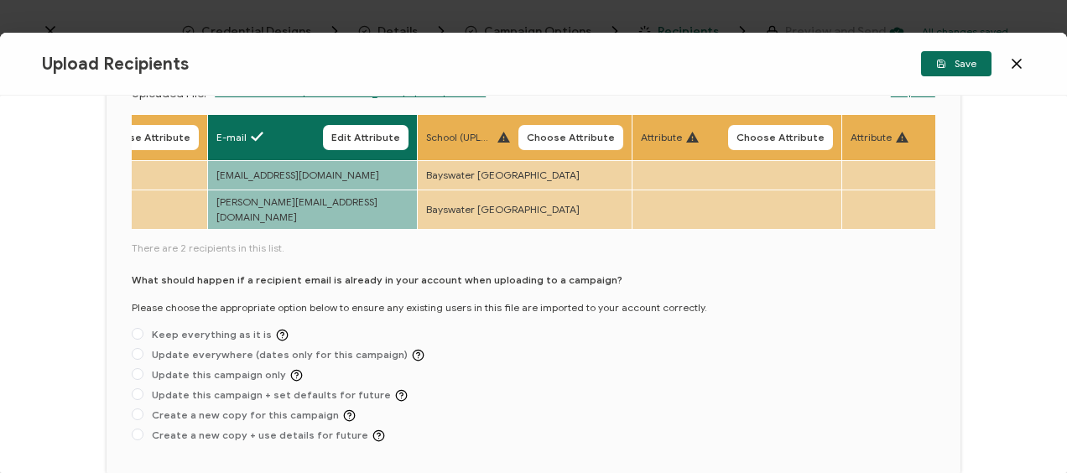
scroll to position [0, 570]
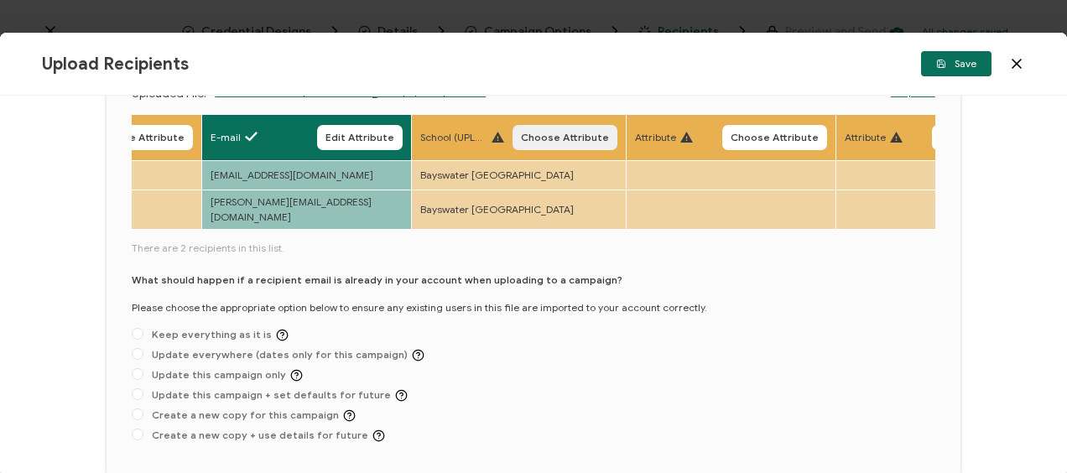
click at [556, 135] on span "Choose Attribute" at bounding box center [565, 138] width 88 height 10
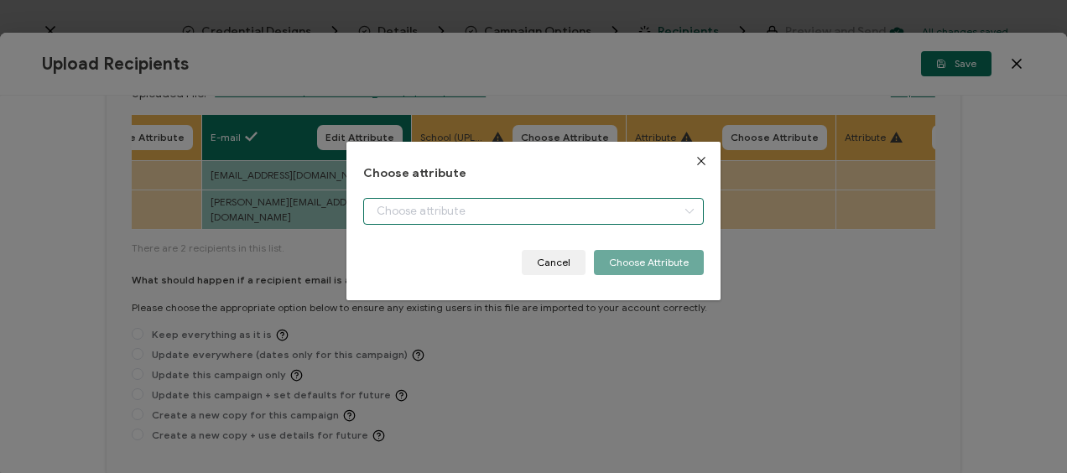
click at [456, 200] on input "dialog" at bounding box center [533, 211] width 340 height 27
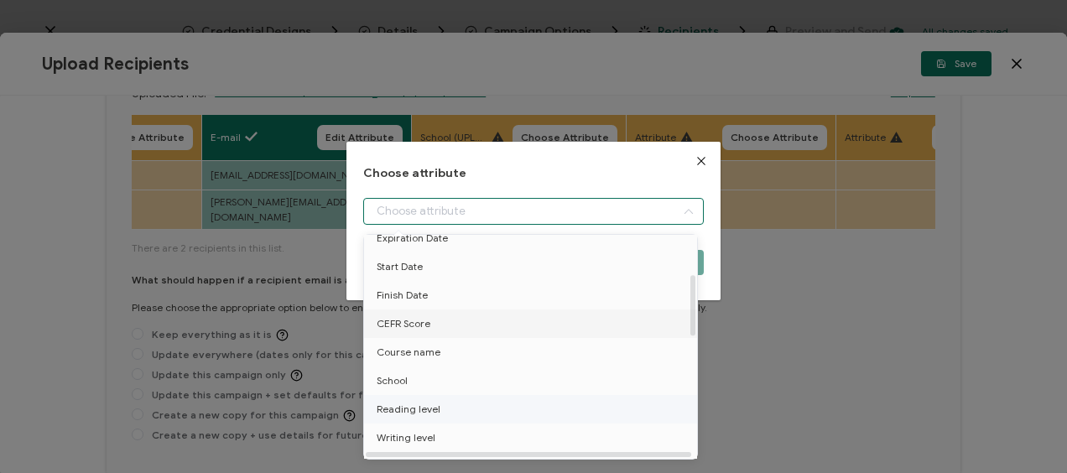
scroll to position [168, 0]
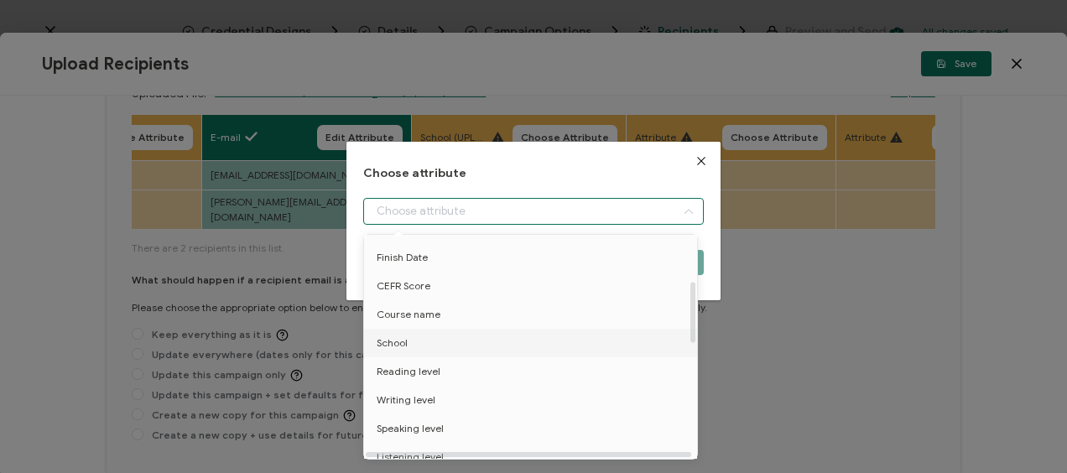
click at [420, 342] on li "School" at bounding box center [533, 343] width 347 height 29
type input "School"
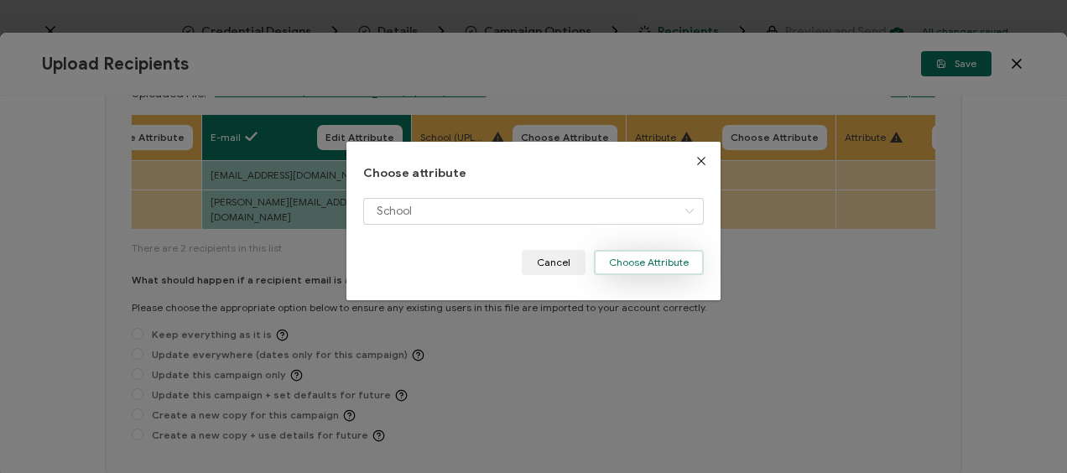
click at [646, 257] on button "Choose Attribute" at bounding box center [649, 262] width 110 height 25
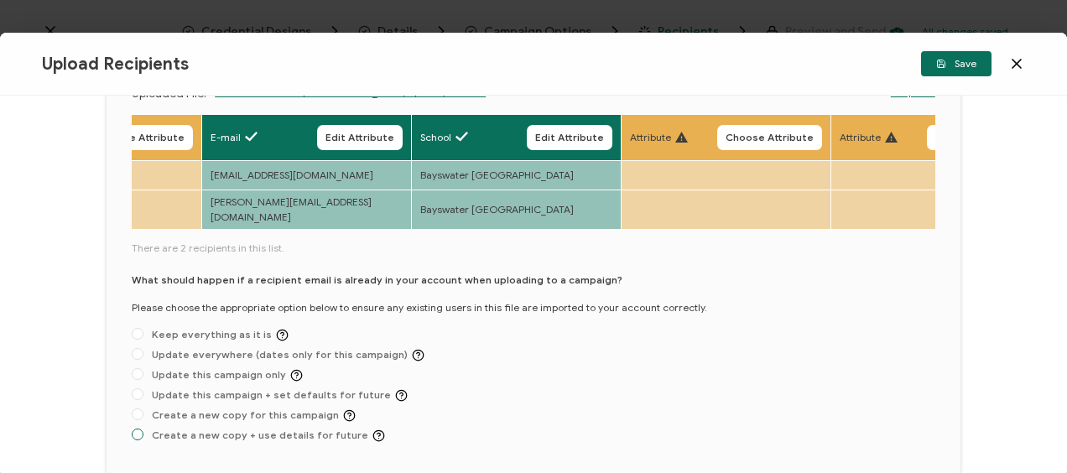
scroll to position [246, 0]
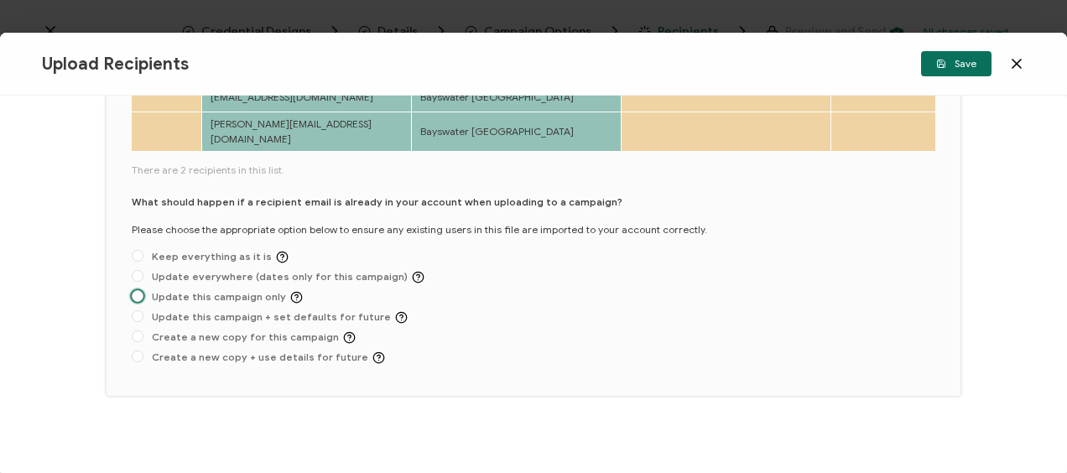
click at [143, 292] on span at bounding box center [138, 296] width 12 height 13
click at [143, 292] on input "Update this campaign only" at bounding box center [138, 296] width 12 height 13
radio input "true"
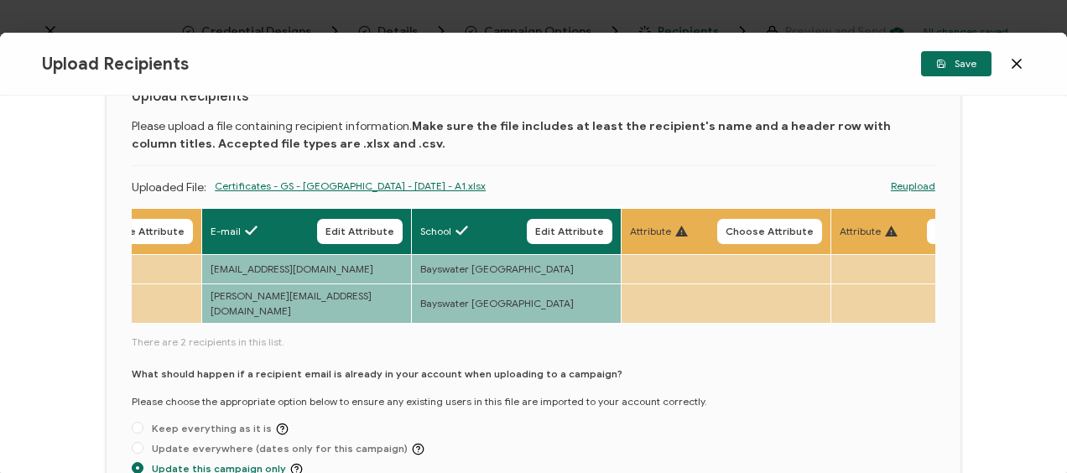
scroll to position [0, 0]
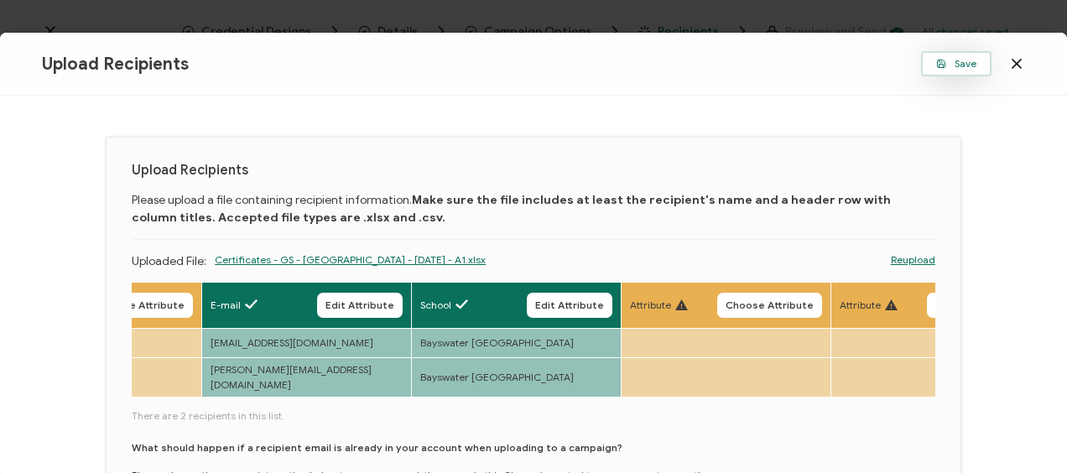
click at [953, 65] on span "Save" at bounding box center [957, 64] width 40 height 10
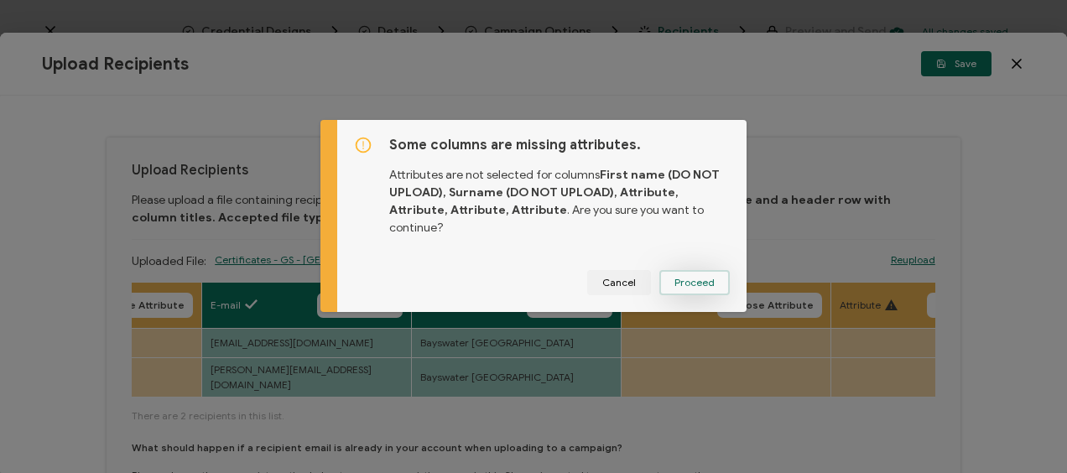
click at [675, 278] on span "Proceed" at bounding box center [695, 283] width 40 height 10
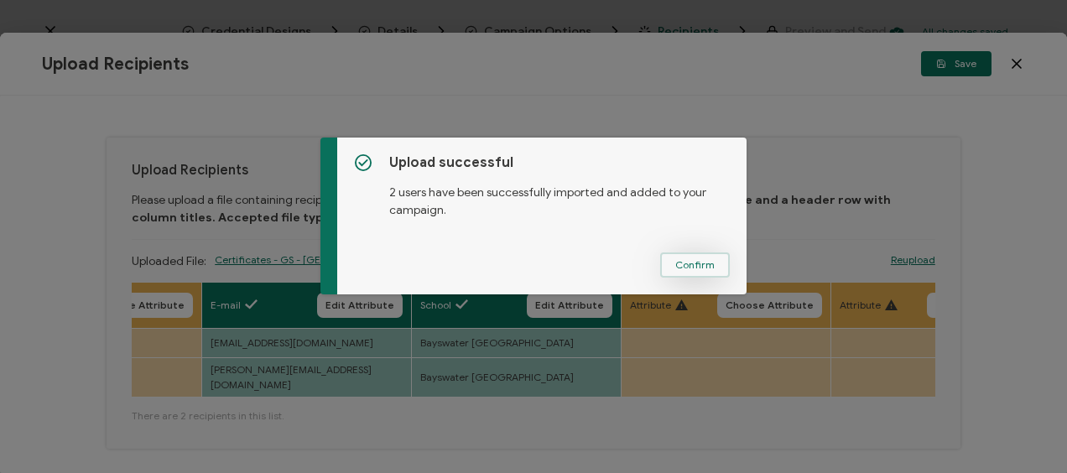
click at [706, 260] on span "Confirm" at bounding box center [695, 265] width 39 height 10
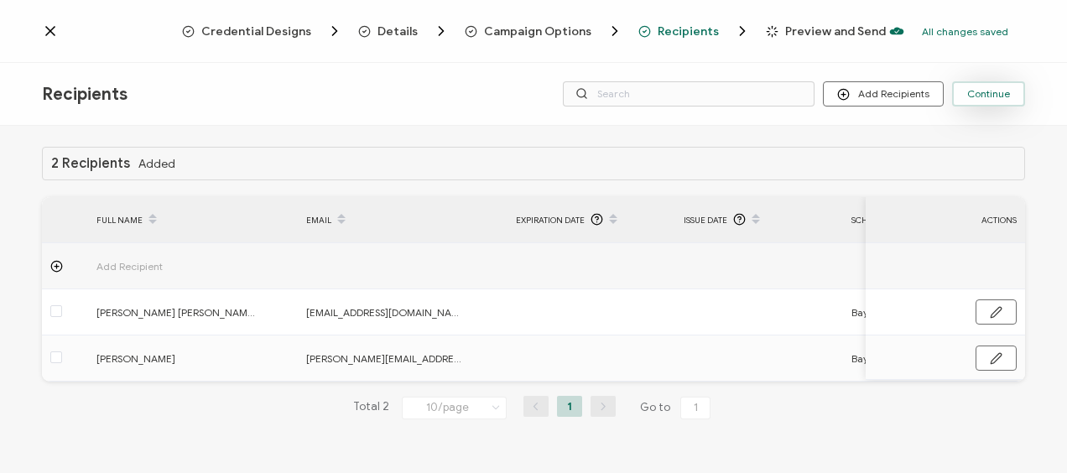
click at [989, 94] on span "Continue" at bounding box center [989, 94] width 43 height 10
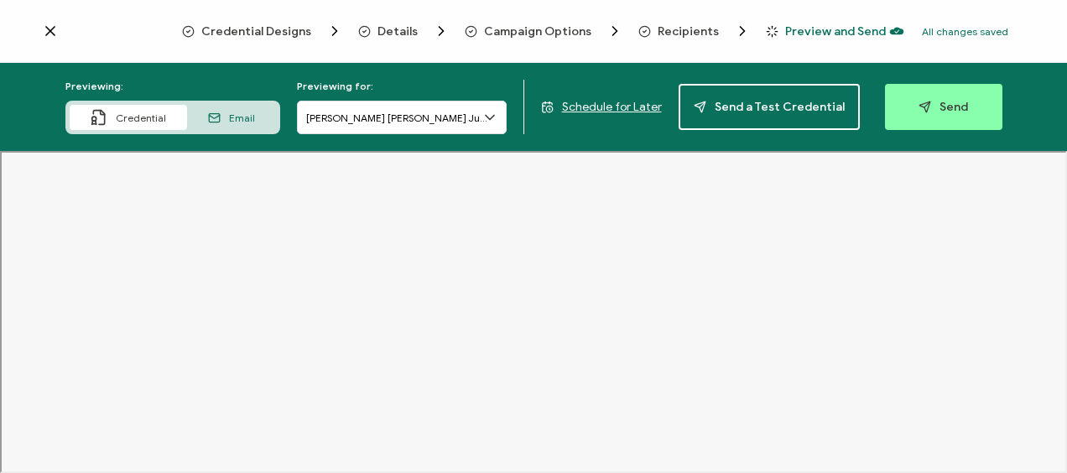
click at [489, 119] on icon at bounding box center [490, 117] width 17 height 17
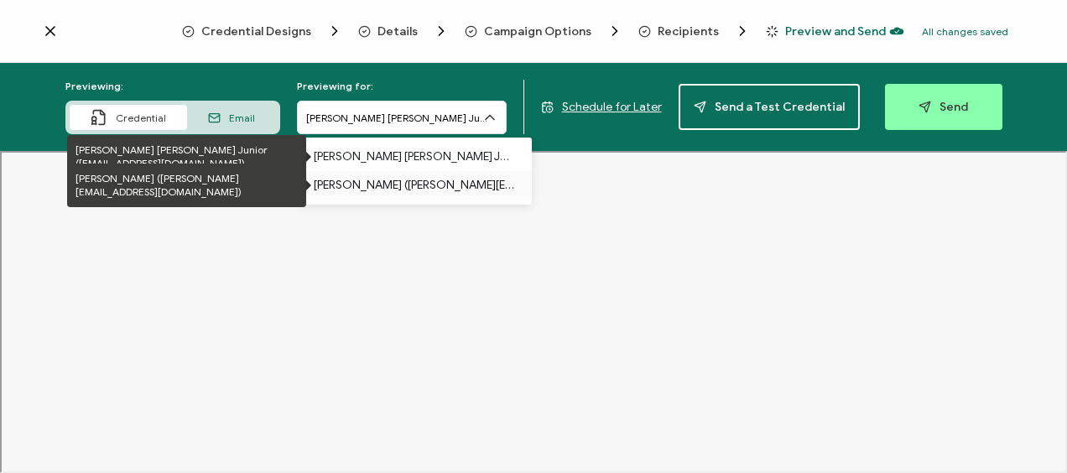
click at [421, 185] on p "[PERSON_NAME] ([PERSON_NAME][EMAIL_ADDRESS][DOMAIN_NAME])" at bounding box center [414, 185] width 201 height 29
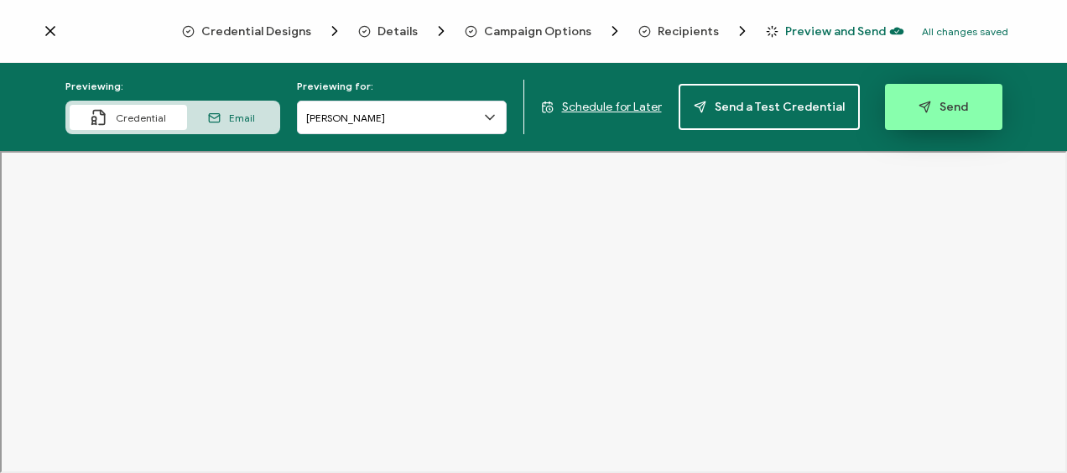
click at [928, 109] on span "Send" at bounding box center [944, 107] width 50 height 13
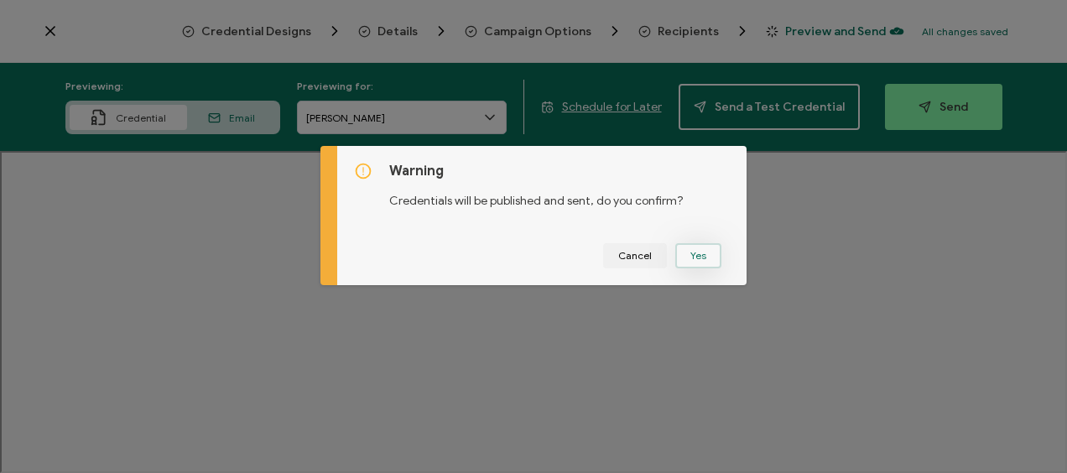
drag, startPoint x: 707, startPoint y: 259, endPoint x: 686, endPoint y: 252, distance: 21.5
click at [707, 258] on button "Yes" at bounding box center [699, 255] width 46 height 25
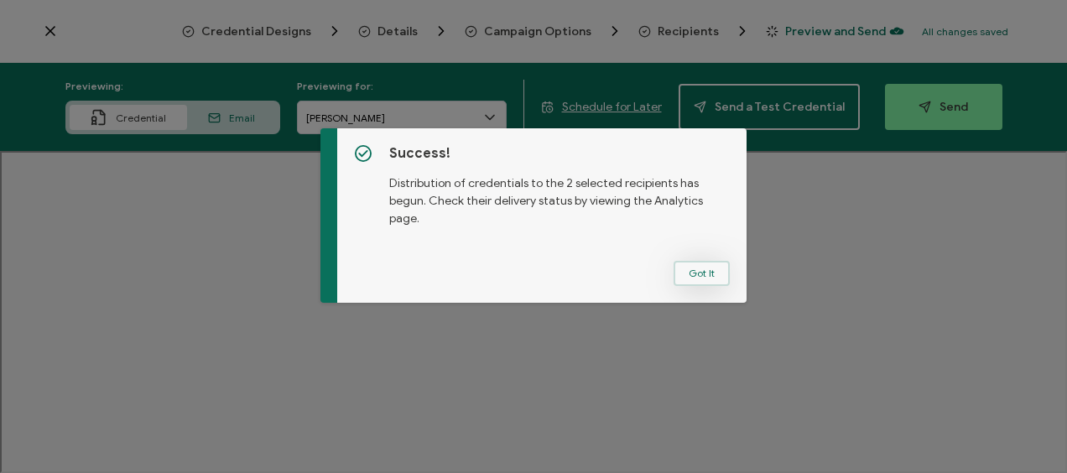
click at [700, 274] on button "Got It" at bounding box center [702, 273] width 56 height 25
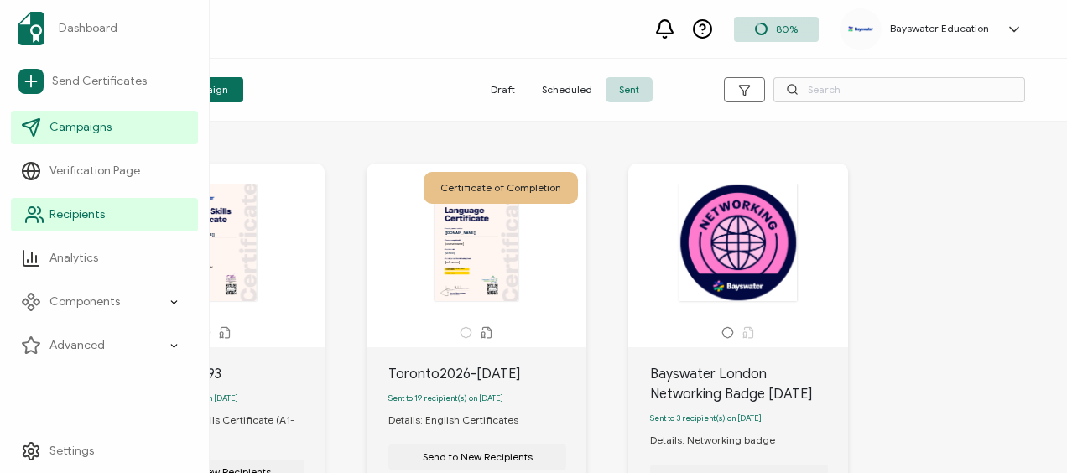
click at [65, 208] on span "Recipients" at bounding box center [77, 214] width 55 height 17
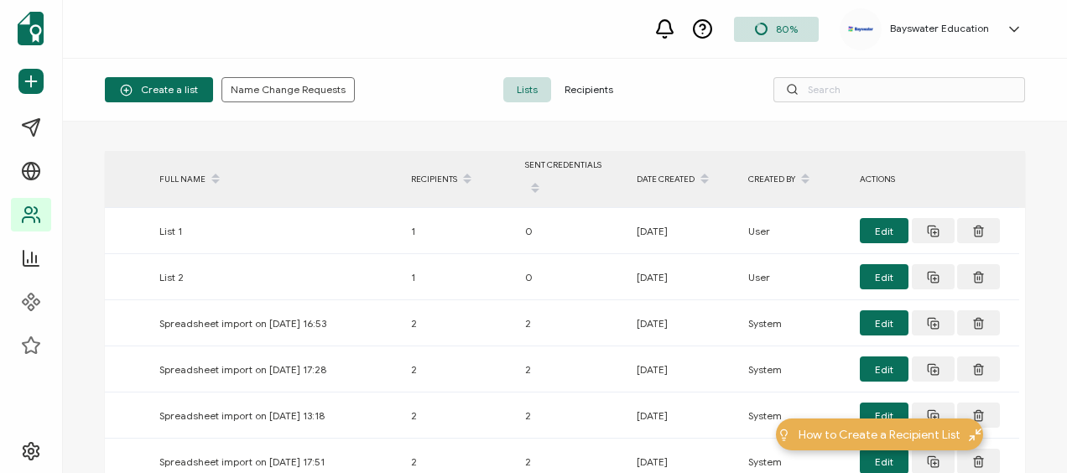
click at [594, 86] on span "Recipients" at bounding box center [589, 89] width 76 height 25
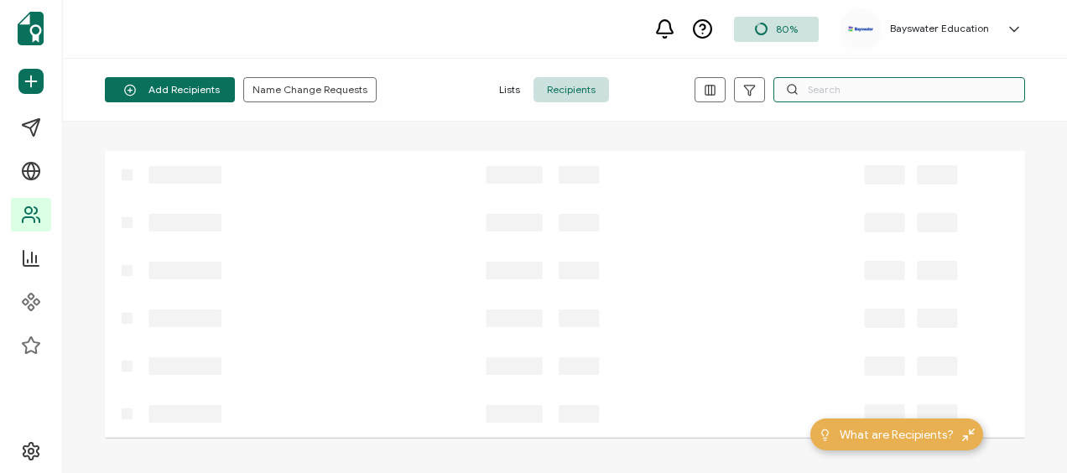
click at [848, 91] on input "text" at bounding box center [900, 89] width 252 height 25
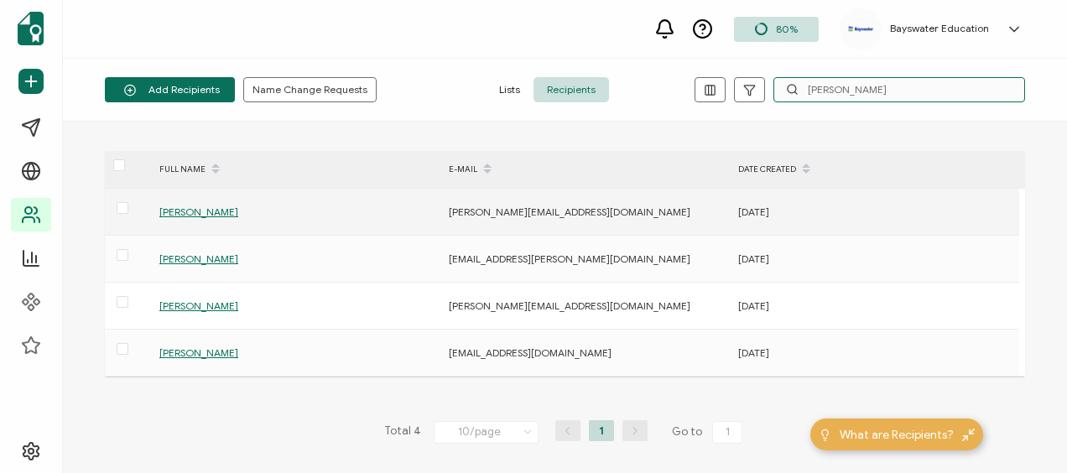
type input "alessandra"
click at [227, 210] on span "[PERSON_NAME]" at bounding box center [198, 212] width 79 height 13
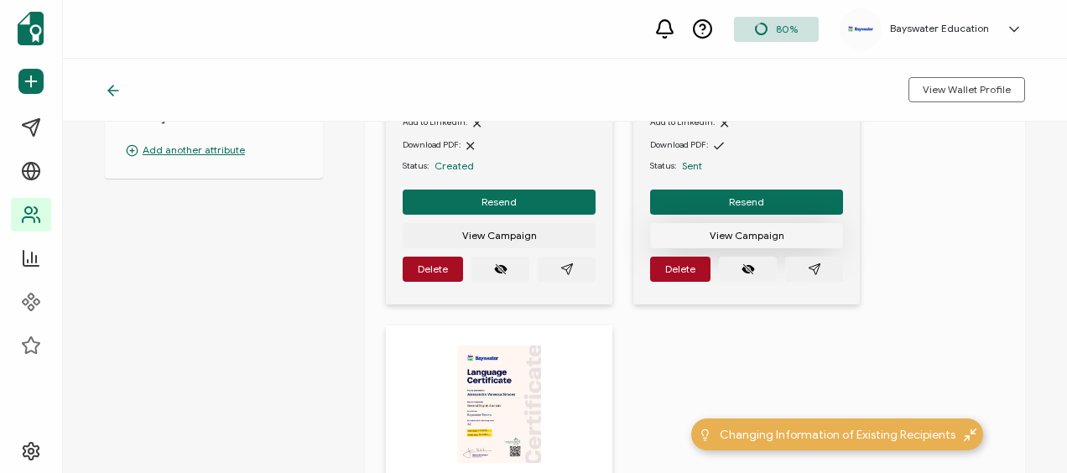
scroll to position [336, 0]
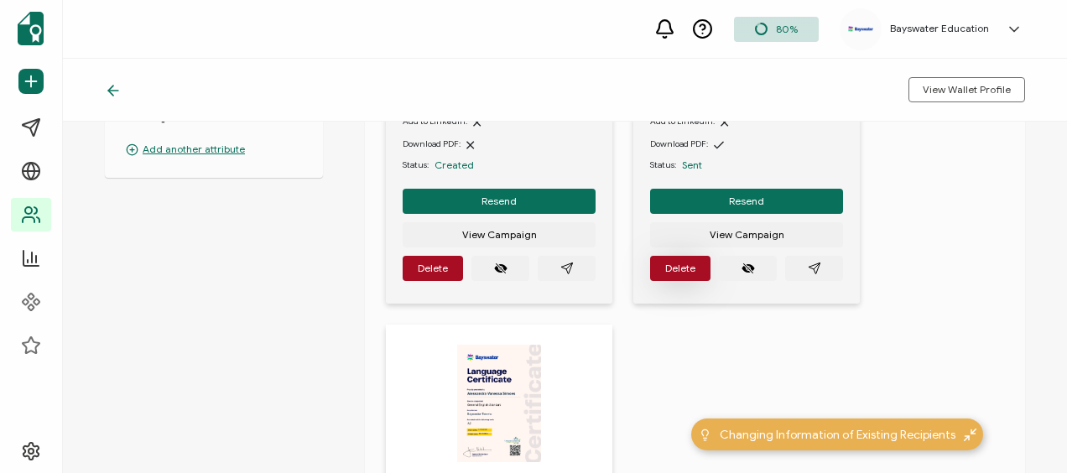
click at [673, 261] on button "Delete" at bounding box center [680, 268] width 60 height 25
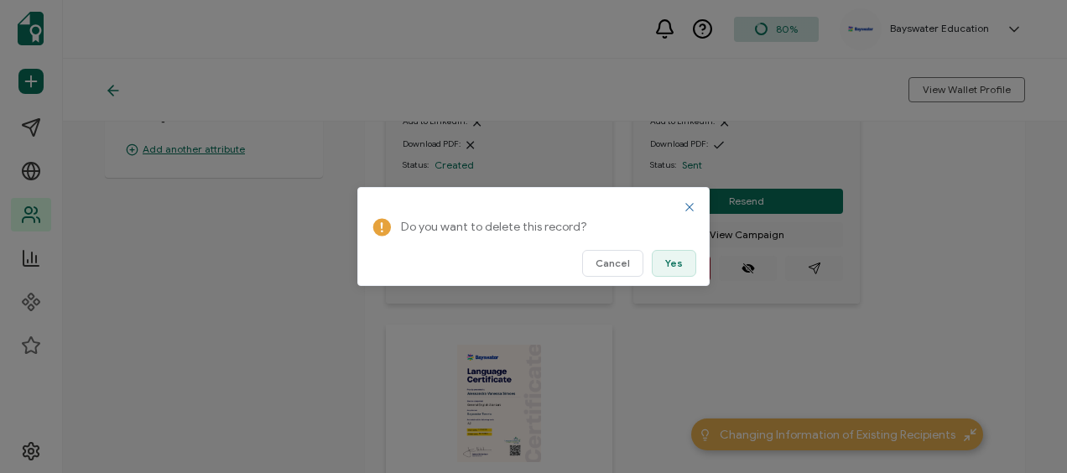
click at [672, 261] on span "Yes" at bounding box center [674, 263] width 18 height 10
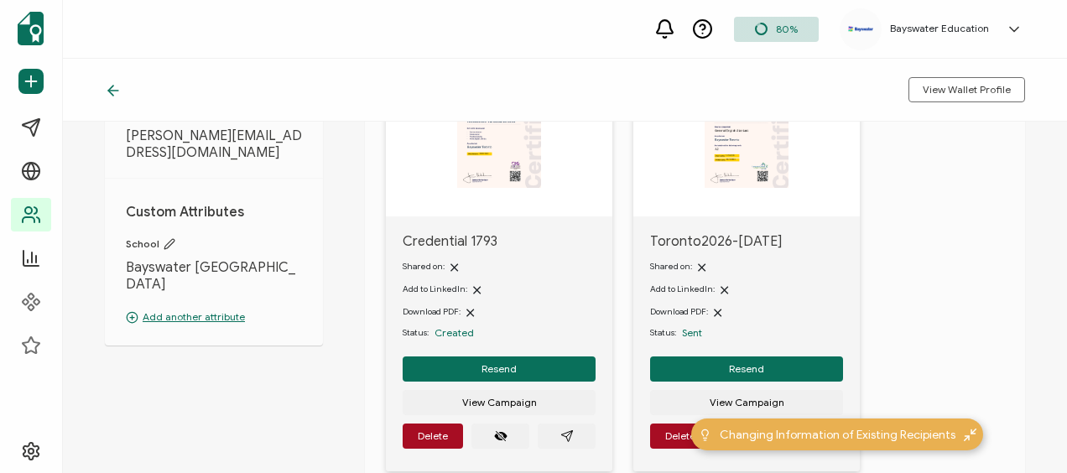
scroll to position [0, 0]
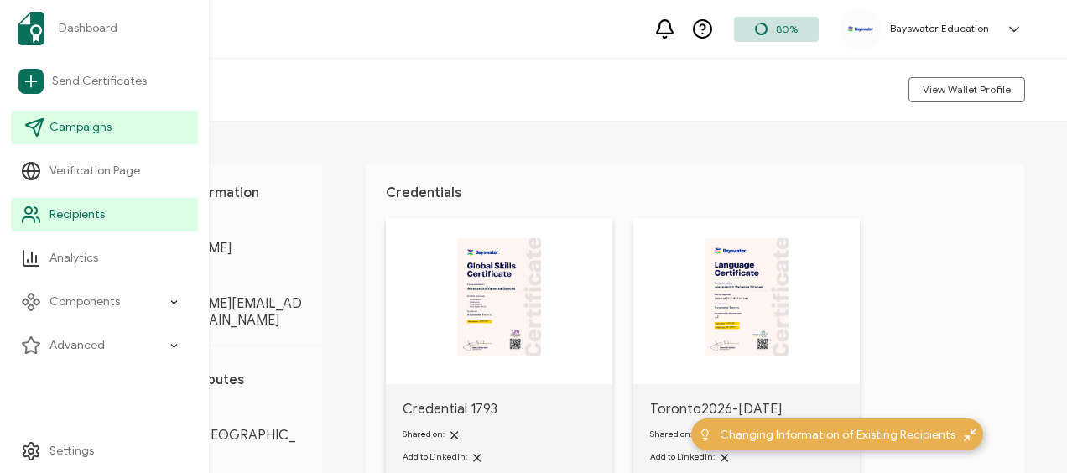
click at [42, 124] on icon at bounding box center [34, 127] width 20 height 20
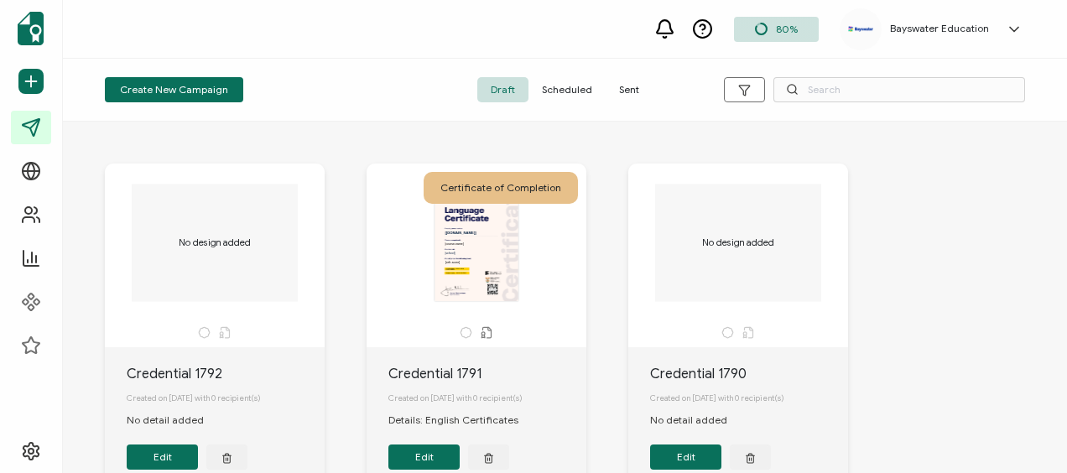
click at [618, 86] on span "Sent" at bounding box center [629, 89] width 47 height 25
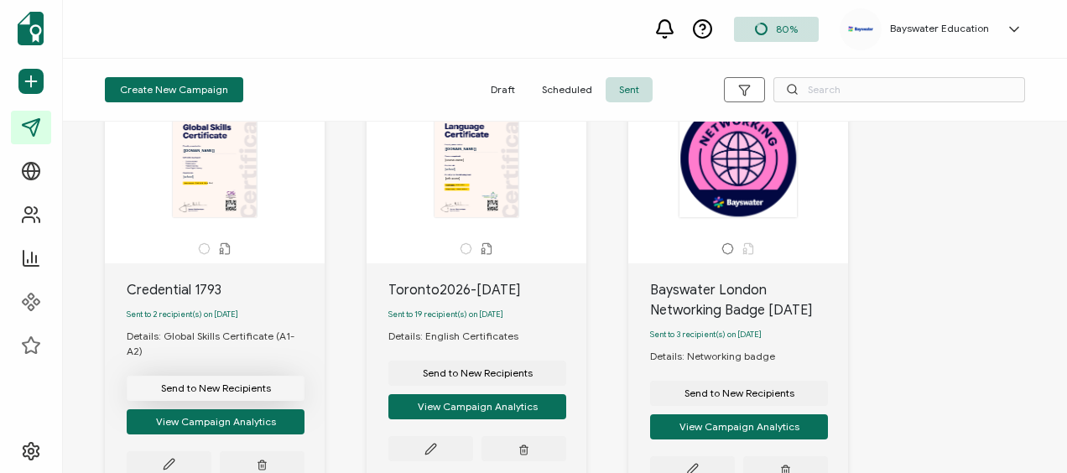
scroll to position [168, 0]
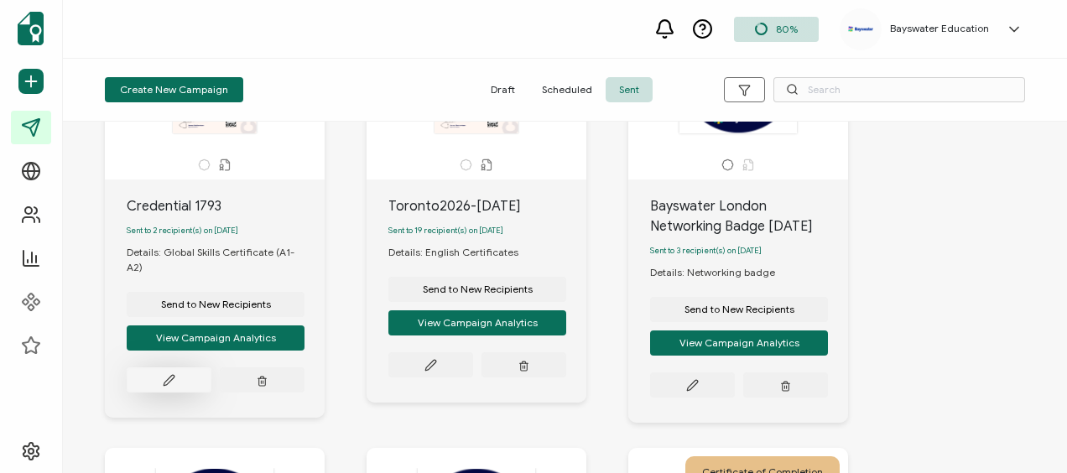
click at [185, 378] on button at bounding box center [169, 380] width 85 height 25
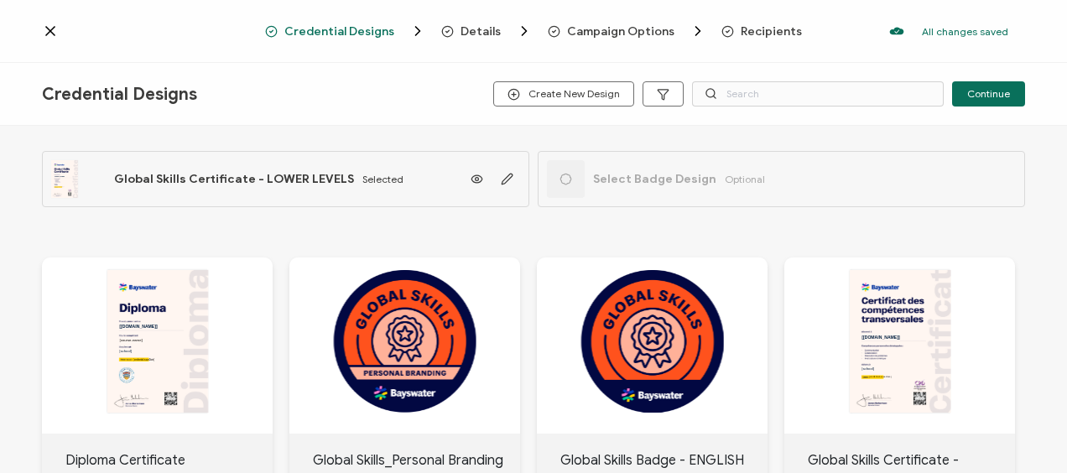
click at [485, 34] on span "Details" at bounding box center [481, 31] width 40 height 13
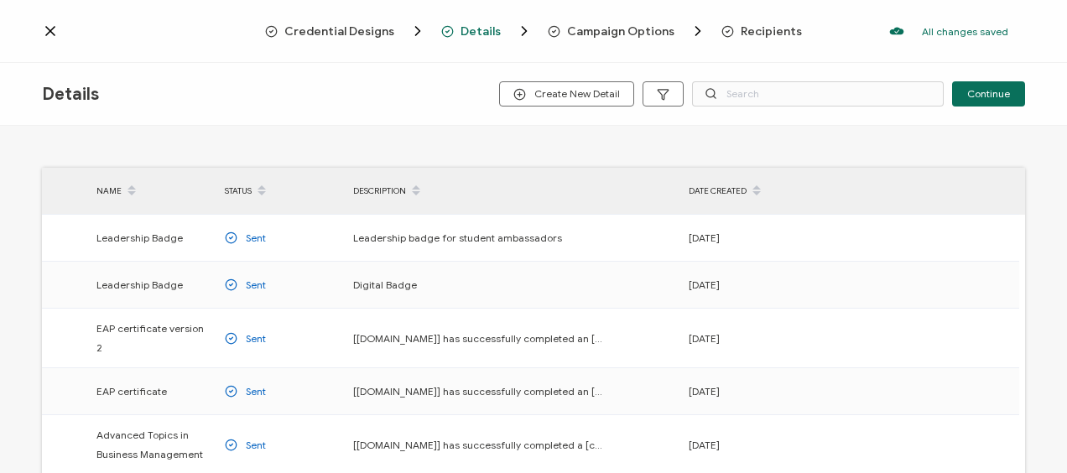
click at [597, 36] on span "Campaign Options" at bounding box center [620, 31] width 107 height 13
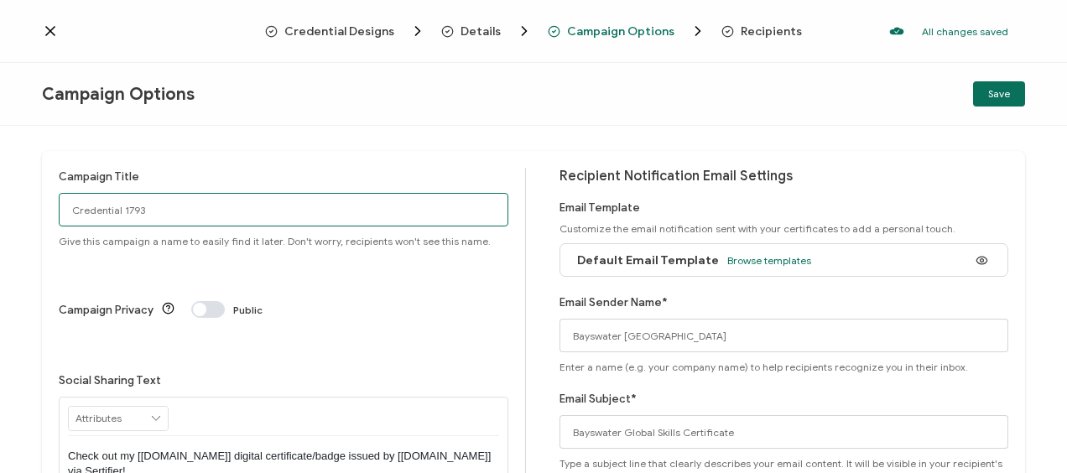
click at [135, 208] on input "Credential 1793" at bounding box center [284, 210] width 450 height 34
type input "TorontoSep26-GS-A1 second"
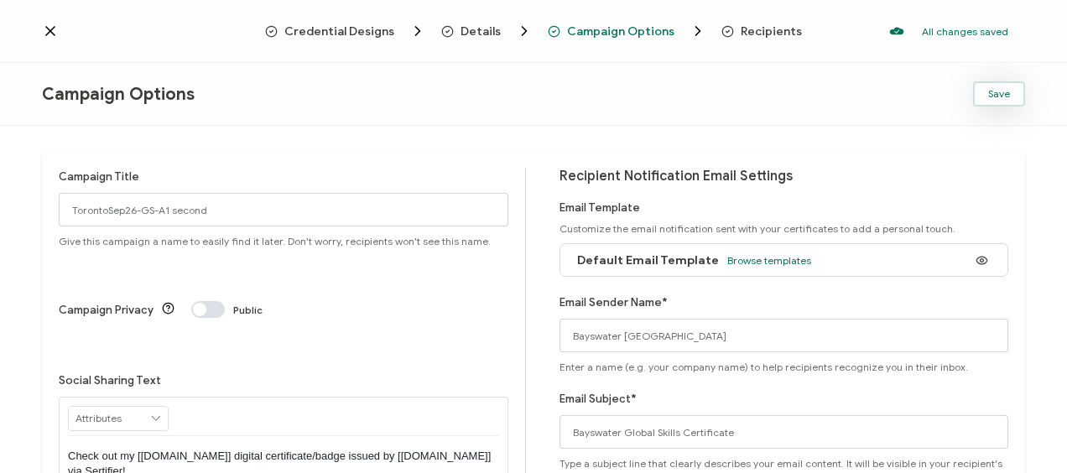
click at [987, 94] on button "Save" at bounding box center [999, 93] width 52 height 25
click at [45, 30] on icon at bounding box center [50, 31] width 17 height 17
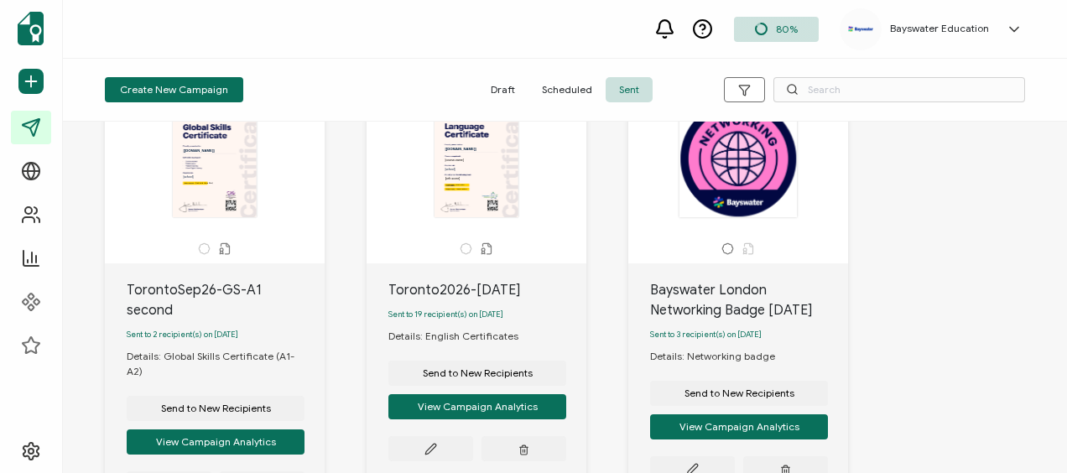
scroll to position [168, 0]
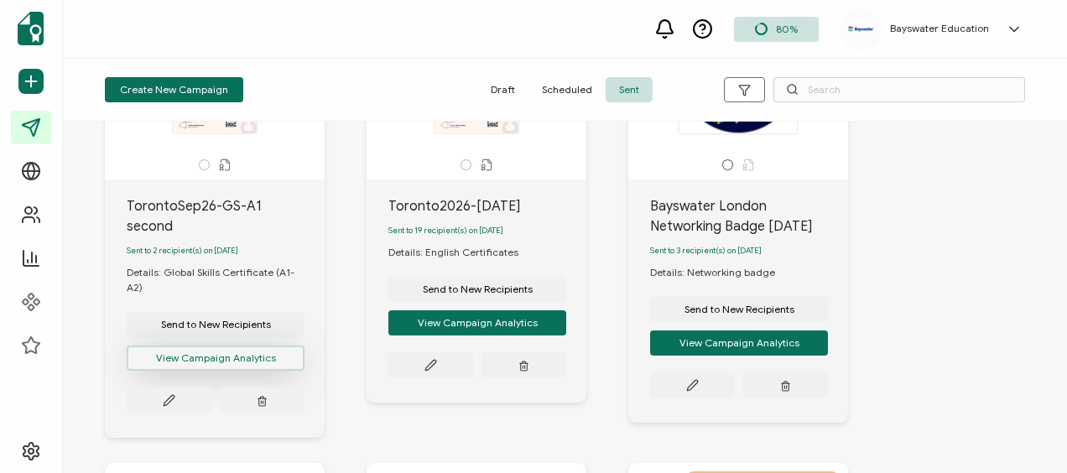
click at [227, 346] on button "View Campaign Analytics" at bounding box center [216, 358] width 178 height 25
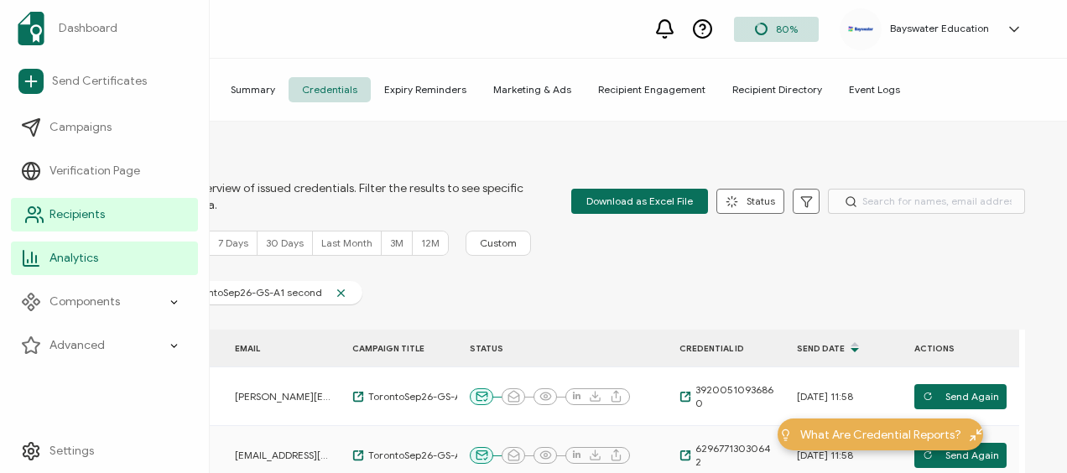
click at [62, 215] on span "Recipients" at bounding box center [77, 214] width 55 height 17
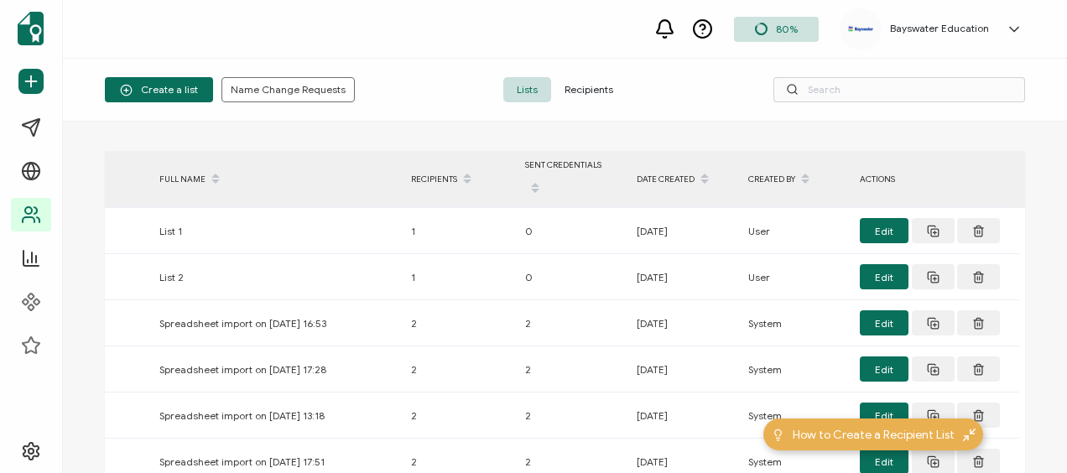
click at [592, 86] on span "Recipients" at bounding box center [589, 89] width 76 height 25
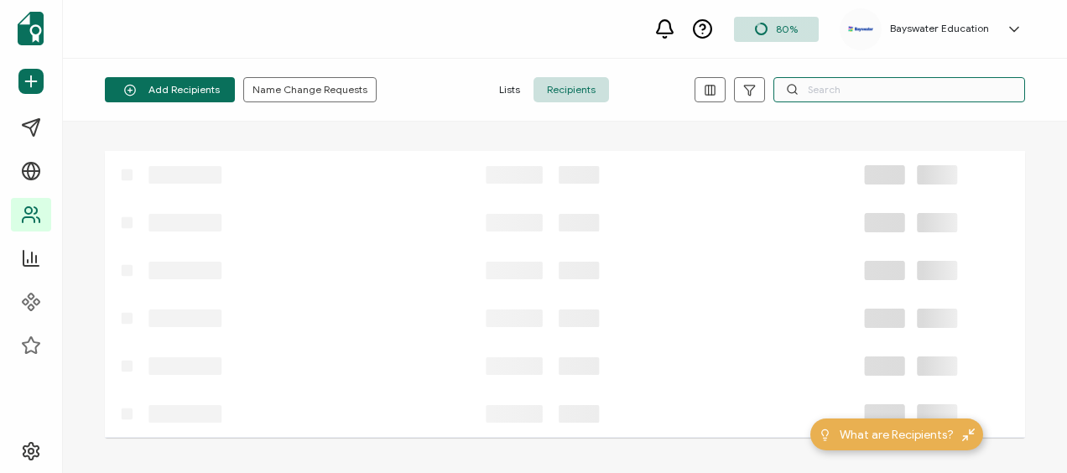
click at [834, 82] on input "text" at bounding box center [900, 89] width 252 height 25
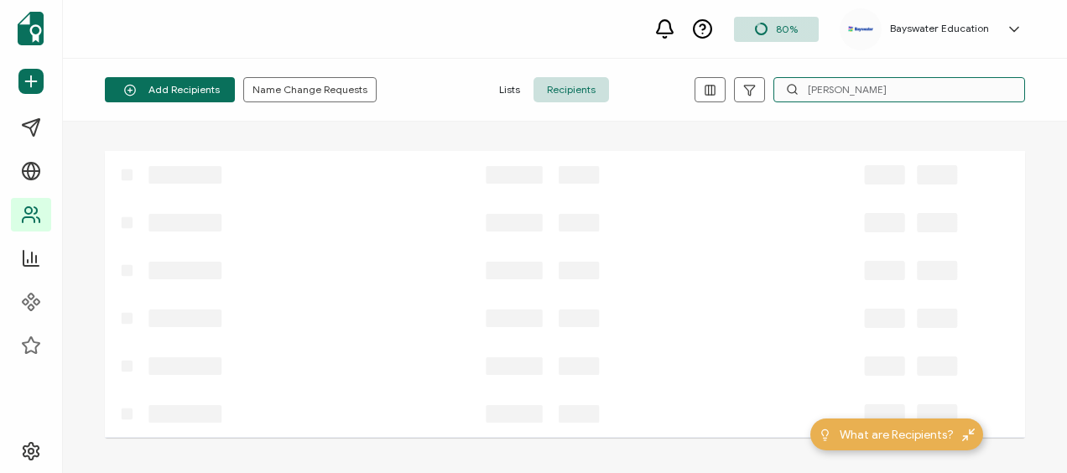
type input "luiz"
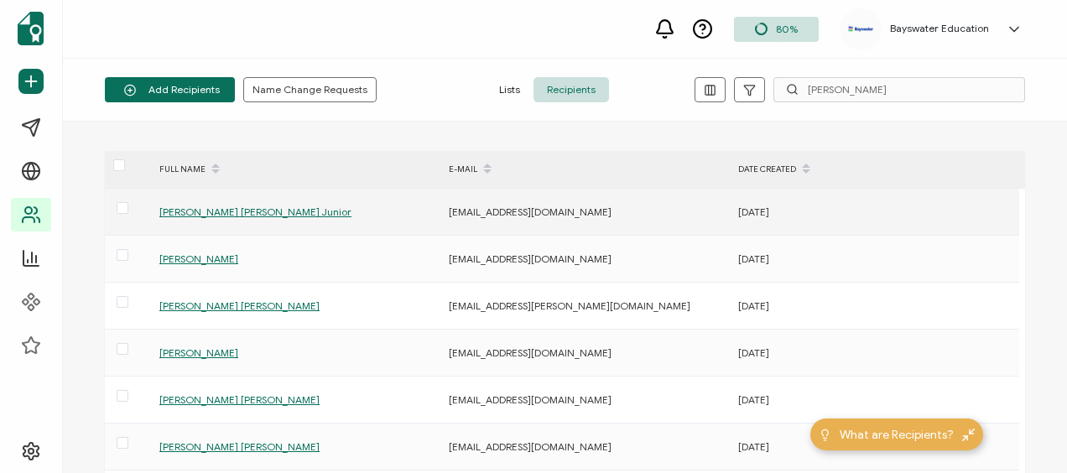
click at [245, 207] on span "[PERSON_NAME] [PERSON_NAME] Junior" at bounding box center [255, 212] width 192 height 13
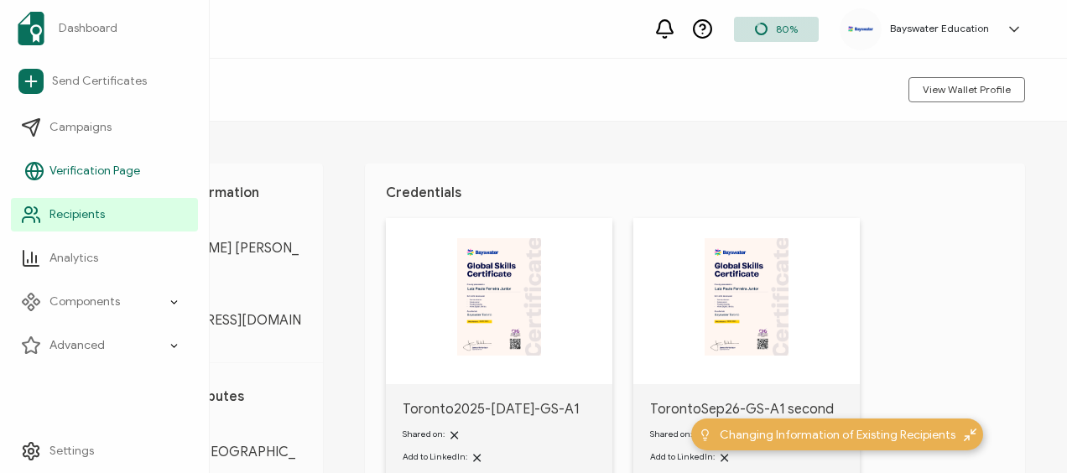
drag, startPoint x: 32, startPoint y: 206, endPoint x: 141, endPoint y: 184, distance: 111.4
click at [32, 206] on icon at bounding box center [31, 215] width 20 height 20
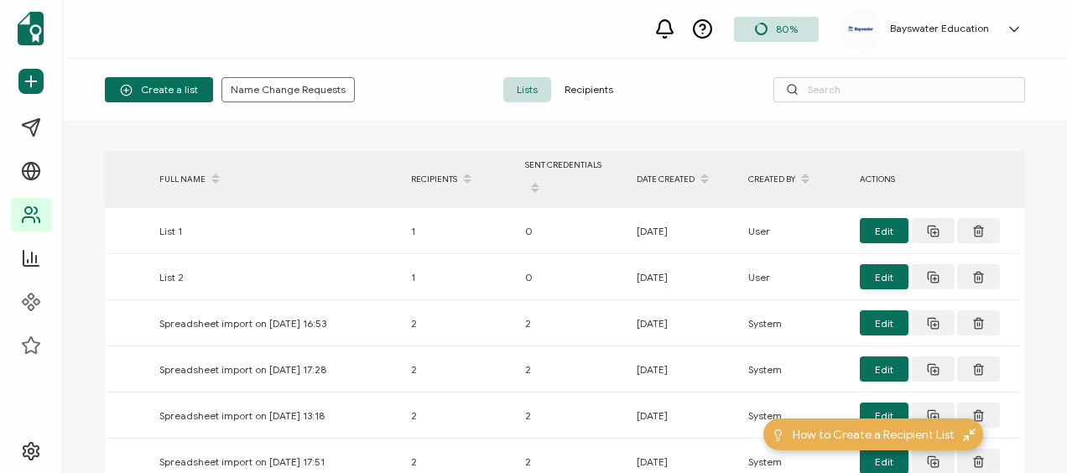
click at [591, 84] on span "Recipients" at bounding box center [589, 89] width 76 height 25
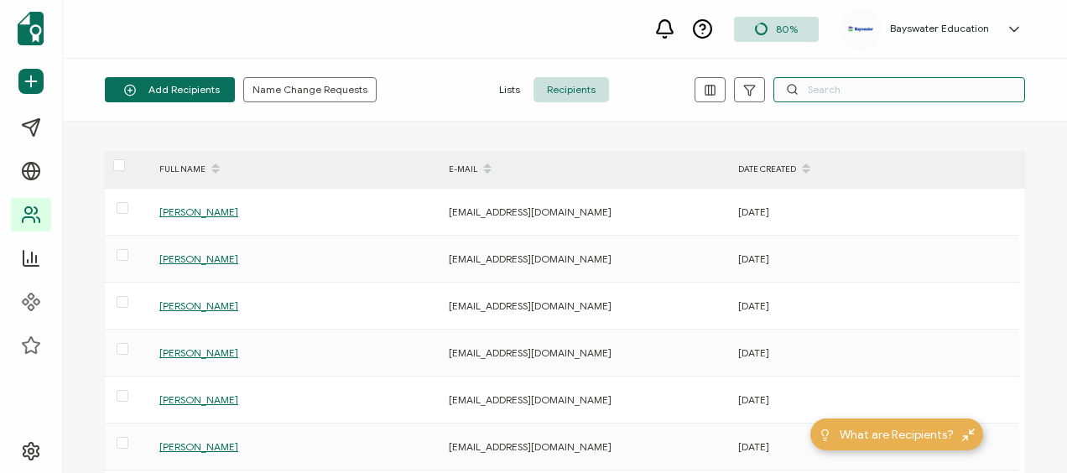
click at [822, 92] on input "text" at bounding box center [900, 89] width 252 height 25
type input "alessan"
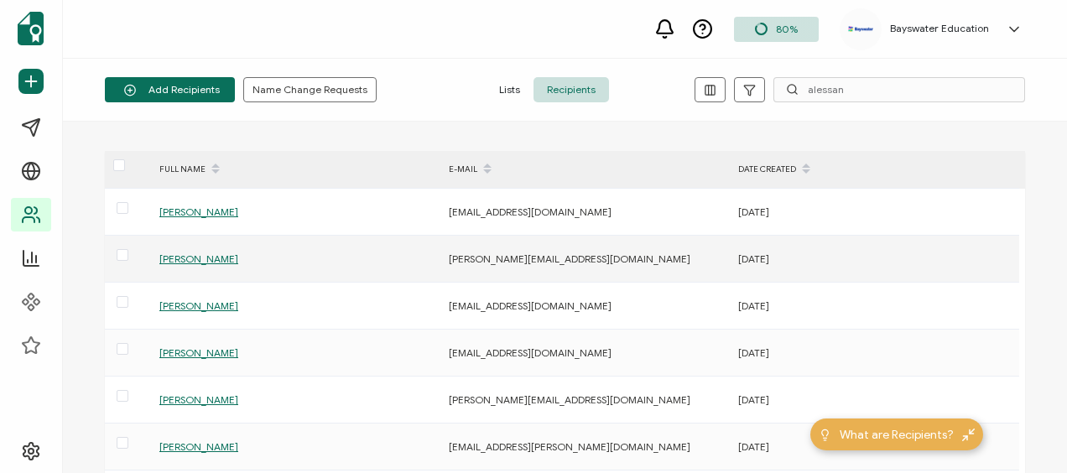
click at [238, 259] on span "[PERSON_NAME]" at bounding box center [198, 259] width 79 height 13
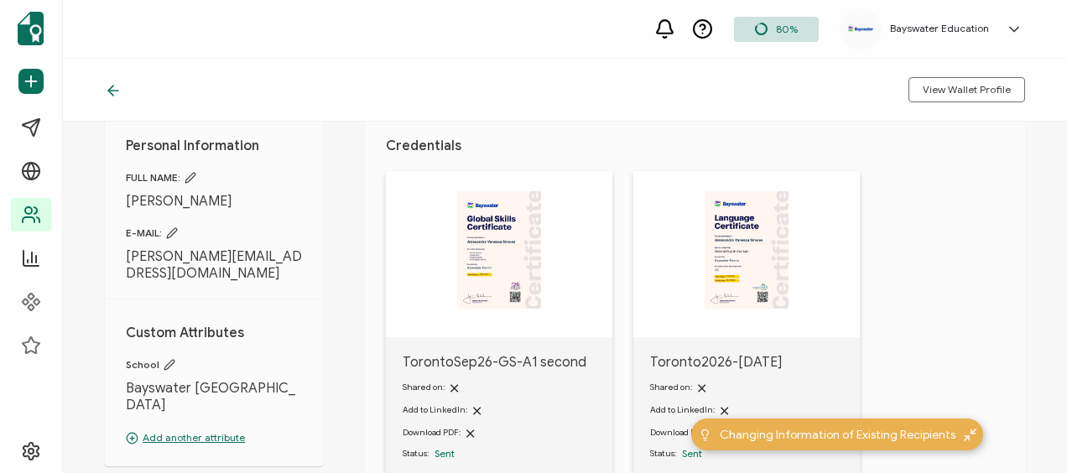
scroll to position [84, 0]
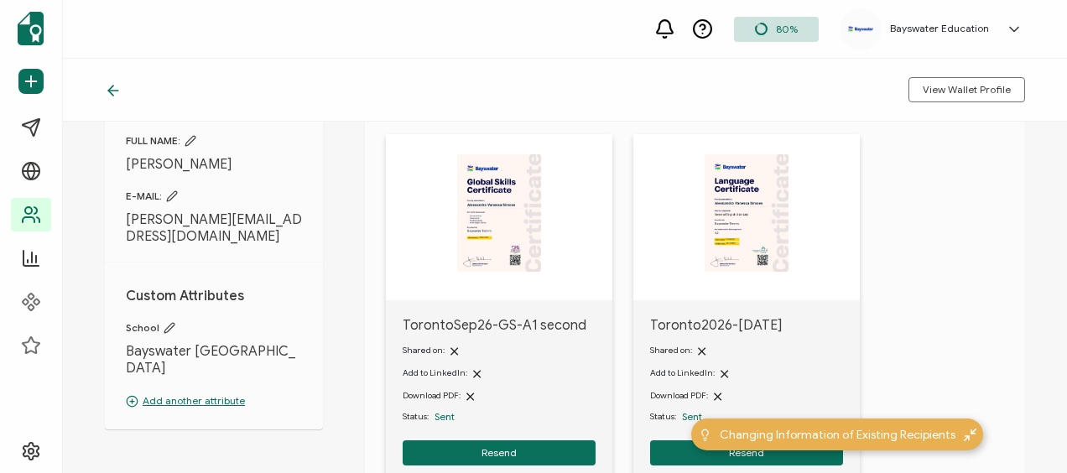
click at [930, 271] on div "TorontoSep26-GS-A1 second Shared on: Add to LinkedIn: Download PDF: Status: Sen…" at bounding box center [705, 355] width 639 height 442
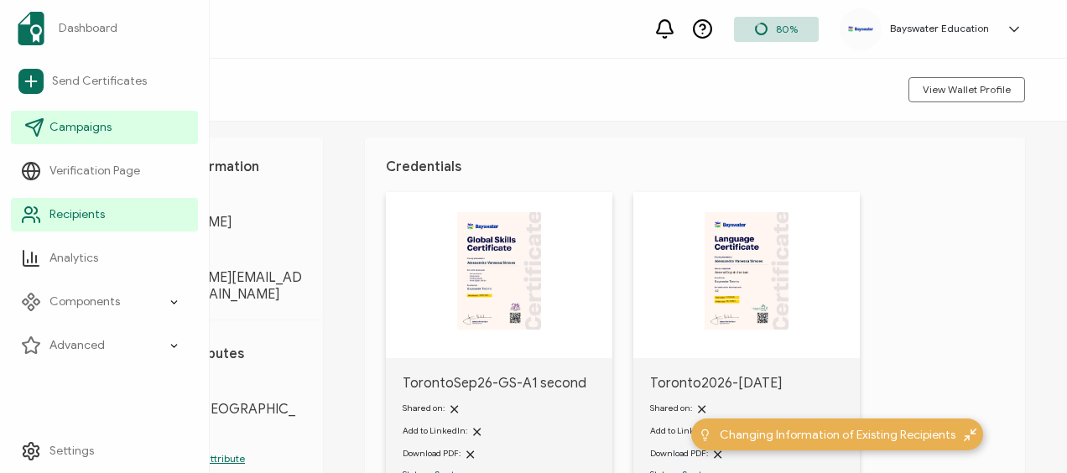
scroll to position [0, 0]
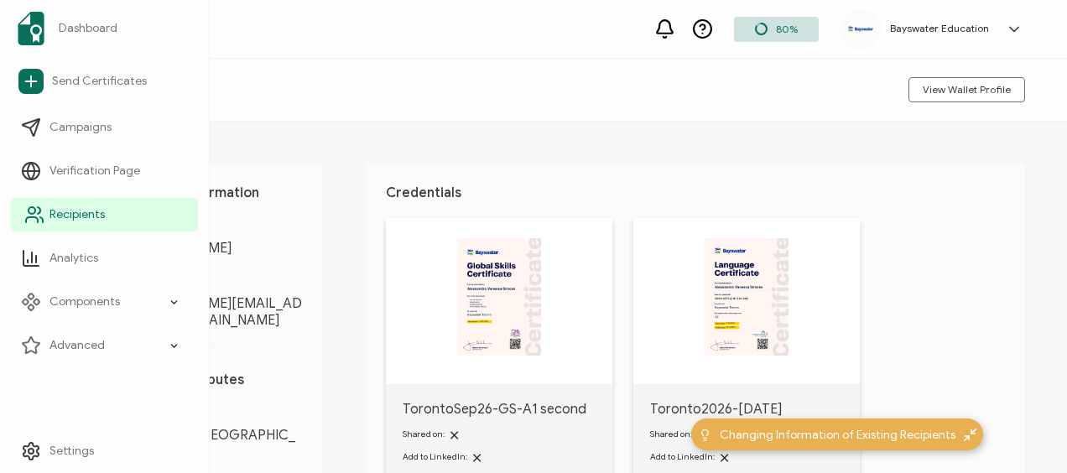
drag, startPoint x: 36, startPoint y: 220, endPoint x: 94, endPoint y: 206, distance: 59.4
click at [36, 220] on icon at bounding box center [34, 215] width 20 height 20
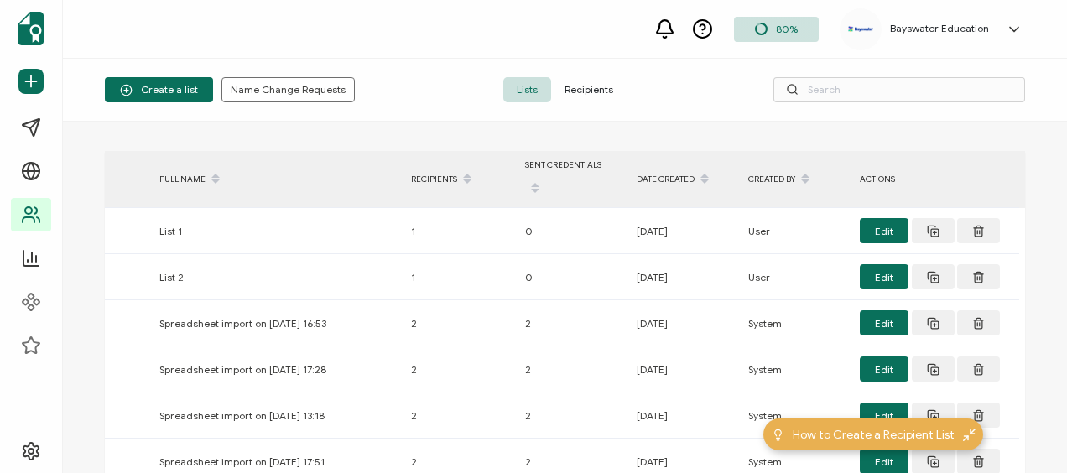
drag, startPoint x: 579, startPoint y: 95, endPoint x: 666, endPoint y: 95, distance: 87.3
click at [579, 94] on span "Recipients" at bounding box center [589, 89] width 76 height 25
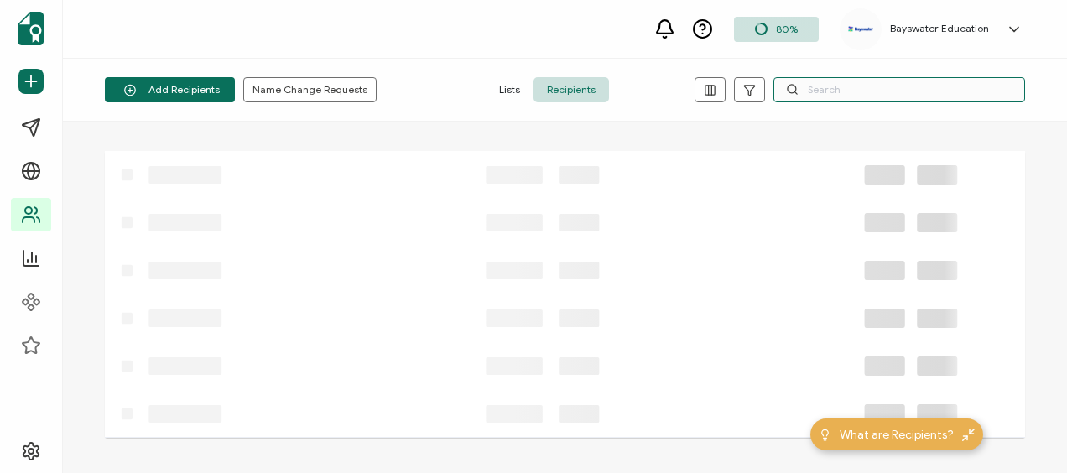
click at [831, 95] on input "text" at bounding box center [900, 89] width 252 height 25
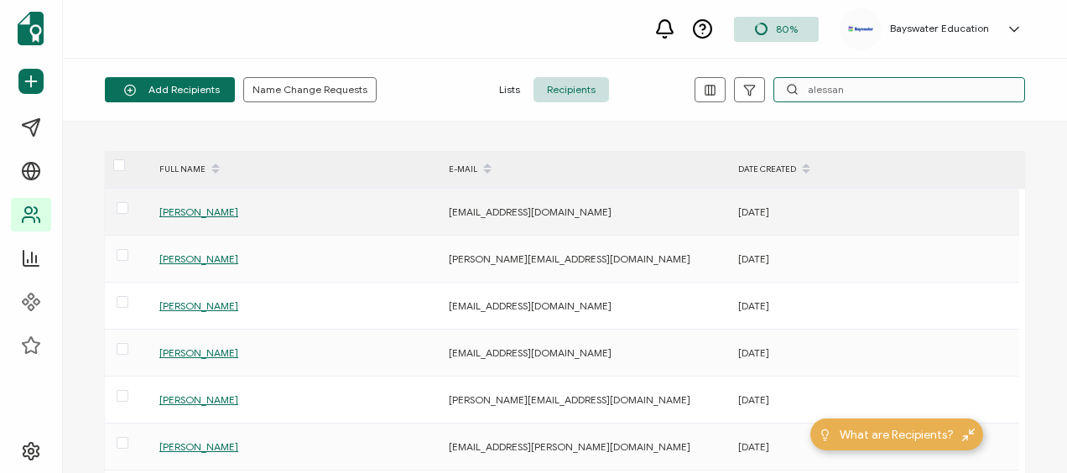
type input "alessan"
click at [228, 211] on span "[PERSON_NAME]" at bounding box center [198, 212] width 79 height 13
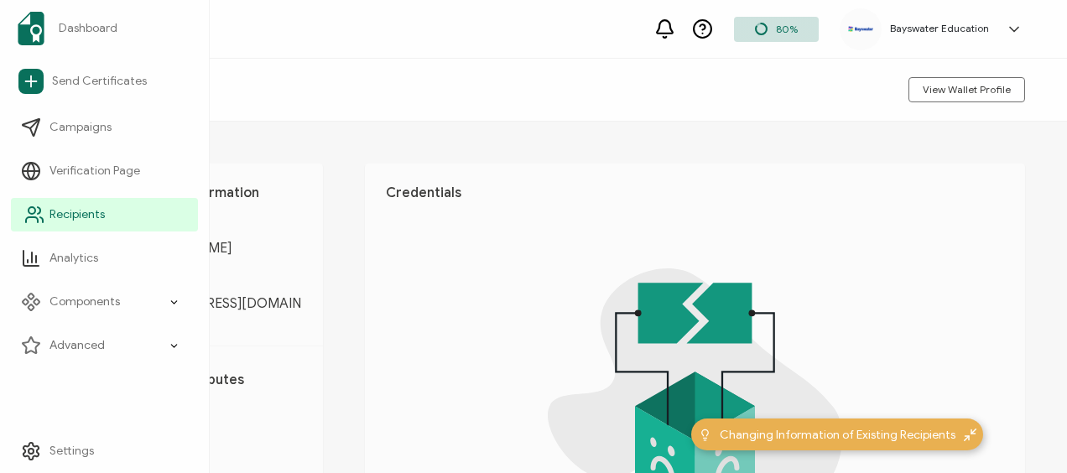
click at [77, 211] on span "Recipients" at bounding box center [77, 214] width 55 height 17
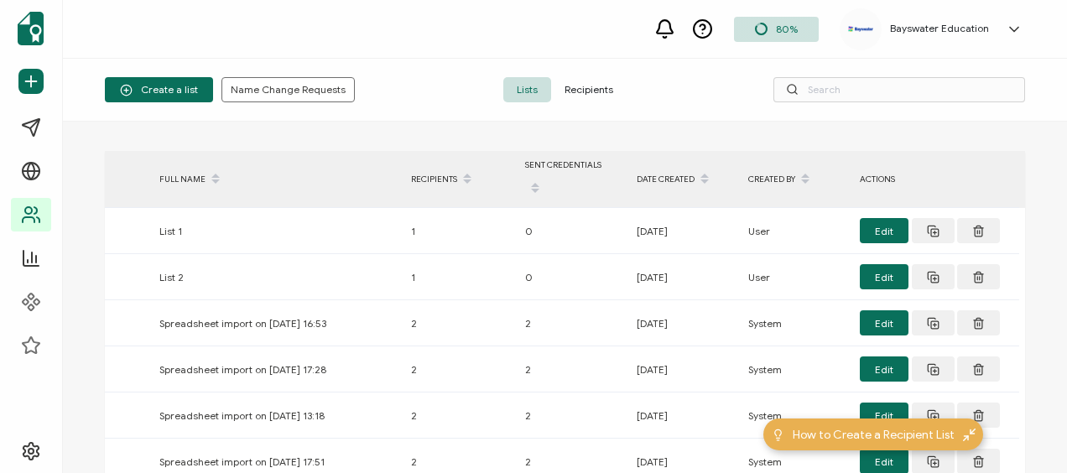
click at [600, 92] on span "Recipients" at bounding box center [589, 89] width 76 height 25
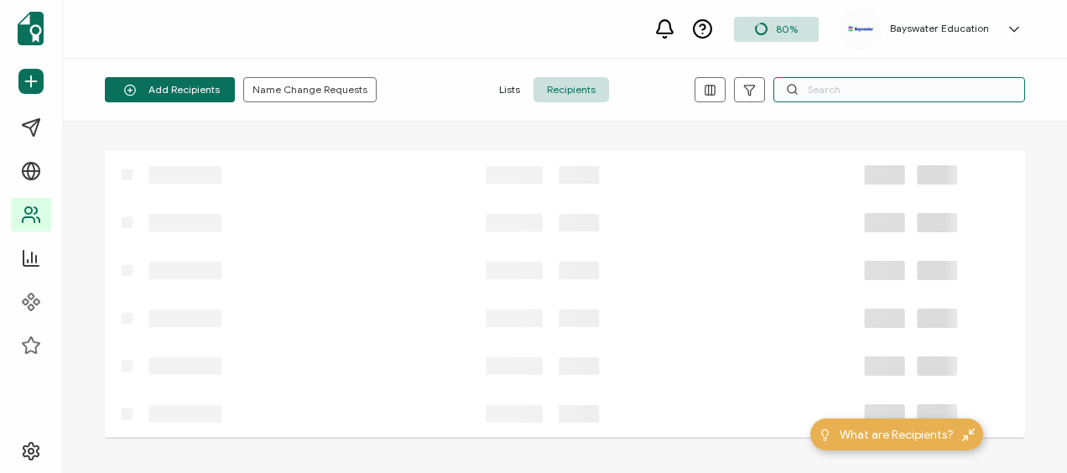
click at [861, 89] on input "text" at bounding box center [900, 89] width 252 height 25
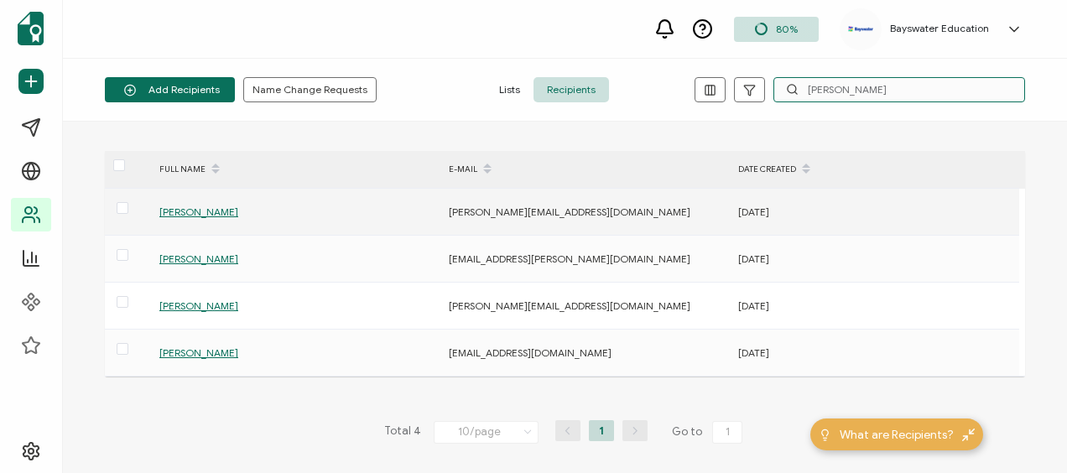
type input "alessandra"
click at [238, 211] on span "[PERSON_NAME]" at bounding box center [198, 212] width 79 height 13
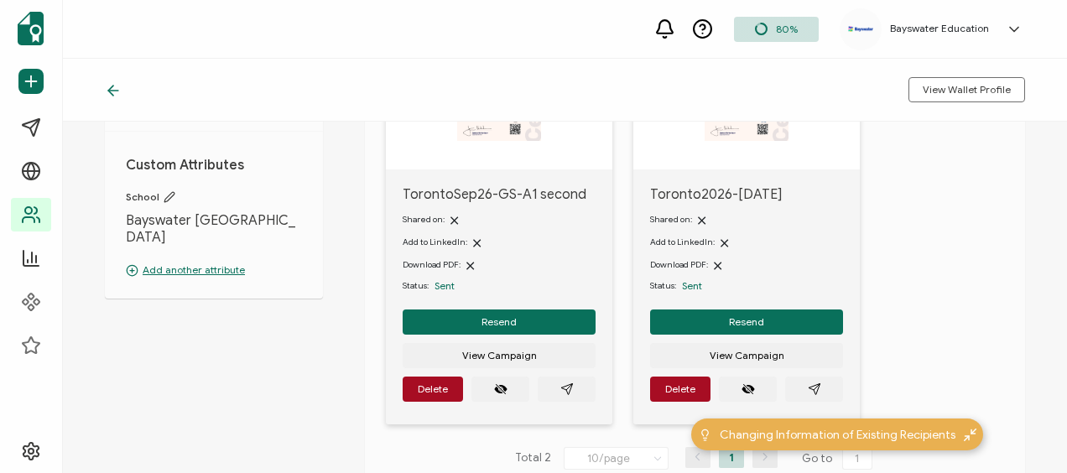
scroll to position [252, 0]
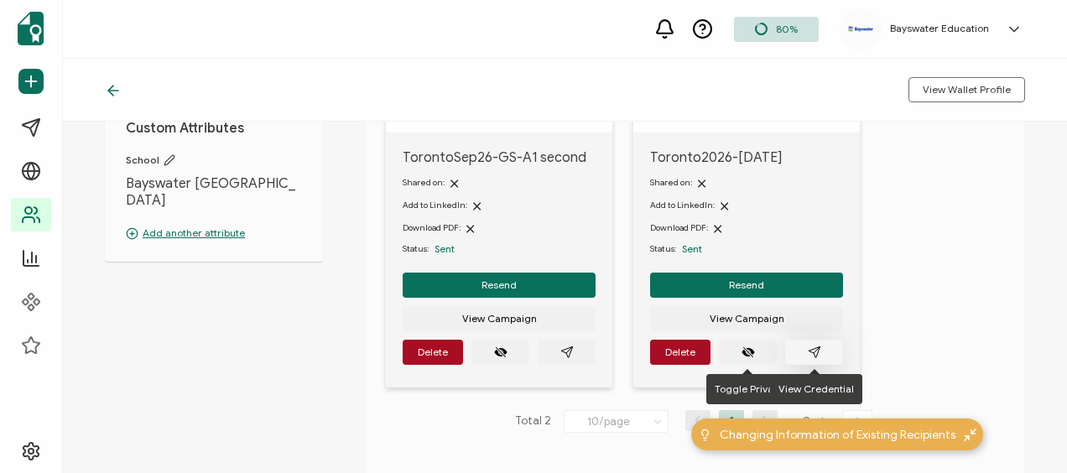
click at [813, 352] on icon "paper plane outline" at bounding box center [814, 352] width 13 height 13
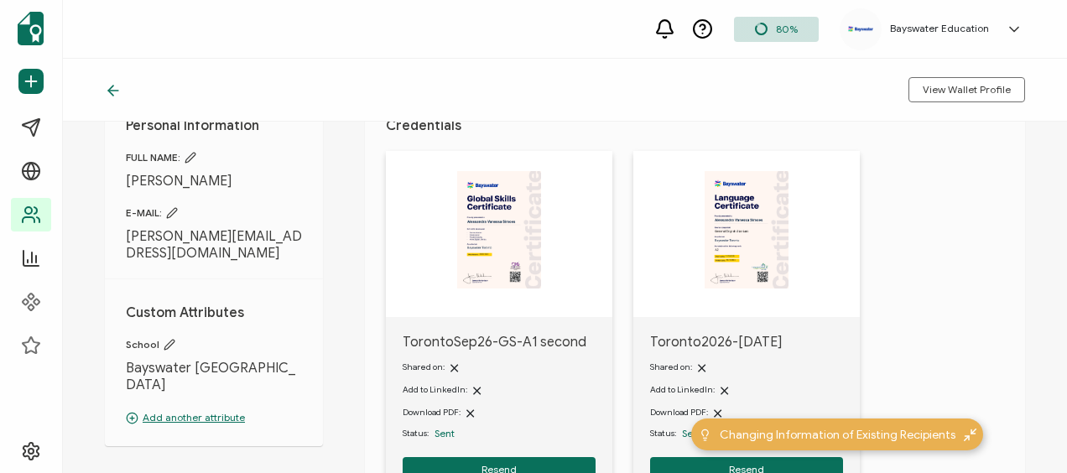
scroll to position [0, 0]
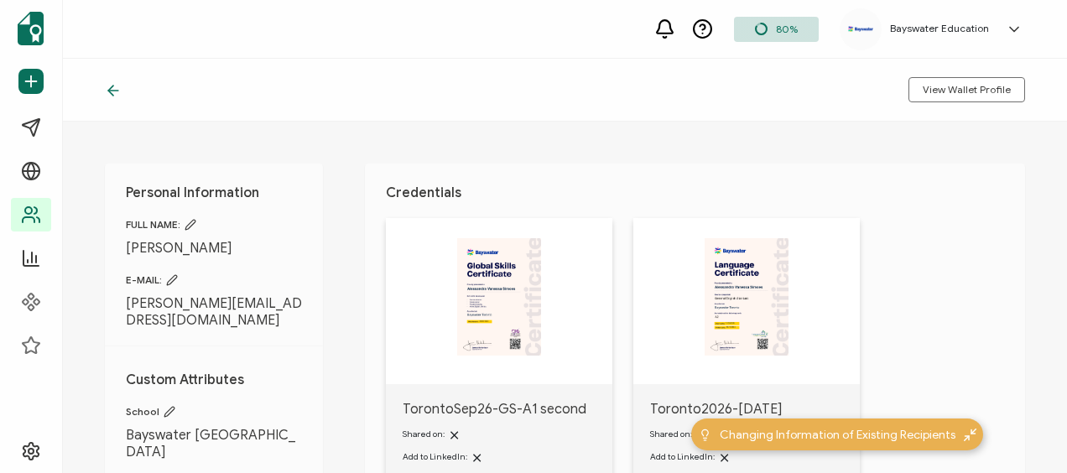
click at [691, 149] on div "Personal Information FULL NAME: Alessandra Vanessa Simoes E-MAIL: alessandra.si…" at bounding box center [565, 298] width 1004 height 352
click at [399, 52] on div "80% Bayswater Education Bayswater Toronto toronto@bayswater.ac ID: 27965496 Bay…" at bounding box center [565, 29] width 1004 height 59
